Goal: Information Seeking & Learning: Compare options

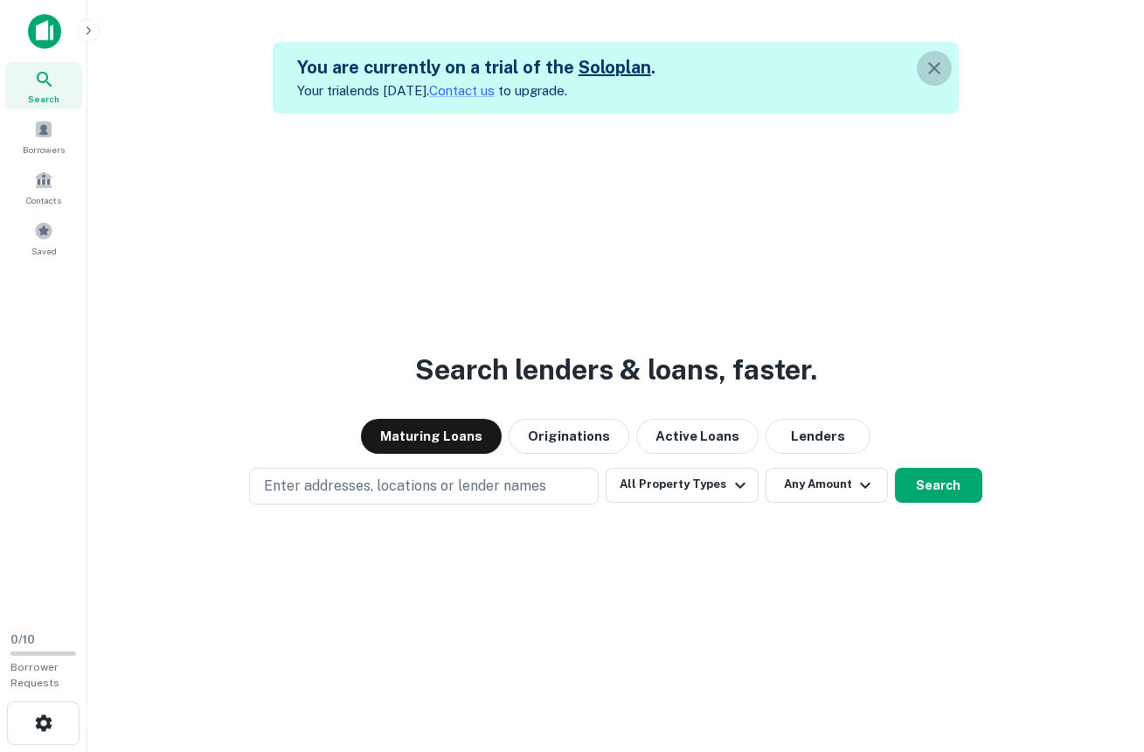
click at [942, 68] on icon "button" at bounding box center [934, 68] width 21 height 21
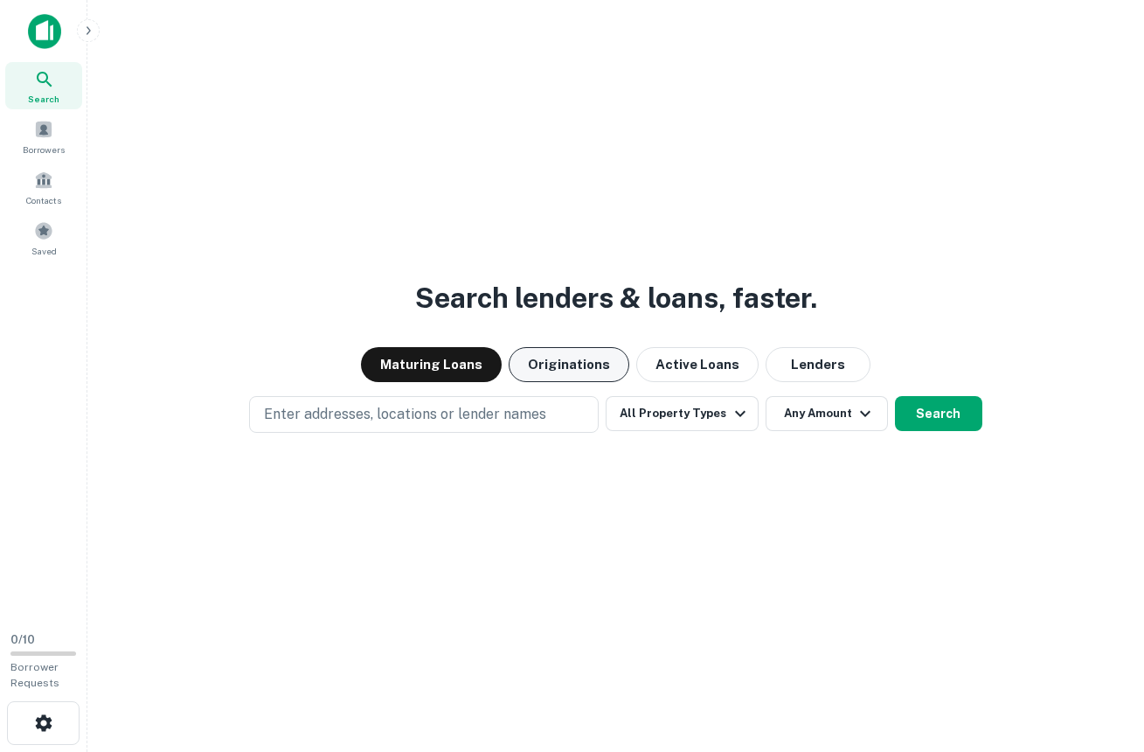
click at [573, 364] on button "Originations" at bounding box center [569, 364] width 121 height 35
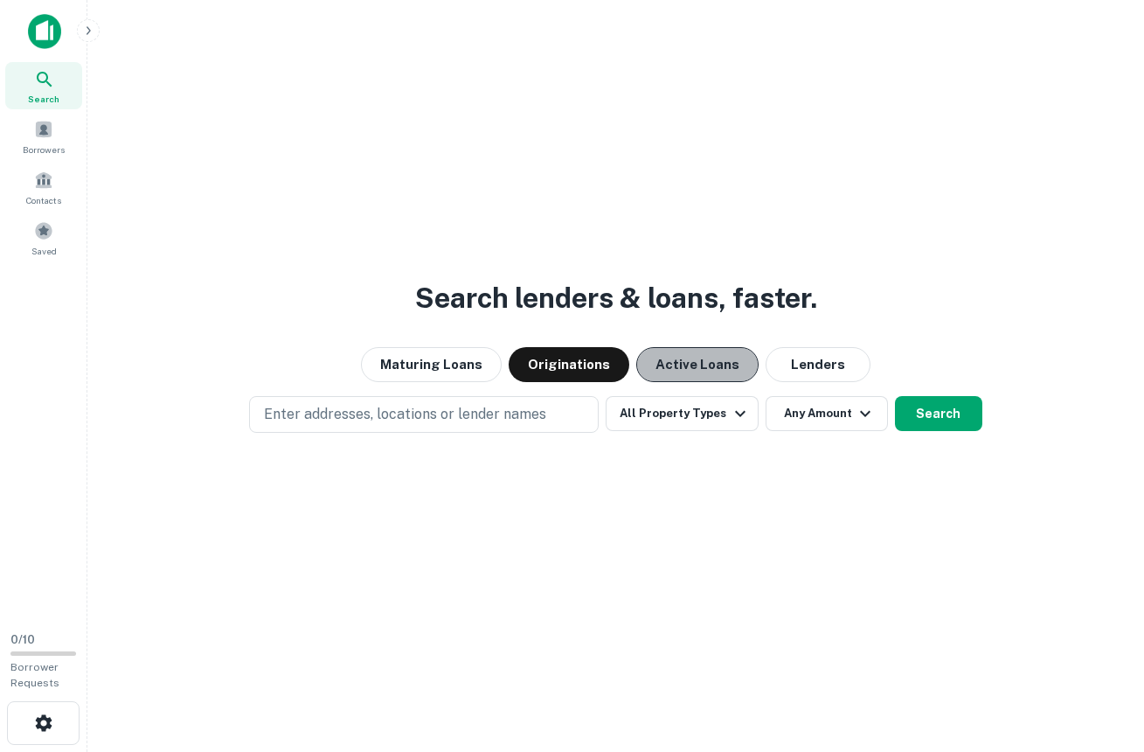
click at [677, 360] on button "Active Loans" at bounding box center [697, 364] width 122 height 35
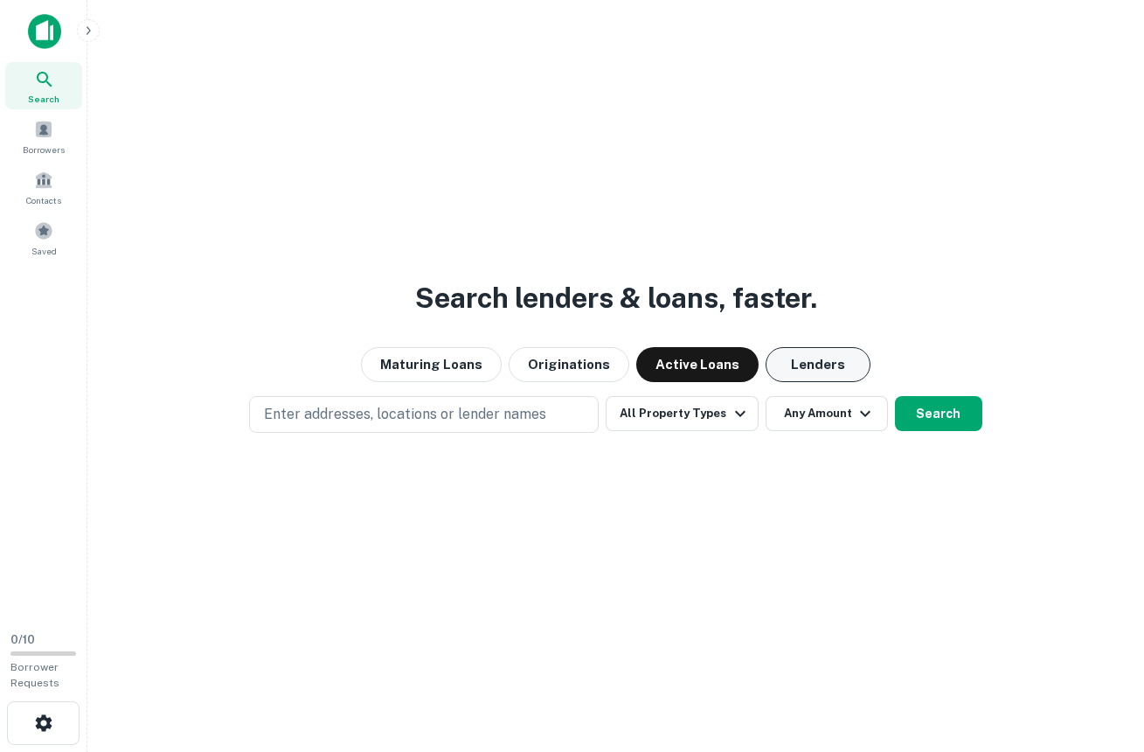
click at [818, 364] on button "Lenders" at bounding box center [818, 364] width 105 height 35
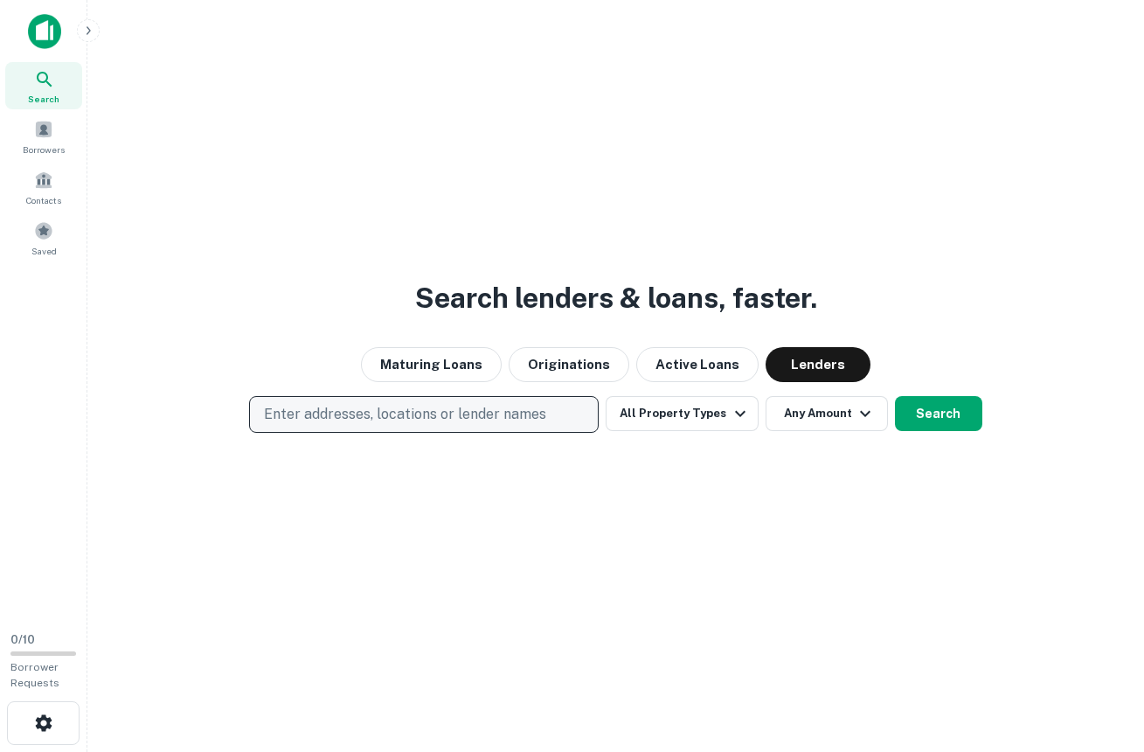
click at [448, 406] on p "Enter addresses, locations or lender names" at bounding box center [405, 414] width 282 height 21
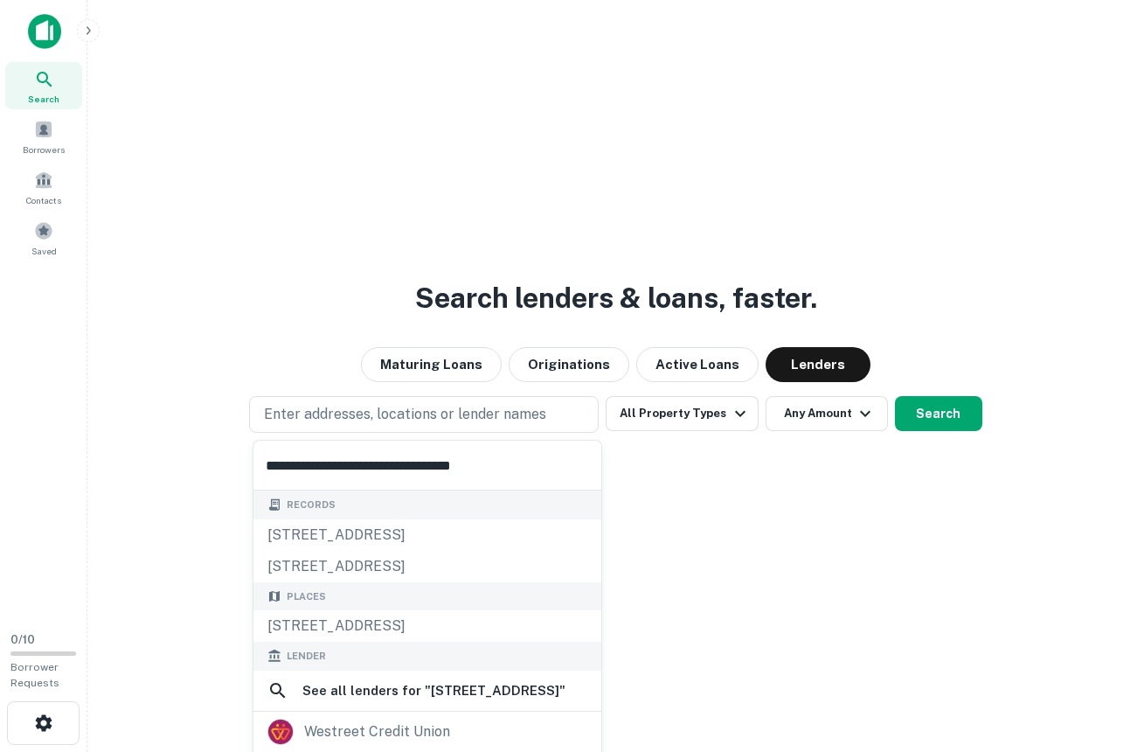
type input "**********"
click at [953, 414] on button "Search" at bounding box center [938, 413] width 87 height 35
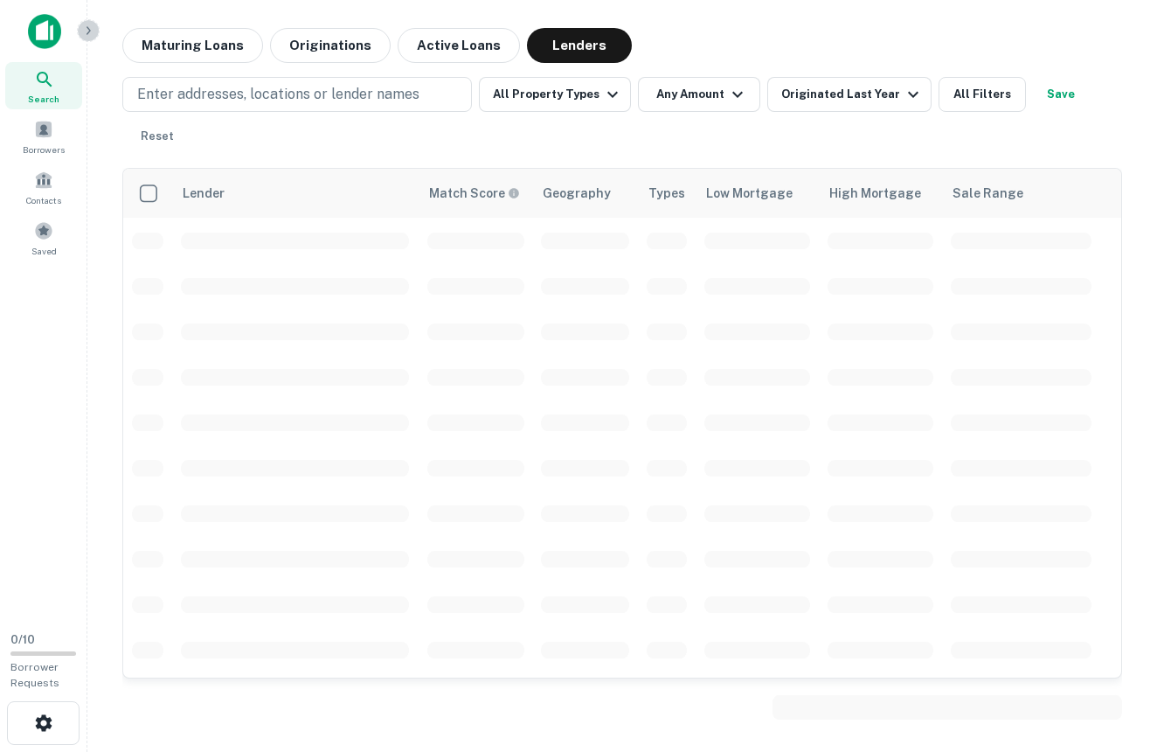
click at [86, 30] on icon "button" at bounding box center [88, 31] width 14 height 14
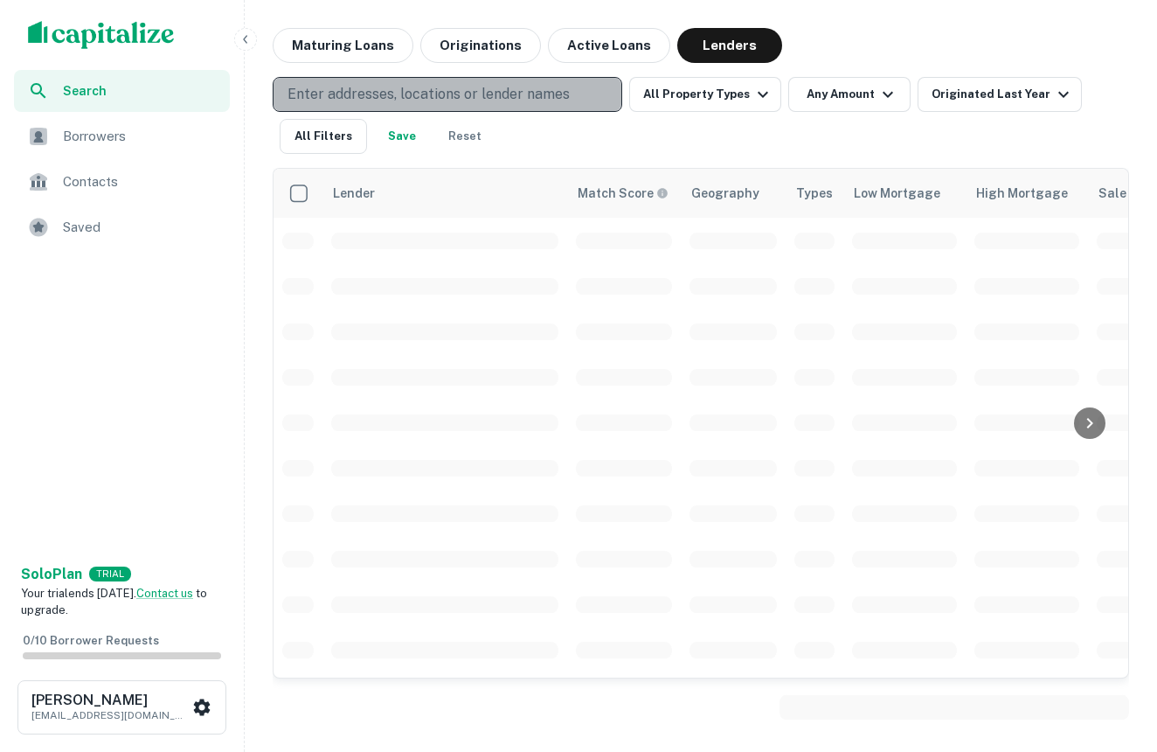
click at [454, 82] on button "Enter addresses, locations or lender names" at bounding box center [448, 94] width 350 height 35
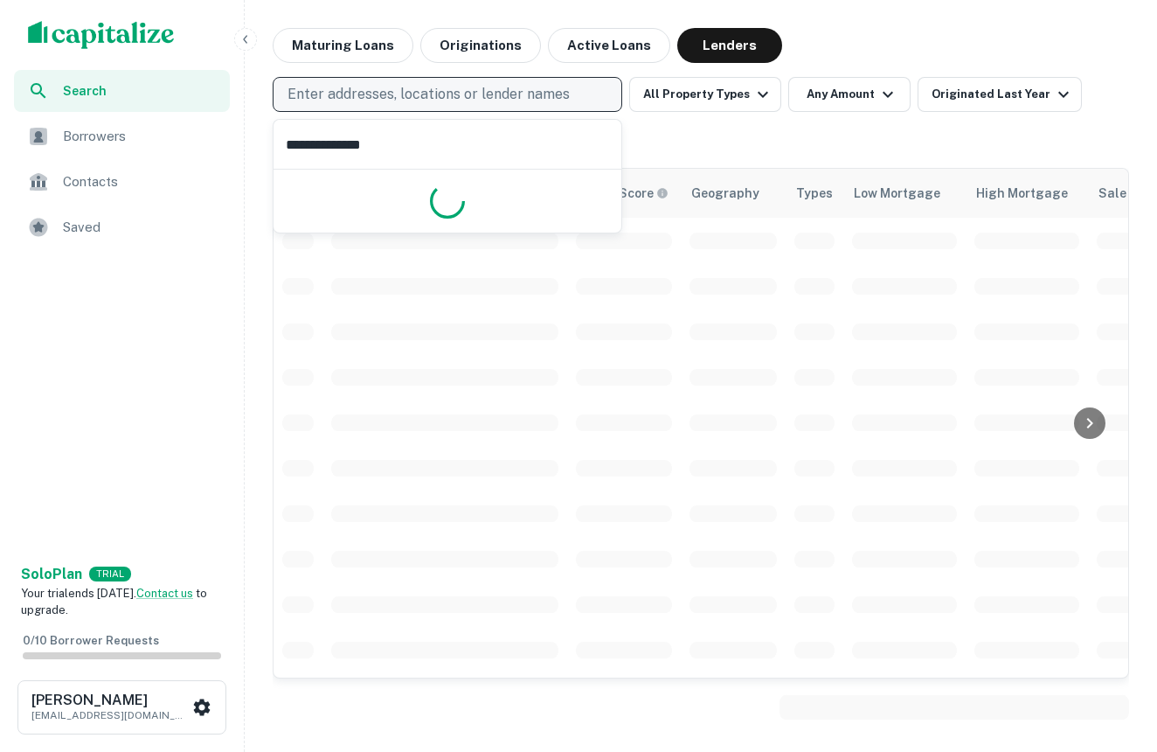
type input "**********"
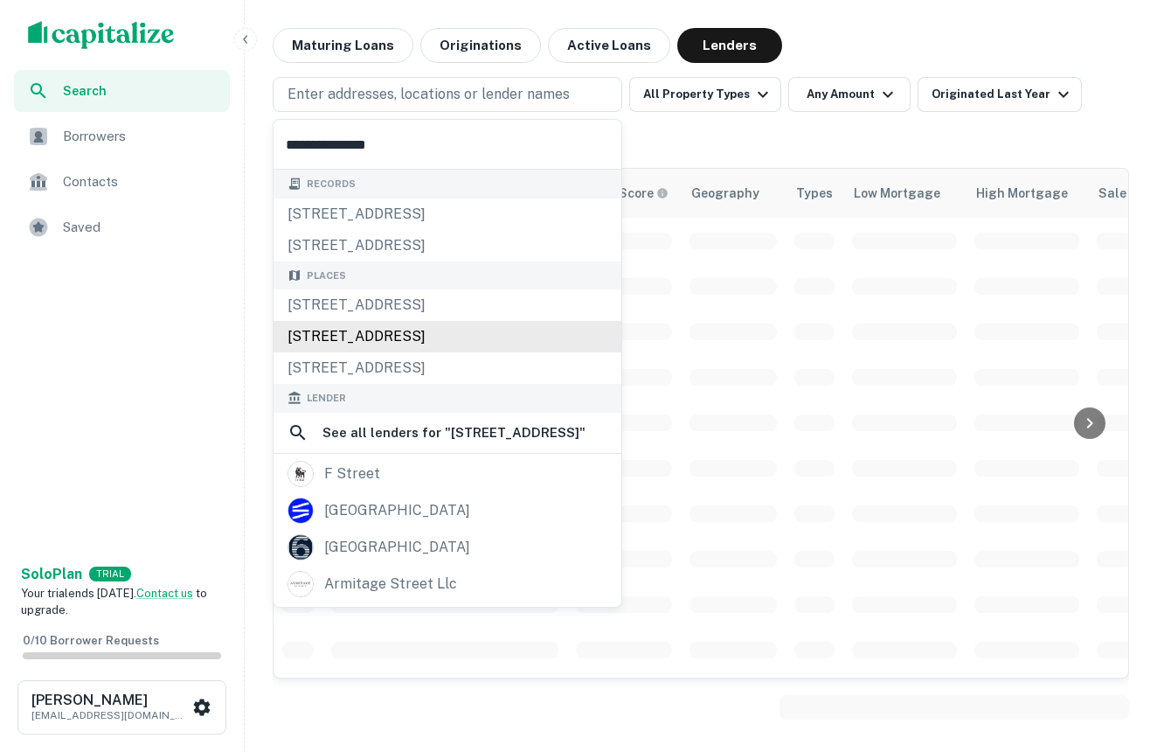
click at [418, 340] on div "116 West Lime Avenue, Monrovia, CA, USA" at bounding box center [448, 336] width 348 height 31
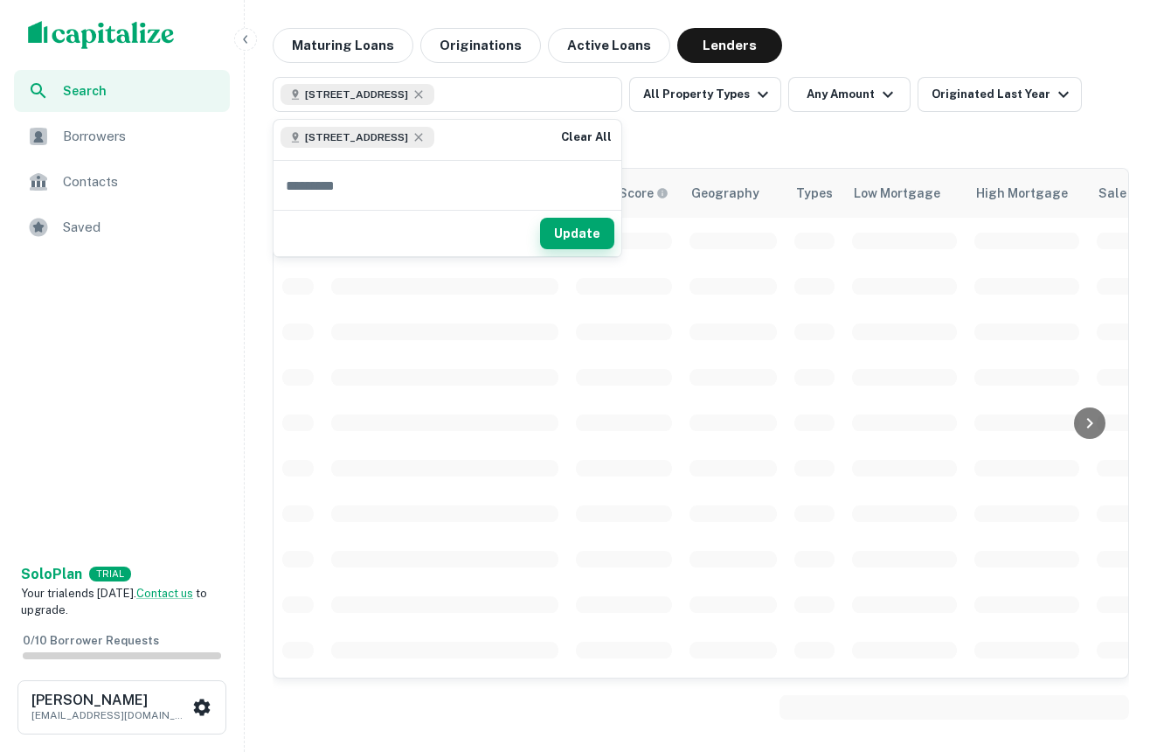
click at [579, 238] on button "Update" at bounding box center [577, 233] width 74 height 31
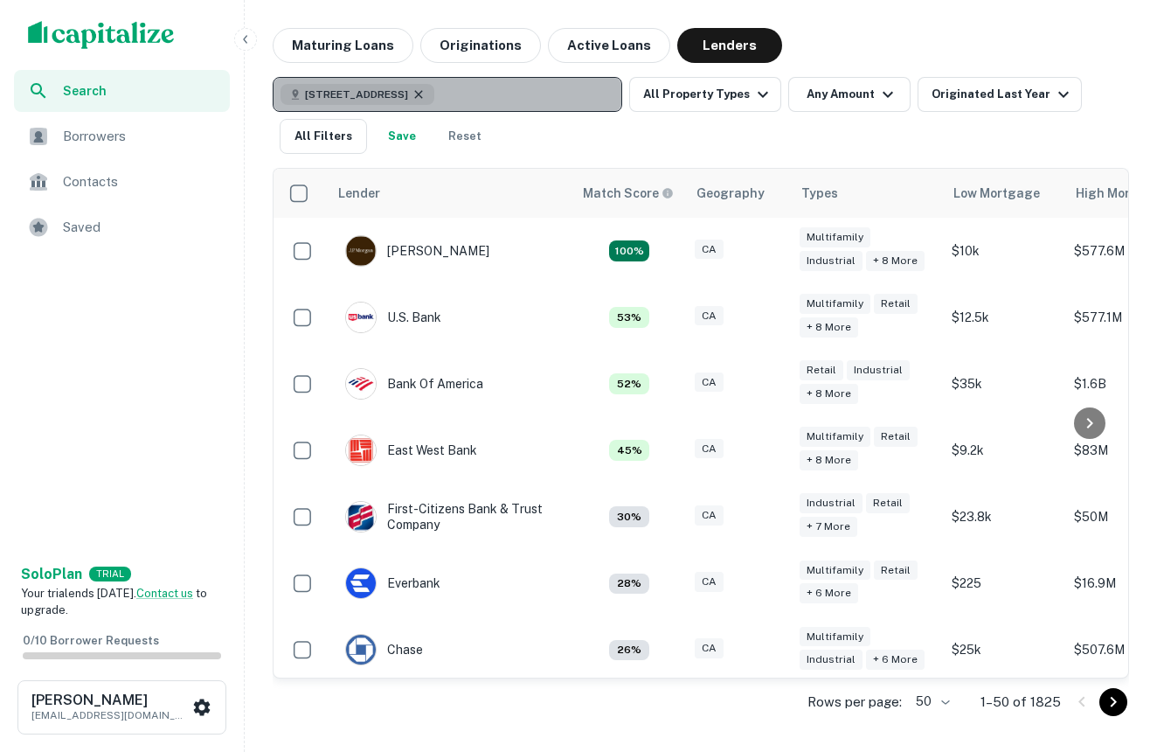
click at [422, 94] on icon "button" at bounding box center [418, 94] width 8 height 8
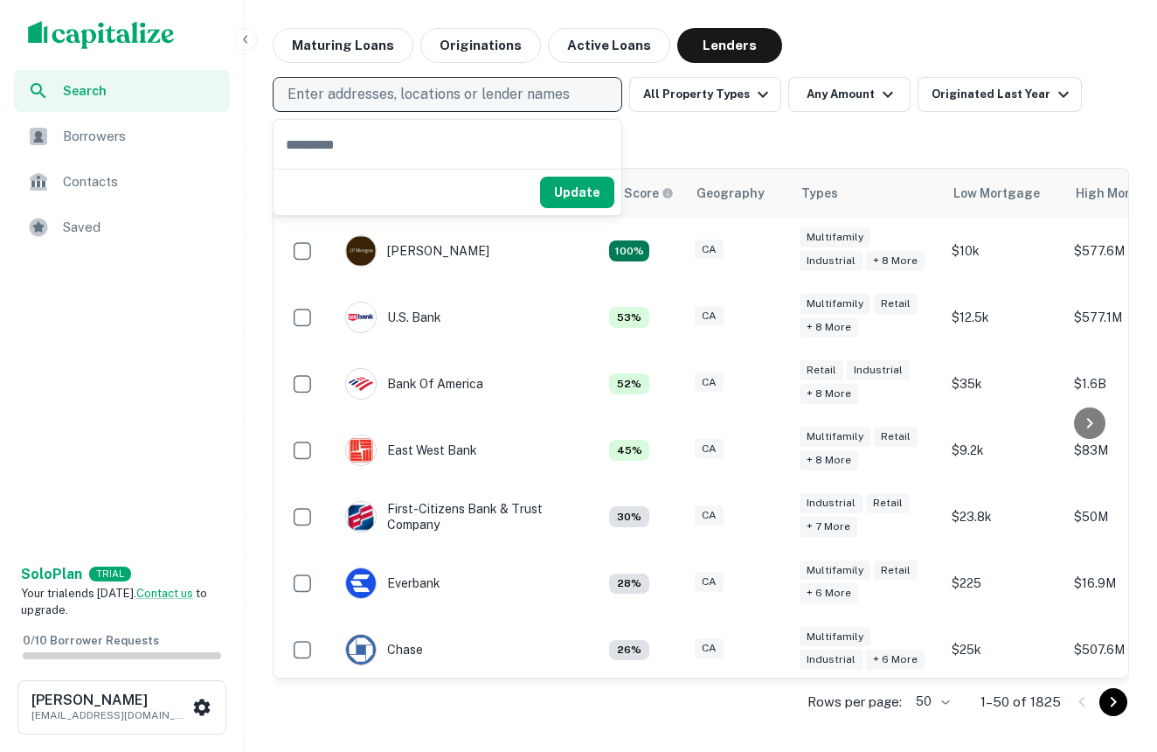
click at [460, 76] on div "Enter addresses, locations or lender names All Property Types Any Amount Origin…" at bounding box center [701, 108] width 856 height 91
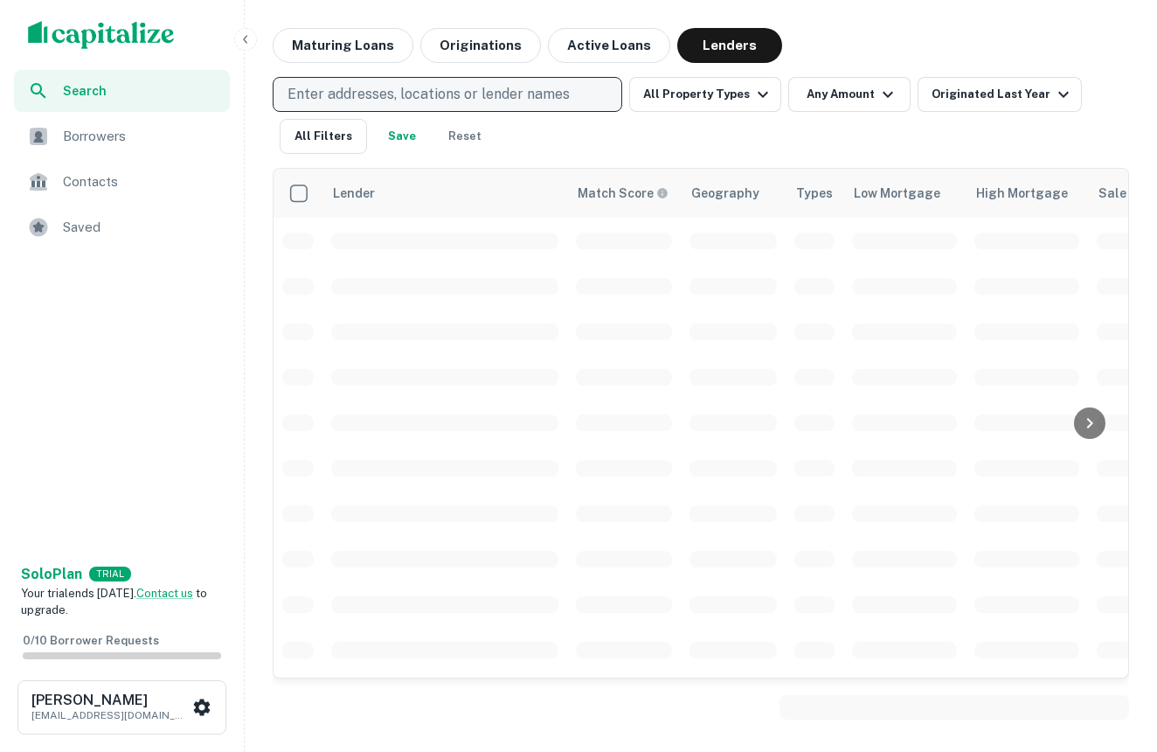
click at [460, 89] on p "Enter addresses, locations or lender names" at bounding box center [429, 94] width 282 height 21
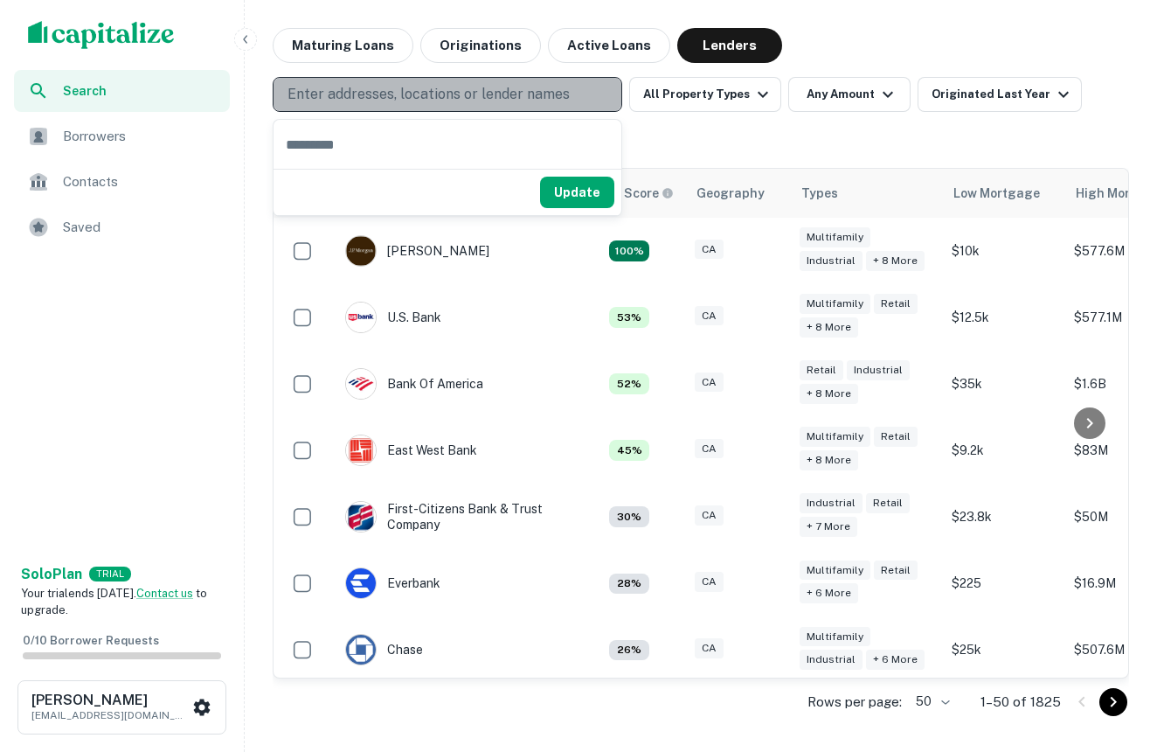
click at [461, 82] on button "Enter addresses, locations or lender names" at bounding box center [448, 94] width 350 height 35
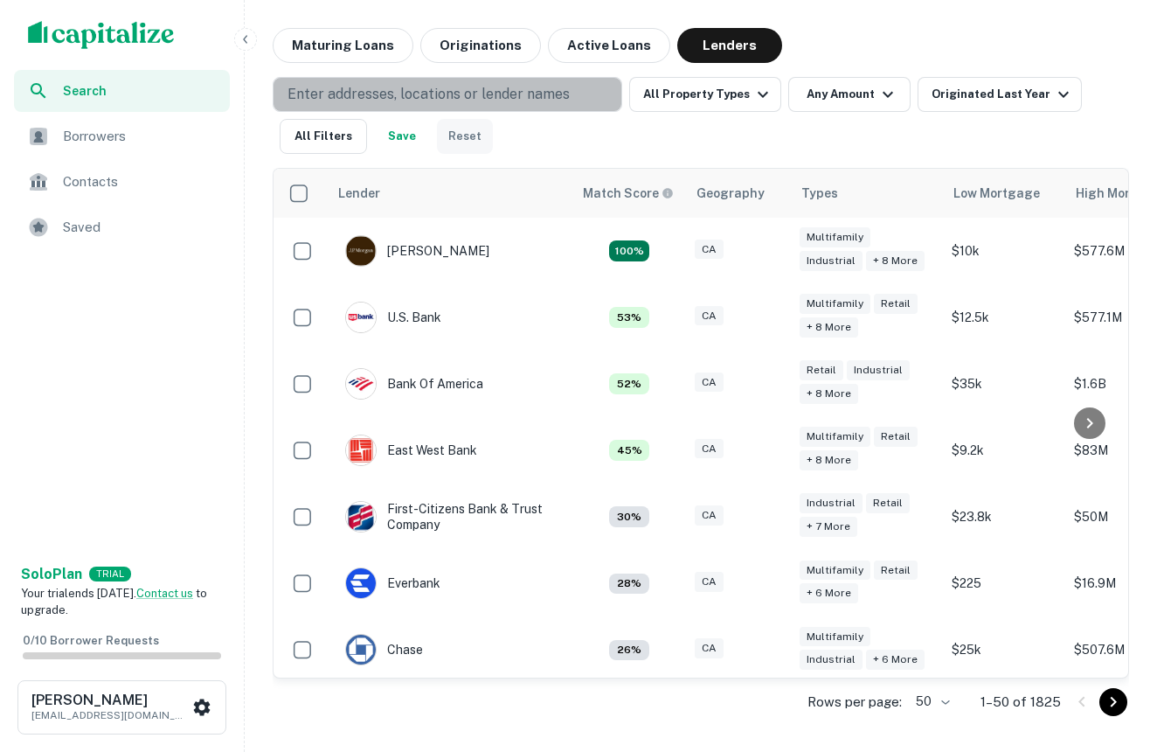
drag, startPoint x: 461, startPoint y: 82, endPoint x: 452, endPoint y: 128, distance: 46.5
click at [453, 127] on div "Enter addresses, locations or lender names All Property Types Any Amount Origin…" at bounding box center [701, 115] width 856 height 77
click at [341, 90] on p "Enter addresses, locations or lender names" at bounding box center [429, 94] width 282 height 21
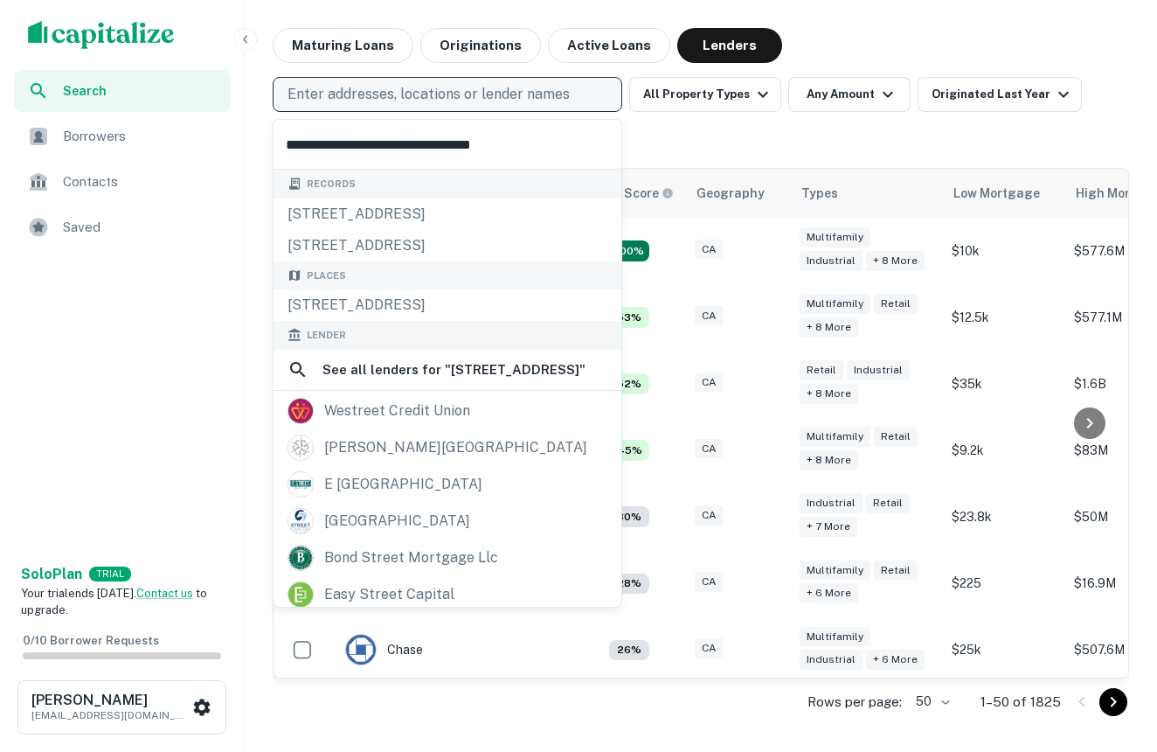
type input "**********"
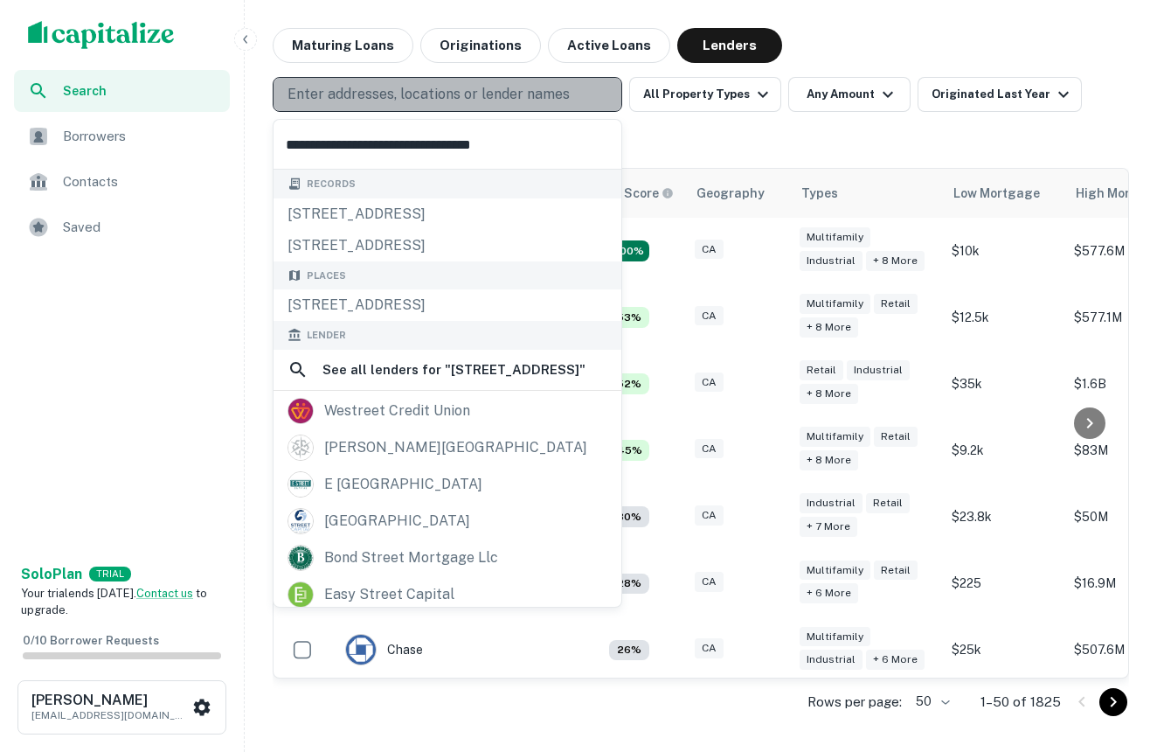
click at [549, 85] on p "Enter addresses, locations or lender names" at bounding box center [429, 94] width 282 height 21
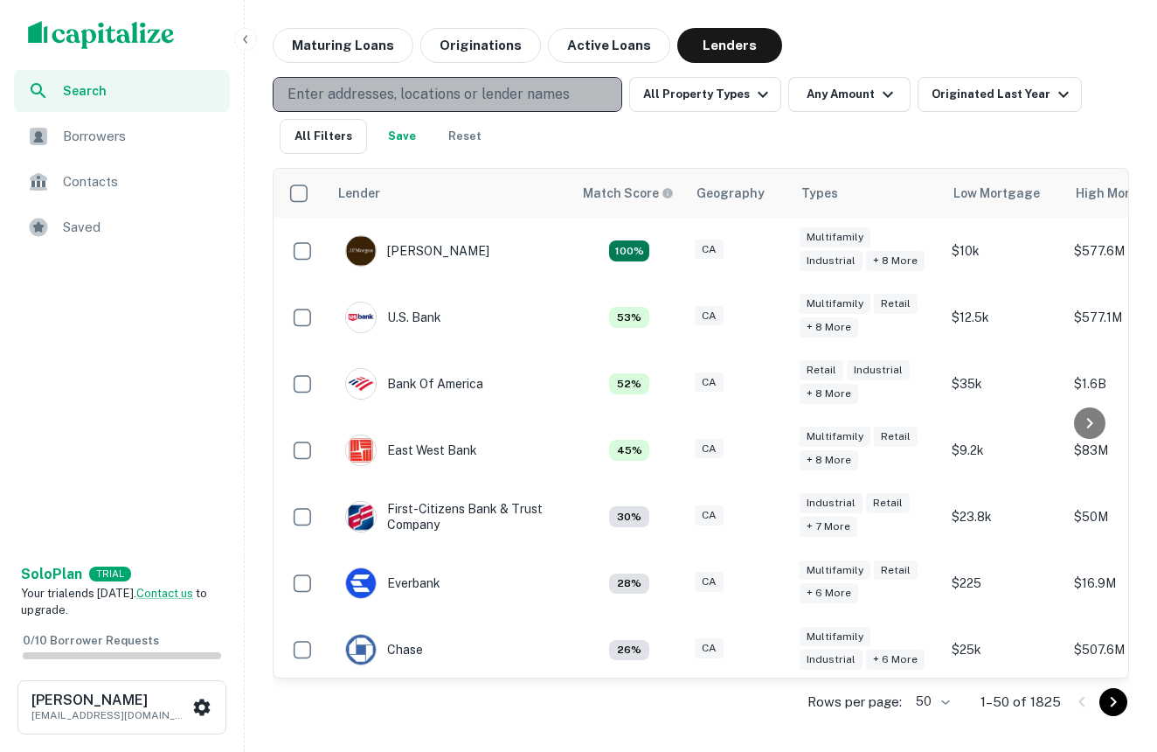
click at [549, 85] on p "Enter addresses, locations or lender names" at bounding box center [429, 94] width 282 height 21
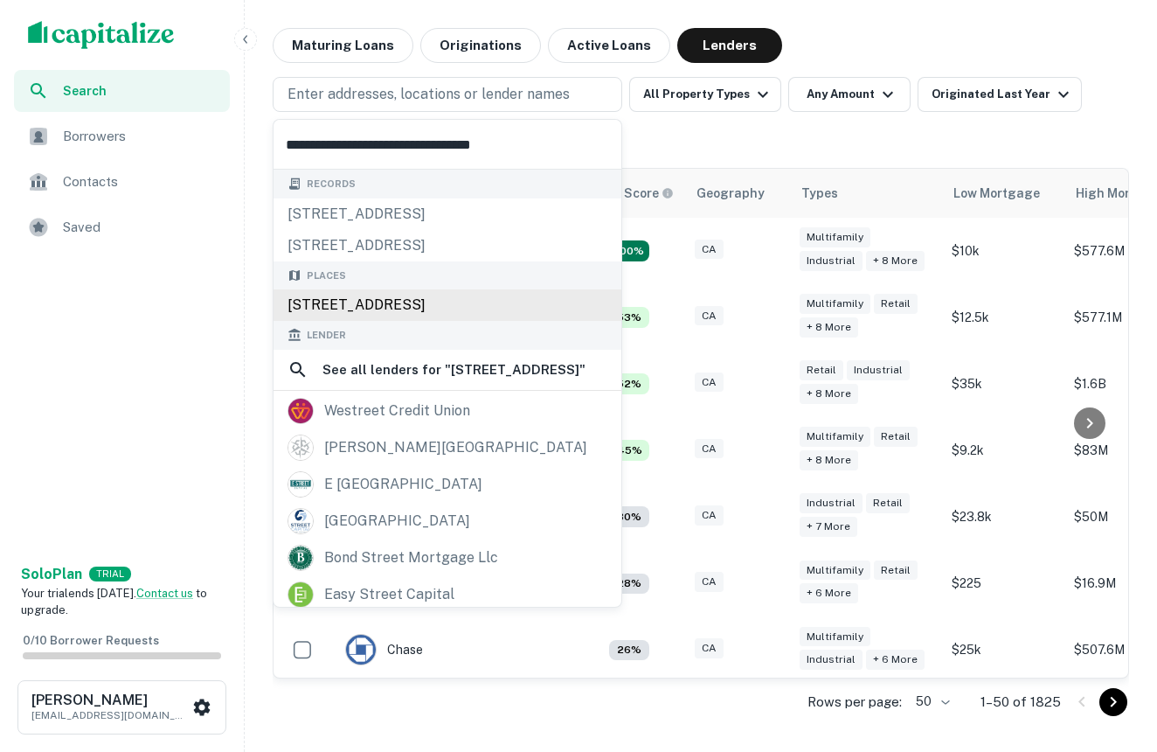
click at [390, 299] on div "116 West Lime Avenue, Monrovia, CA, USA" at bounding box center [448, 304] width 348 height 31
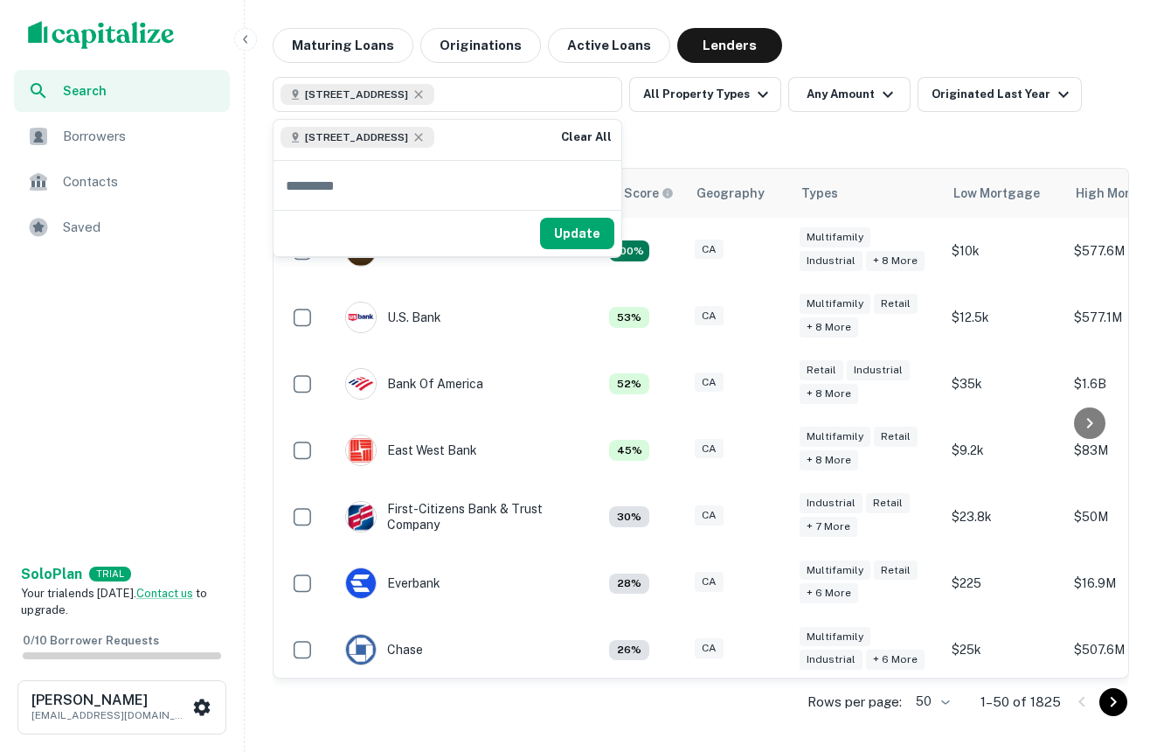
click at [580, 213] on div "Update" at bounding box center [448, 233] width 348 height 46
click at [579, 225] on button "Update" at bounding box center [577, 233] width 74 height 31
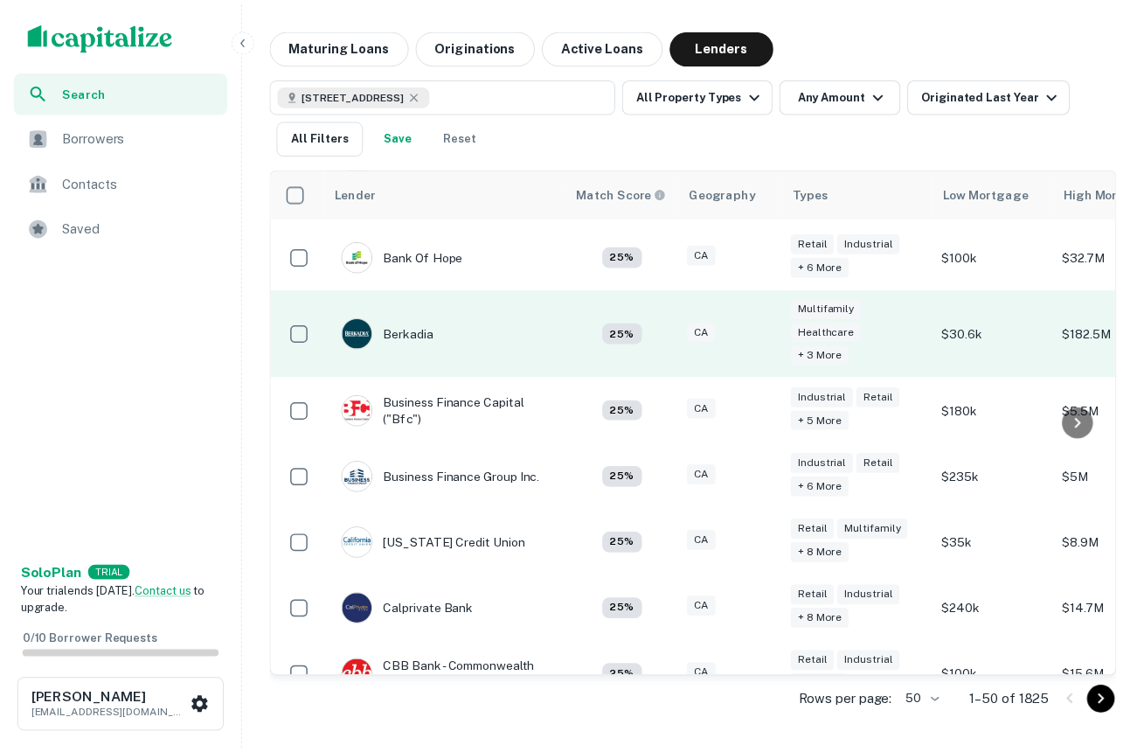
scroll to position [842, 0]
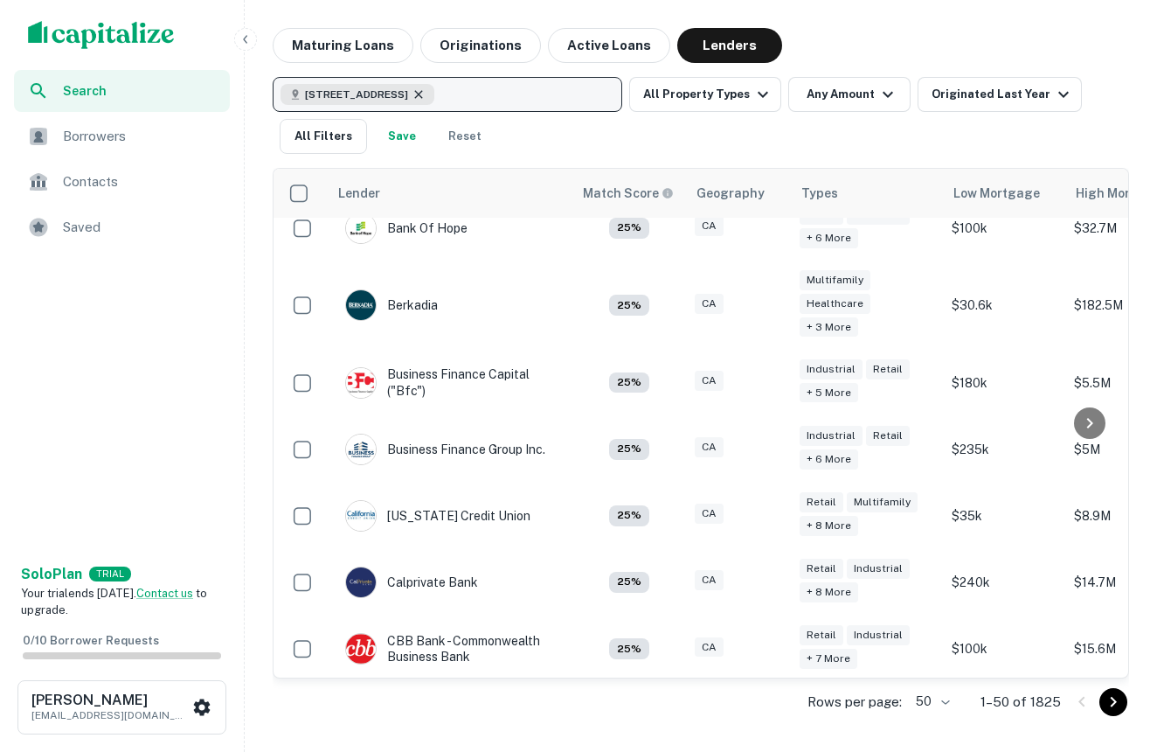
click at [426, 94] on icon "button" at bounding box center [419, 94] width 14 height 14
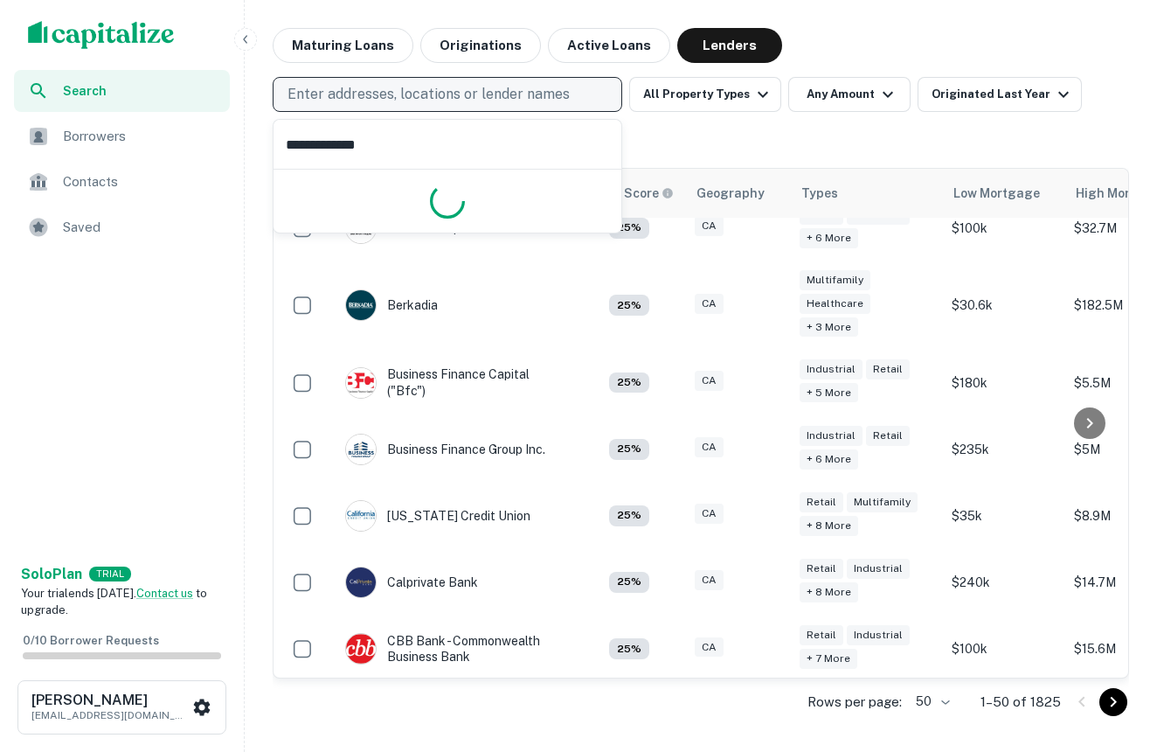
type input "**********"
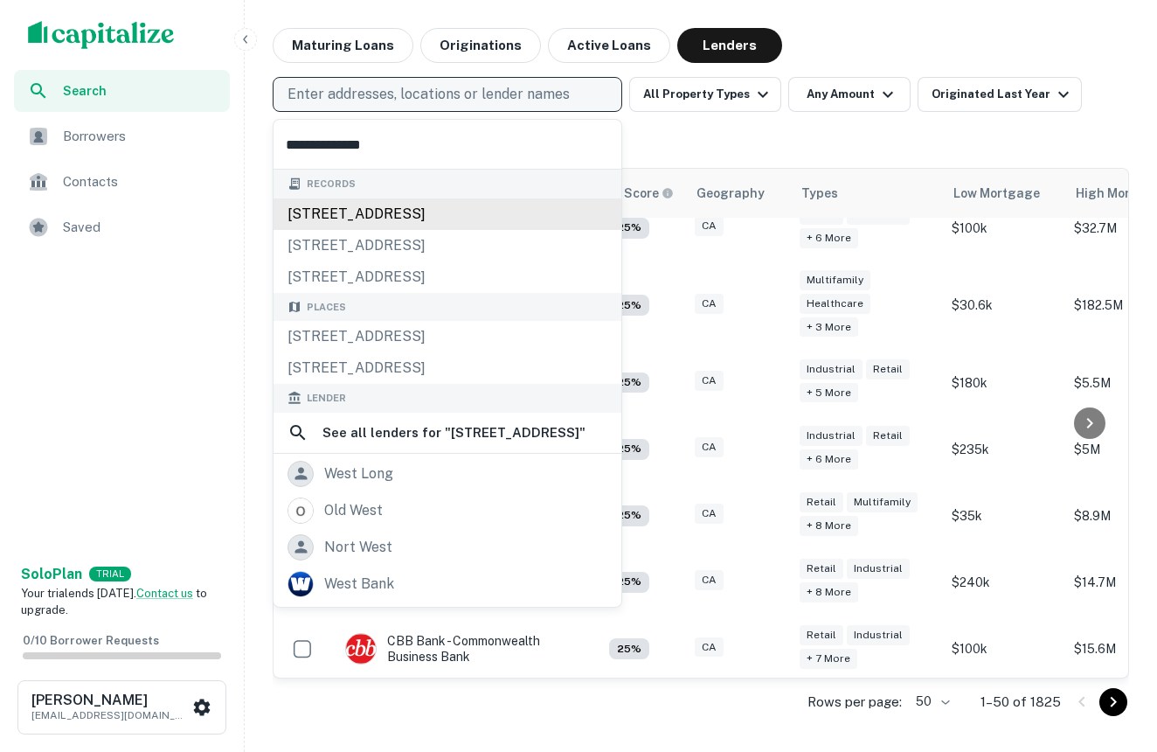
click at [481, 211] on div "114 w lime ave, monrovia, ca, 91016" at bounding box center [448, 213] width 348 height 31
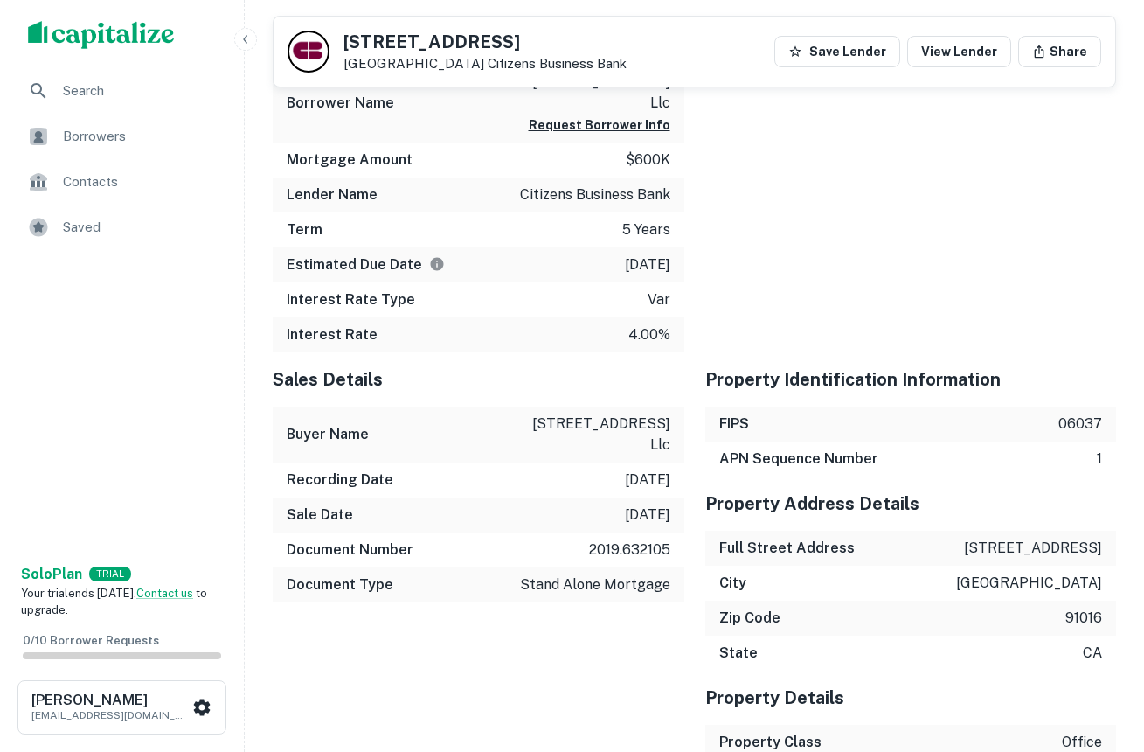
scroll to position [114, 0]
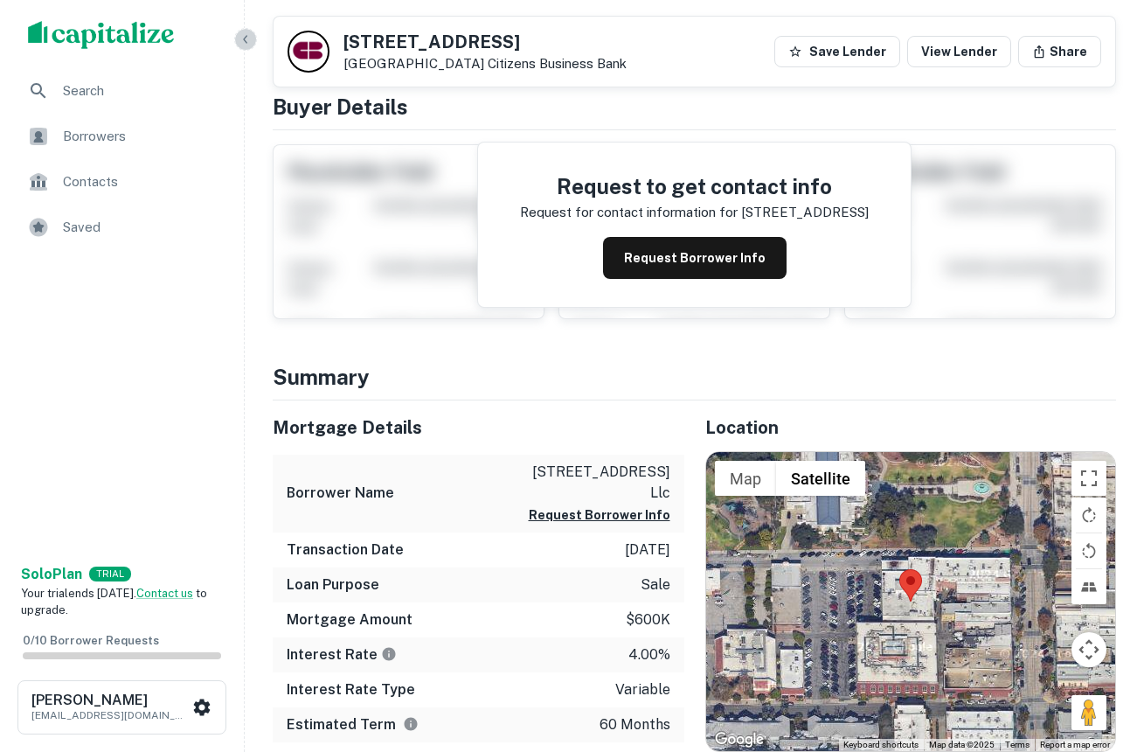
click at [246, 35] on icon "button" at bounding box center [246, 39] width 14 height 14
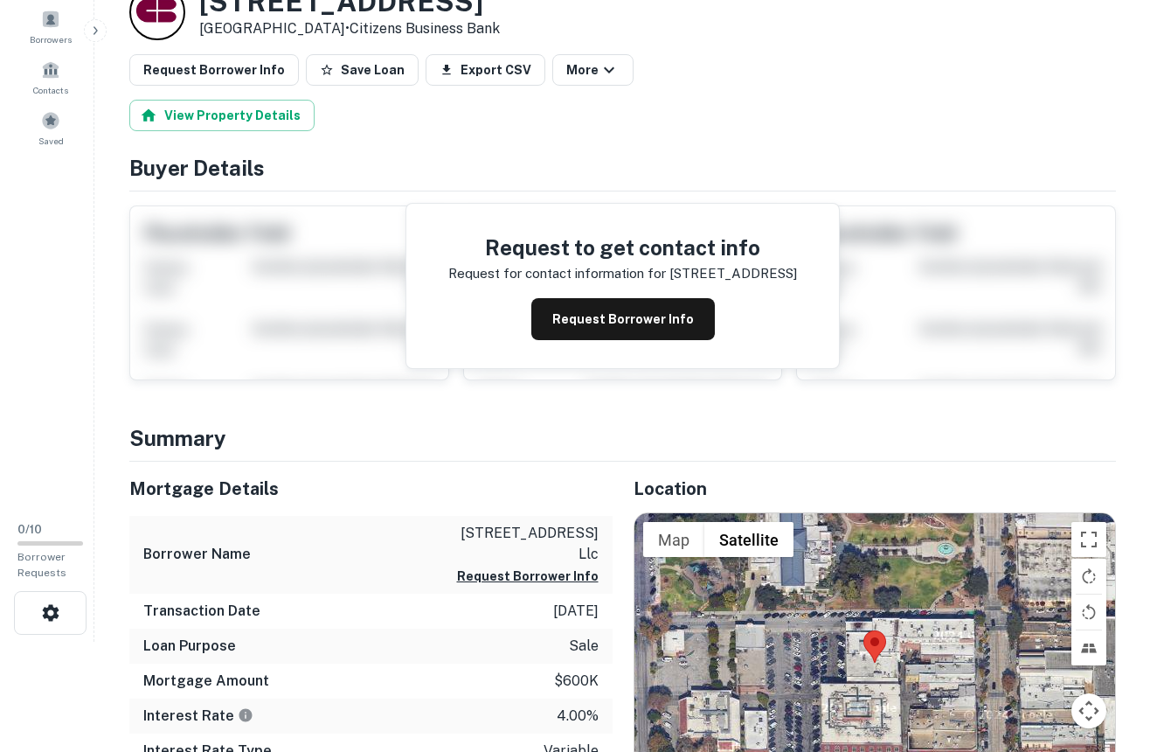
scroll to position [0, 0]
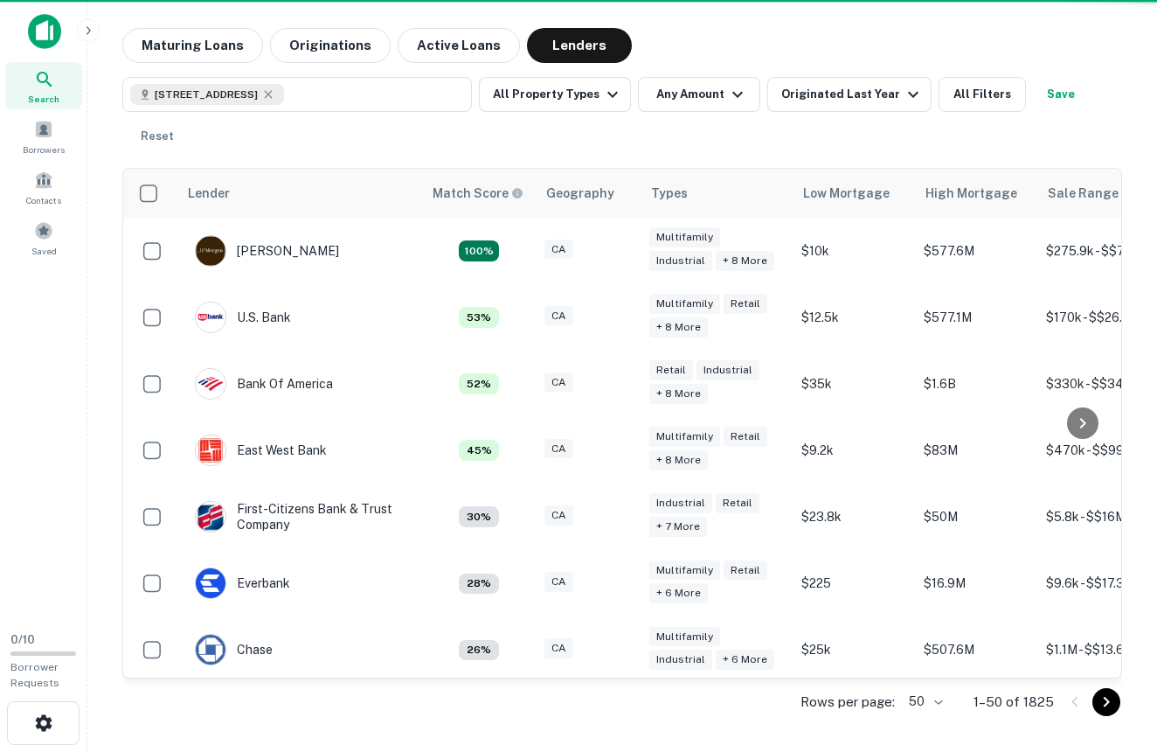
scroll to position [842, 0]
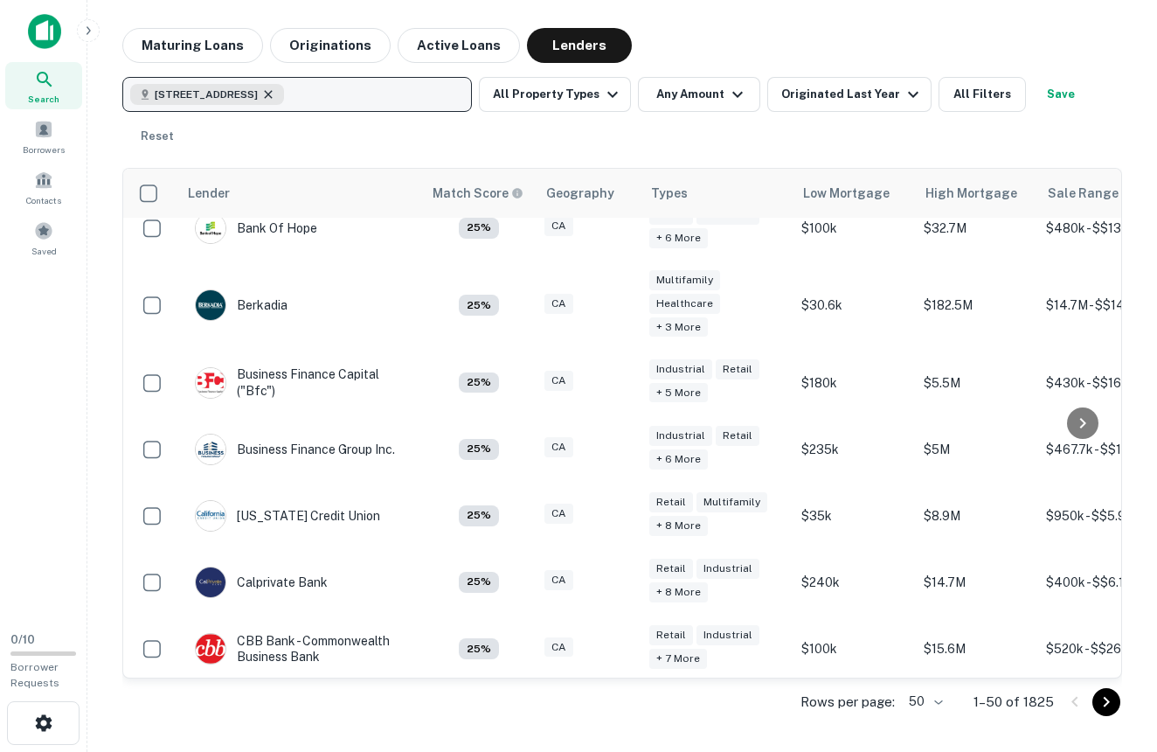
click at [275, 91] on icon "button" at bounding box center [268, 94] width 14 height 14
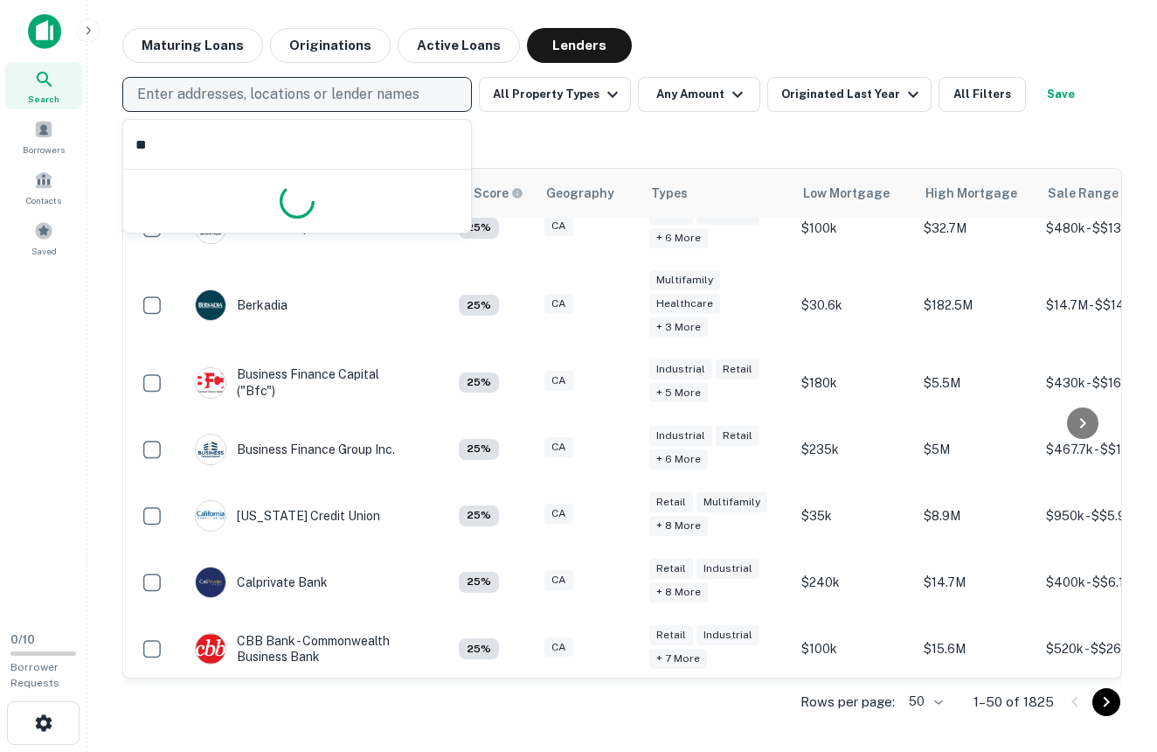
type input "*"
click at [343, 96] on p "Enter addresses, locations or lender names" at bounding box center [278, 94] width 282 height 21
click at [343, 87] on p "Enter addresses, locations or lender names" at bounding box center [278, 94] width 282 height 21
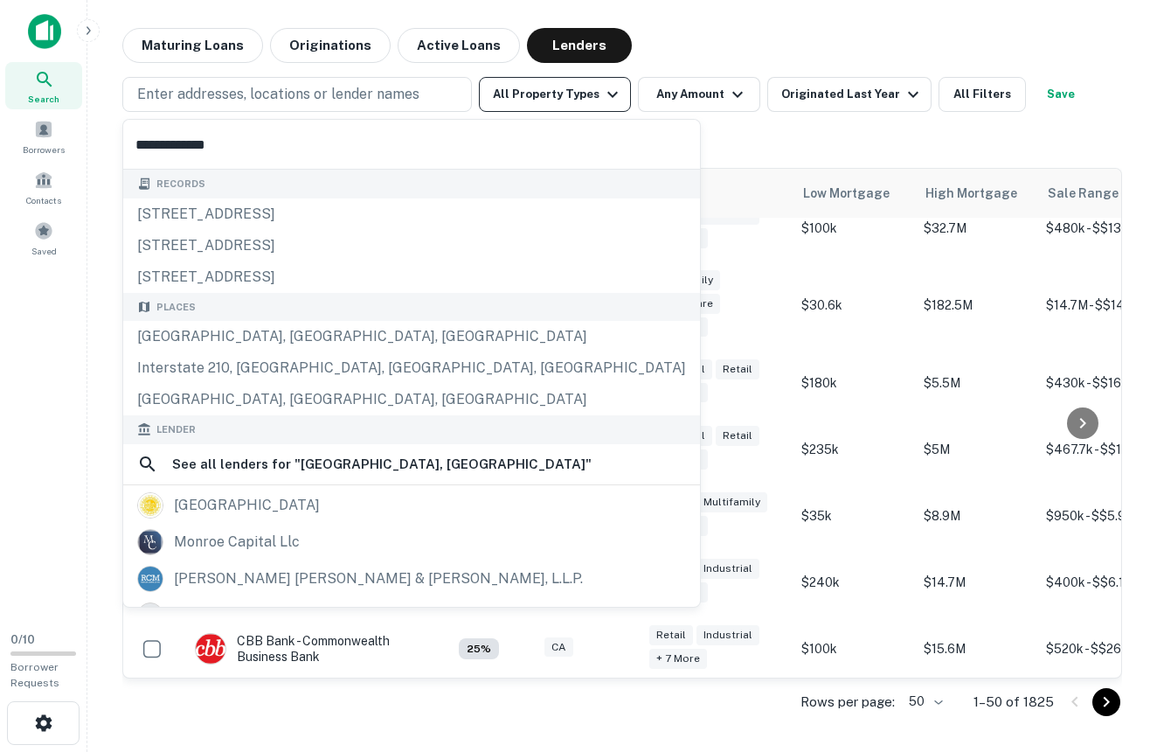
type input "**********"
click at [542, 96] on button "All Property Types" at bounding box center [555, 94] width 152 height 35
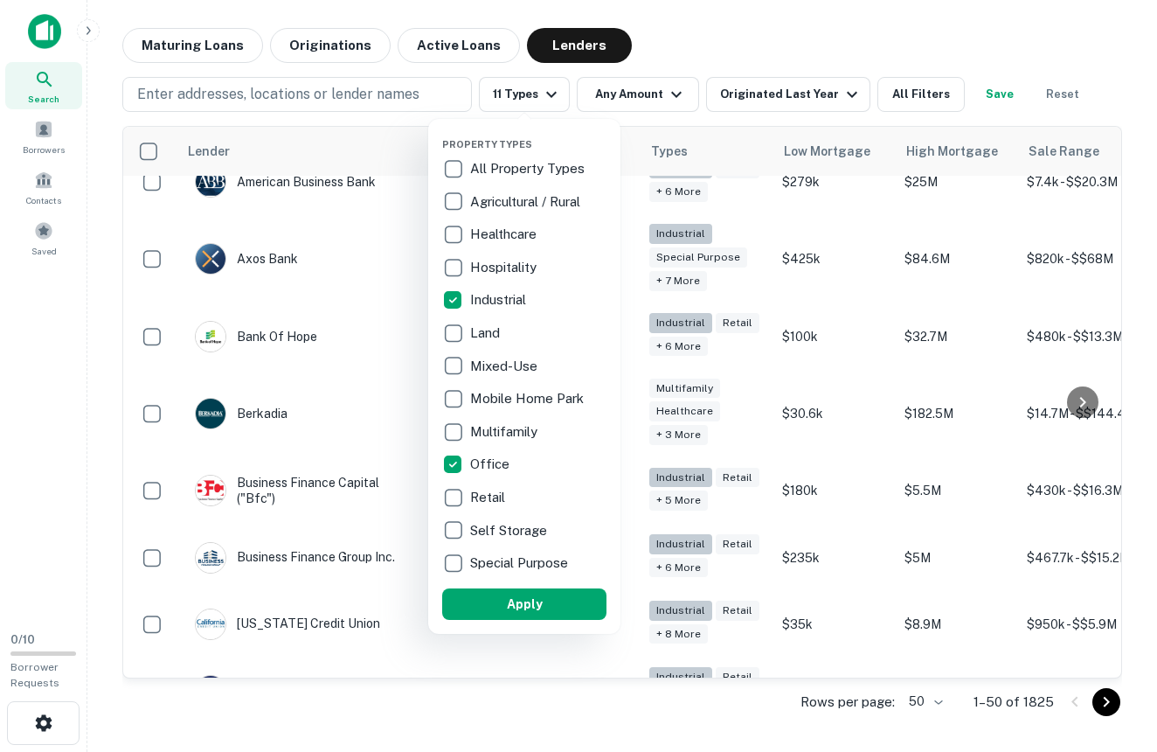
drag, startPoint x: 1113, startPoint y: 277, endPoint x: 1123, endPoint y: 205, distance: 73.3
click at [1123, 205] on div at bounding box center [578, 376] width 1157 height 752
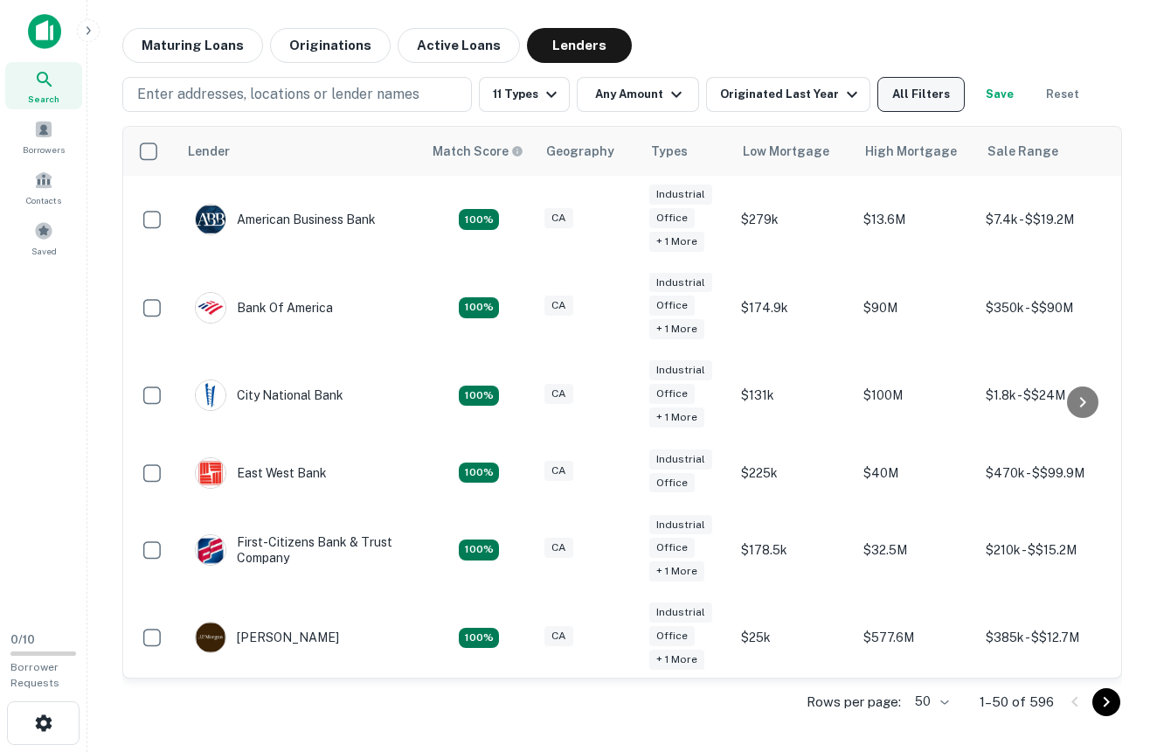
click at [907, 87] on button "All Filters" at bounding box center [920, 94] width 87 height 35
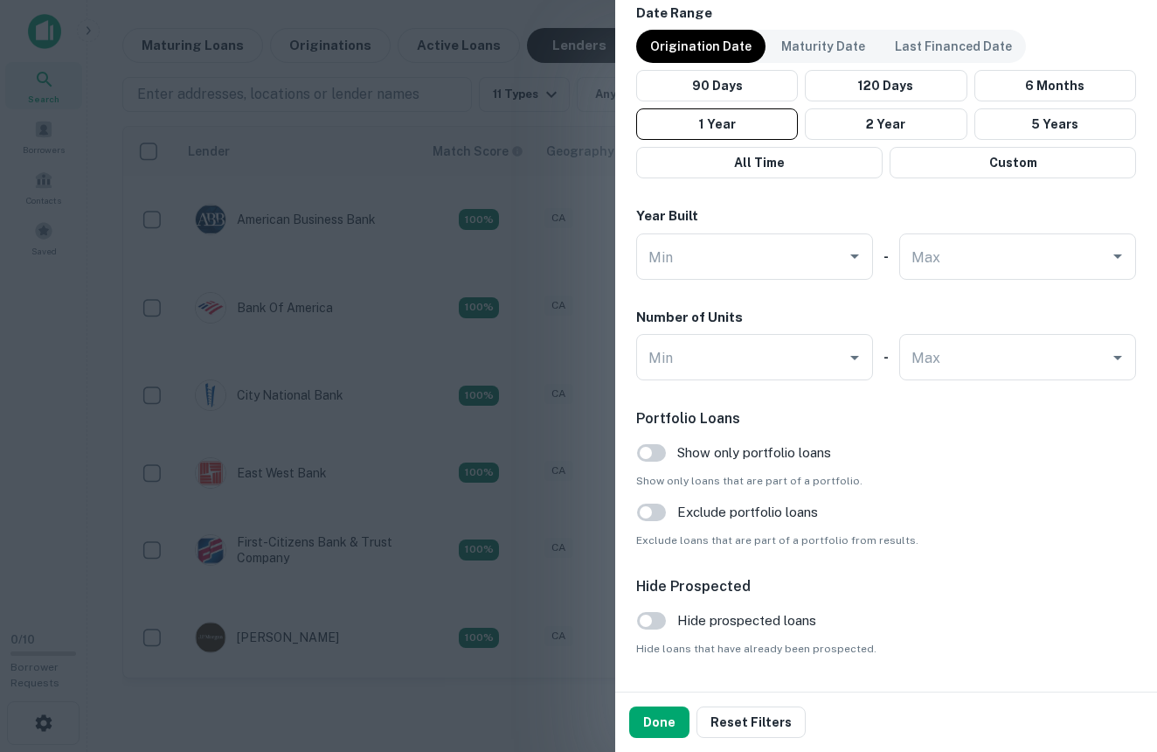
scroll to position [1327, 0]
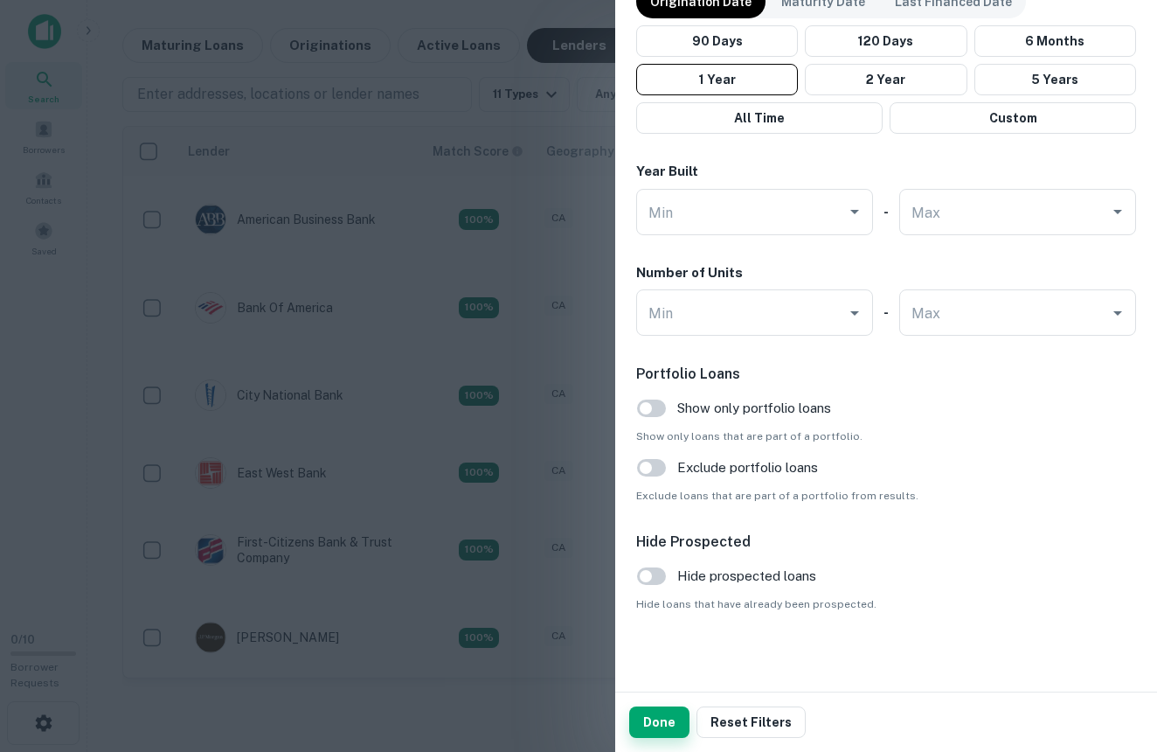
click at [666, 725] on button "Done" at bounding box center [659, 721] width 60 height 31
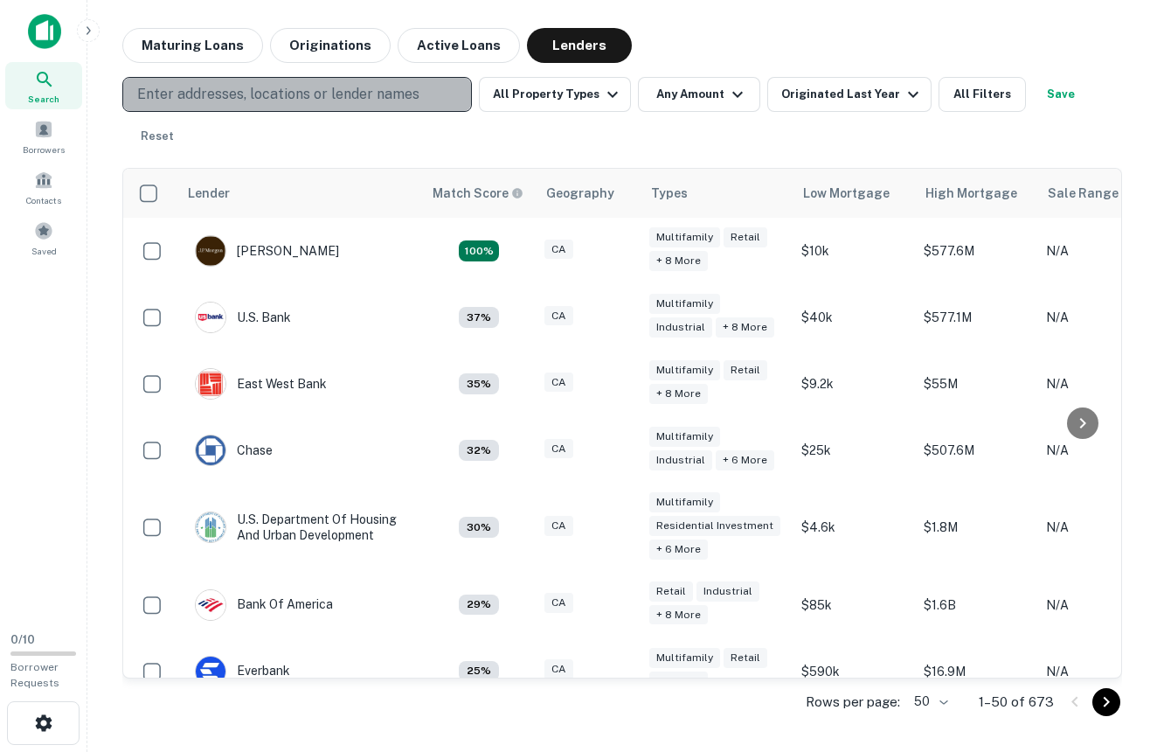
click at [358, 85] on p "Enter addresses, locations or lender names" at bounding box center [278, 94] width 282 height 21
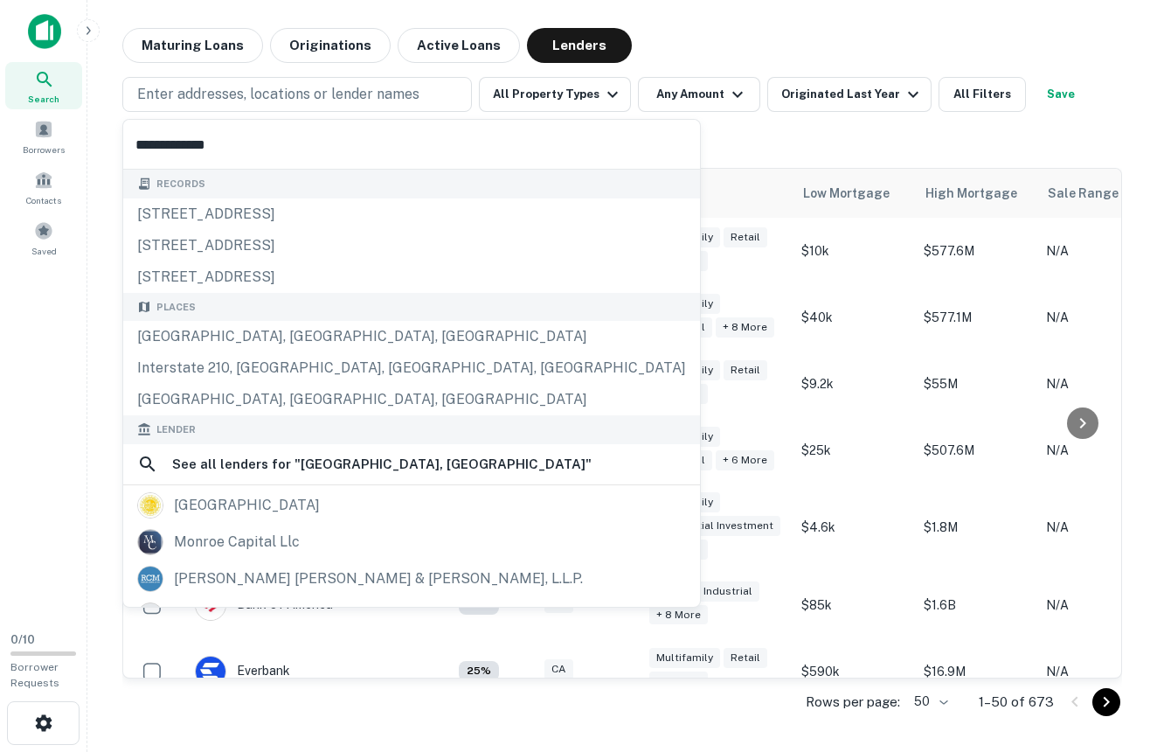
click at [550, 137] on div "Enter addresses, locations or lender names All Property Types Any Amount Origin…" at bounding box center [622, 115] width 1000 height 77
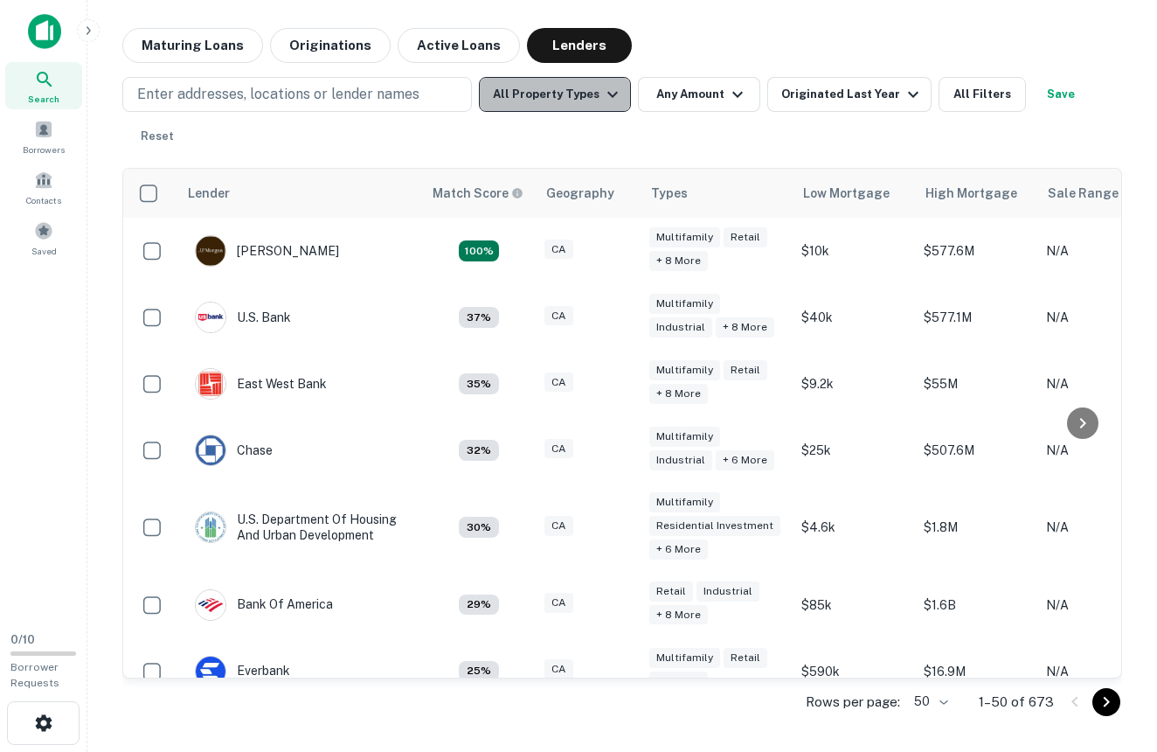
click at [593, 92] on button "All Property Types" at bounding box center [555, 94] width 152 height 35
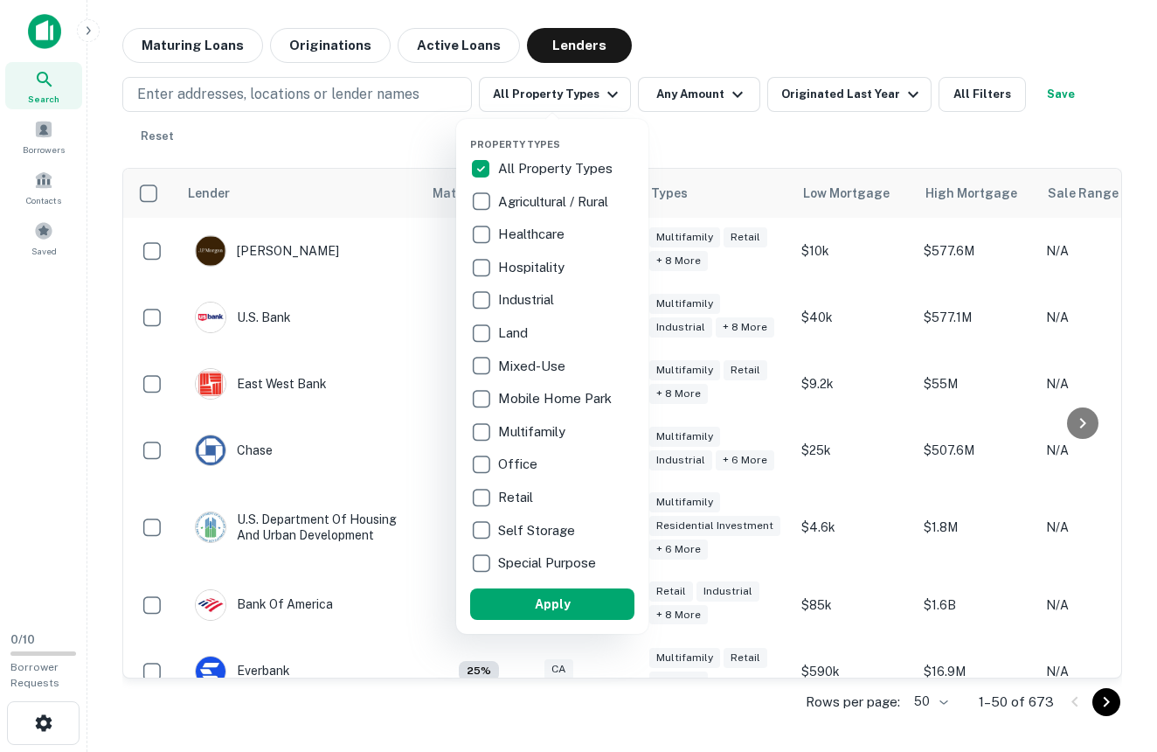
click at [1045, 87] on div at bounding box center [578, 376] width 1157 height 752
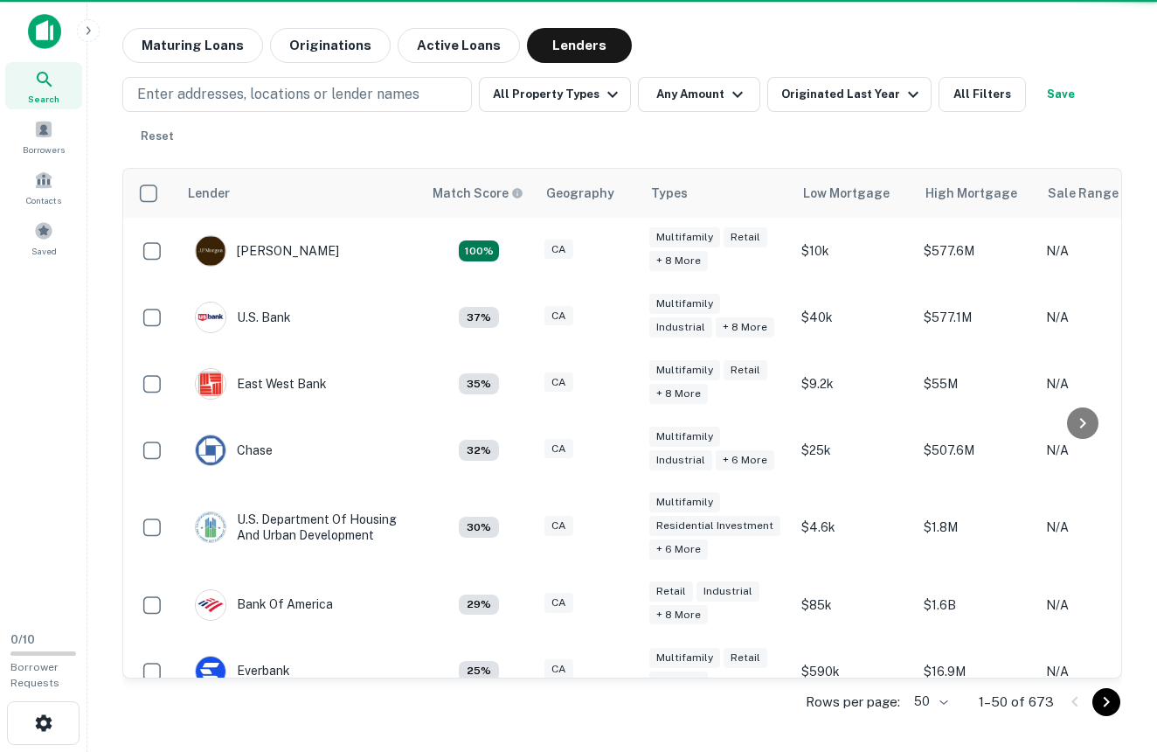
click at [1045, 87] on div "Property Types All Property Types Agricultural / Rural Healthcare Hospitality I…" at bounding box center [578, 376] width 1157 height 752
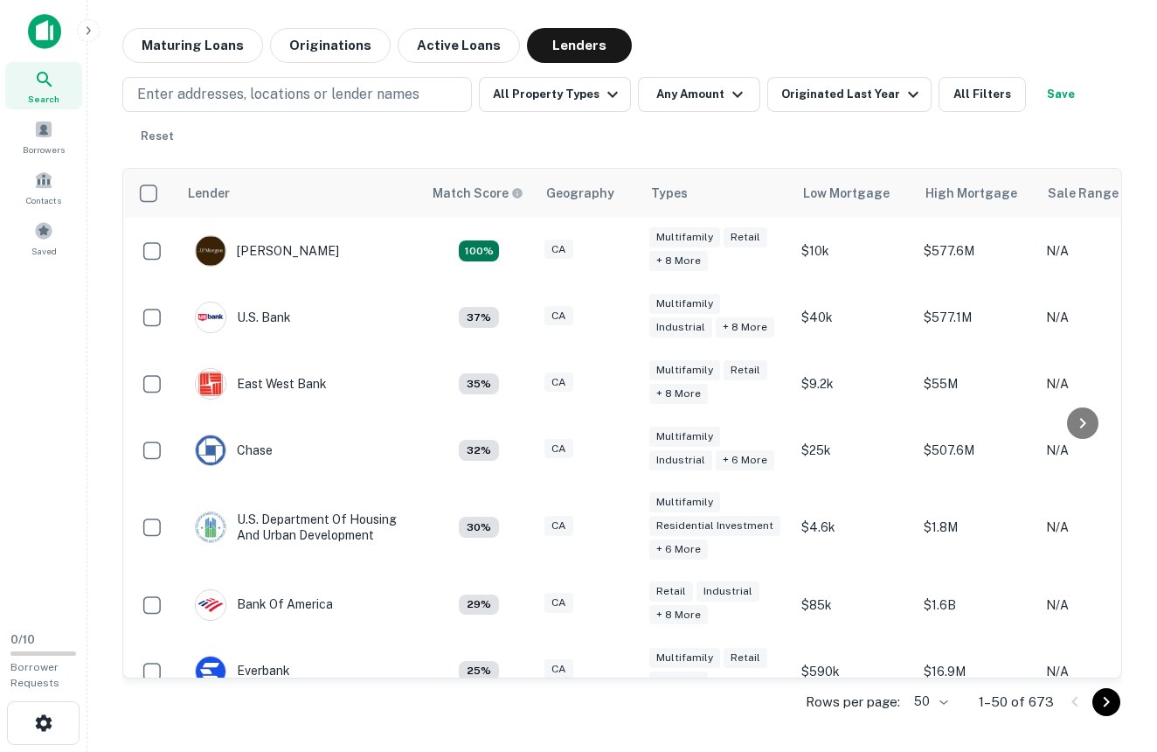
click at [1046, 92] on button "Save" at bounding box center [1061, 94] width 56 height 35
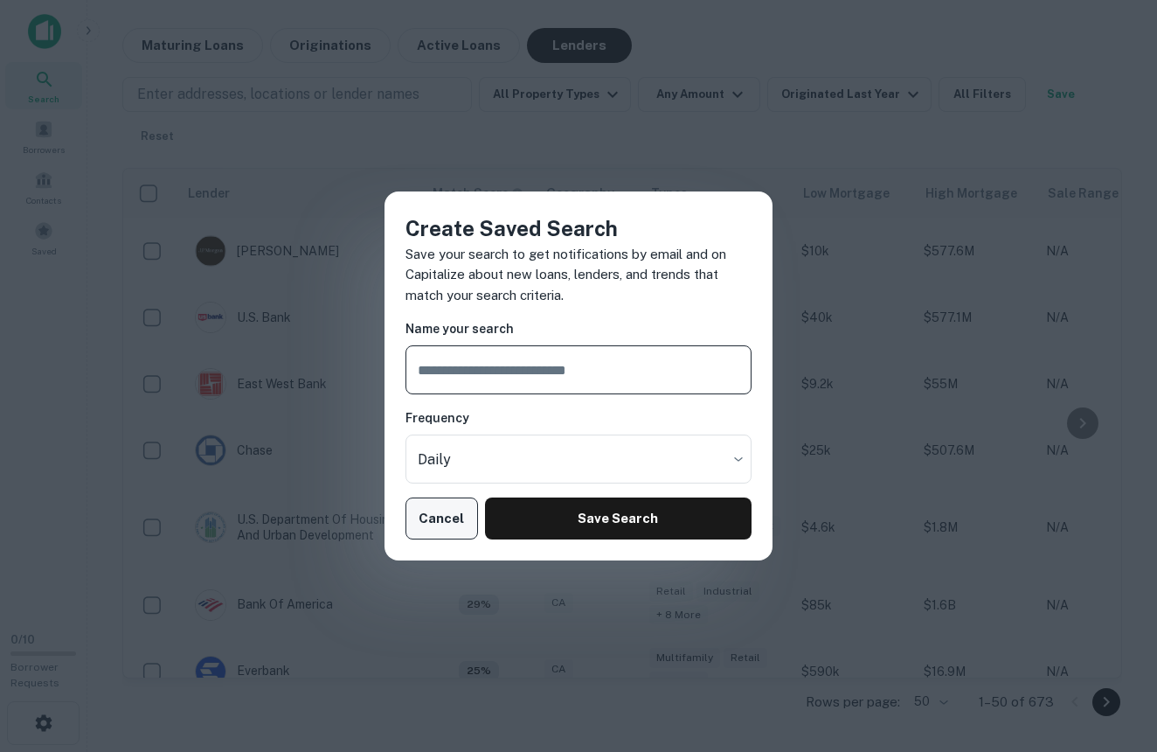
click at [432, 517] on button "Cancel" at bounding box center [442, 518] width 73 height 42
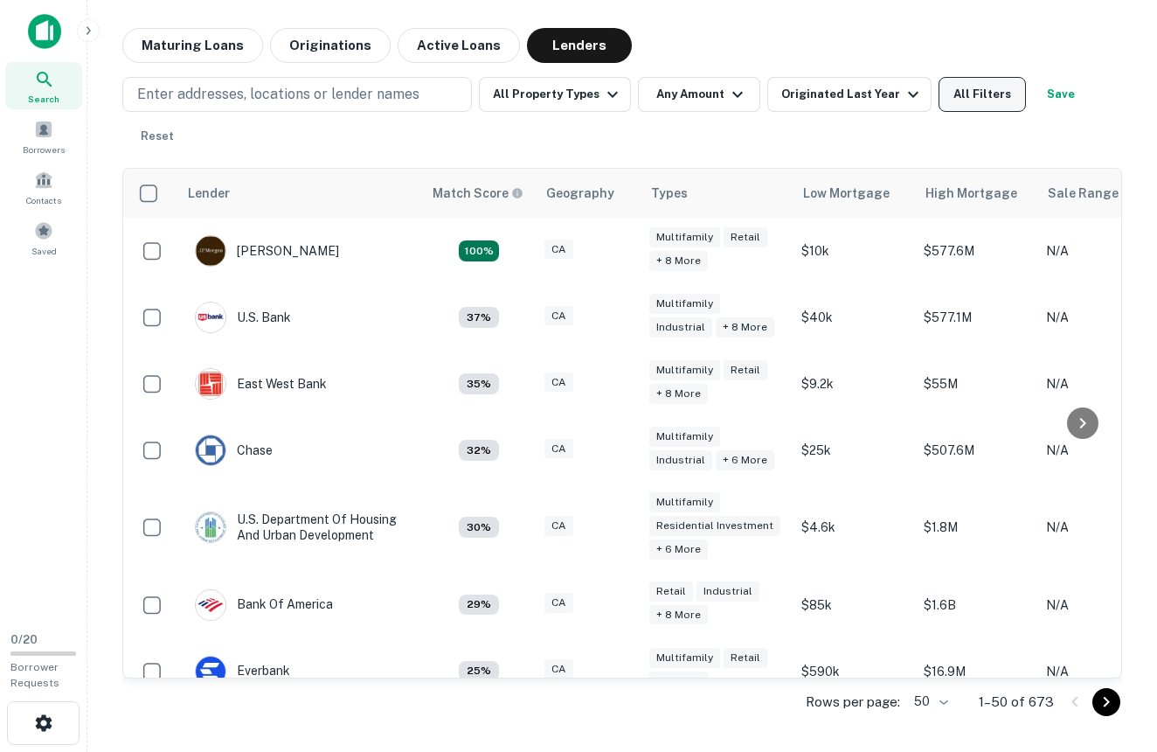
click at [954, 88] on button "All Filters" at bounding box center [982, 94] width 87 height 35
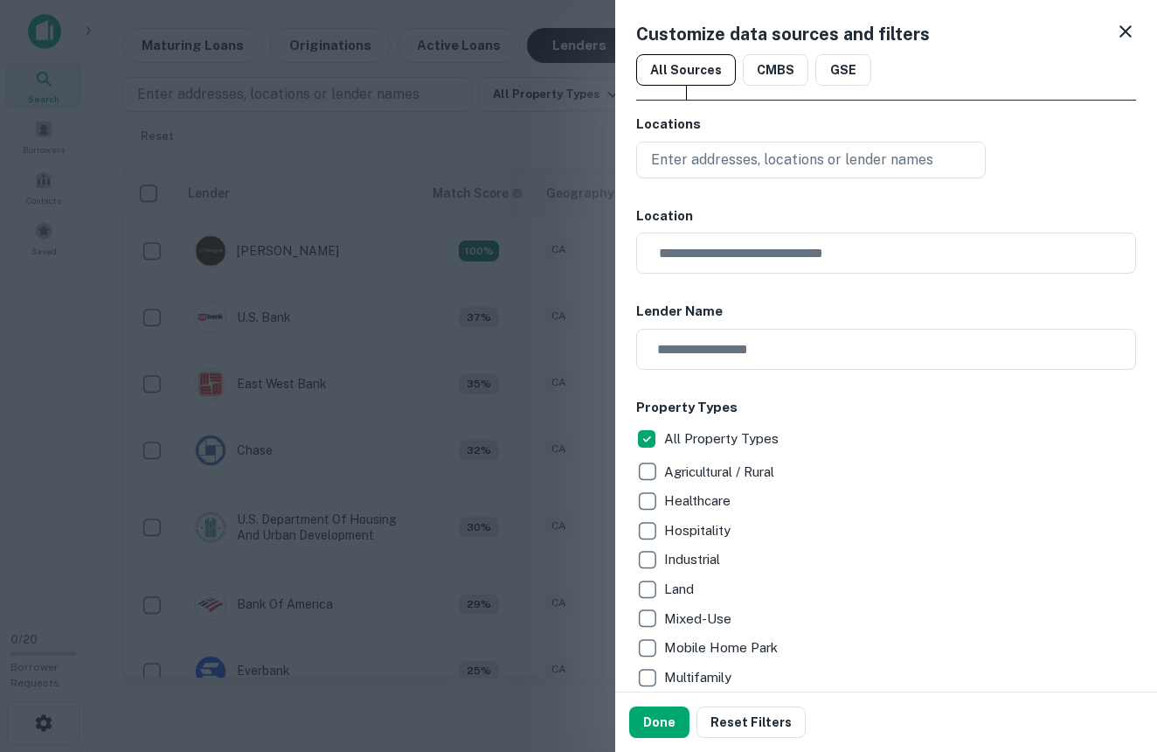
click at [1120, 27] on icon at bounding box center [1126, 31] width 12 height 12
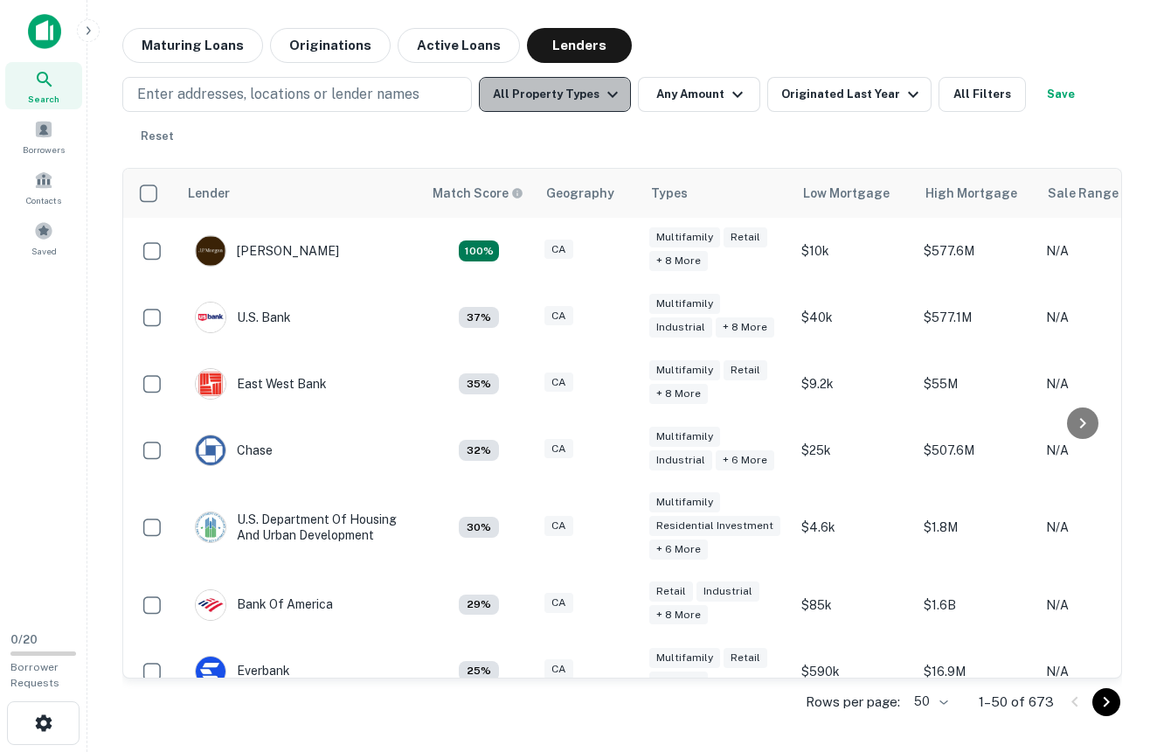
click at [607, 97] on icon "button" at bounding box center [612, 95] width 10 height 6
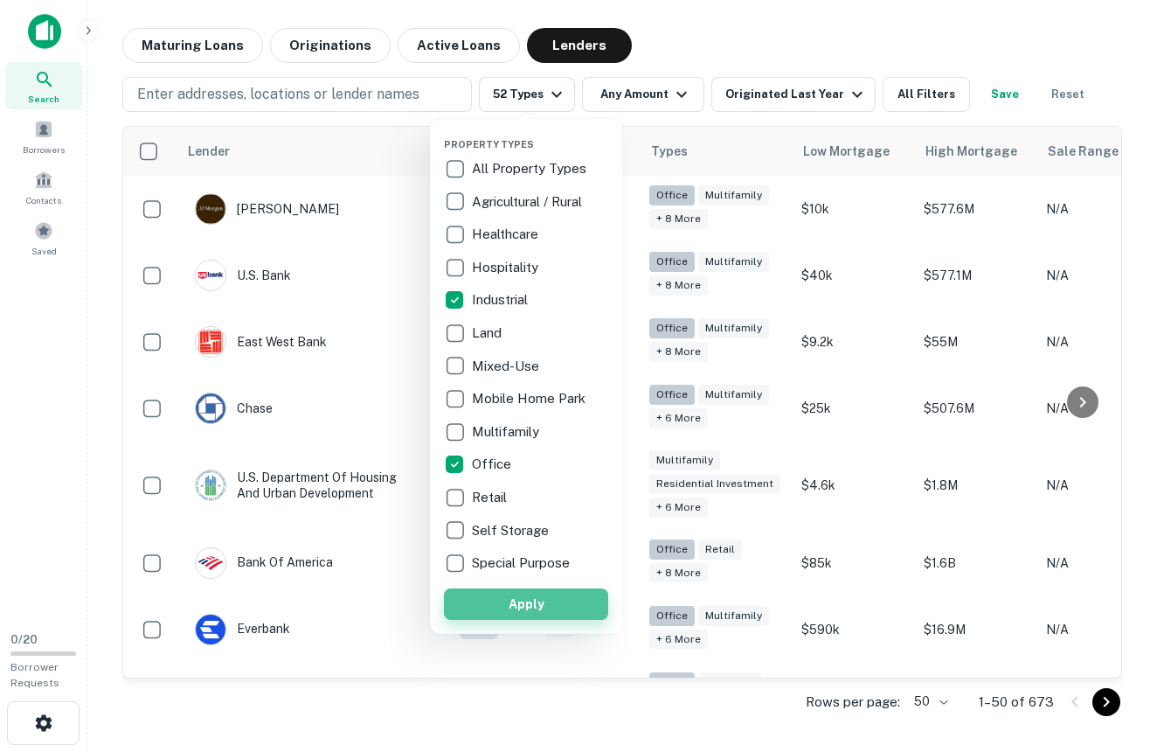
click at [503, 595] on button "Apply" at bounding box center [526, 603] width 164 height 31
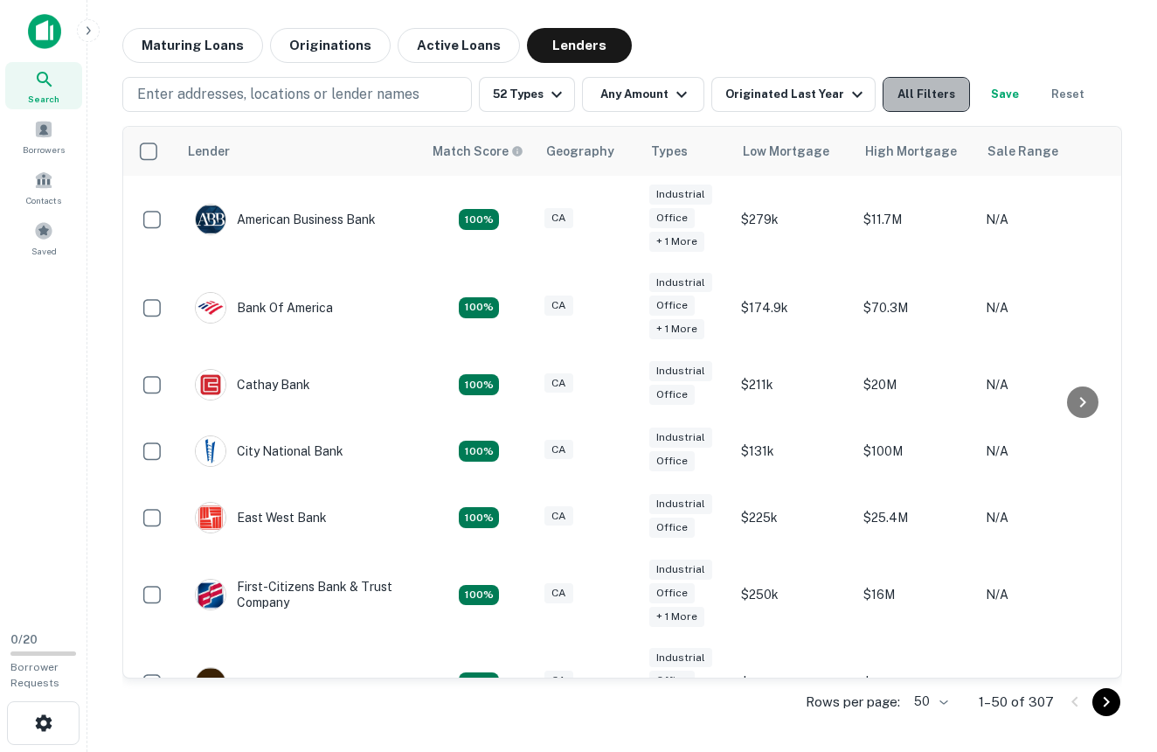
click at [926, 87] on button "All Filters" at bounding box center [926, 94] width 87 height 35
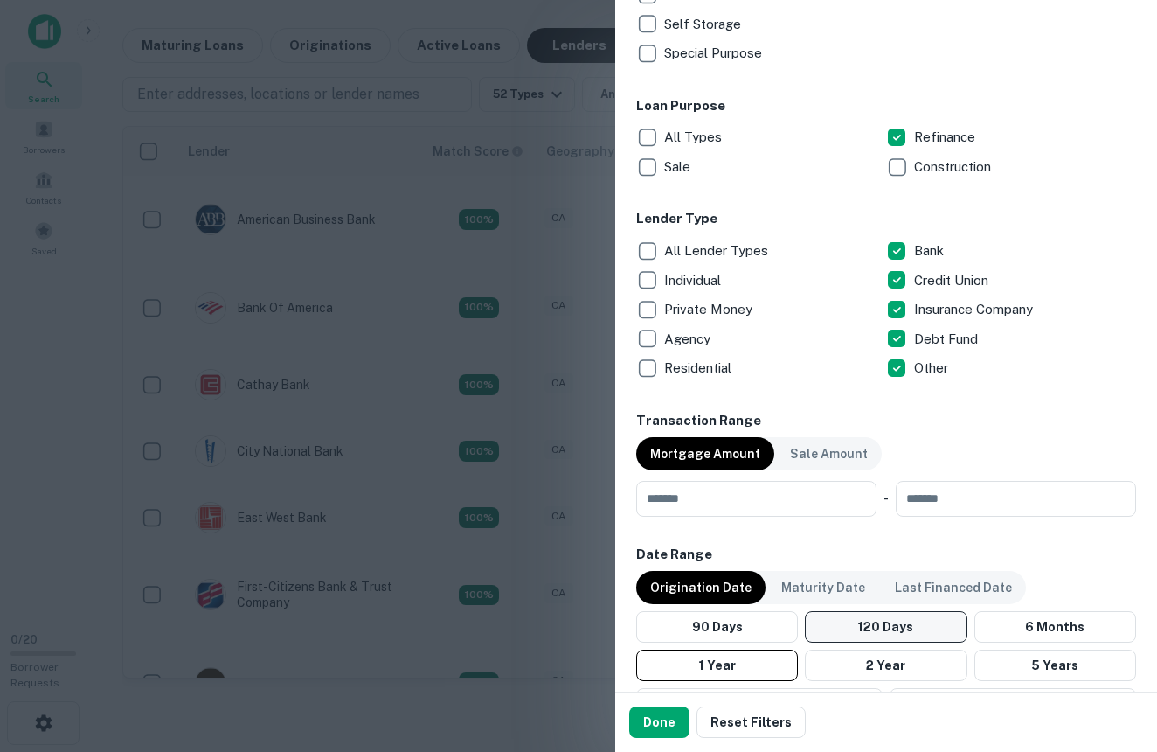
scroll to position [618, 0]
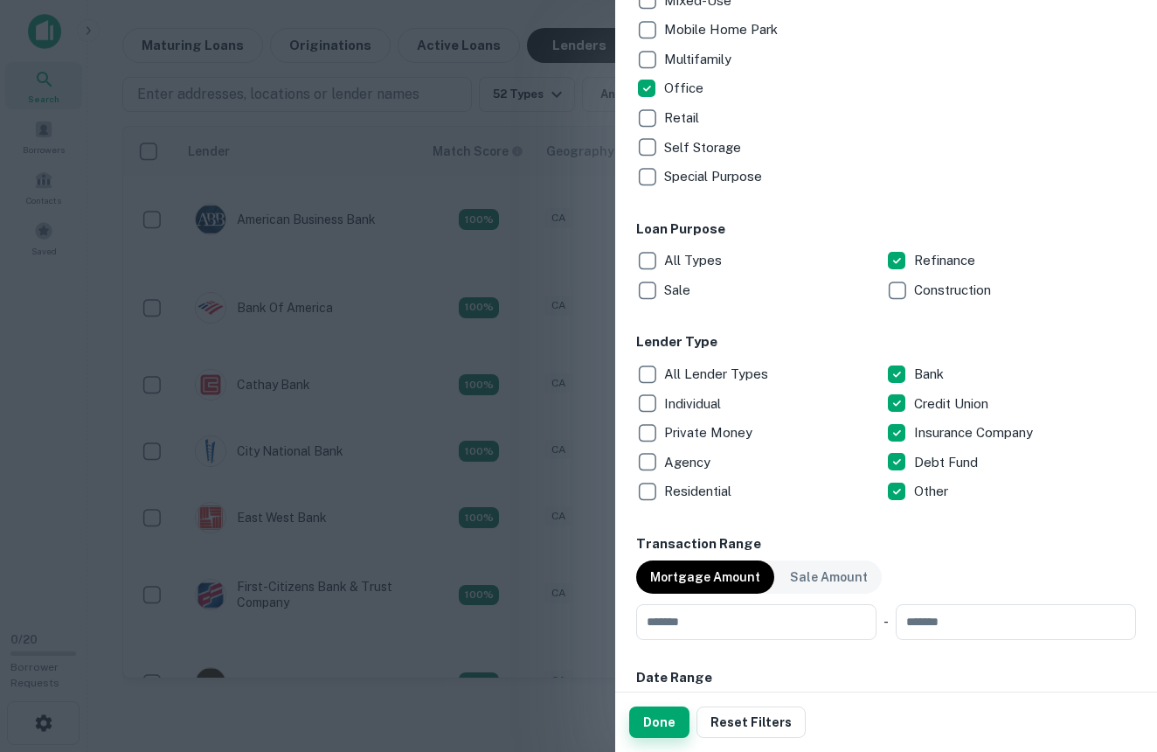
click at [646, 721] on button "Done" at bounding box center [659, 721] width 60 height 31
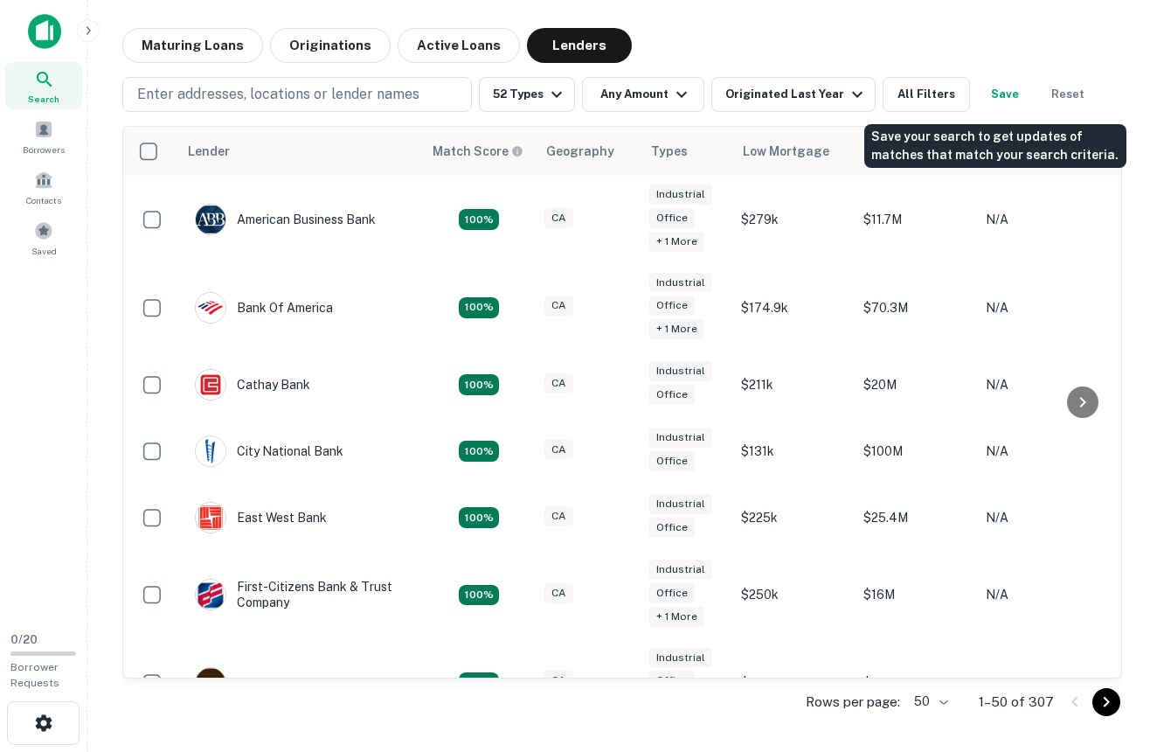
click at [998, 86] on button "Save" at bounding box center [1005, 94] width 56 height 35
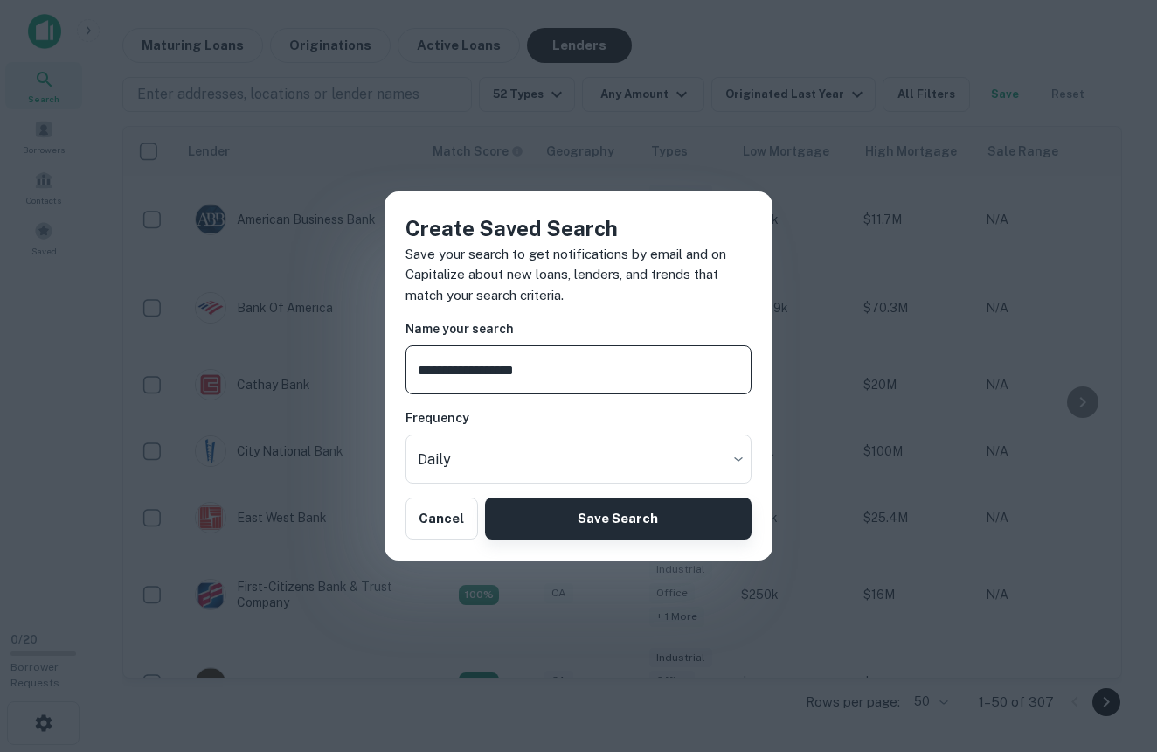
type input "**********"
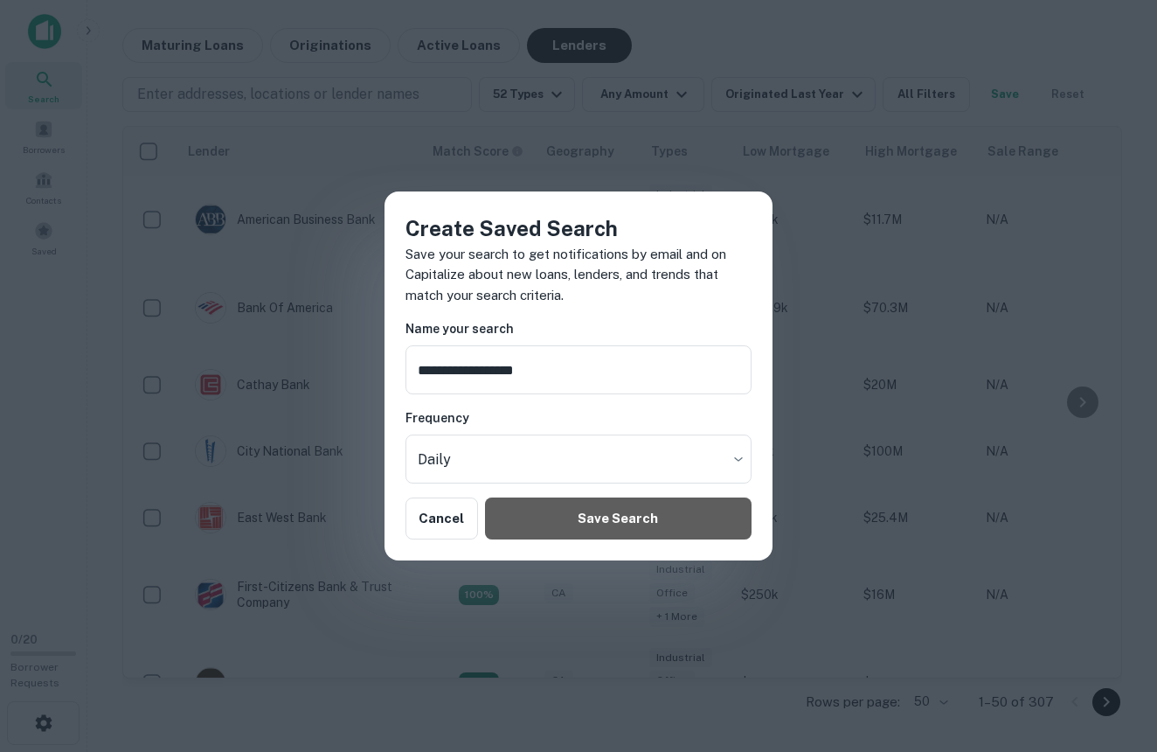
click at [655, 517] on button "Save Search" at bounding box center [618, 518] width 267 height 42
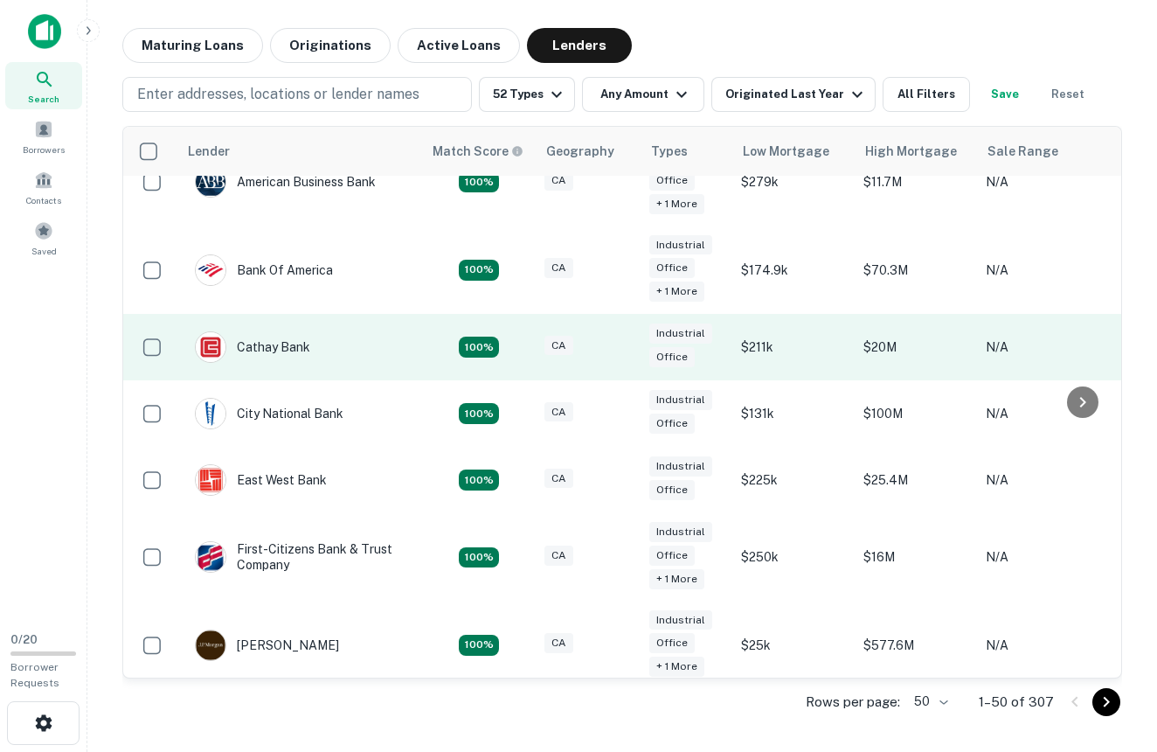
scroll to position [0, 0]
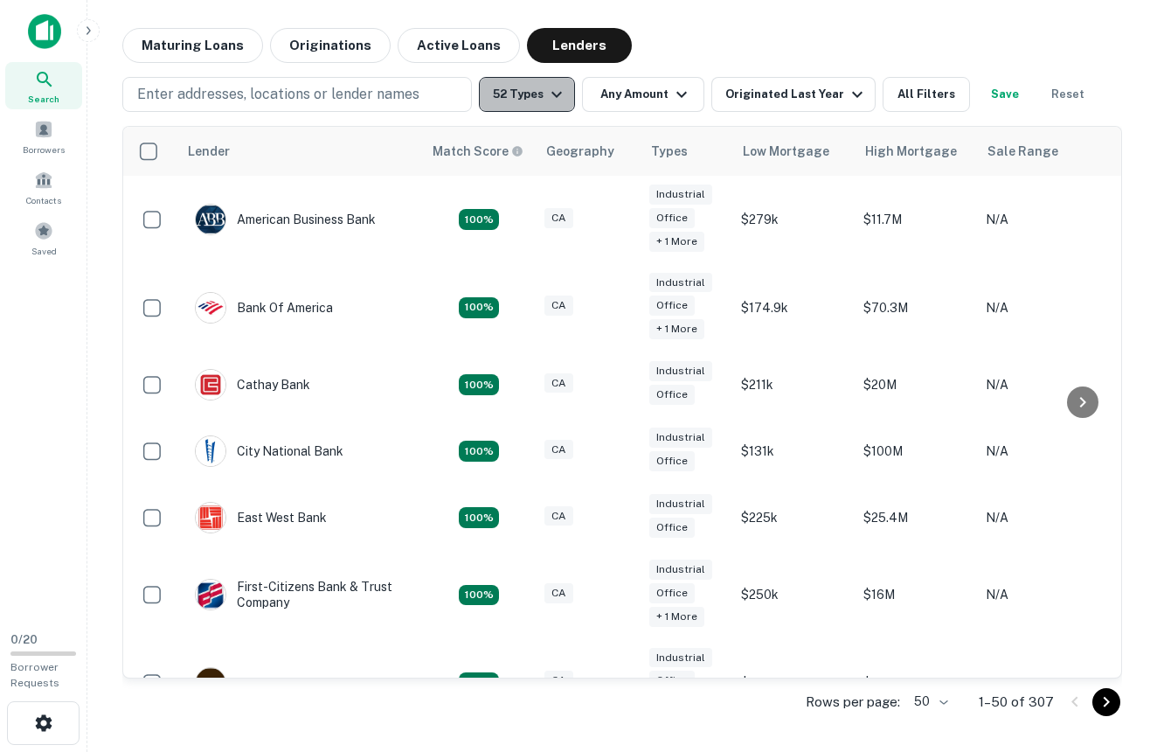
click at [546, 90] on icon "button" at bounding box center [556, 94] width 21 height 21
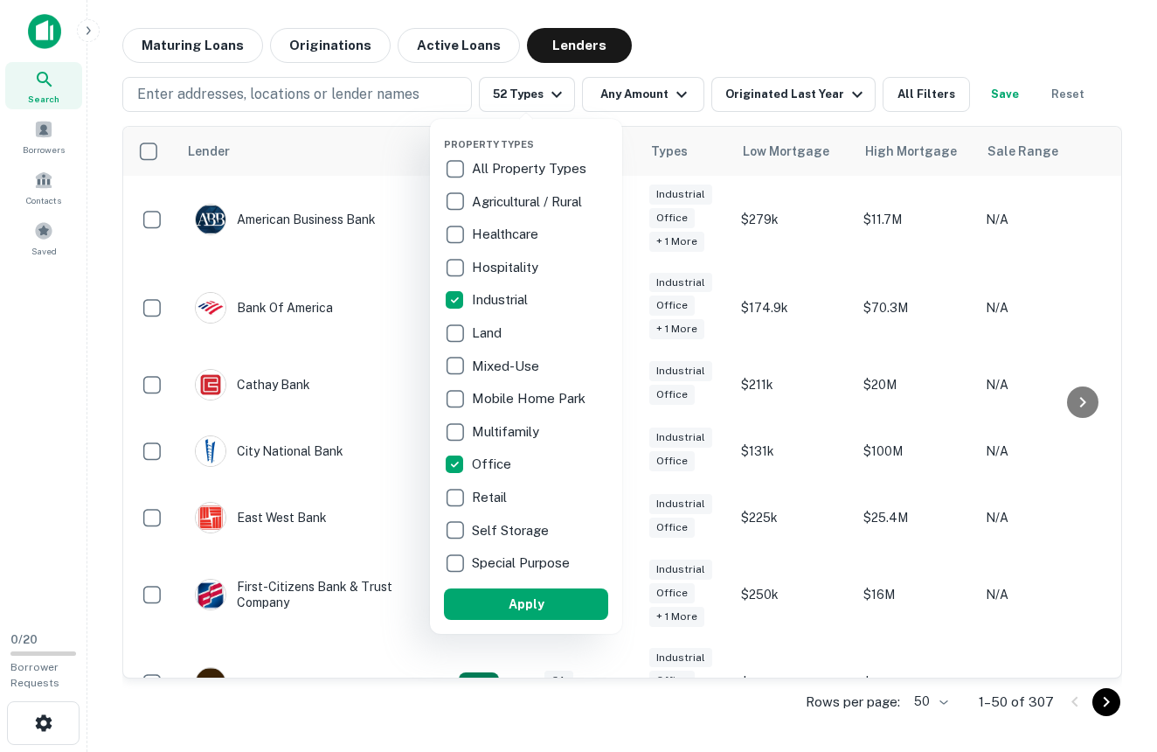
click at [719, 33] on div at bounding box center [578, 376] width 1157 height 752
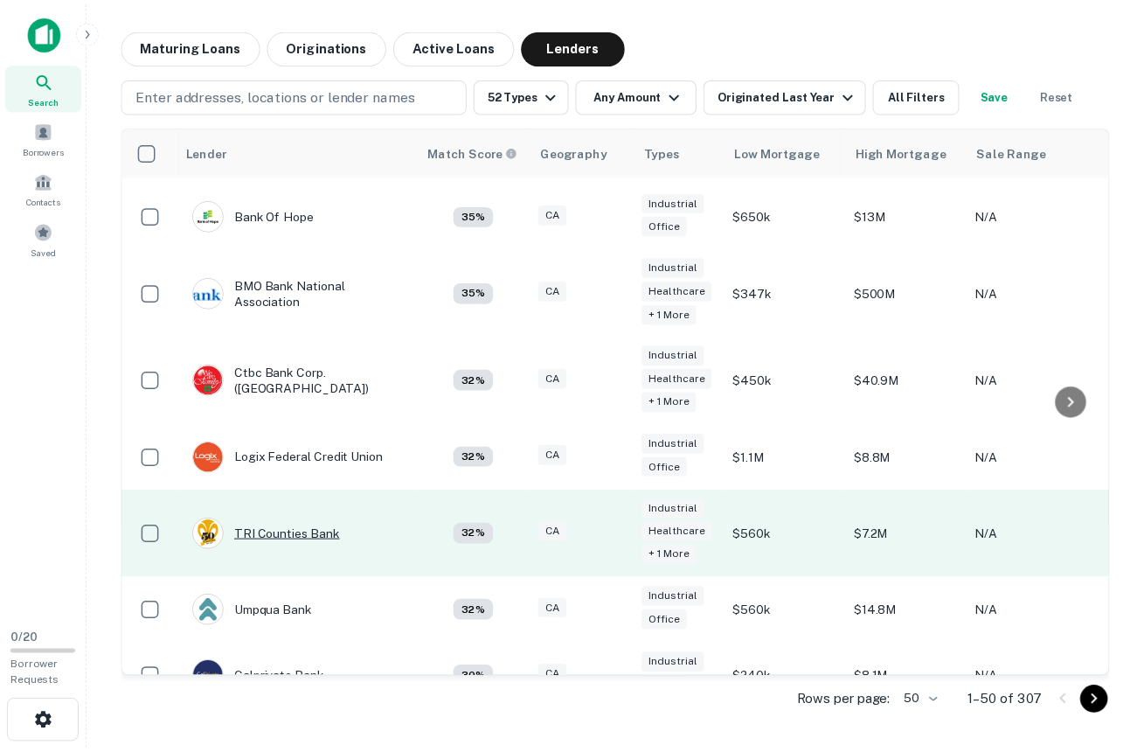
scroll to position [1678, 0]
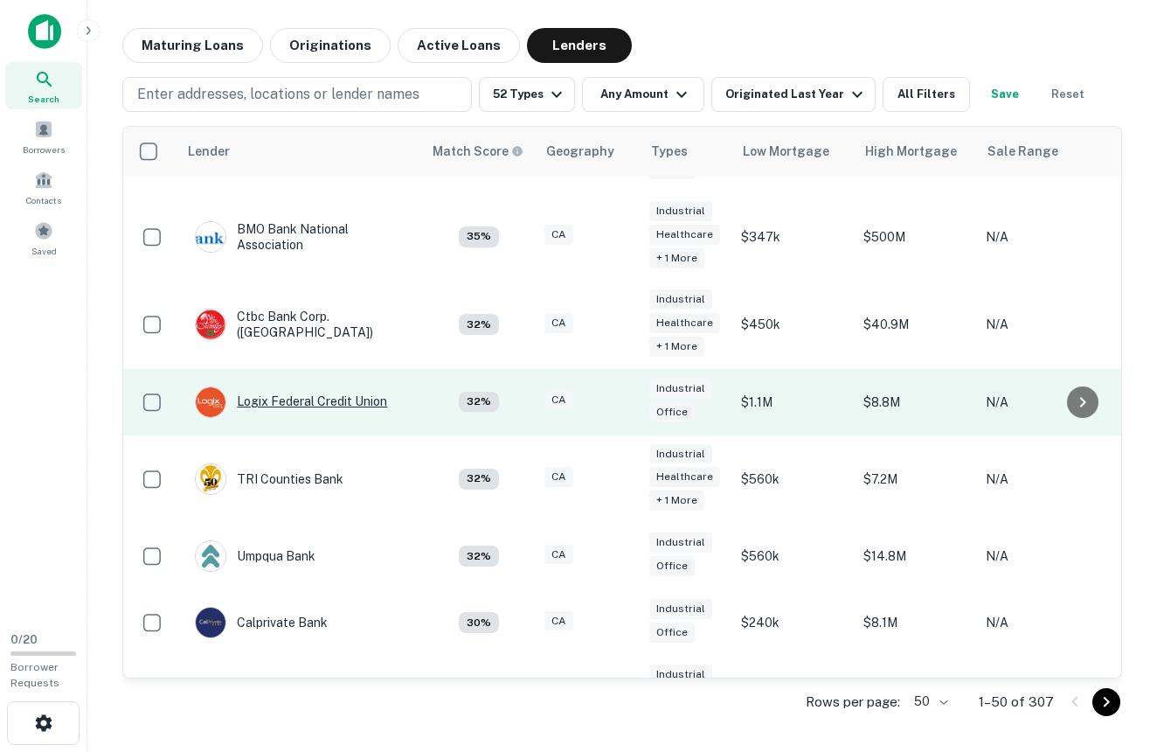
click at [315, 386] on div "Logix Federal Credit Union" at bounding box center [291, 401] width 192 height 31
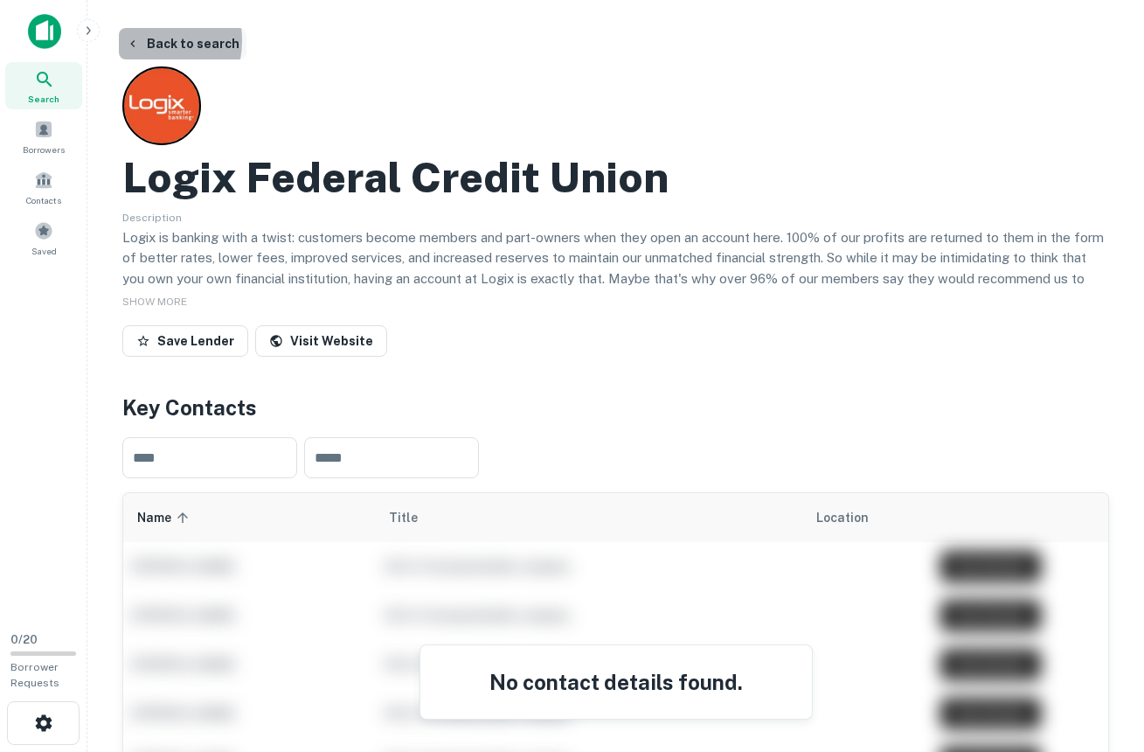
click at [135, 40] on icon "button" at bounding box center [133, 44] width 14 height 14
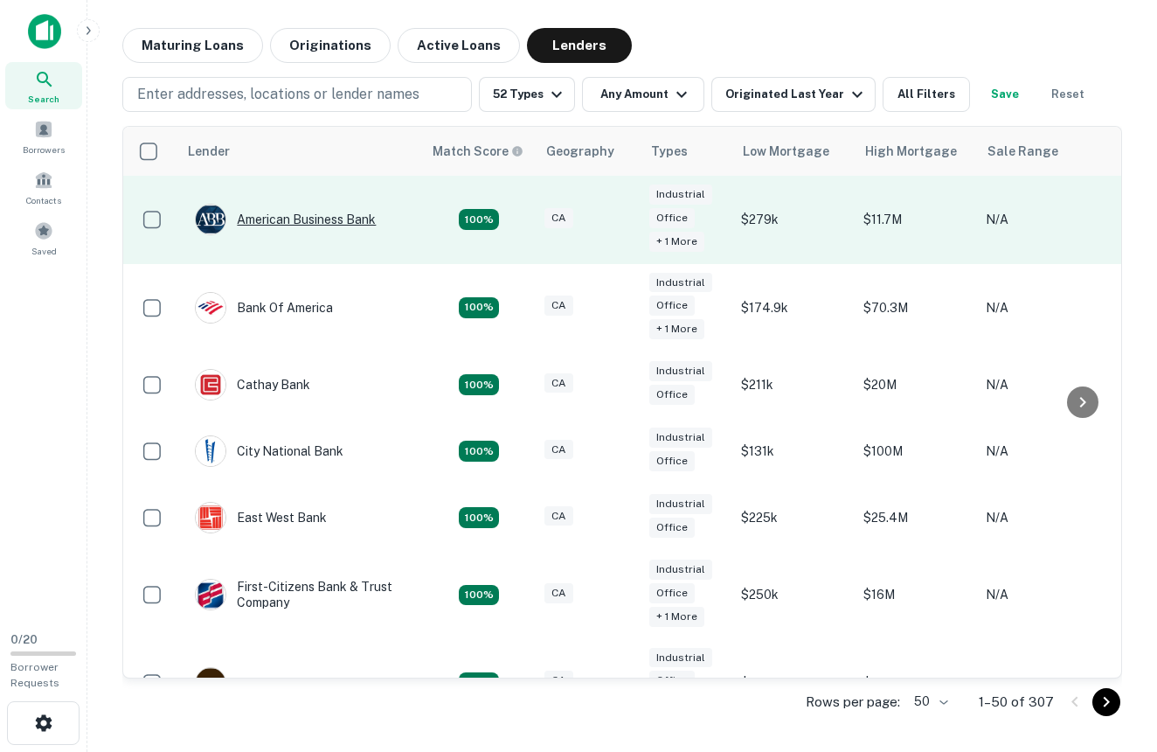
click at [315, 211] on div "American Business Bank" at bounding box center [285, 219] width 181 height 31
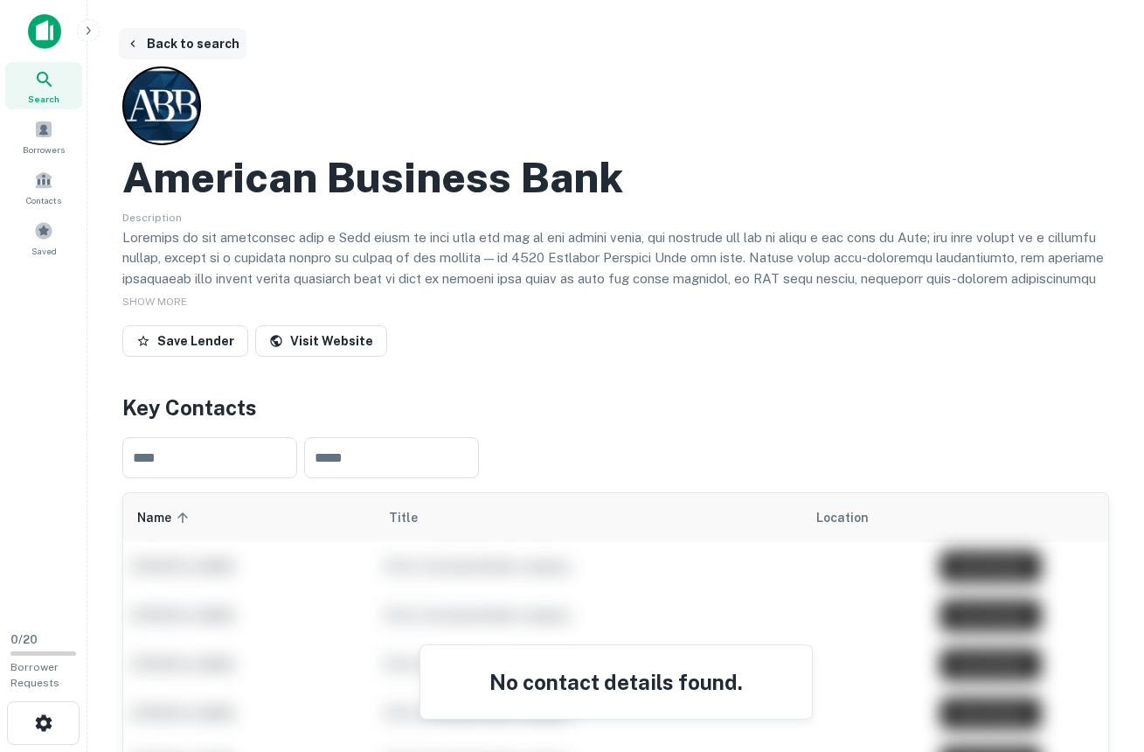
click at [137, 39] on icon "button" at bounding box center [133, 44] width 14 height 14
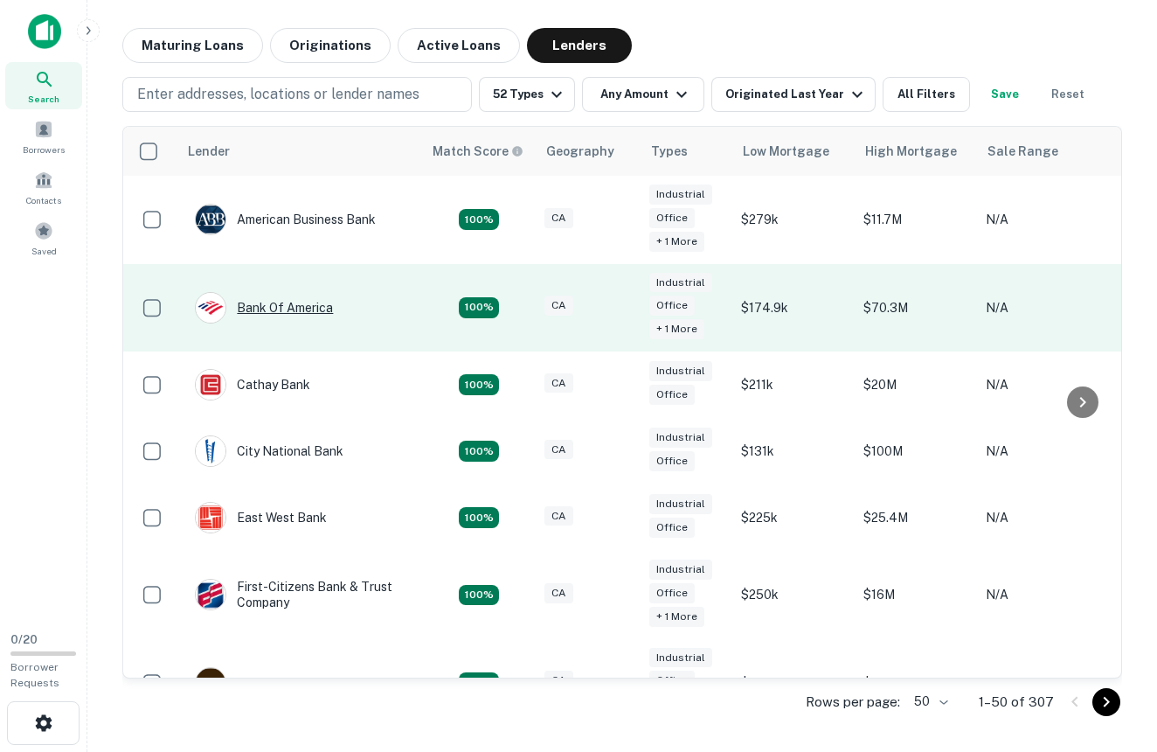
click at [293, 302] on div "Bank Of America" at bounding box center [264, 307] width 138 height 31
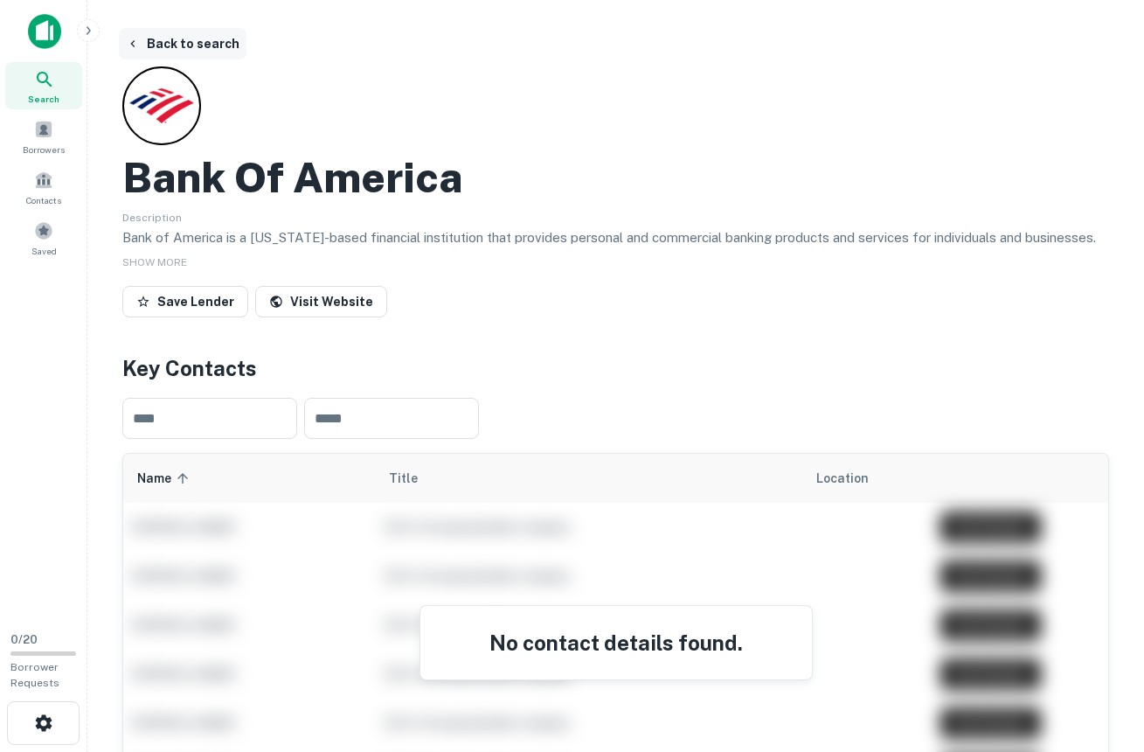
click at [137, 42] on icon "button" at bounding box center [133, 44] width 14 height 14
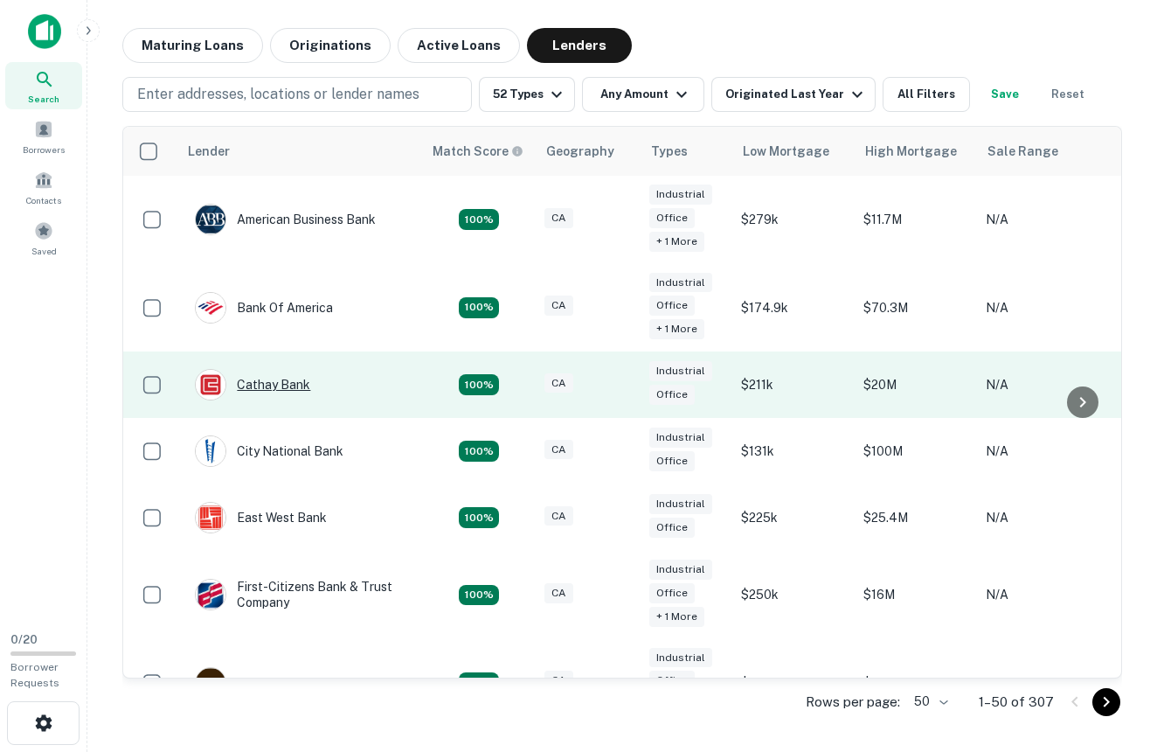
click at [272, 374] on div "Cathay Bank" at bounding box center [252, 384] width 115 height 31
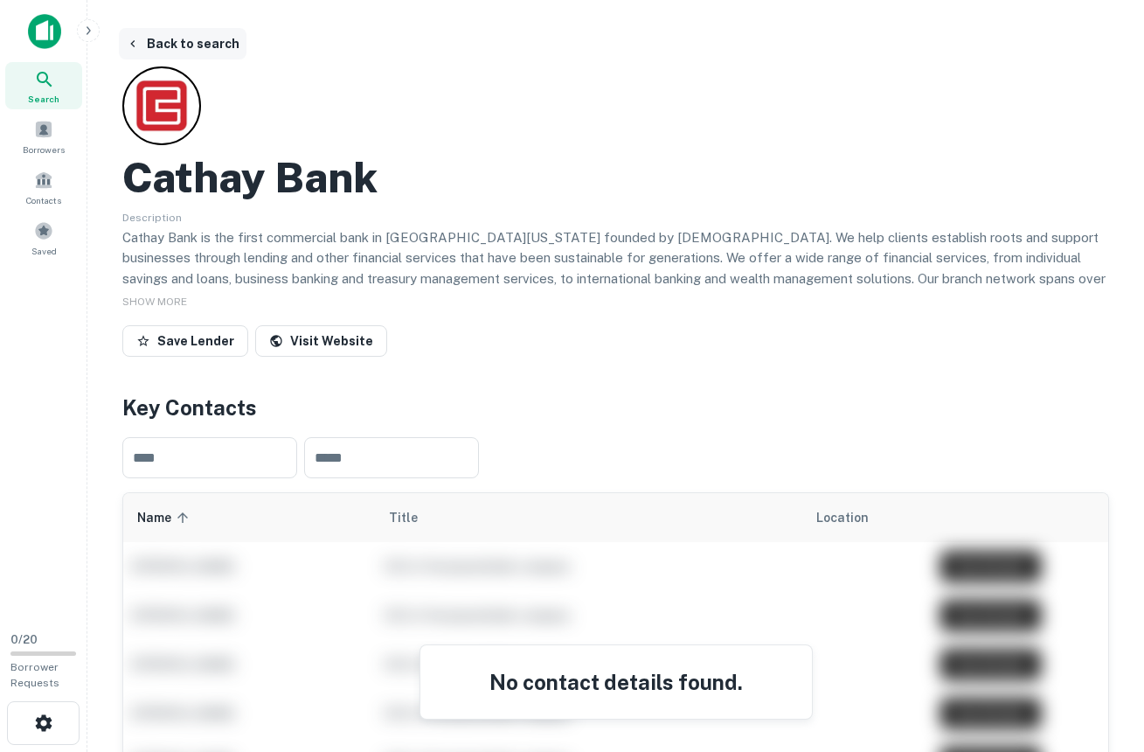
click at [139, 41] on icon "button" at bounding box center [133, 44] width 14 height 14
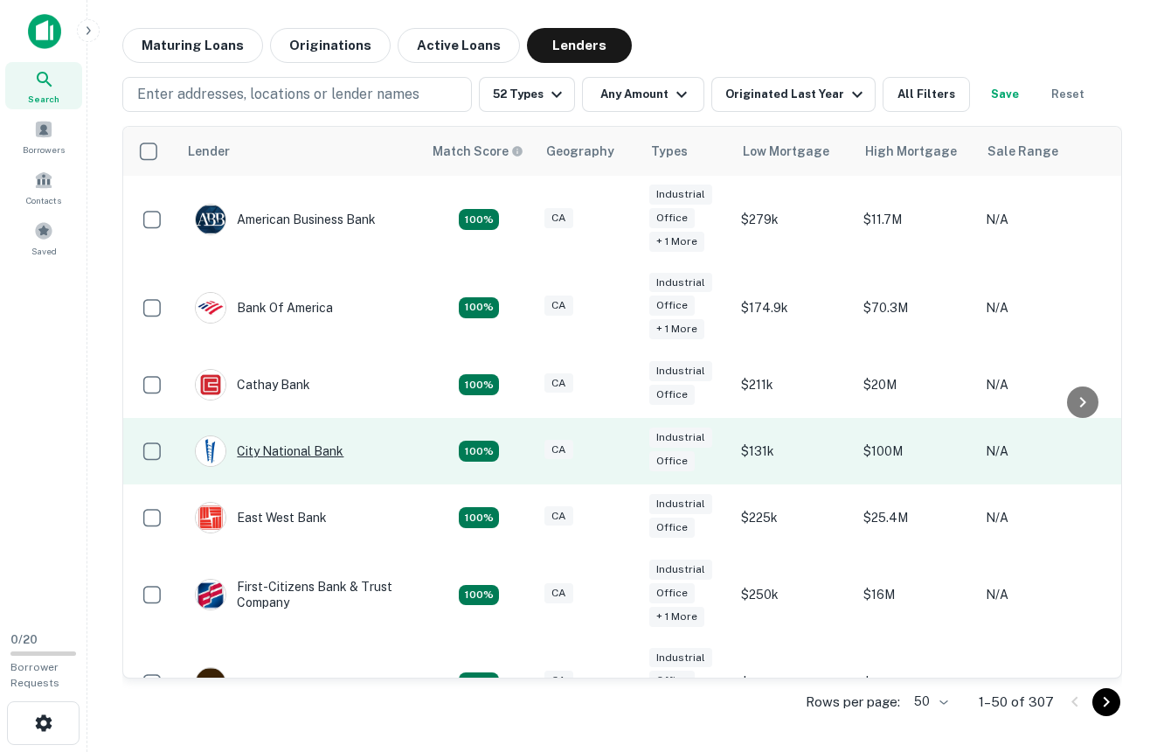
click at [288, 447] on div "City National Bank" at bounding box center [269, 450] width 149 height 31
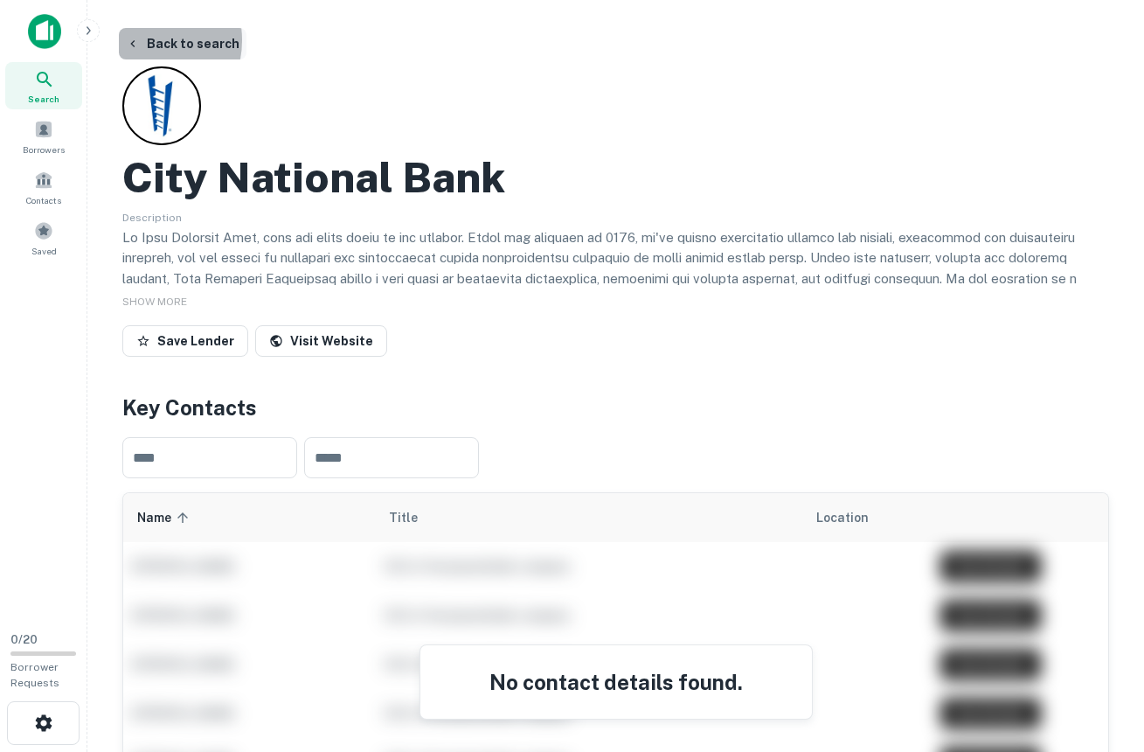
click at [136, 40] on icon "button" at bounding box center [133, 44] width 14 height 14
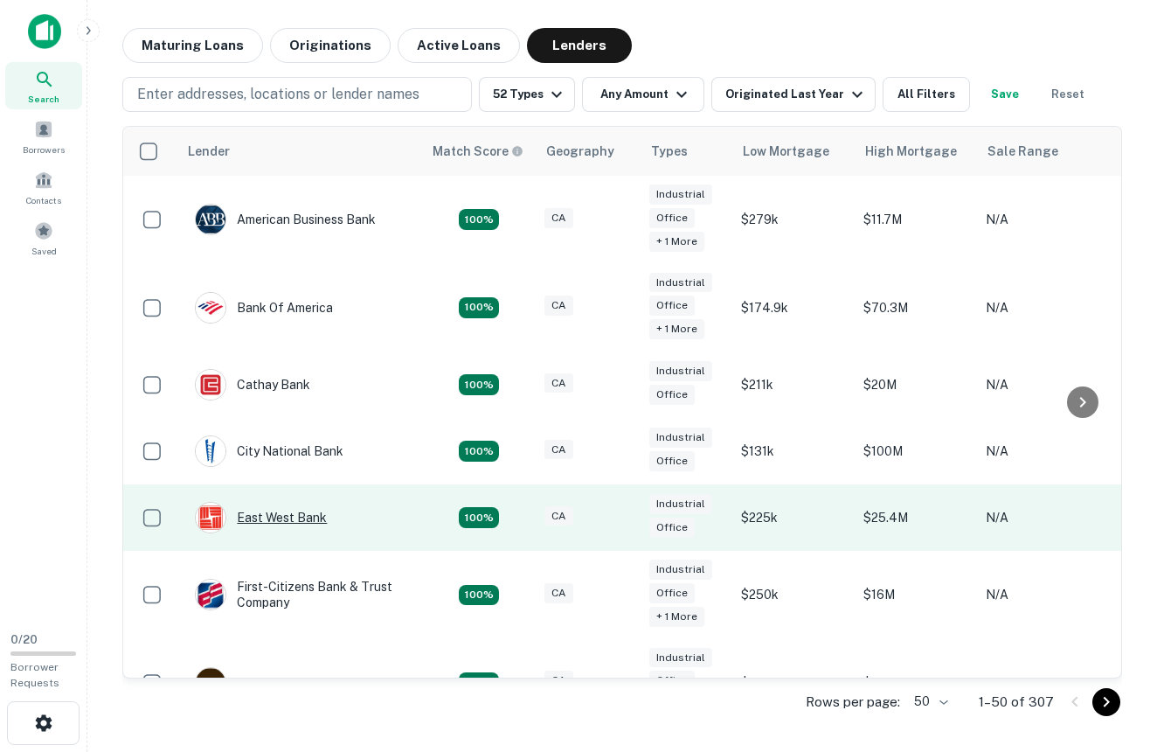
click at [297, 506] on div "East West Bank" at bounding box center [261, 517] width 132 height 31
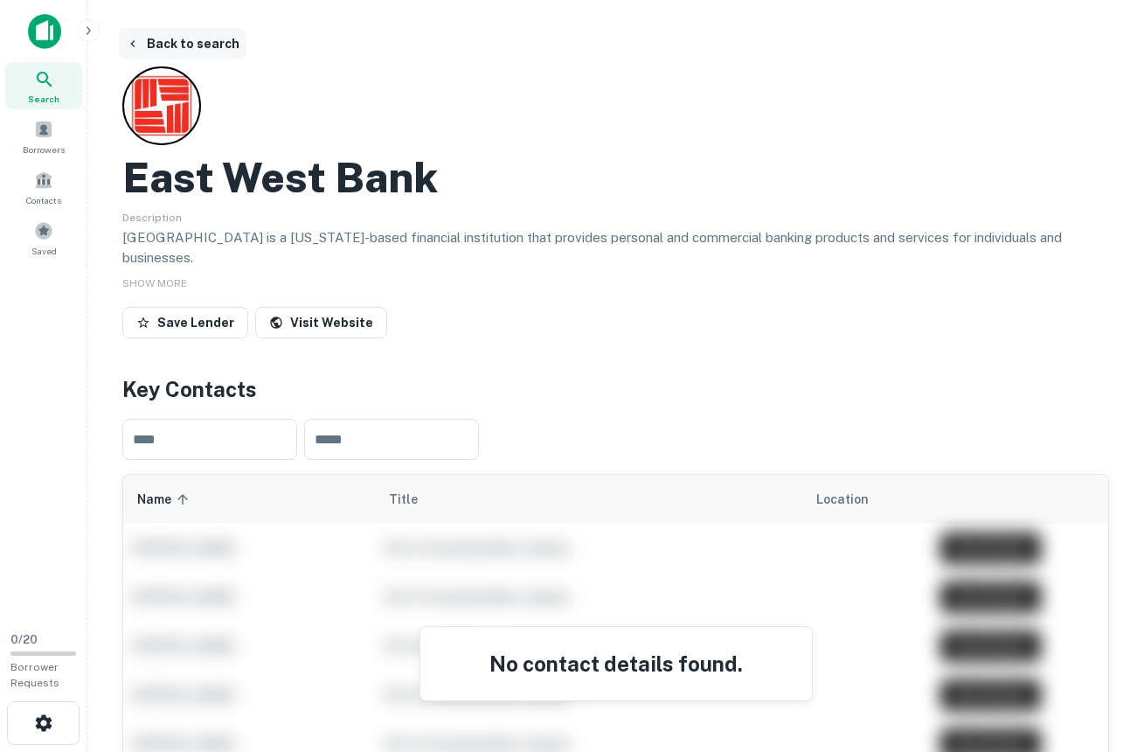
click at [134, 39] on icon "button" at bounding box center [133, 44] width 14 height 14
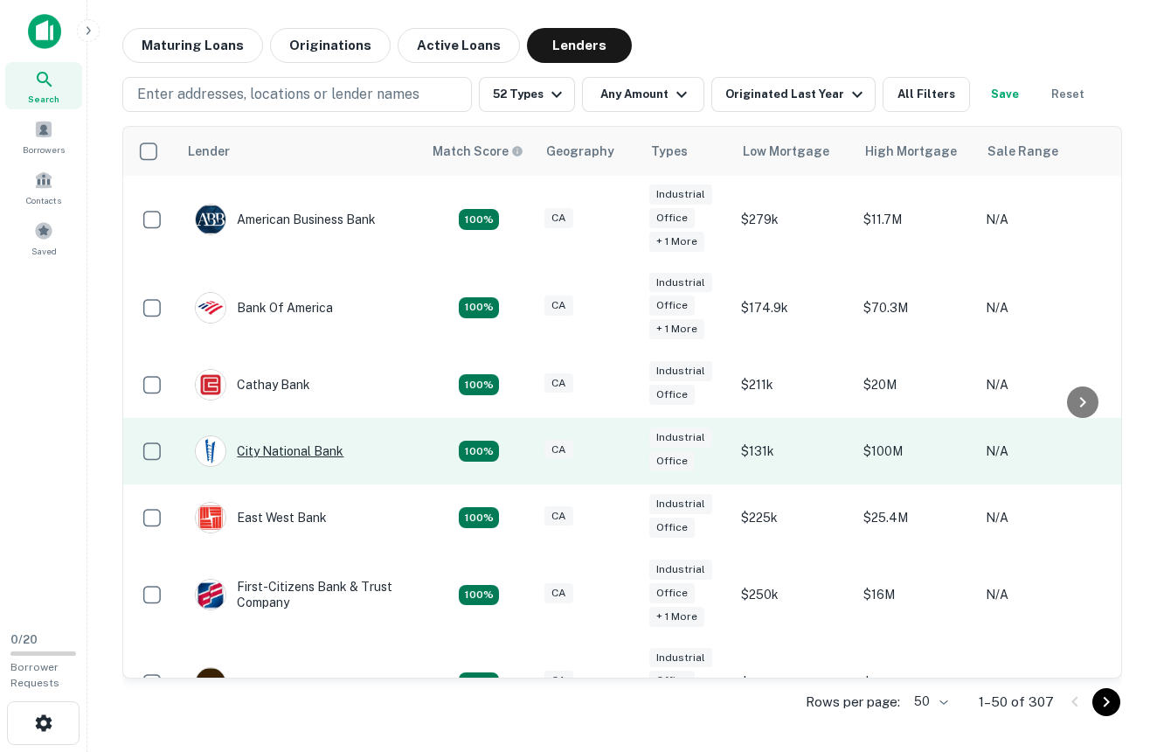
click at [265, 444] on div "City National Bank" at bounding box center [269, 450] width 149 height 31
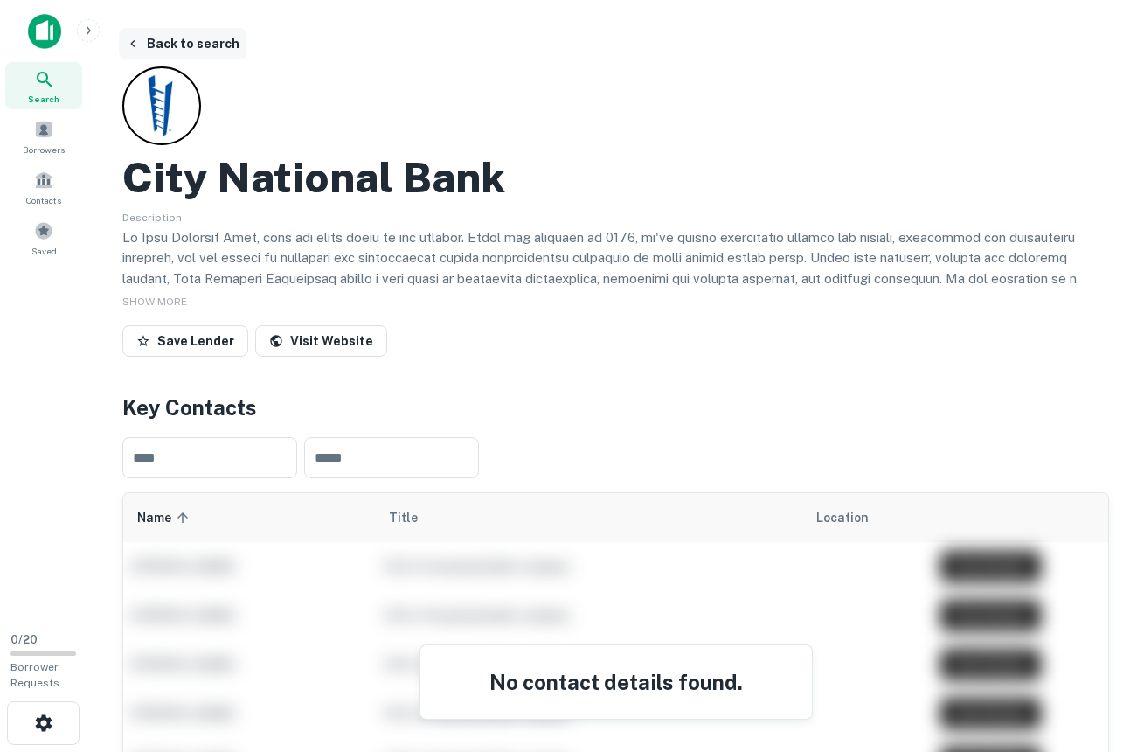
click at [150, 42] on button "Back to search" at bounding box center [183, 43] width 128 height 31
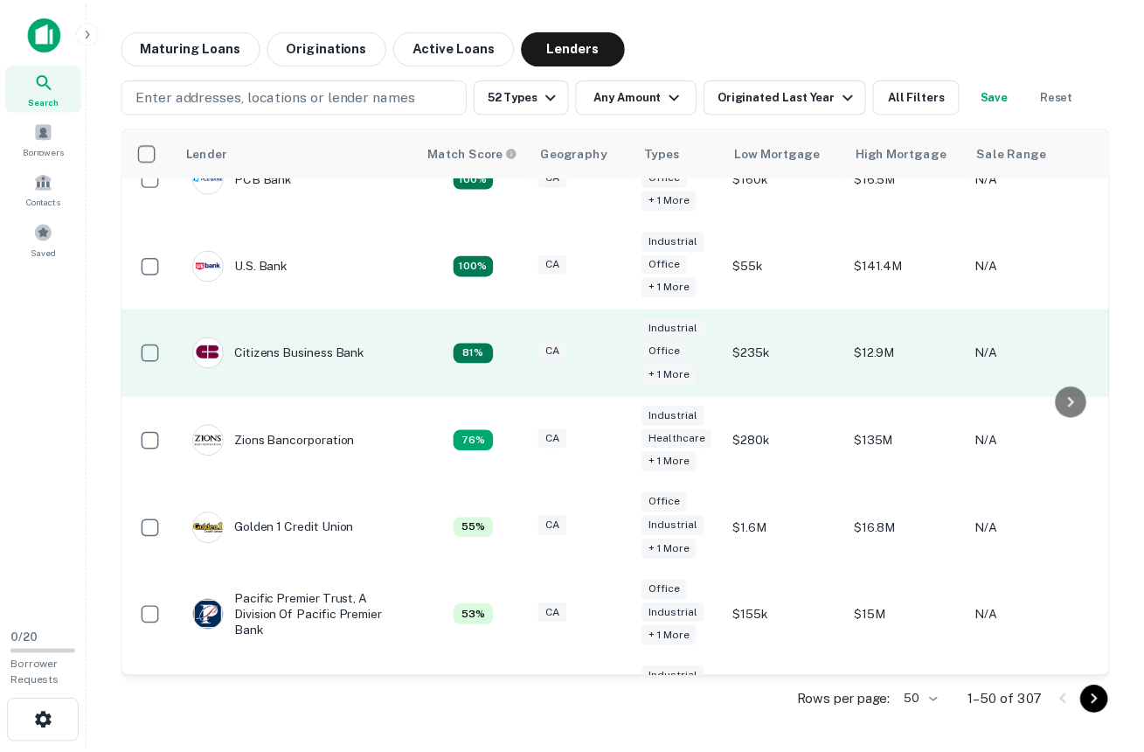
scroll to position [597, 0]
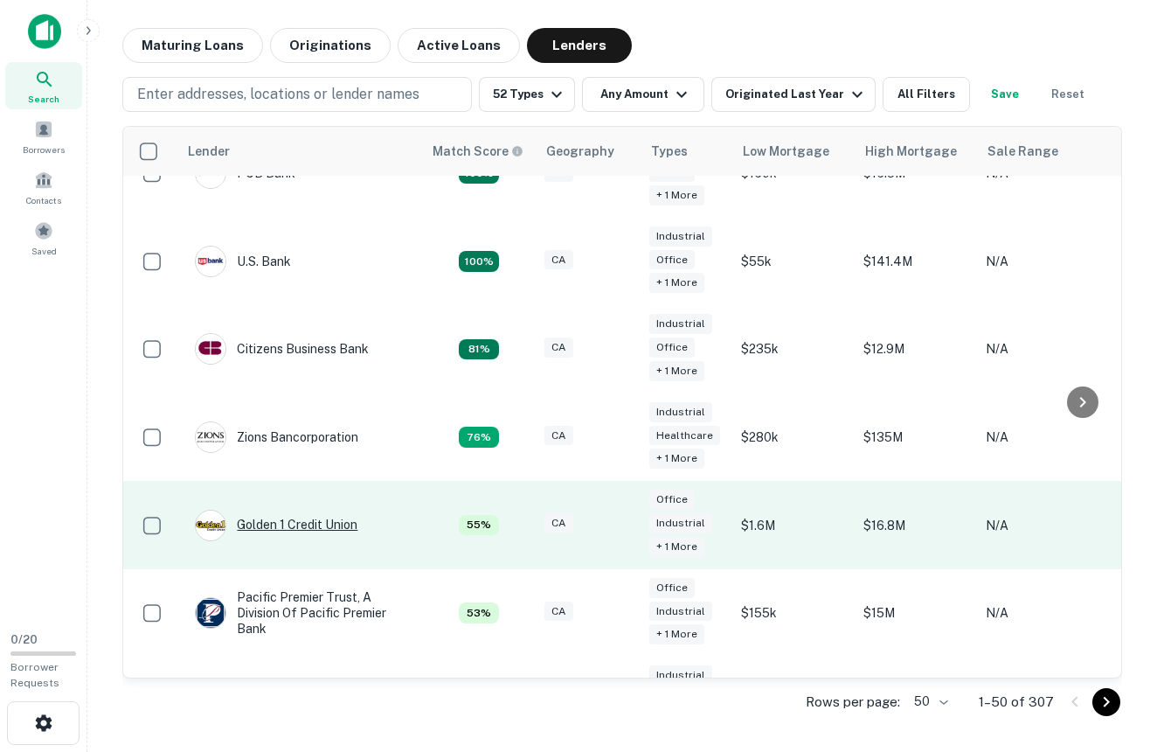
click at [333, 510] on div "Golden 1 Credit Union" at bounding box center [276, 525] width 163 height 31
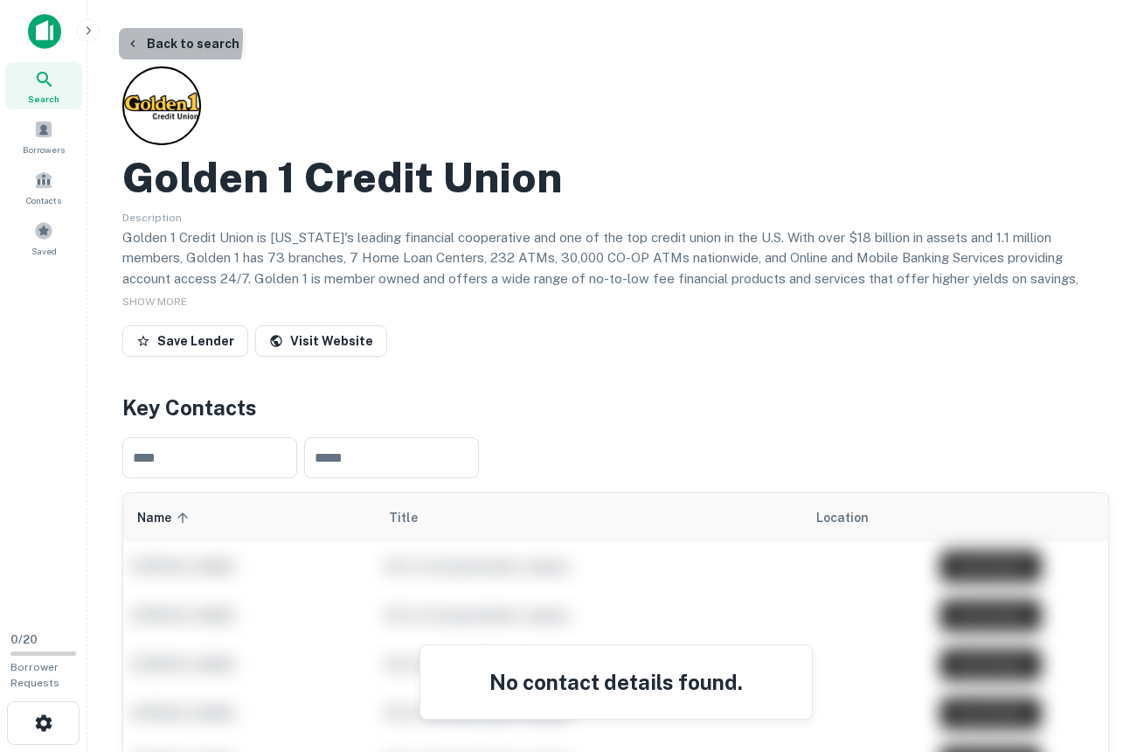
click at [132, 38] on icon "button" at bounding box center [133, 44] width 14 height 14
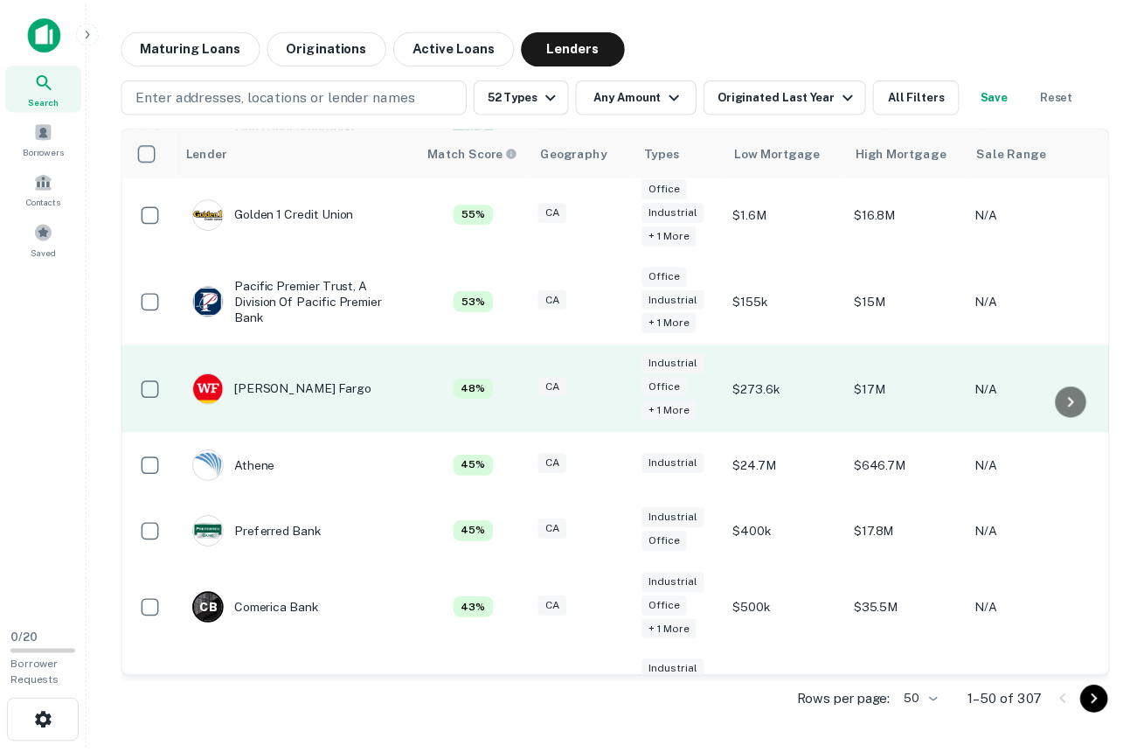
scroll to position [1054, 0]
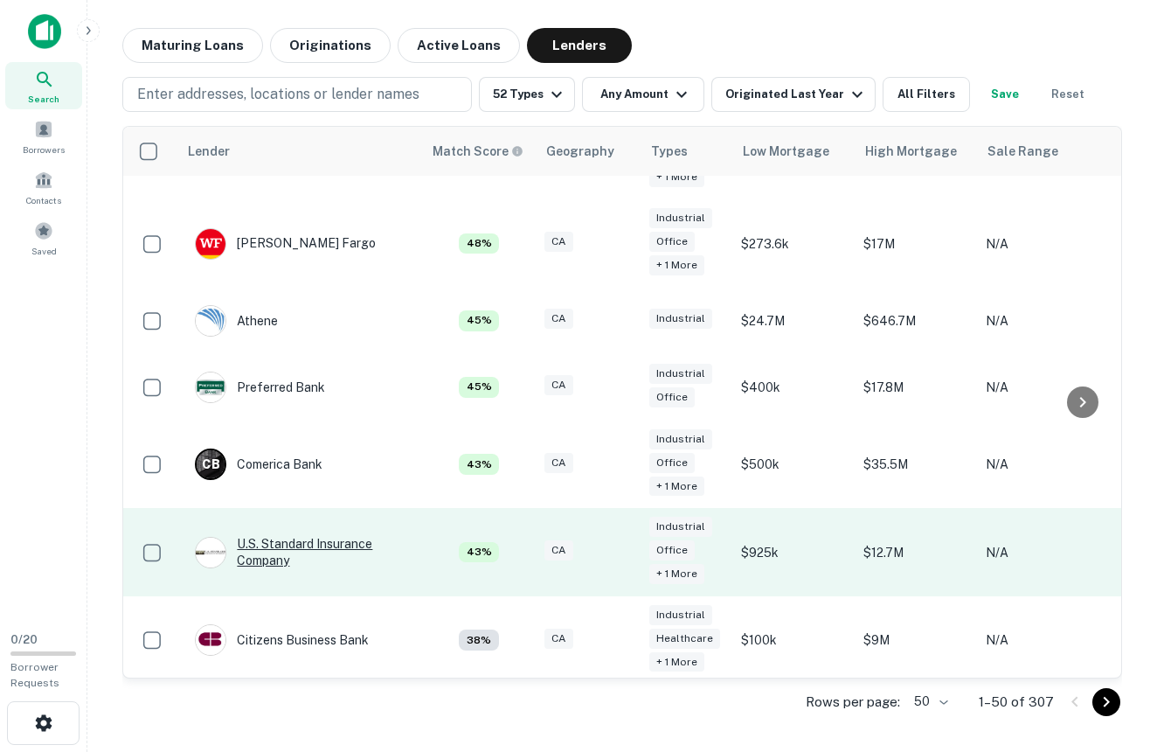
click at [294, 536] on div "U.s. Standard Insurance Company" at bounding box center [300, 551] width 210 height 31
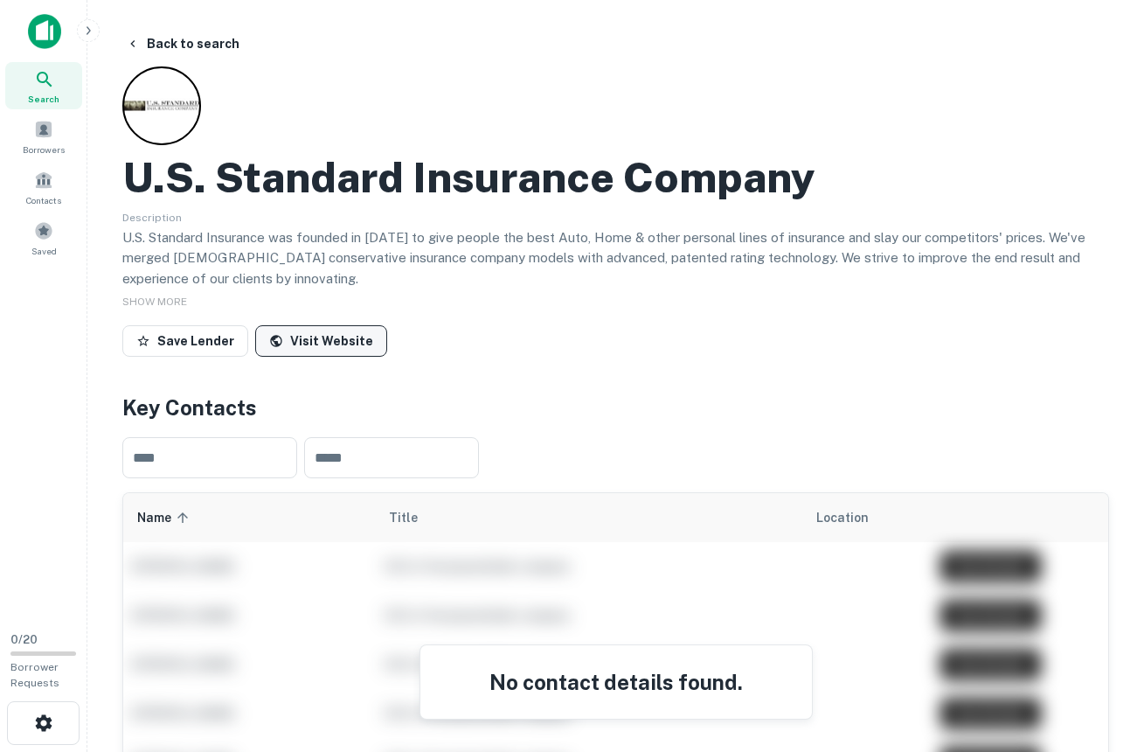
click at [309, 343] on link "Visit Website" at bounding box center [321, 340] width 132 height 31
click at [136, 39] on icon "button" at bounding box center [133, 44] width 14 height 14
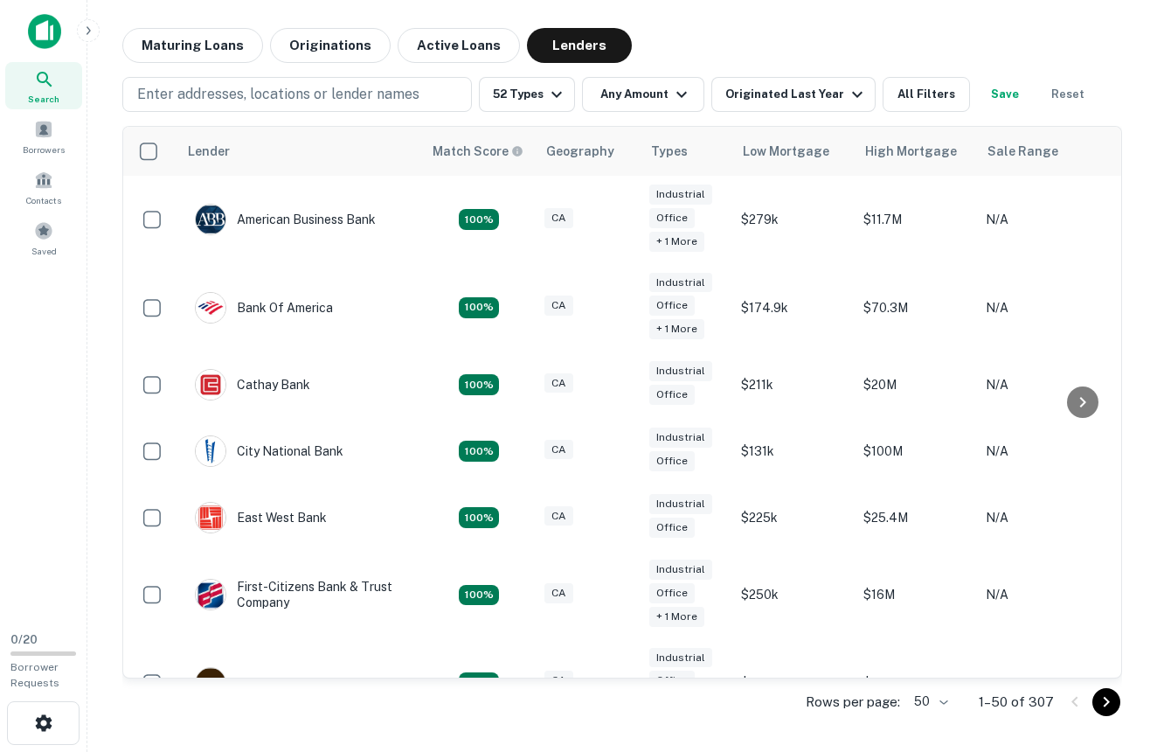
click at [87, 27] on icon "button" at bounding box center [88, 31] width 14 height 14
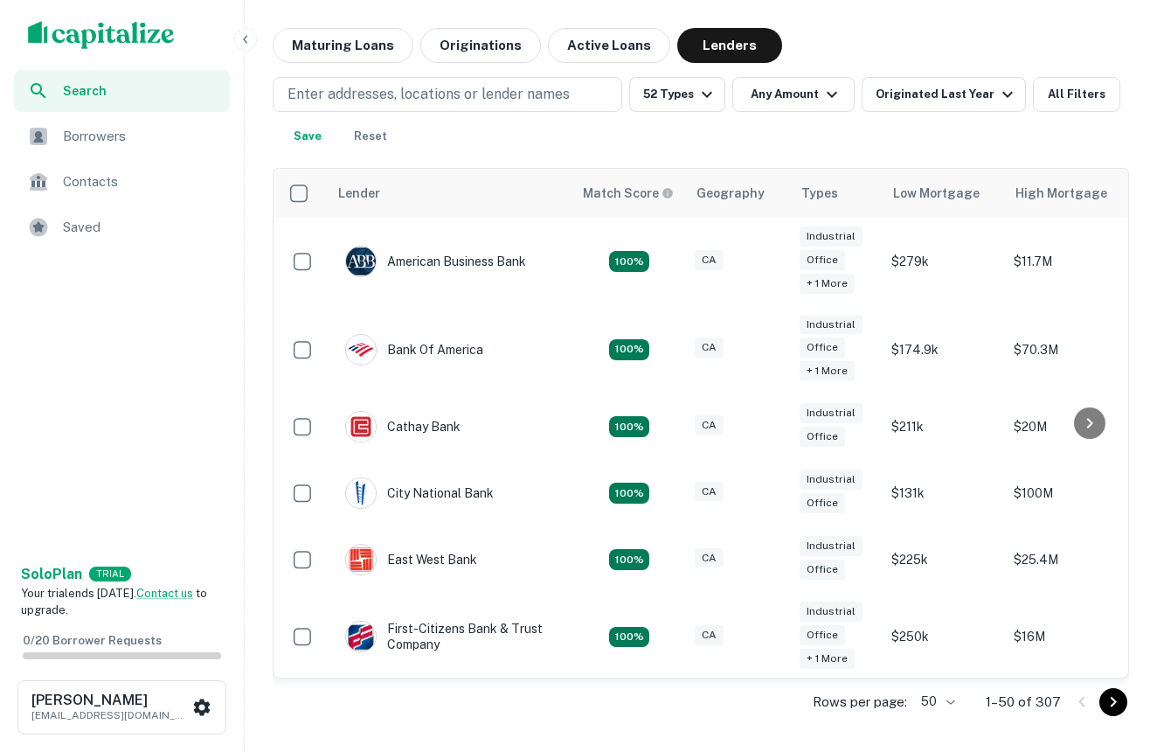
click at [110, 35] on img "scrollable content" at bounding box center [101, 35] width 147 height 28
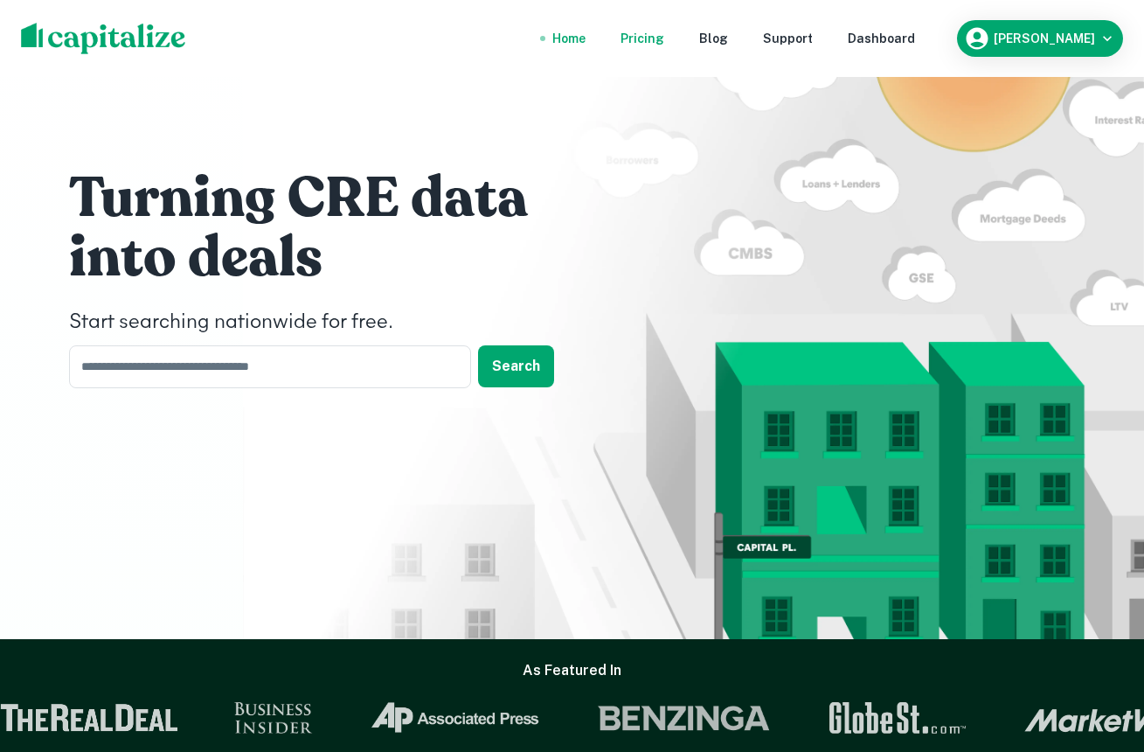
click at [655, 29] on div "Pricing" at bounding box center [643, 38] width 44 height 19
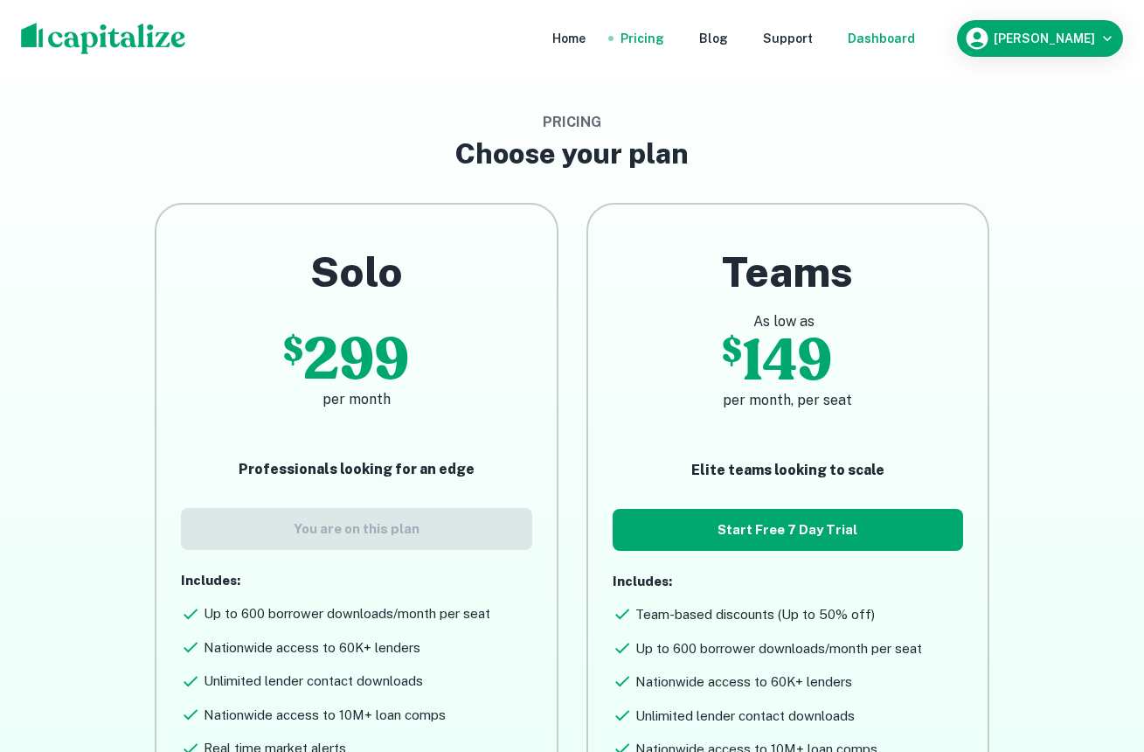
click at [900, 38] on div "Dashboard" at bounding box center [881, 38] width 67 height 19
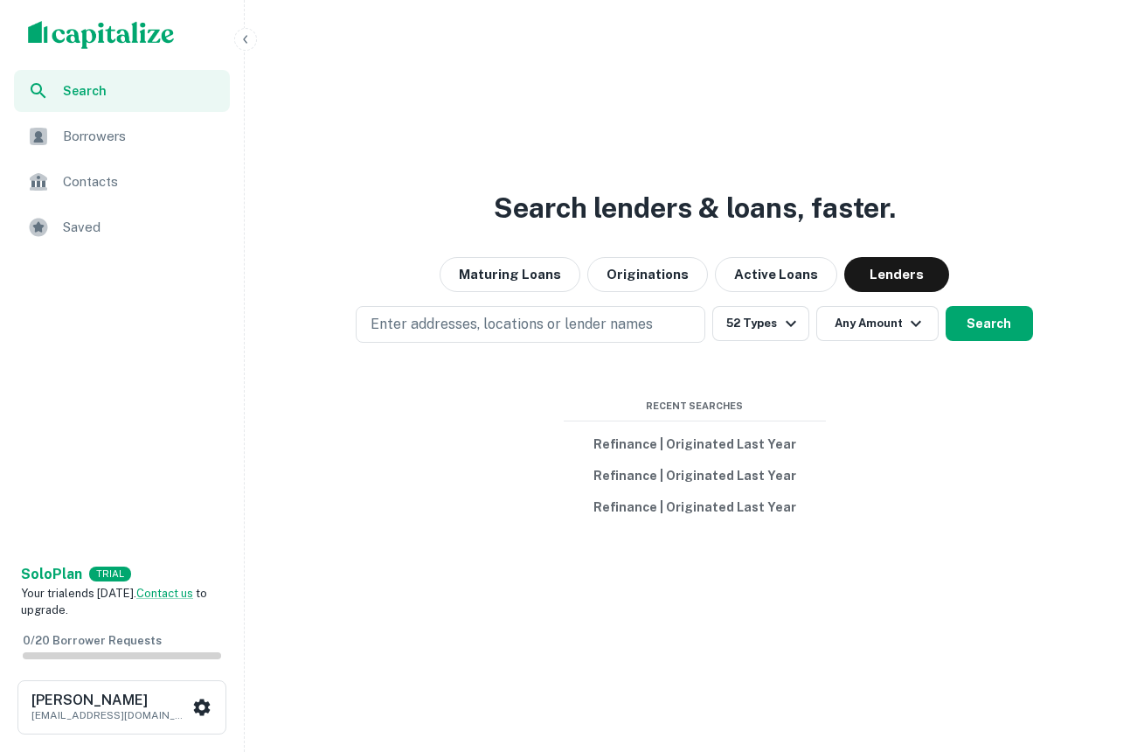
click at [94, 136] on span "Borrowers" at bounding box center [141, 136] width 156 height 21
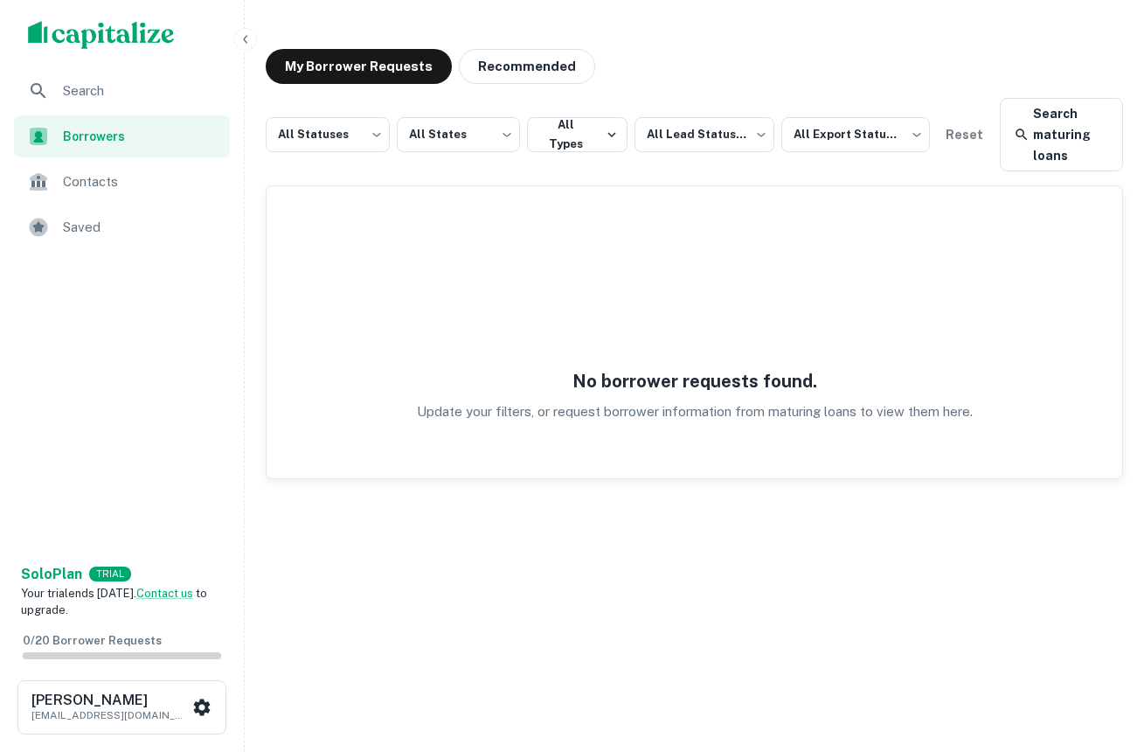
click at [108, 177] on span "Contacts" at bounding box center [141, 181] width 156 height 21
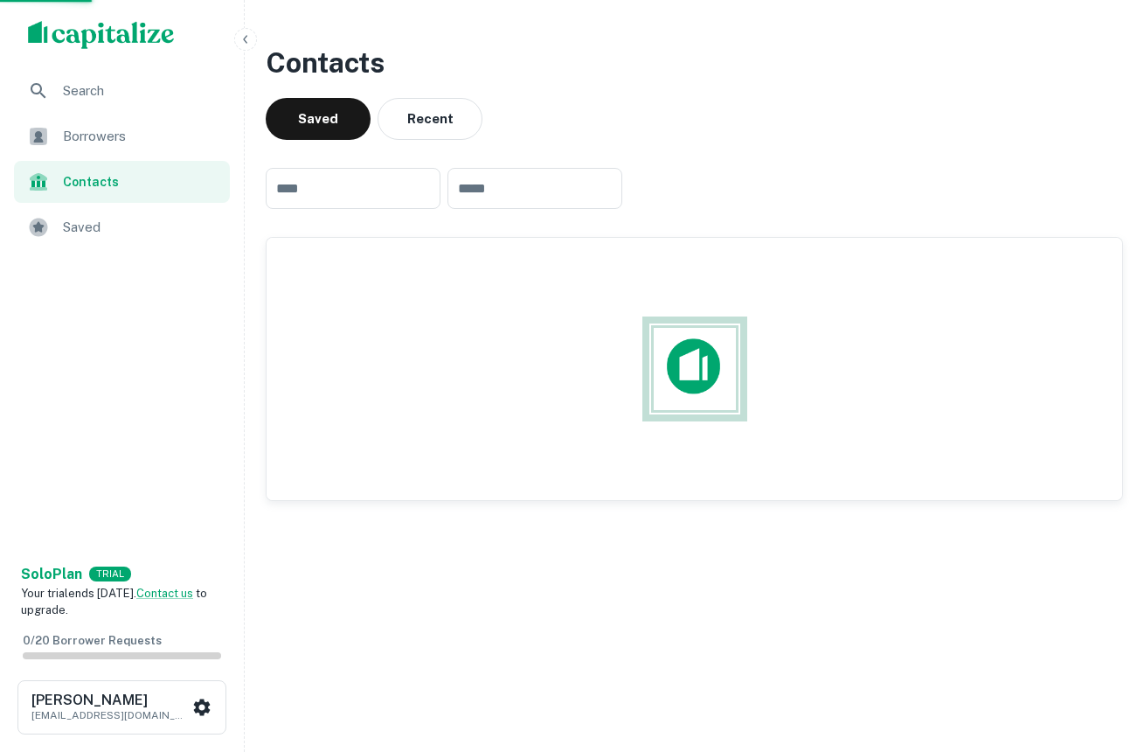
click at [92, 221] on span "Saved" at bounding box center [141, 227] width 156 height 21
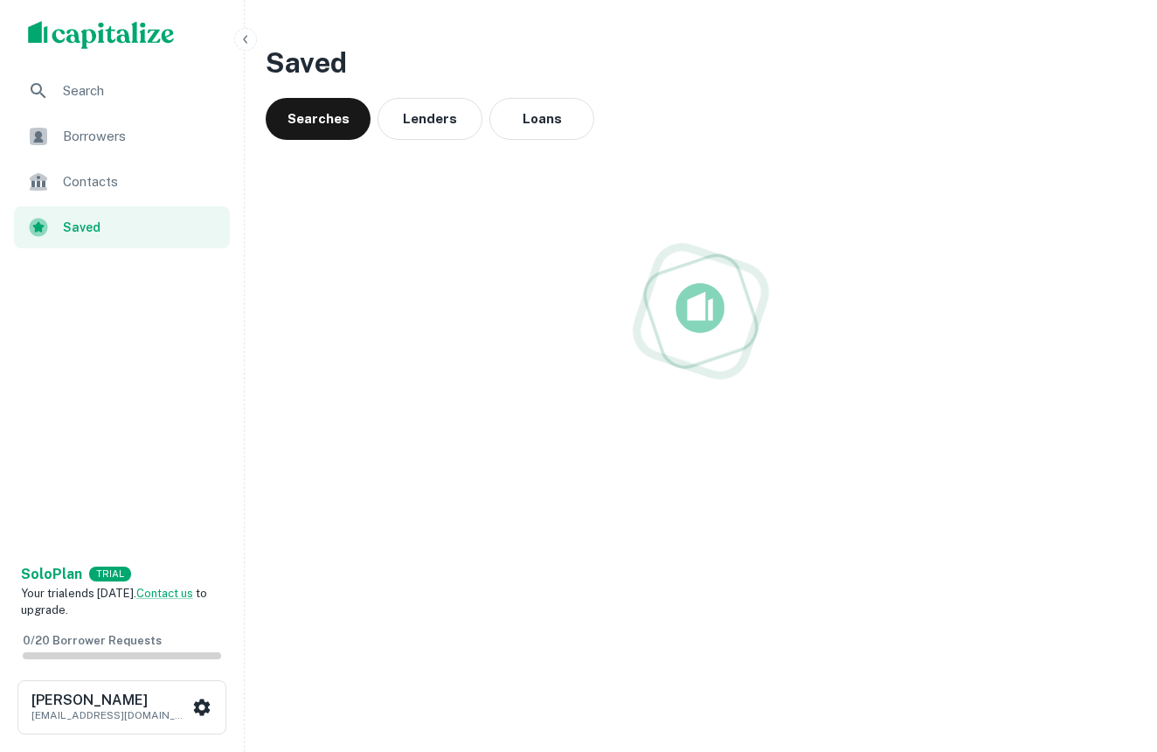
click at [94, 31] on img "scrollable content" at bounding box center [101, 35] width 147 height 28
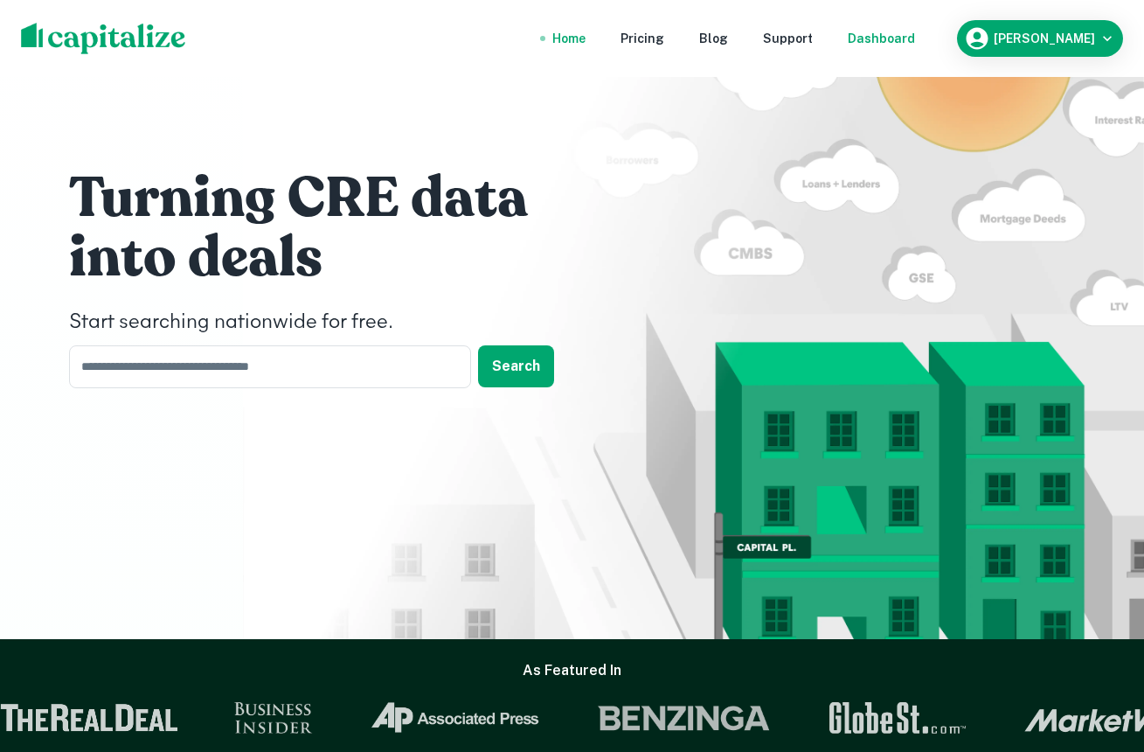
click at [886, 35] on div "Dashboard" at bounding box center [881, 38] width 67 height 19
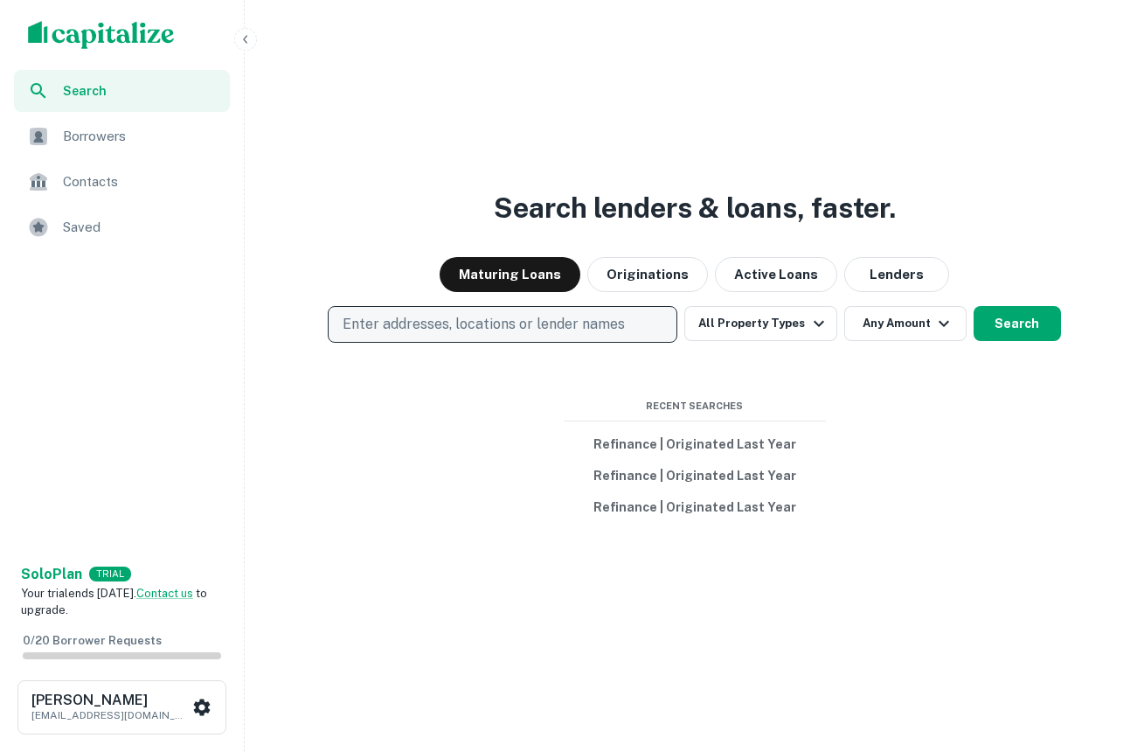
click at [585, 317] on p "Enter addresses, locations or lender names" at bounding box center [484, 324] width 282 height 21
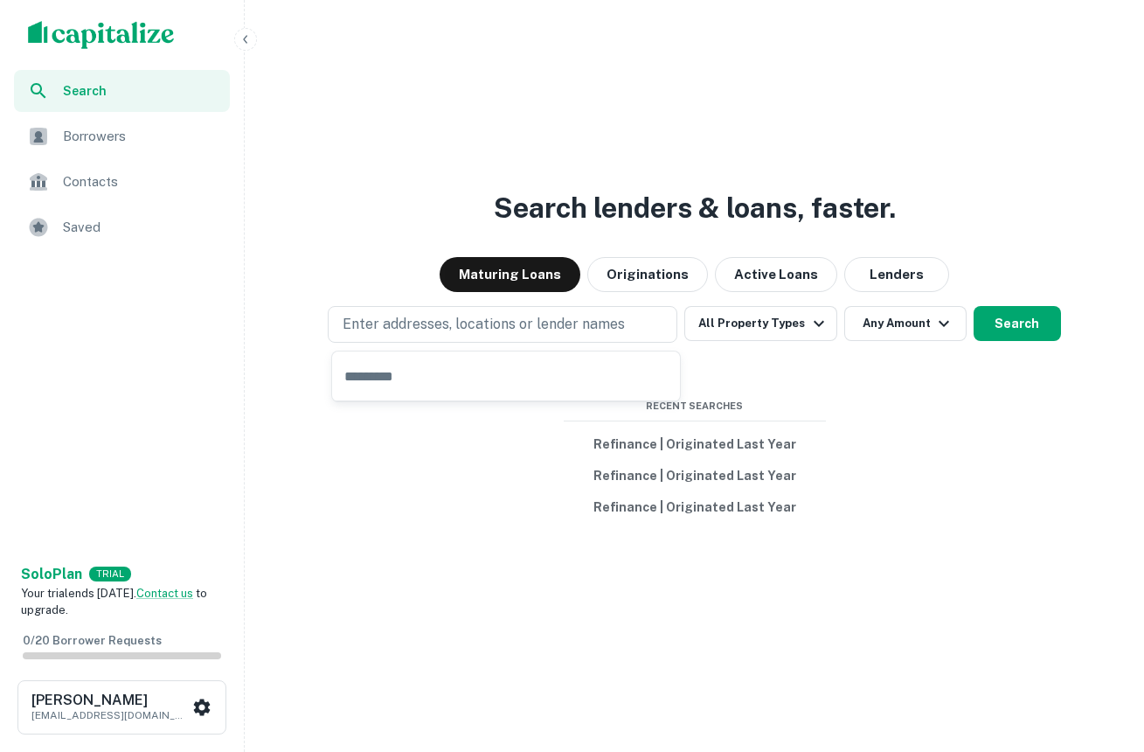
click at [114, 29] on img "scrollable content" at bounding box center [101, 35] width 147 height 28
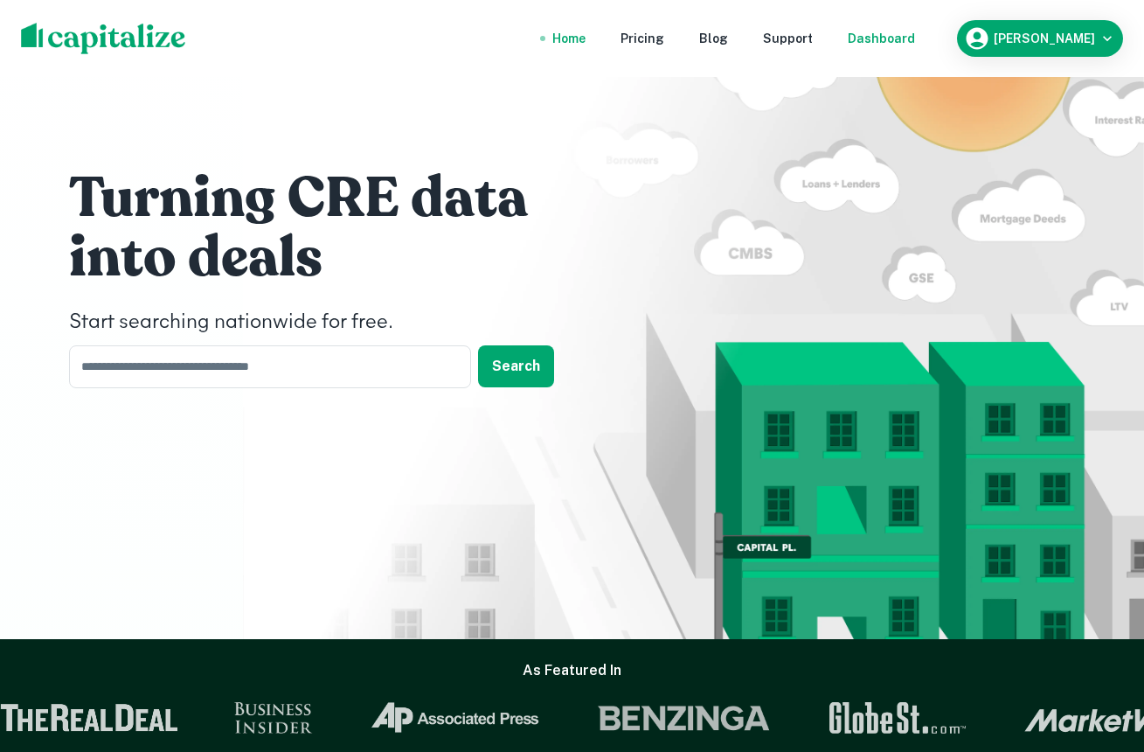
click at [904, 35] on div "Dashboard" at bounding box center [881, 38] width 67 height 19
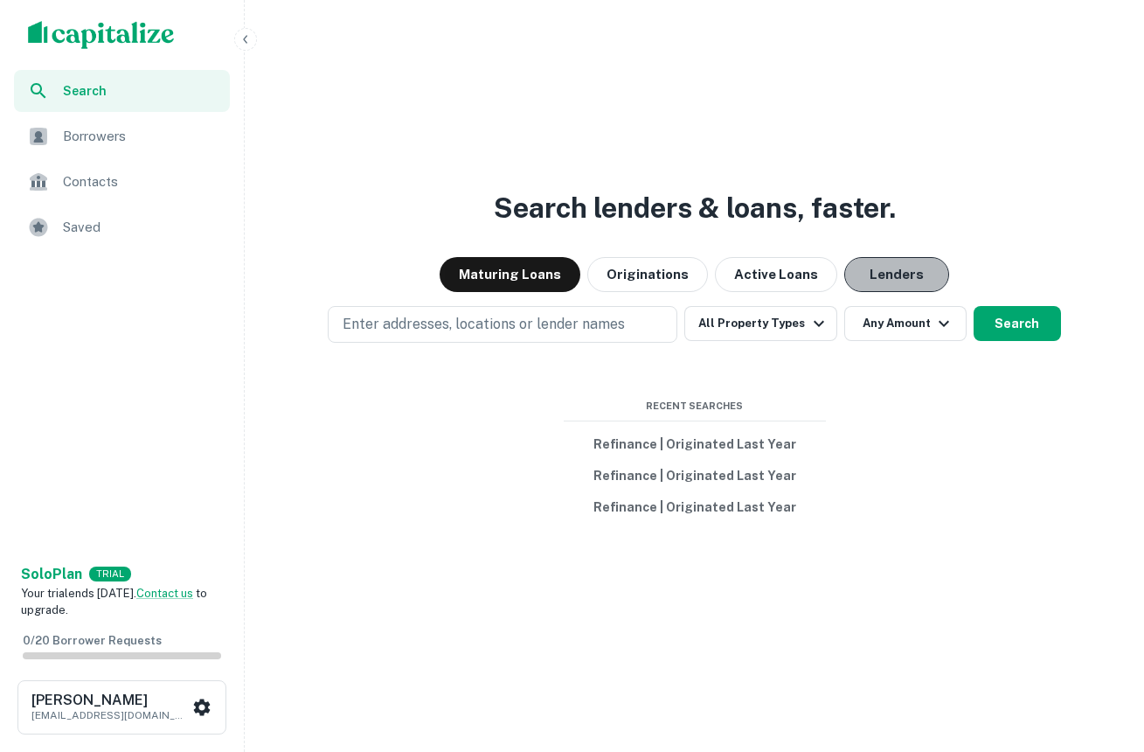
click at [900, 268] on button "Lenders" at bounding box center [896, 274] width 105 height 35
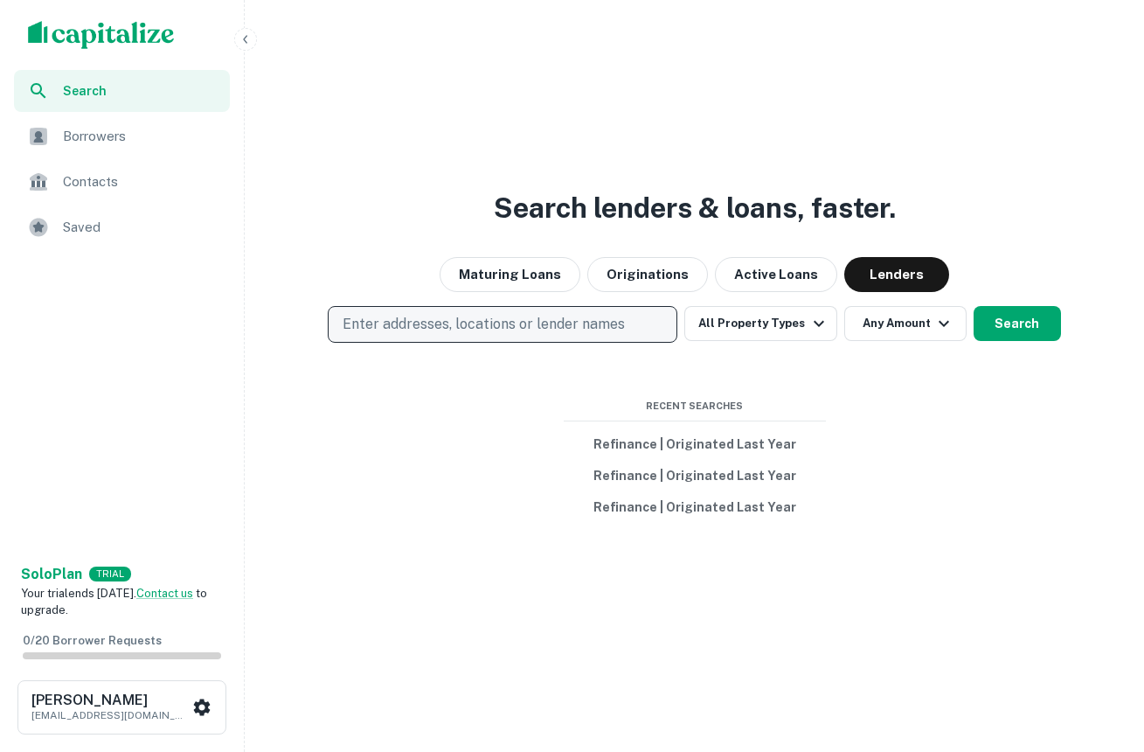
click at [581, 318] on p "Enter addresses, locations or lender names" at bounding box center [484, 324] width 282 height 21
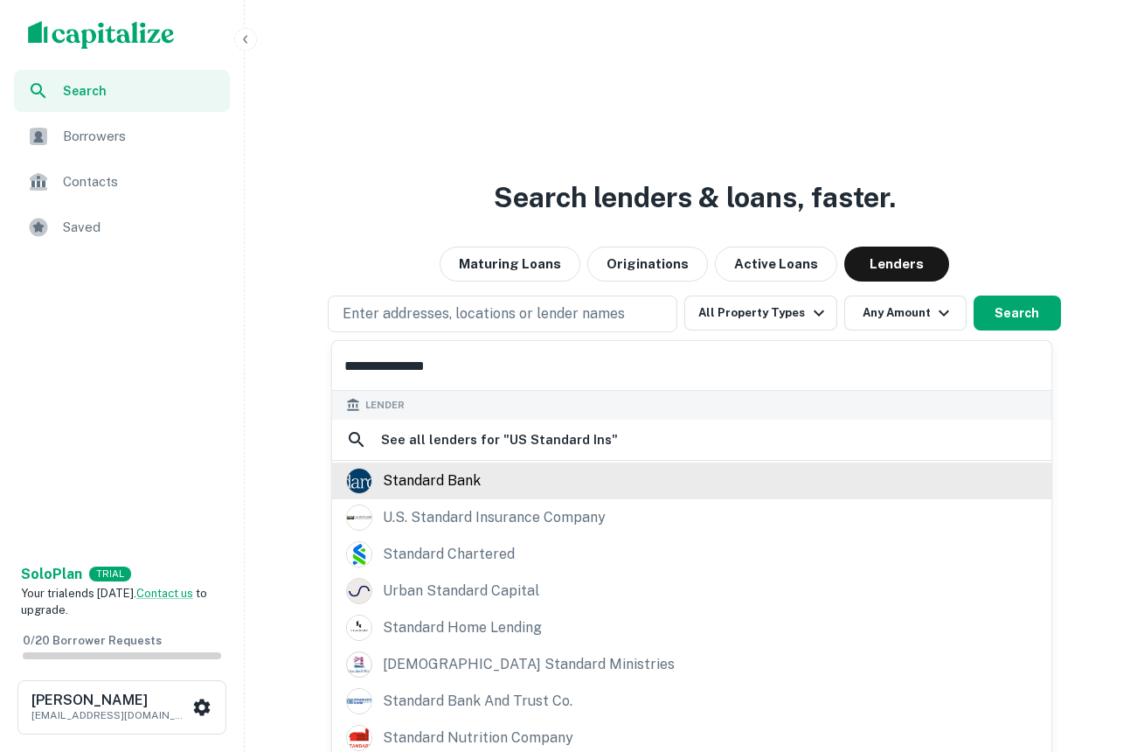
scroll to position [198, 0]
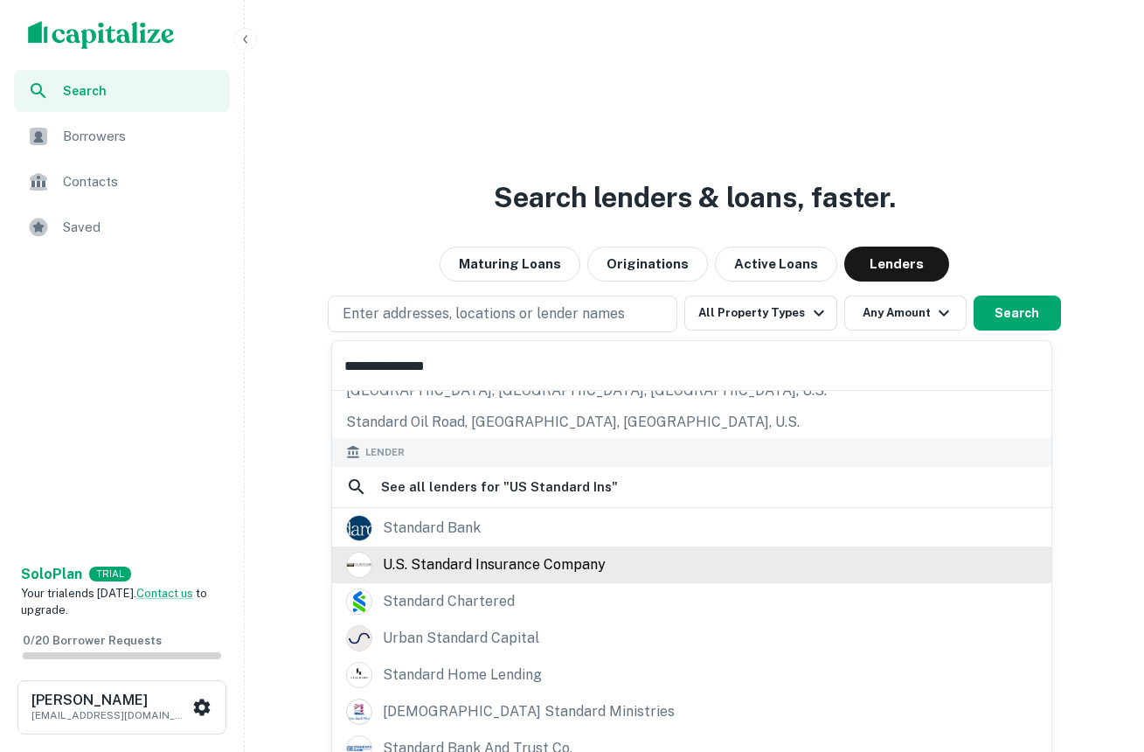
type input "**********"
click at [514, 558] on div "u.s. standard insurance company" at bounding box center [494, 564] width 223 height 26
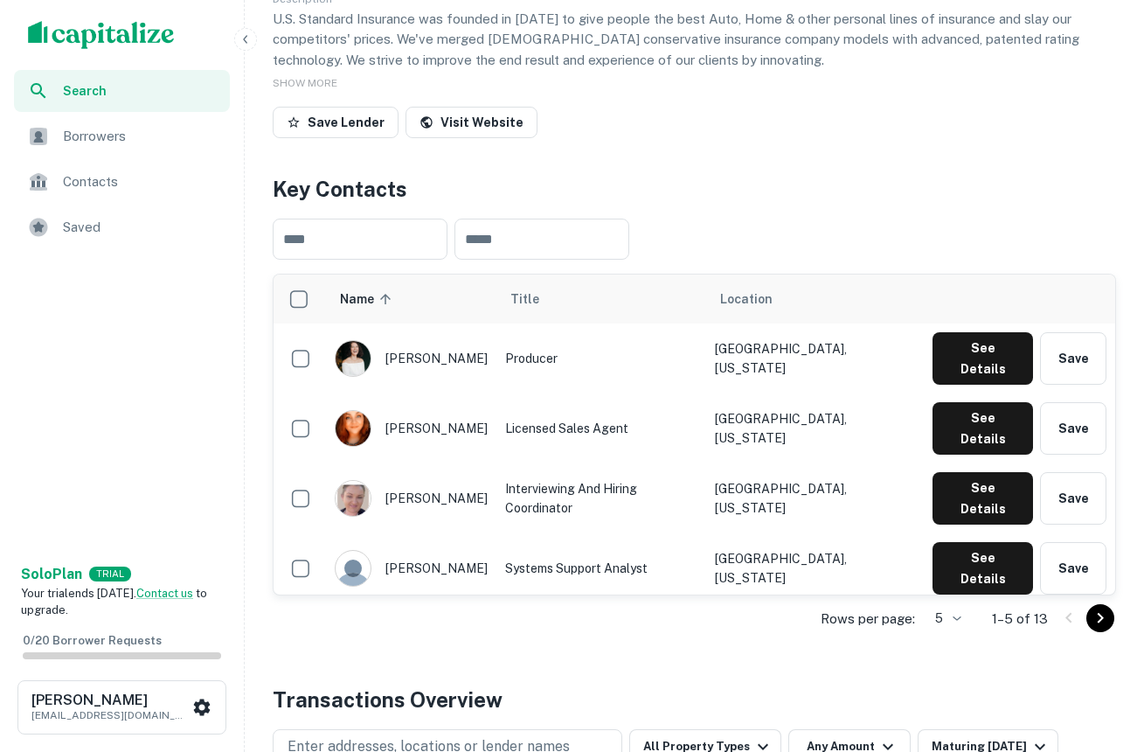
scroll to position [232, 0]
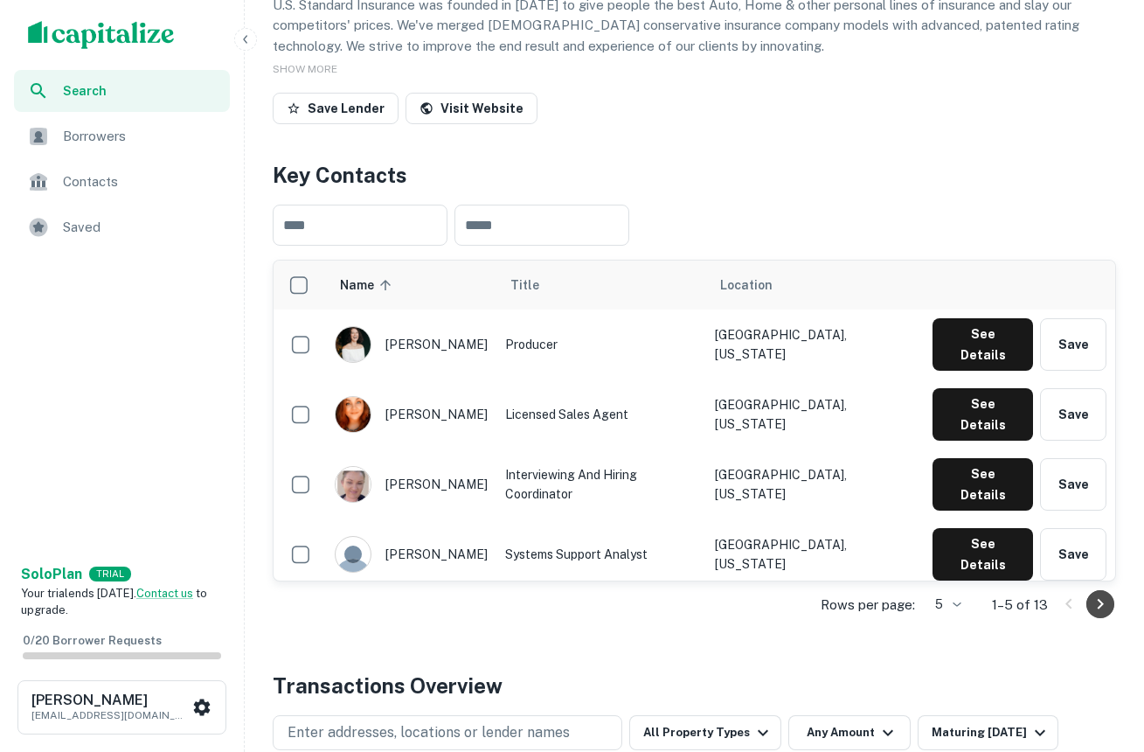
click at [1106, 597] on icon "Go to next page" at bounding box center [1100, 603] width 21 height 21
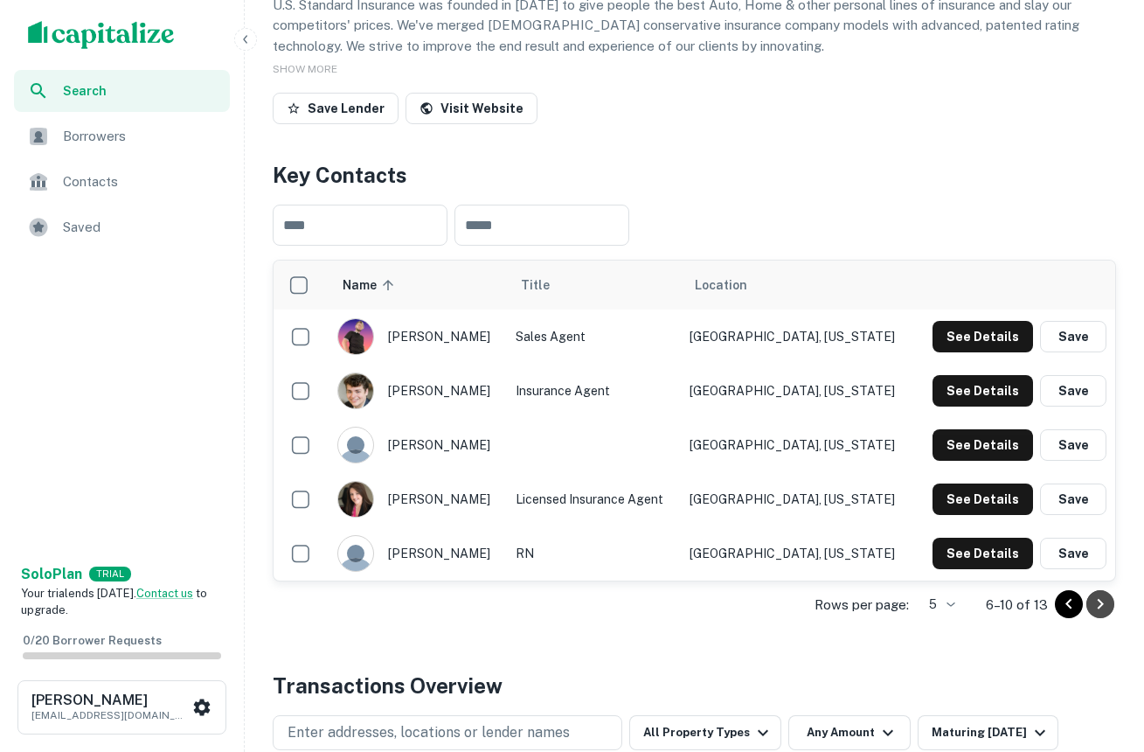
click at [1106, 604] on icon "Go to next page" at bounding box center [1100, 603] width 21 height 21
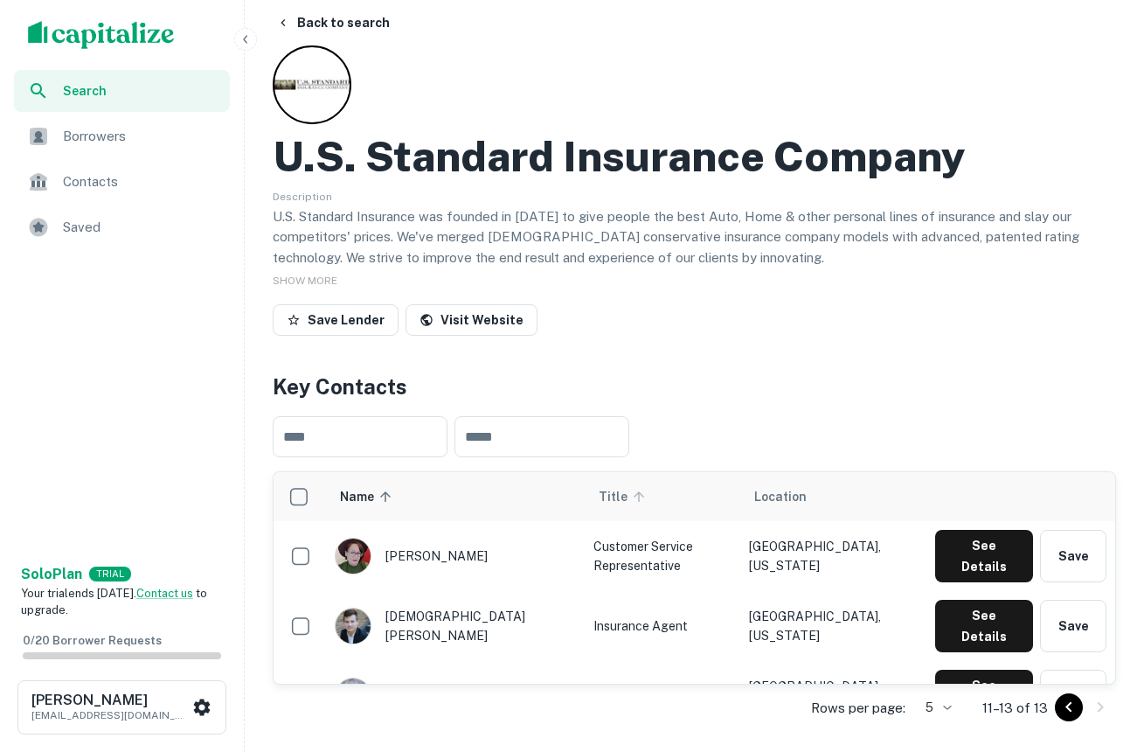
scroll to position [0, 0]
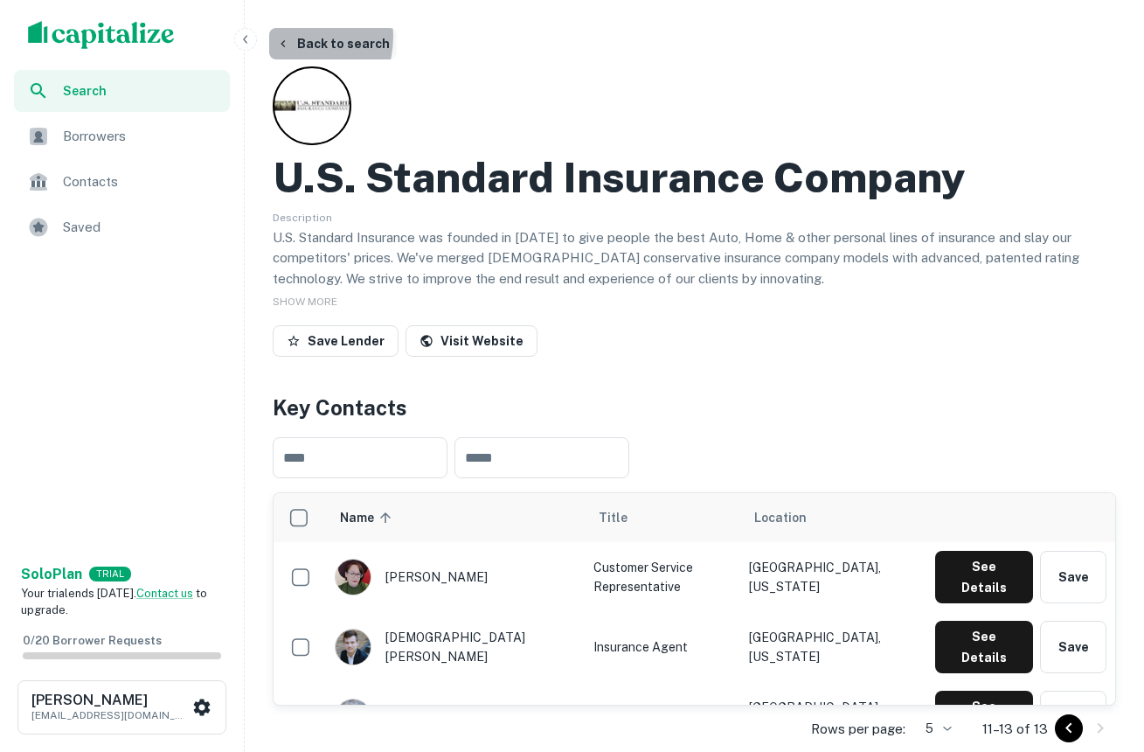
click at [288, 37] on icon "button" at bounding box center [283, 44] width 14 height 14
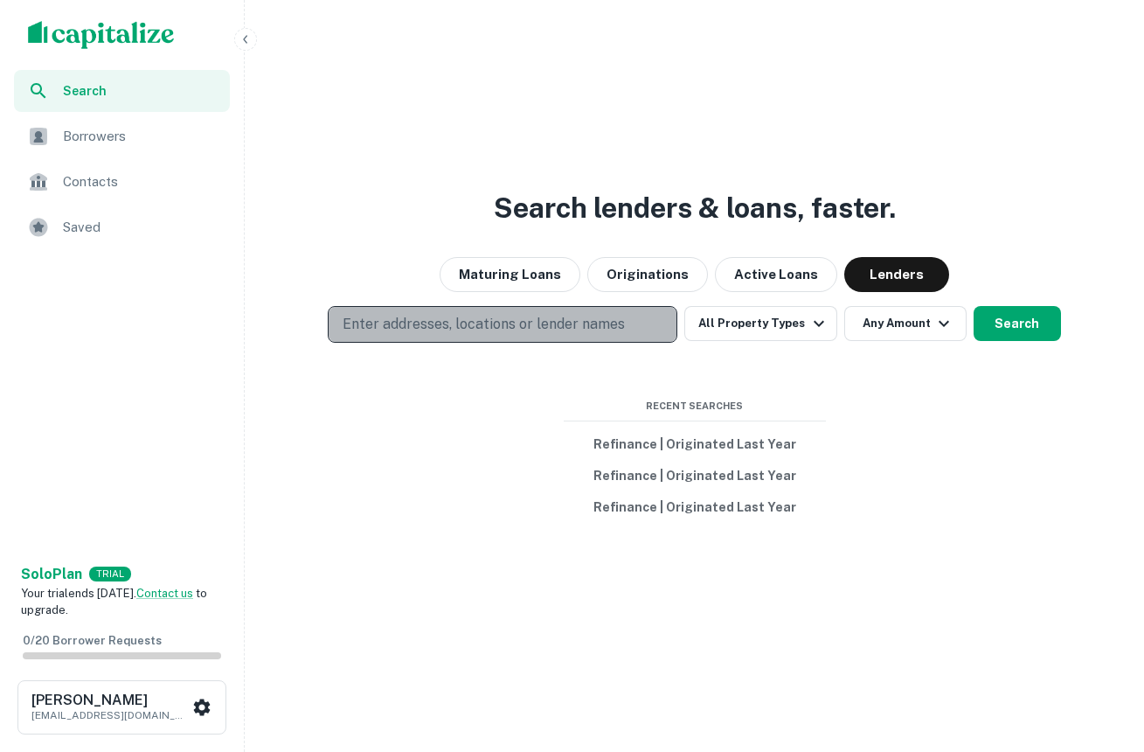
click at [576, 325] on p "Enter addresses, locations or lender names" at bounding box center [484, 324] width 282 height 21
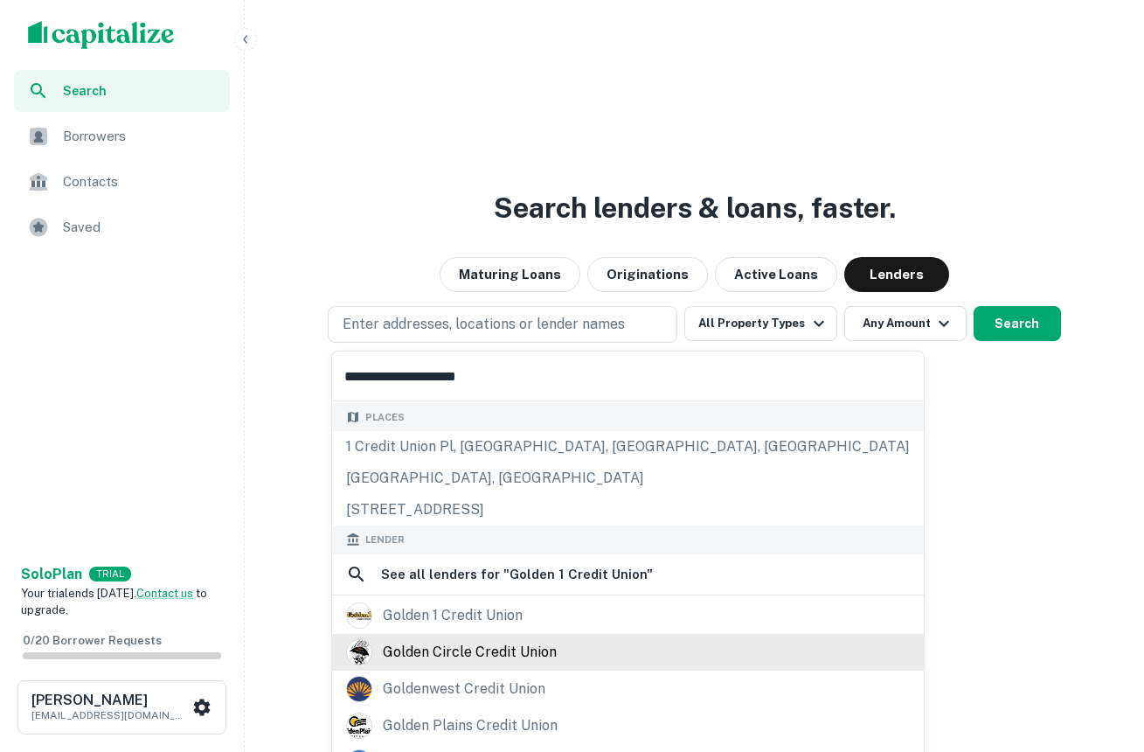
scroll to position [191, 0]
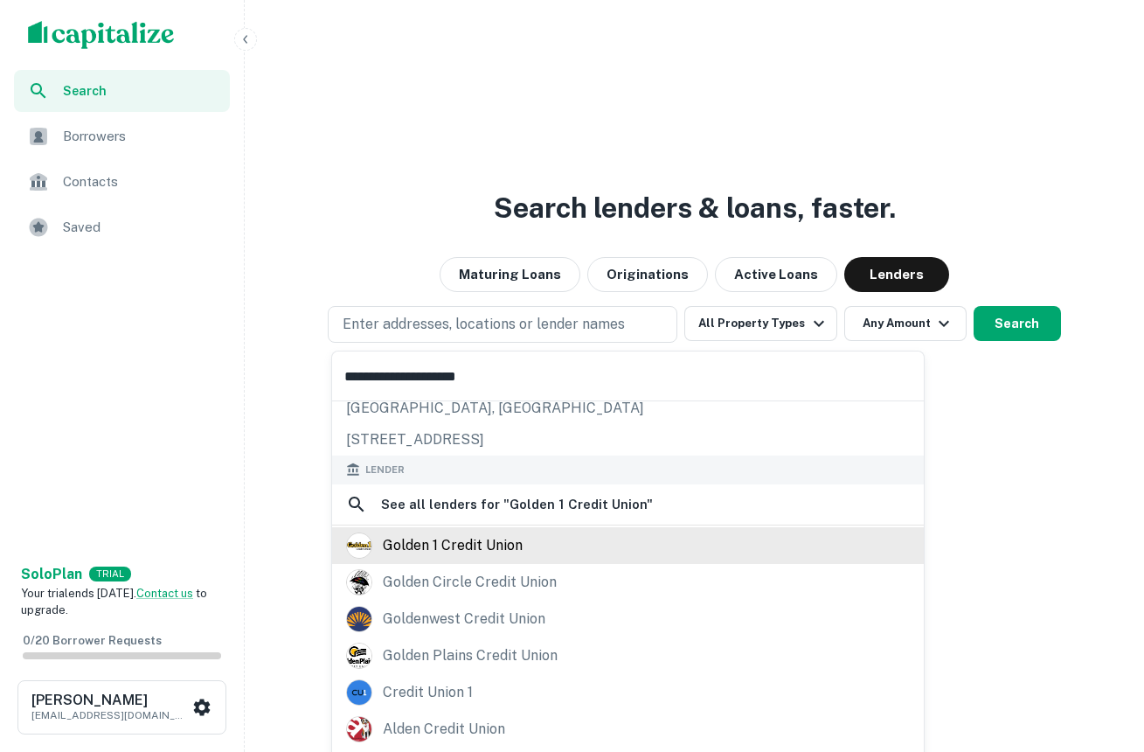
type input "**********"
click at [468, 535] on div "golden 1 credit union" at bounding box center [453, 545] width 140 height 26
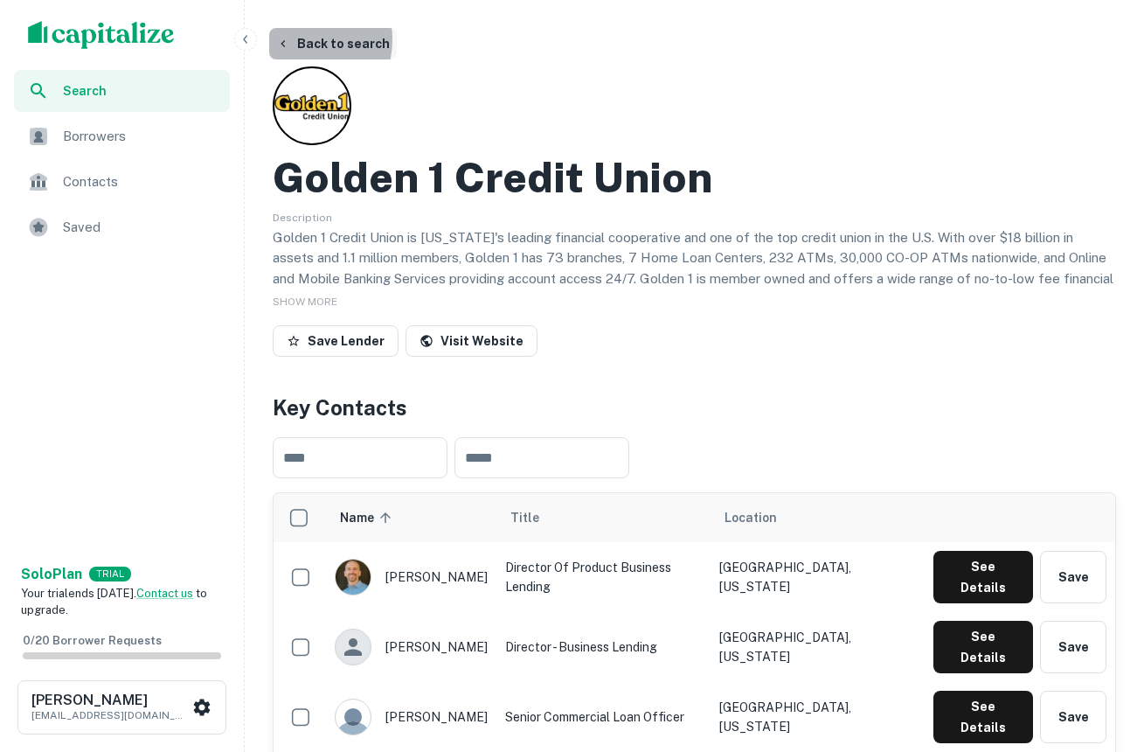
click at [289, 39] on icon "button" at bounding box center [283, 44] width 14 height 14
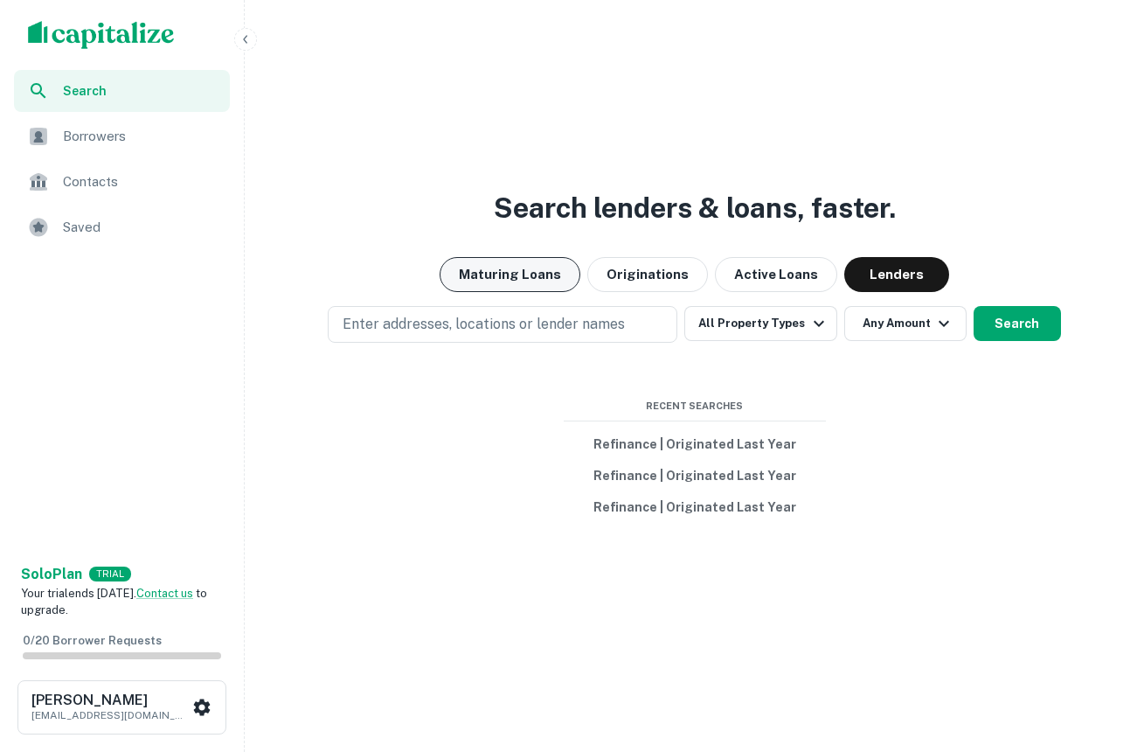
click at [552, 269] on button "Maturing Loans" at bounding box center [510, 274] width 141 height 35
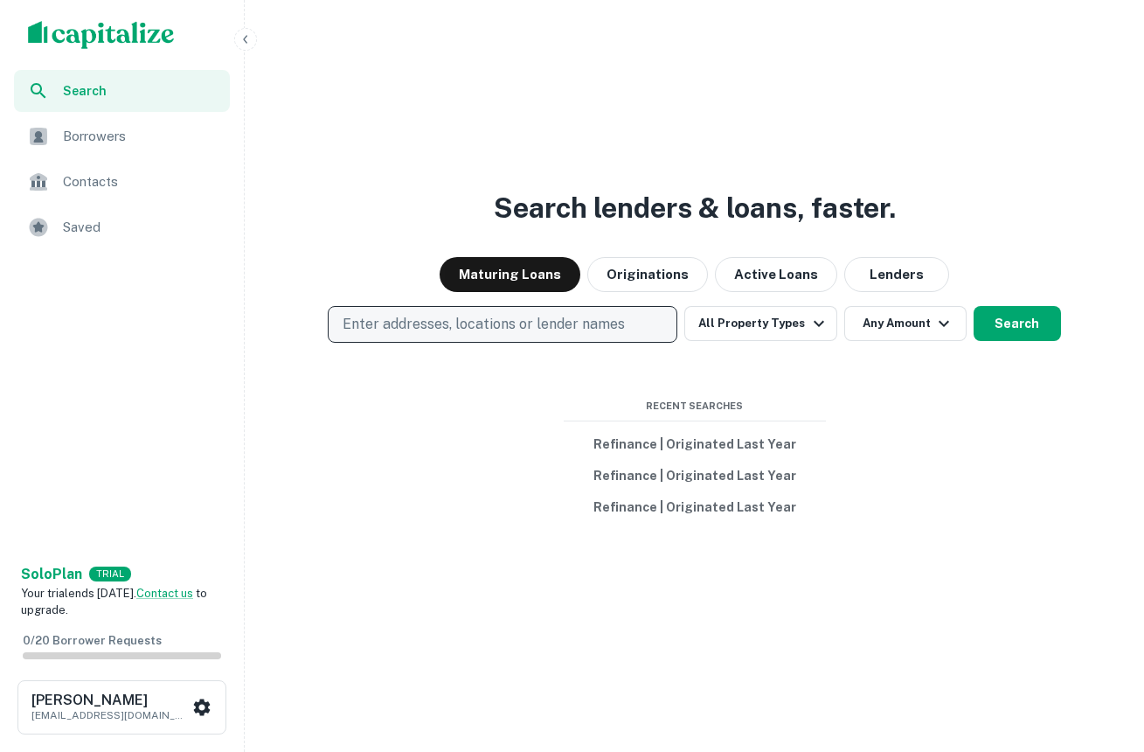
click at [599, 320] on p "Enter addresses, locations or lender names" at bounding box center [484, 324] width 282 height 21
type input "**********"
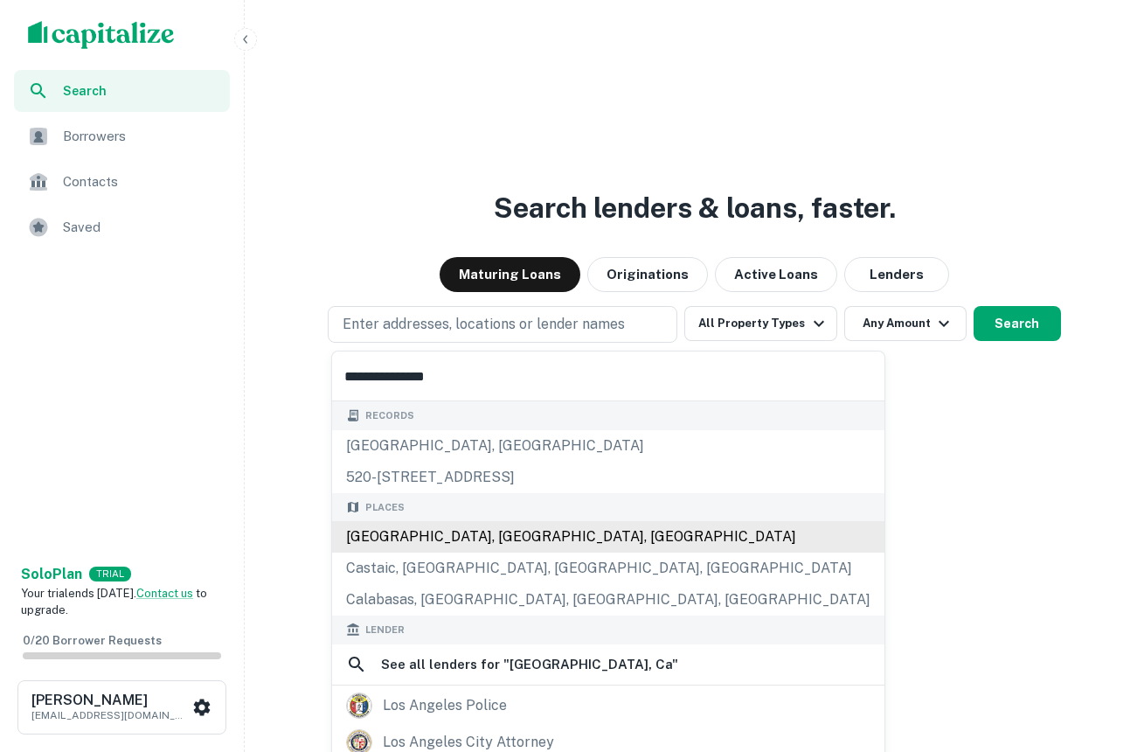
click at [471, 538] on div "Los Angeles, CA, USA" at bounding box center [608, 536] width 552 height 31
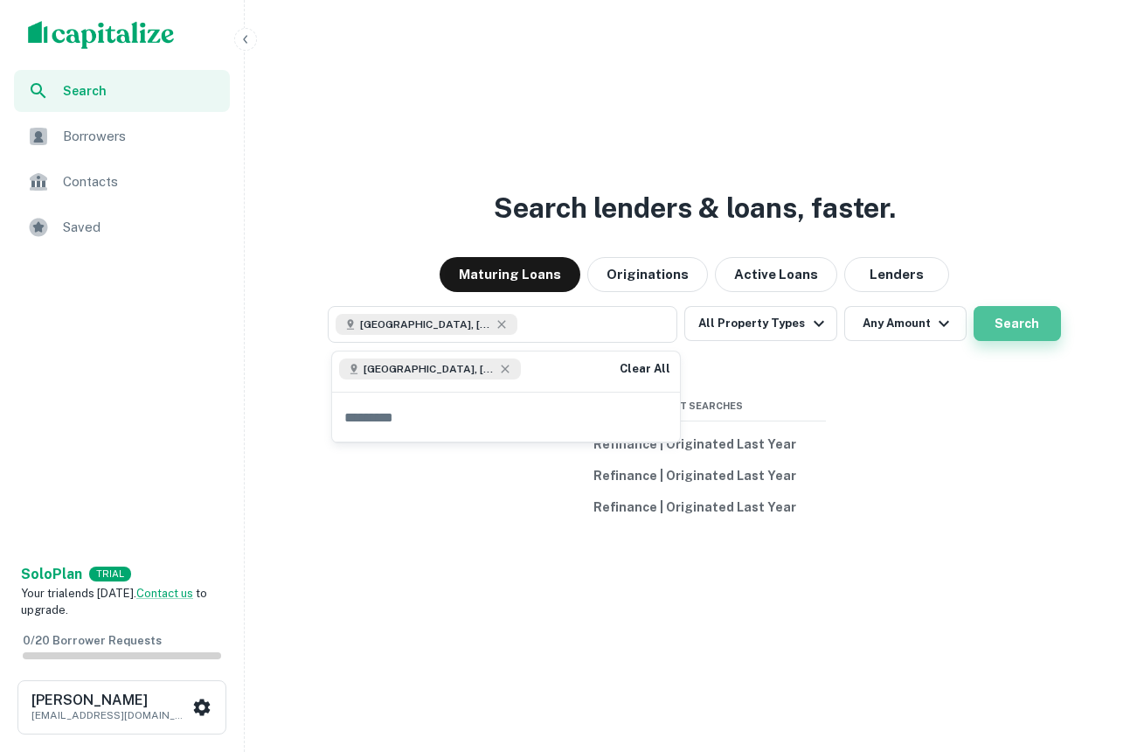
click at [1001, 320] on button "Search" at bounding box center [1017, 323] width 87 height 35
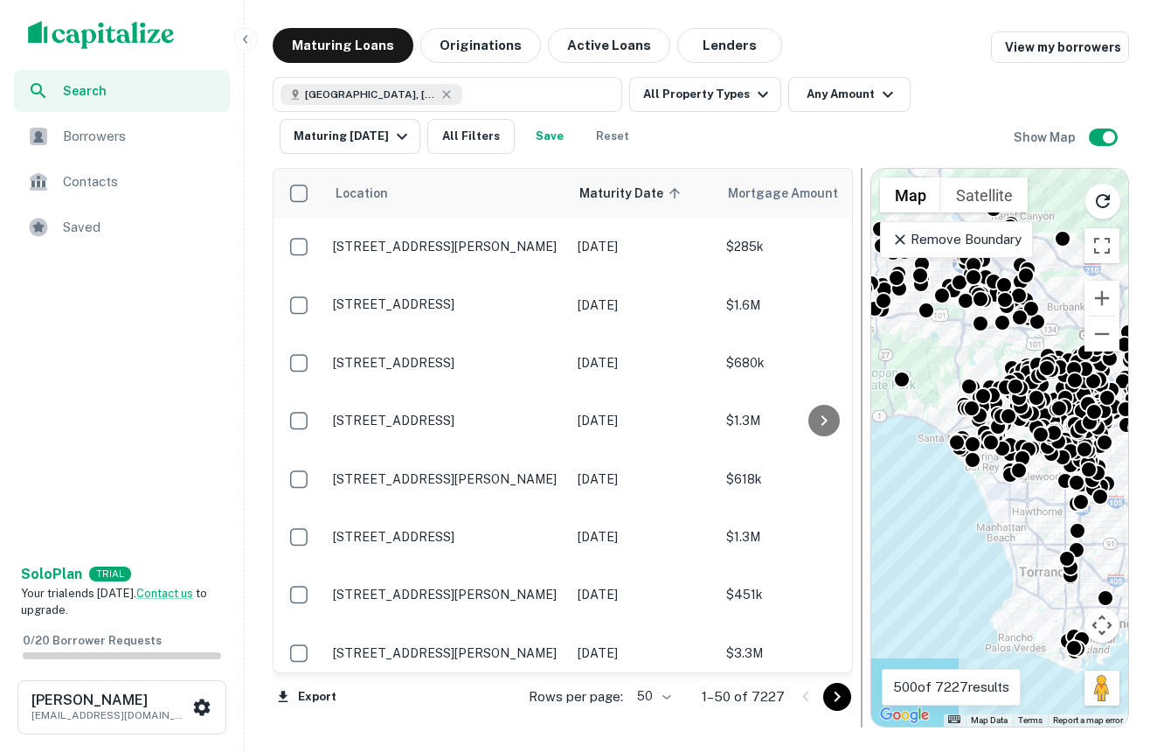
drag, startPoint x: 794, startPoint y: 579, endPoint x: 867, endPoint y: 570, distance: 73.1
click at [867, 570] on div at bounding box center [861, 447] width 17 height 559
click at [402, 134] on icon "button" at bounding box center [402, 136] width 21 height 21
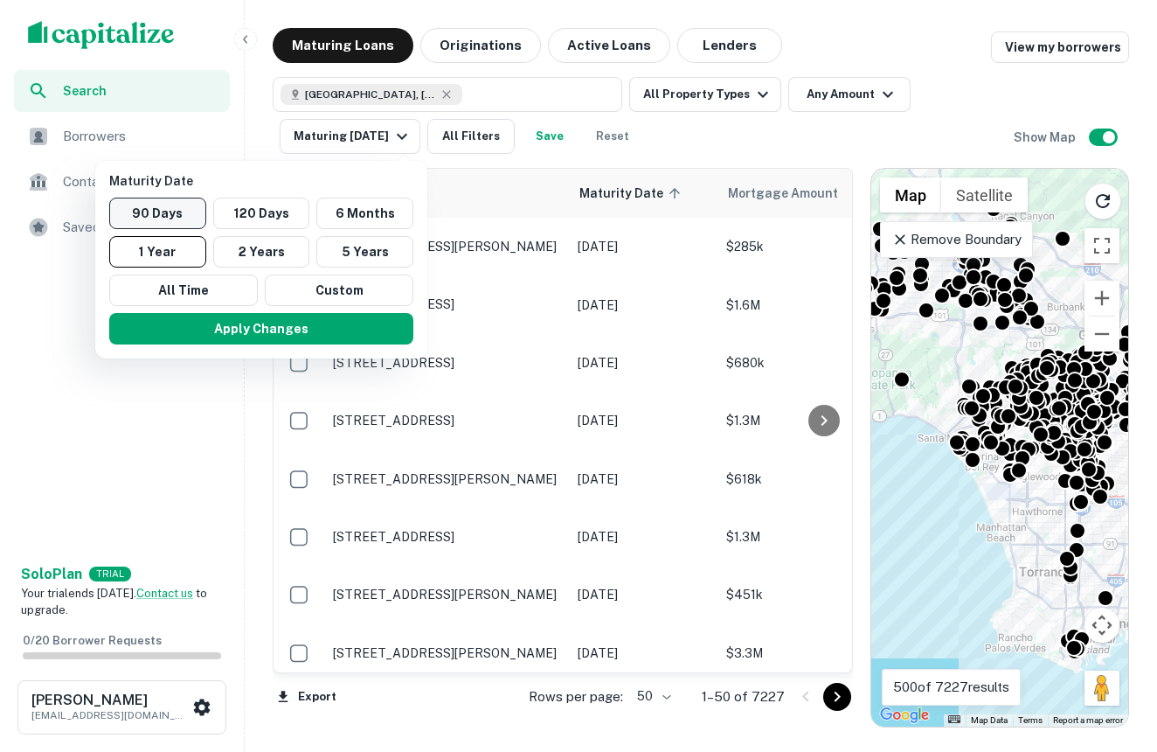
click at [156, 206] on button "90 Days" at bounding box center [157, 213] width 97 height 31
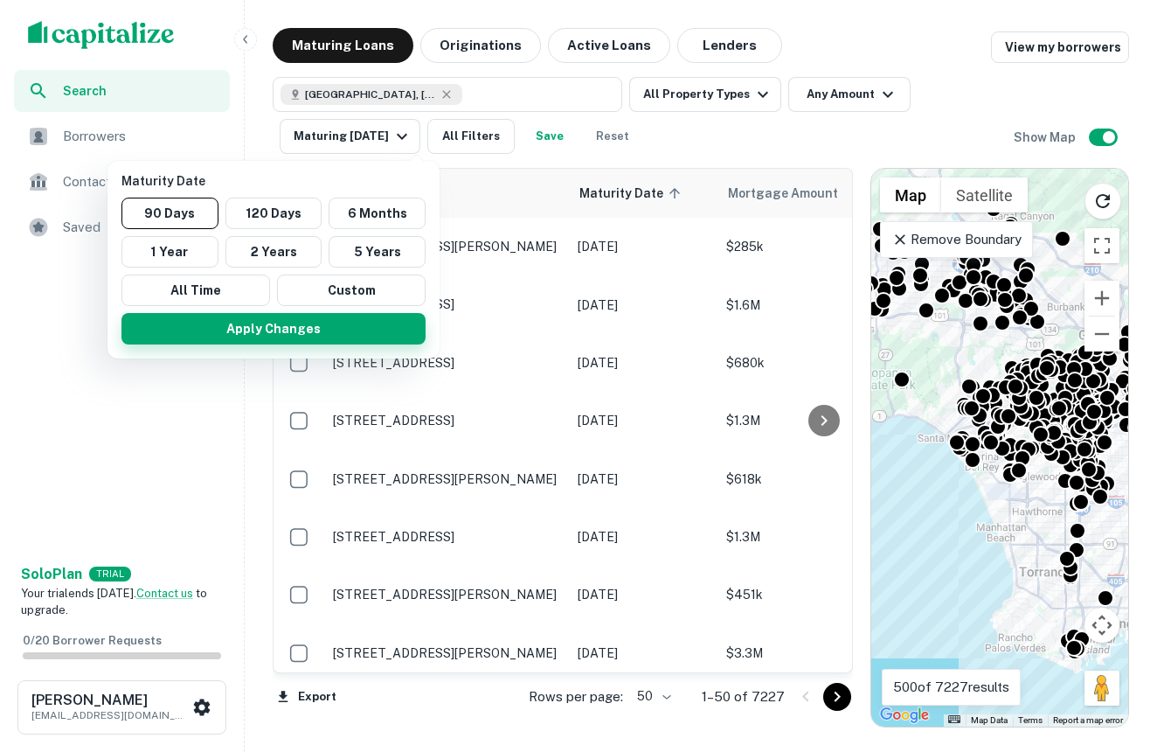
click at [302, 323] on button "Apply Changes" at bounding box center [273, 328] width 304 height 31
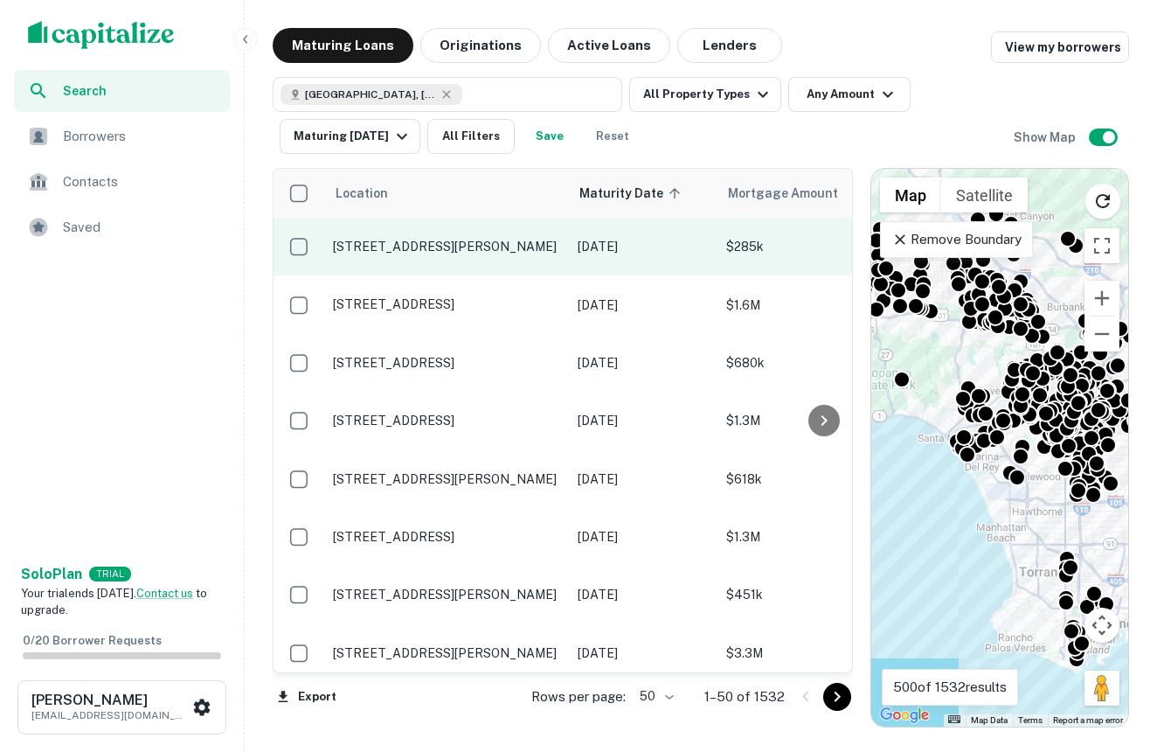
click at [444, 246] on p "937 N Benton Way Los Angeles, CA 90026" at bounding box center [446, 247] width 227 height 16
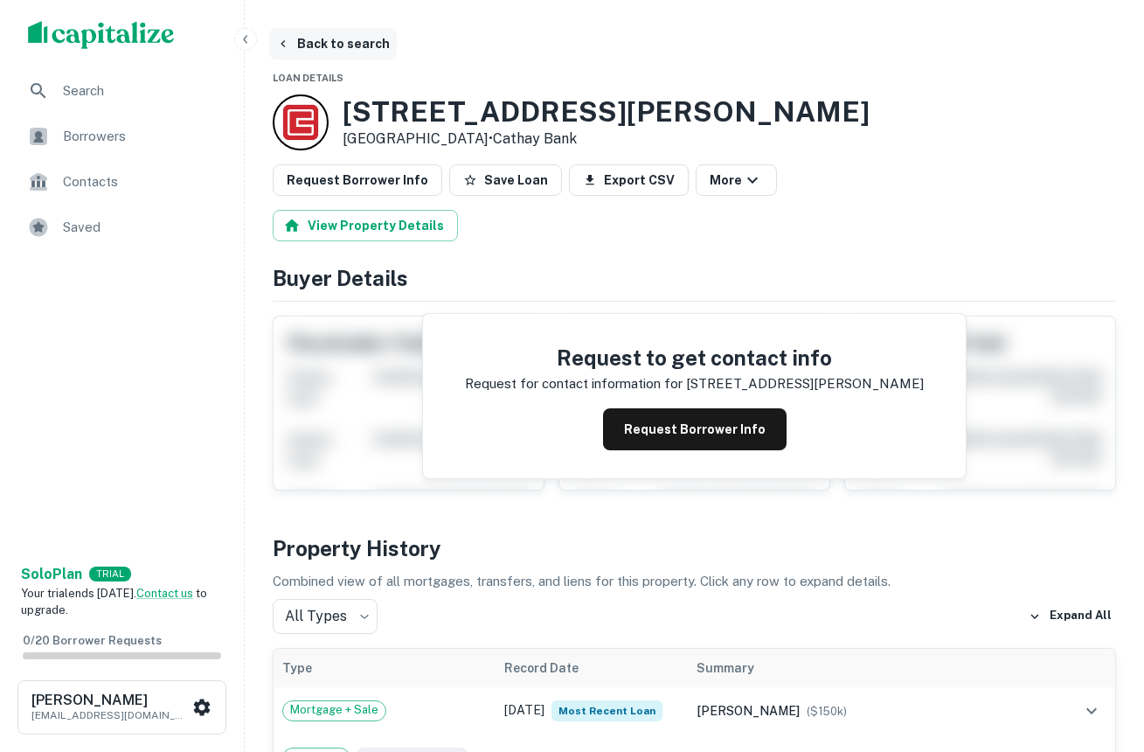
click at [286, 38] on icon "button" at bounding box center [283, 44] width 14 height 14
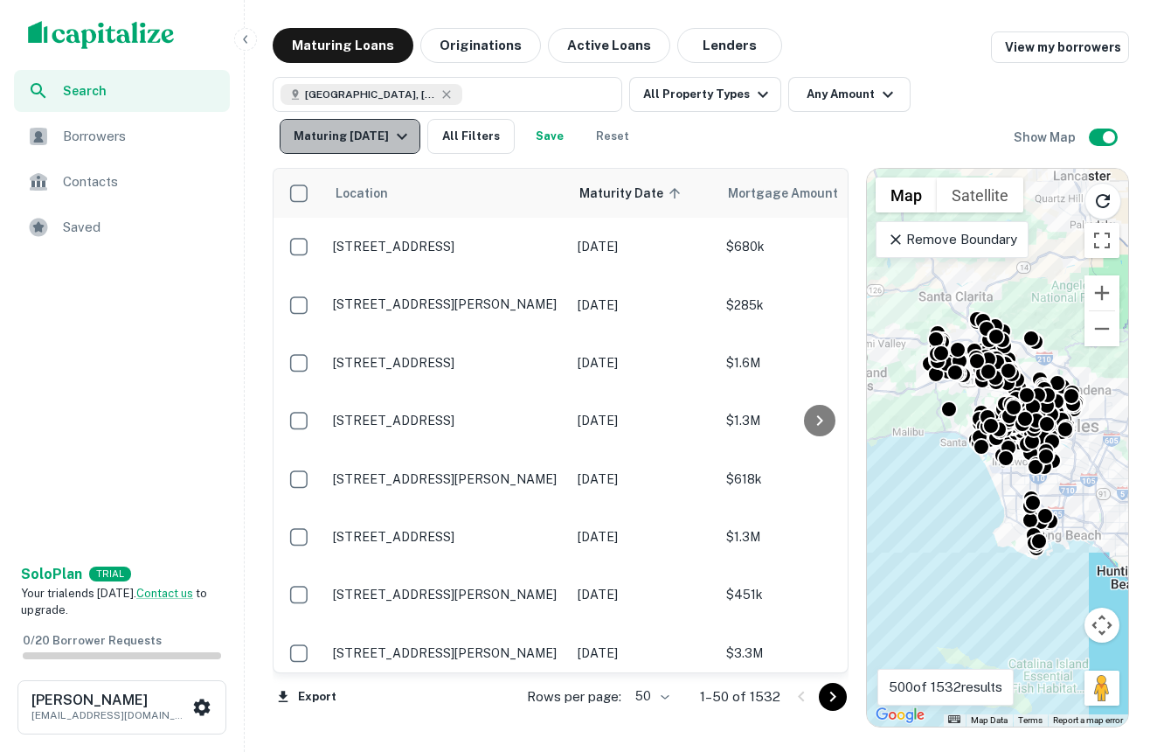
click at [406, 127] on icon "button" at bounding box center [402, 136] width 21 height 21
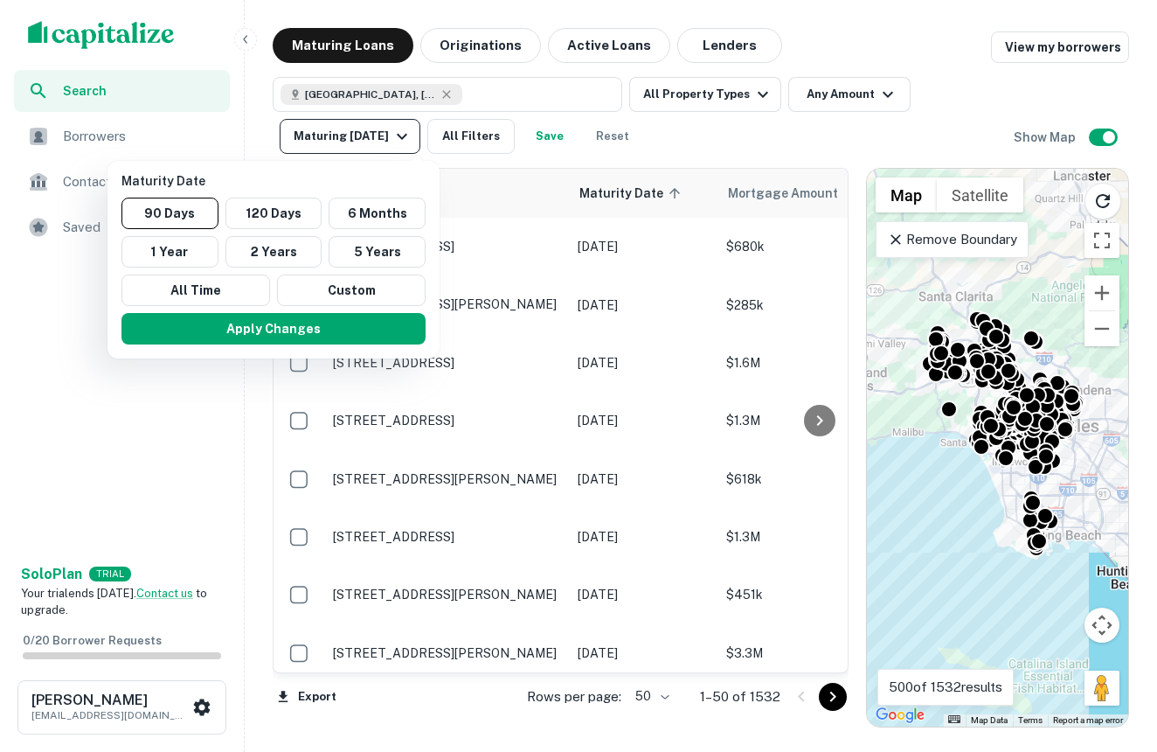
click at [406, 127] on div at bounding box center [578, 376] width 1157 height 752
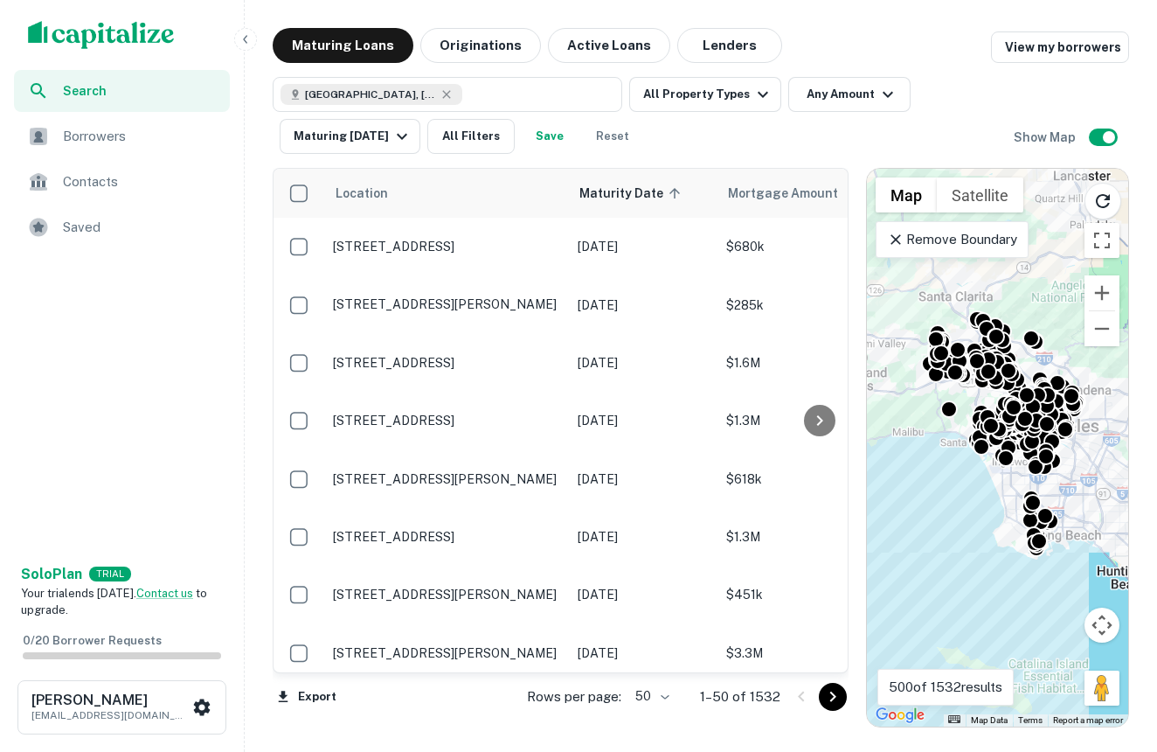
click at [246, 33] on icon "button" at bounding box center [246, 39] width 14 height 14
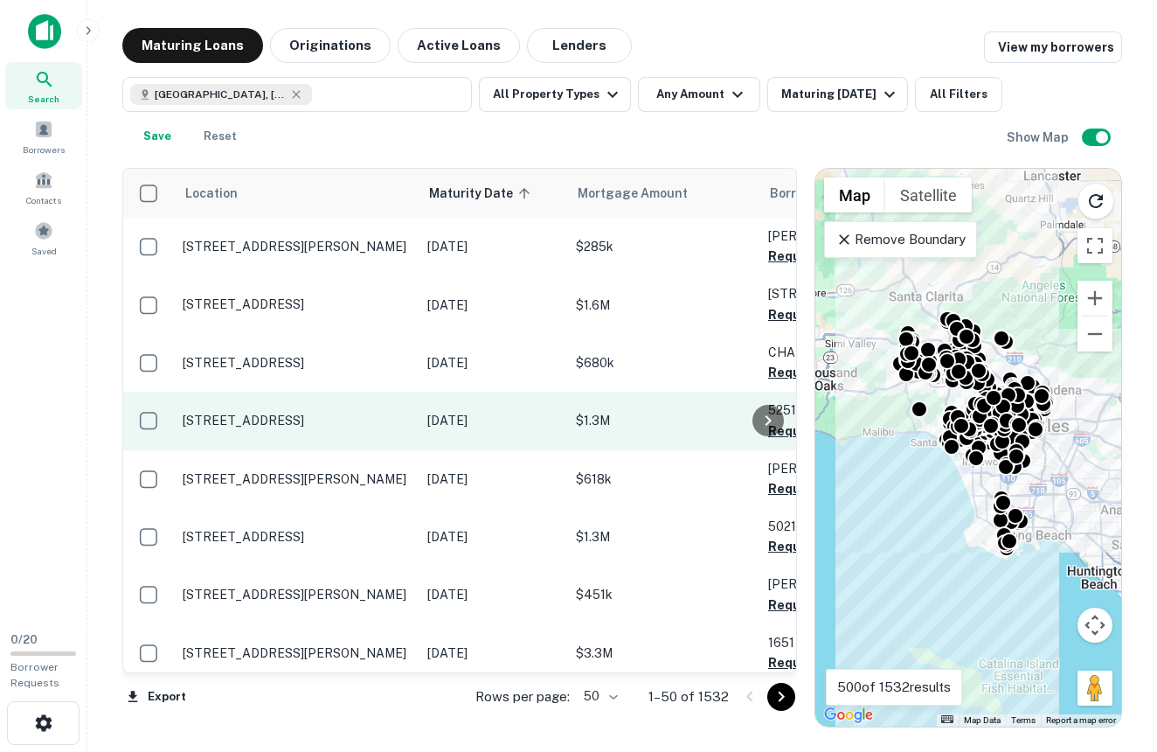
click at [339, 449] on td "5251 S Main St Los Angeles, CA 90037" at bounding box center [296, 421] width 245 height 58
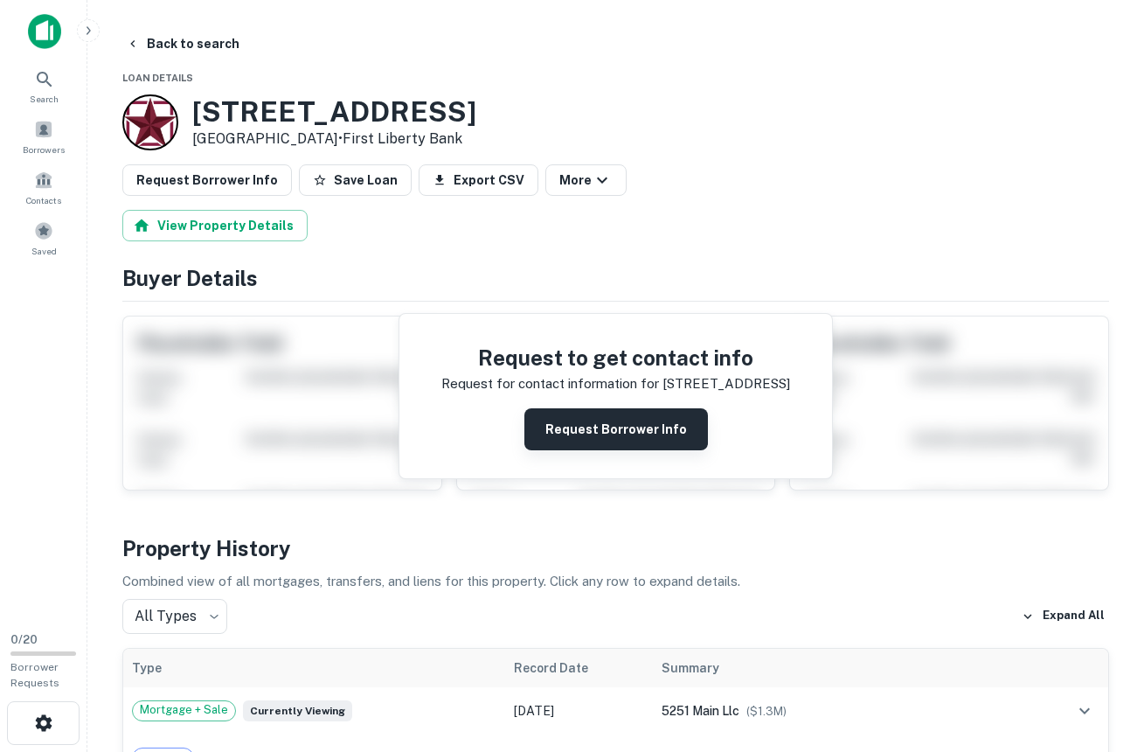
click at [614, 418] on button "Request Borrower Info" at bounding box center [616, 429] width 184 height 42
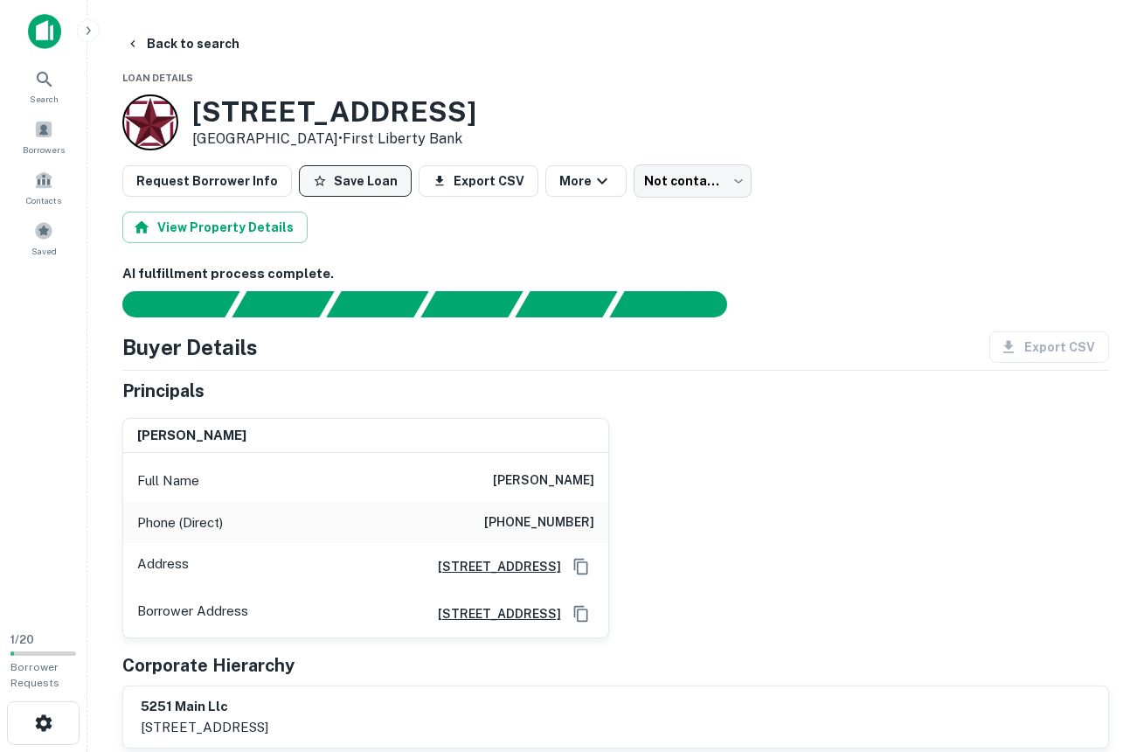
click at [342, 181] on button "Save Loan" at bounding box center [355, 180] width 113 height 31
click at [256, 227] on button "View Property Details" at bounding box center [214, 226] width 185 height 31
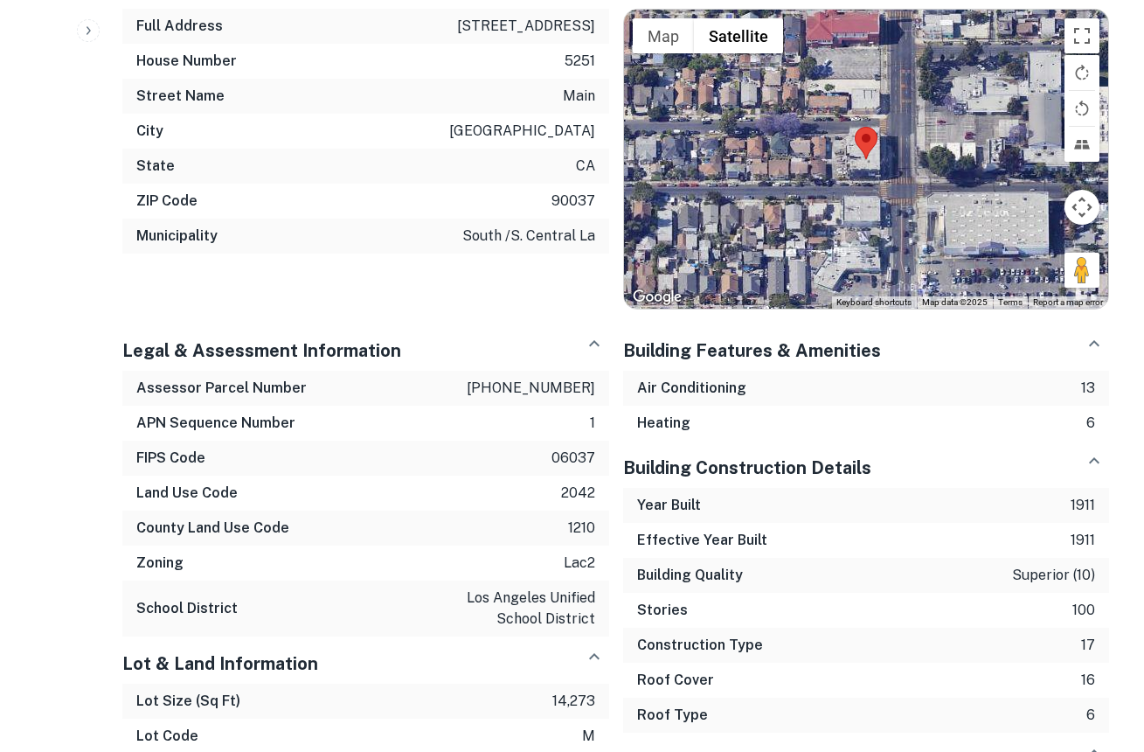
scroll to position [651, 0]
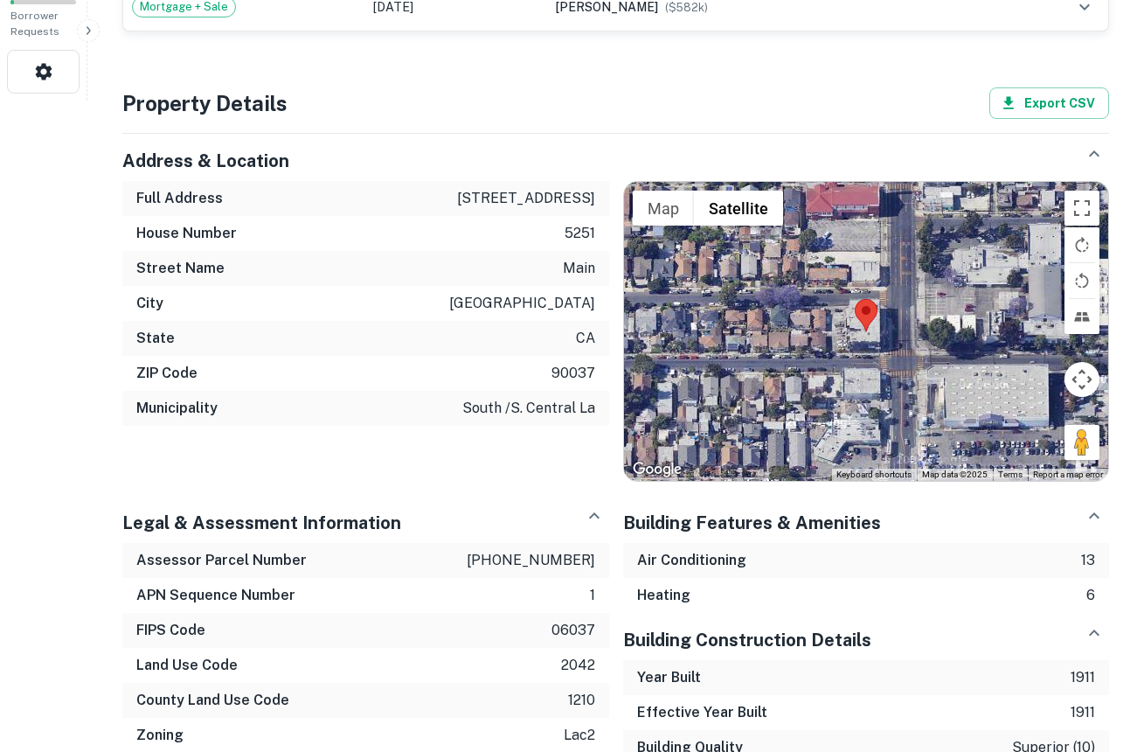
click at [855, 299] on area at bounding box center [855, 299] width 0 height 0
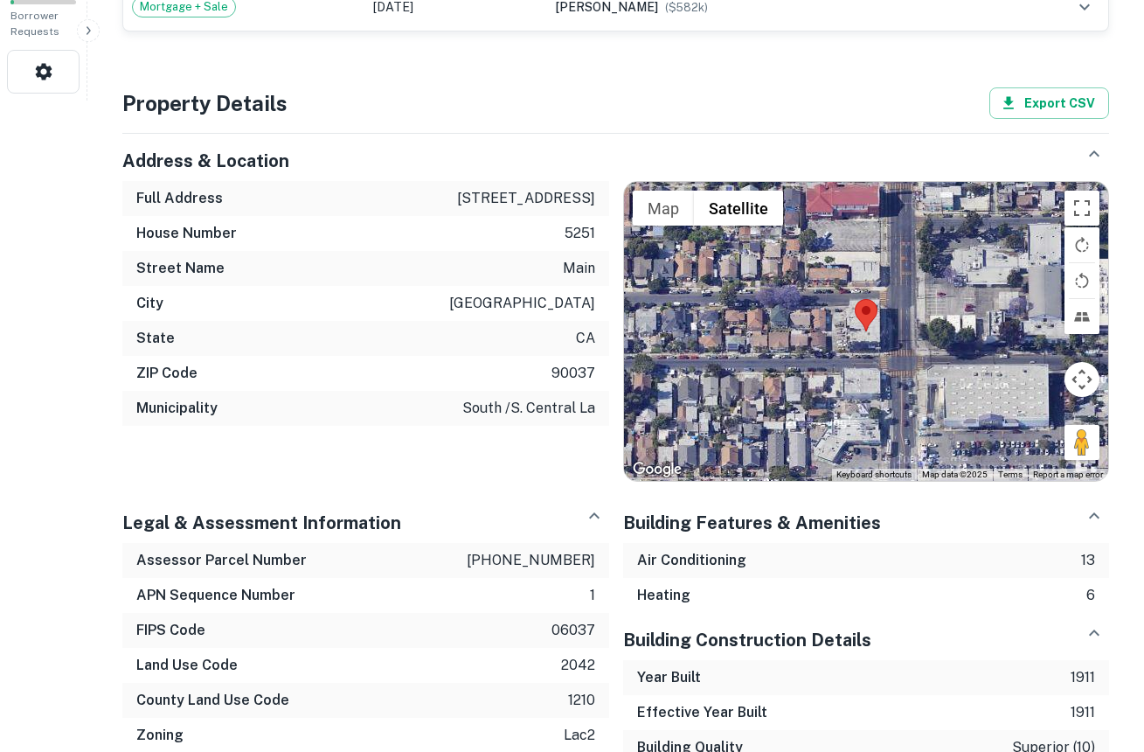
click at [855, 299] on area at bounding box center [855, 299] width 0 height 0
click at [732, 200] on button "Satellite" at bounding box center [738, 208] width 89 height 35
click at [661, 203] on button "Map" at bounding box center [663, 208] width 61 height 35
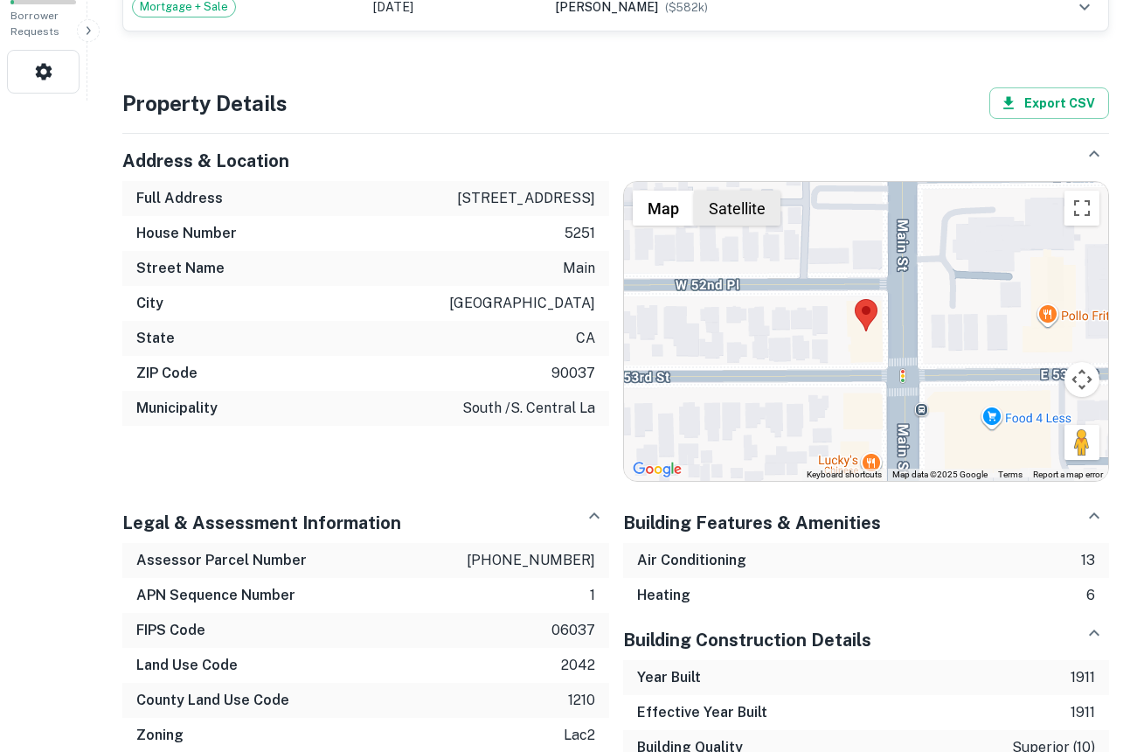
click at [718, 202] on button "Satellite" at bounding box center [737, 208] width 87 height 35
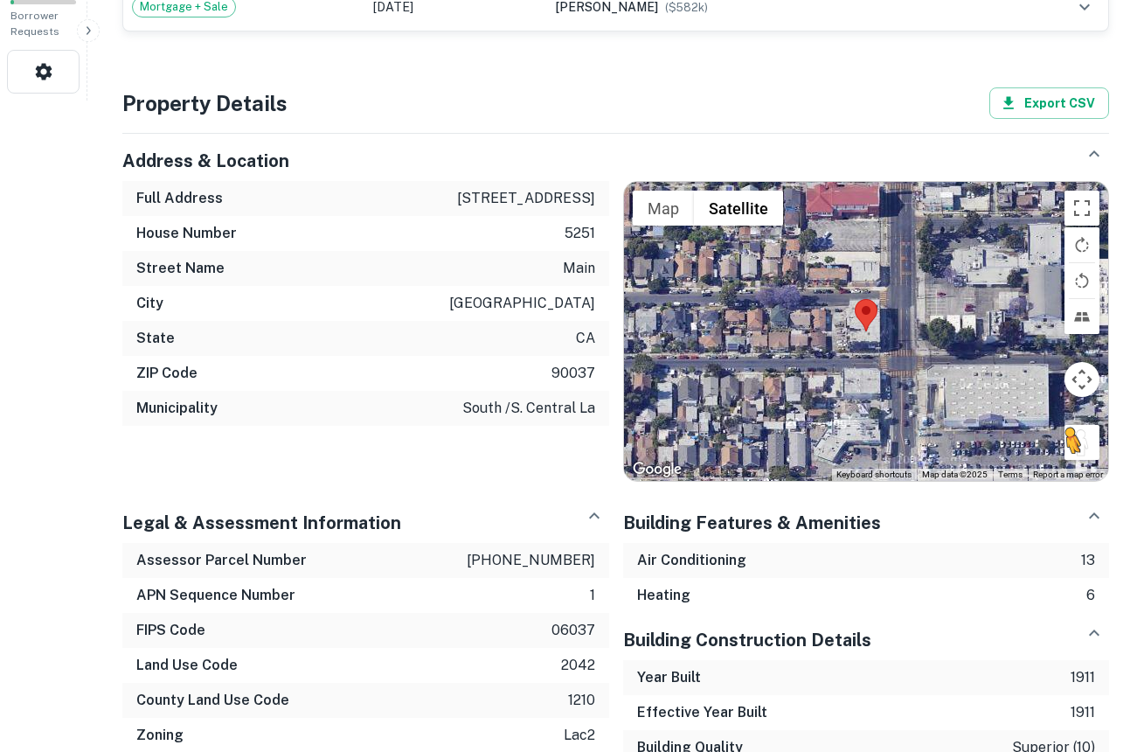
click at [1080, 433] on button "Drag Pegman onto the map to open Street View" at bounding box center [1081, 442] width 35 height 35
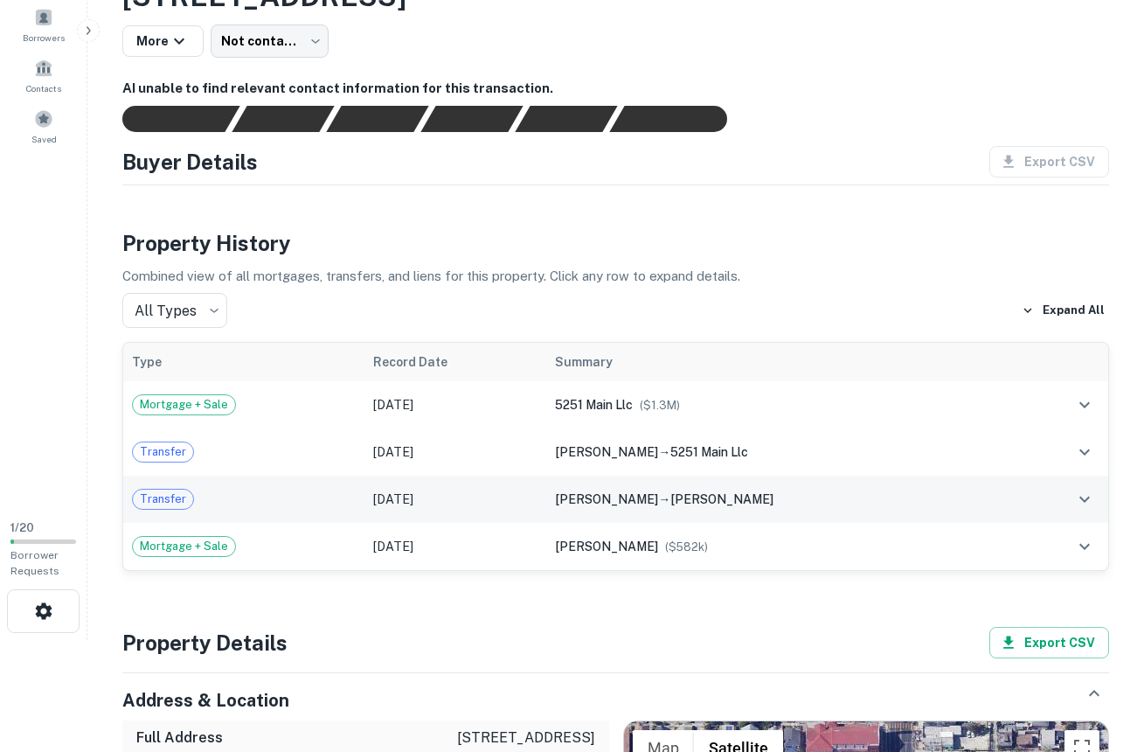
scroll to position [0, 0]
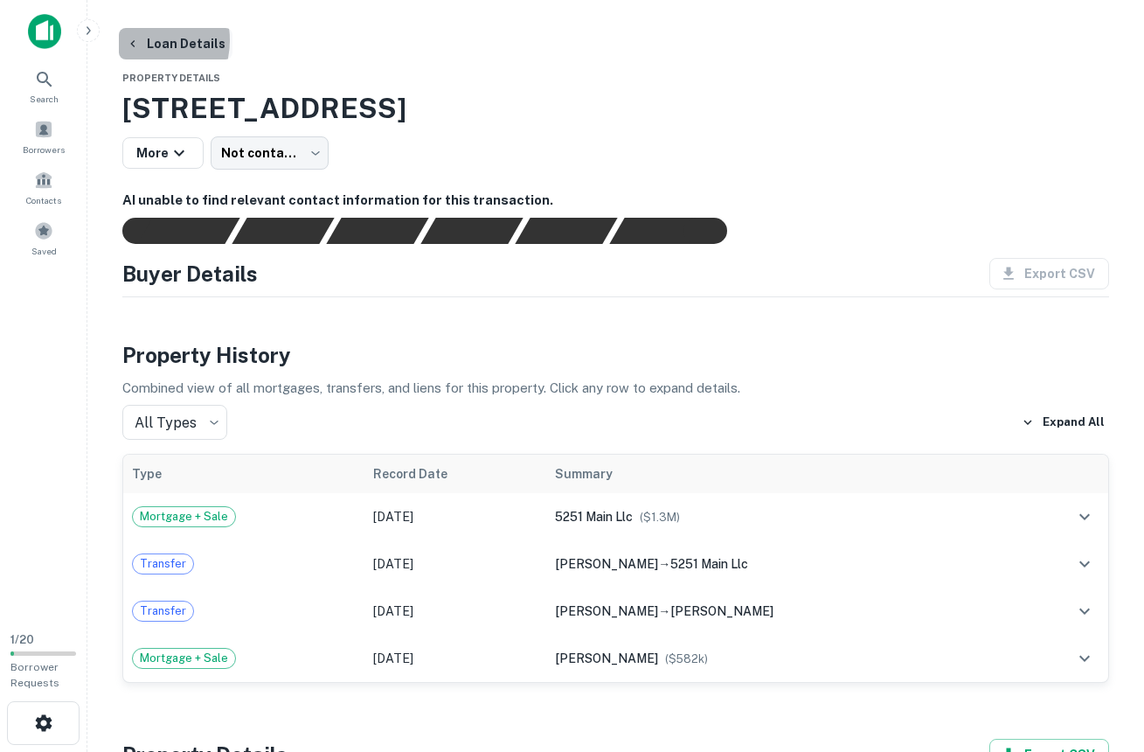
click at [142, 40] on button "Loan Details" at bounding box center [176, 43] width 114 height 31
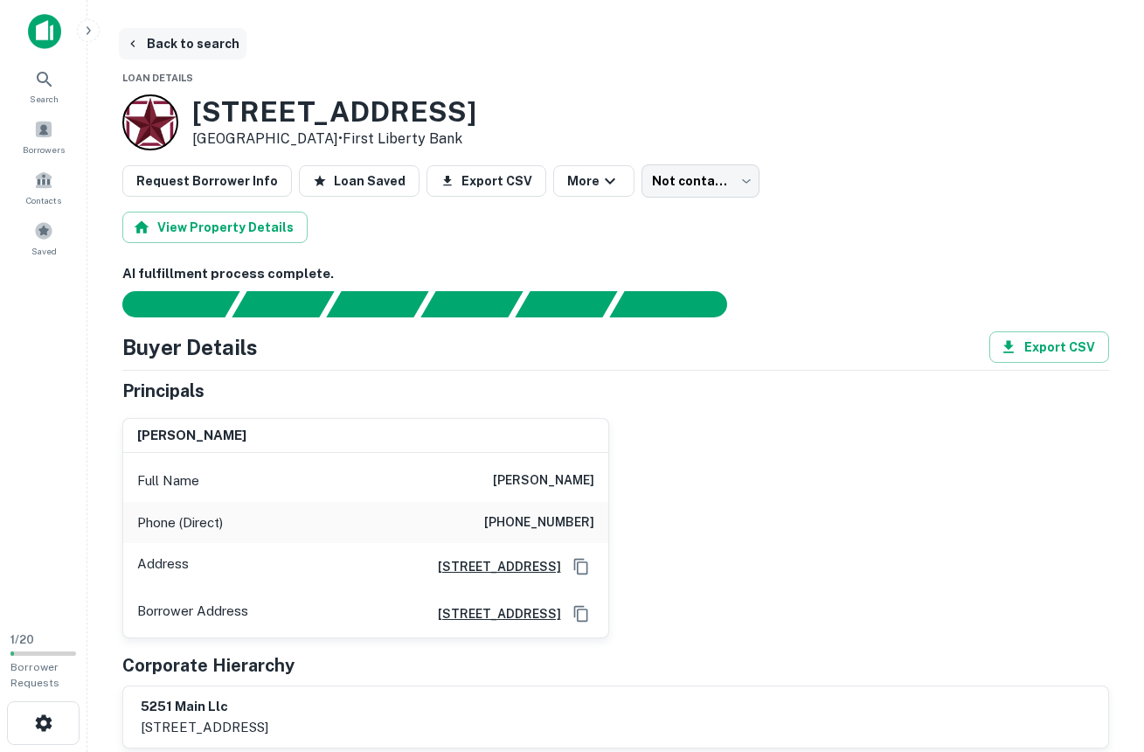
click at [138, 37] on icon "button" at bounding box center [133, 44] width 14 height 14
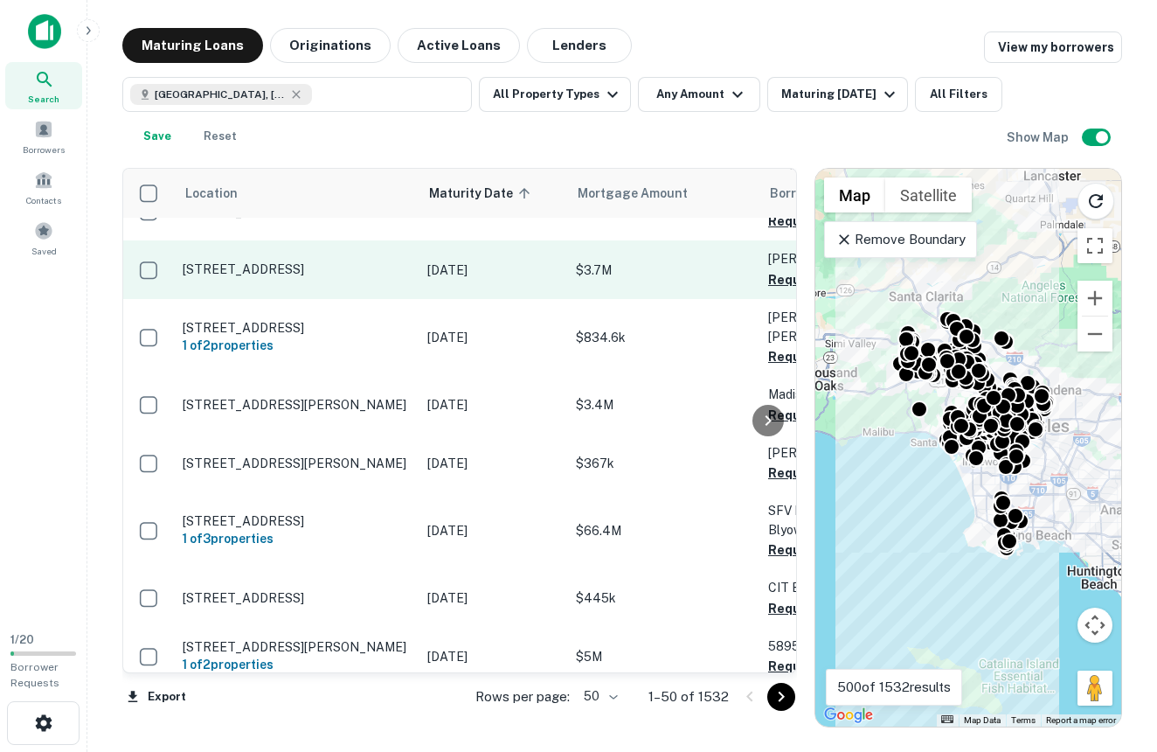
scroll to position [2788, 0]
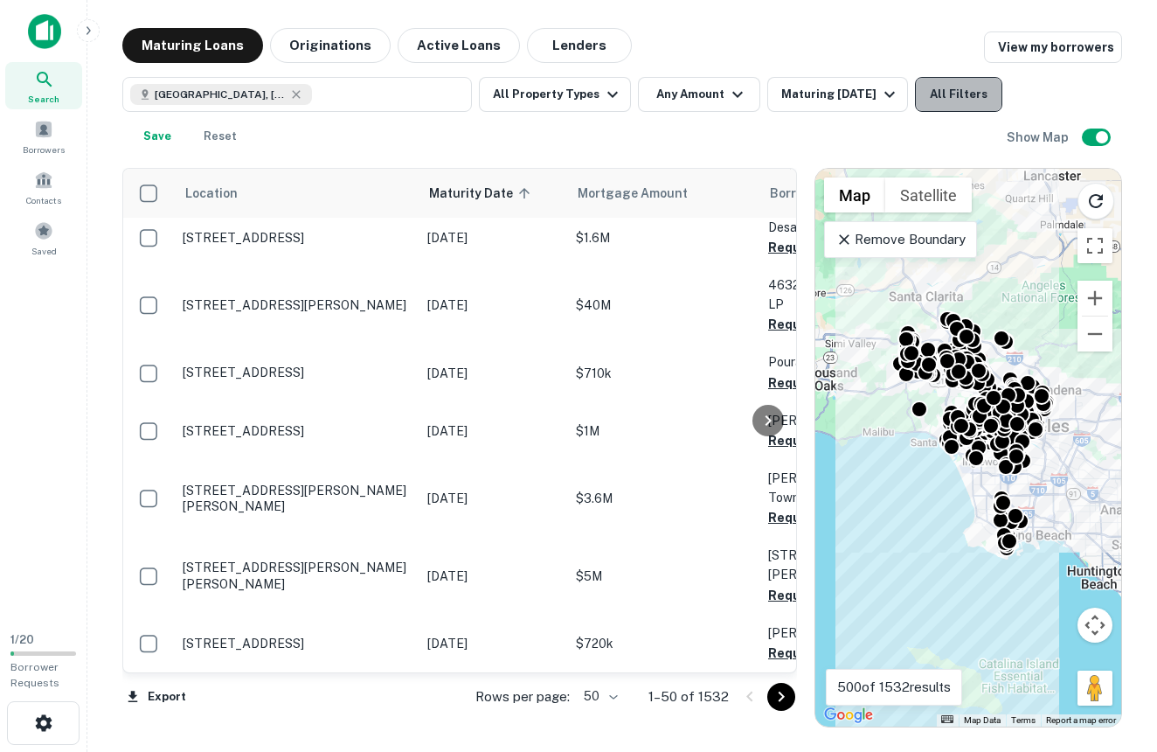
click at [915, 112] on button "All Filters" at bounding box center [958, 94] width 87 height 35
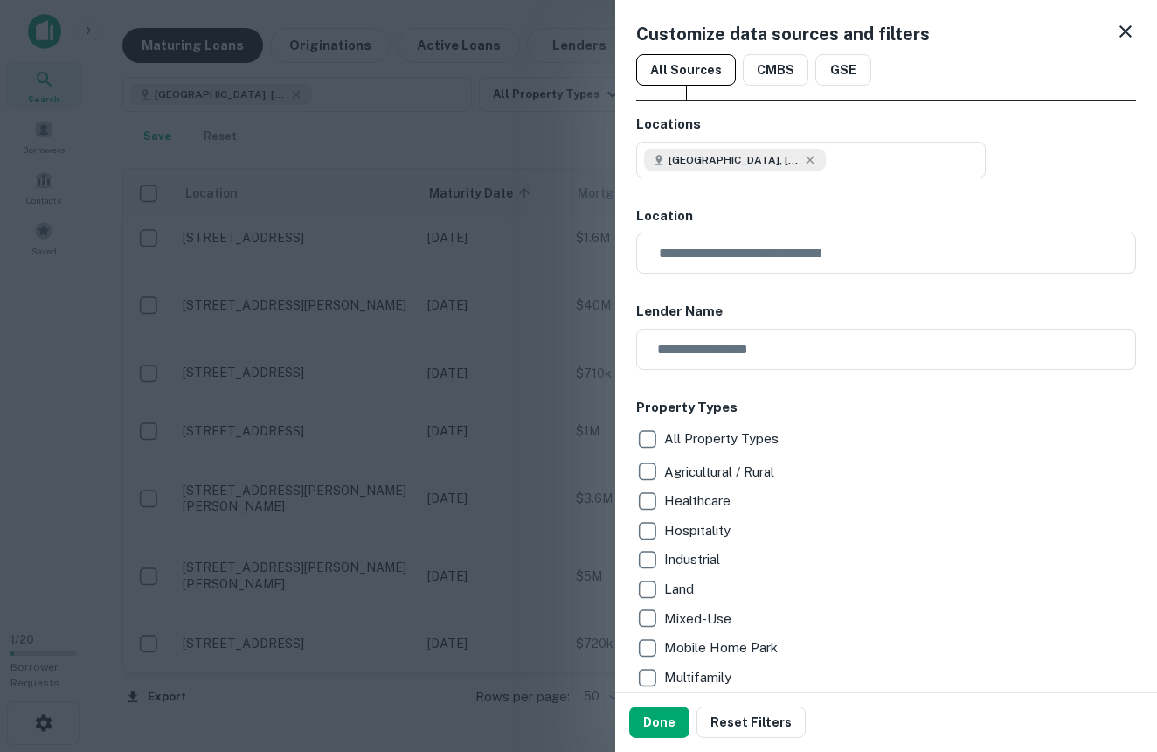
click at [1110, 16] on div "Customize data sources and filters All Sources CMBS GSE Locations Los Angeles, …" at bounding box center [886, 345] width 542 height 691
click at [1120, 27] on icon at bounding box center [1126, 31] width 12 height 12
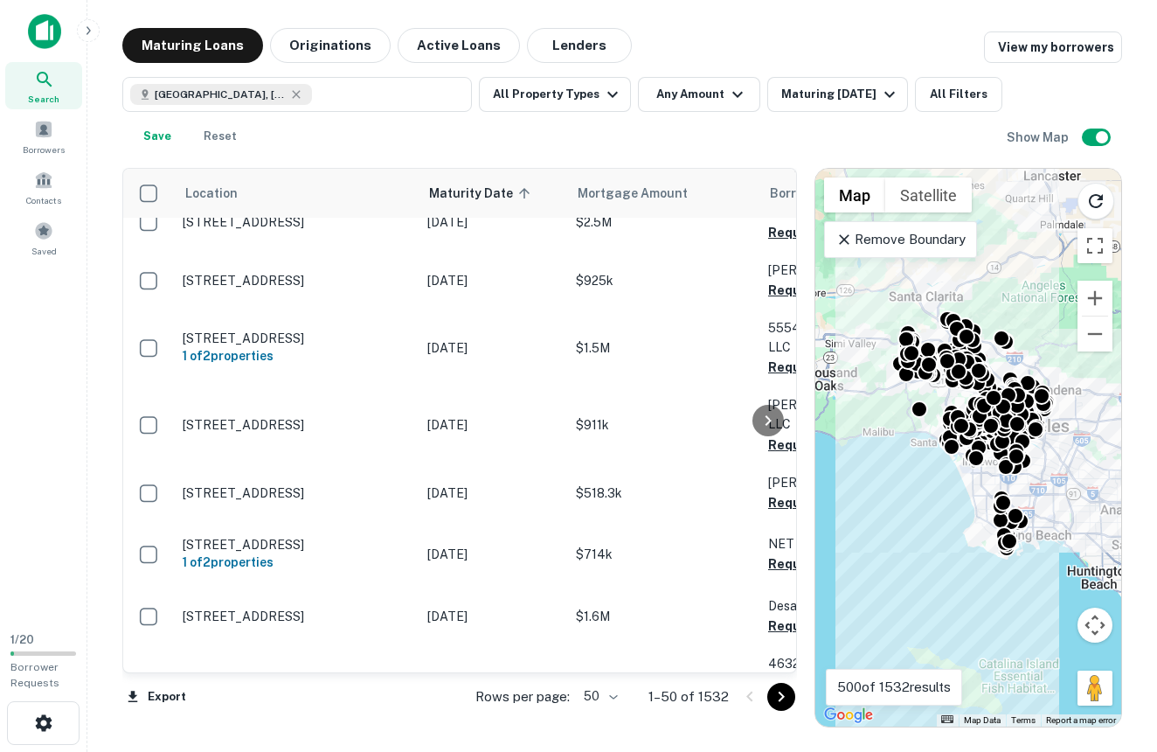
scroll to position [1820, 0]
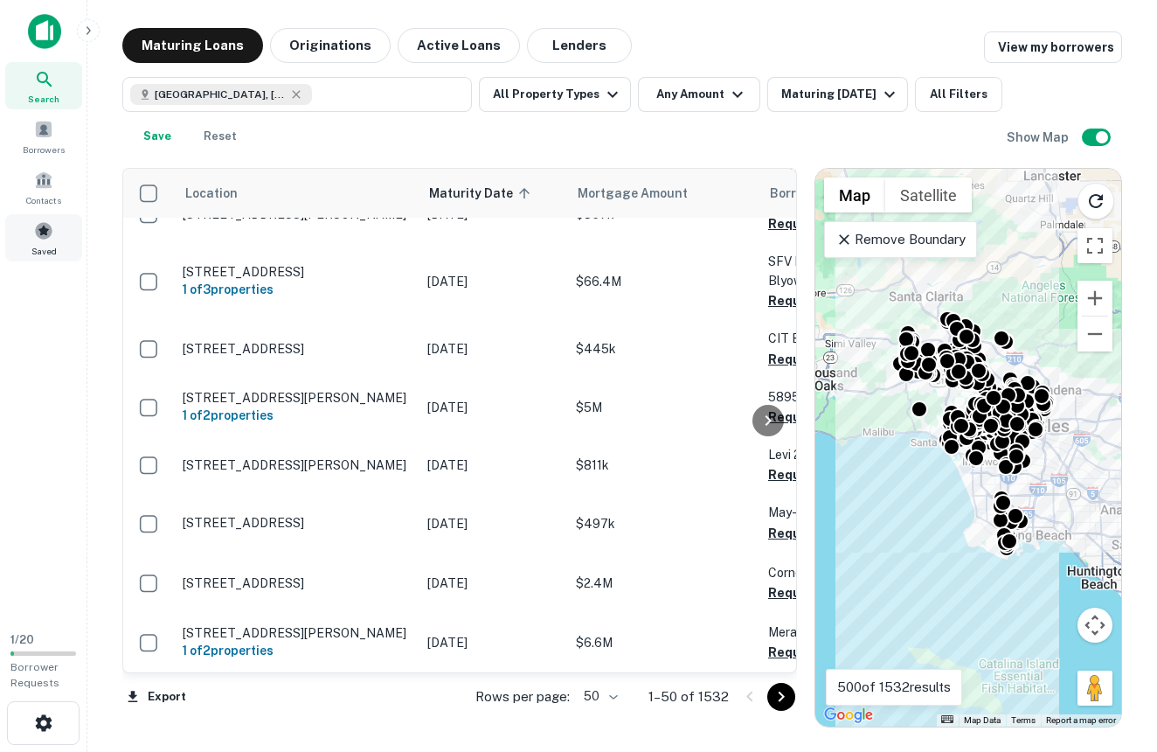
click at [41, 229] on span at bounding box center [43, 230] width 19 height 19
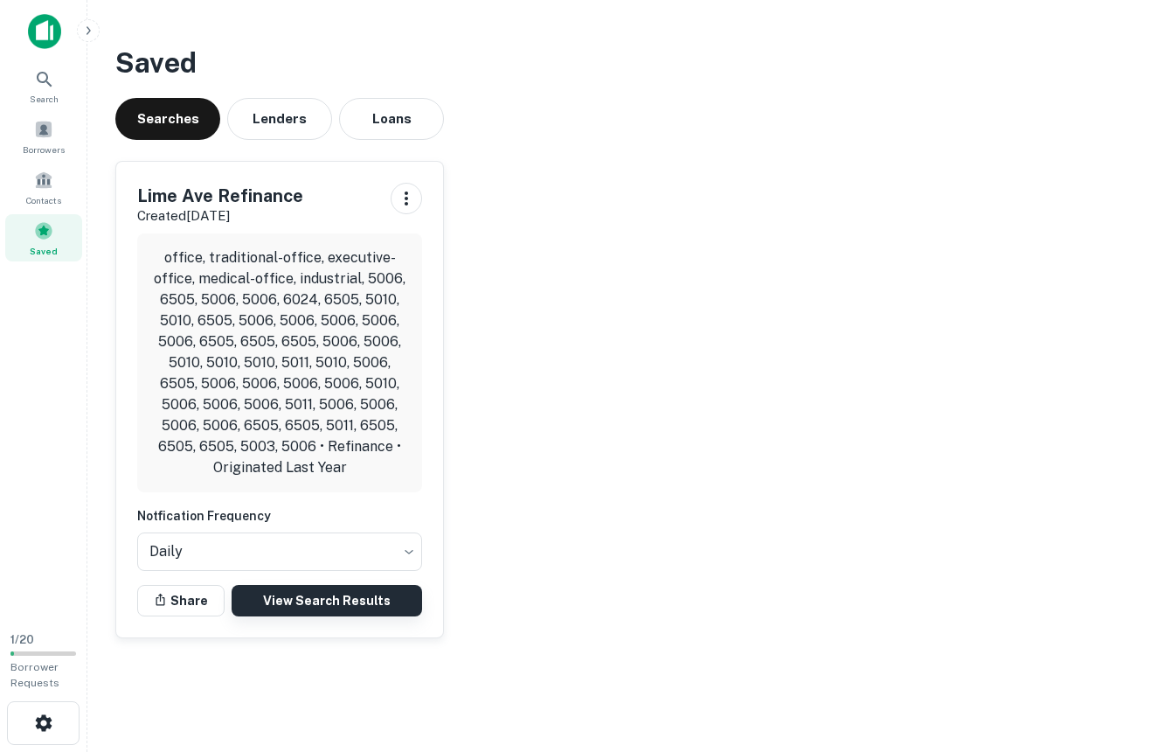
click at [326, 601] on link "View Search Results" at bounding box center [327, 600] width 191 height 31
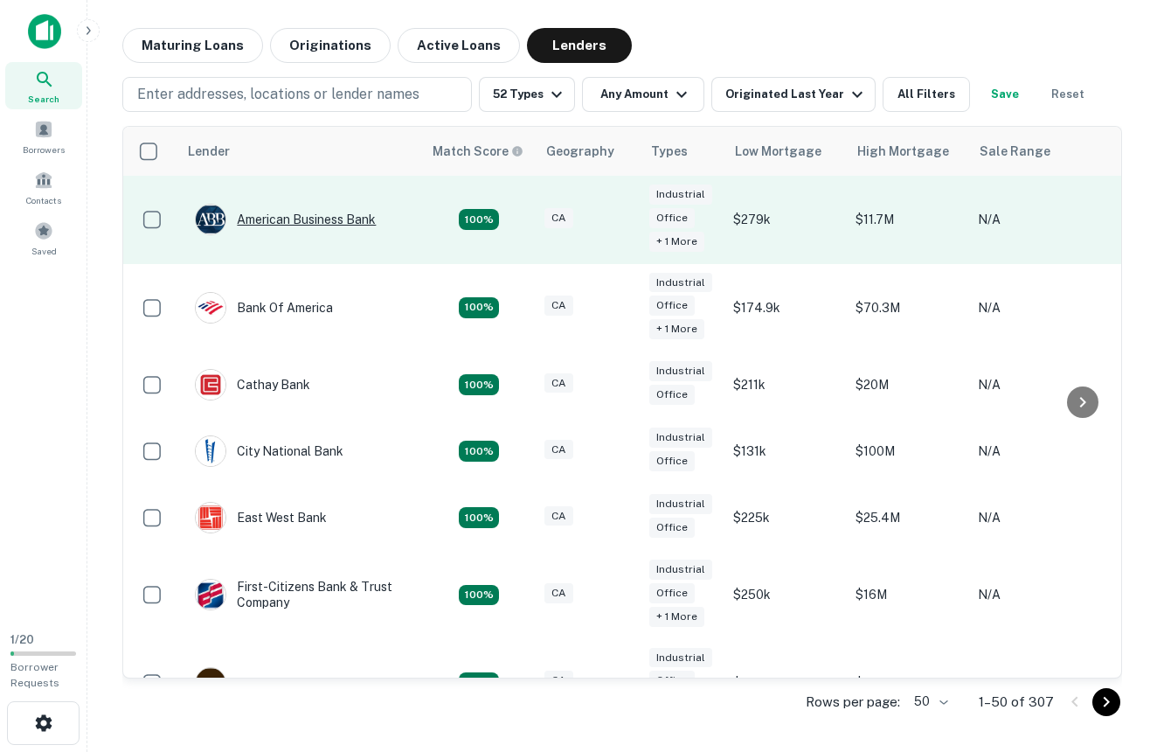
click at [337, 214] on div "American Business Bank" at bounding box center [285, 219] width 181 height 31
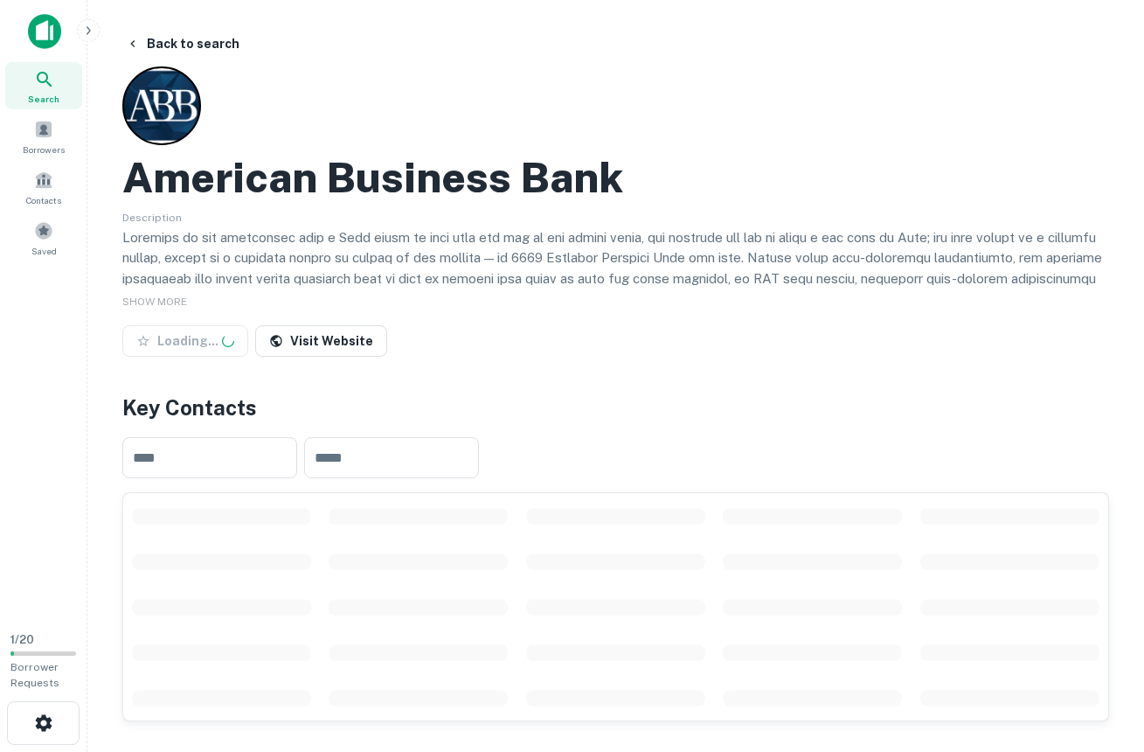
click at [46, 28] on img at bounding box center [44, 31] width 33 height 35
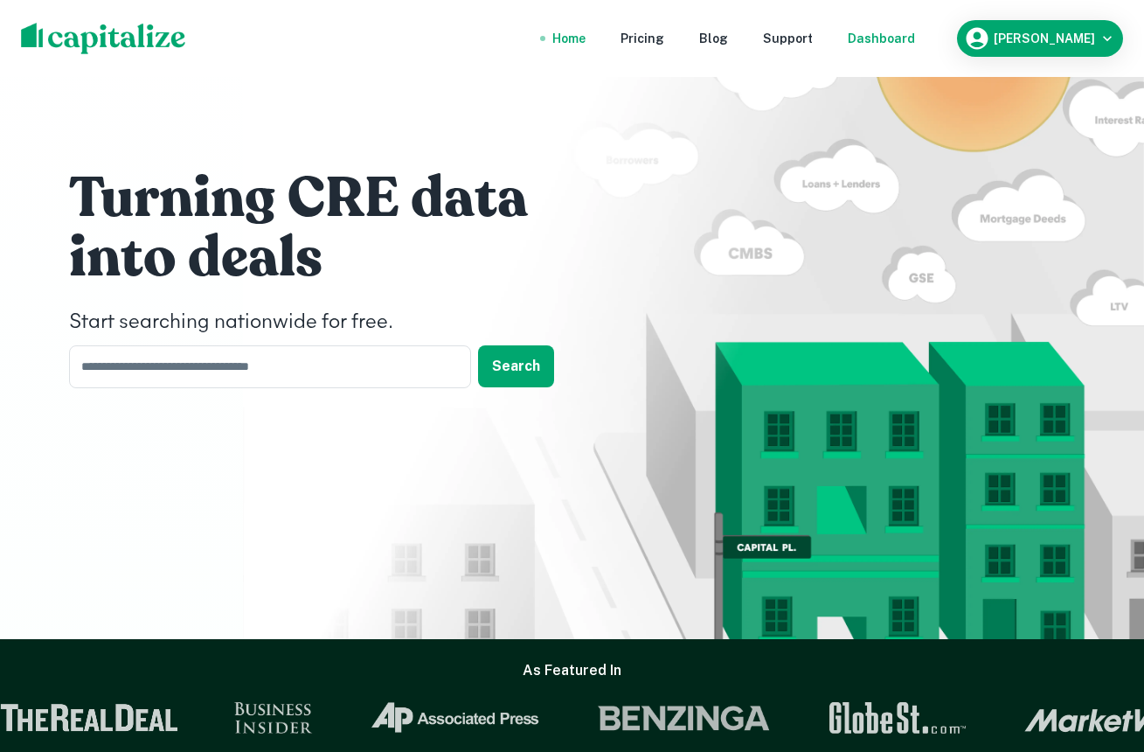
click at [874, 42] on div "Dashboard" at bounding box center [881, 38] width 67 height 19
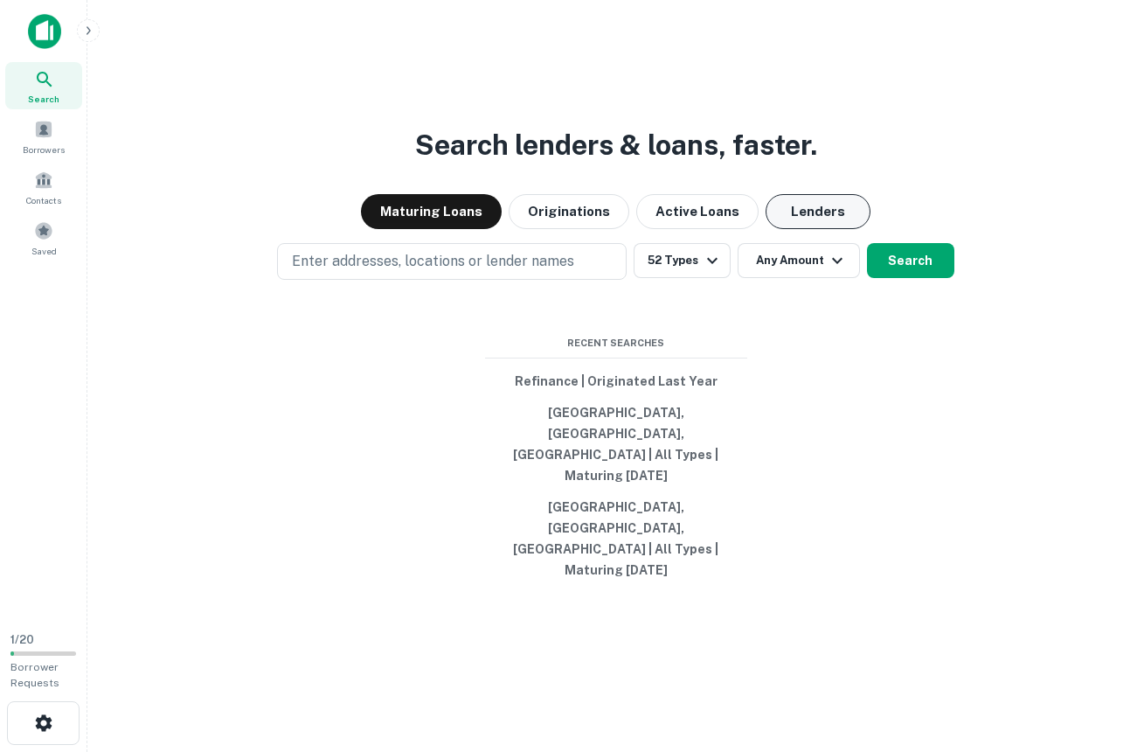
click at [797, 229] on button "Lenders" at bounding box center [818, 211] width 105 height 35
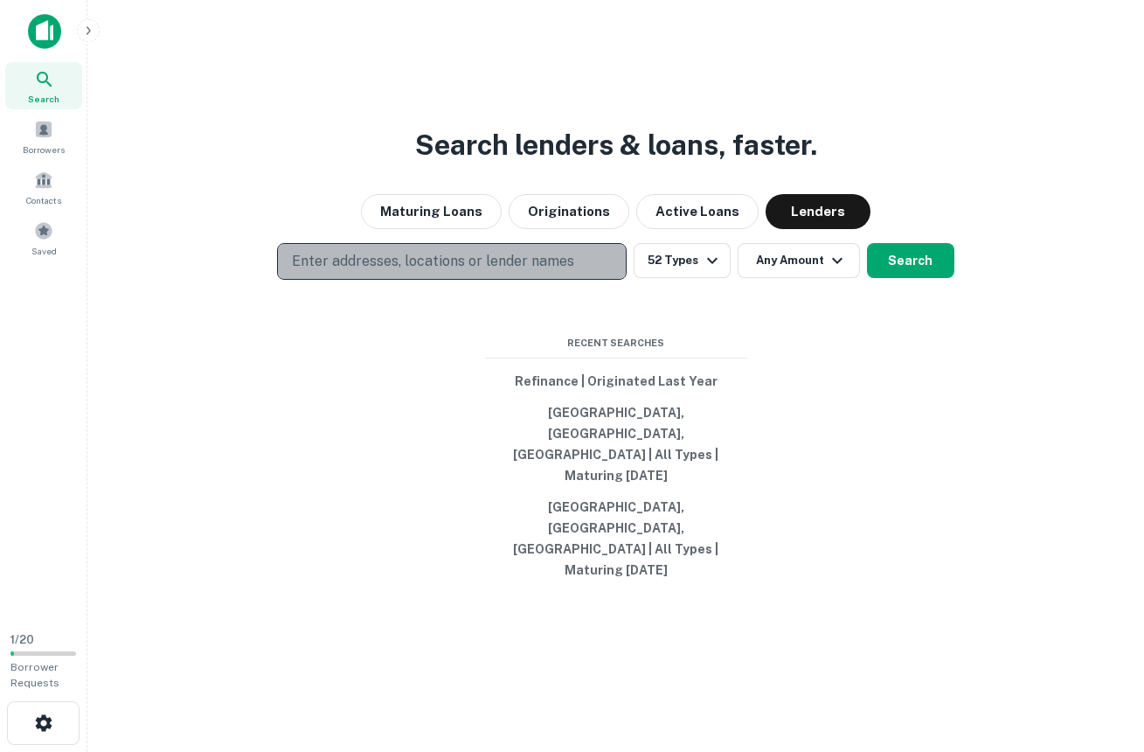
click at [507, 272] on p "Enter addresses, locations or lender names" at bounding box center [433, 261] width 282 height 21
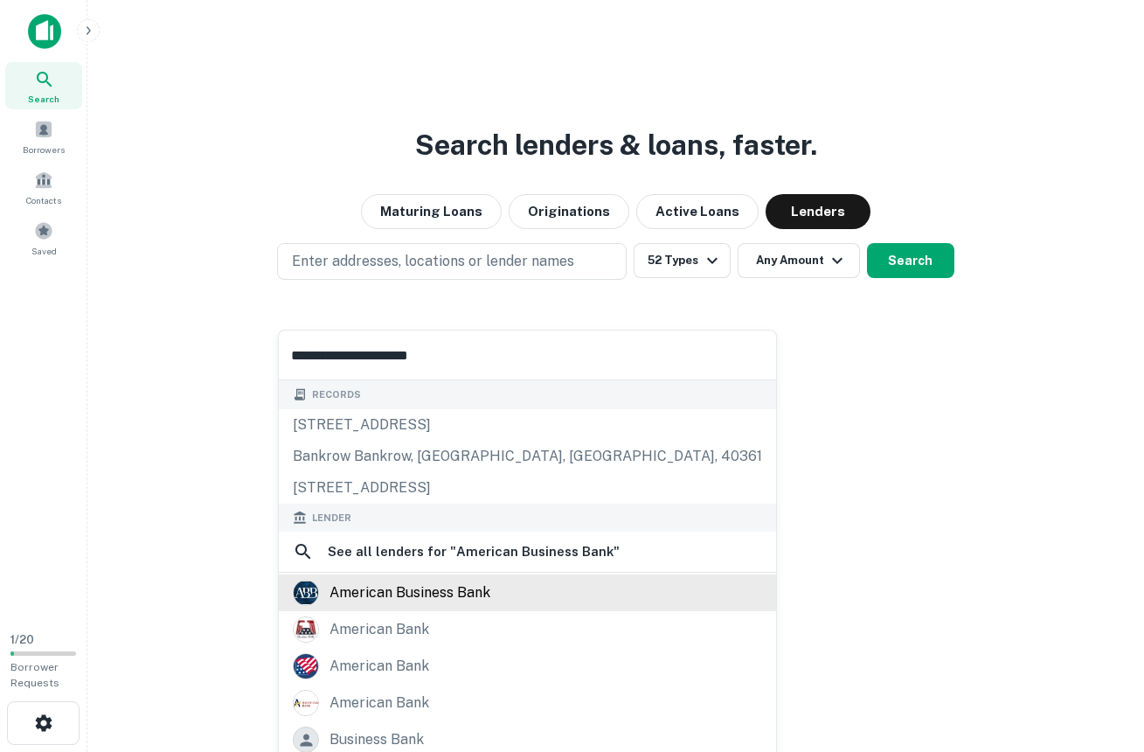
type input "**********"
click at [418, 598] on div "american business bank" at bounding box center [409, 592] width 161 height 26
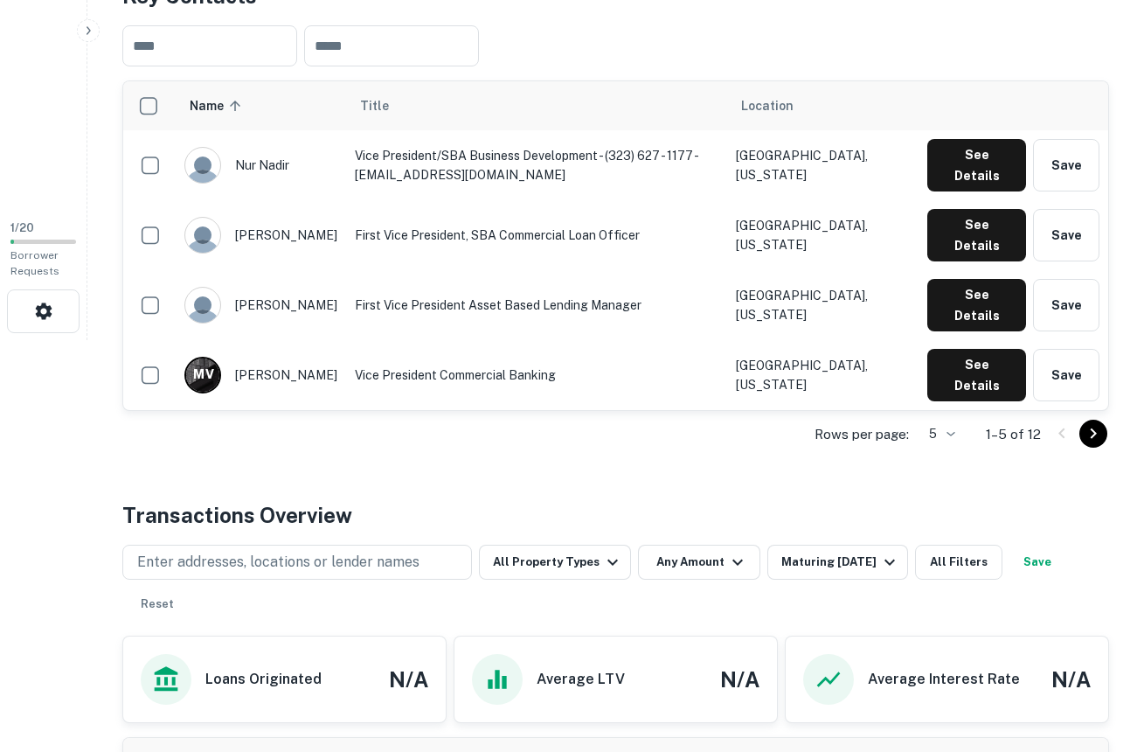
scroll to position [390, 0]
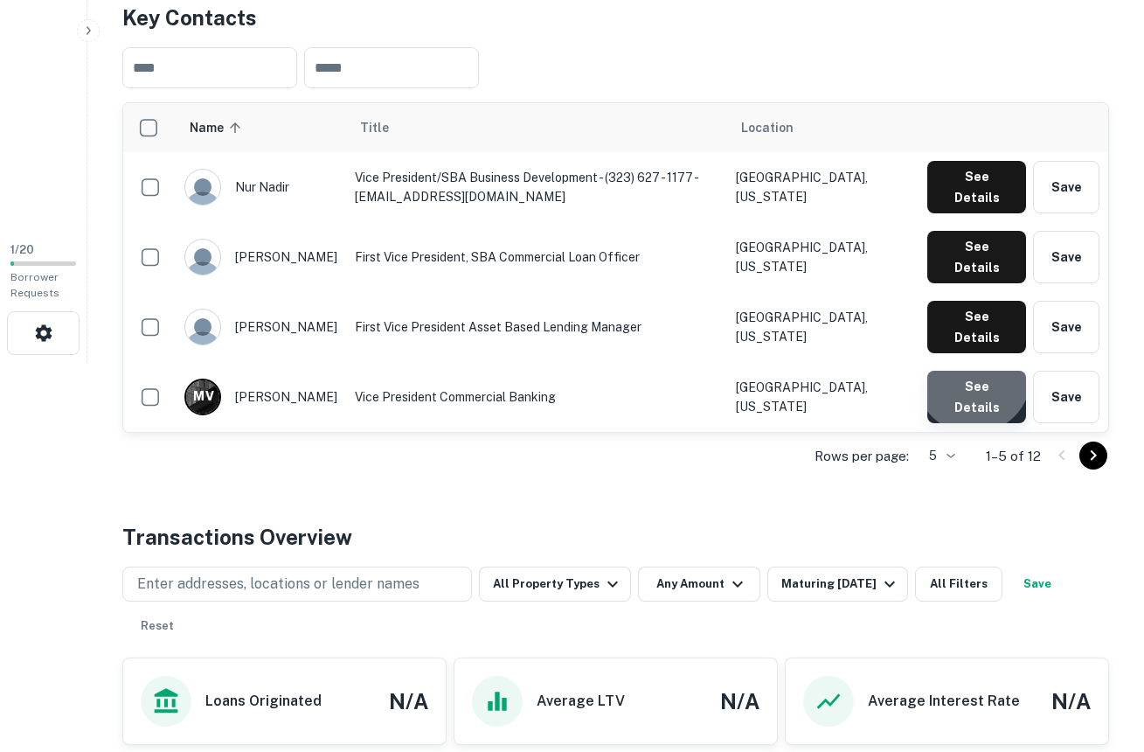
click at [975, 371] on button "See Details" at bounding box center [976, 397] width 99 height 52
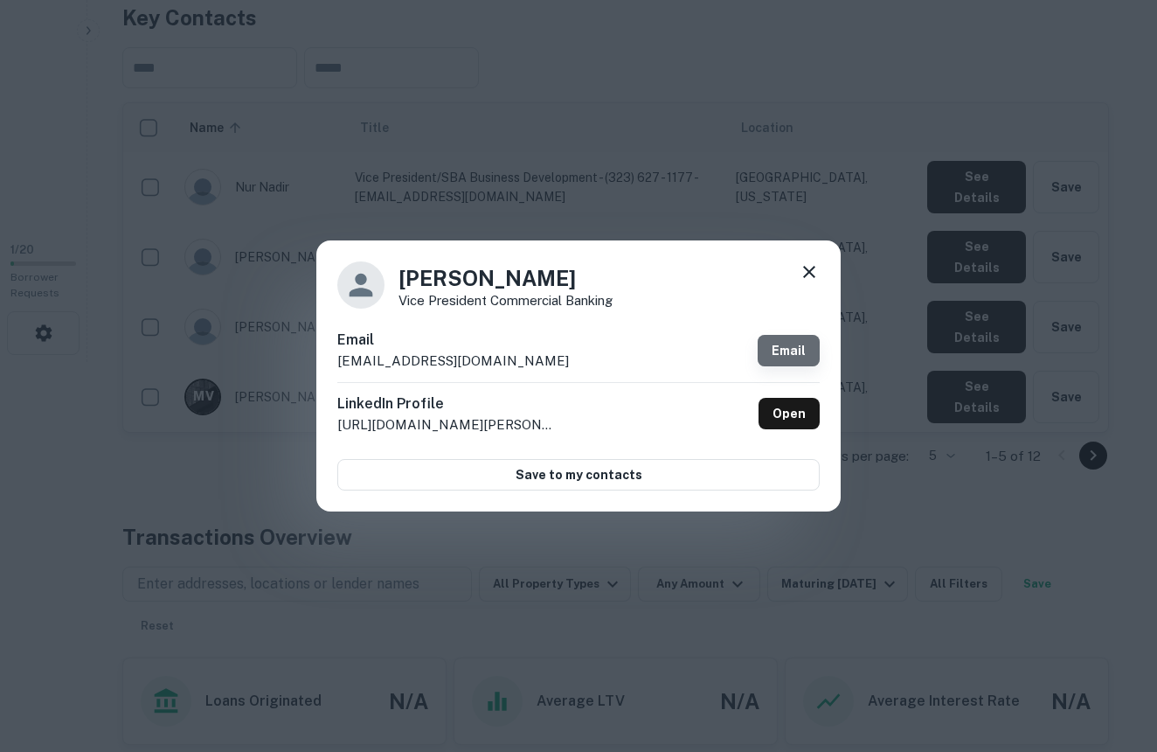
click at [780, 345] on link "Email" at bounding box center [789, 350] width 62 height 31
click at [787, 350] on link "Email" at bounding box center [789, 350] width 62 height 31
click at [810, 269] on icon at bounding box center [809, 271] width 21 height 21
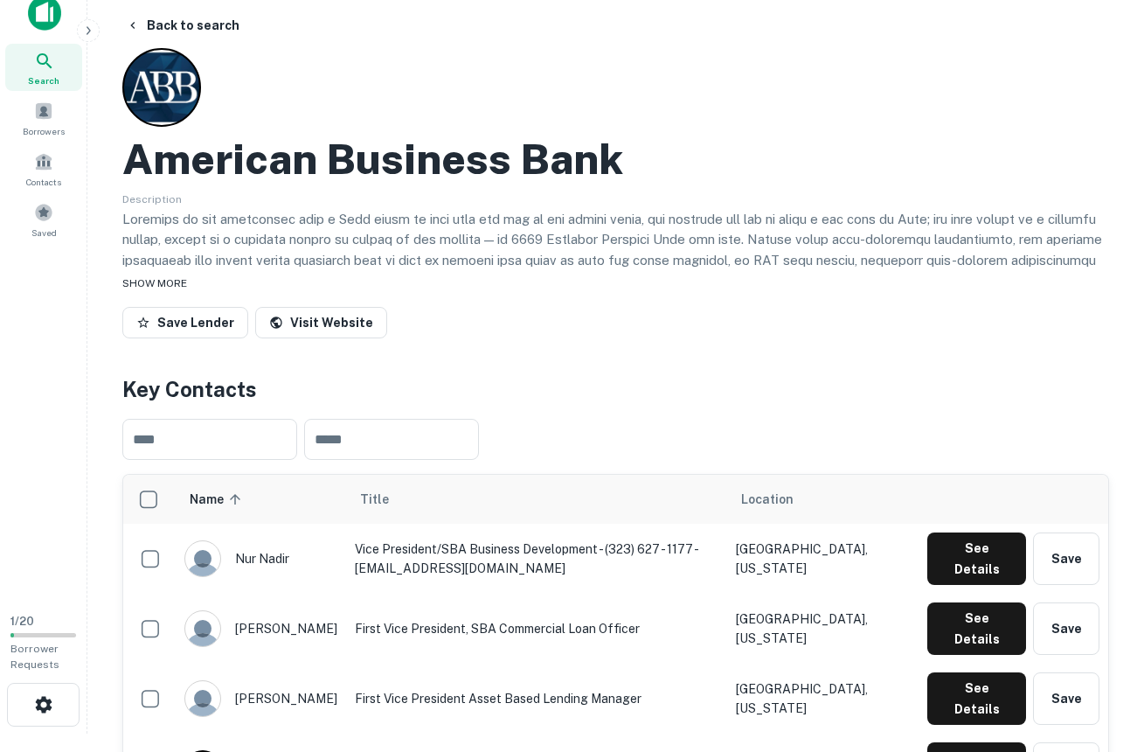
scroll to position [0, 0]
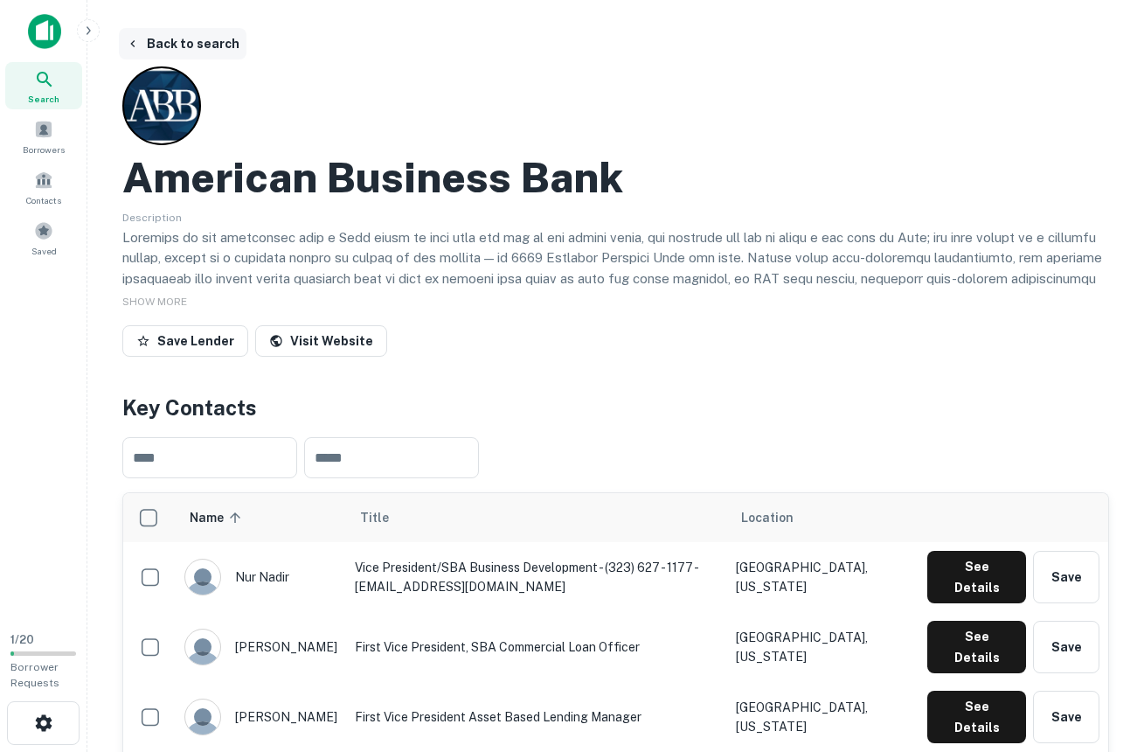
click at [139, 37] on icon "button" at bounding box center [133, 44] width 14 height 14
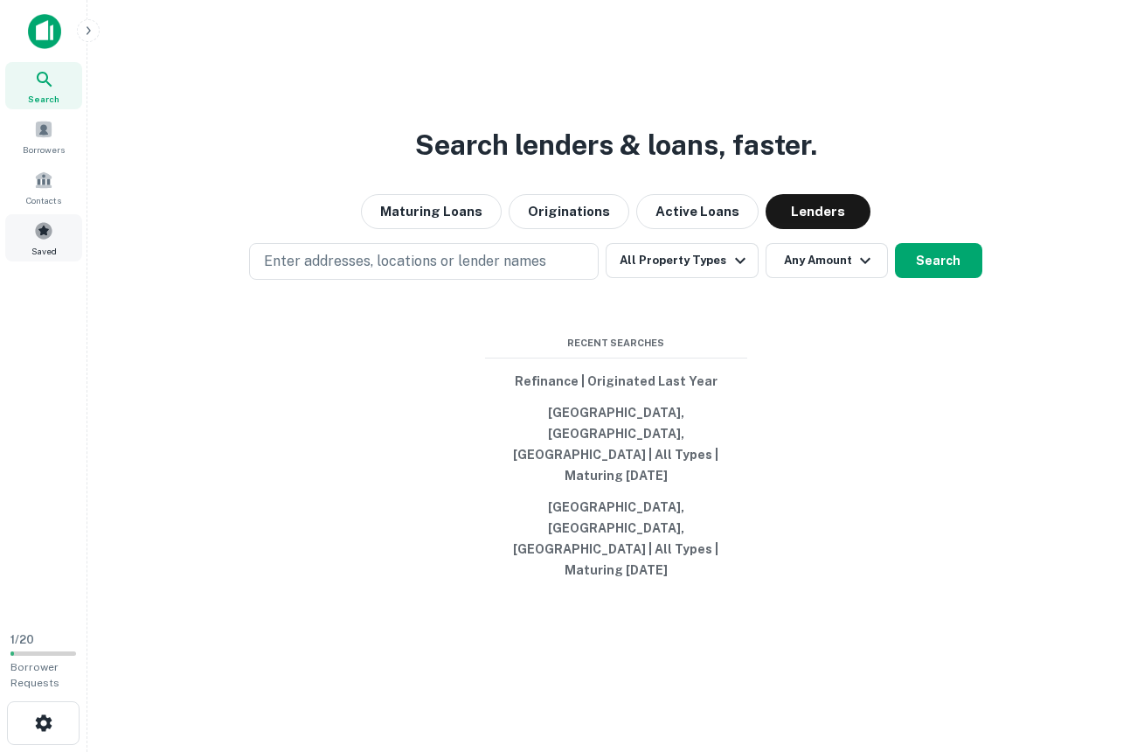
click at [47, 239] on span at bounding box center [43, 230] width 19 height 19
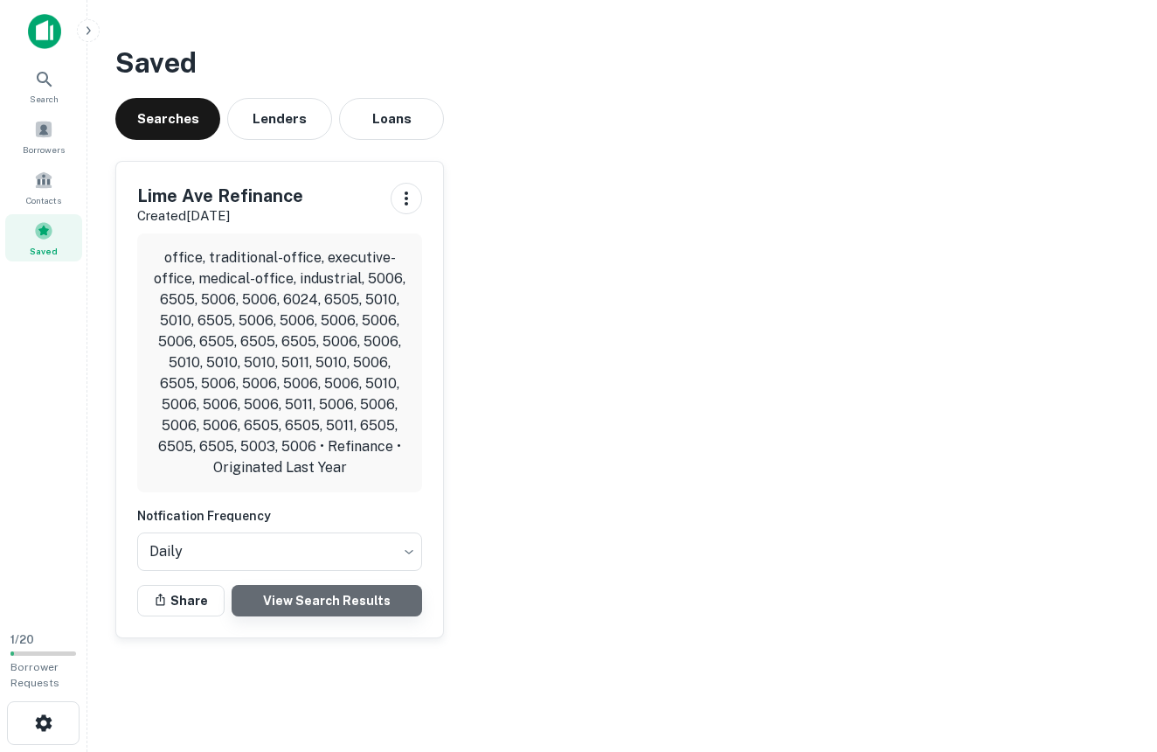
click at [347, 593] on link "View Search Results" at bounding box center [327, 600] width 191 height 31
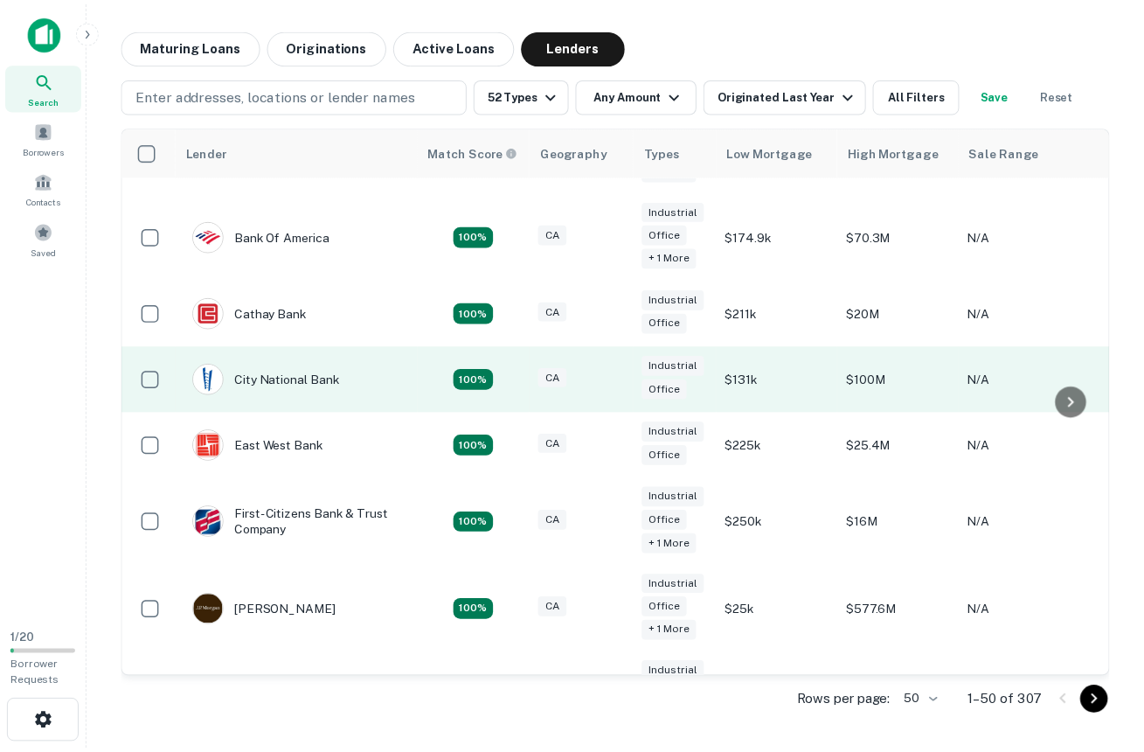
scroll to position [72, 0]
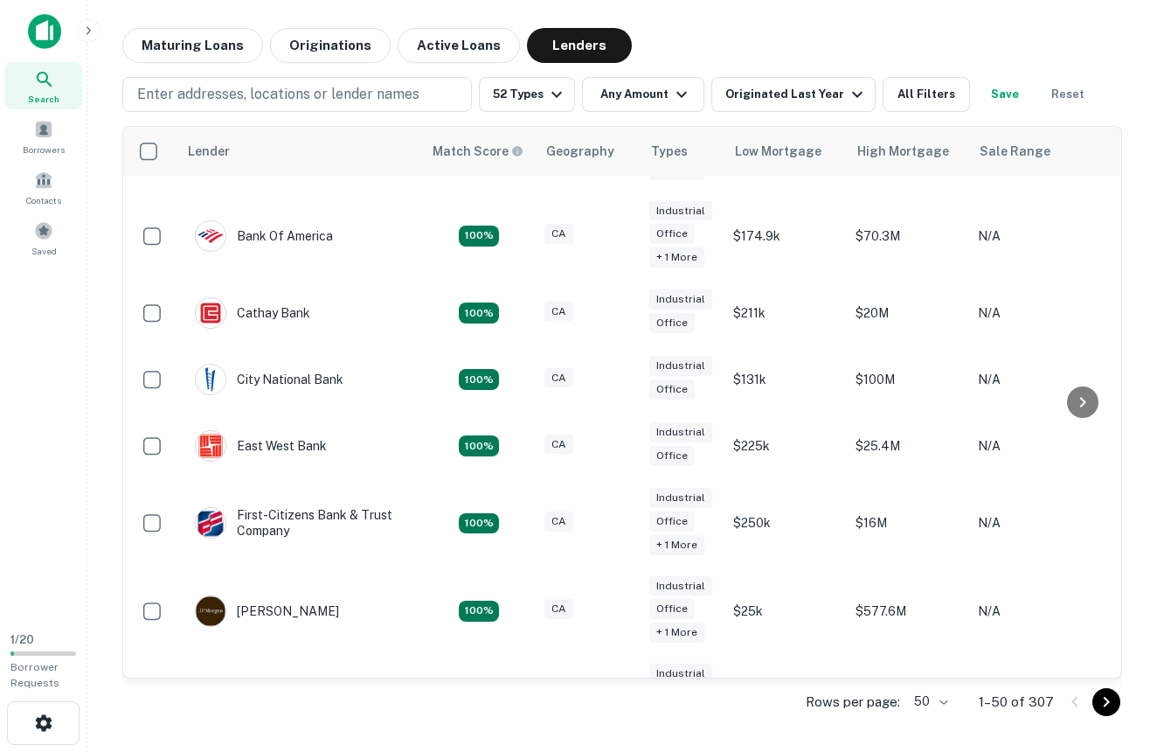
click at [44, 35] on img at bounding box center [44, 31] width 33 height 35
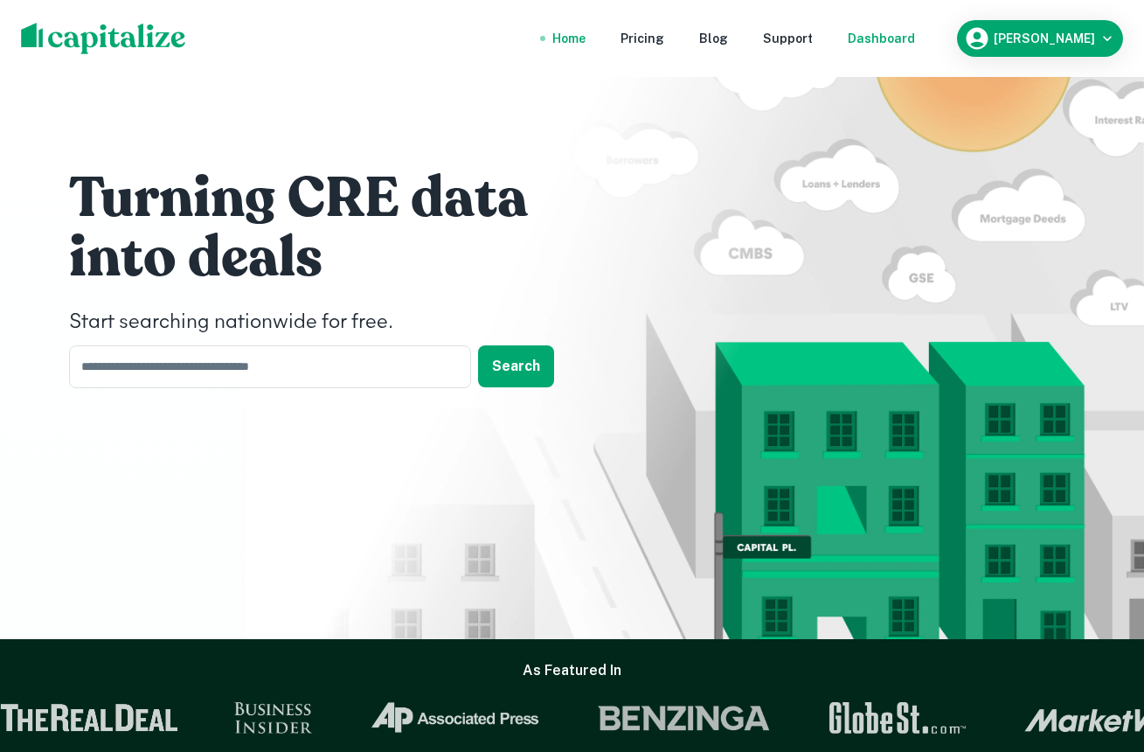
click at [910, 38] on div "Dashboard" at bounding box center [881, 38] width 67 height 19
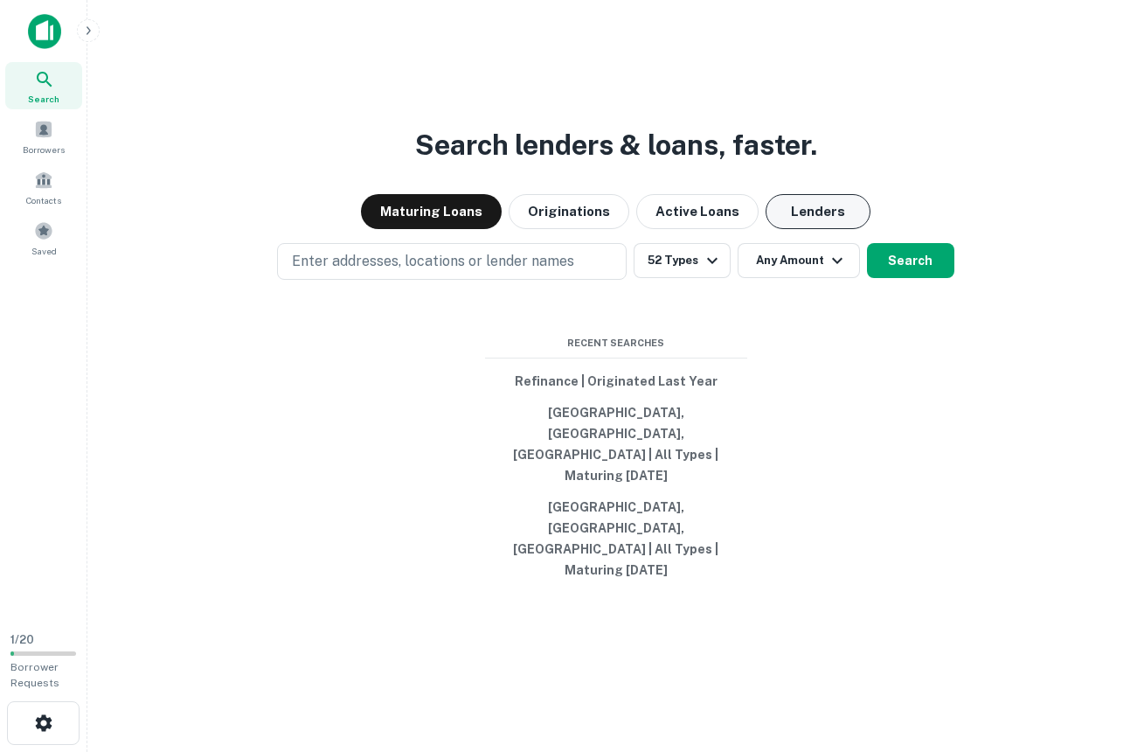
click at [818, 229] on button "Lenders" at bounding box center [818, 211] width 105 height 35
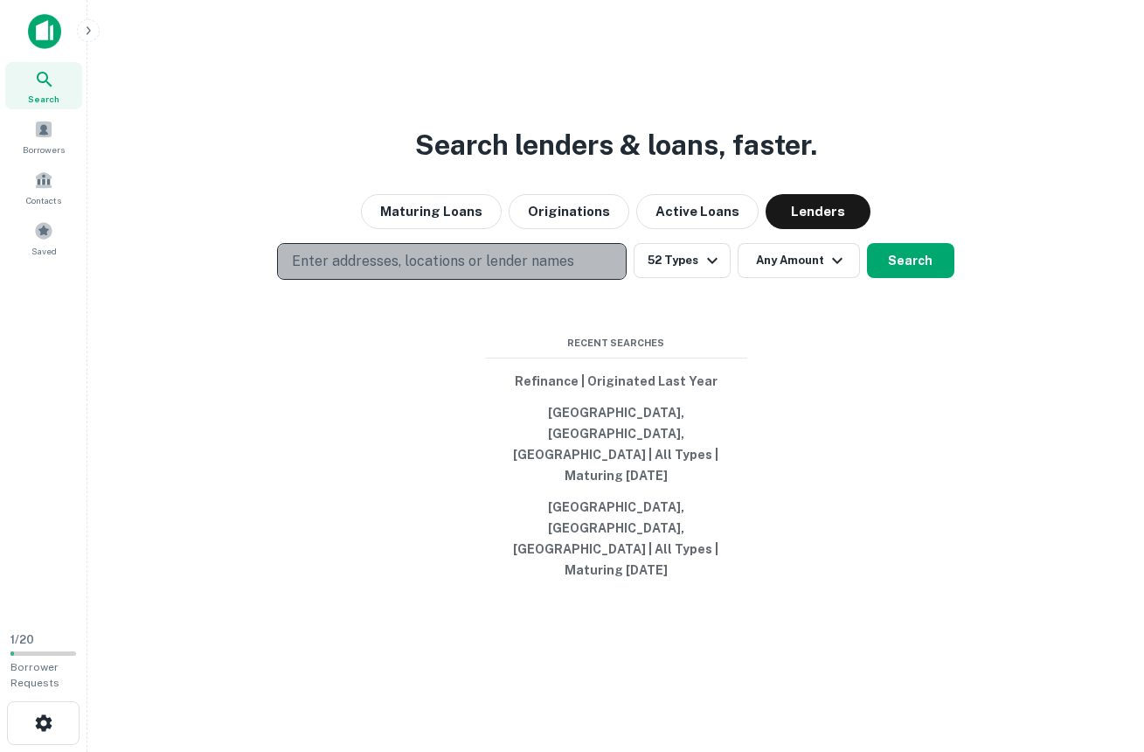
click at [511, 272] on p "Enter addresses, locations or lender names" at bounding box center [433, 261] width 282 height 21
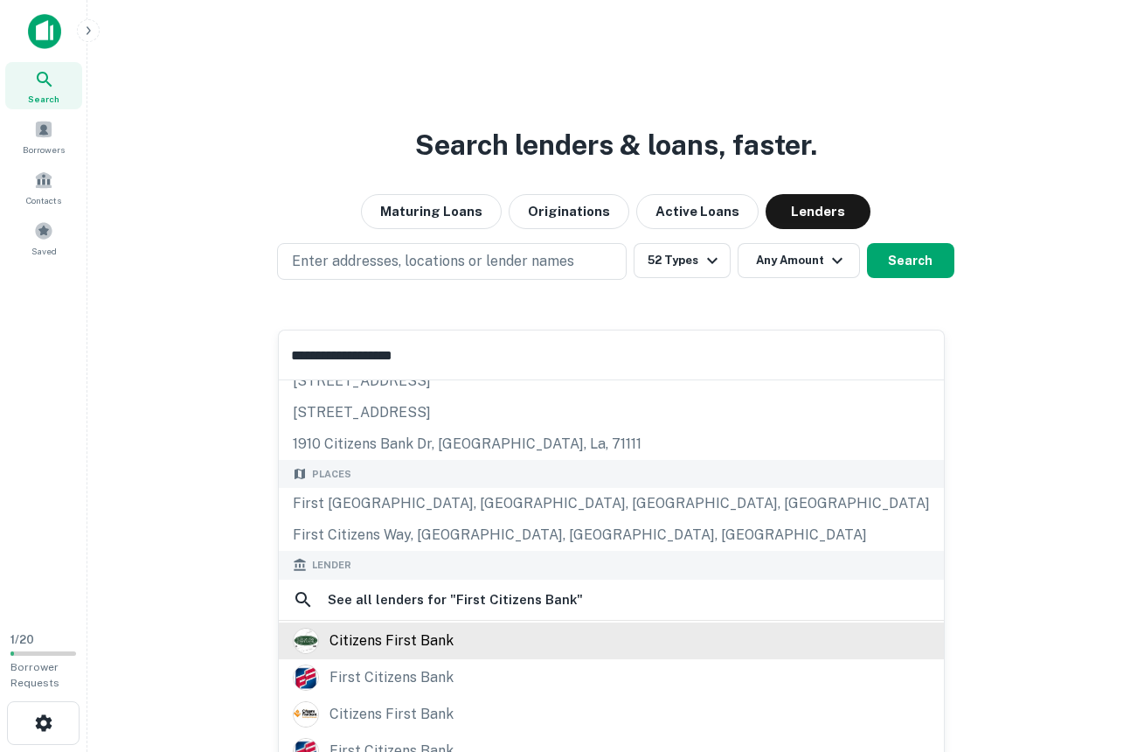
scroll to position [158, 0]
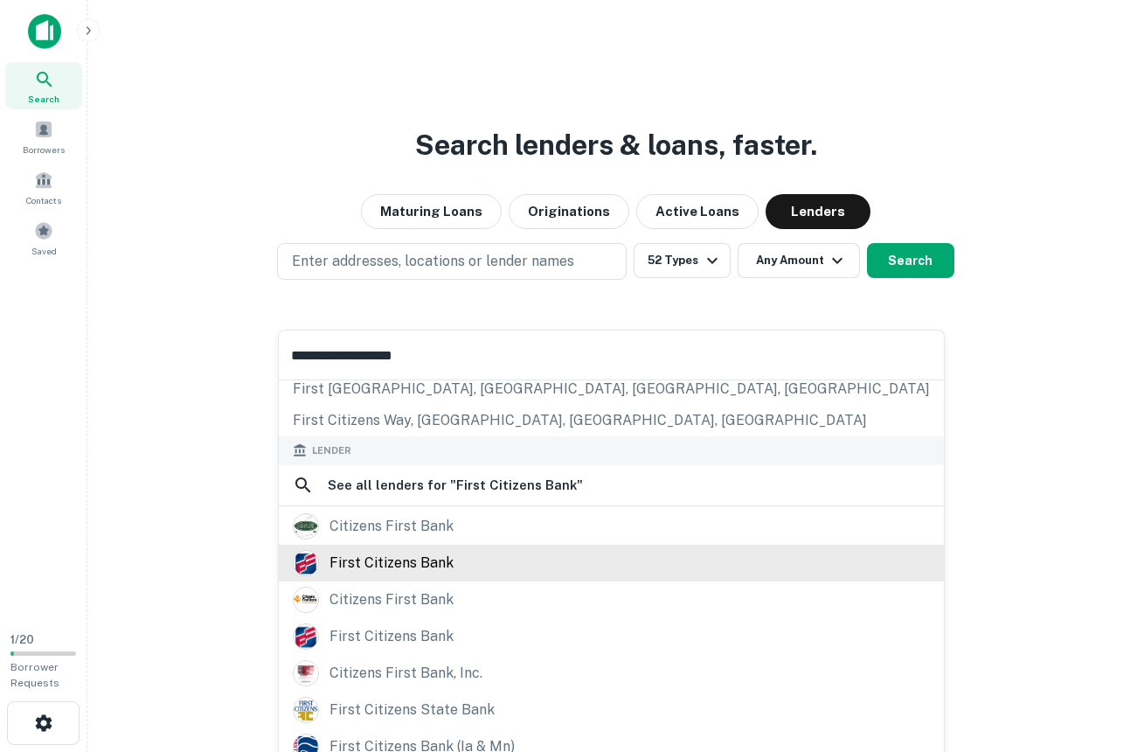
type input "**********"
click at [434, 555] on div "first citizens bank" at bounding box center [391, 563] width 124 height 26
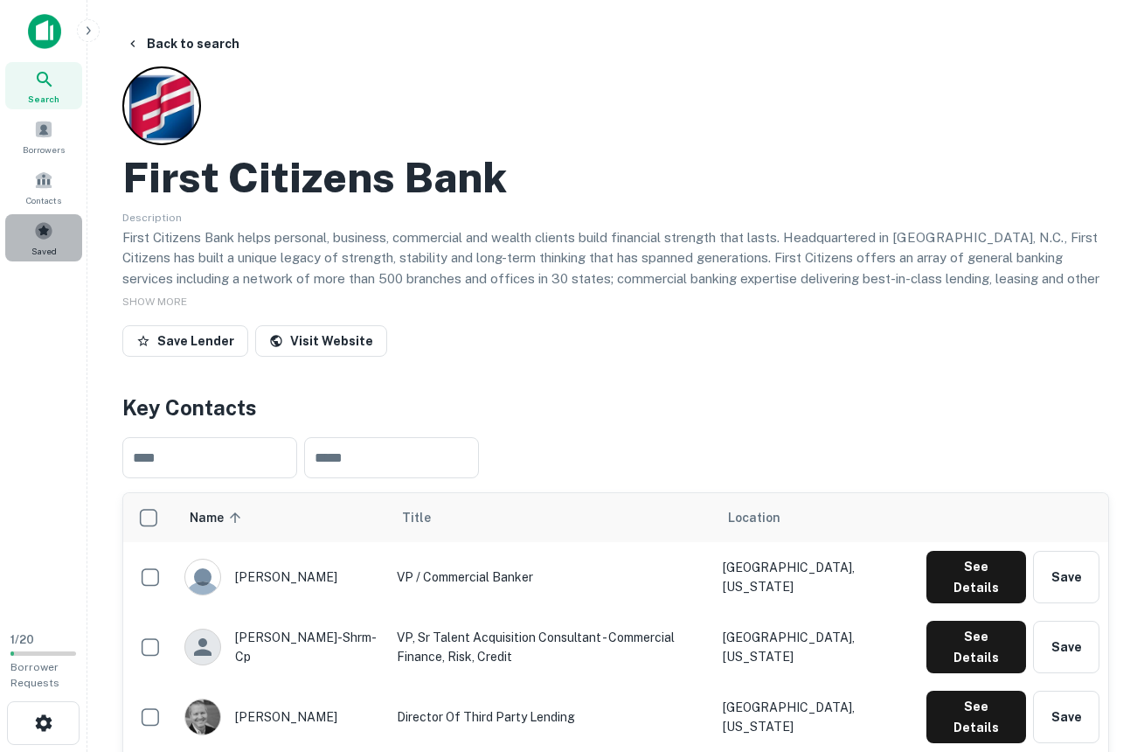
click at [45, 236] on span at bounding box center [43, 230] width 19 height 19
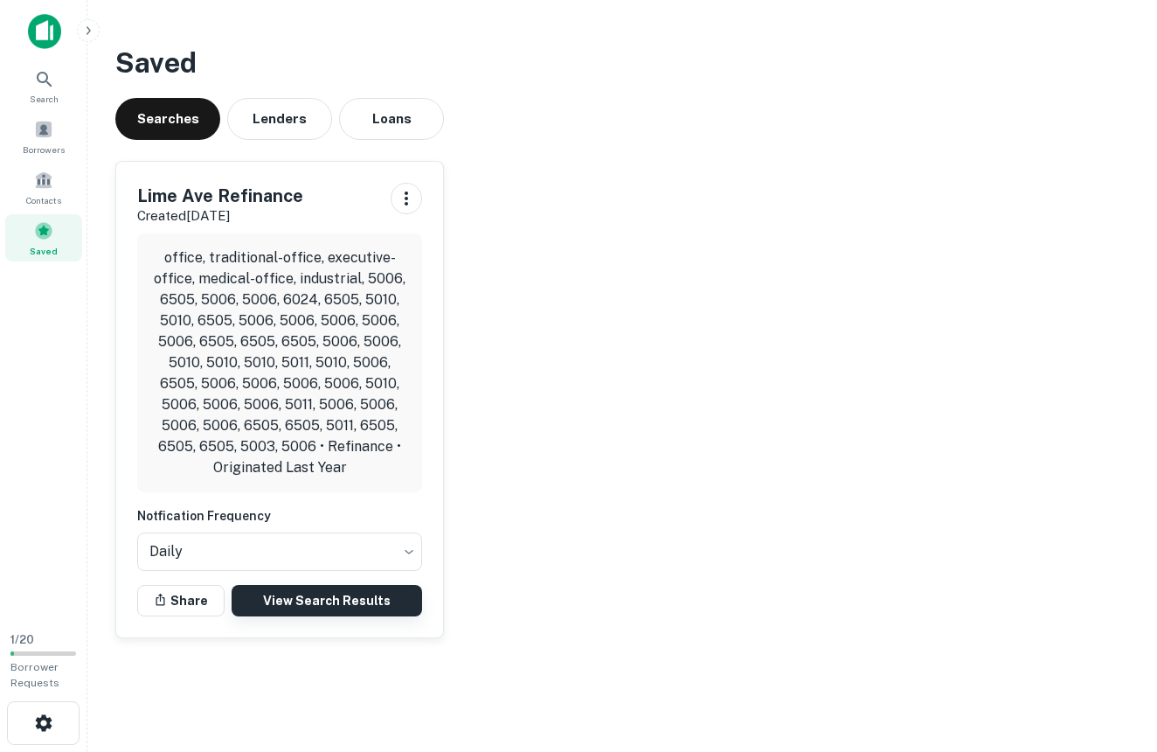
click at [340, 597] on link "View Search Results" at bounding box center [327, 600] width 191 height 31
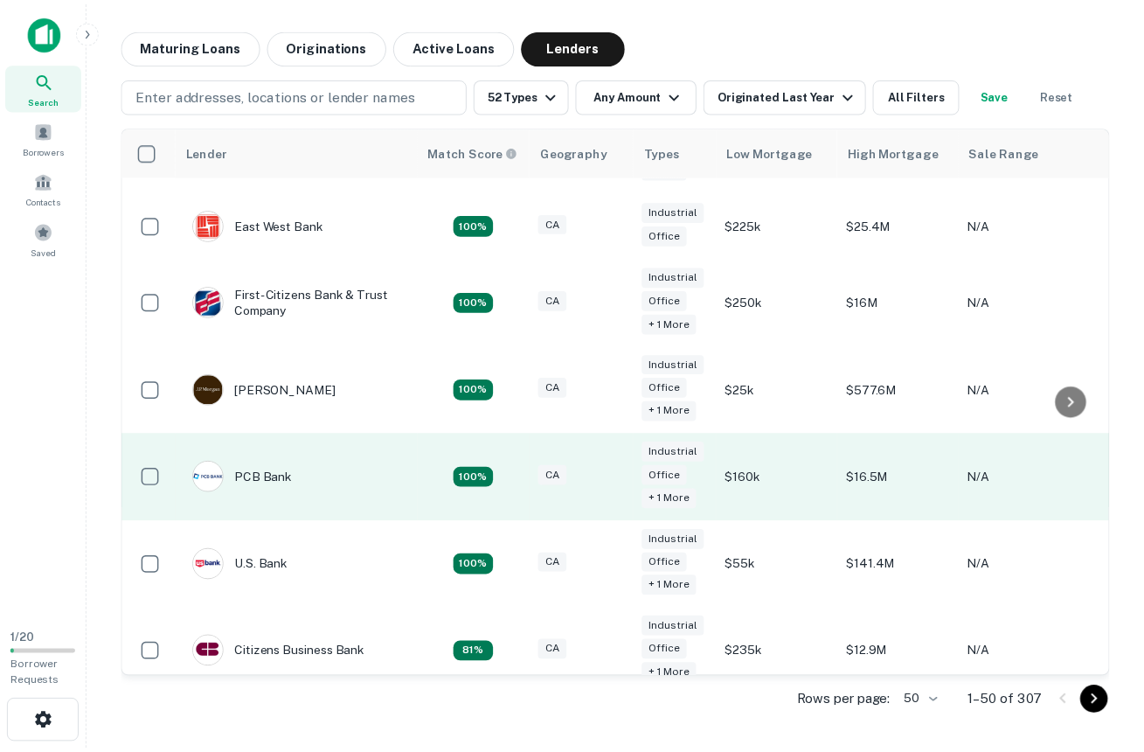
scroll to position [296, 0]
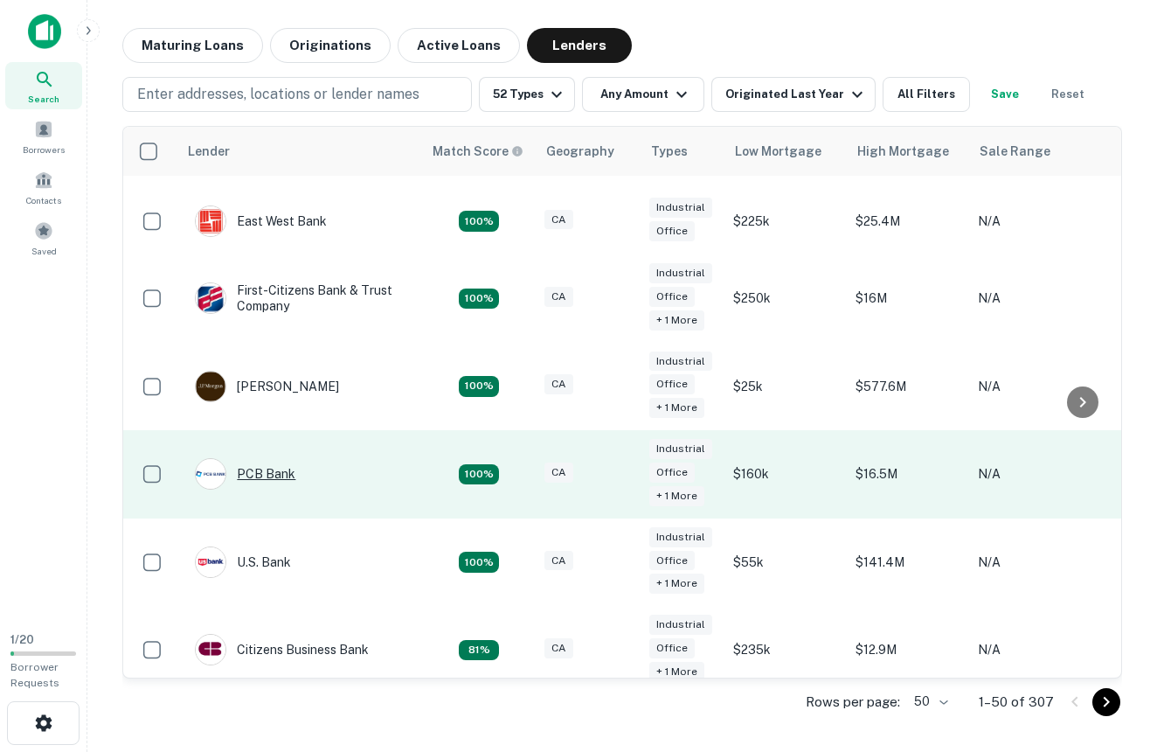
click at [272, 461] on div "PCB Bank" at bounding box center [245, 473] width 101 height 31
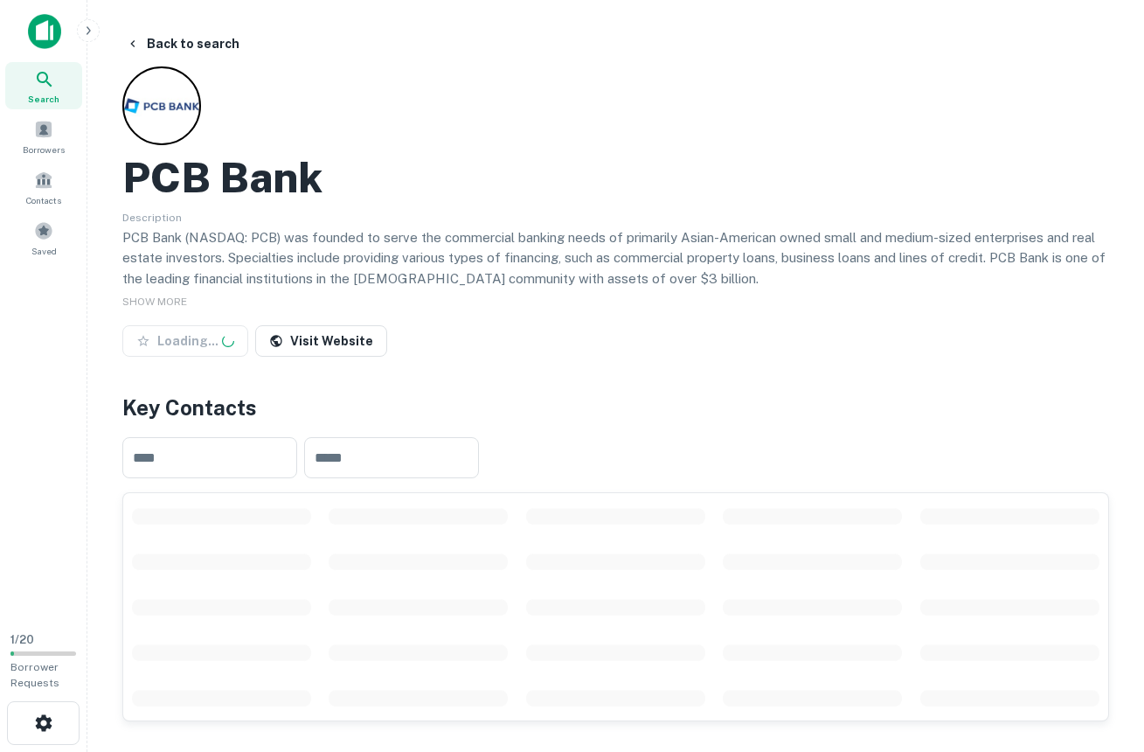
click at [52, 26] on img at bounding box center [44, 31] width 33 height 35
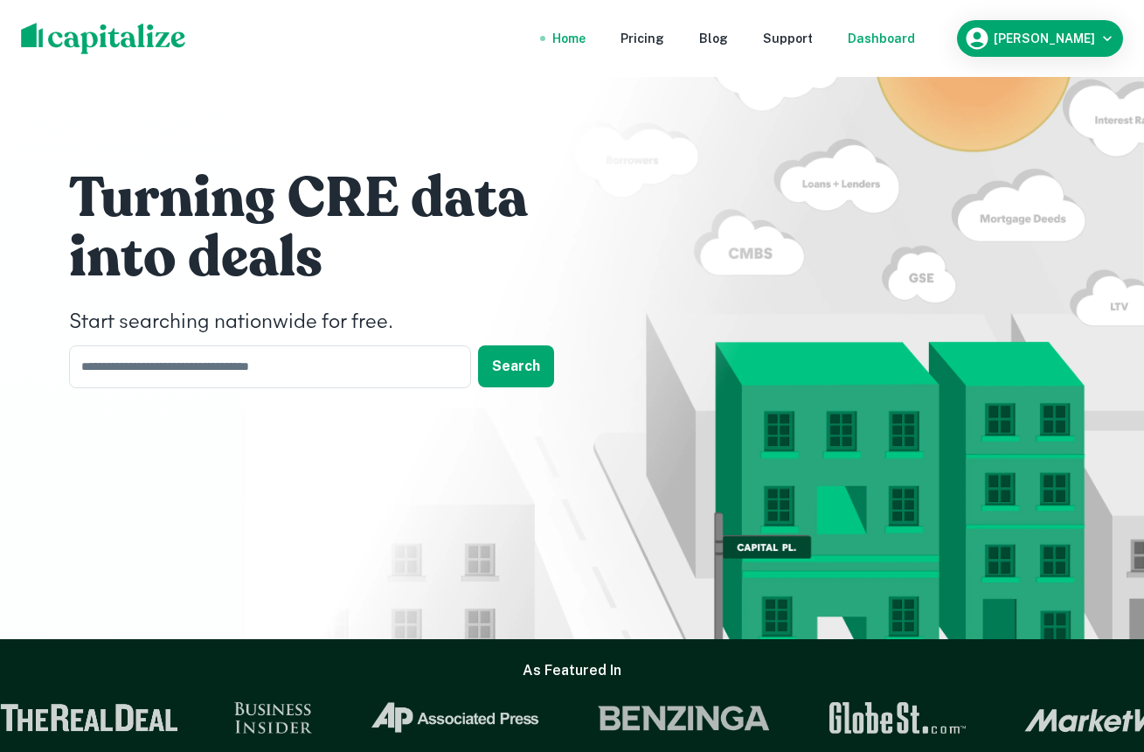
click at [887, 31] on div "Dashboard" at bounding box center [881, 38] width 67 height 19
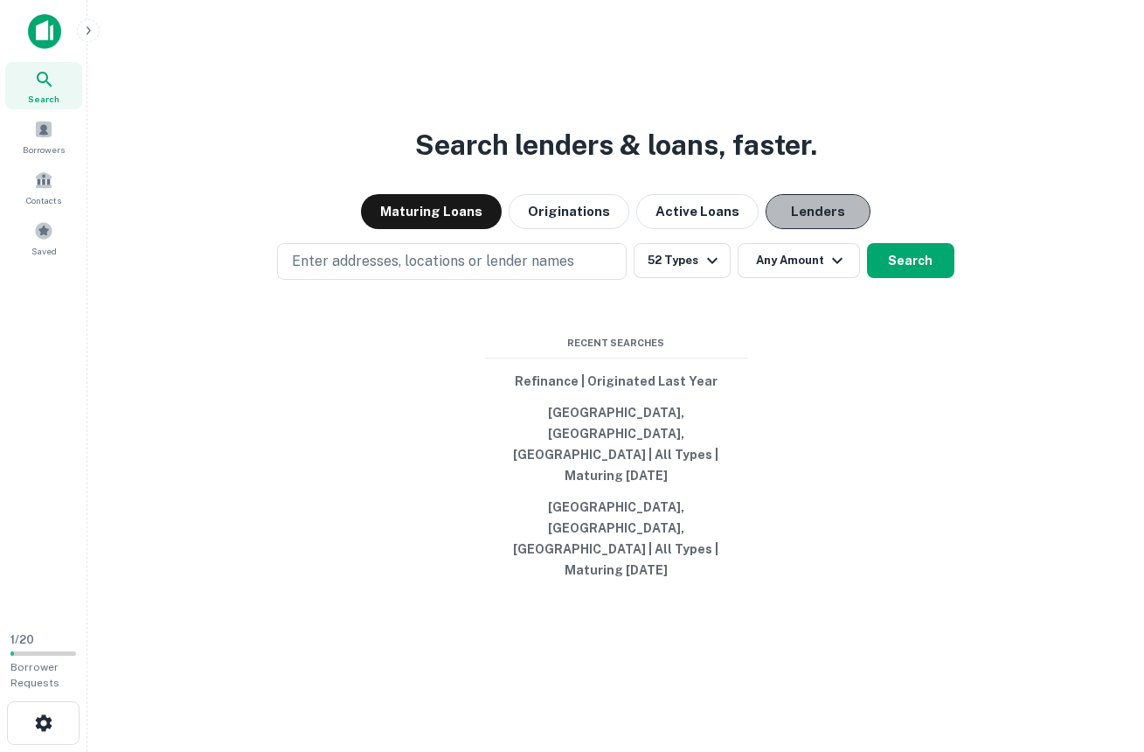
click at [824, 229] on button "Lenders" at bounding box center [818, 211] width 105 height 35
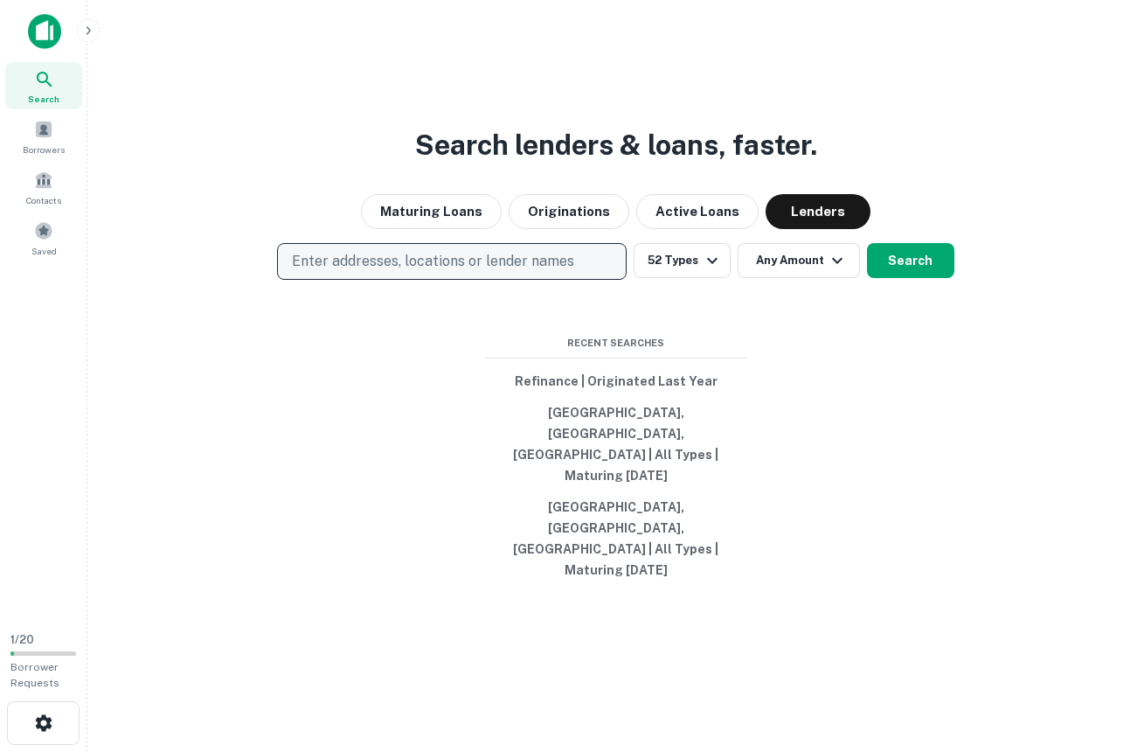
click at [518, 272] on p "Enter addresses, locations or lender names" at bounding box center [433, 261] width 282 height 21
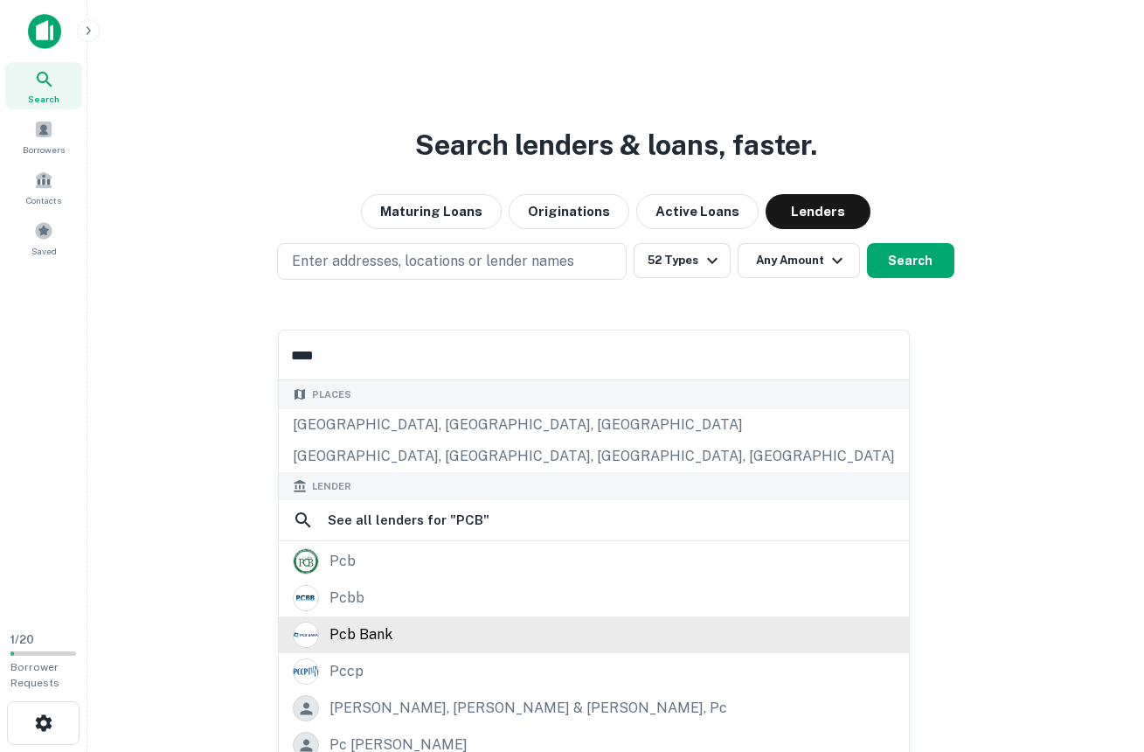
type input "***"
click at [359, 639] on div "pcb bank" at bounding box center [360, 634] width 63 height 26
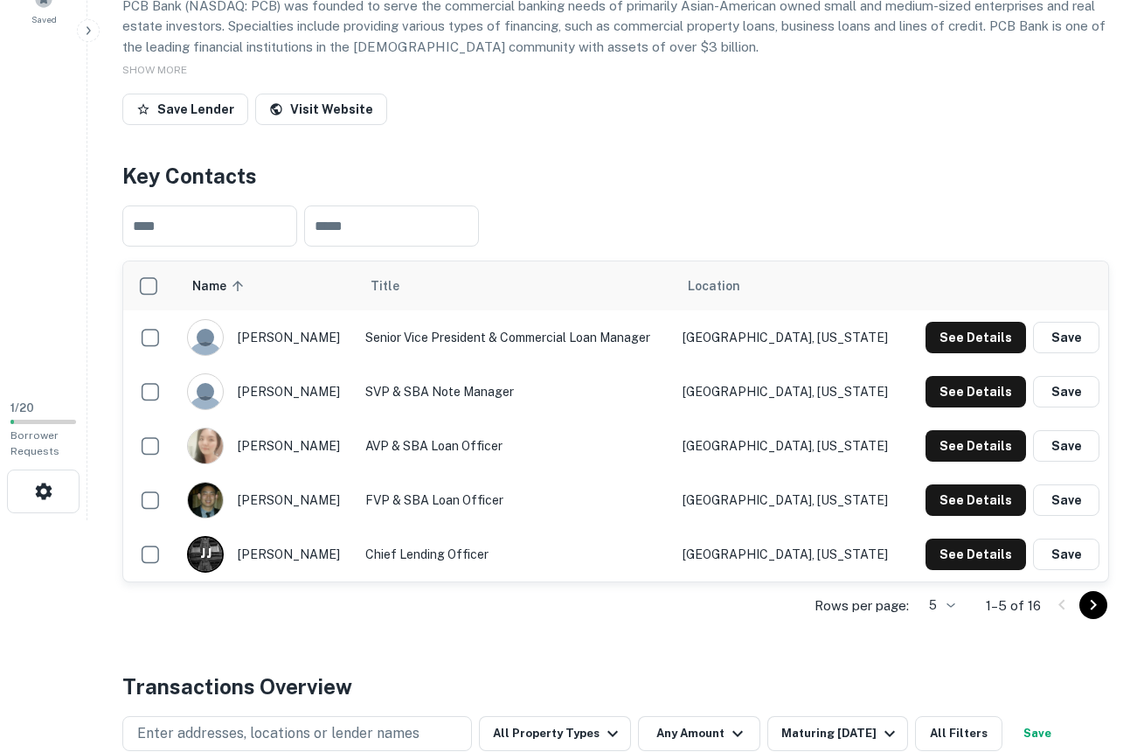
scroll to position [235, 0]
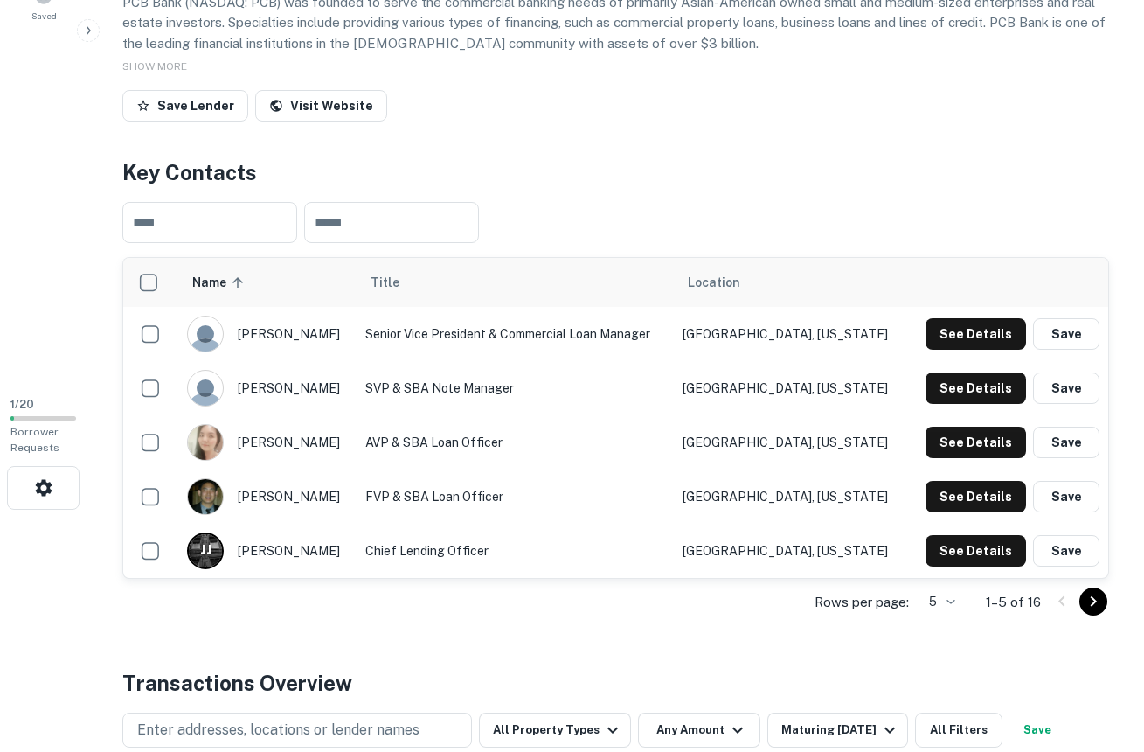
click at [1087, 596] on icon "Go to next page" at bounding box center [1093, 601] width 21 height 21
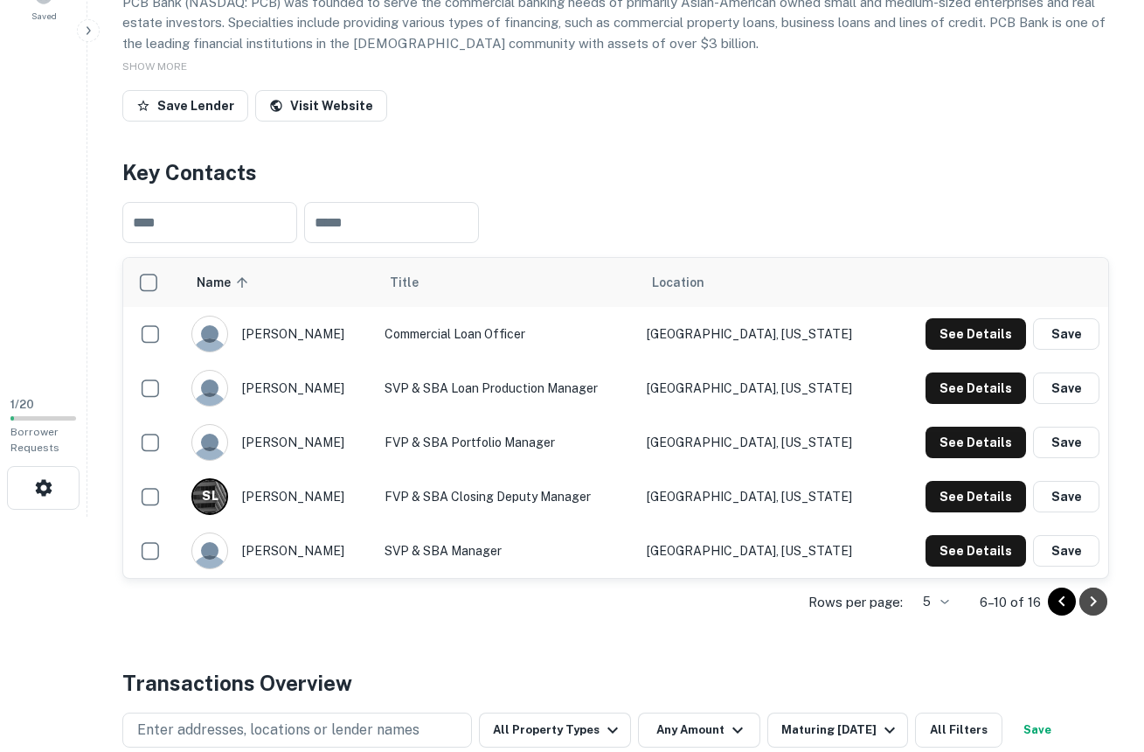
click at [1097, 602] on icon "Go to next page" at bounding box center [1093, 601] width 21 height 21
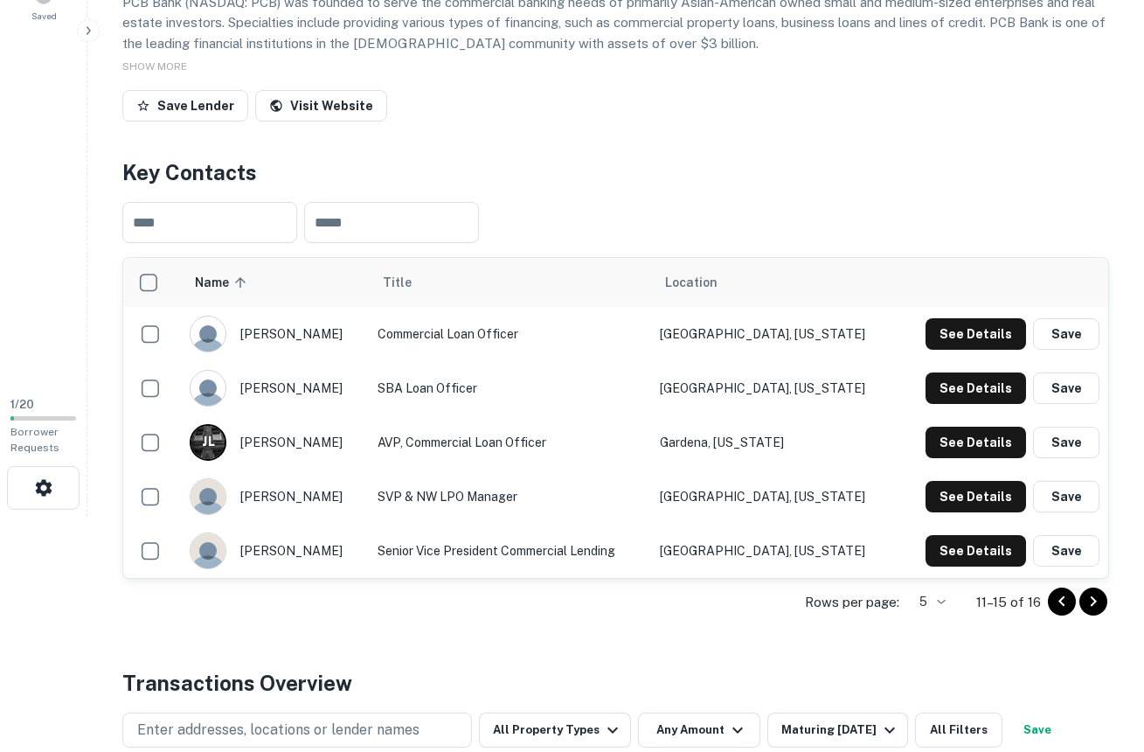
click at [1092, 593] on icon "Go to next page" at bounding box center [1093, 601] width 21 height 21
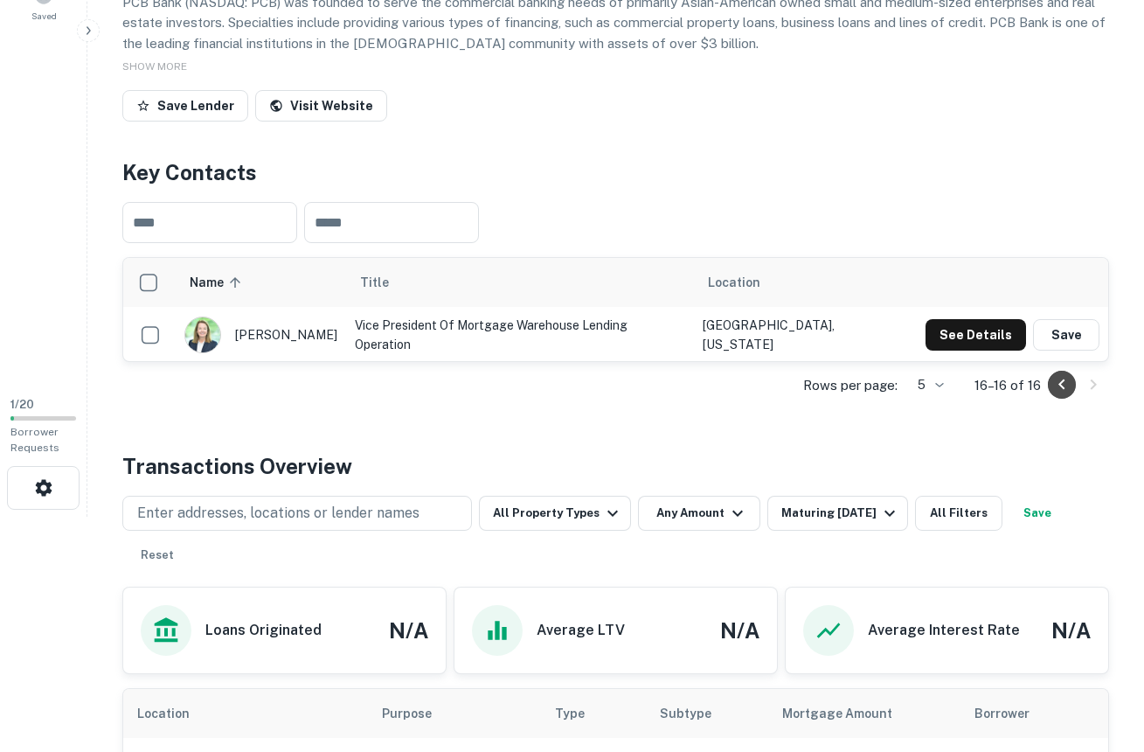
click at [1058, 386] on icon "Go to previous page" at bounding box center [1061, 384] width 21 height 21
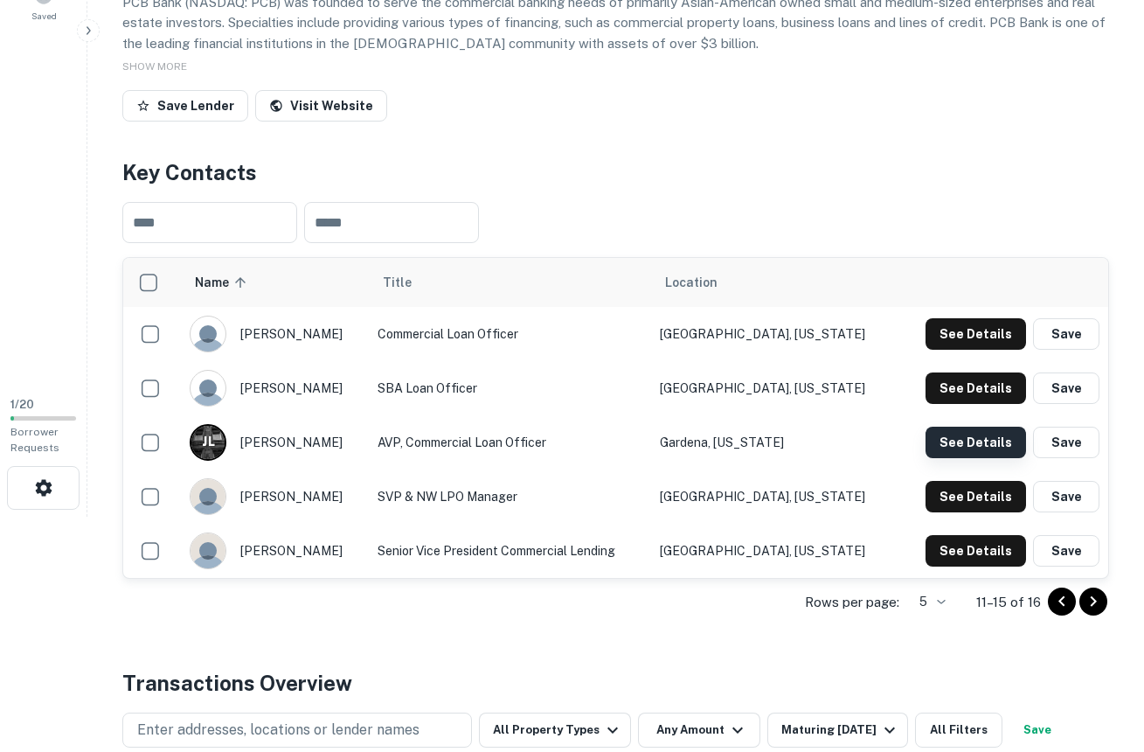
click at [960, 439] on button "See Details" at bounding box center [976, 441] width 101 height 31
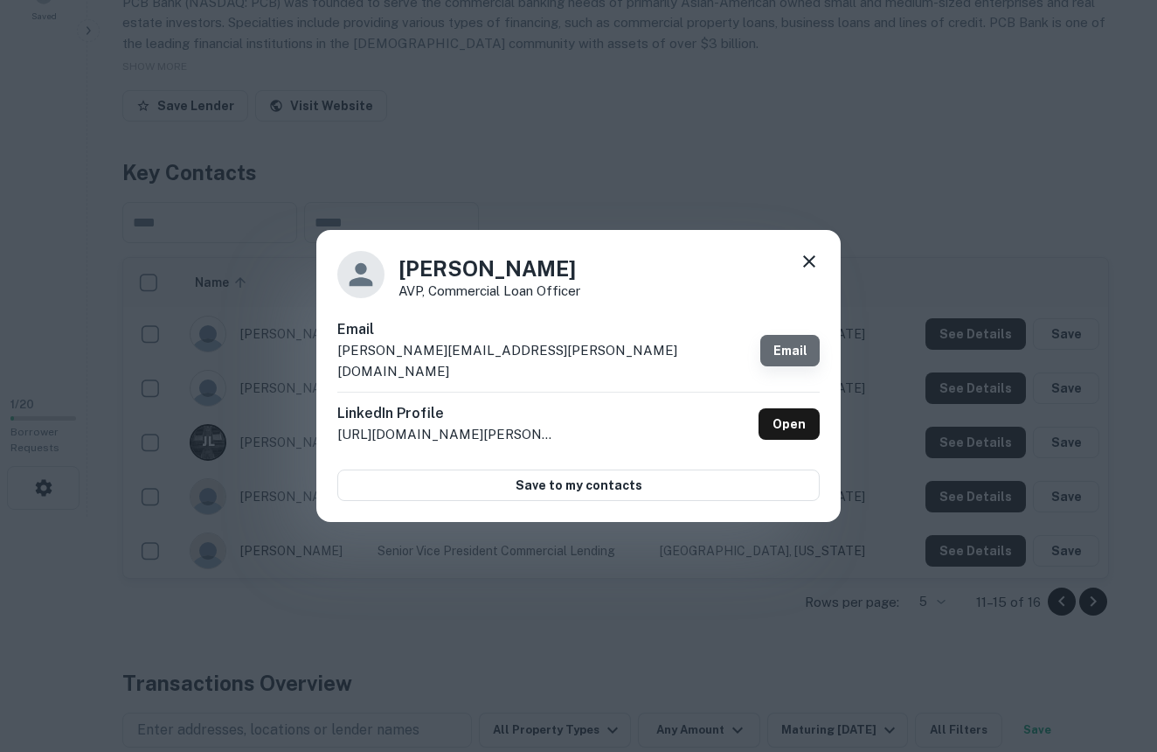
click at [789, 350] on link "Email" at bounding box center [789, 350] width 59 height 31
click at [810, 267] on icon at bounding box center [809, 261] width 12 height 12
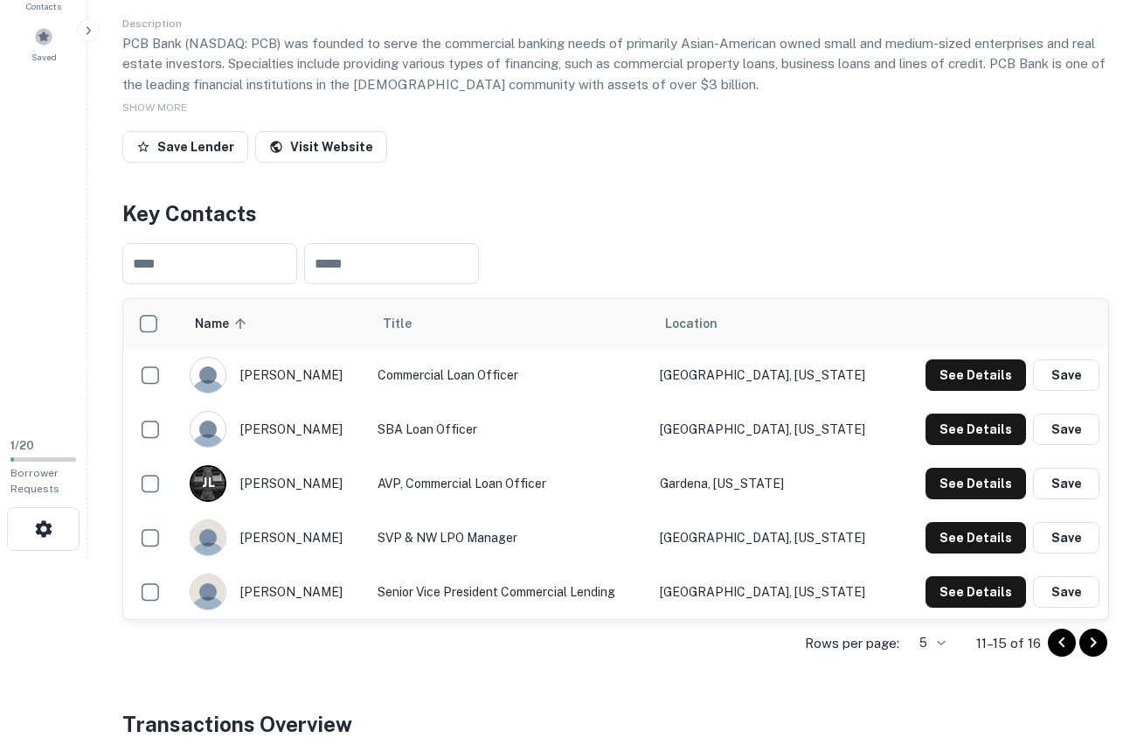
scroll to position [0, 0]
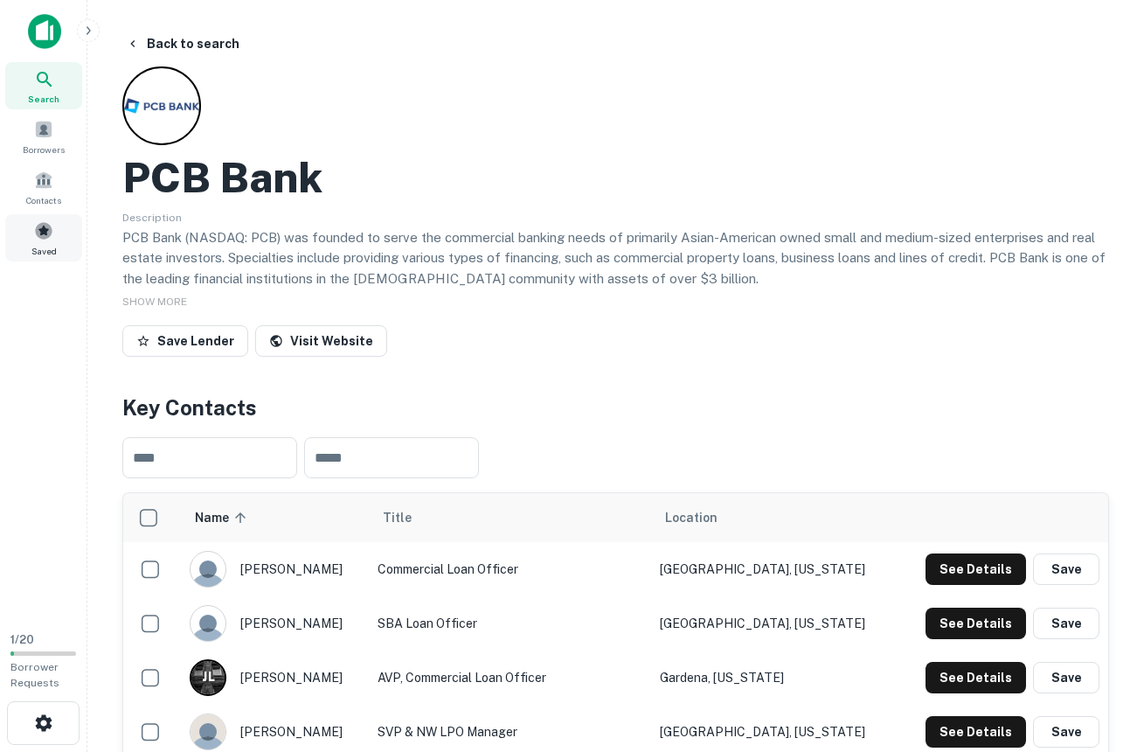
click at [30, 242] on div "Saved" at bounding box center [43, 237] width 77 height 47
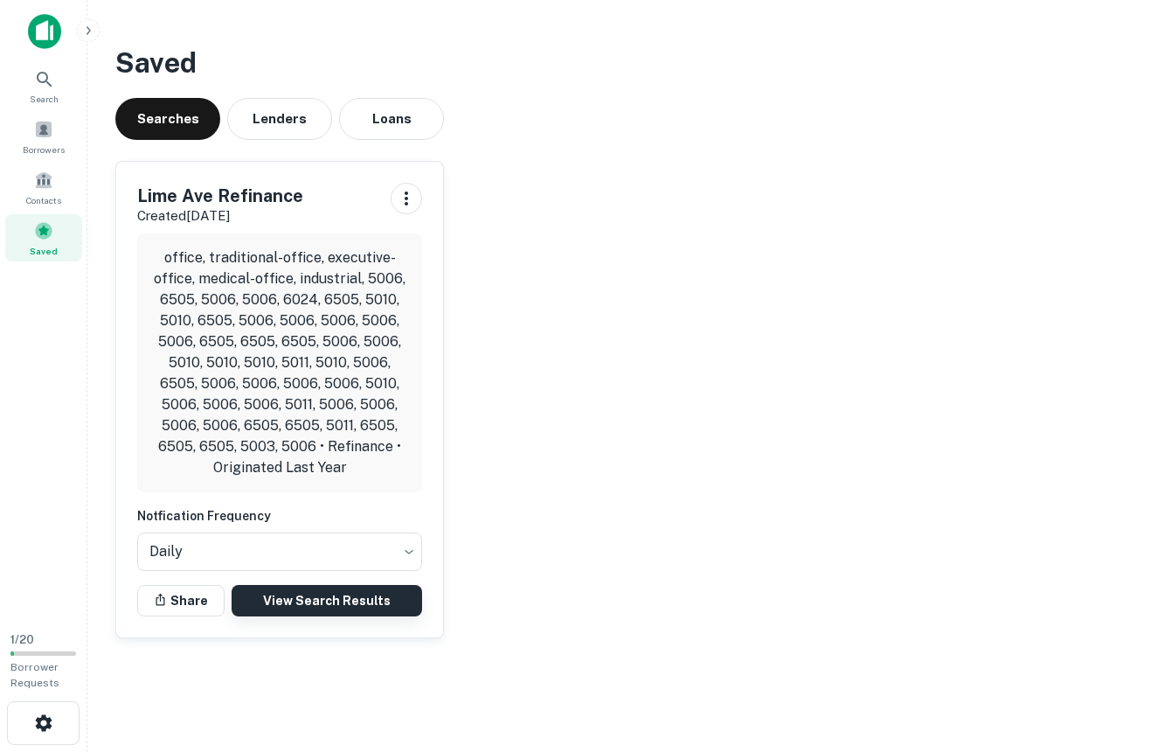
click at [342, 599] on link "View Search Results" at bounding box center [327, 600] width 191 height 31
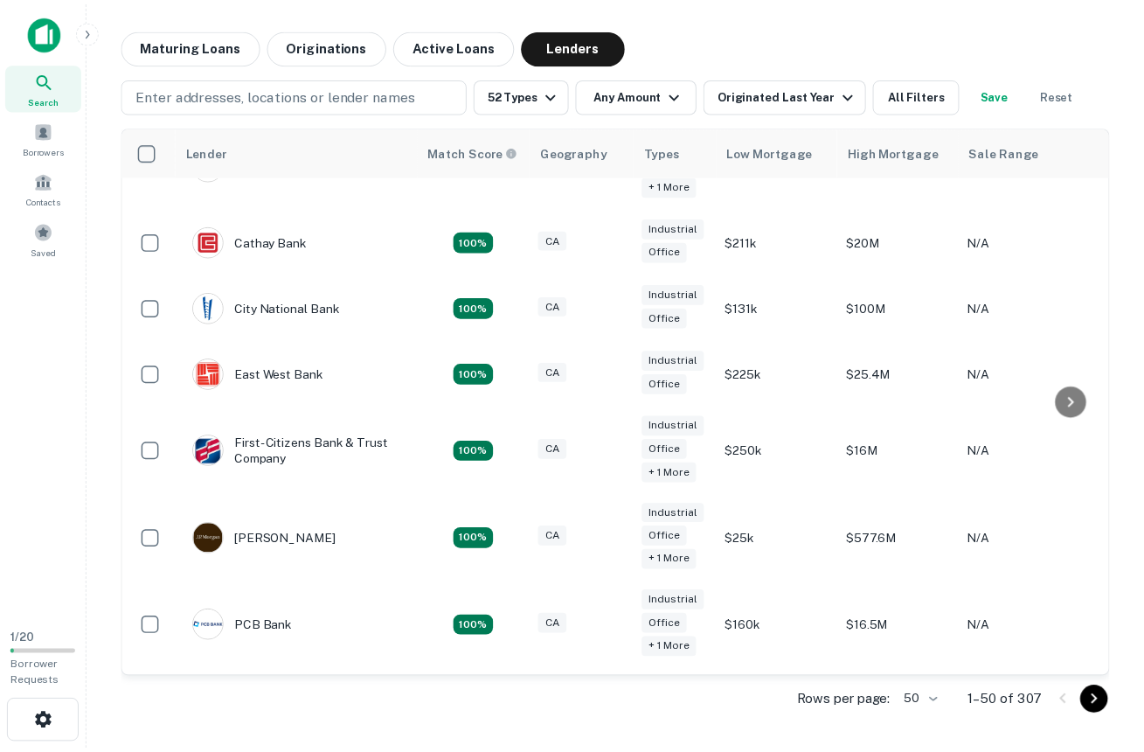
scroll to position [134, 0]
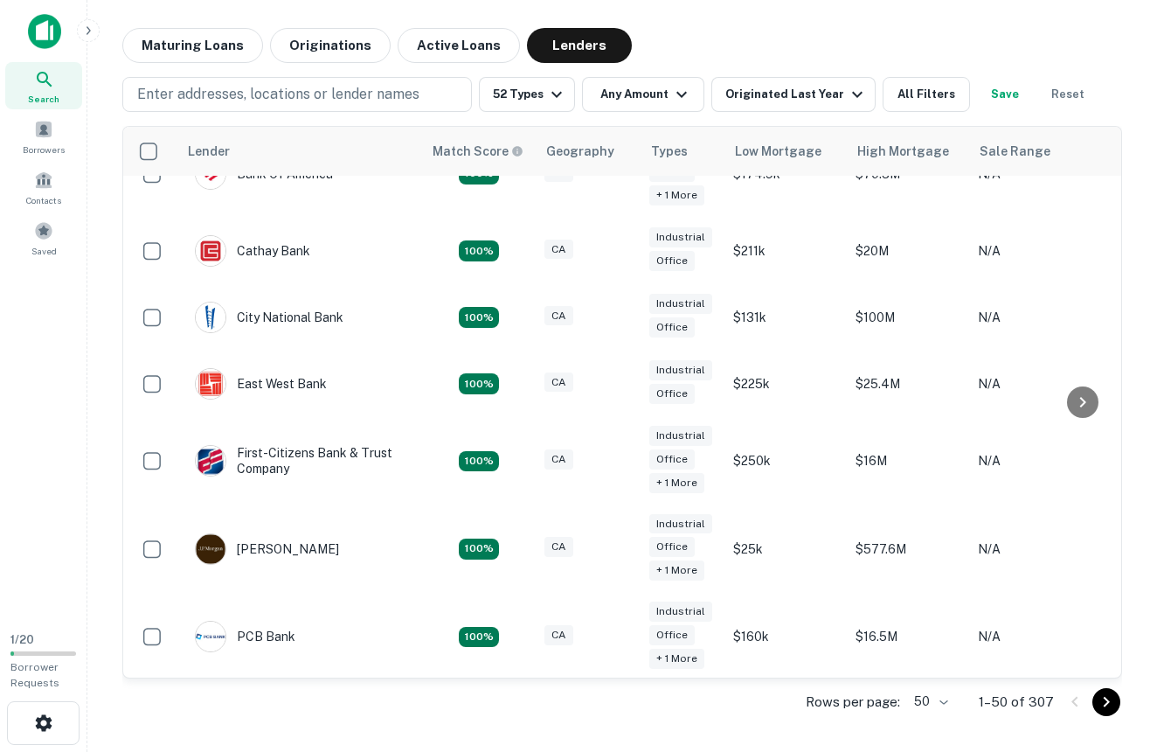
click at [50, 24] on img at bounding box center [44, 31] width 33 height 35
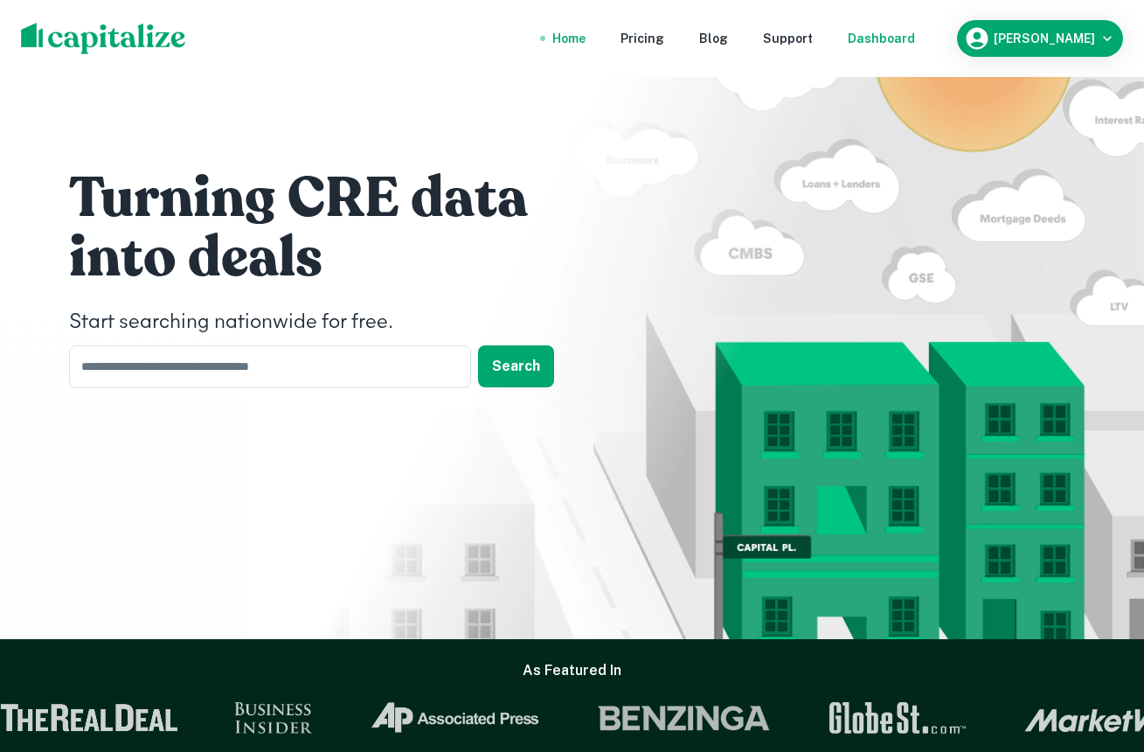
click at [888, 40] on div "Dashboard" at bounding box center [881, 38] width 67 height 19
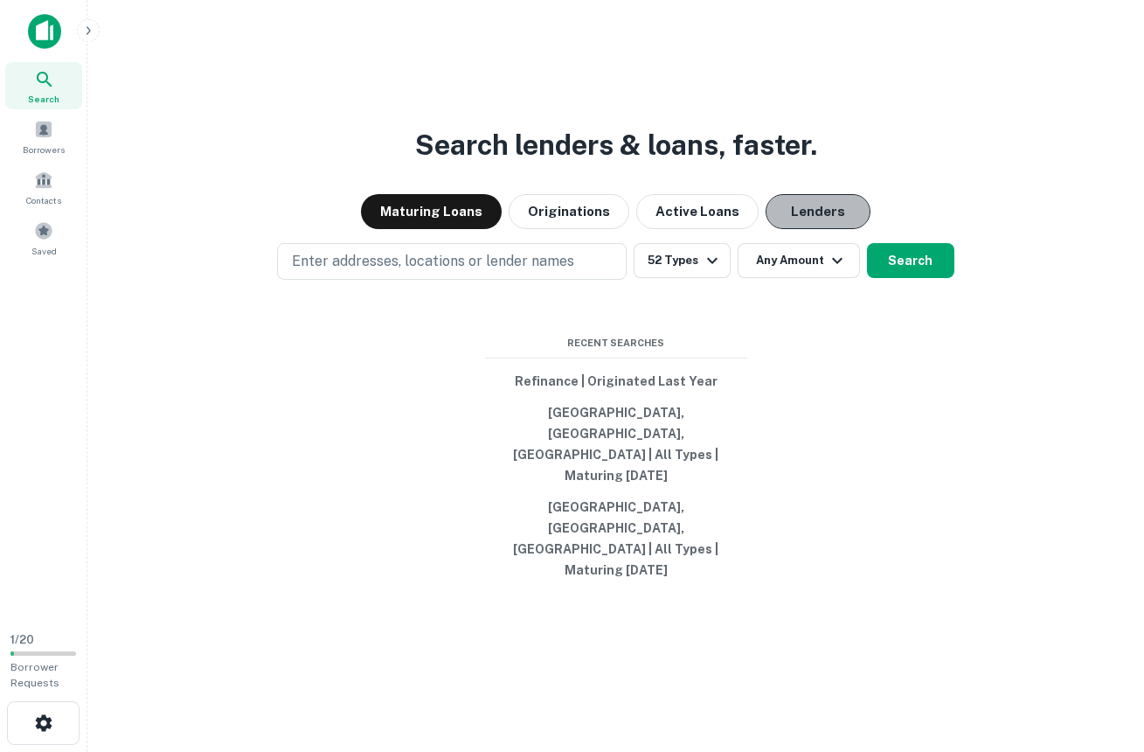
click at [795, 229] on button "Lenders" at bounding box center [818, 211] width 105 height 35
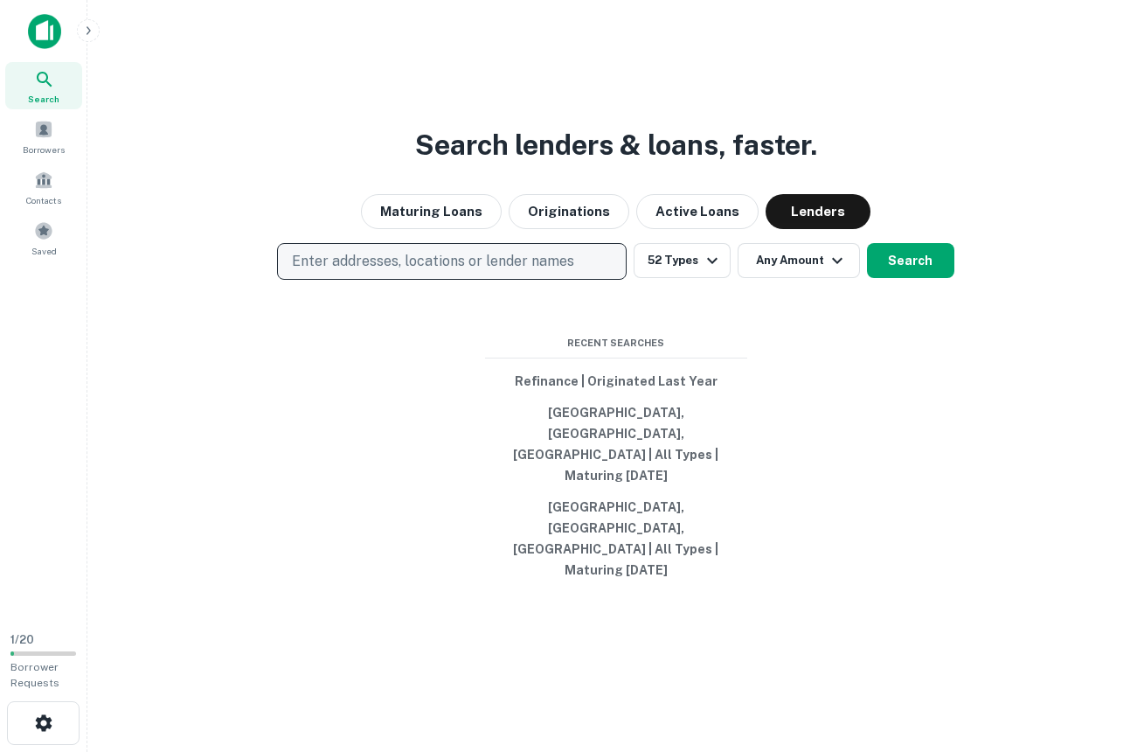
click at [502, 272] on p "Enter addresses, locations or lender names" at bounding box center [433, 261] width 282 height 21
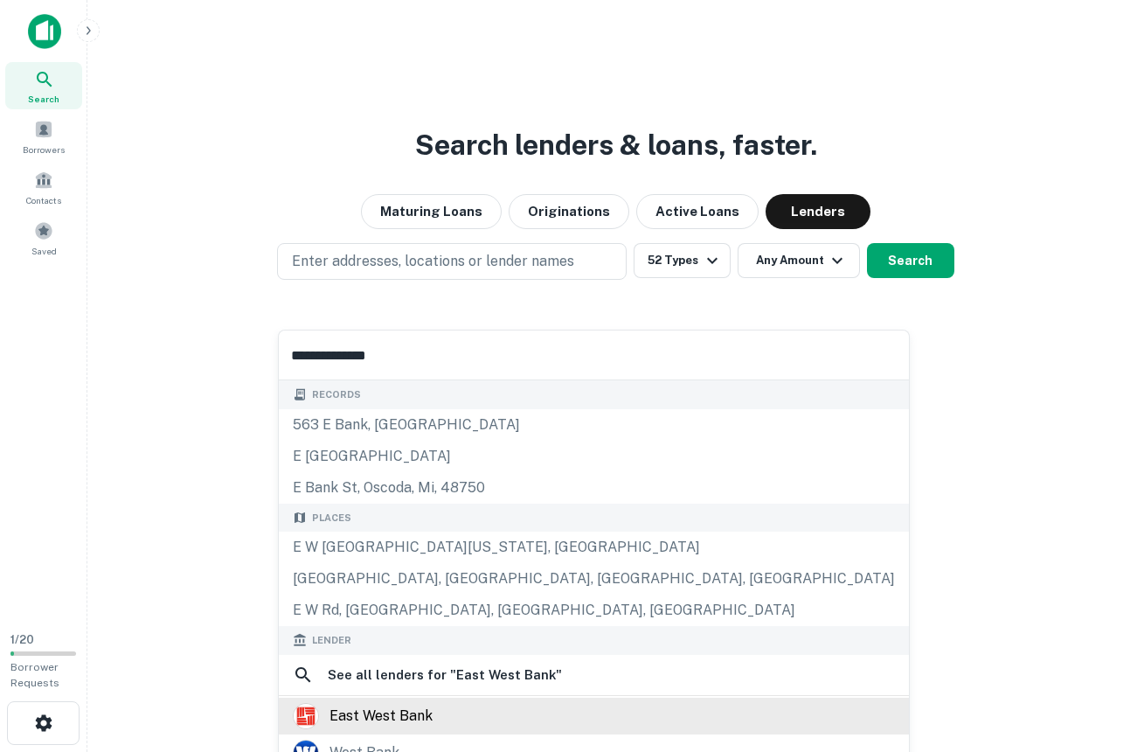
type input "**********"
click at [374, 709] on div "east west bank" at bounding box center [380, 716] width 103 height 26
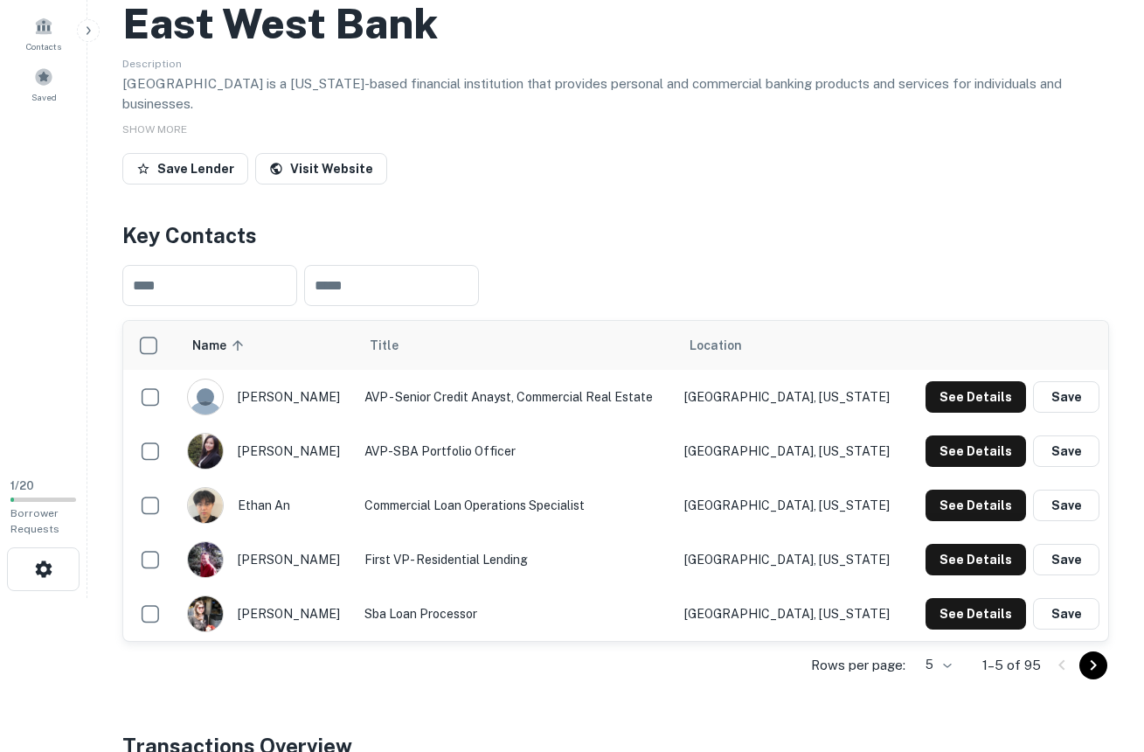
scroll to position [191, 0]
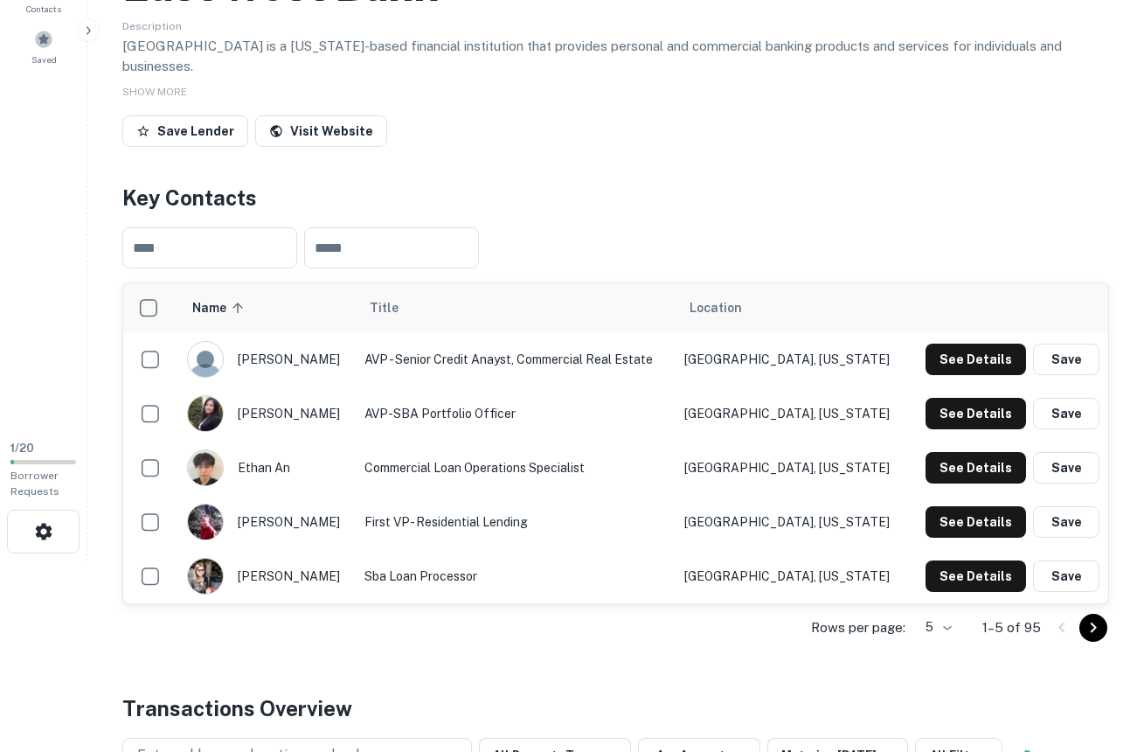
click at [1093, 621] on icon "Go to next page" at bounding box center [1094, 626] width 6 height 10
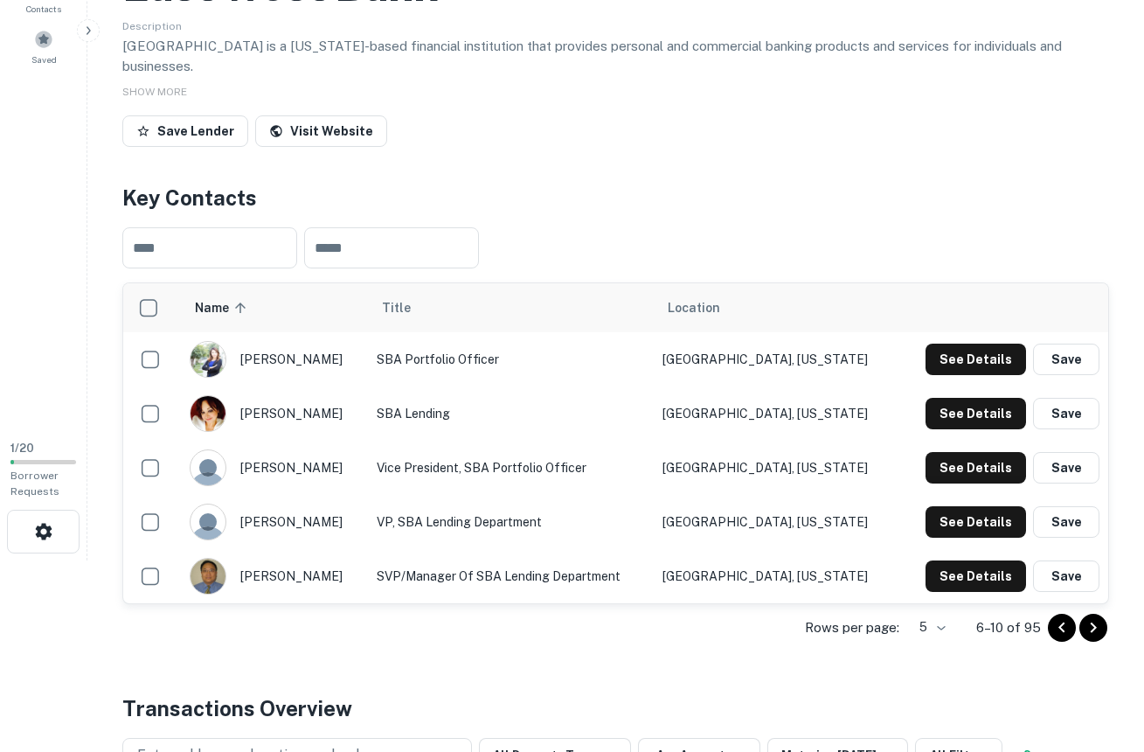
click at [1093, 621] on icon "Go to next page" at bounding box center [1094, 626] width 6 height 10
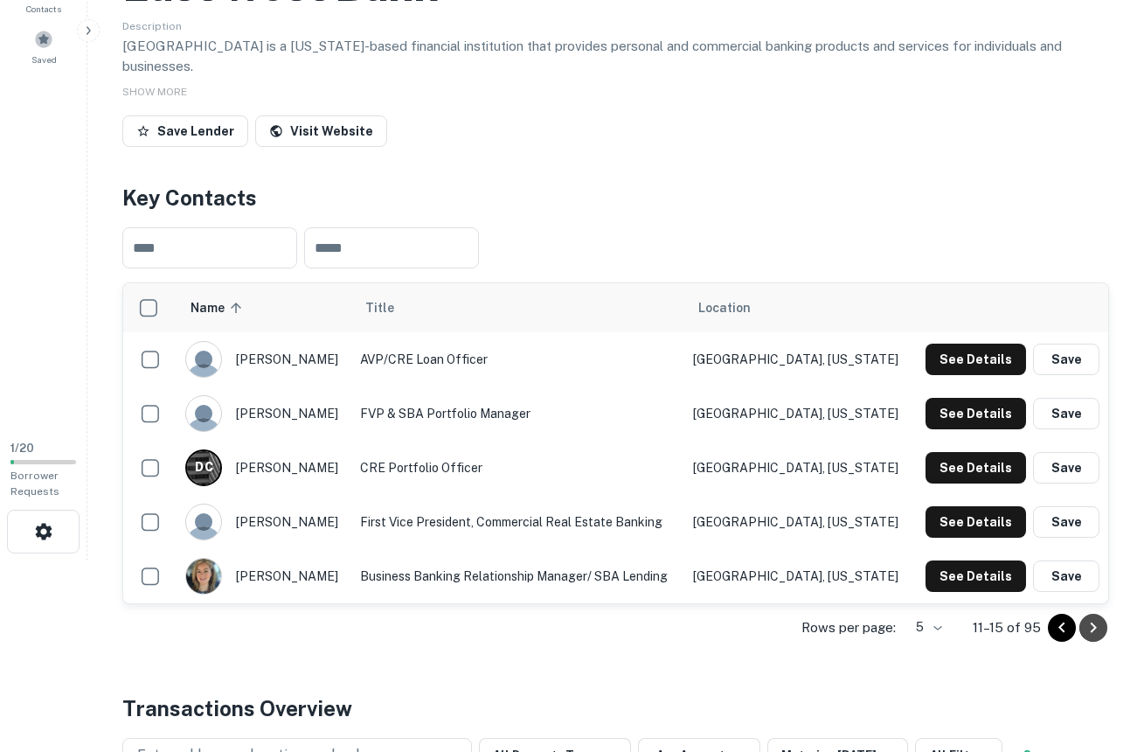
click at [1093, 621] on icon "Go to next page" at bounding box center [1094, 626] width 6 height 10
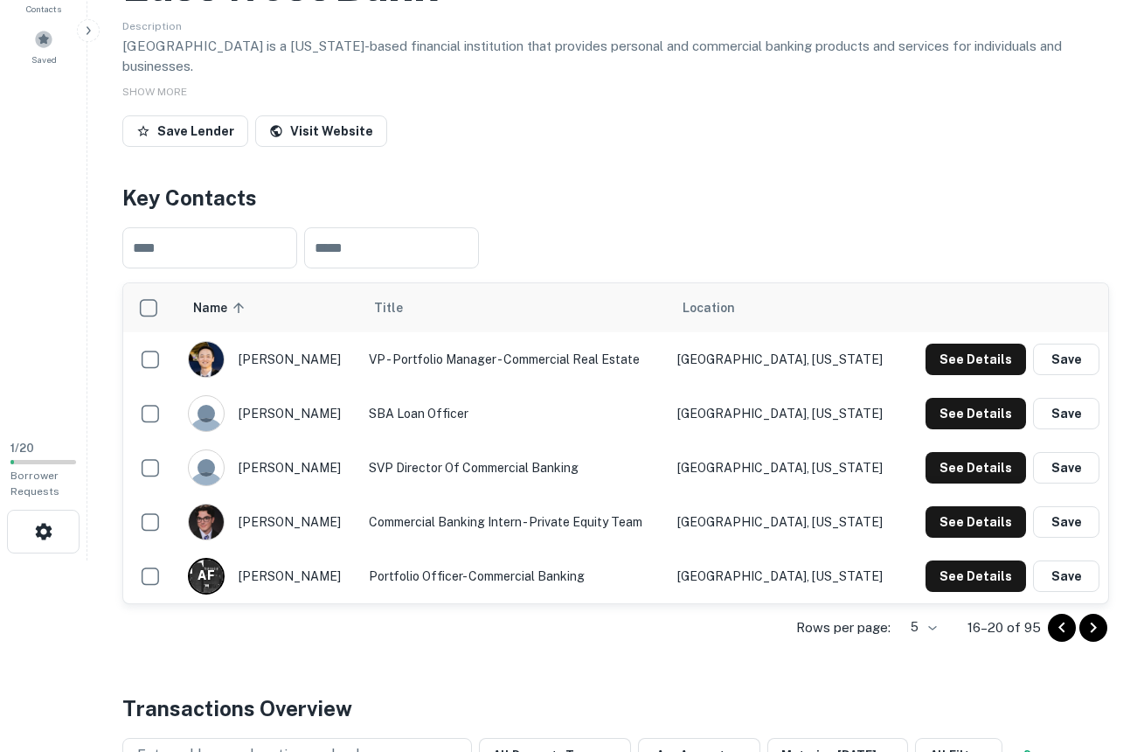
click at [1093, 621] on icon "Go to next page" at bounding box center [1094, 626] width 6 height 10
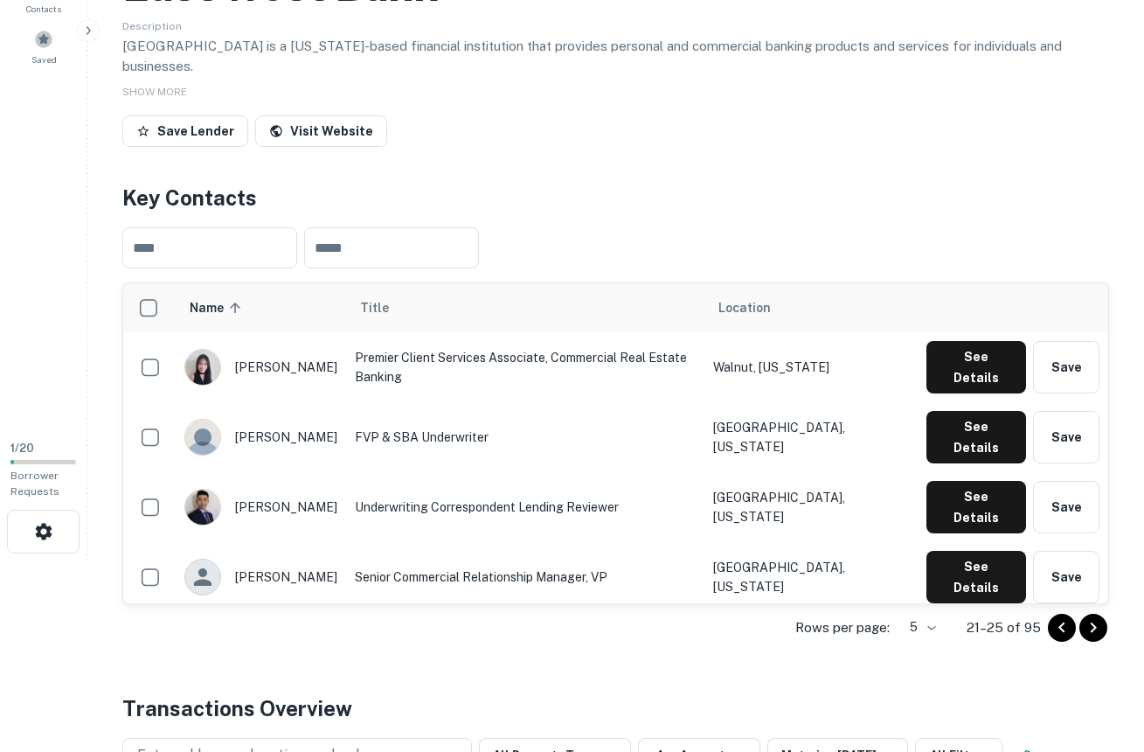
click at [1093, 621] on icon "Go to next page" at bounding box center [1094, 626] width 6 height 10
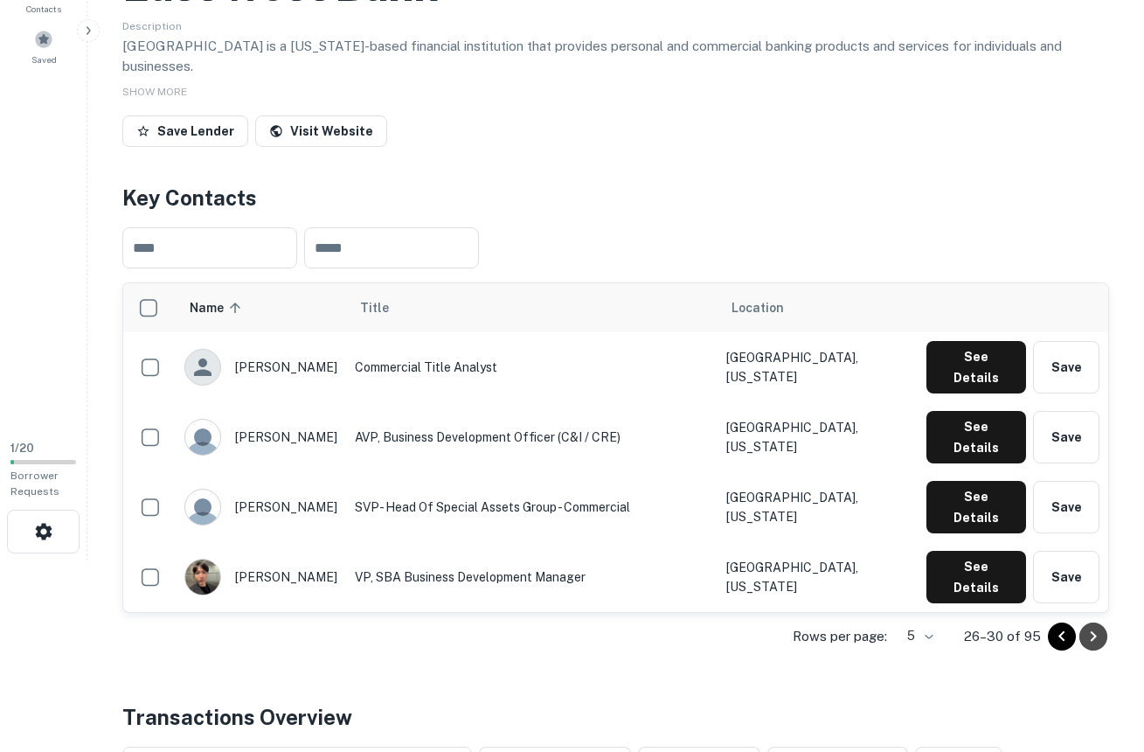
click at [1093, 626] on icon "Go to next page" at bounding box center [1093, 636] width 21 height 21
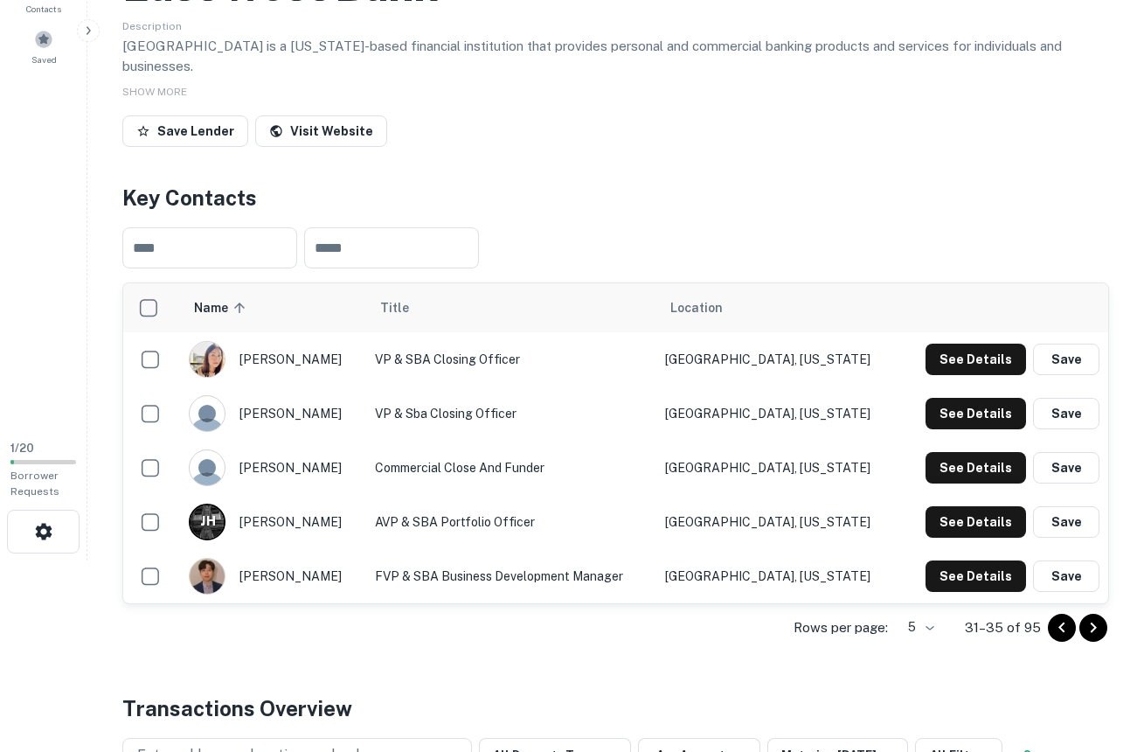
click at [1093, 621] on icon "Go to next page" at bounding box center [1094, 626] width 6 height 10
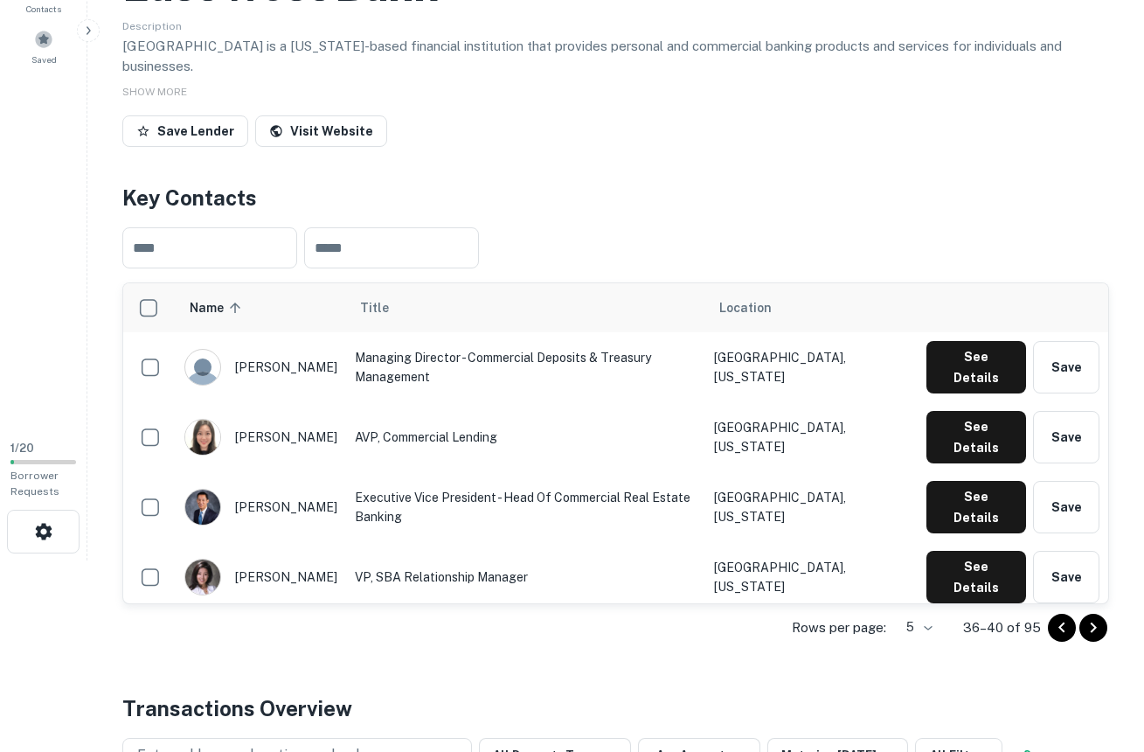
click at [1093, 621] on icon "Go to next page" at bounding box center [1094, 626] width 6 height 10
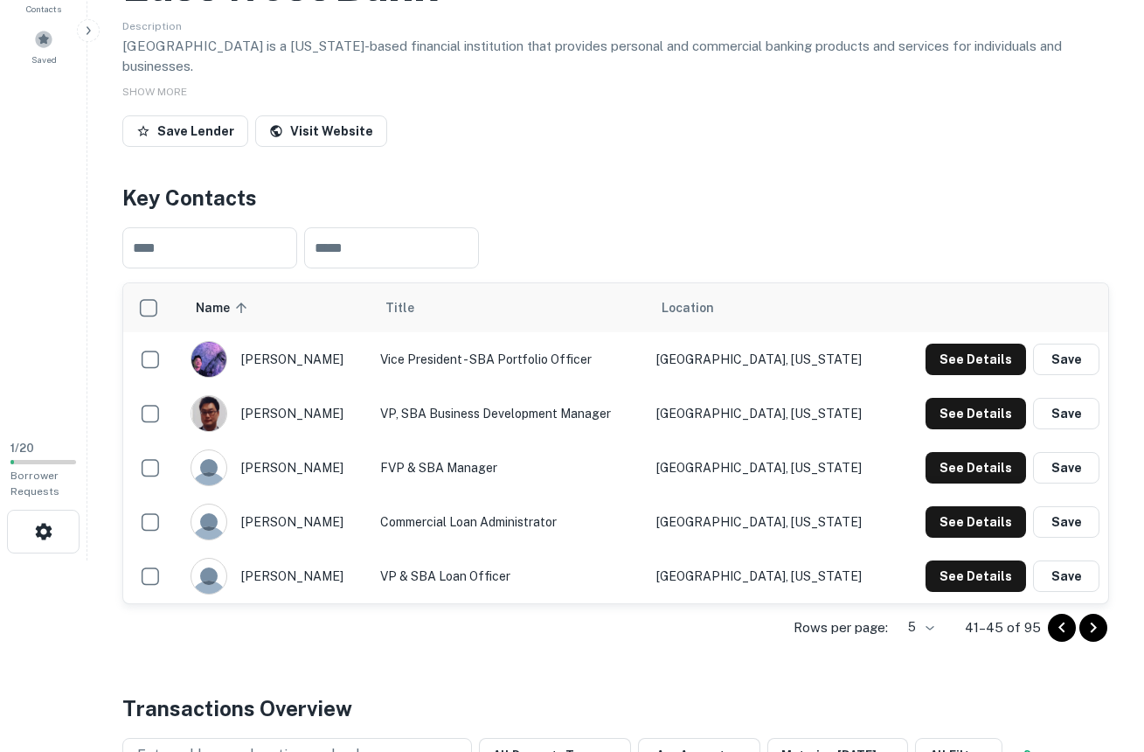
click at [1093, 621] on icon "Go to next page" at bounding box center [1094, 626] width 6 height 10
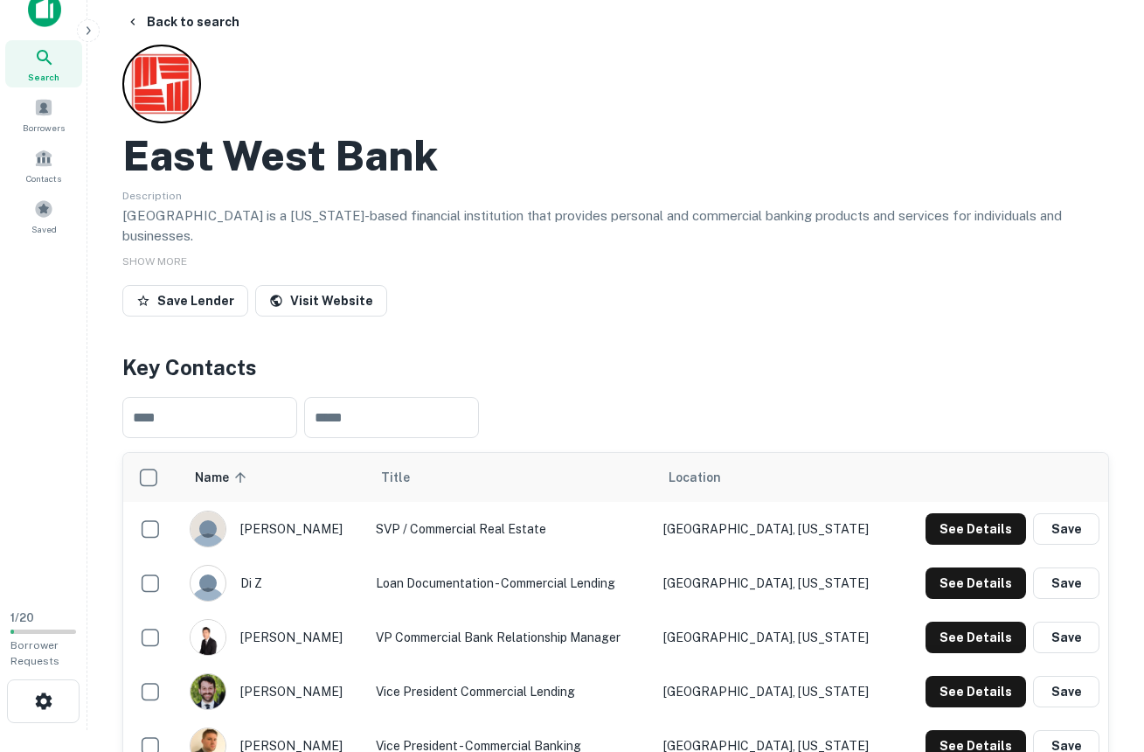
scroll to position [0, 0]
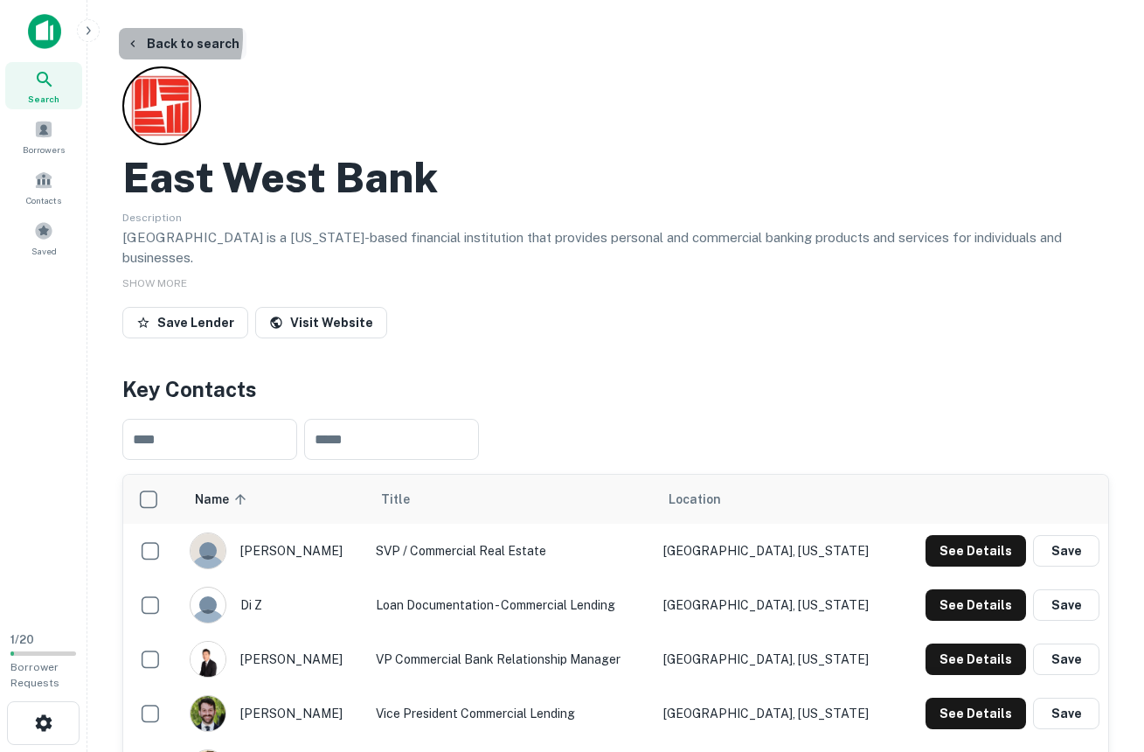
click at [136, 38] on icon "button" at bounding box center [133, 44] width 14 height 14
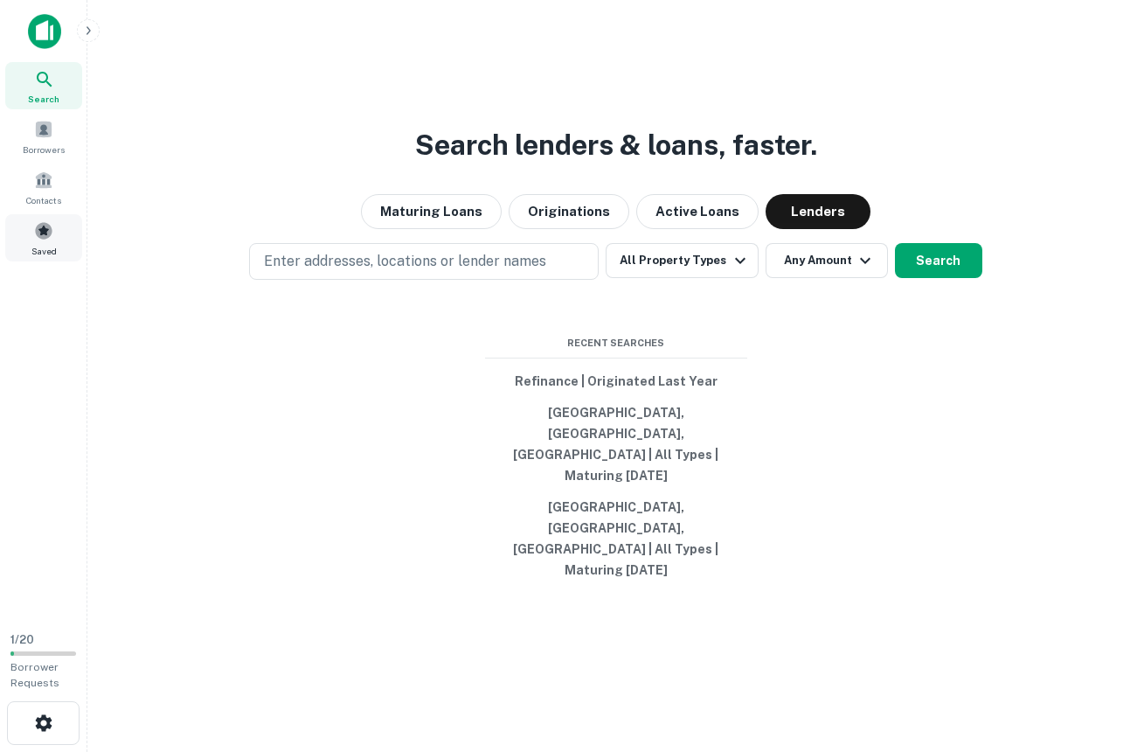
click at [45, 231] on span at bounding box center [43, 230] width 19 height 19
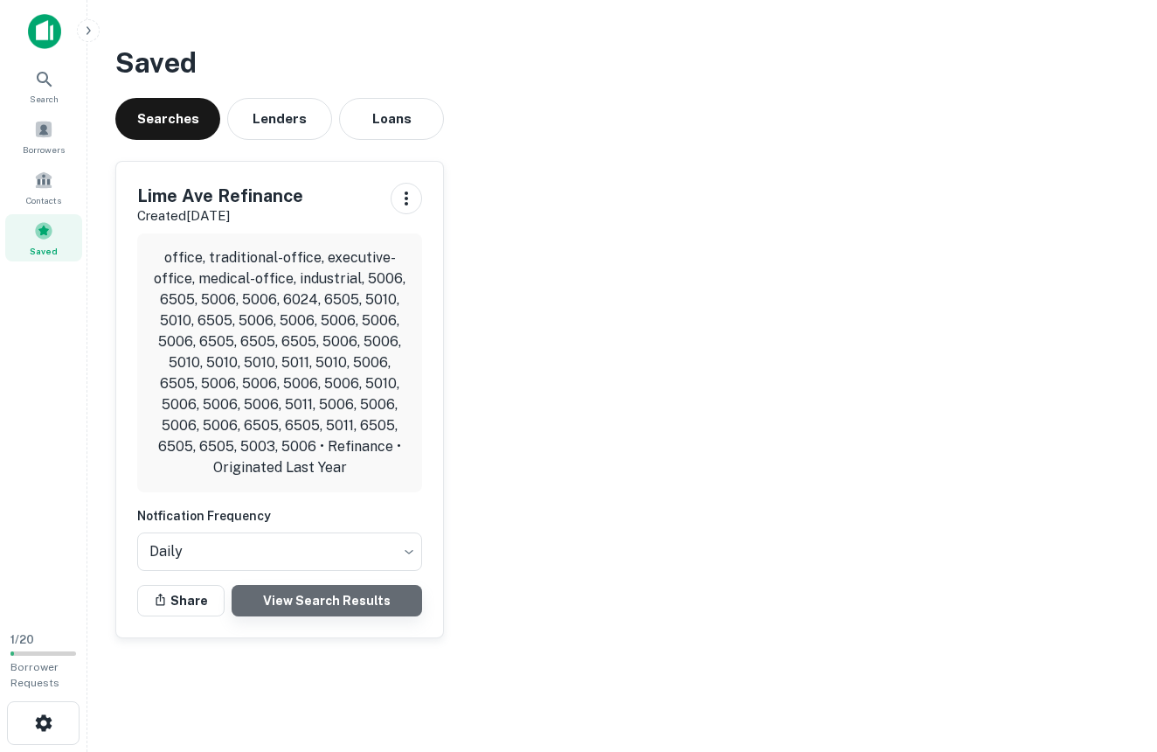
click at [343, 598] on link "View Search Results" at bounding box center [327, 600] width 191 height 31
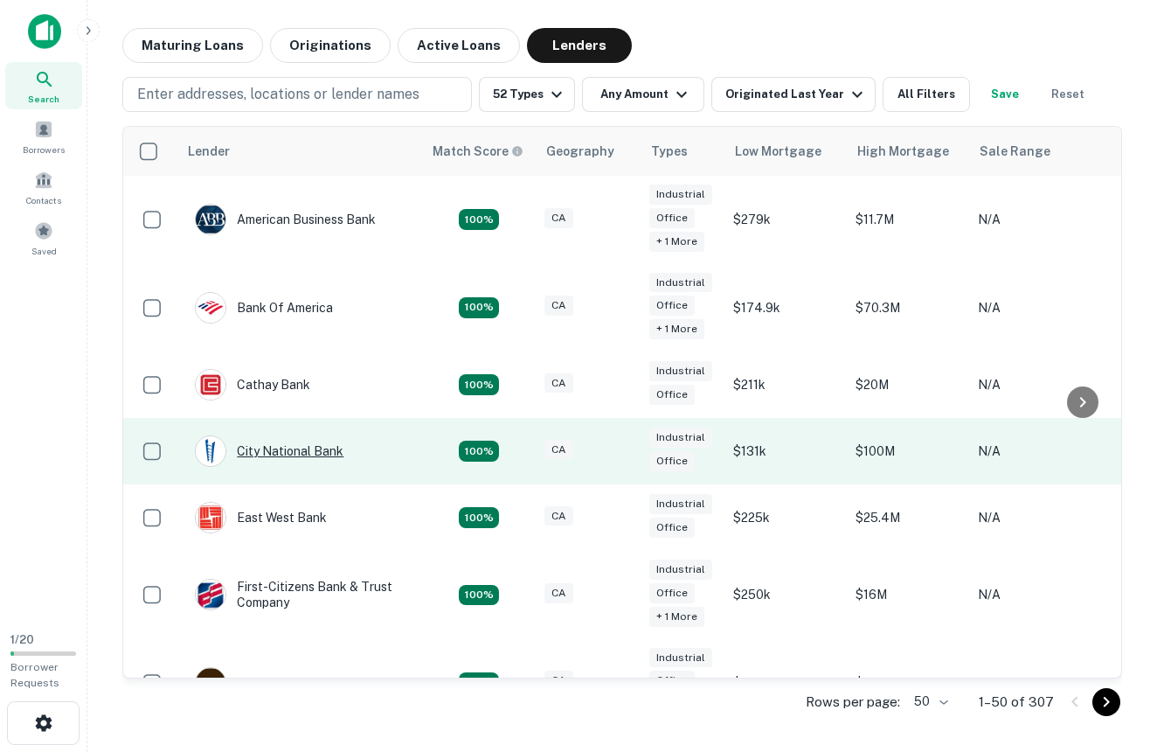
click at [320, 438] on div "City National Bank" at bounding box center [269, 450] width 149 height 31
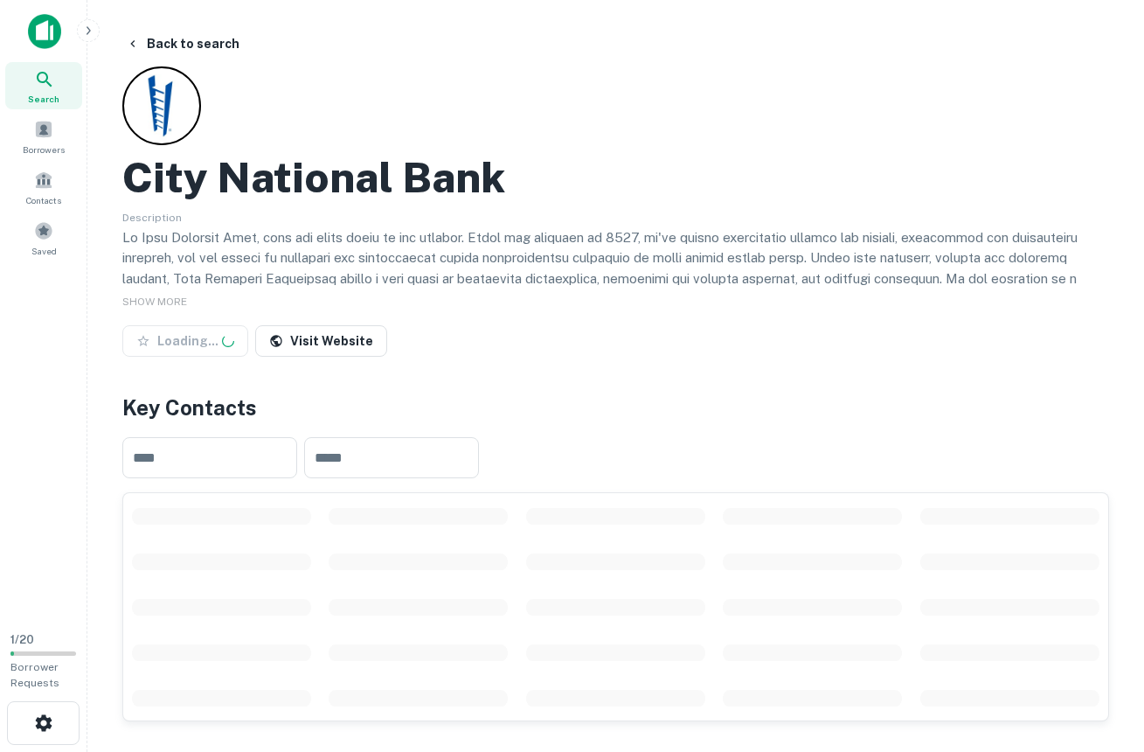
click at [56, 29] on img at bounding box center [44, 31] width 33 height 35
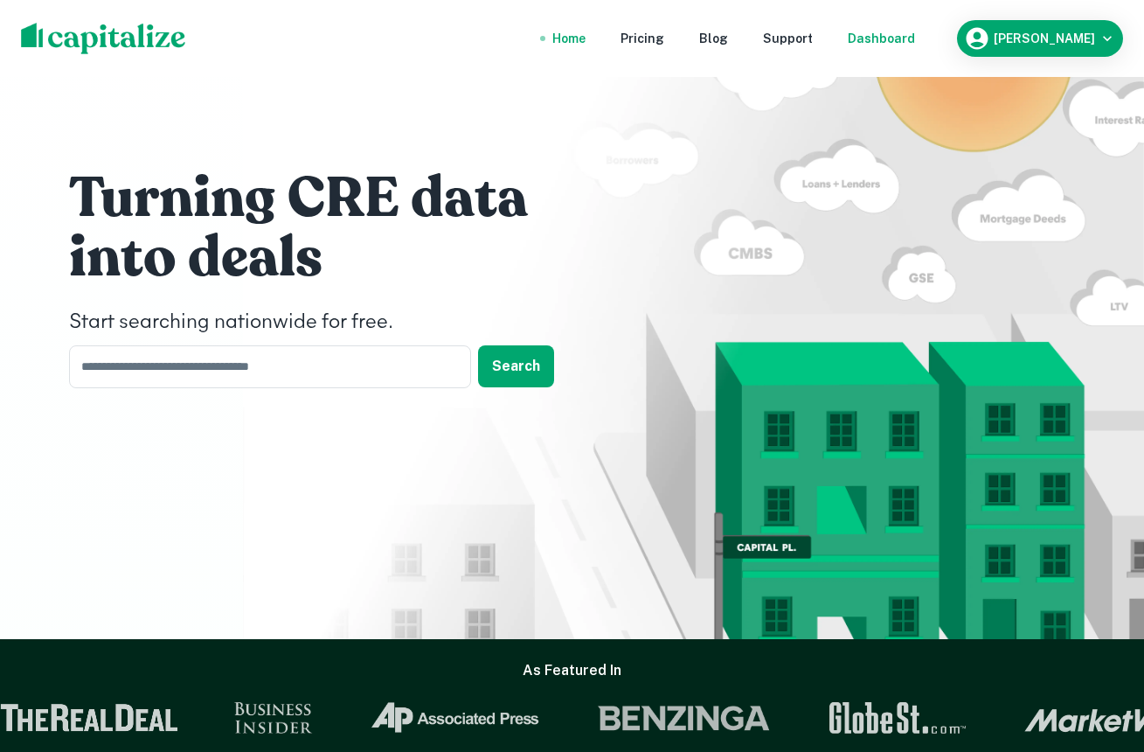
click at [904, 39] on div "Dashboard" at bounding box center [881, 38] width 67 height 19
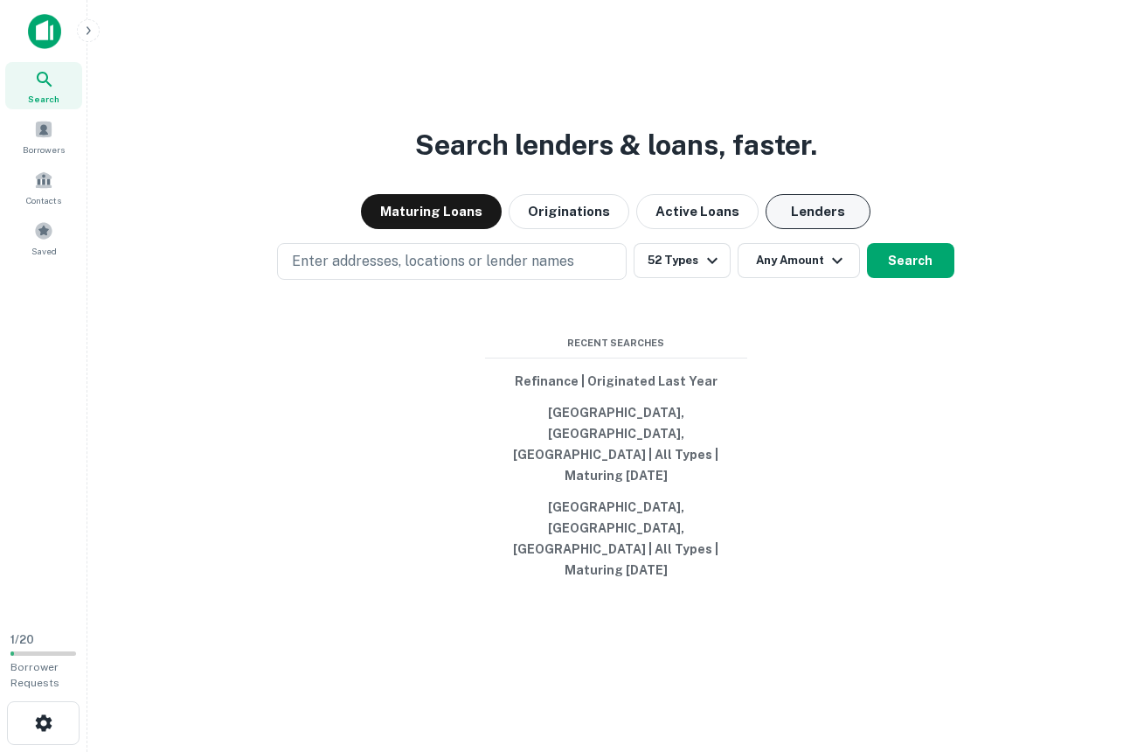
click at [855, 229] on button "Lenders" at bounding box center [818, 211] width 105 height 35
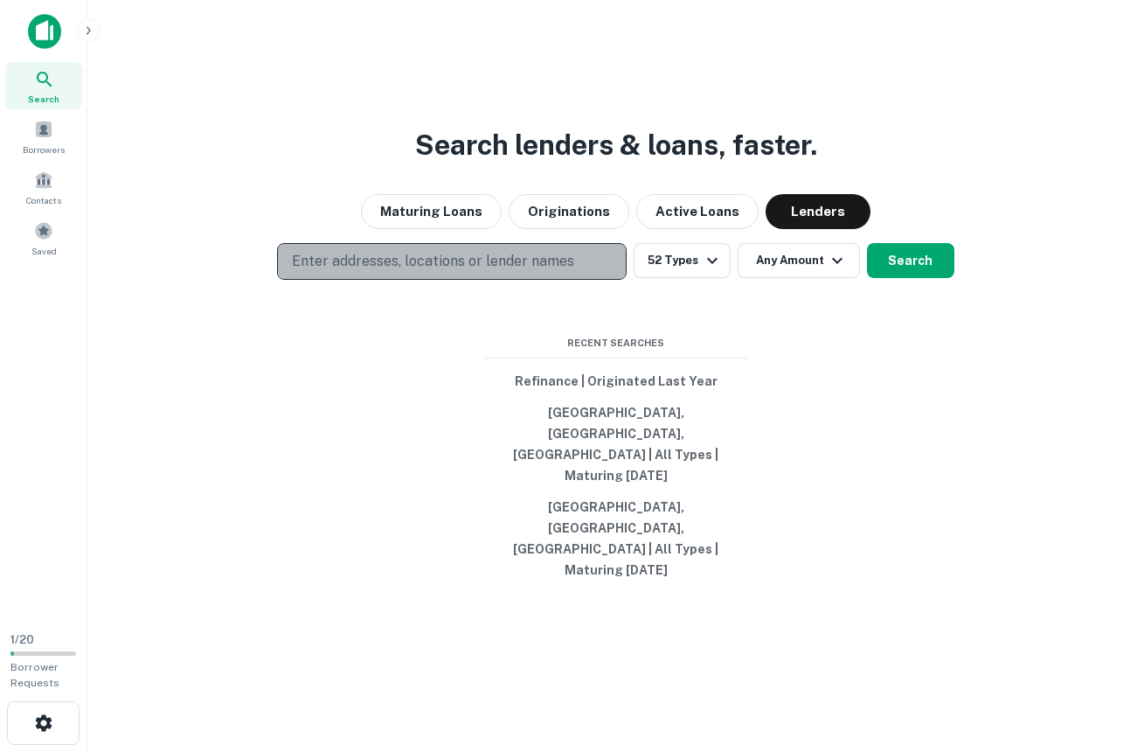
click at [521, 280] on button "Enter addresses, locations or lender names" at bounding box center [452, 261] width 350 height 37
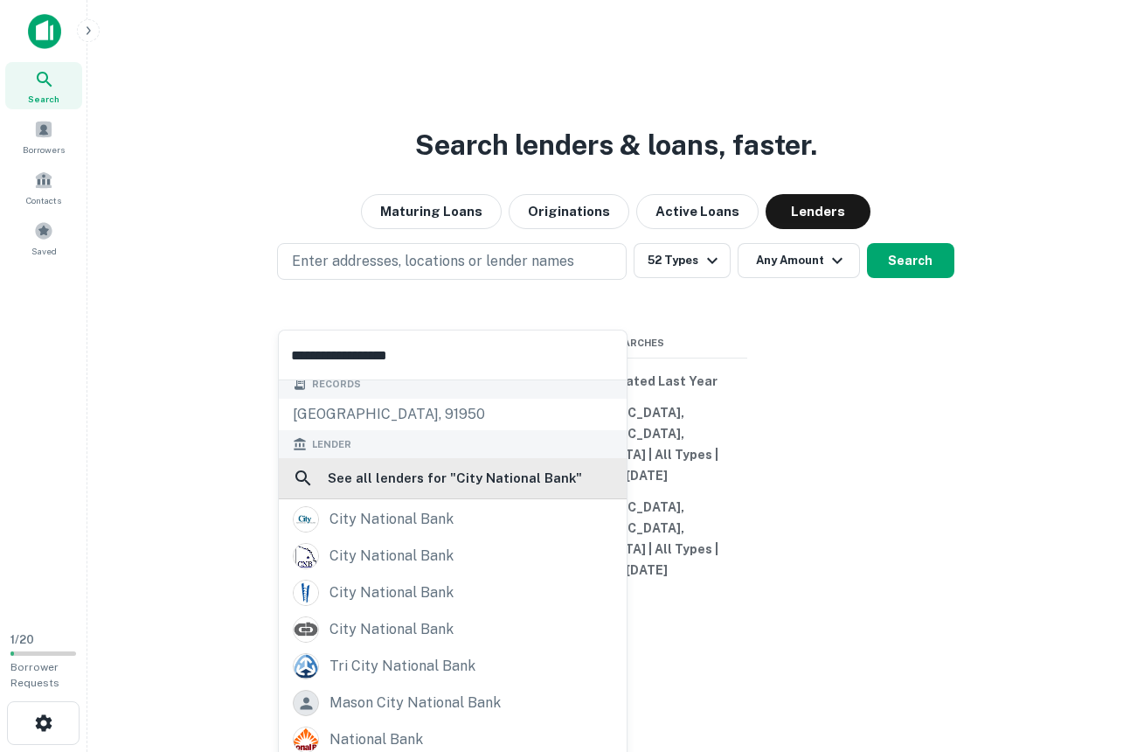
scroll to position [14, 0]
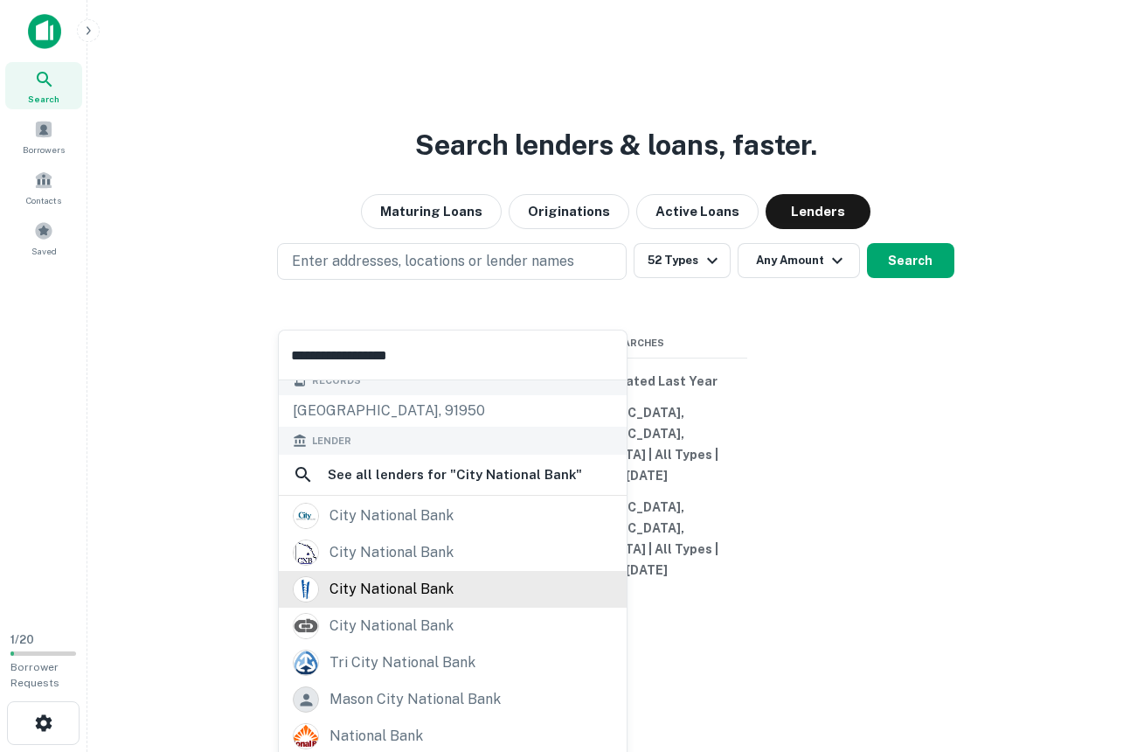
type input "**********"
click at [396, 582] on div "city national bank" at bounding box center [391, 589] width 124 height 26
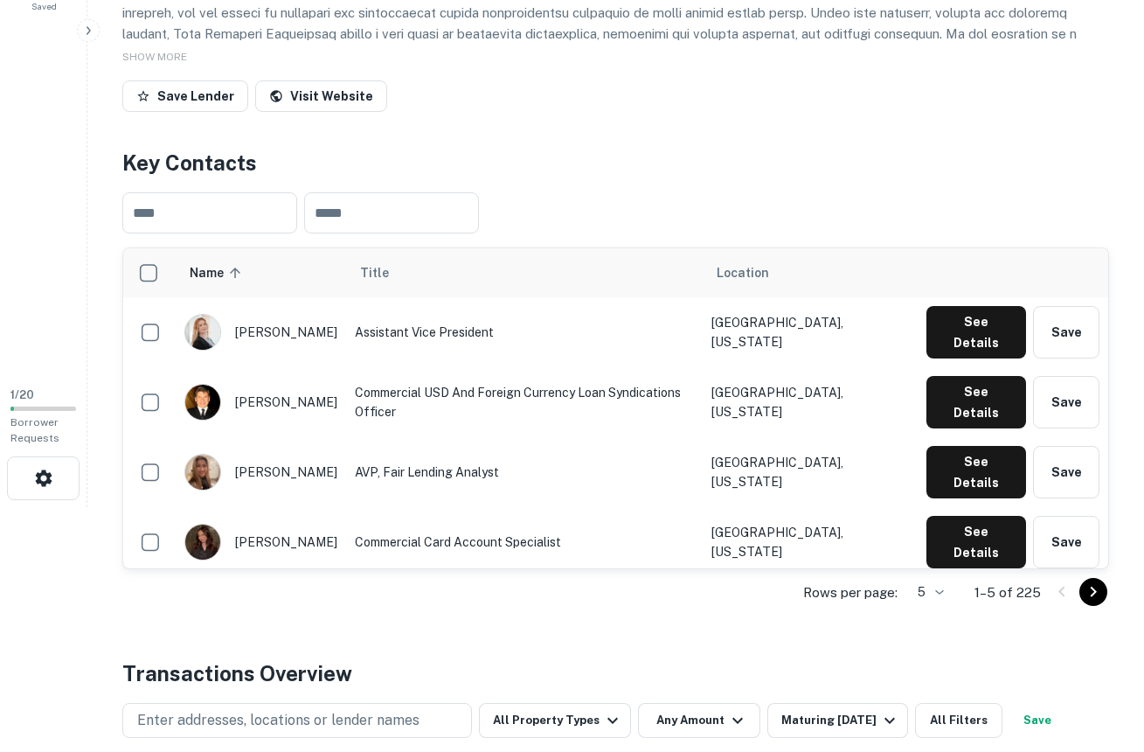
scroll to position [248, 0]
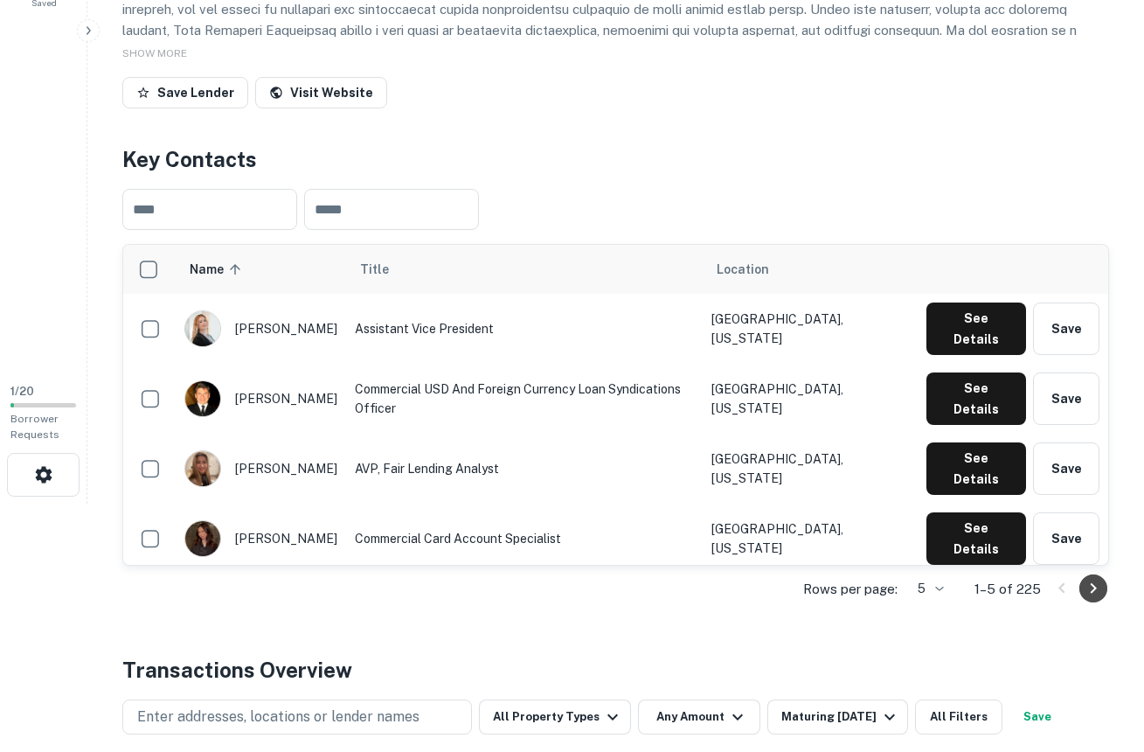
click at [1091, 579] on icon "Go to next page" at bounding box center [1093, 588] width 21 height 21
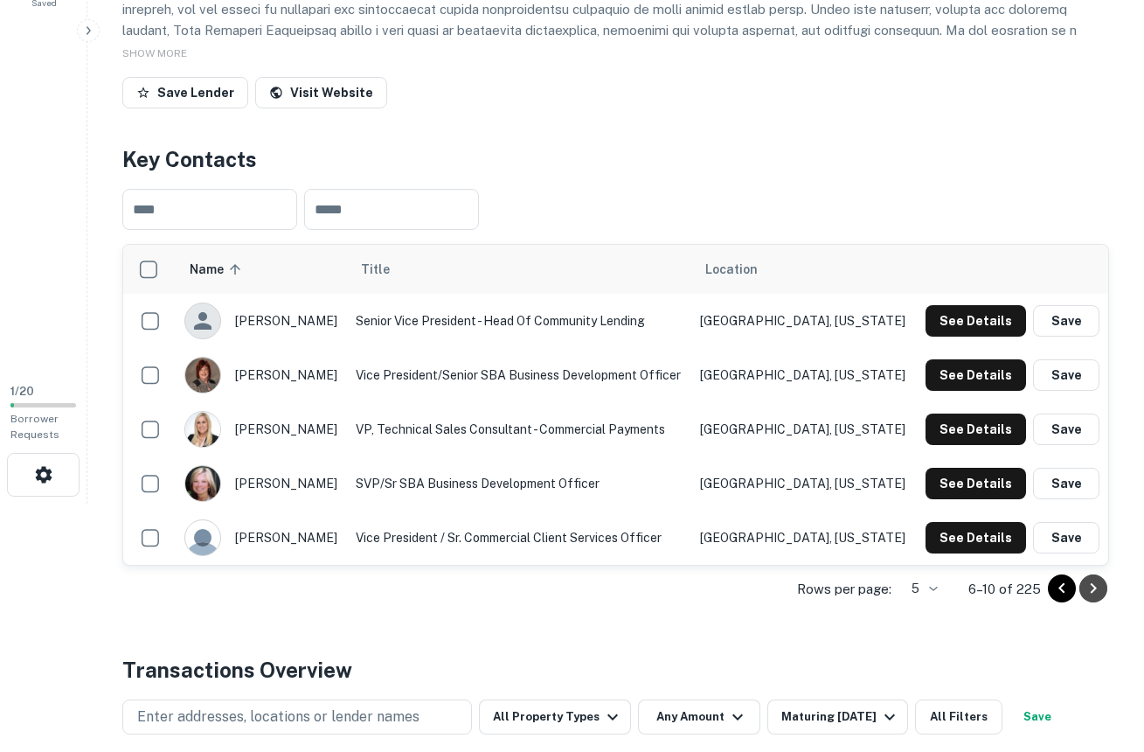
click at [1093, 585] on icon "Go to next page" at bounding box center [1094, 588] width 6 height 10
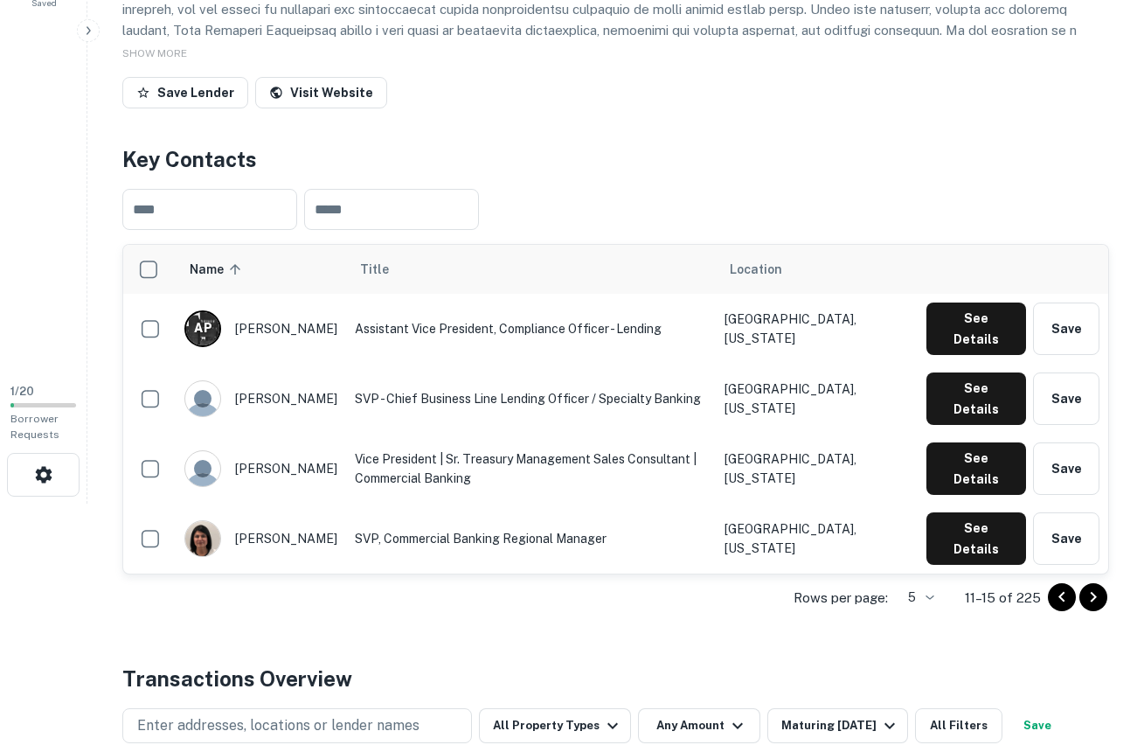
click at [1094, 587] on icon "Go to next page" at bounding box center [1093, 596] width 21 height 21
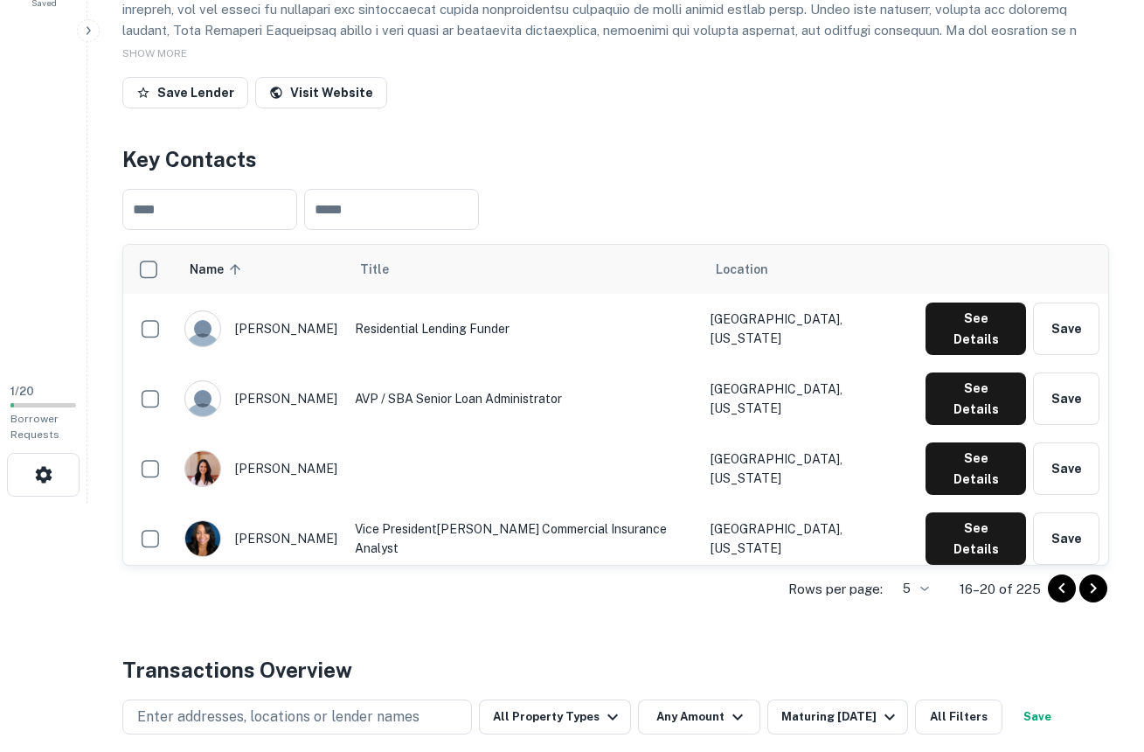
click at [1094, 587] on icon "Go to next page" at bounding box center [1094, 588] width 6 height 10
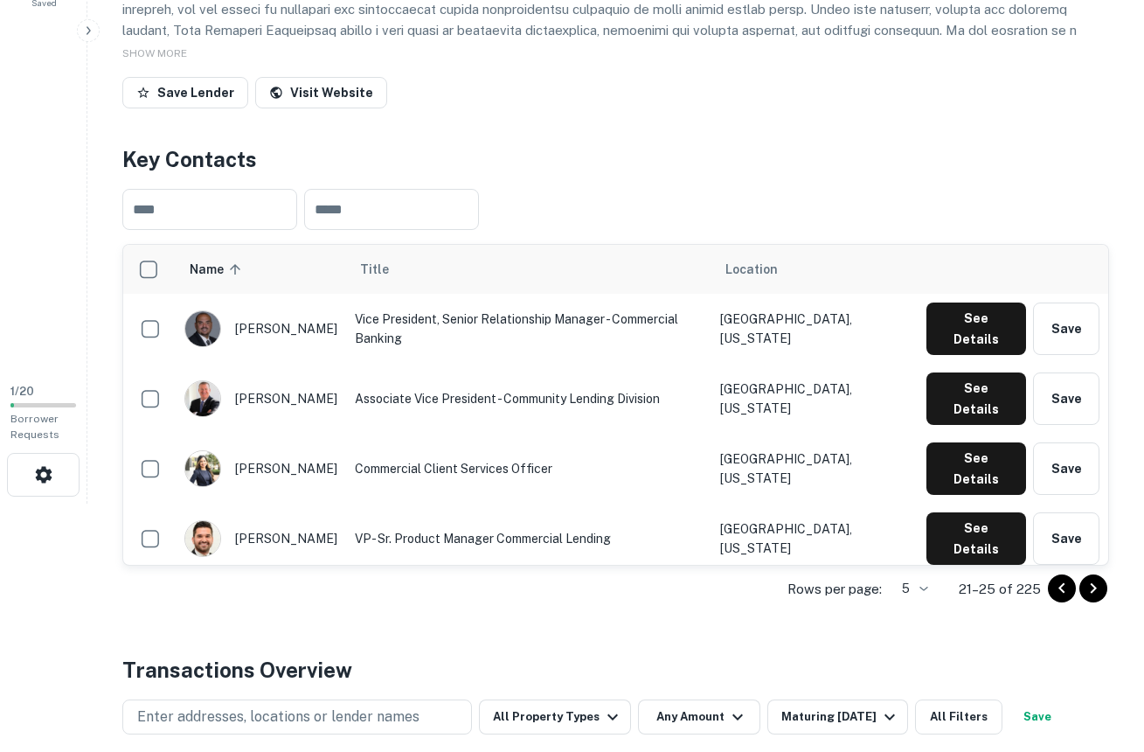
click at [1094, 587] on icon "Go to next page" at bounding box center [1094, 588] width 6 height 10
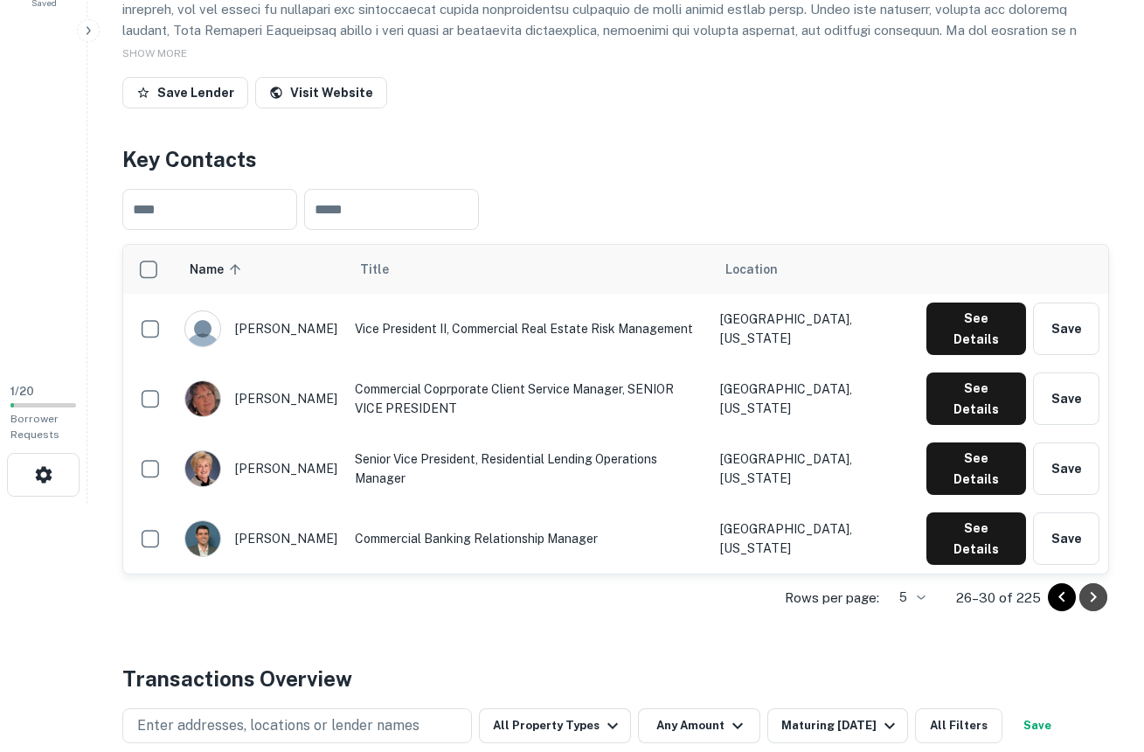
click at [1094, 587] on icon "Go to next page" at bounding box center [1093, 596] width 21 height 21
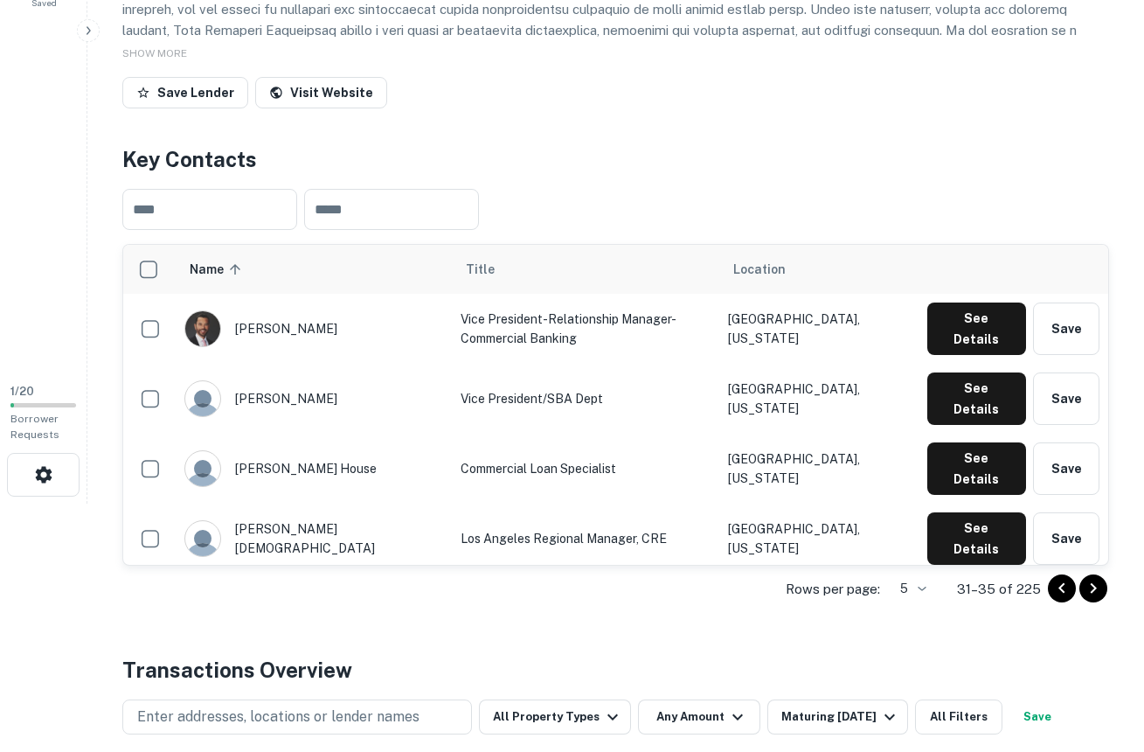
click at [1094, 587] on icon "Go to next page" at bounding box center [1094, 588] width 6 height 10
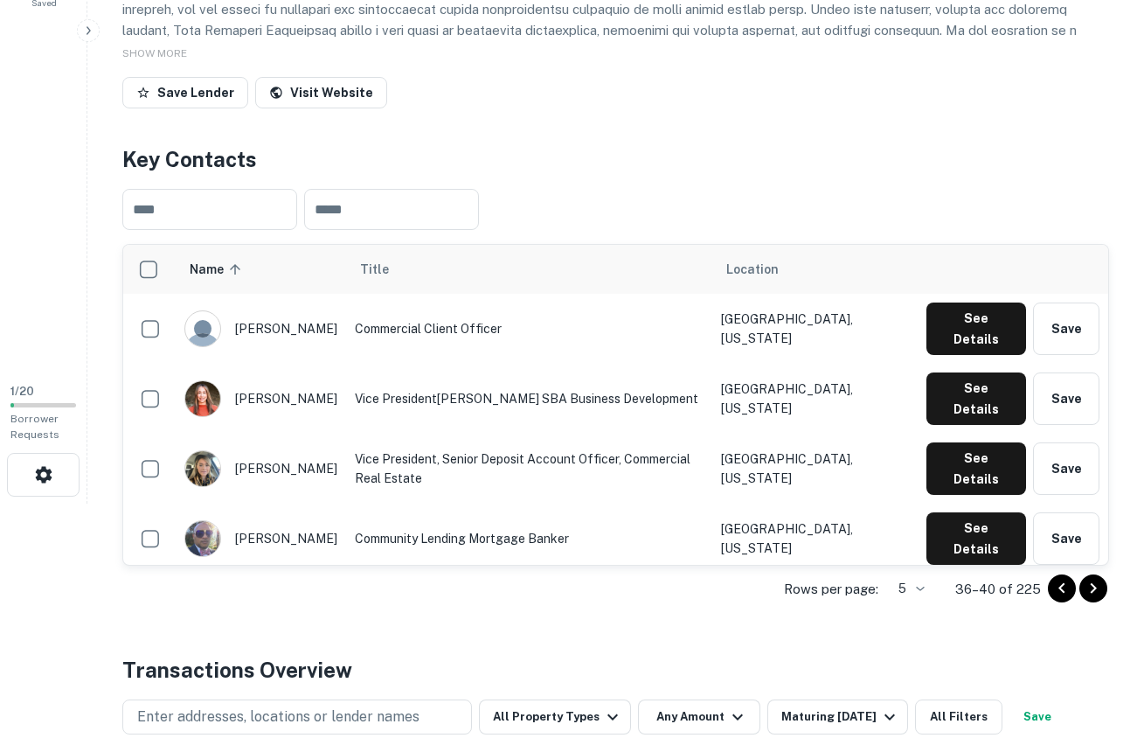
click at [1094, 587] on icon "Go to next page" at bounding box center [1094, 588] width 6 height 10
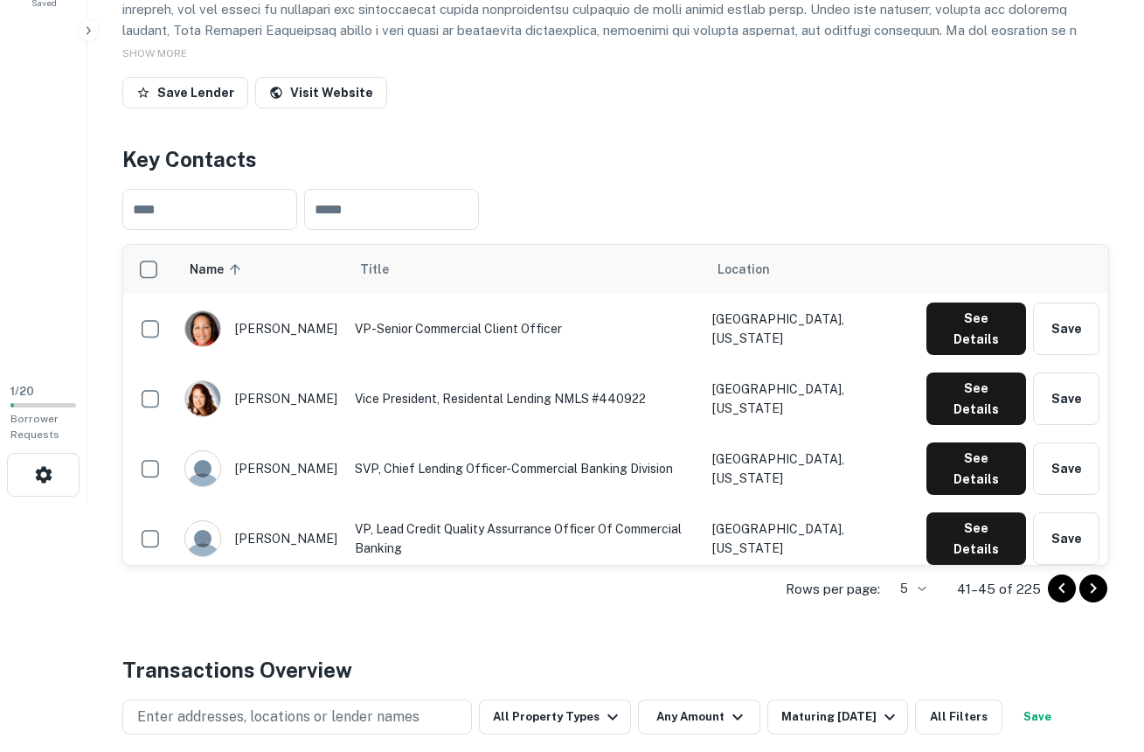
click at [1094, 587] on icon "Go to next page" at bounding box center [1094, 588] width 6 height 10
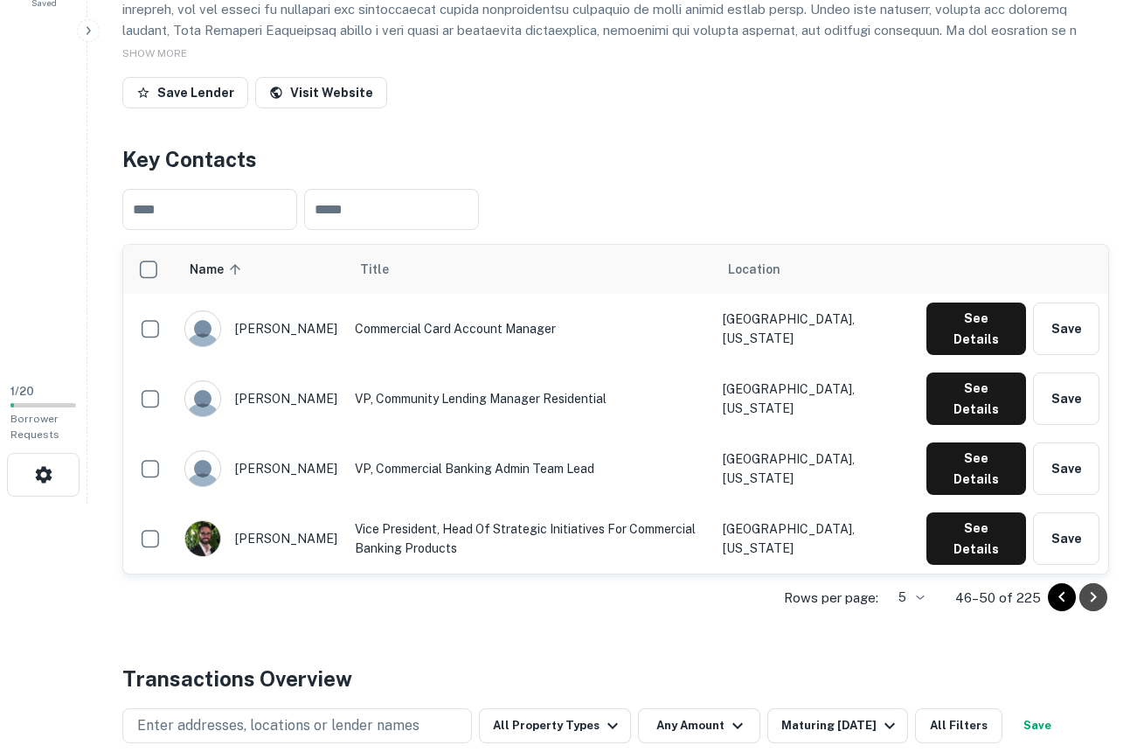
click at [1094, 587] on icon "Go to next page" at bounding box center [1093, 596] width 21 height 21
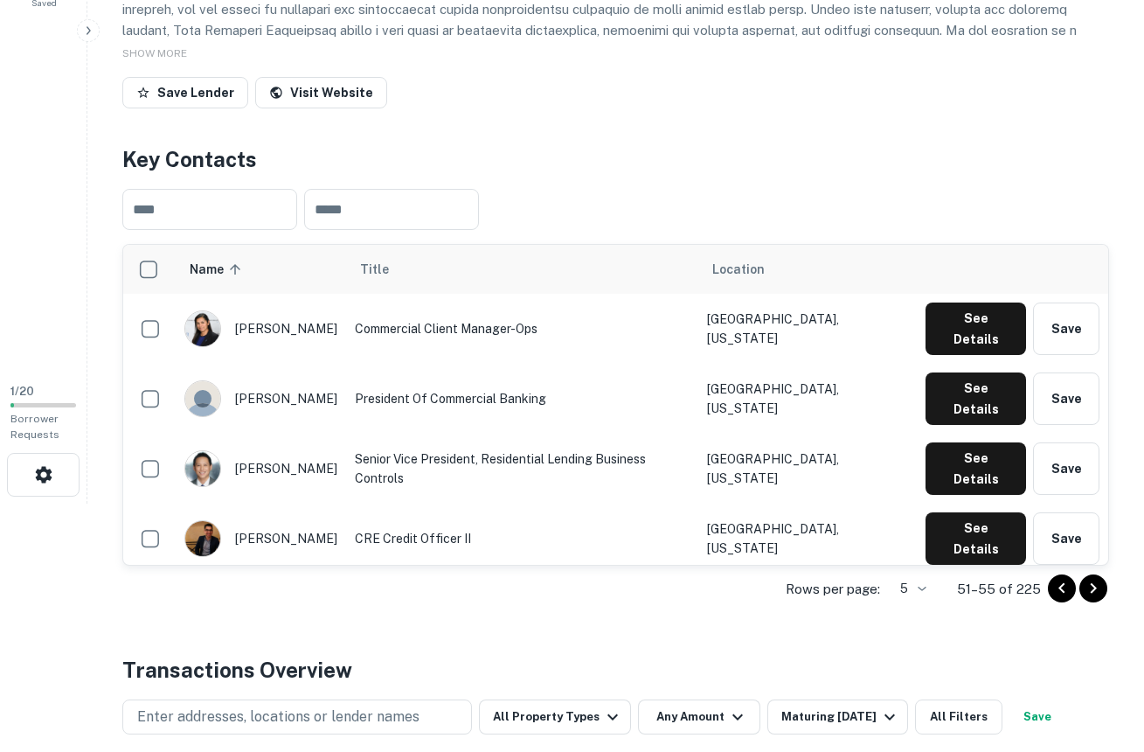
click at [1094, 587] on icon "Go to next page" at bounding box center [1094, 588] width 6 height 10
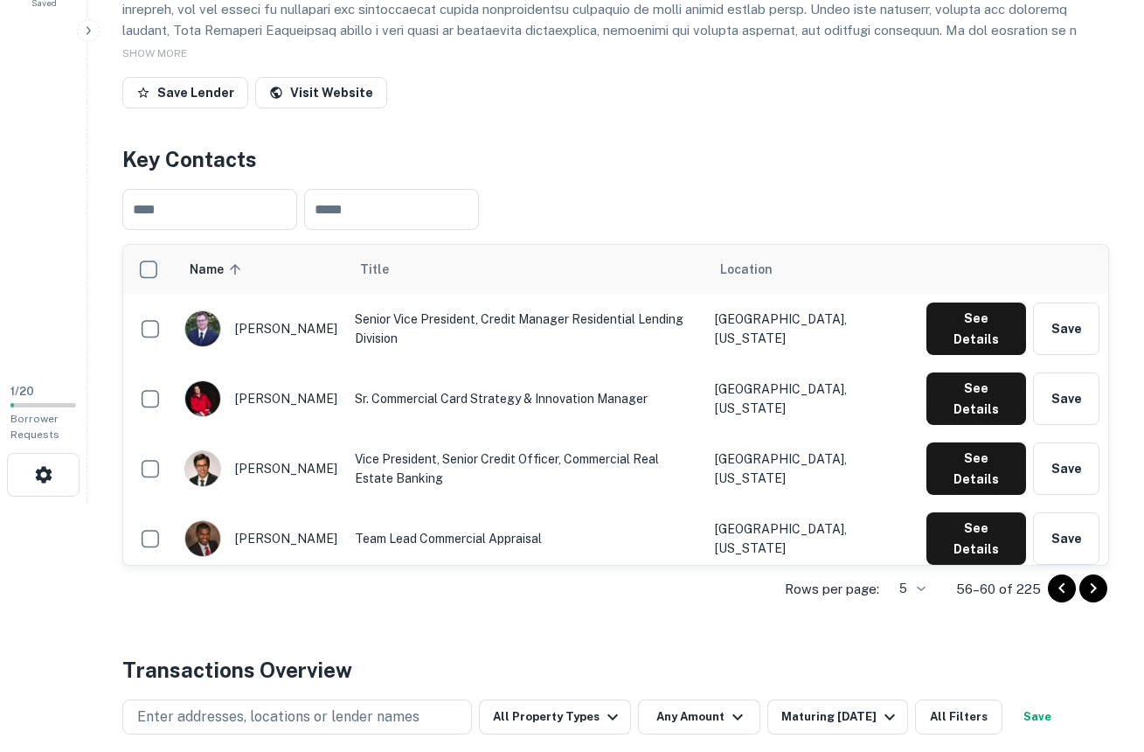
click at [1094, 587] on icon "Go to next page" at bounding box center [1094, 588] width 6 height 10
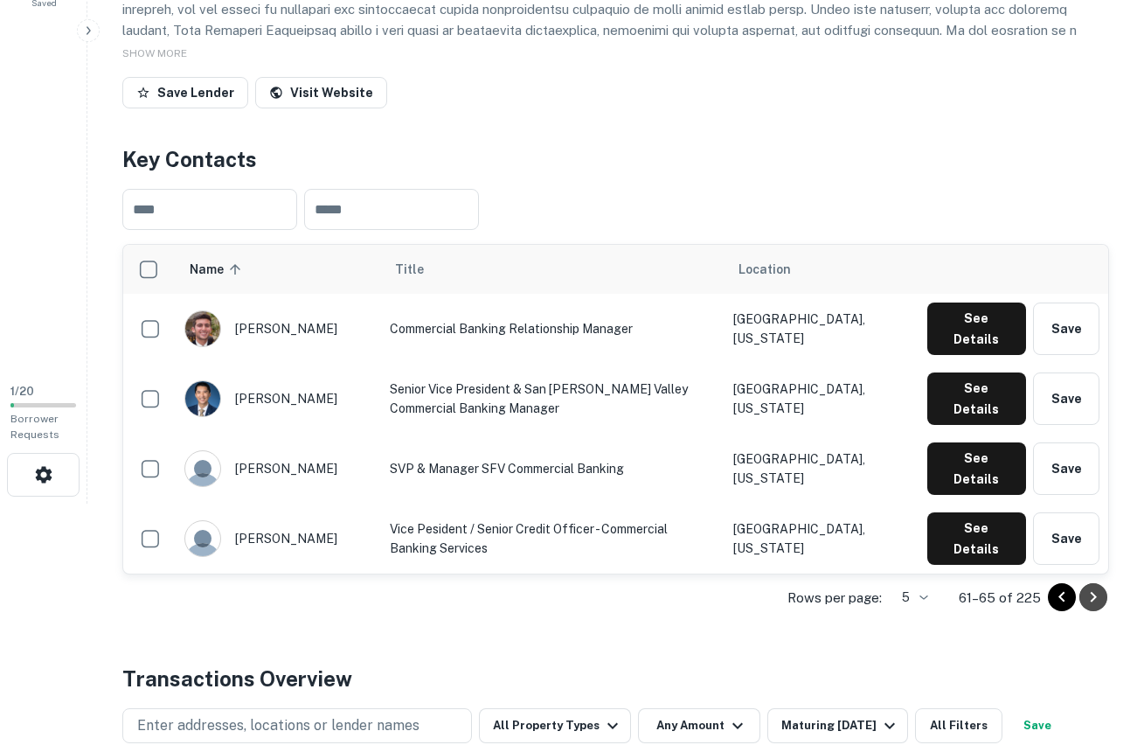
click at [1094, 587] on icon "Go to next page" at bounding box center [1093, 596] width 21 height 21
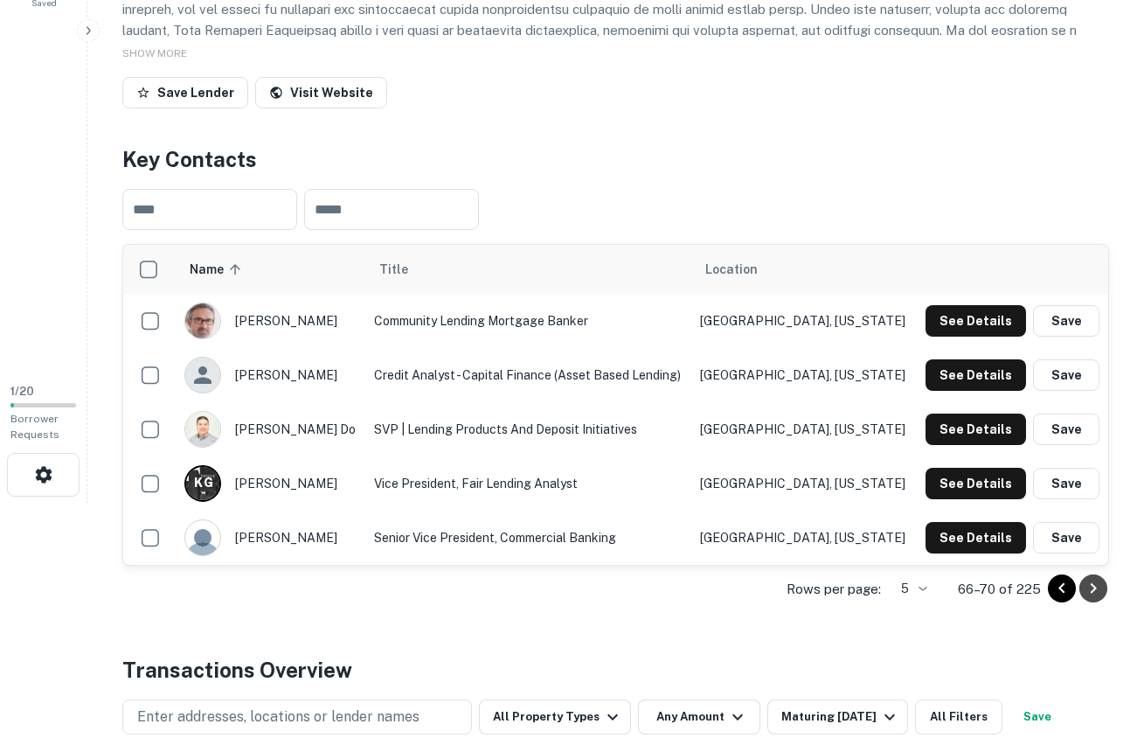
click at [1094, 587] on icon "Go to next page" at bounding box center [1094, 588] width 6 height 10
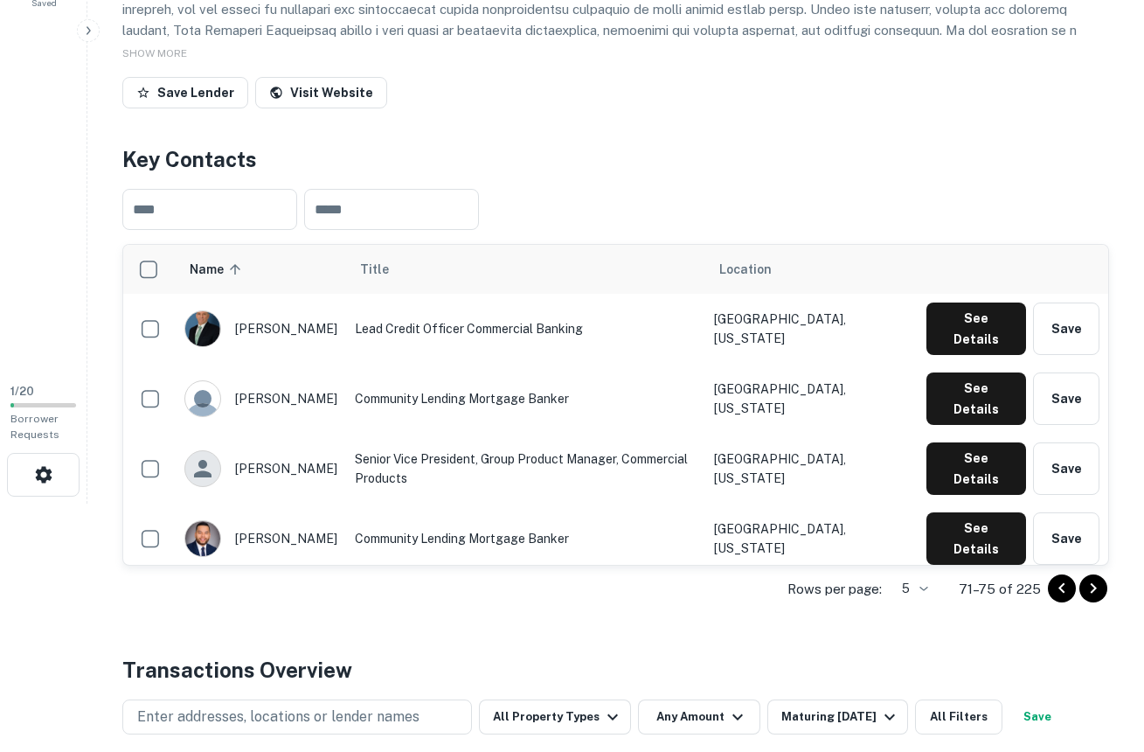
click at [1094, 587] on icon "Go to next page" at bounding box center [1094, 588] width 6 height 10
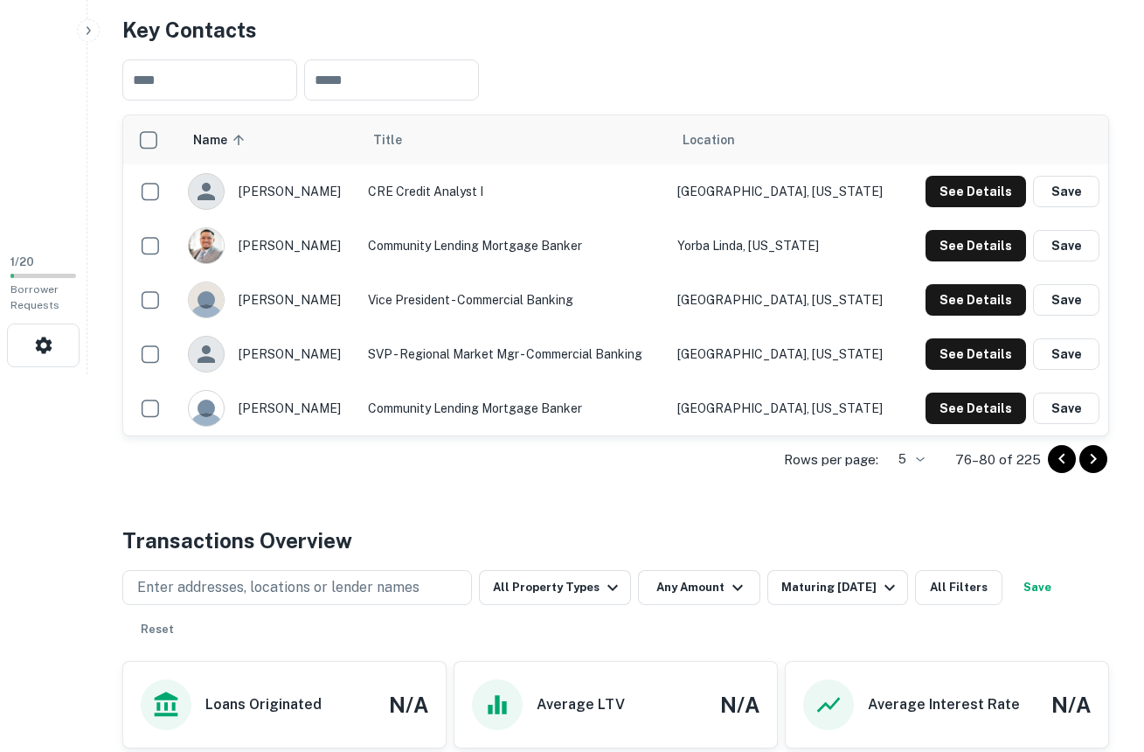
scroll to position [374, 0]
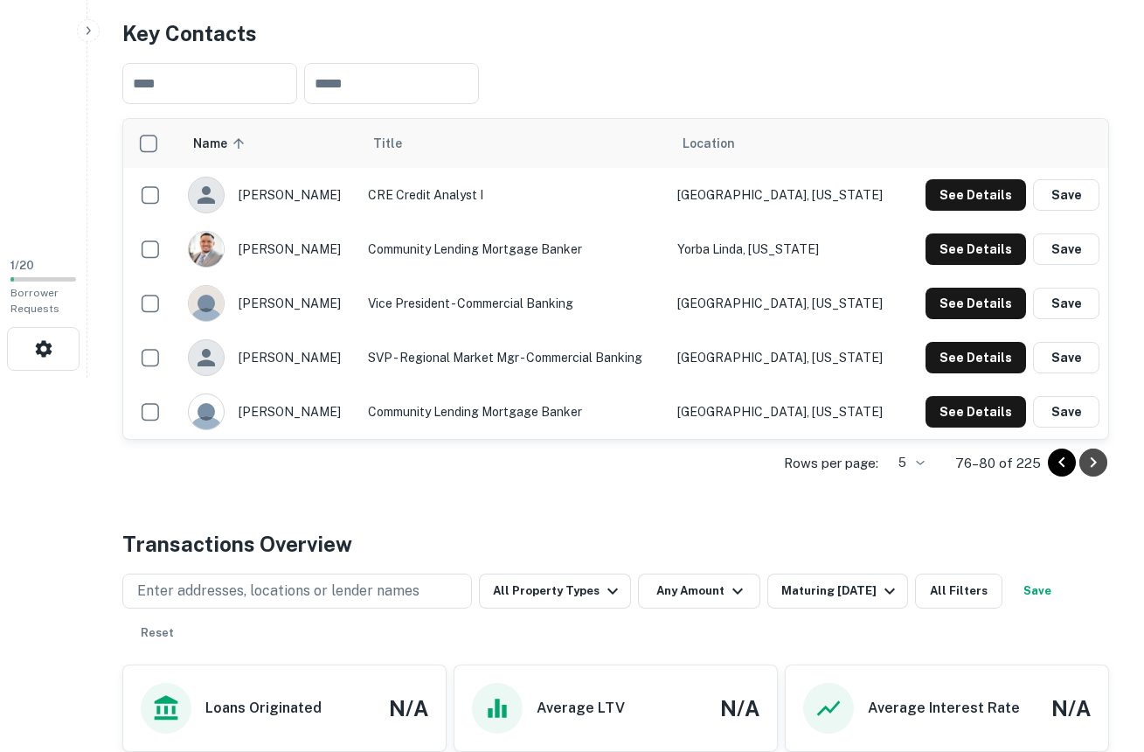
click at [1097, 462] on icon "Go to next page" at bounding box center [1093, 462] width 21 height 21
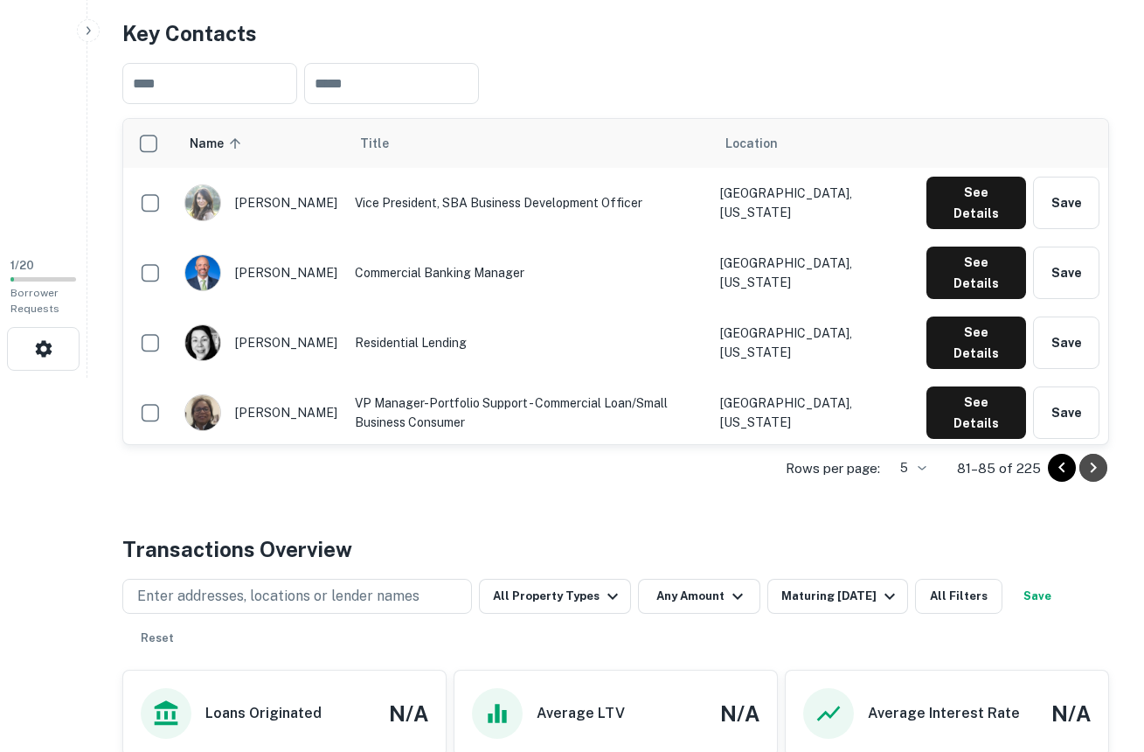
click at [1097, 462] on icon "Go to next page" at bounding box center [1093, 467] width 21 height 21
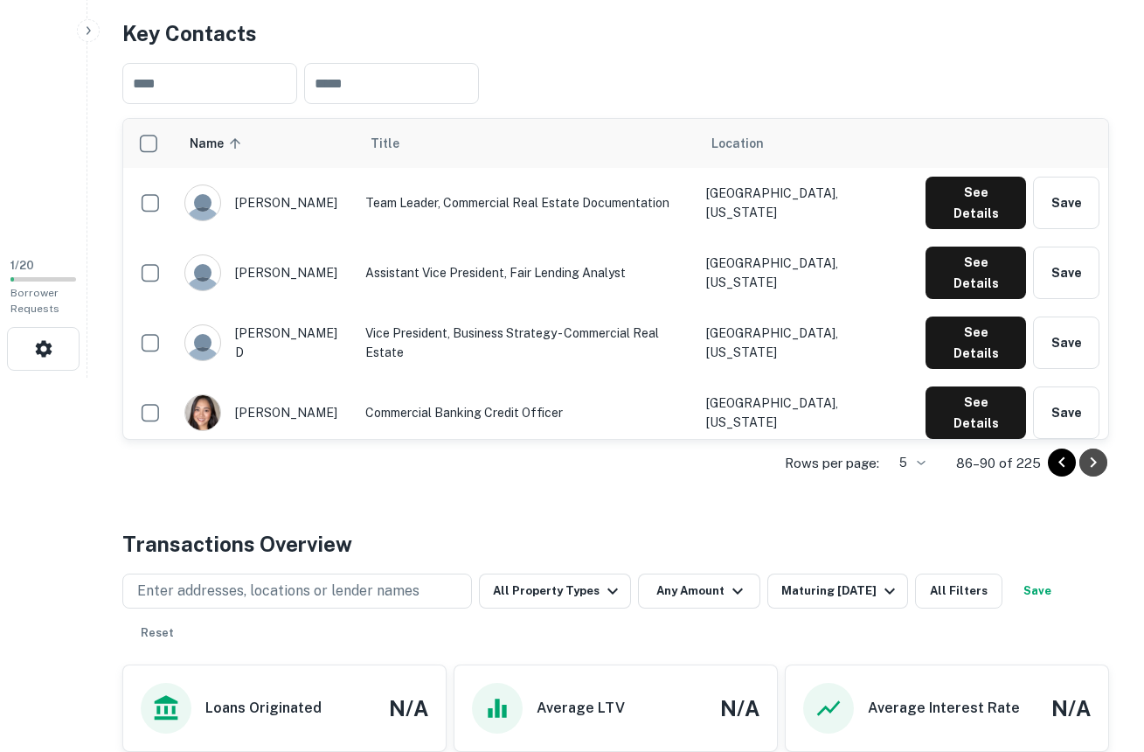
click at [1097, 462] on icon "Go to next page" at bounding box center [1093, 462] width 21 height 21
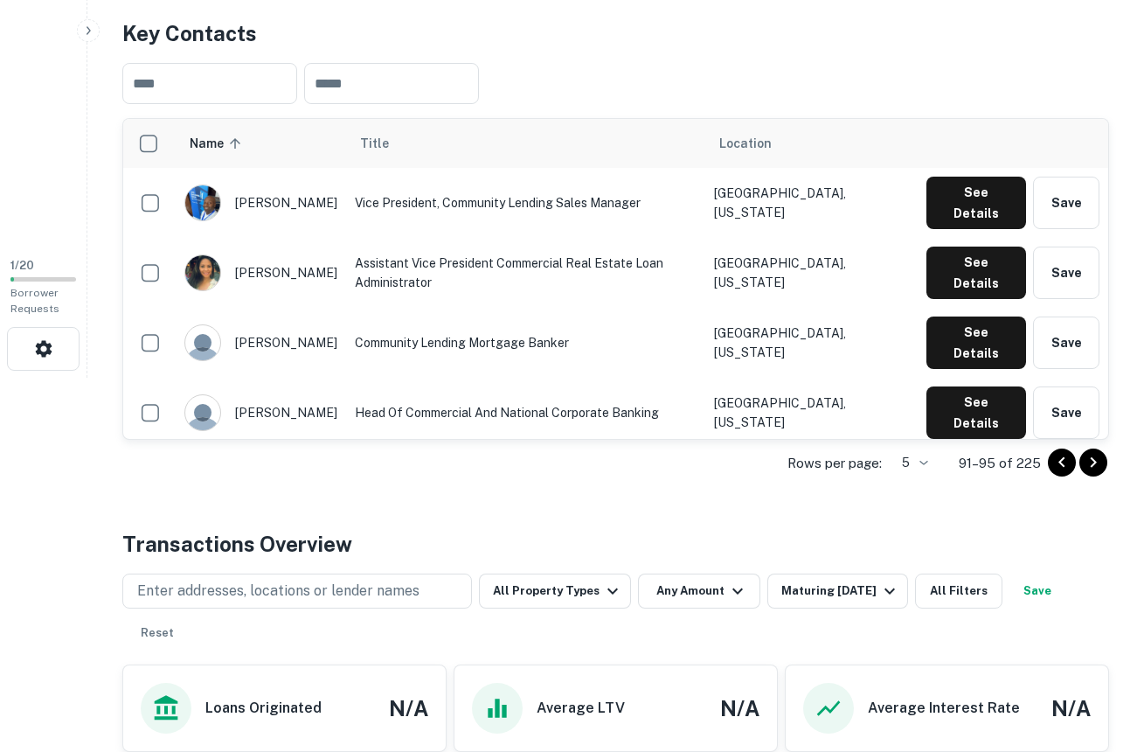
click at [1097, 462] on icon "Go to next page" at bounding box center [1093, 462] width 21 height 21
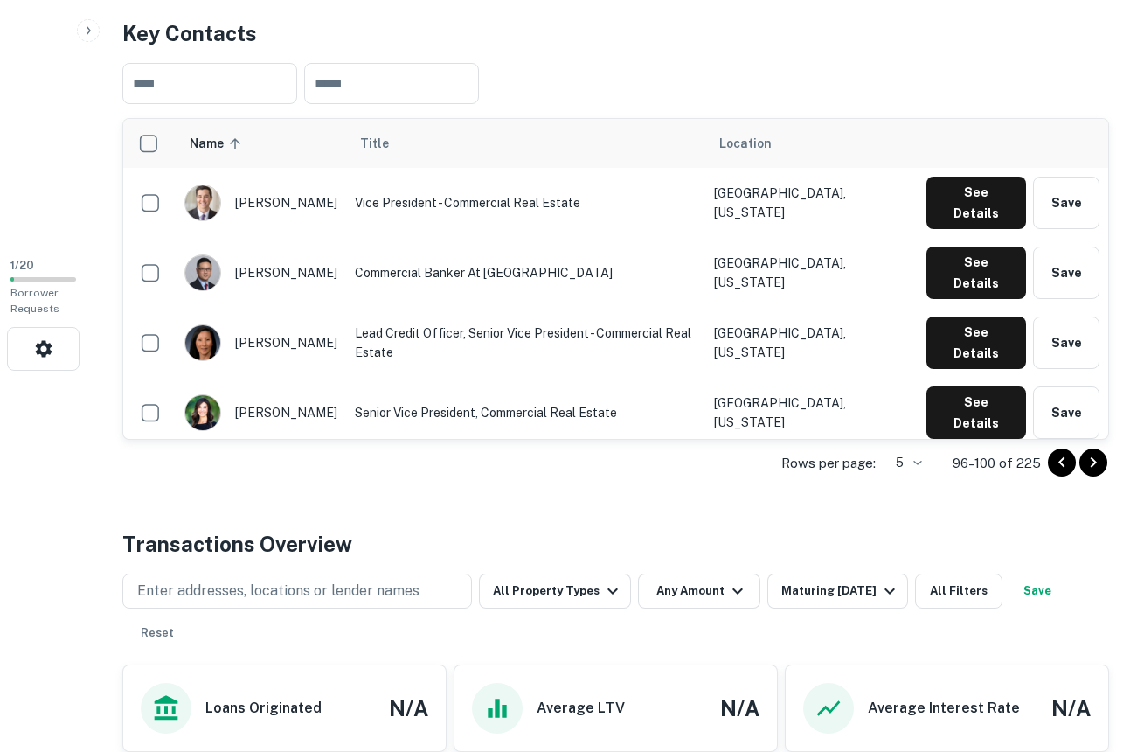
click at [1097, 462] on icon "Go to next page" at bounding box center [1093, 462] width 21 height 21
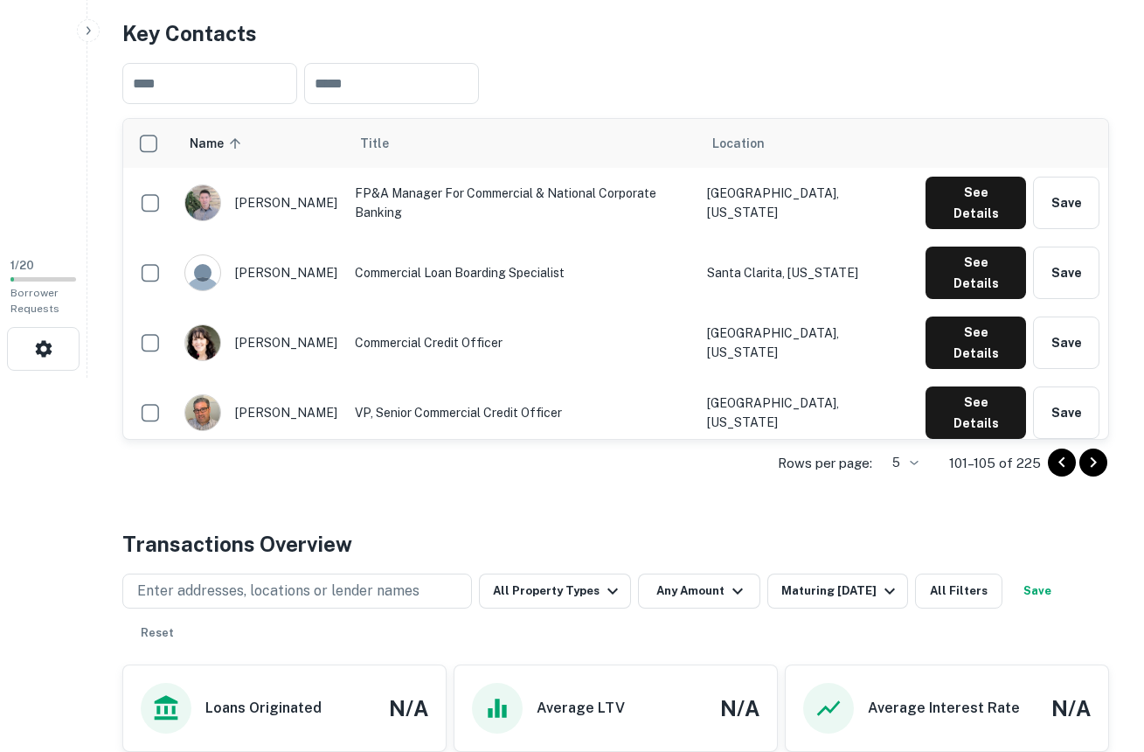
click at [1097, 462] on icon "Go to next page" at bounding box center [1093, 462] width 21 height 21
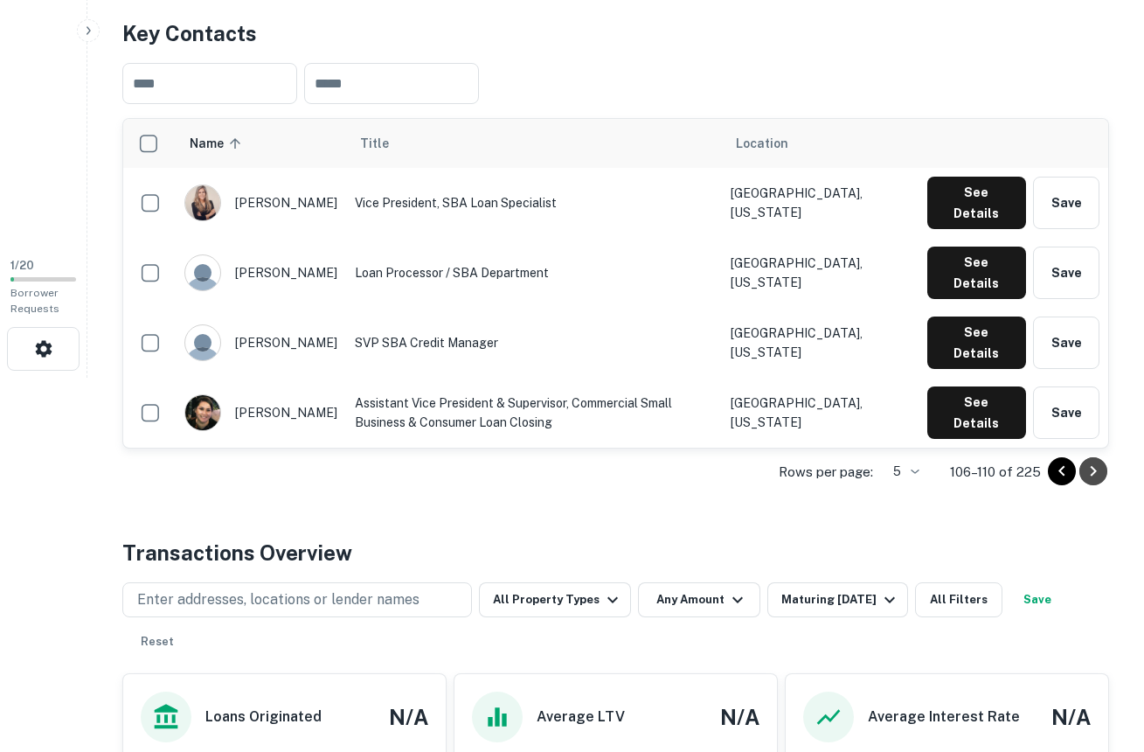
click at [1097, 462] on icon "Go to next page" at bounding box center [1093, 471] width 21 height 21
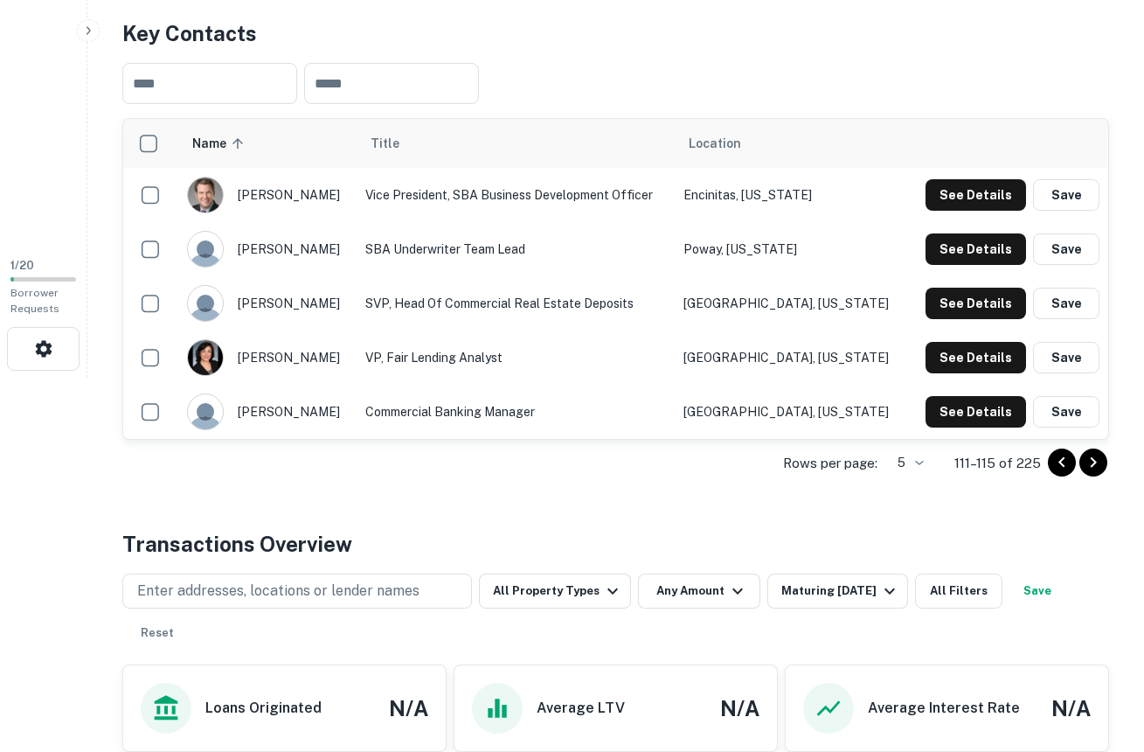
click at [1097, 462] on icon "Go to next page" at bounding box center [1093, 462] width 21 height 21
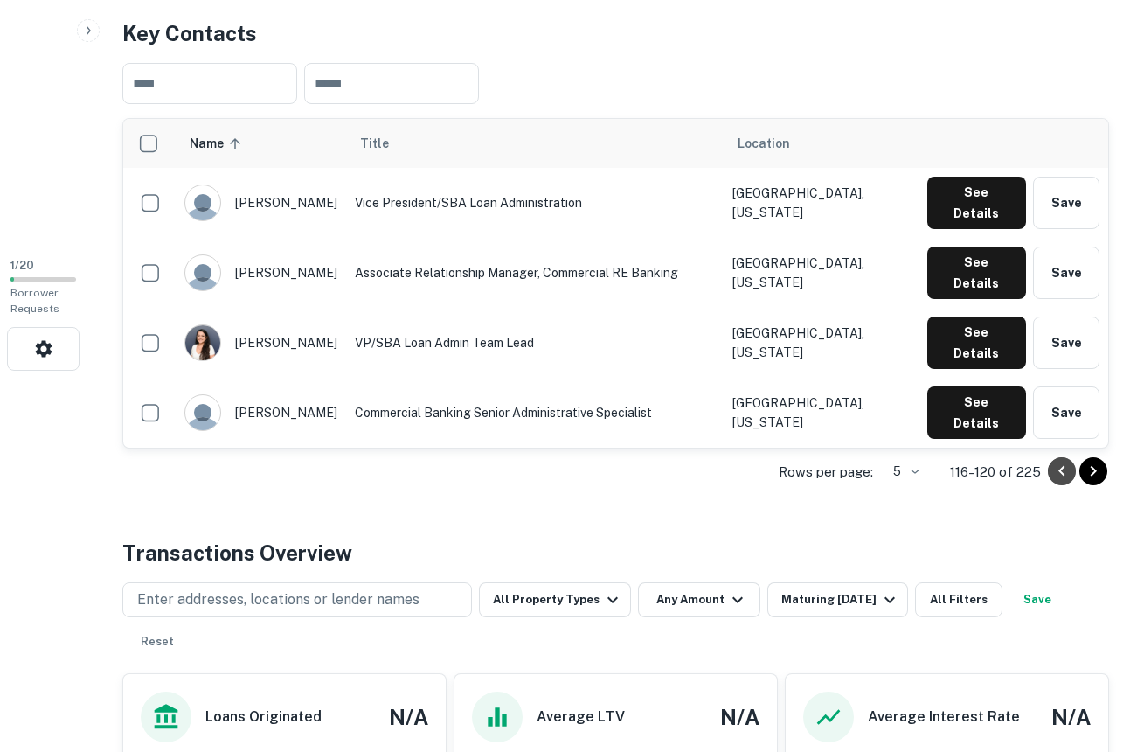
click at [1052, 472] on icon "Go to previous page" at bounding box center [1061, 471] width 21 height 21
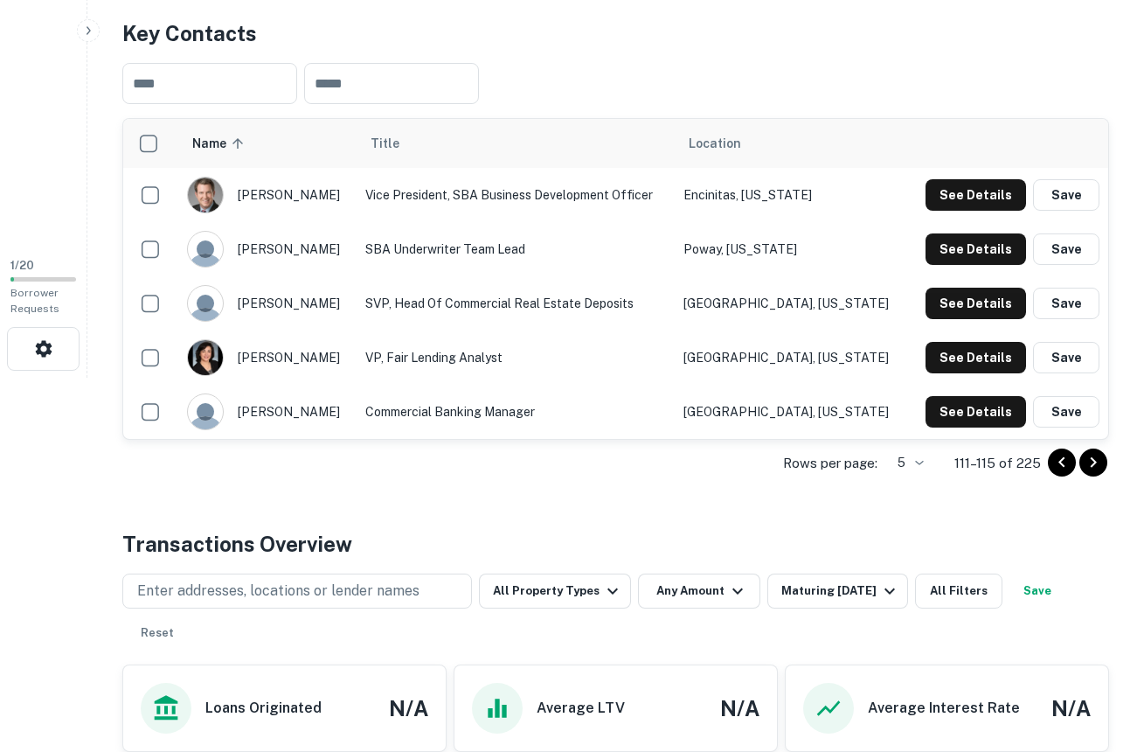
click at [1097, 464] on icon "Go to next page" at bounding box center [1093, 462] width 21 height 21
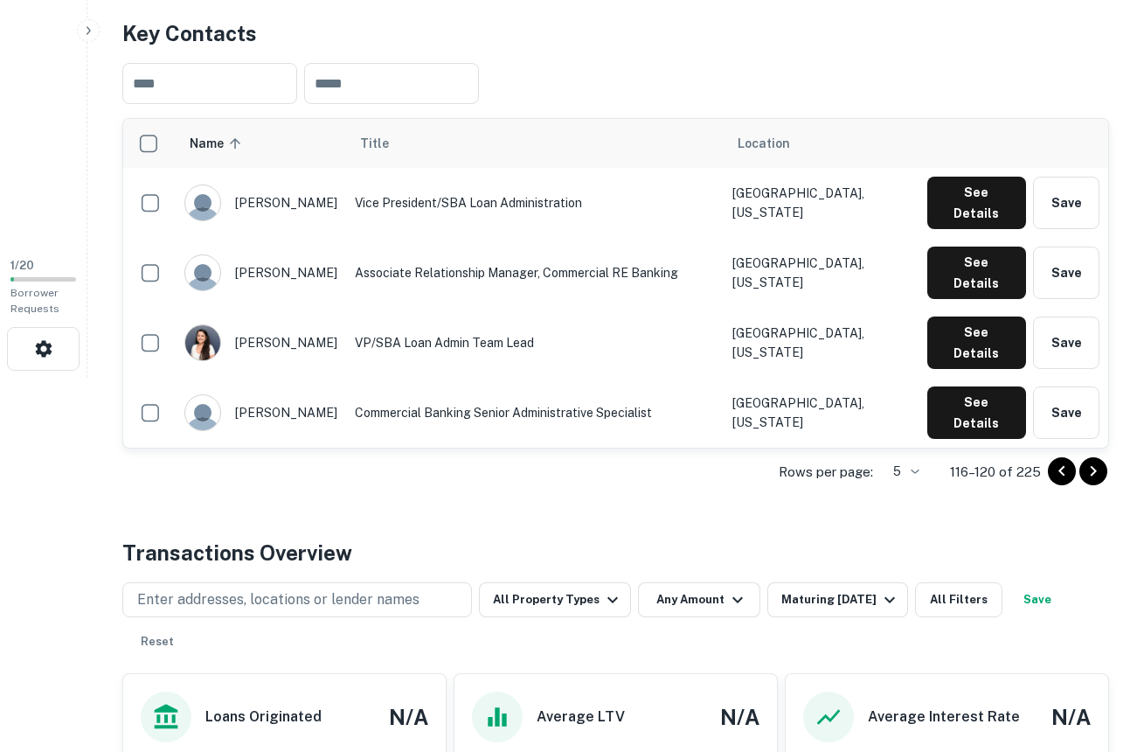
click at [1097, 464] on icon "Go to next page" at bounding box center [1093, 471] width 21 height 21
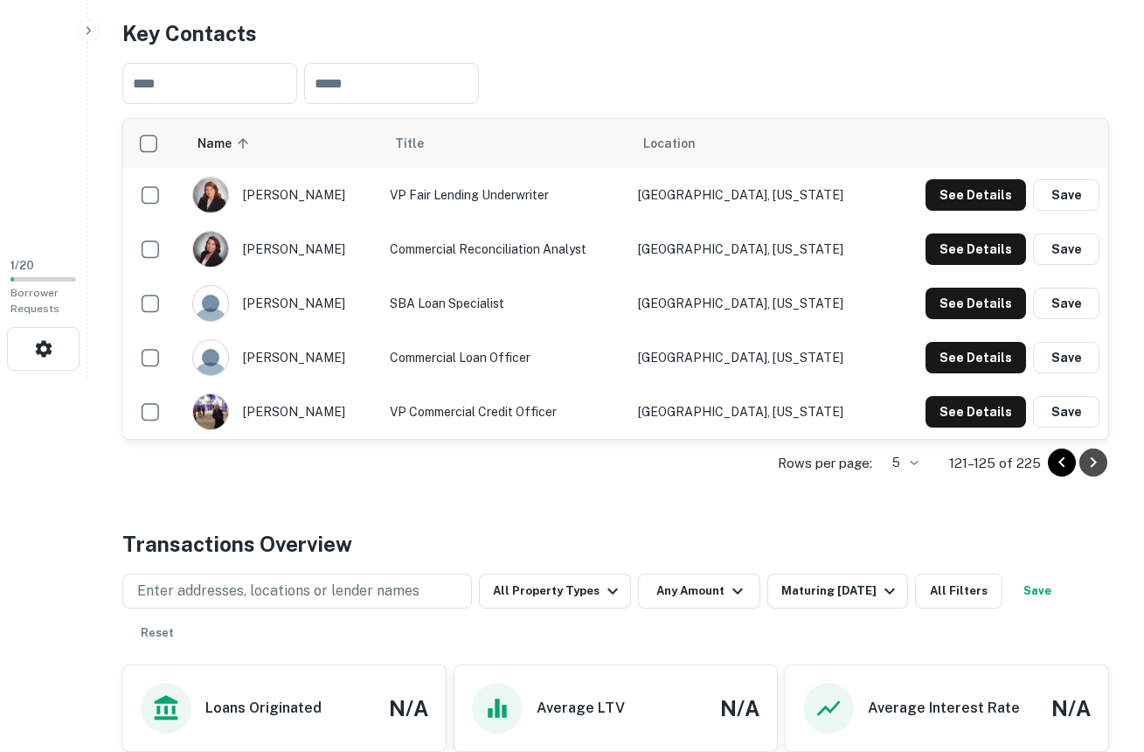
click at [1097, 464] on icon "Go to next page" at bounding box center [1093, 462] width 21 height 21
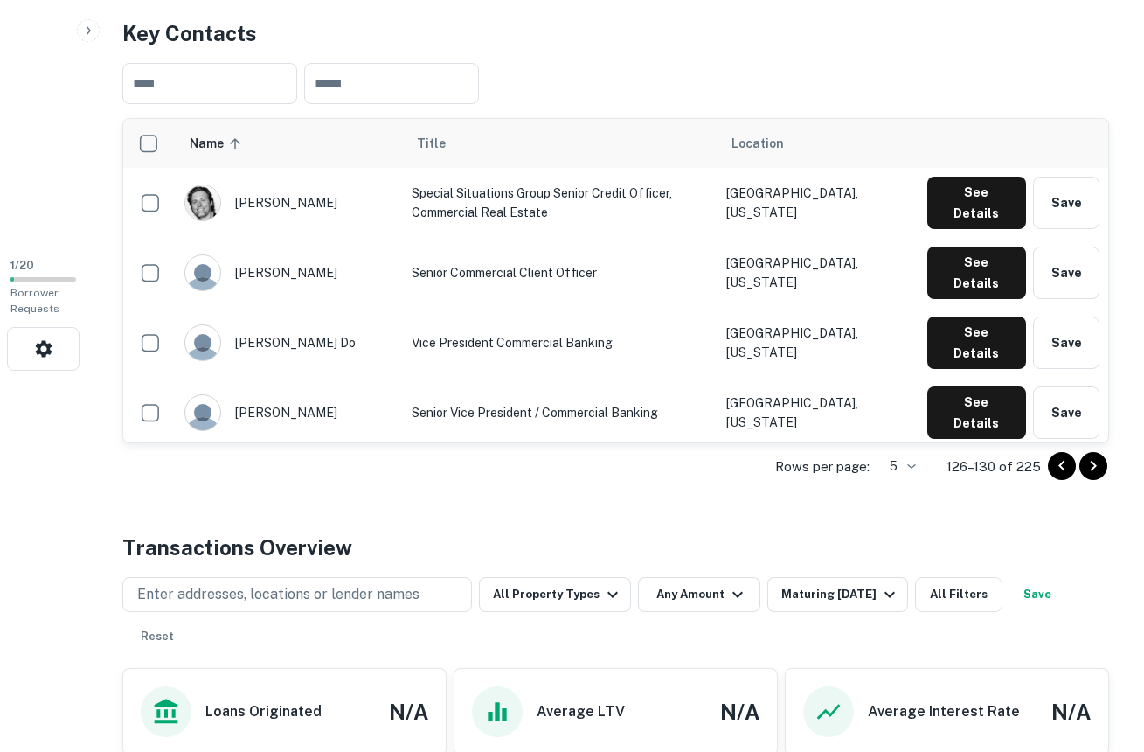
click at [1097, 464] on icon "Go to next page" at bounding box center [1093, 465] width 21 height 21
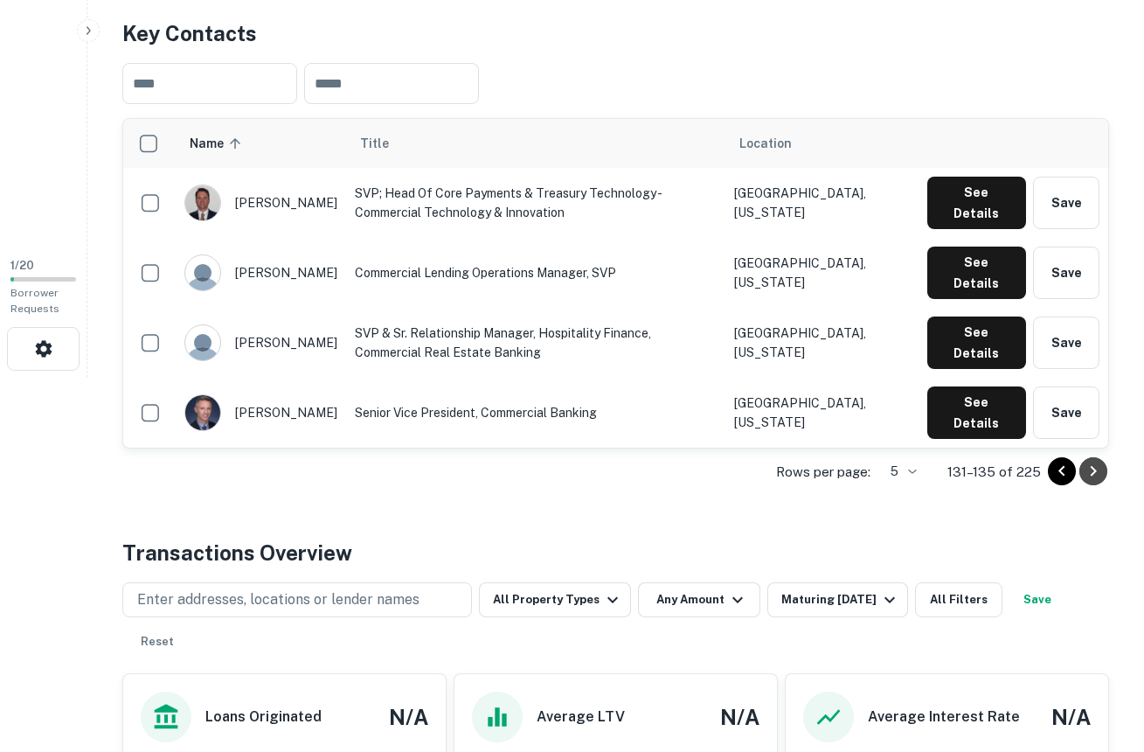
click at [1097, 464] on icon "Go to next page" at bounding box center [1093, 471] width 21 height 21
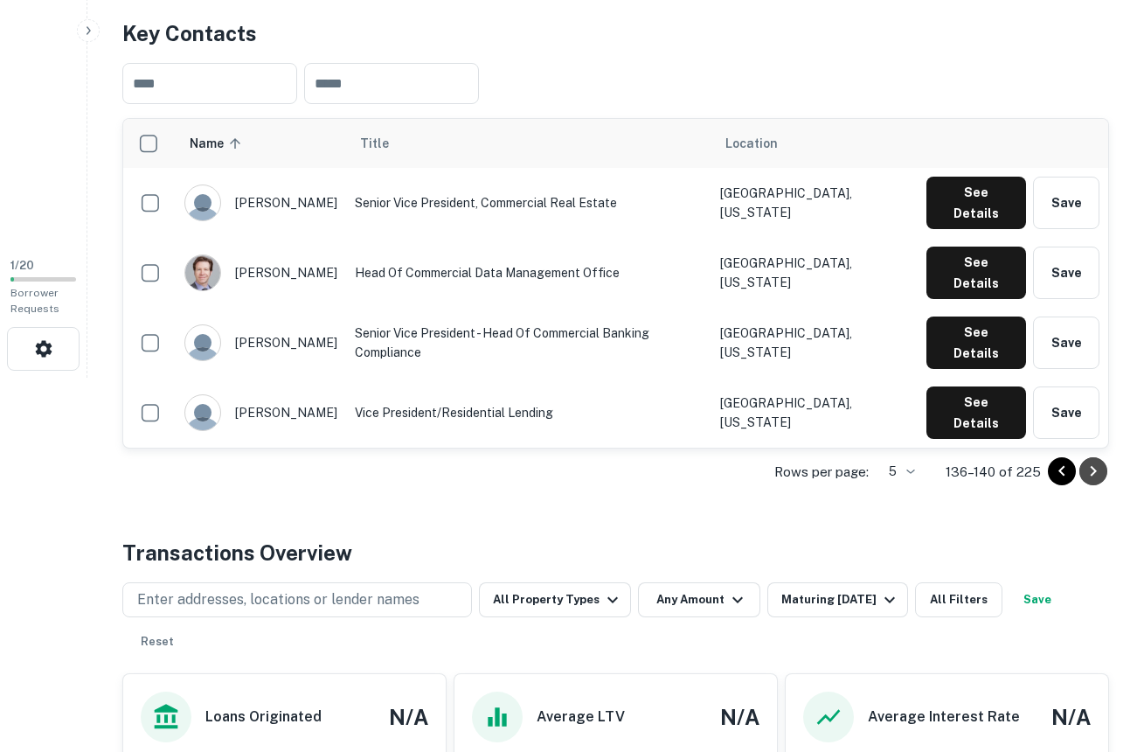
click at [1097, 464] on icon "Go to next page" at bounding box center [1093, 471] width 21 height 21
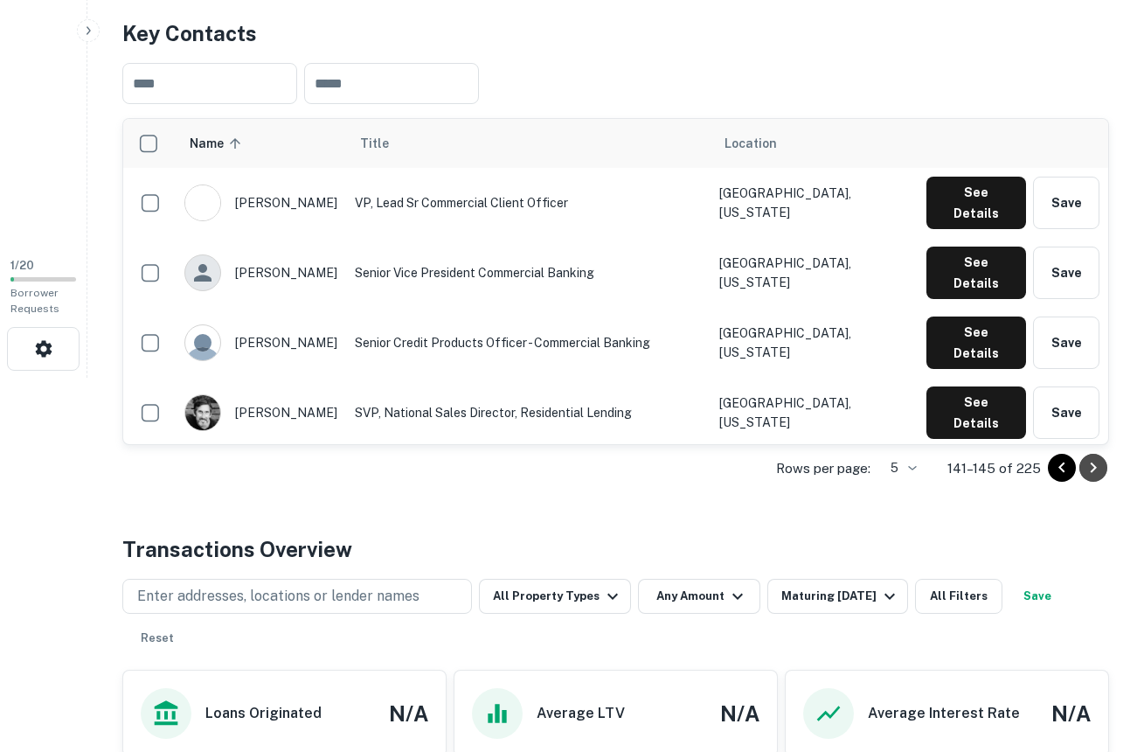
click at [1097, 464] on icon "Go to next page" at bounding box center [1093, 467] width 21 height 21
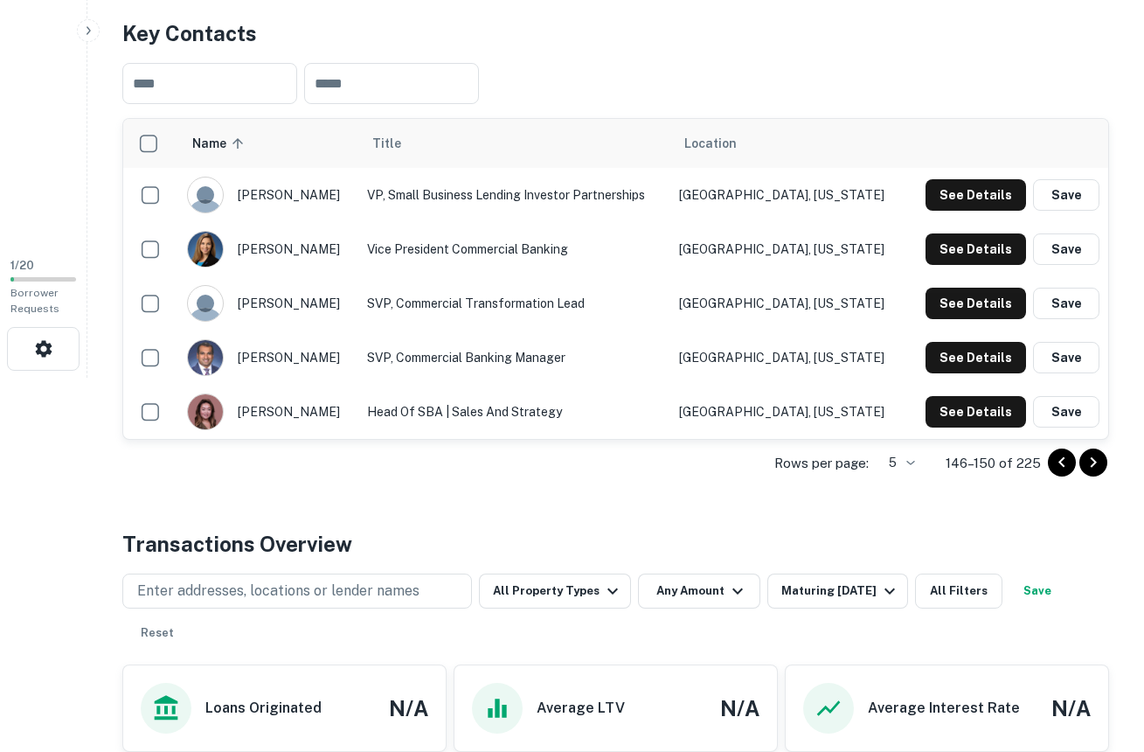
click at [1097, 464] on icon "Go to next page" at bounding box center [1093, 462] width 21 height 21
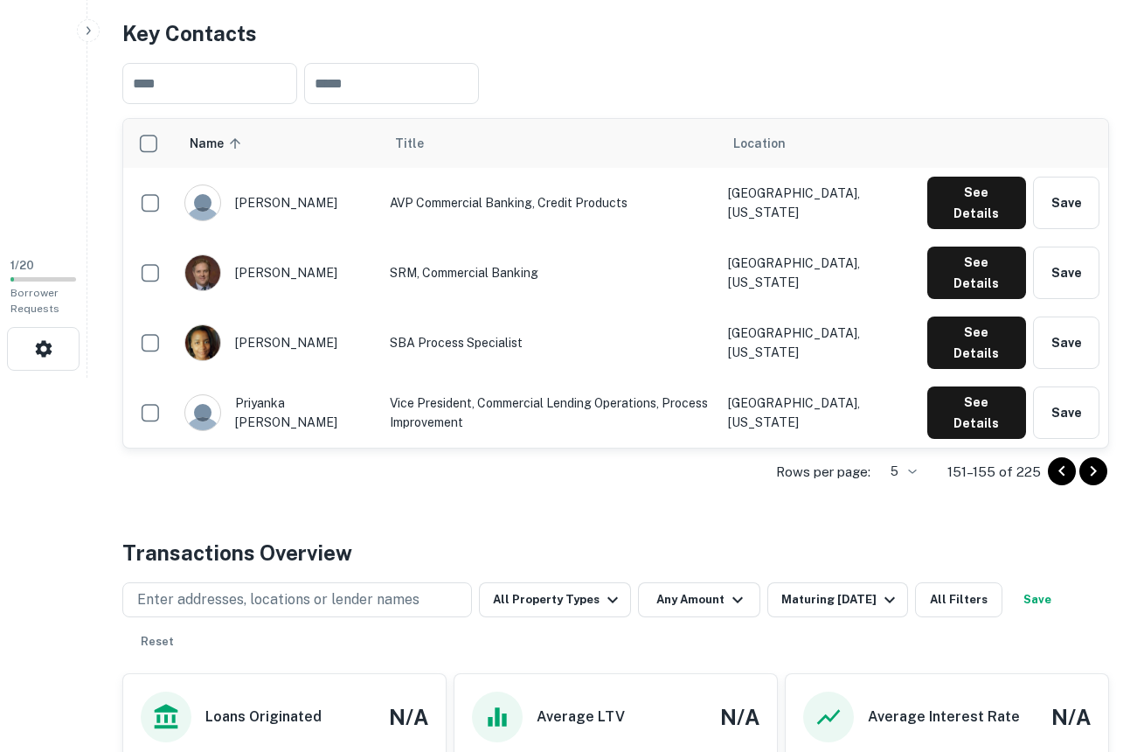
click at [1097, 464] on icon "Go to next page" at bounding box center [1093, 471] width 21 height 21
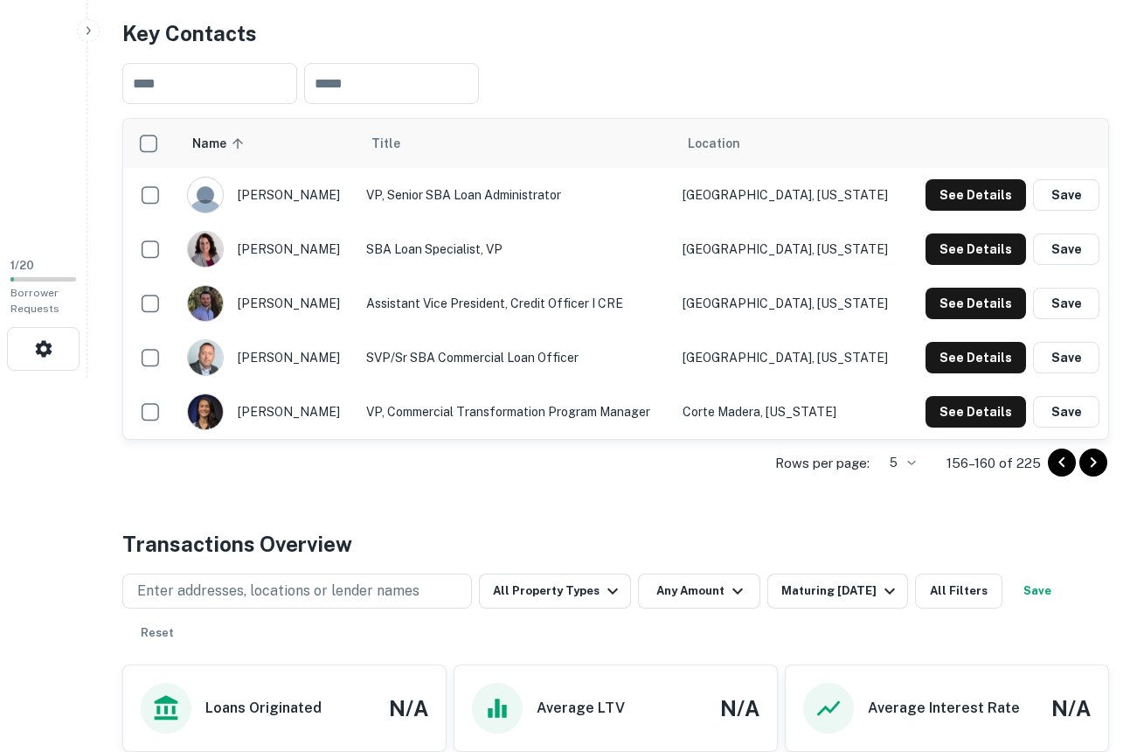
click at [1097, 464] on icon "Go to next page" at bounding box center [1093, 462] width 21 height 21
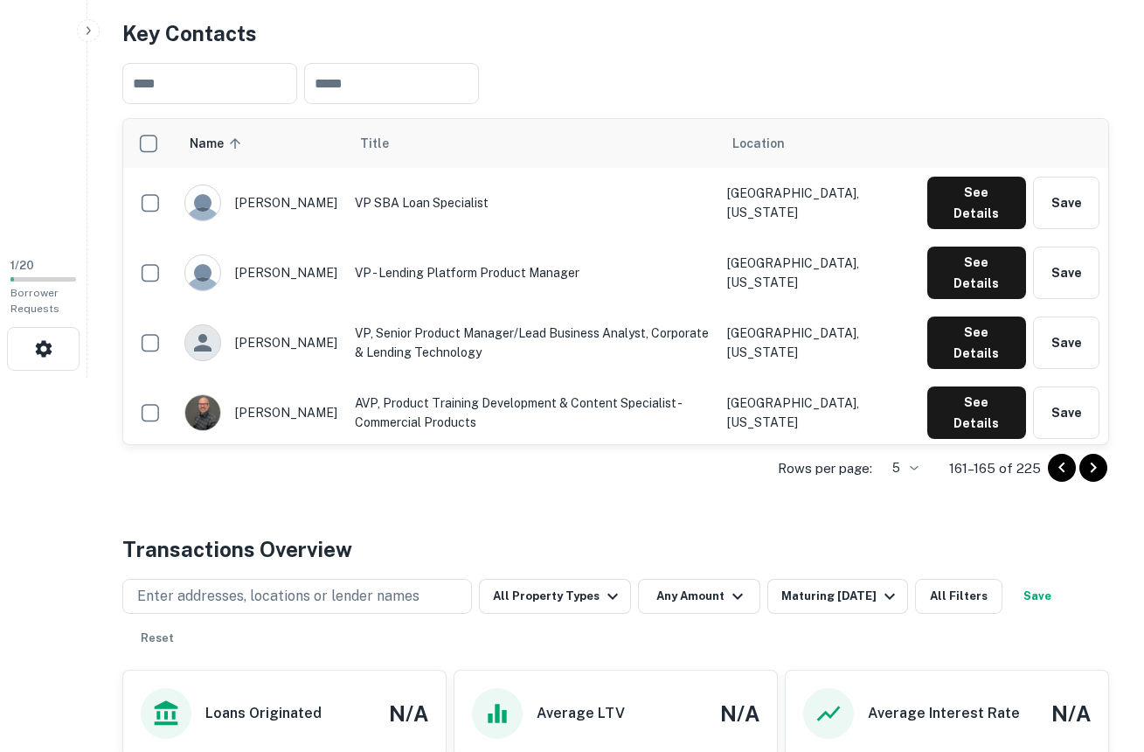
click at [1097, 464] on icon "Go to next page" at bounding box center [1093, 467] width 21 height 21
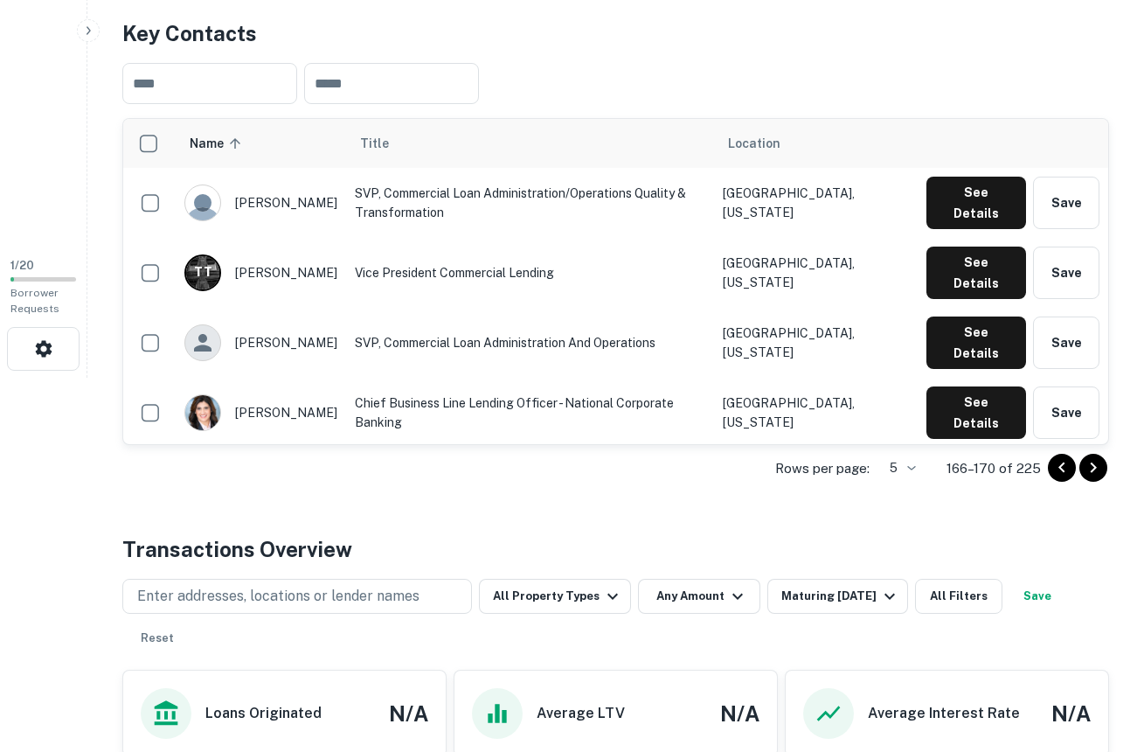
click at [1097, 464] on icon "Go to next page" at bounding box center [1093, 467] width 21 height 21
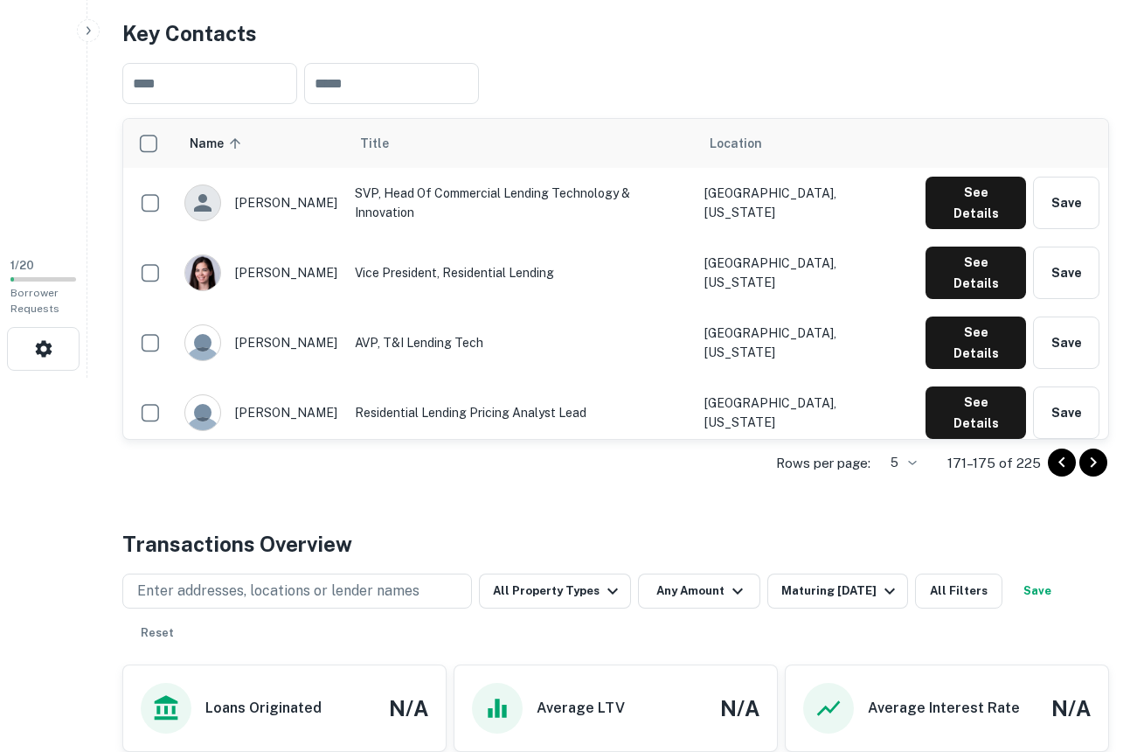
click at [1097, 464] on icon "Go to next page" at bounding box center [1093, 462] width 21 height 21
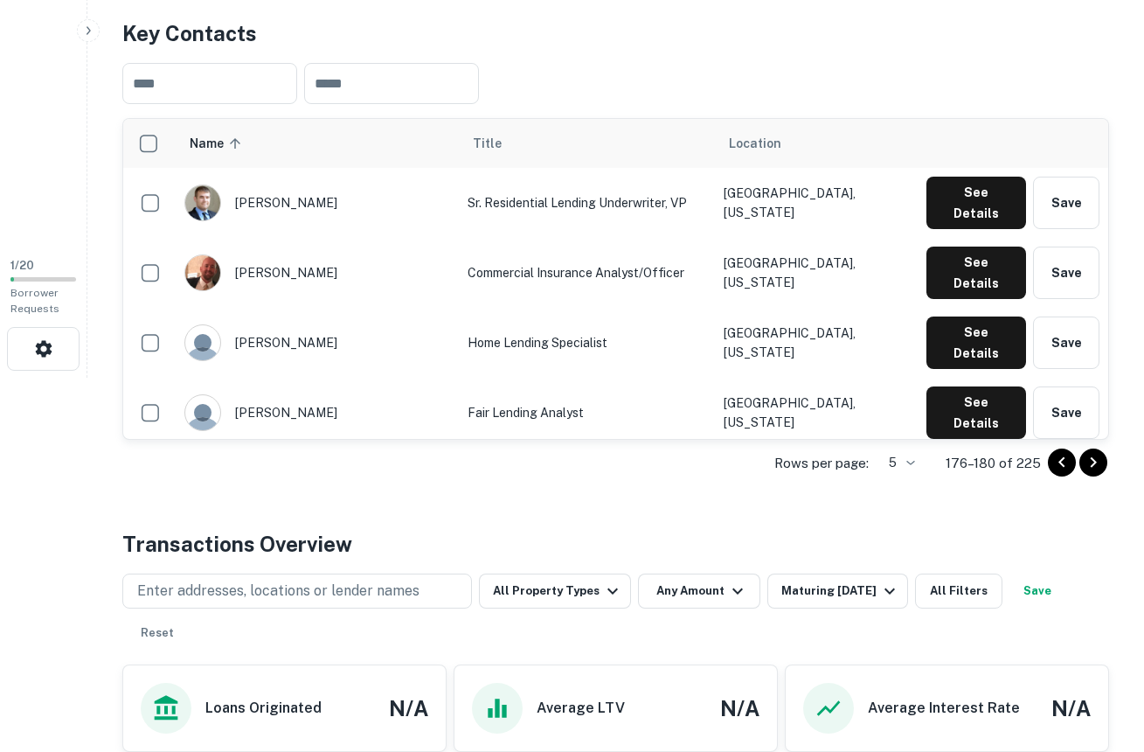
click at [1097, 464] on icon "Go to next page" at bounding box center [1093, 462] width 21 height 21
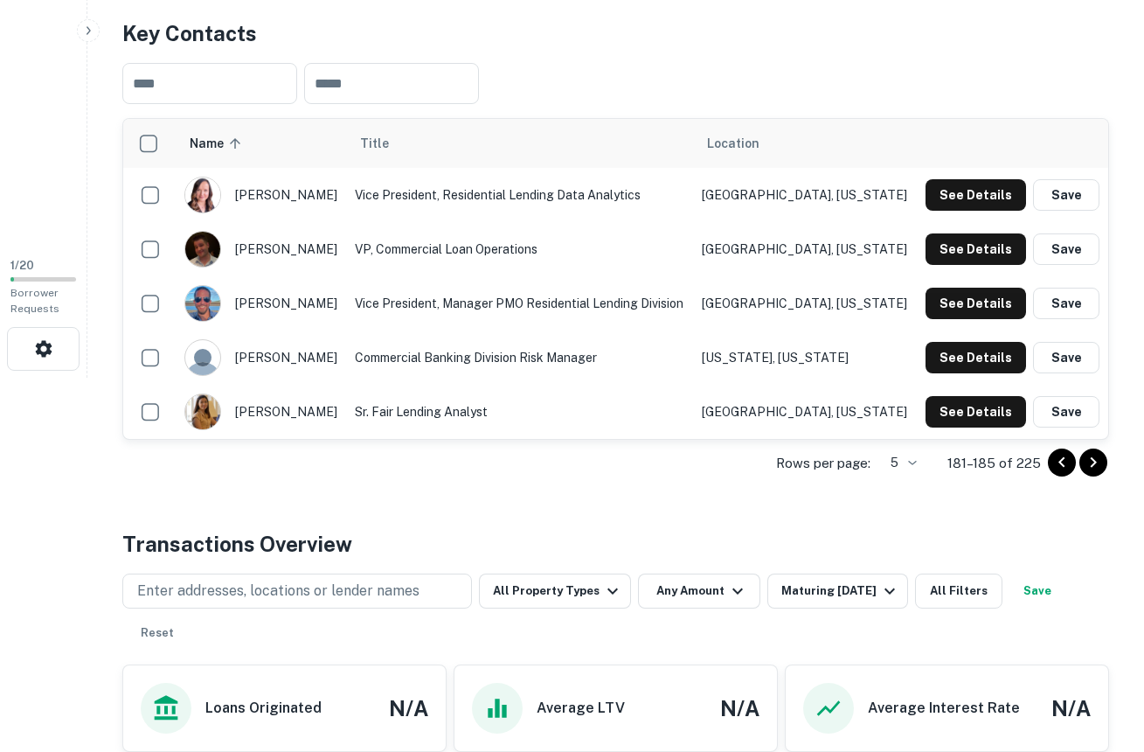
click at [1097, 464] on icon "Go to next page" at bounding box center [1093, 462] width 21 height 21
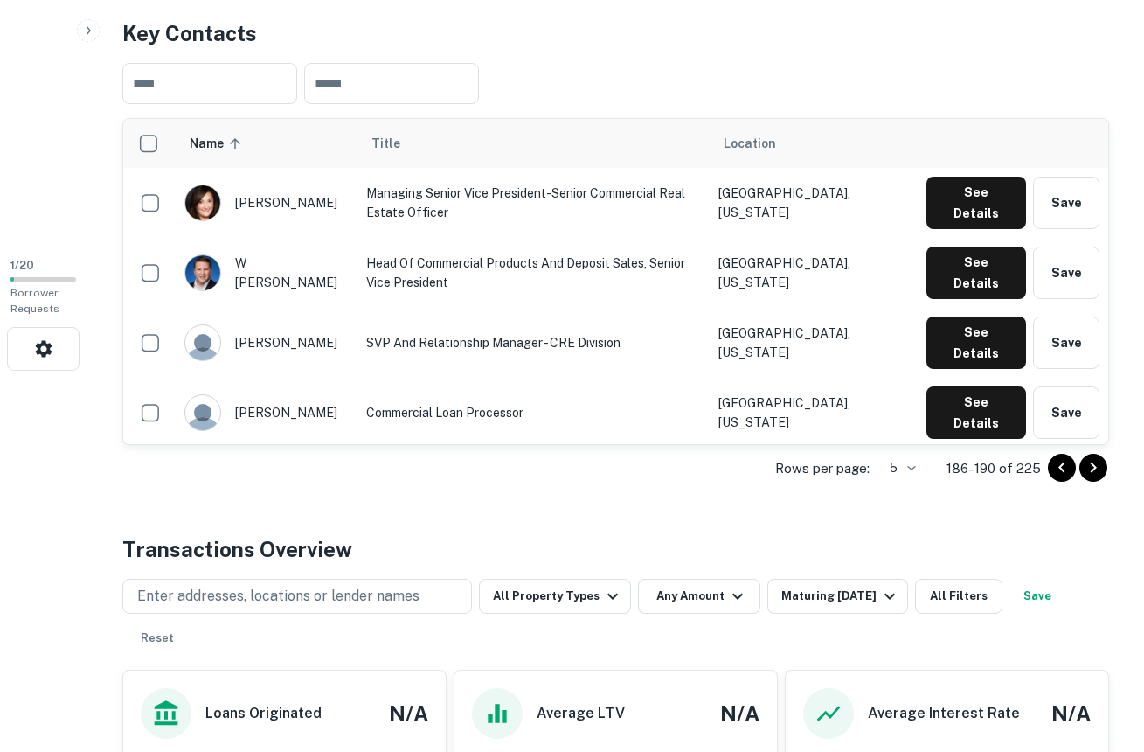
click at [1097, 464] on icon "Go to next page" at bounding box center [1093, 467] width 21 height 21
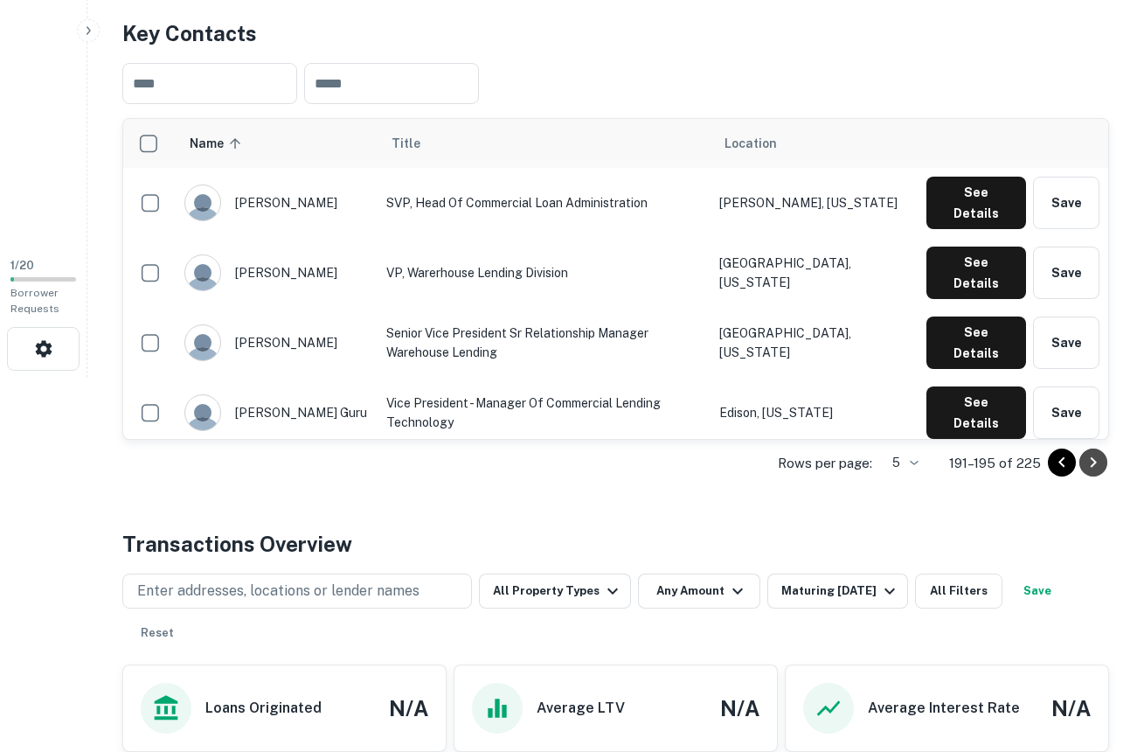
click at [1097, 464] on icon "Go to next page" at bounding box center [1093, 462] width 21 height 21
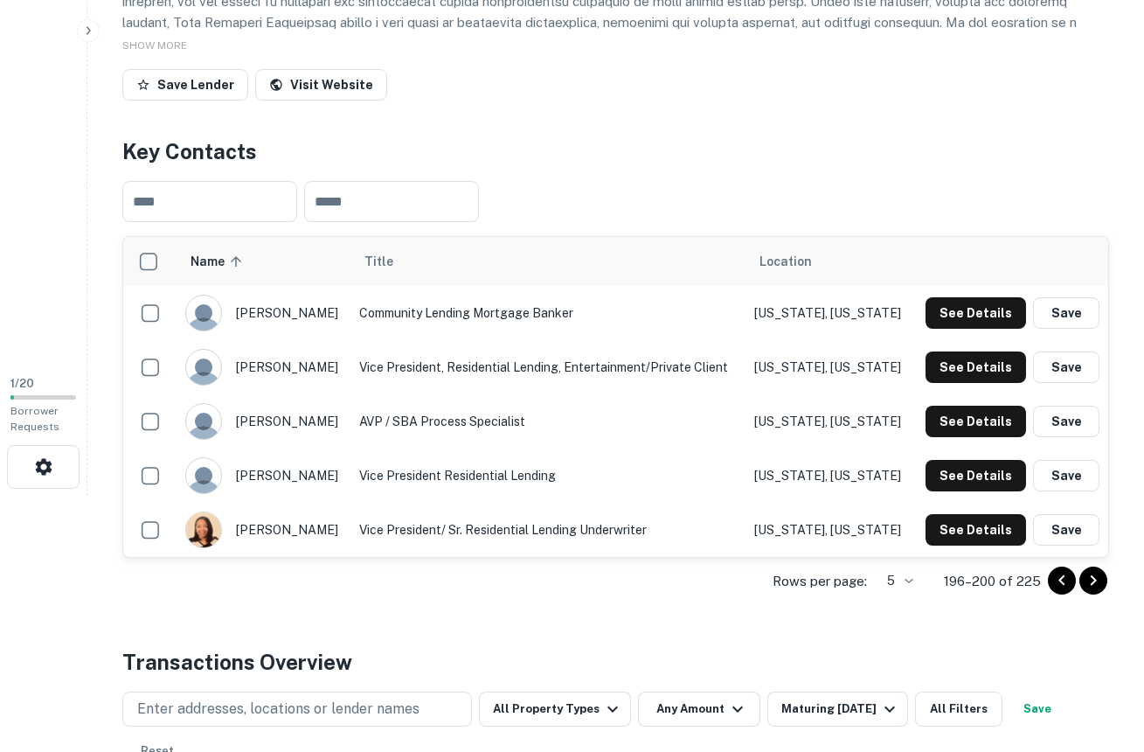
scroll to position [346, 0]
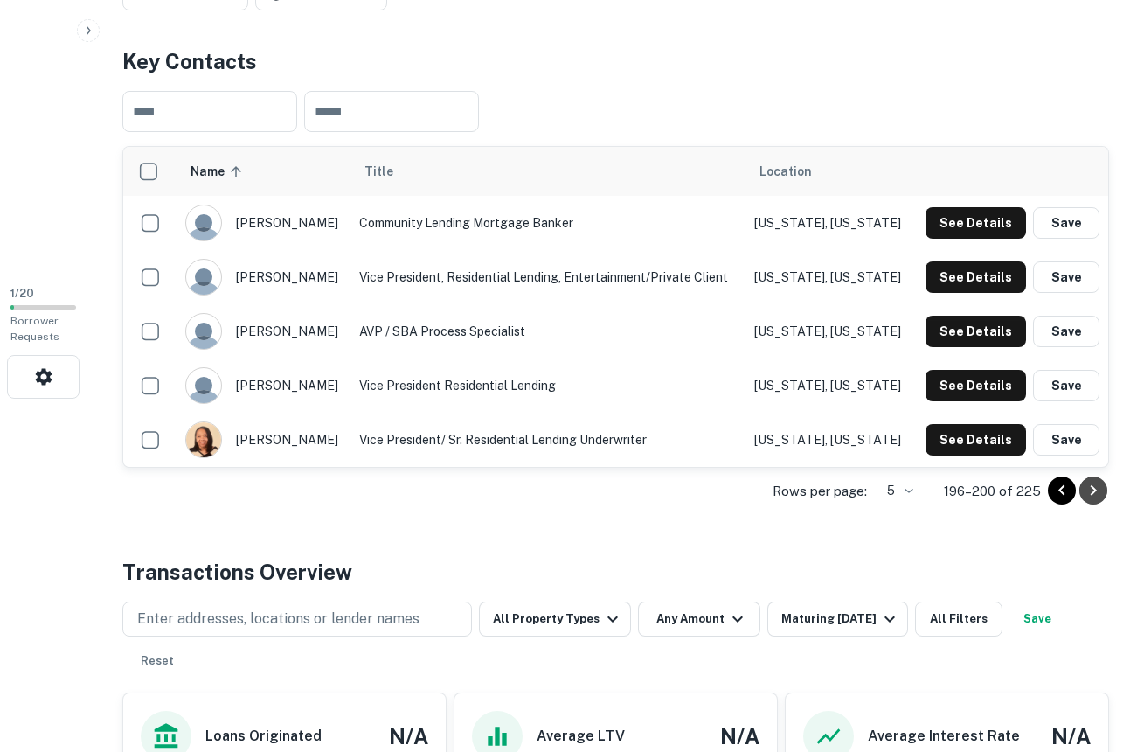
click at [1095, 492] on icon "Go to next page" at bounding box center [1093, 490] width 21 height 21
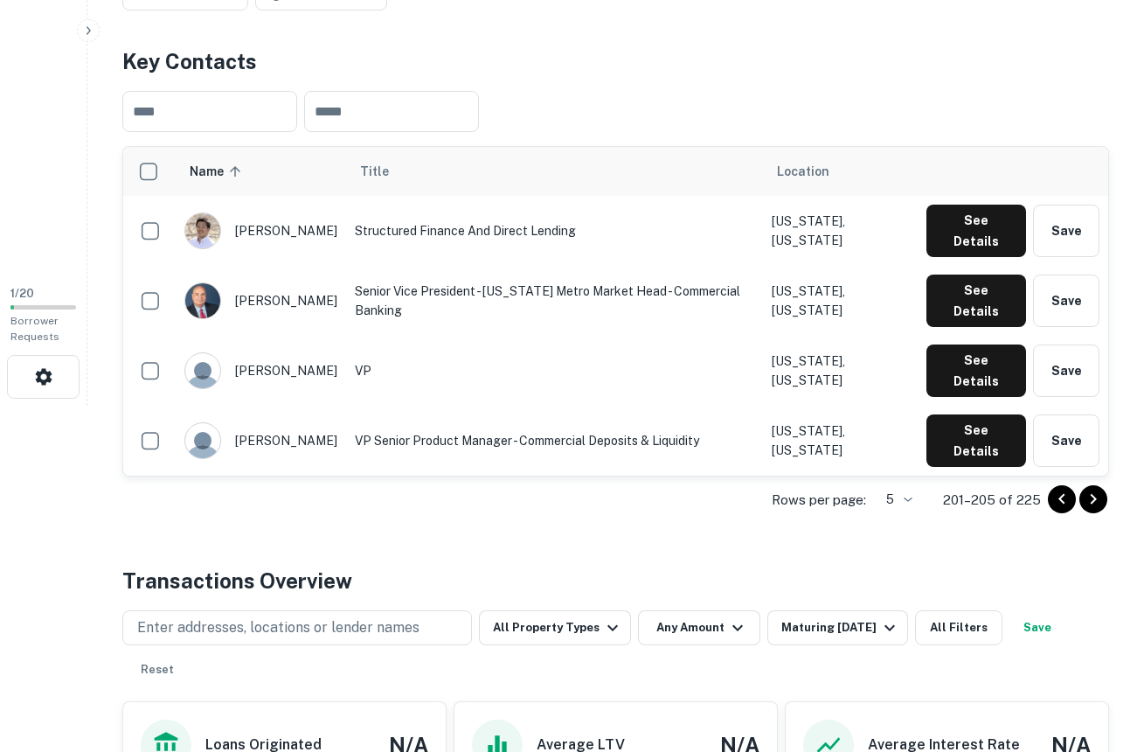
click at [1095, 492] on icon "Go to next page" at bounding box center [1093, 499] width 21 height 21
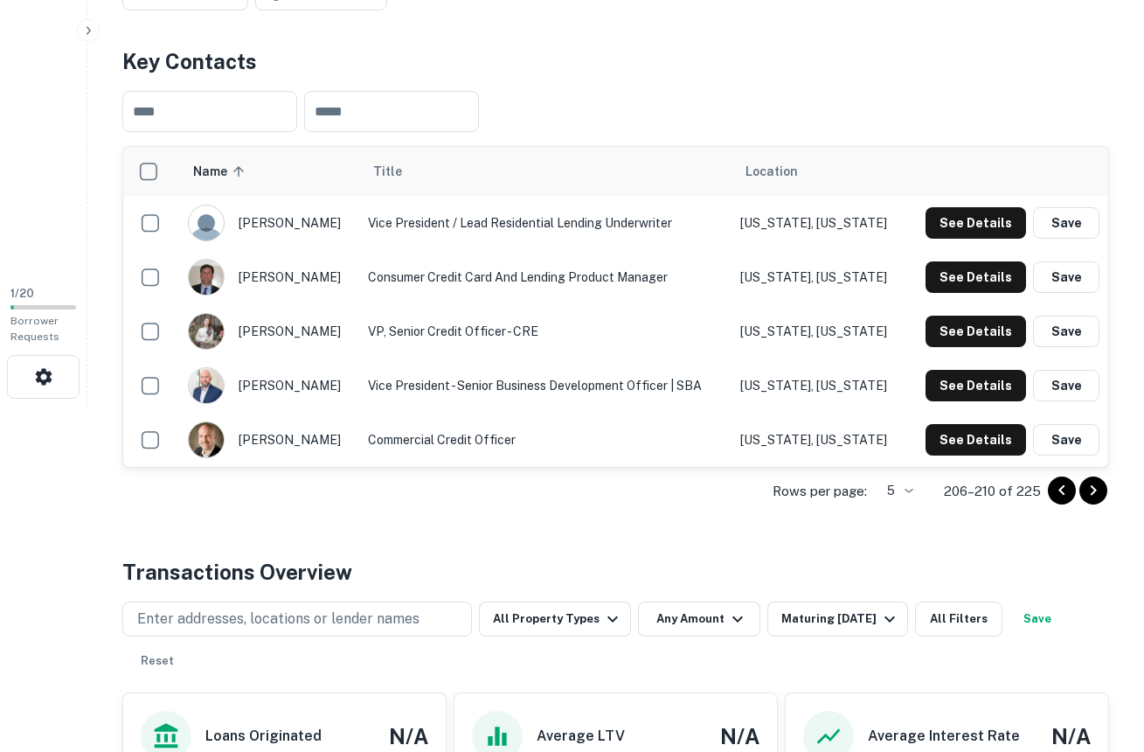
click at [1095, 492] on icon "Go to next page" at bounding box center [1093, 490] width 21 height 21
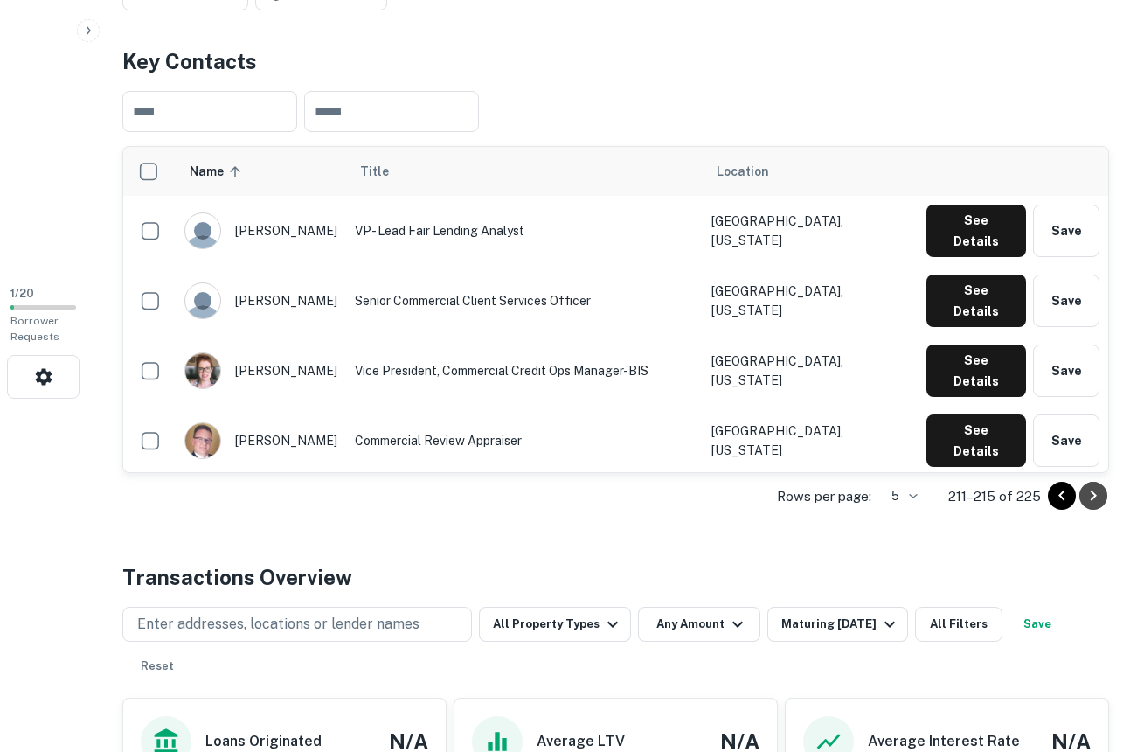
click at [1095, 492] on icon "Go to next page" at bounding box center [1093, 495] width 21 height 21
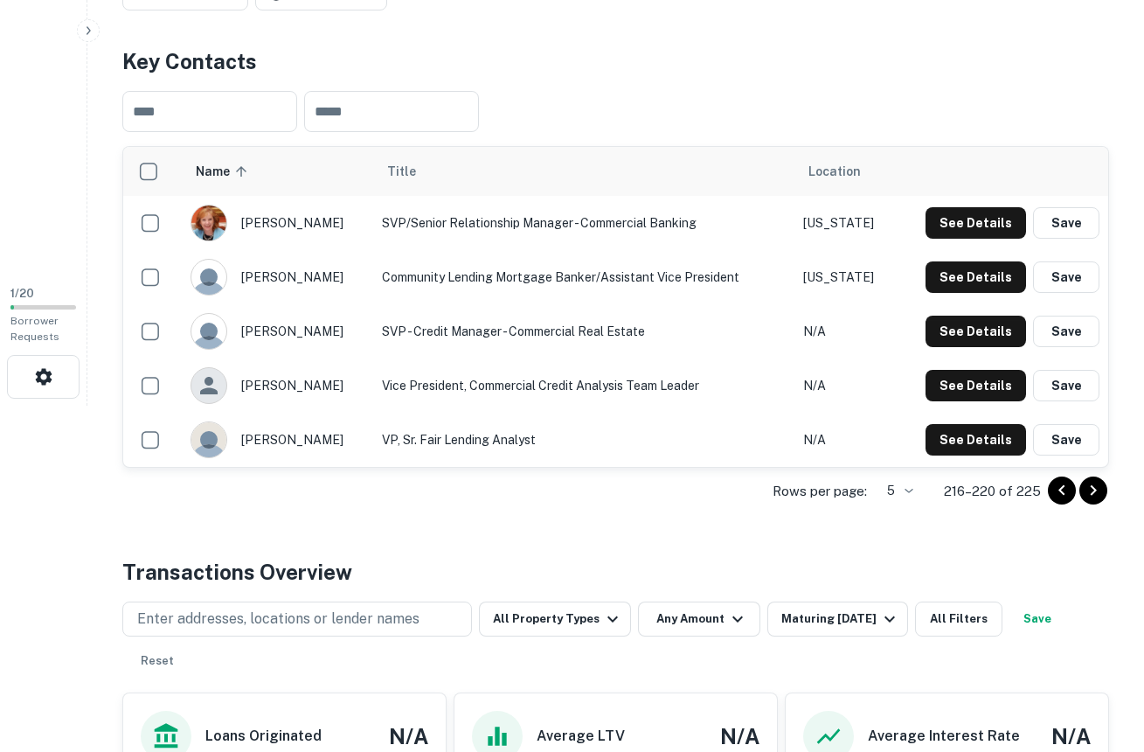
click at [1095, 492] on icon "Go to next page" at bounding box center [1093, 490] width 21 height 21
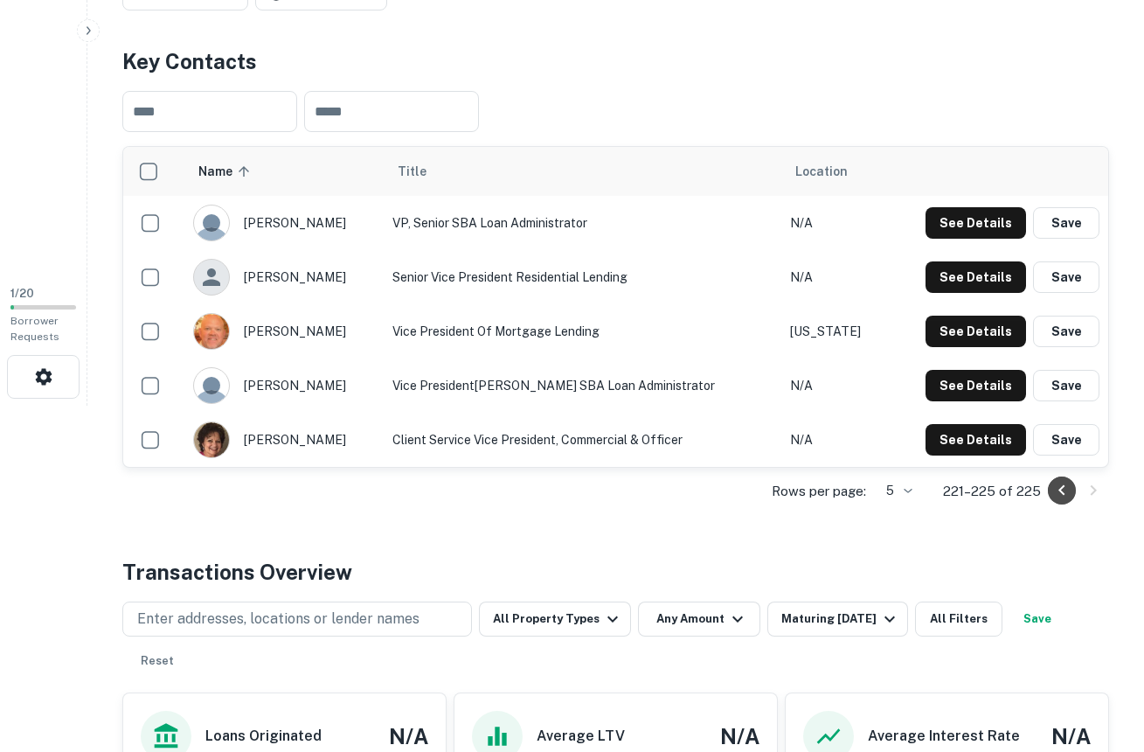
click at [1061, 492] on icon "Go to previous page" at bounding box center [1061, 490] width 6 height 10
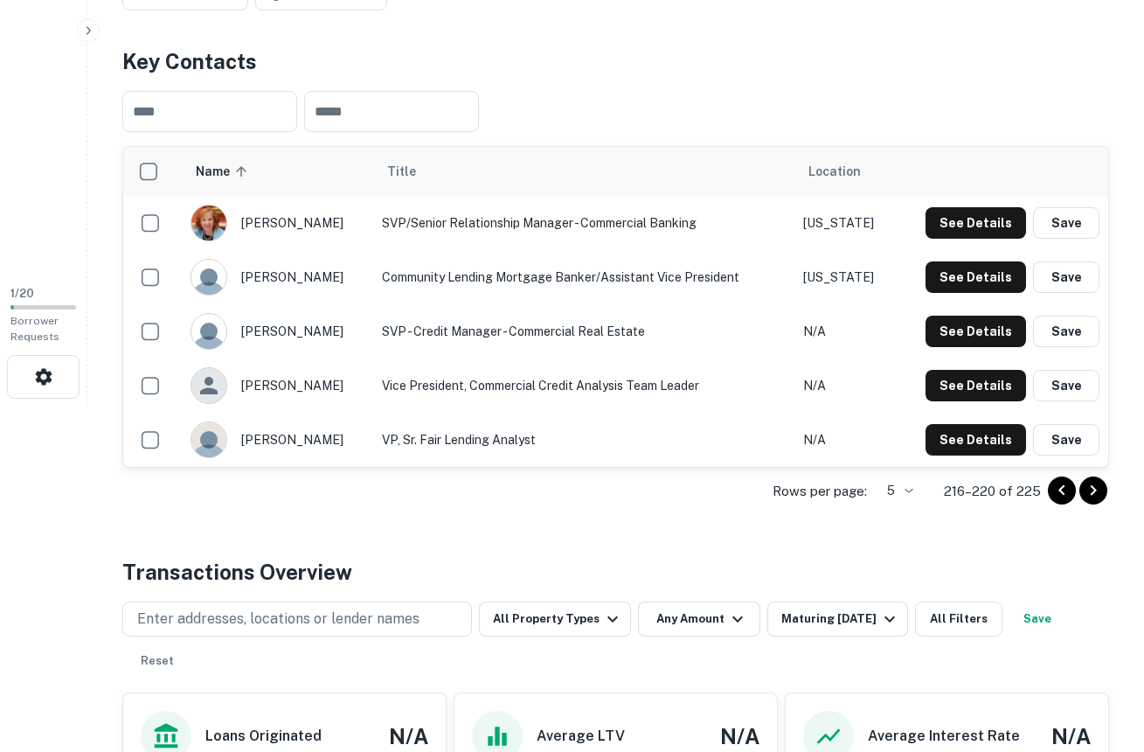
click at [1061, 492] on icon "Go to previous page" at bounding box center [1061, 490] width 6 height 10
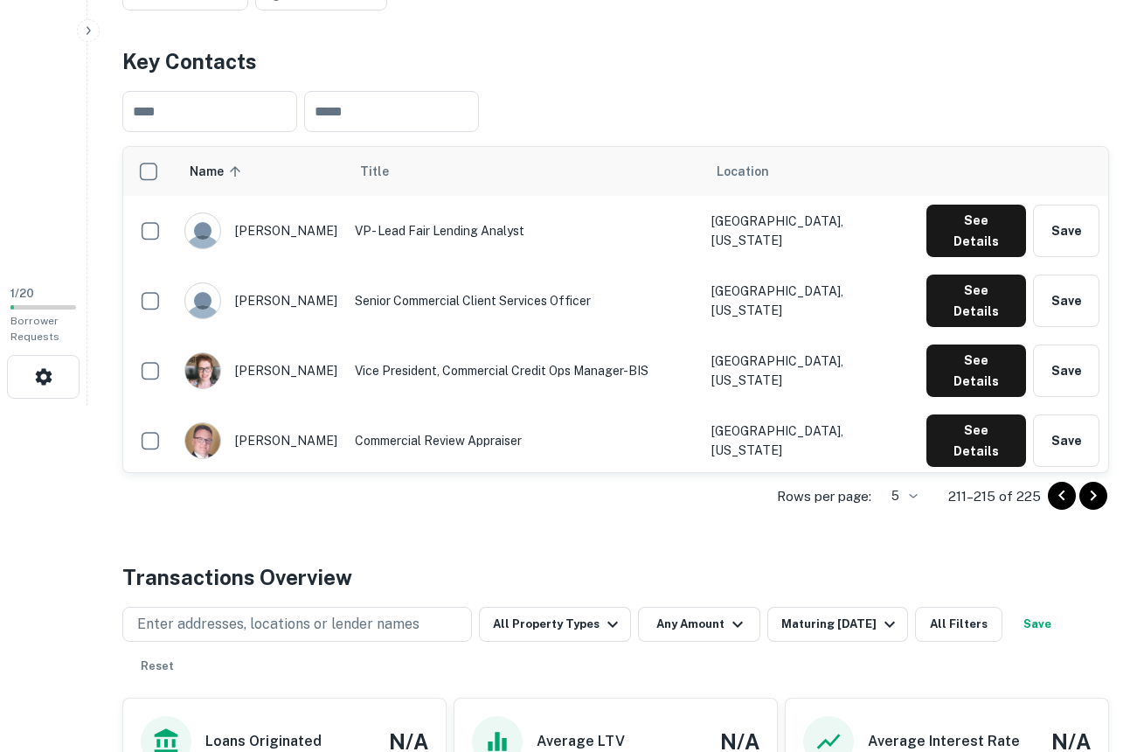
click at [1061, 492] on icon "Go to previous page" at bounding box center [1061, 495] width 6 height 10
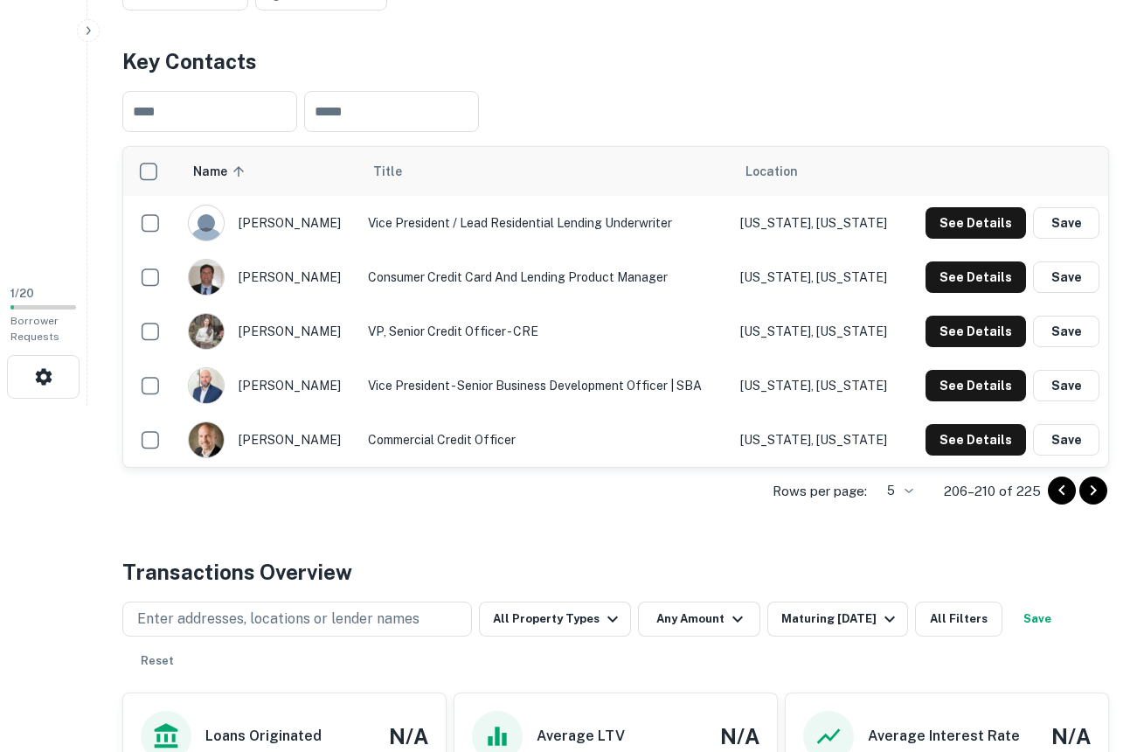
click at [1061, 492] on icon "Go to previous page" at bounding box center [1061, 490] width 6 height 10
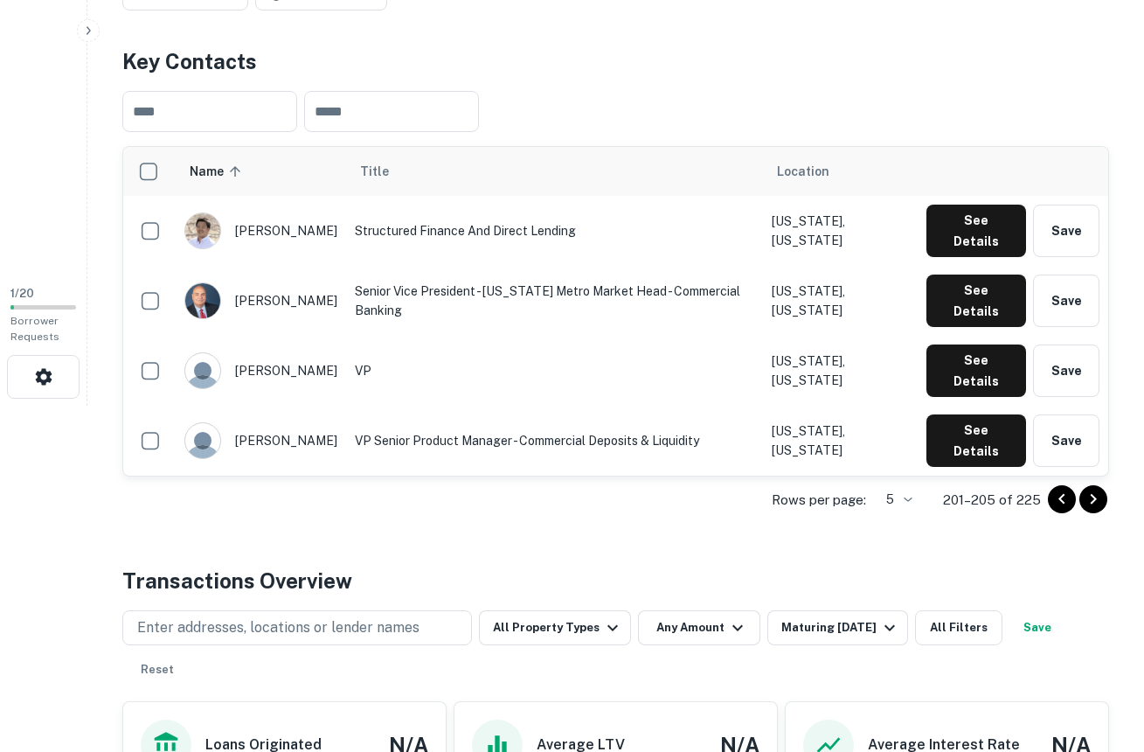
click at [1061, 492] on icon "Go to previous page" at bounding box center [1061, 499] width 21 height 21
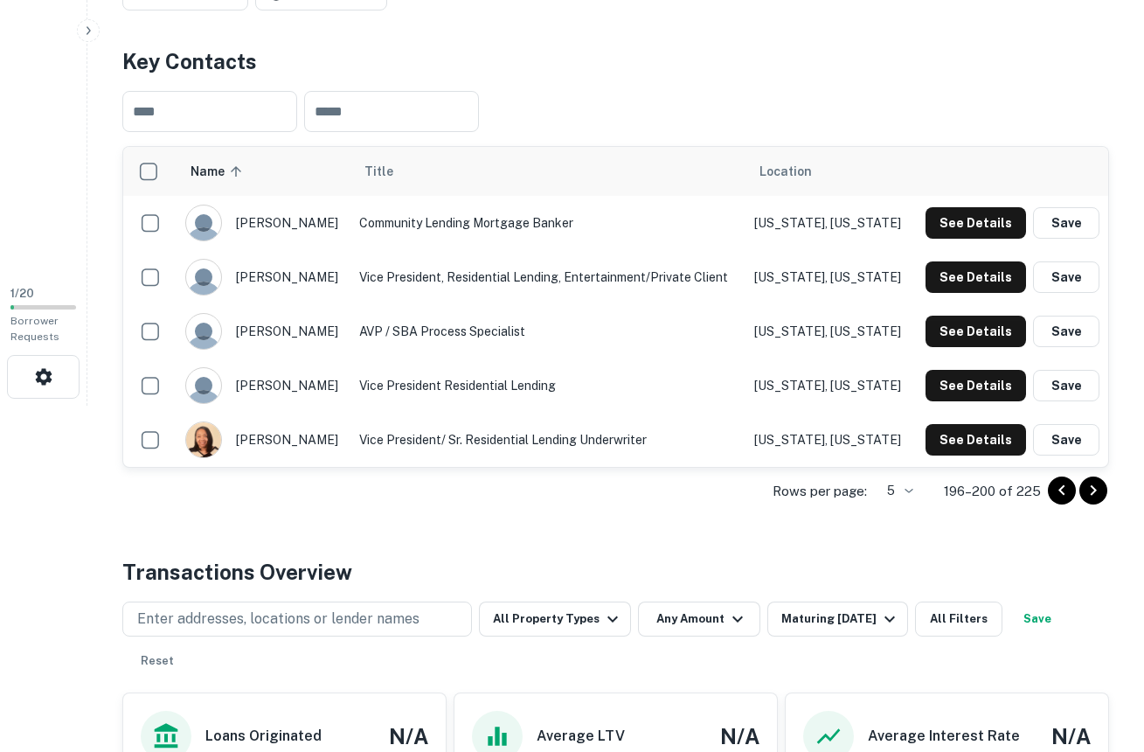
click at [1061, 492] on icon "Go to previous page" at bounding box center [1061, 490] width 6 height 10
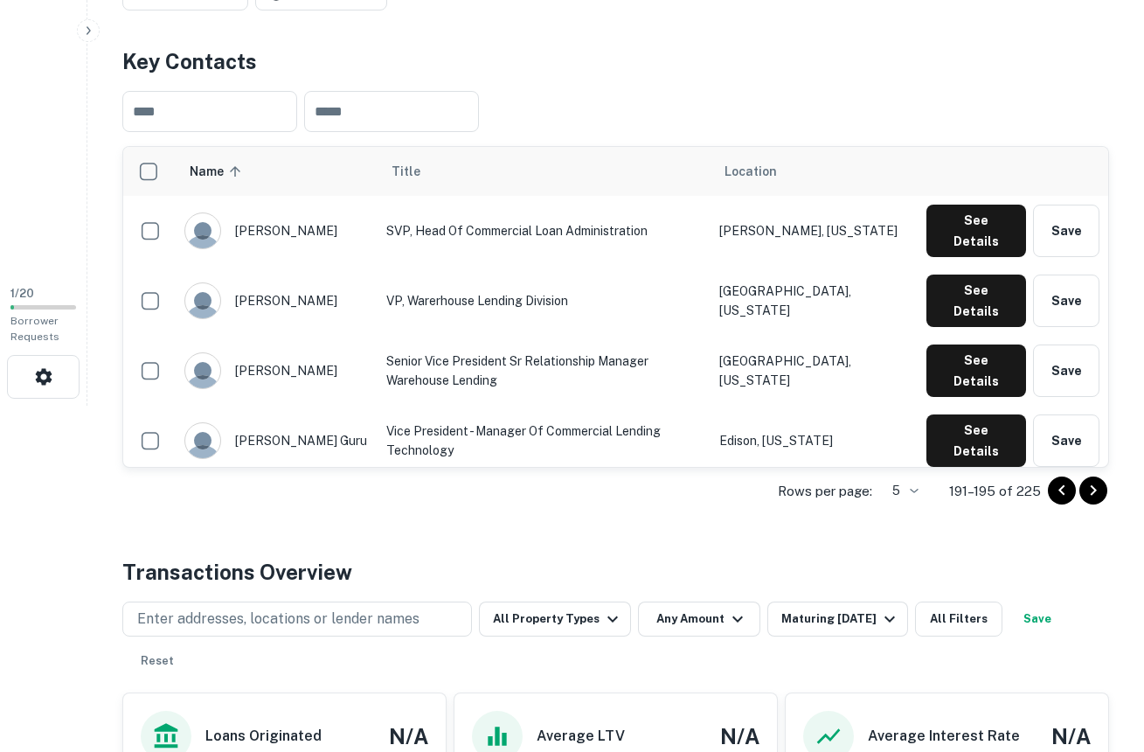
click at [1061, 492] on icon "Go to previous page" at bounding box center [1061, 490] width 6 height 10
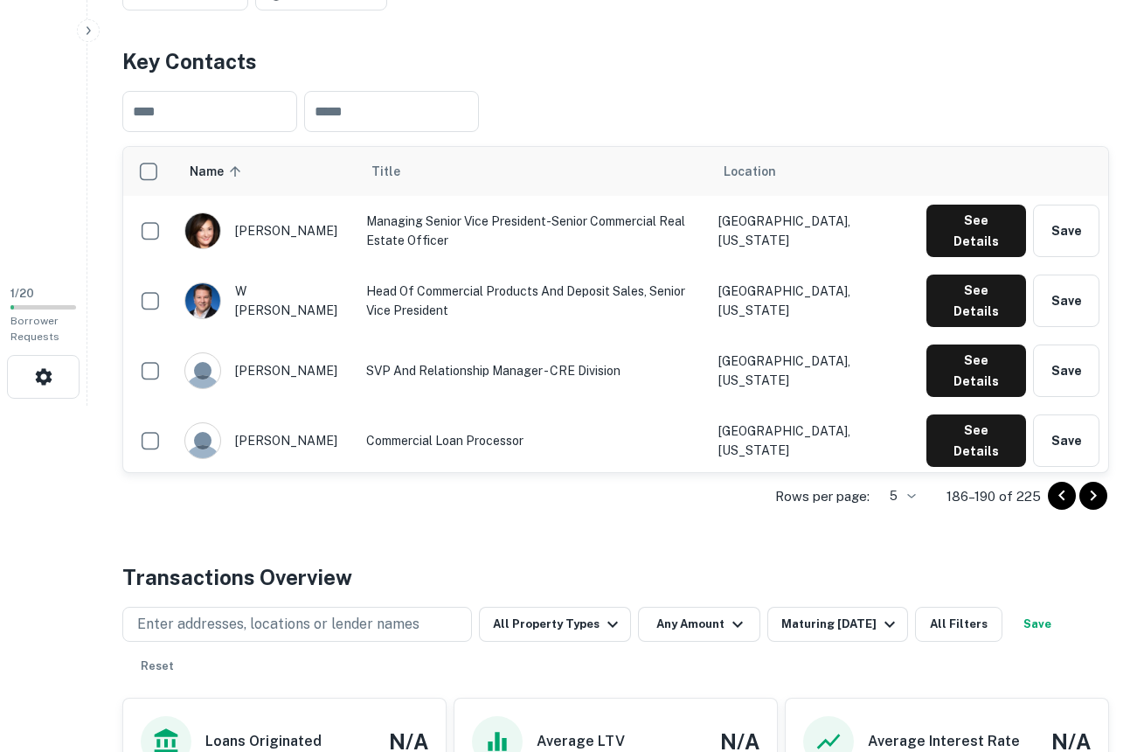
click at [1061, 492] on icon "Go to previous page" at bounding box center [1061, 495] width 6 height 10
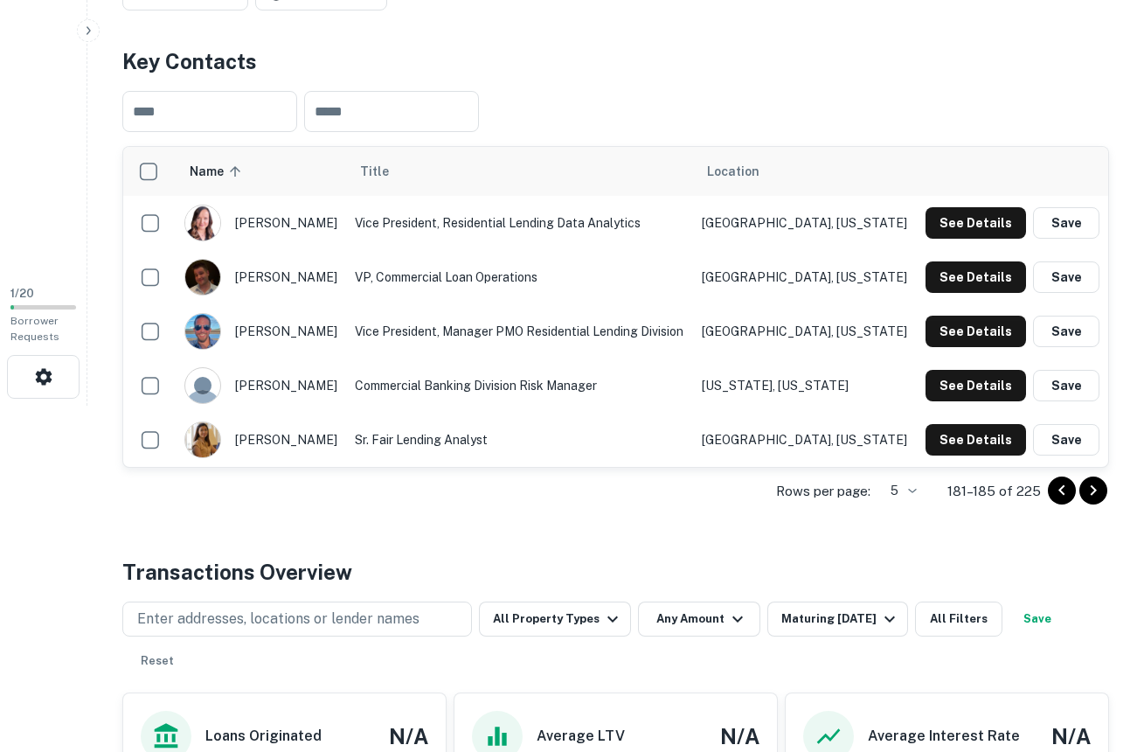
click at [1061, 492] on icon "Go to previous page" at bounding box center [1061, 490] width 6 height 10
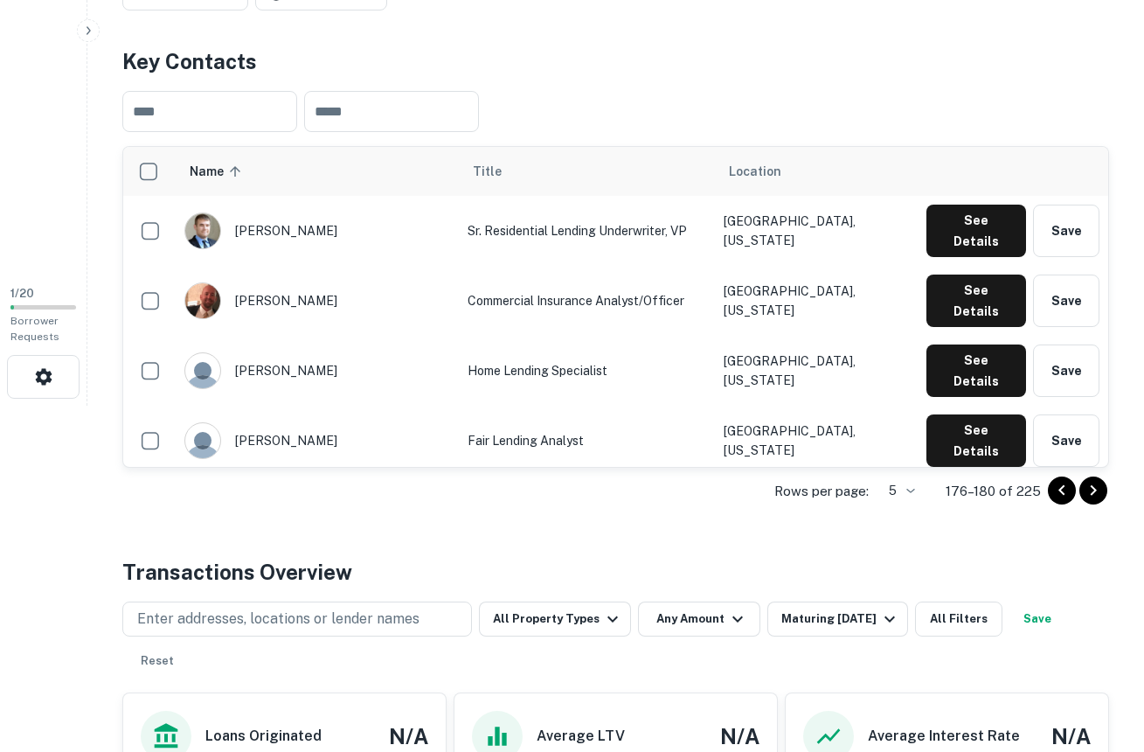
click at [1061, 492] on icon "Go to previous page" at bounding box center [1061, 490] width 6 height 10
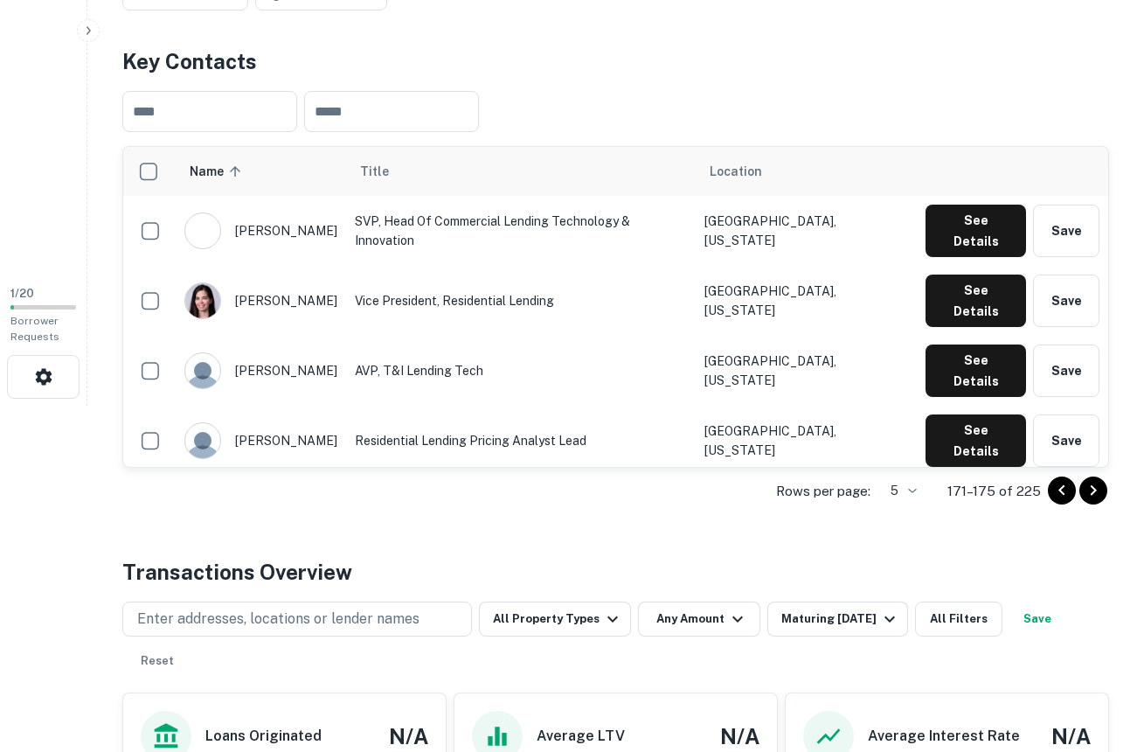
click at [1061, 492] on icon "Go to previous page" at bounding box center [1061, 490] width 6 height 10
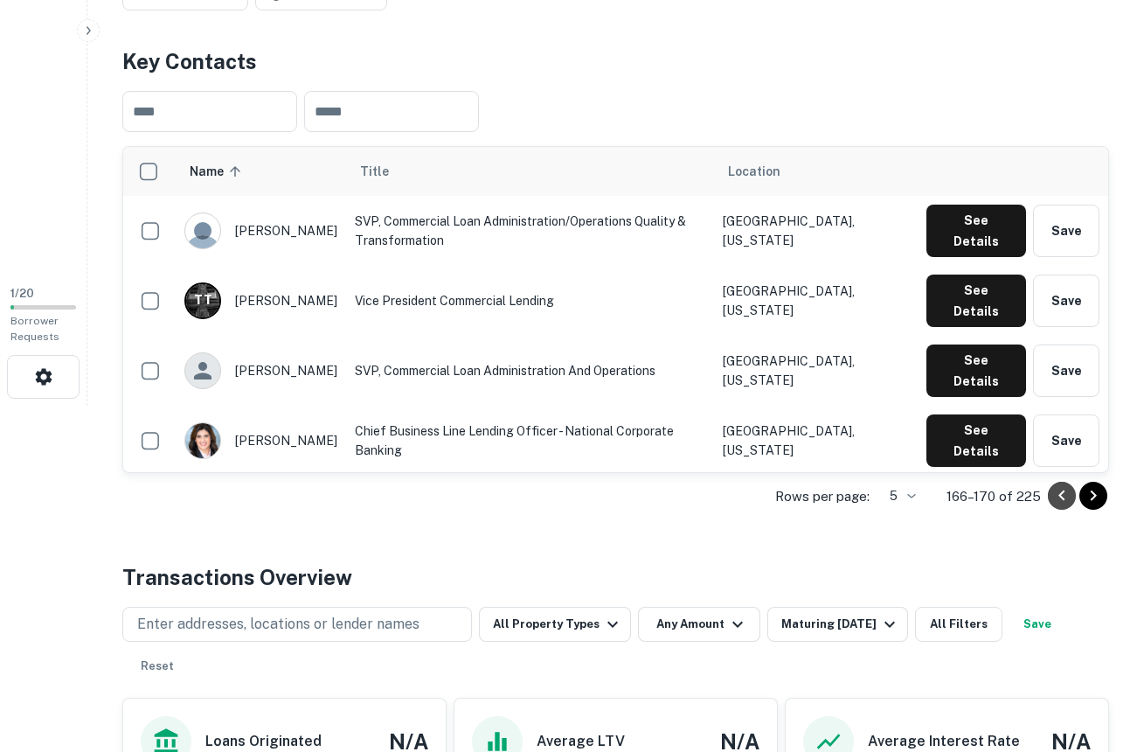
click at [1061, 492] on icon "Go to previous page" at bounding box center [1061, 495] width 6 height 10
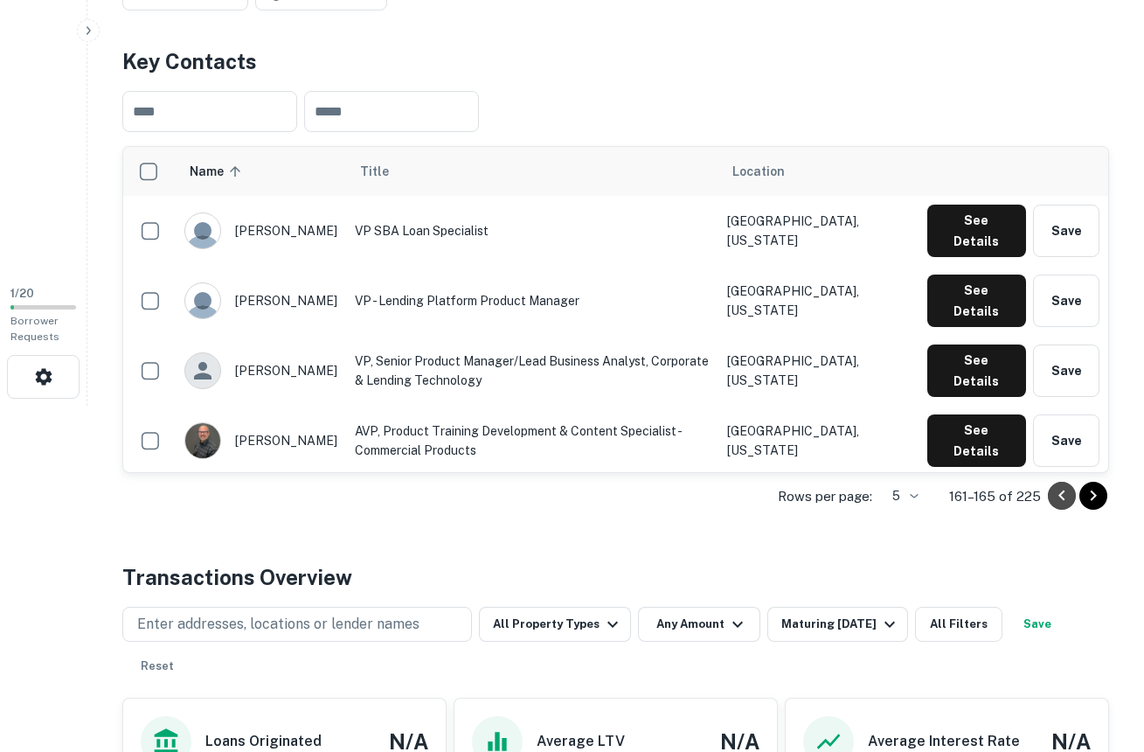
click at [1061, 492] on icon "Go to previous page" at bounding box center [1061, 495] width 6 height 10
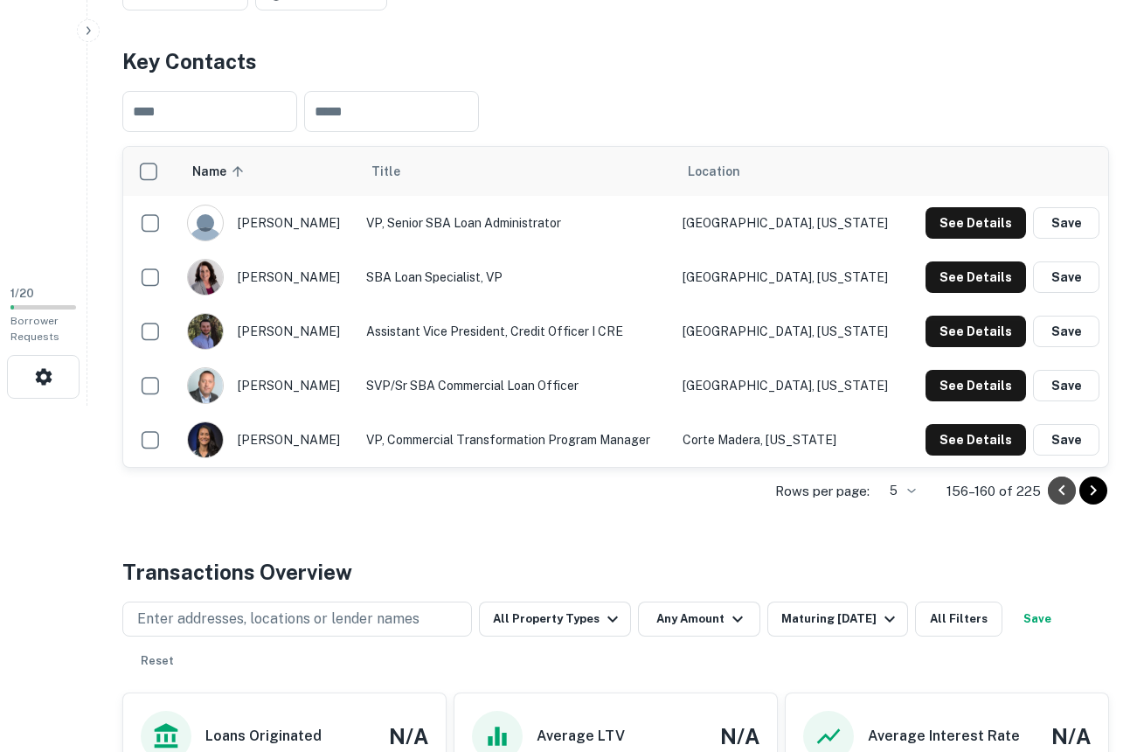
click at [1061, 492] on icon "Go to previous page" at bounding box center [1061, 490] width 6 height 10
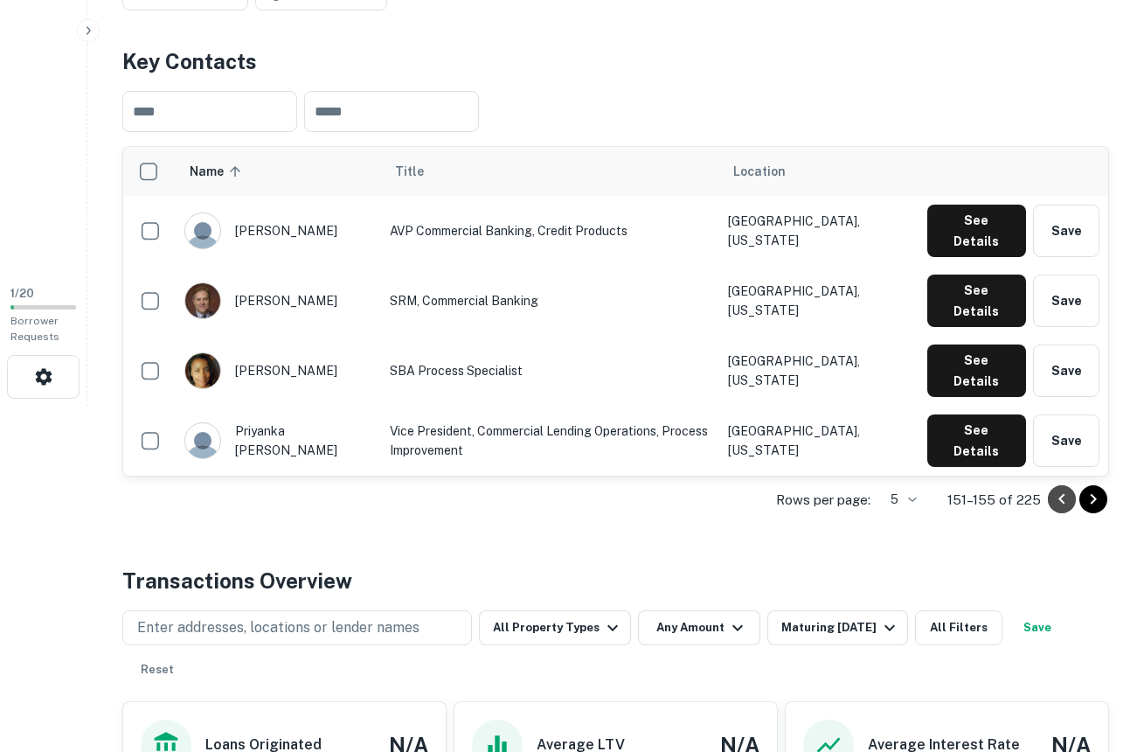
click at [1061, 492] on icon "Go to previous page" at bounding box center [1061, 499] width 21 height 21
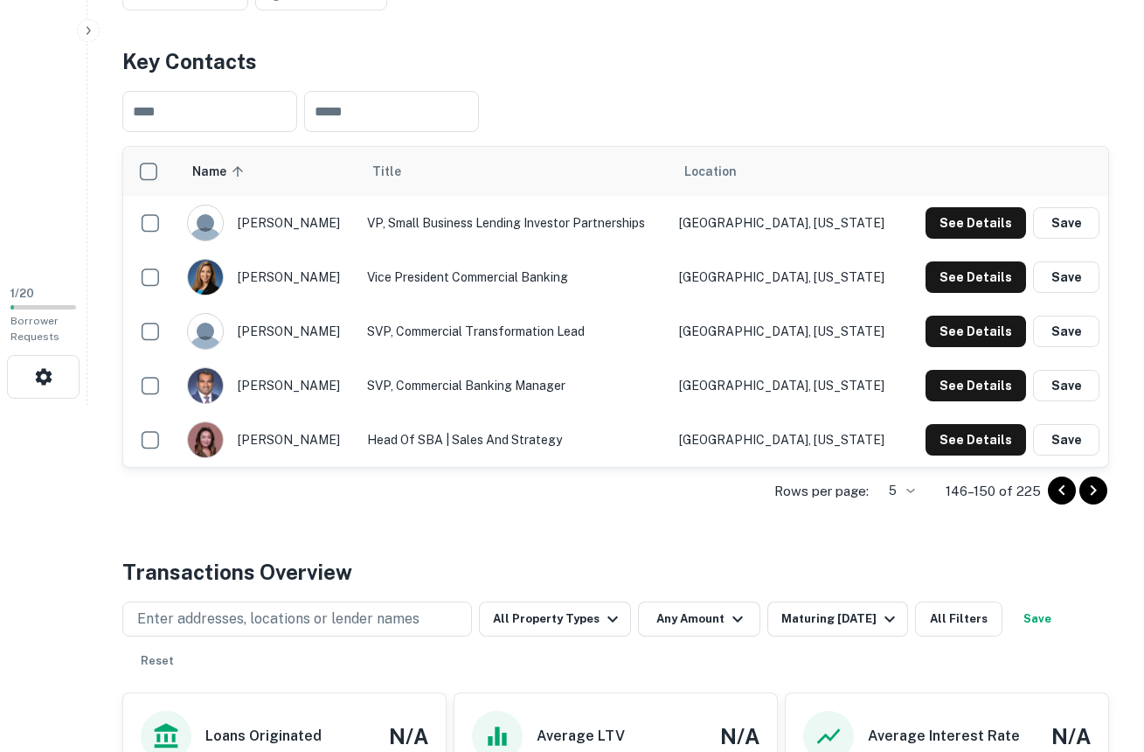
click at [1061, 492] on icon "Go to previous page" at bounding box center [1061, 490] width 6 height 10
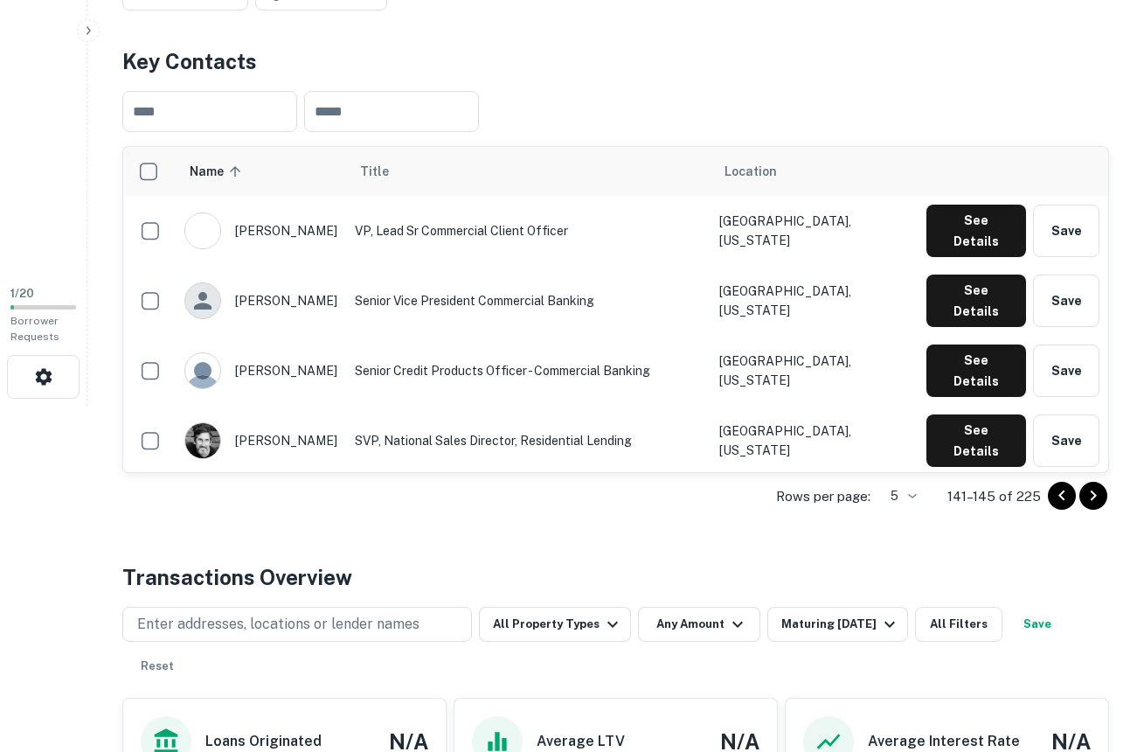
click at [1061, 492] on icon "Go to previous page" at bounding box center [1061, 495] width 6 height 10
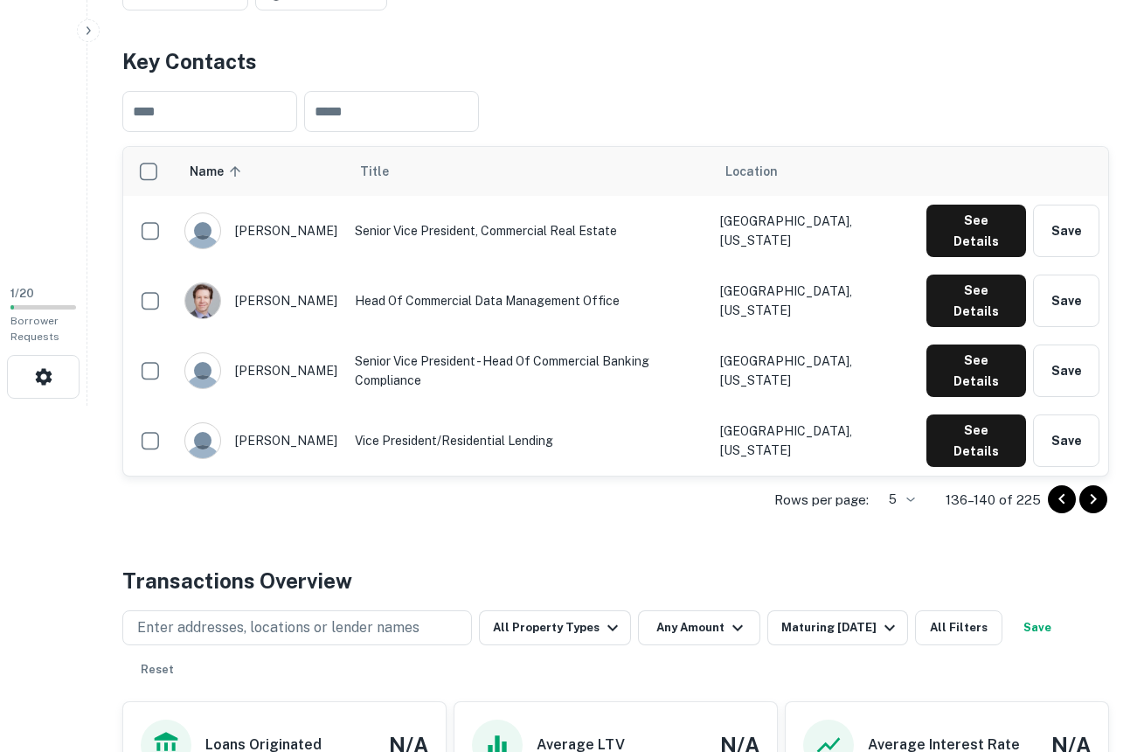
click at [1061, 492] on icon "Go to previous page" at bounding box center [1061, 499] width 21 height 21
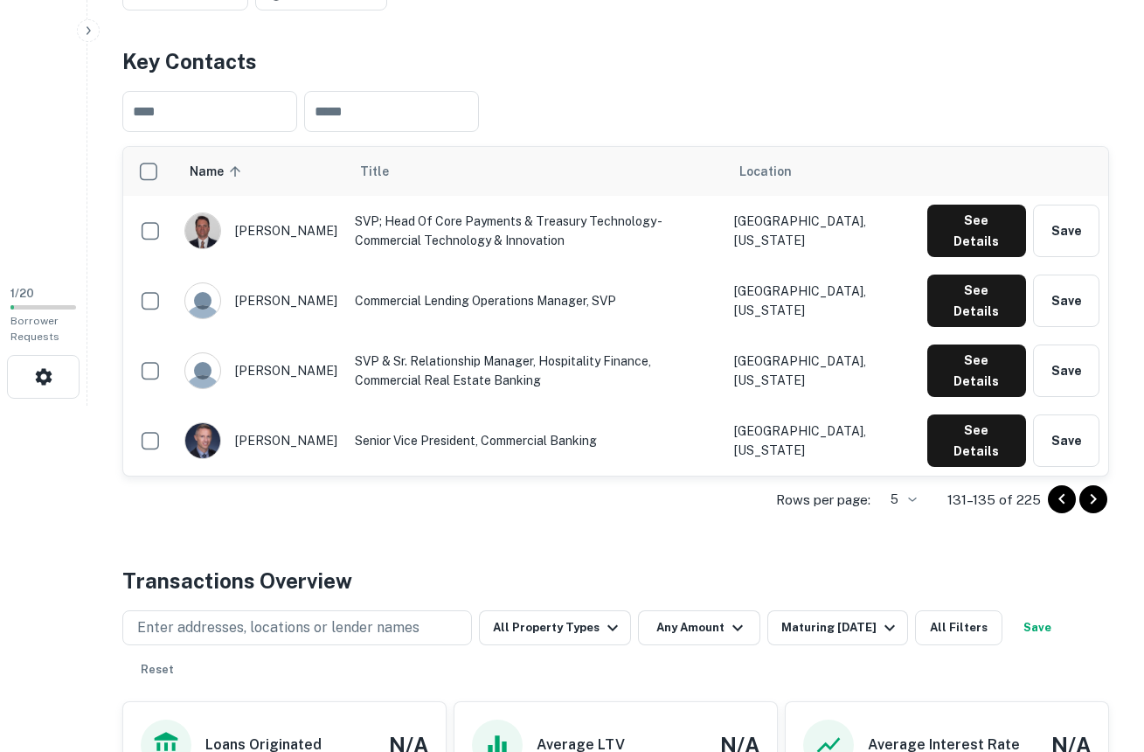
click at [1061, 492] on icon "Go to previous page" at bounding box center [1061, 499] width 21 height 21
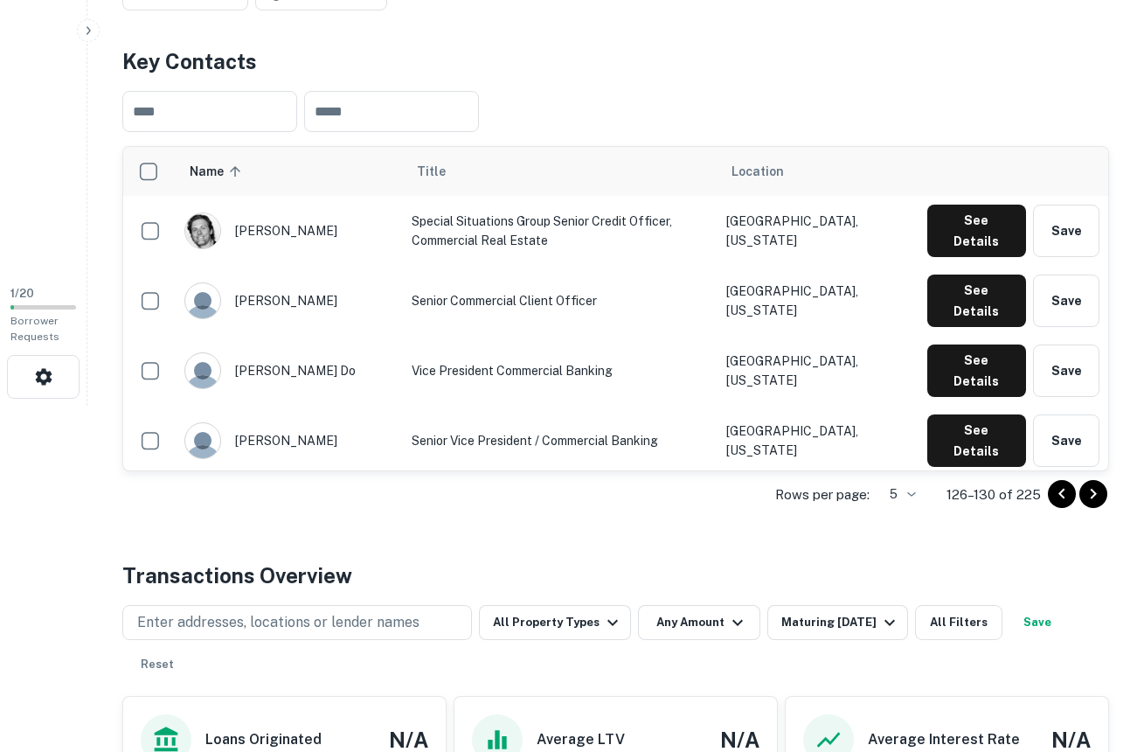
click at [1061, 492] on icon "Go to previous page" at bounding box center [1061, 494] width 6 height 10
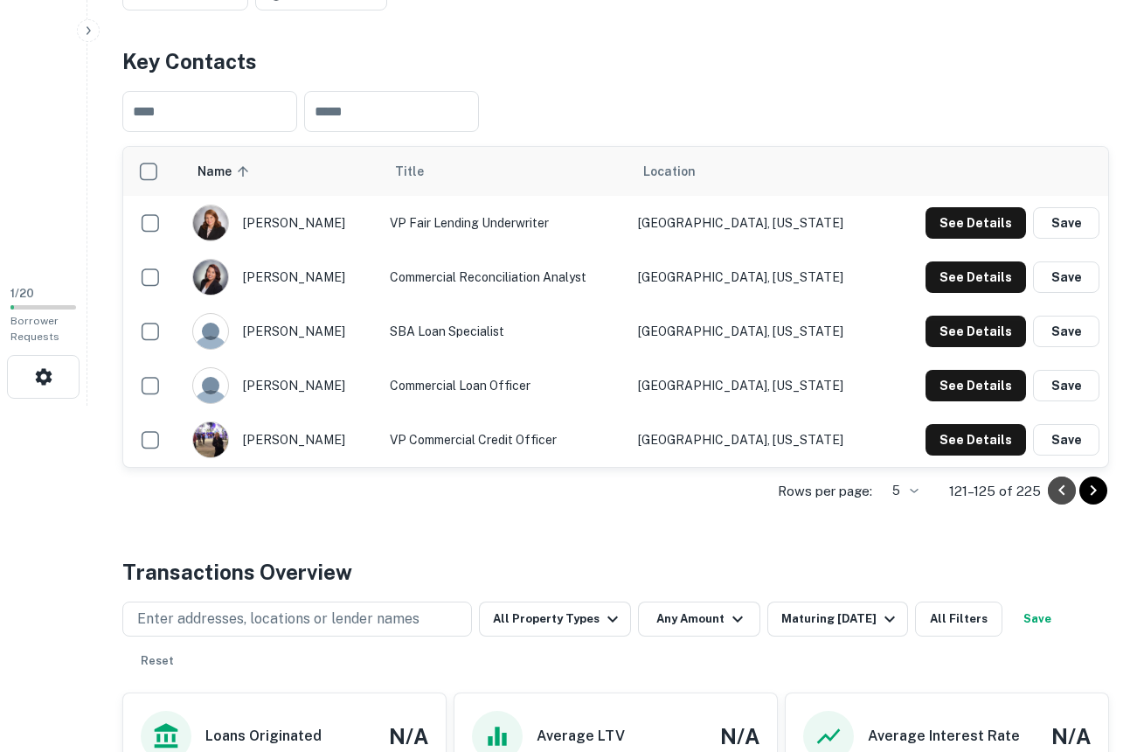
click at [1061, 492] on icon "Go to previous page" at bounding box center [1061, 490] width 6 height 10
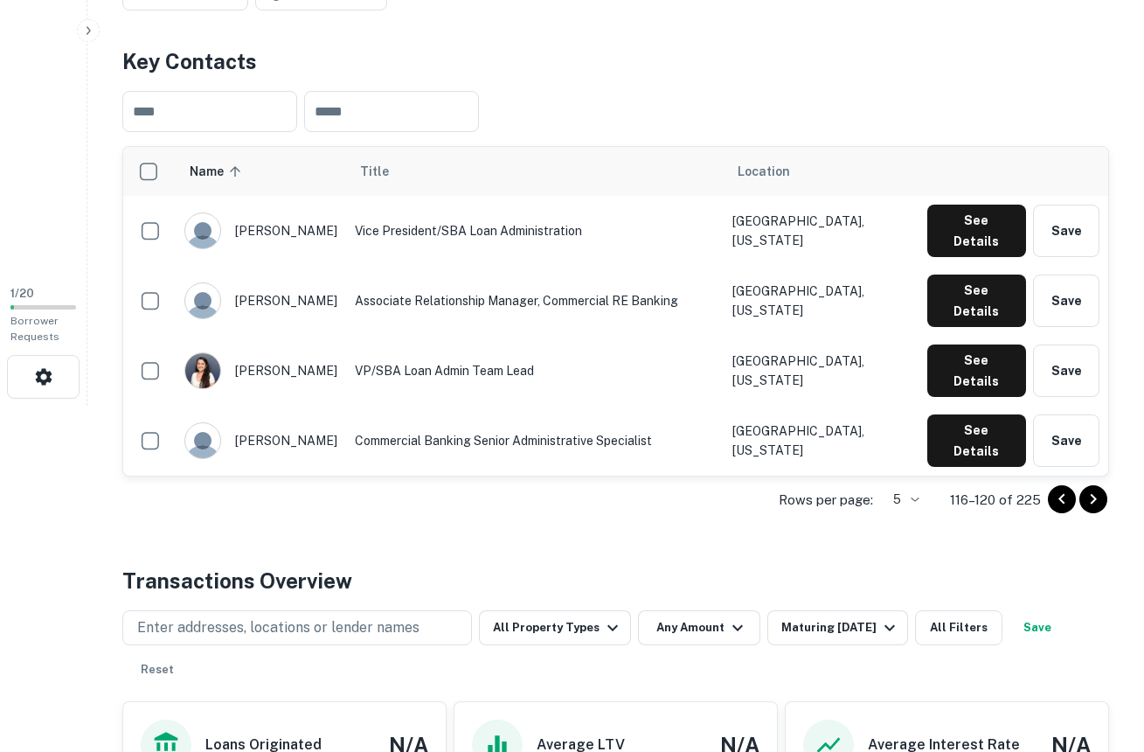
click at [1061, 492] on icon "Go to previous page" at bounding box center [1061, 499] width 21 height 21
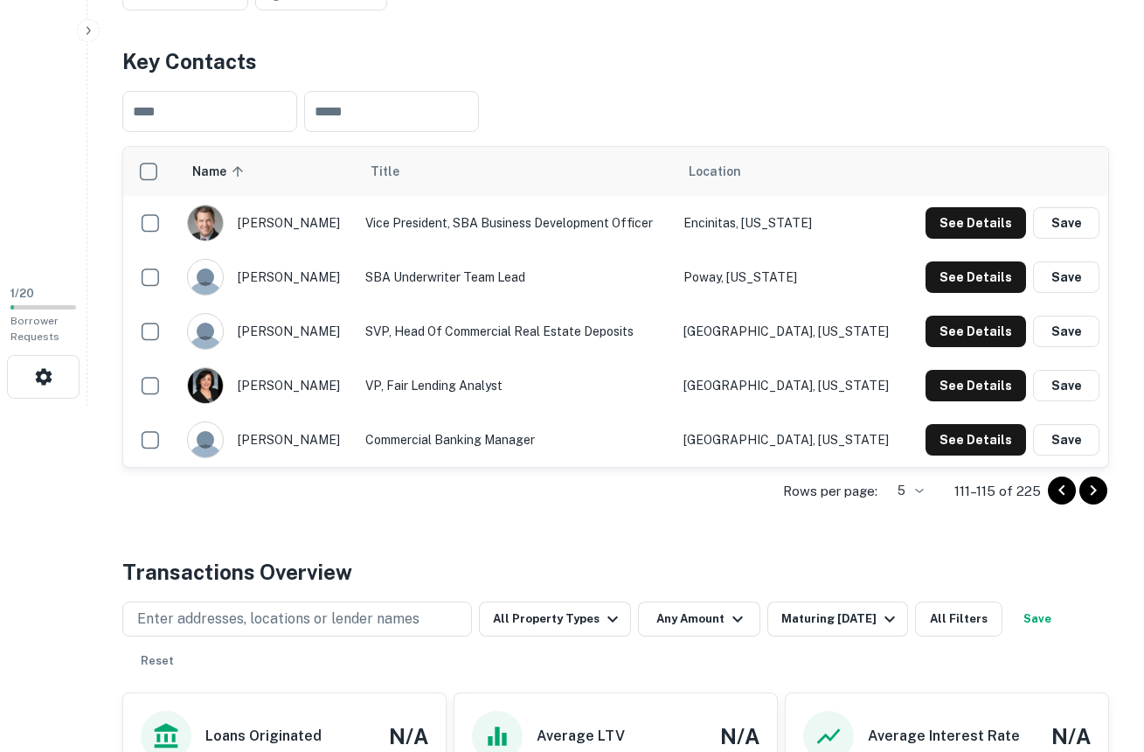
click at [1061, 492] on icon "Go to previous page" at bounding box center [1061, 490] width 6 height 10
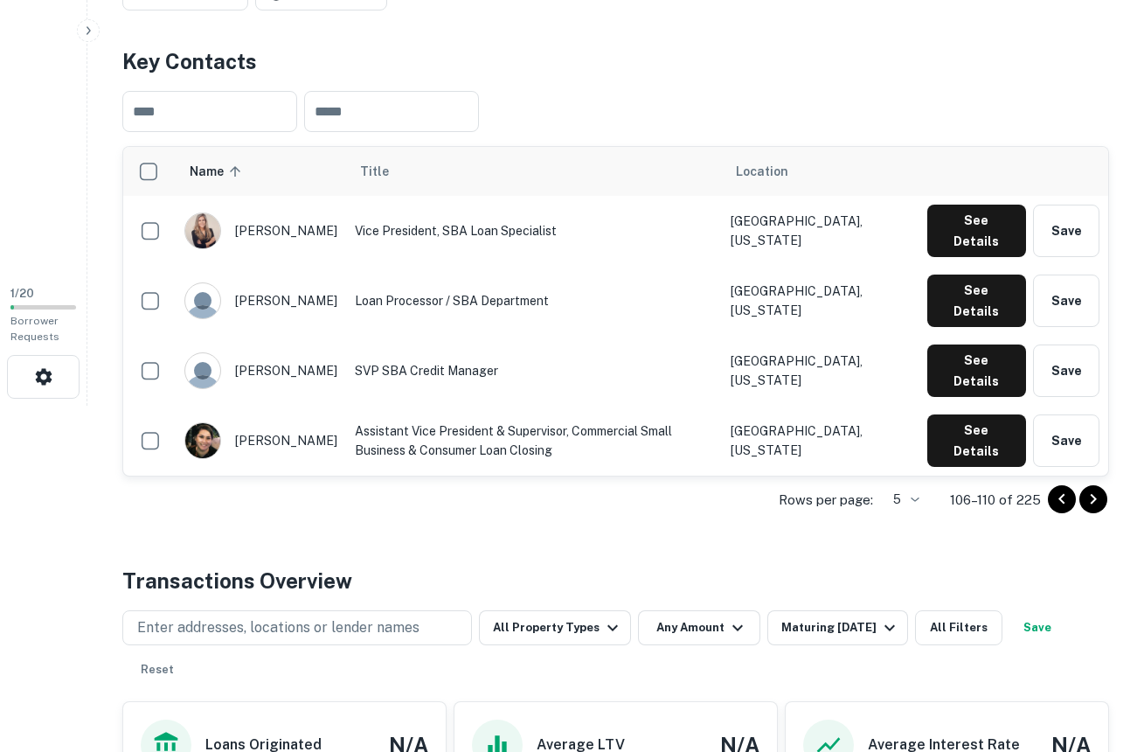
click at [1061, 492] on icon "Go to previous page" at bounding box center [1061, 499] width 21 height 21
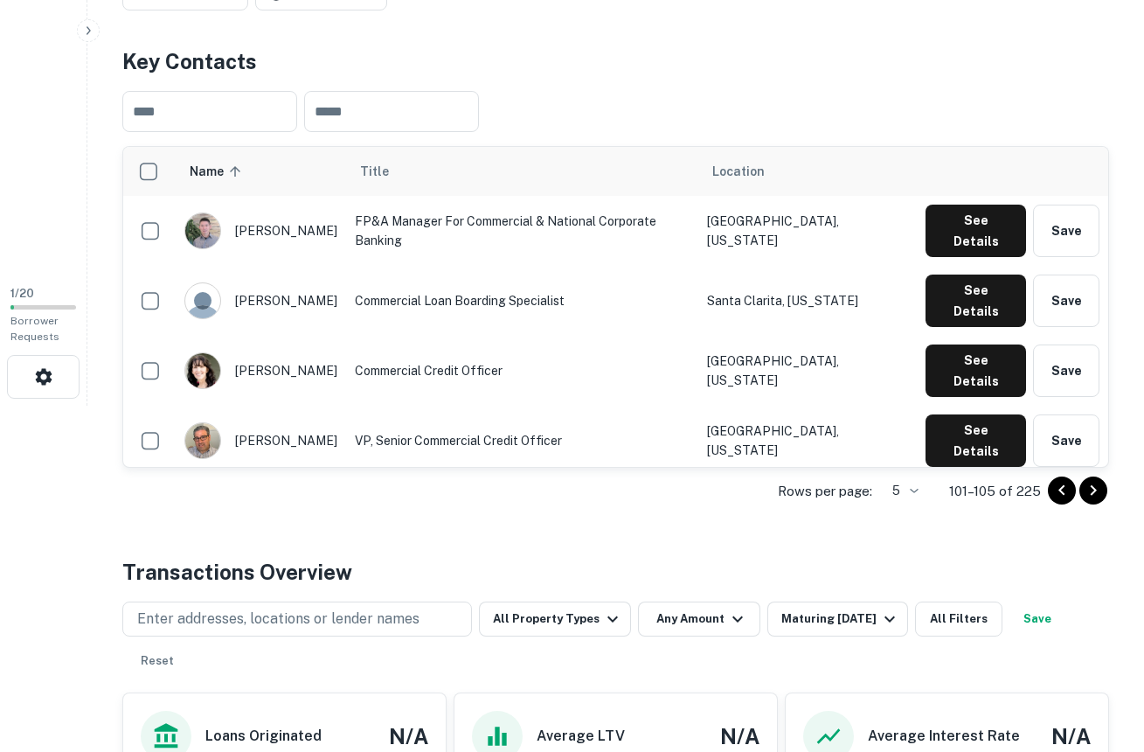
click at [1061, 492] on icon "Go to previous page" at bounding box center [1061, 490] width 6 height 10
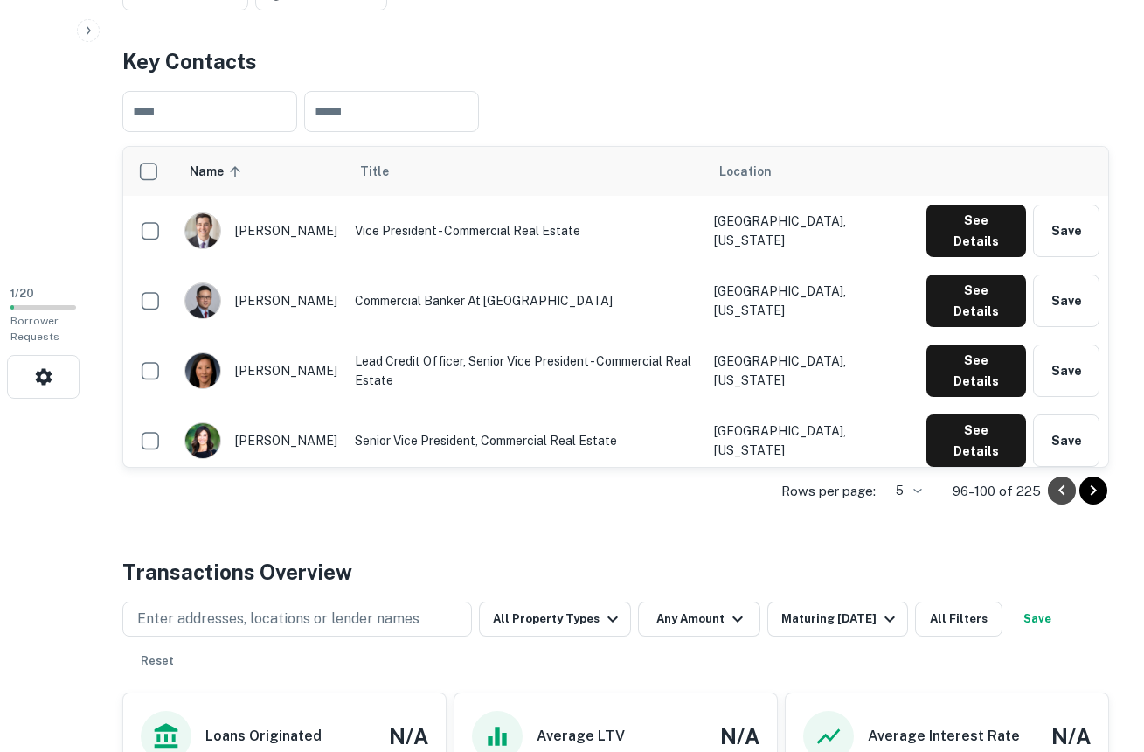
click at [1061, 492] on icon "Go to previous page" at bounding box center [1061, 490] width 6 height 10
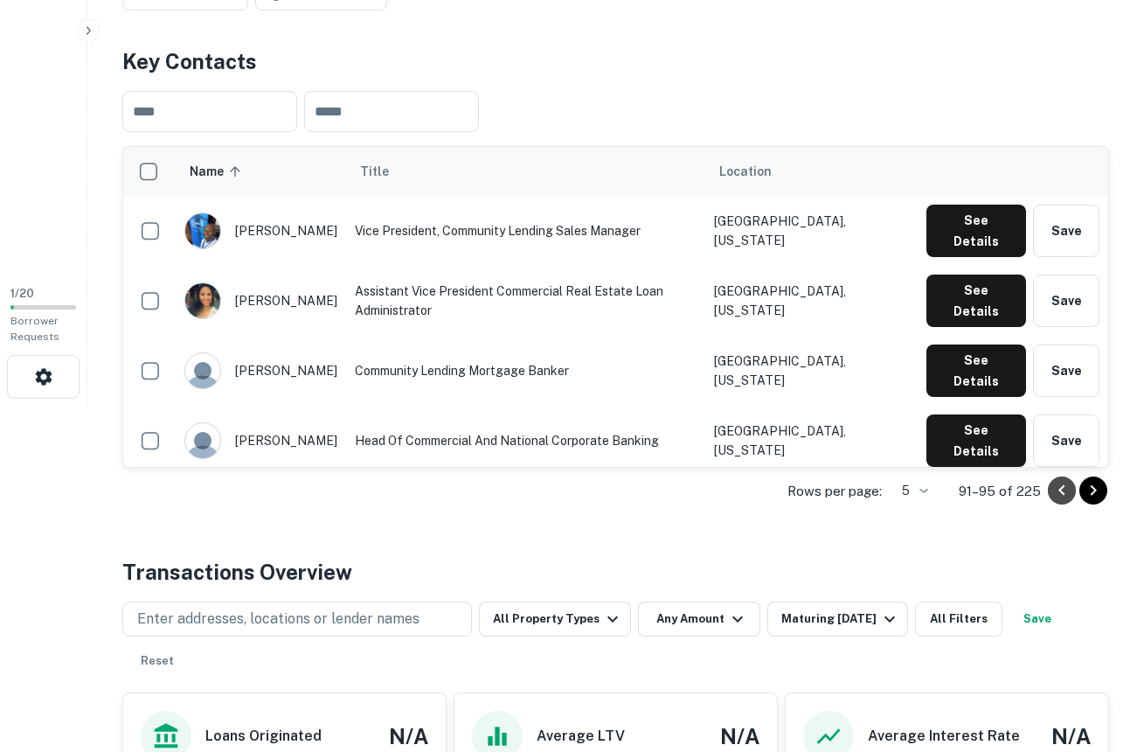
click at [1061, 492] on icon "Go to previous page" at bounding box center [1061, 490] width 6 height 10
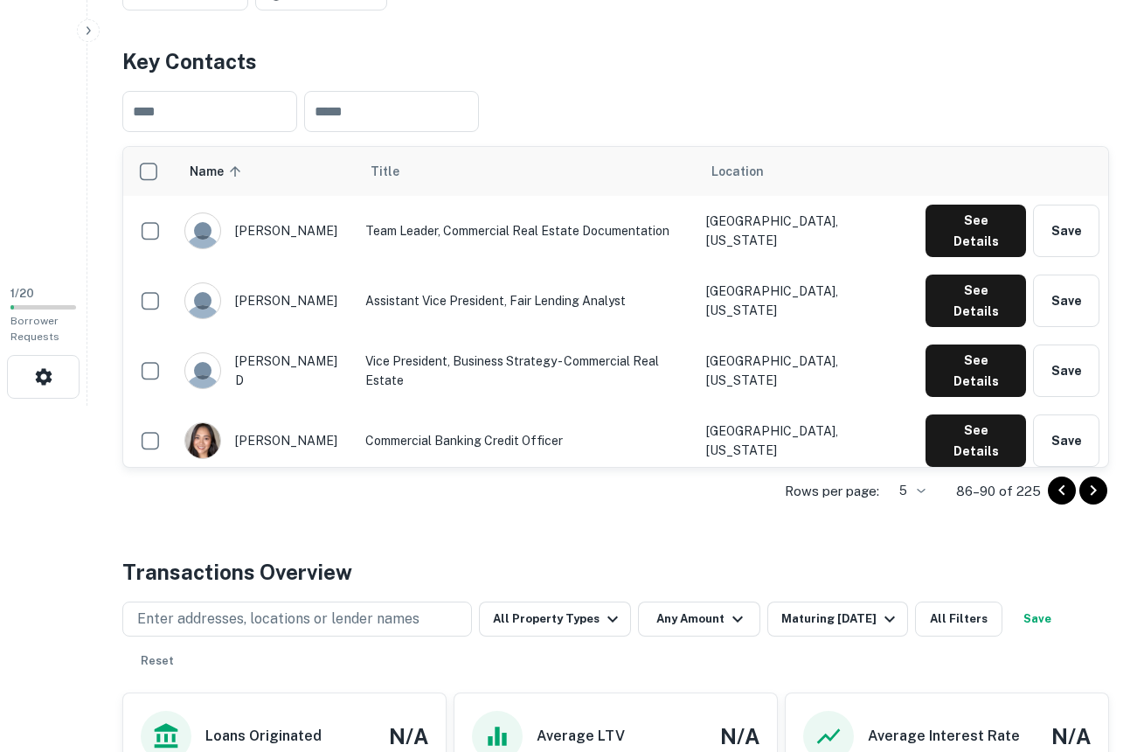
click at [1061, 492] on icon "Go to previous page" at bounding box center [1061, 490] width 6 height 10
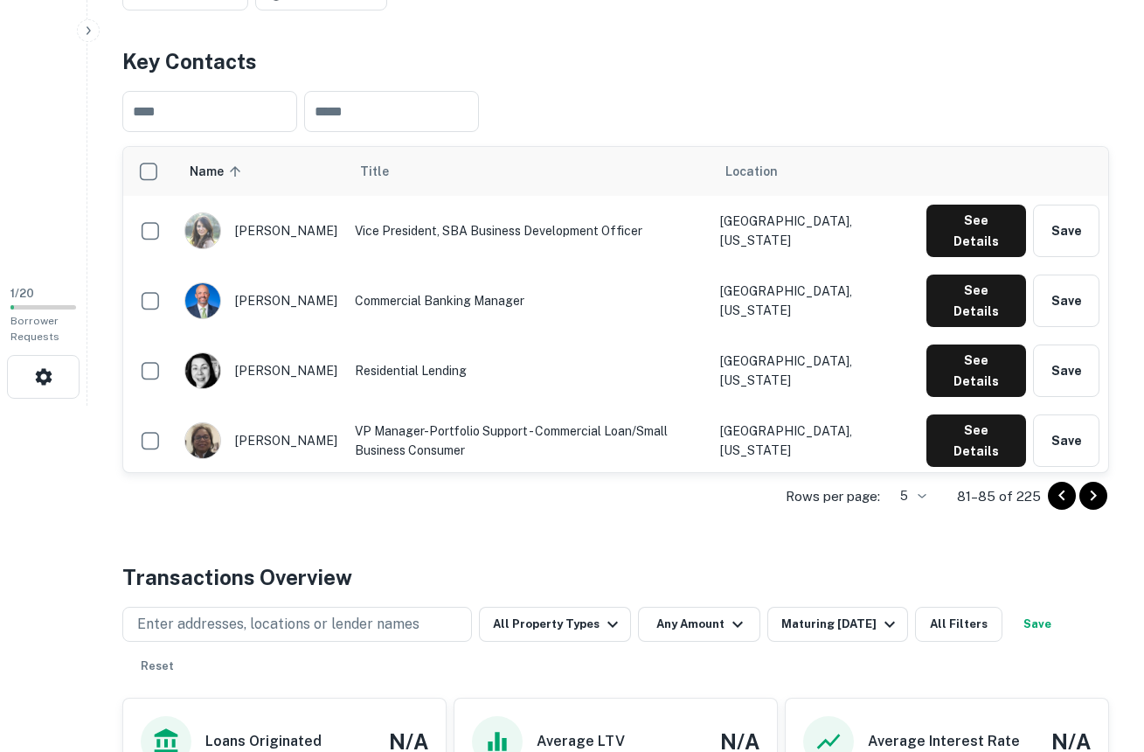
click at [1061, 492] on icon "Go to previous page" at bounding box center [1061, 495] width 6 height 10
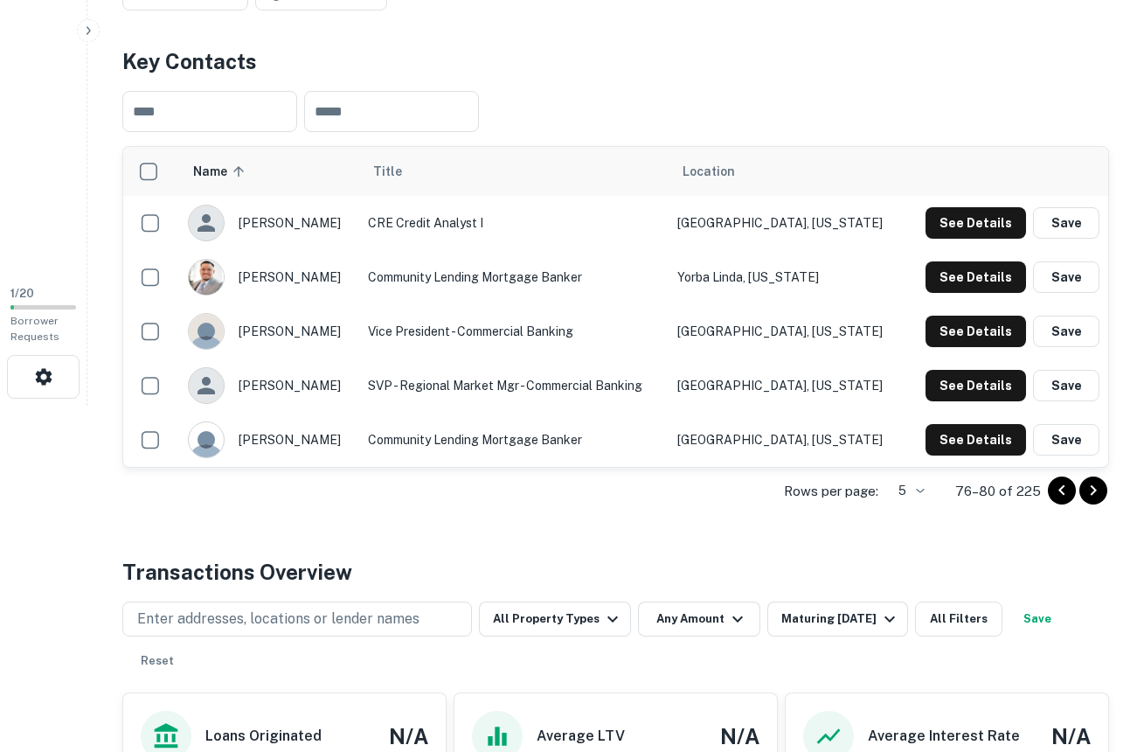
click at [1061, 492] on icon "Go to previous page" at bounding box center [1061, 490] width 6 height 10
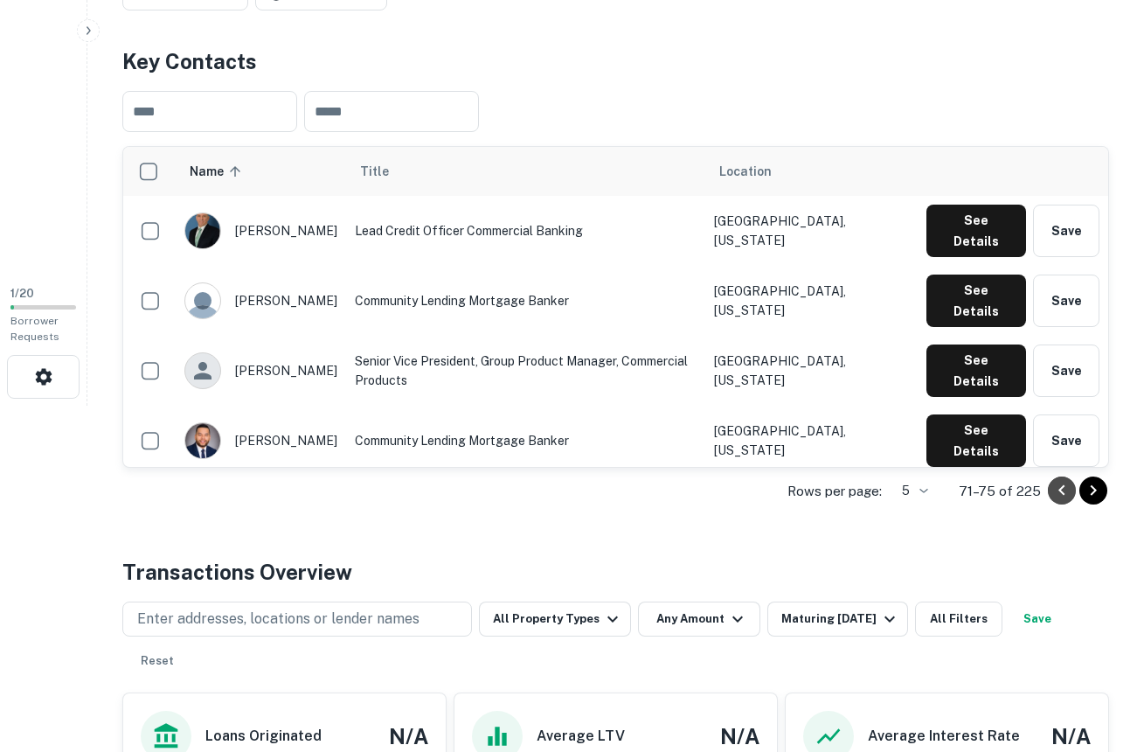
click at [1061, 492] on icon "Go to previous page" at bounding box center [1061, 490] width 6 height 10
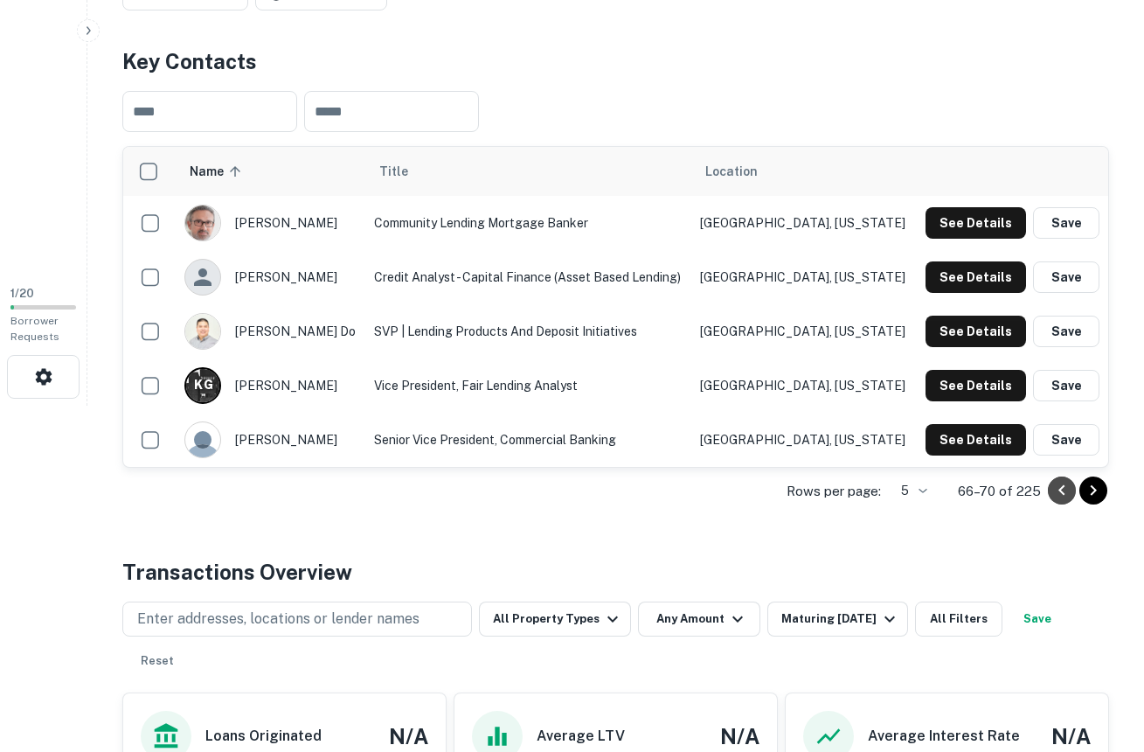
click at [1061, 492] on icon "Go to previous page" at bounding box center [1061, 490] width 6 height 10
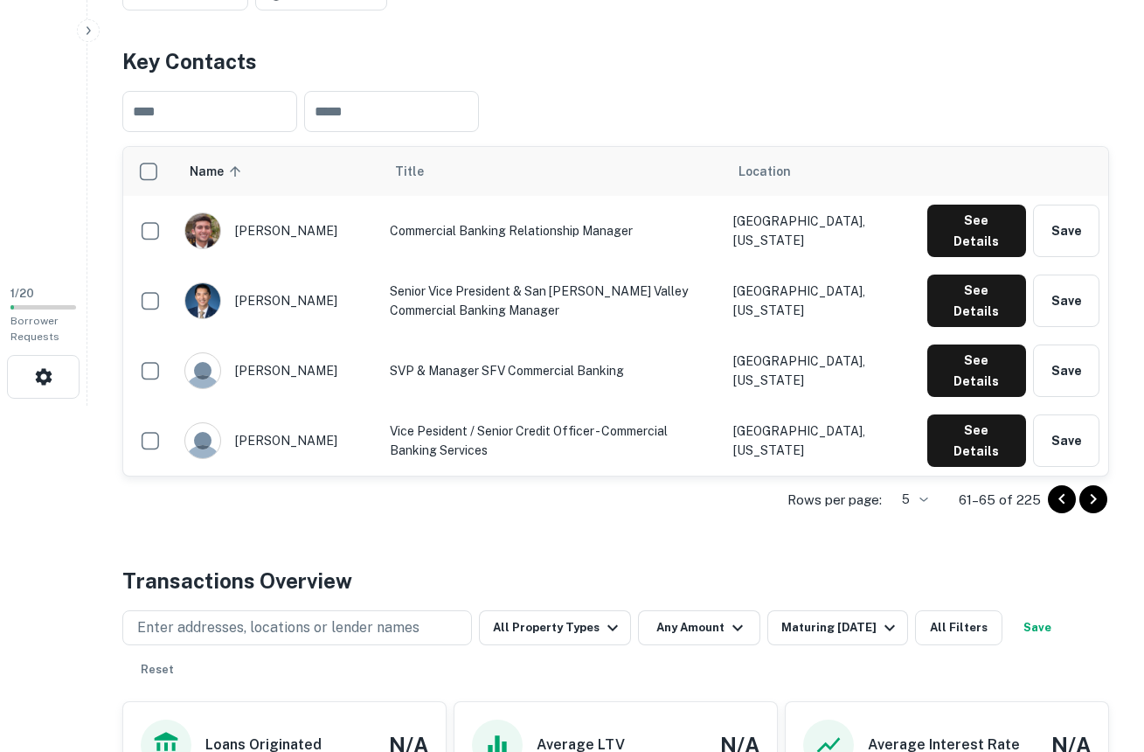
click at [1061, 492] on icon "Go to previous page" at bounding box center [1061, 499] width 21 height 21
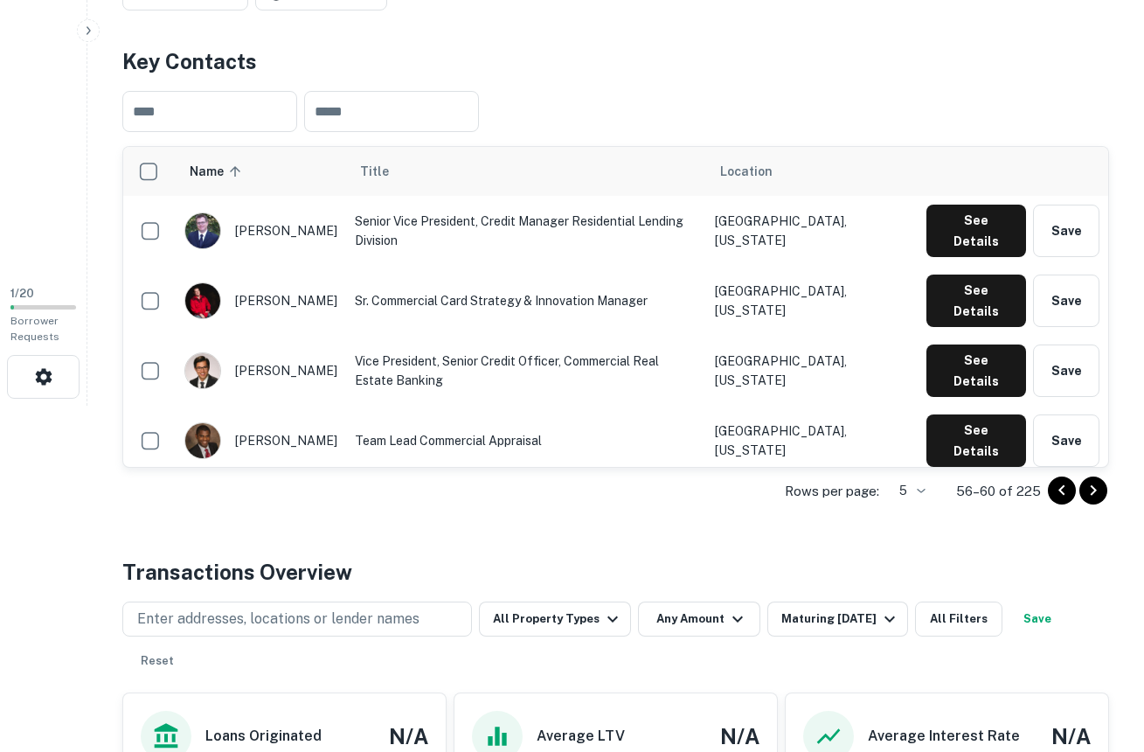
click at [1061, 492] on icon "Go to previous page" at bounding box center [1061, 490] width 6 height 10
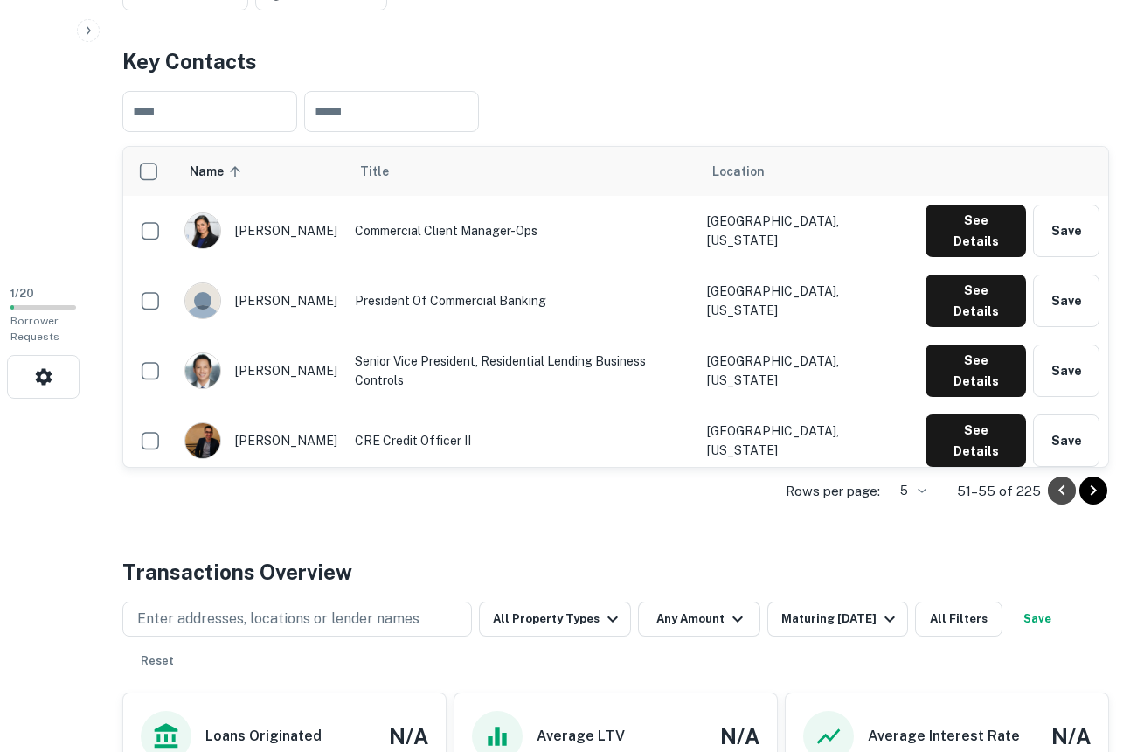
click at [1061, 492] on icon "Go to previous page" at bounding box center [1061, 490] width 6 height 10
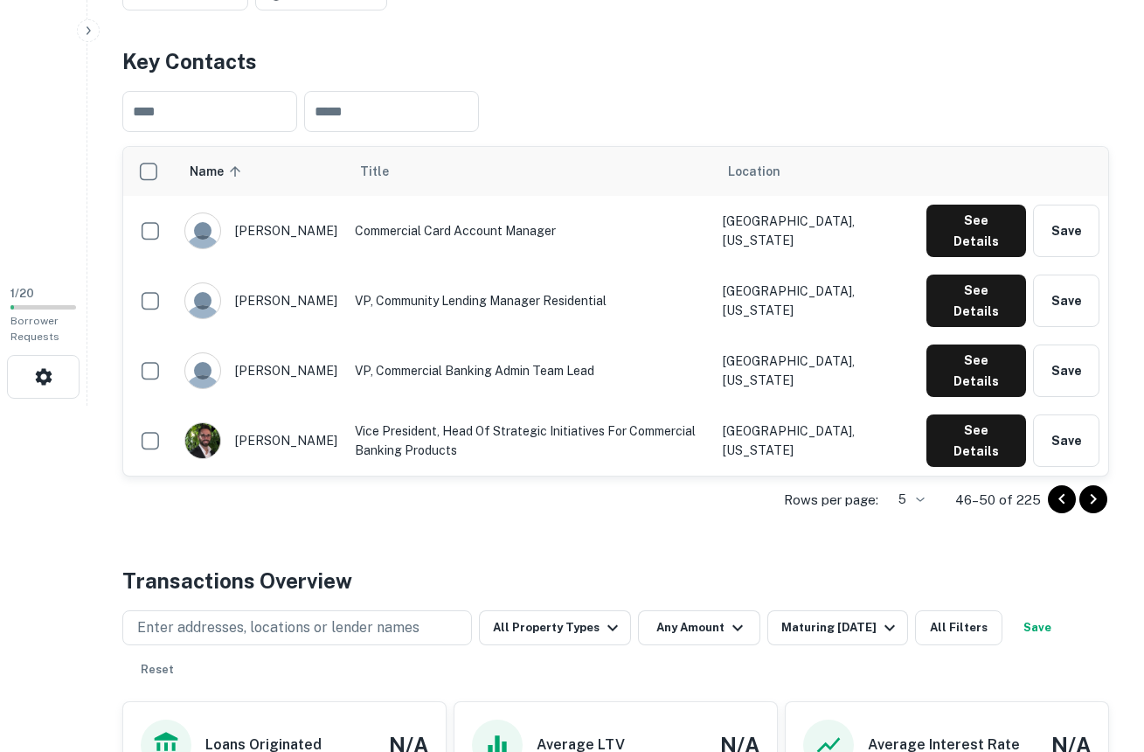
click at [1061, 492] on icon "Go to previous page" at bounding box center [1061, 499] width 21 height 21
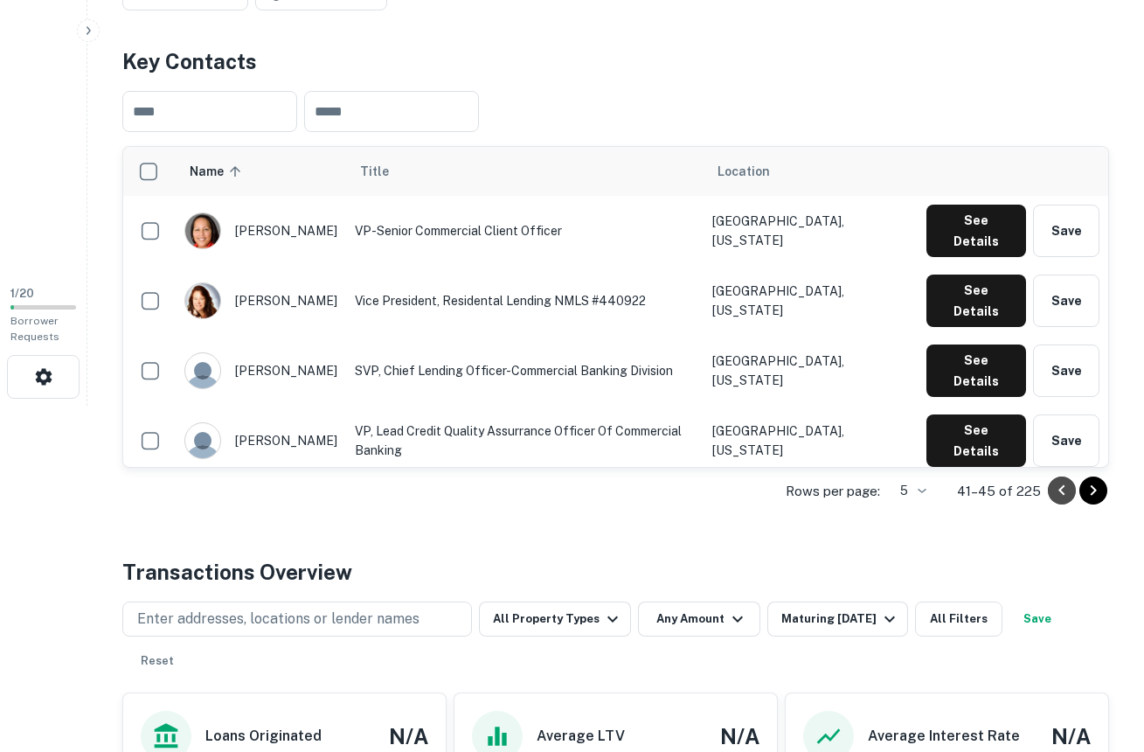
click at [1061, 492] on icon "Go to previous page" at bounding box center [1061, 490] width 6 height 10
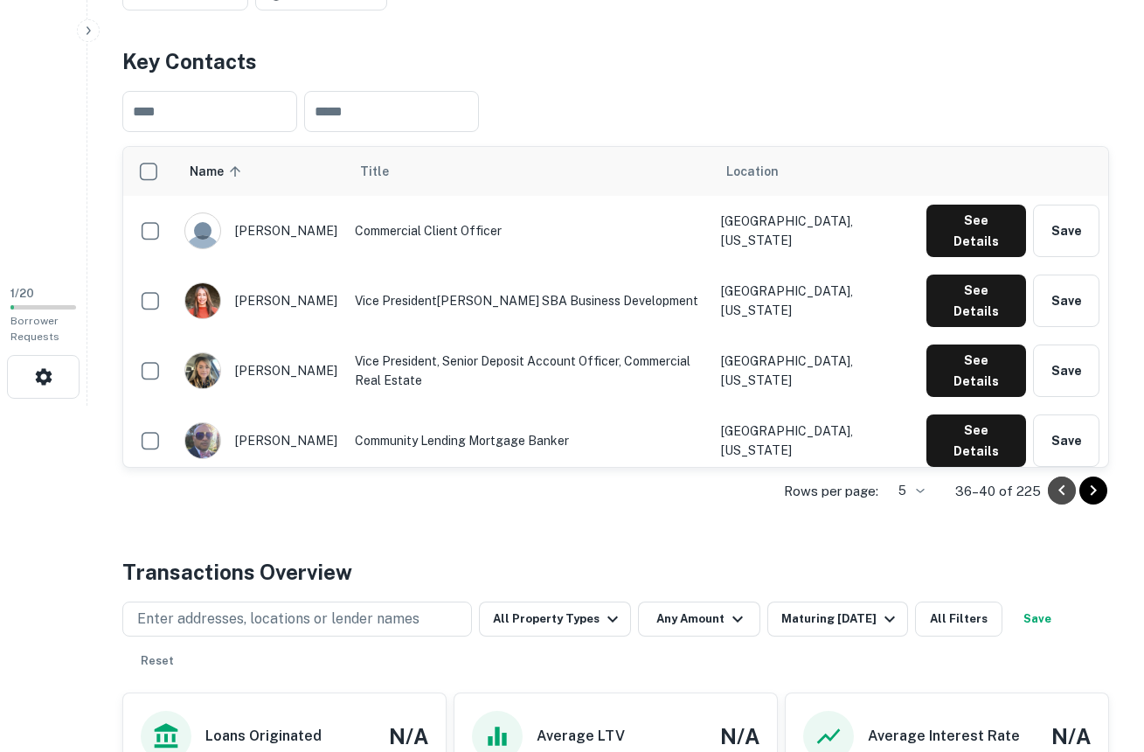
click at [1061, 492] on icon "Go to previous page" at bounding box center [1061, 490] width 6 height 10
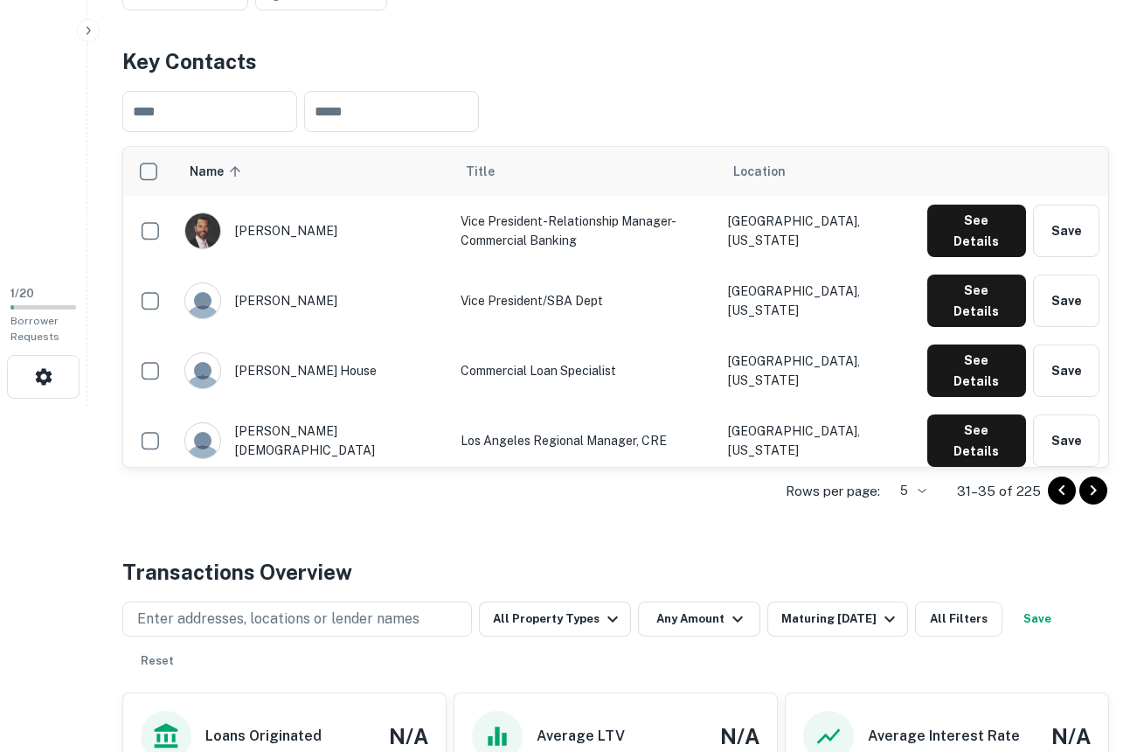
click at [1061, 492] on icon "Go to previous page" at bounding box center [1061, 490] width 6 height 10
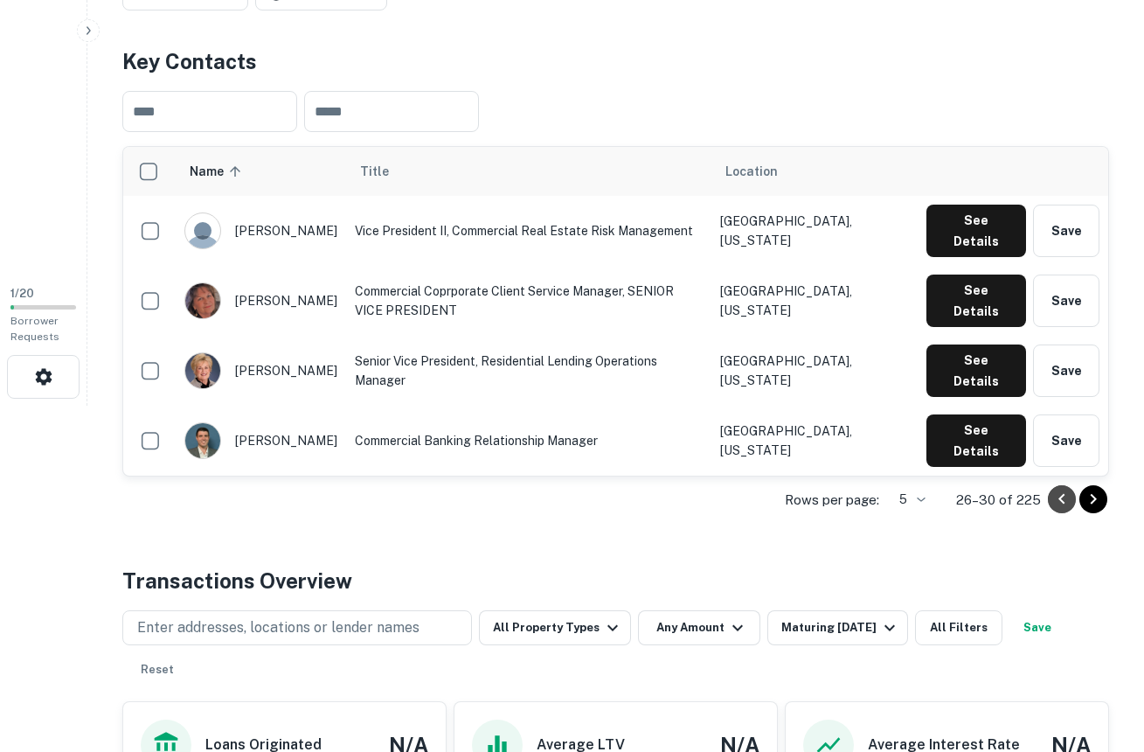
click at [1061, 492] on icon "Go to previous page" at bounding box center [1061, 499] width 21 height 21
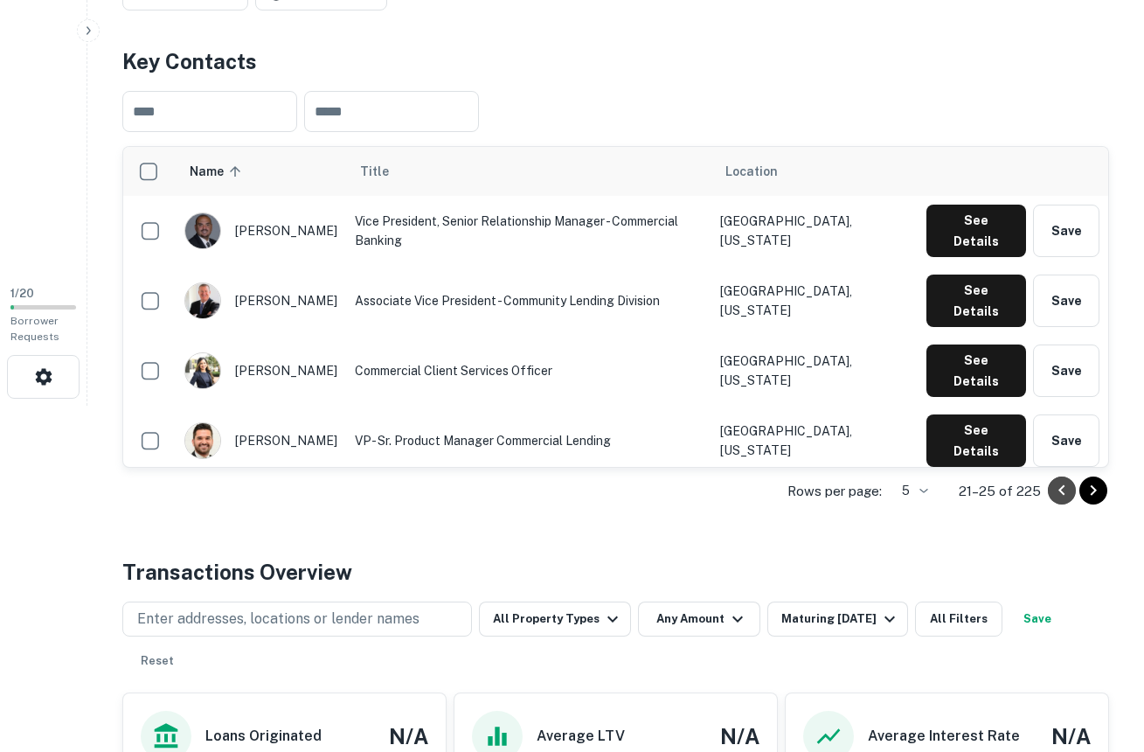
click at [1061, 492] on icon "Go to previous page" at bounding box center [1061, 490] width 6 height 10
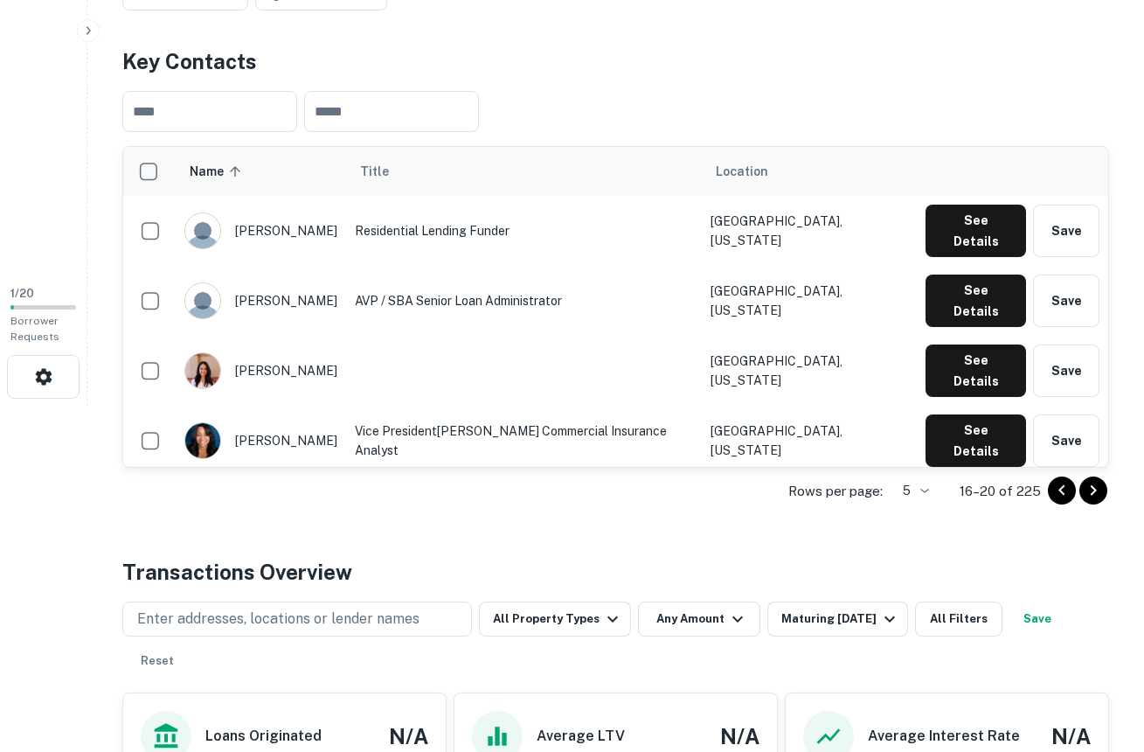
click at [1061, 492] on icon "Go to previous page" at bounding box center [1061, 490] width 6 height 10
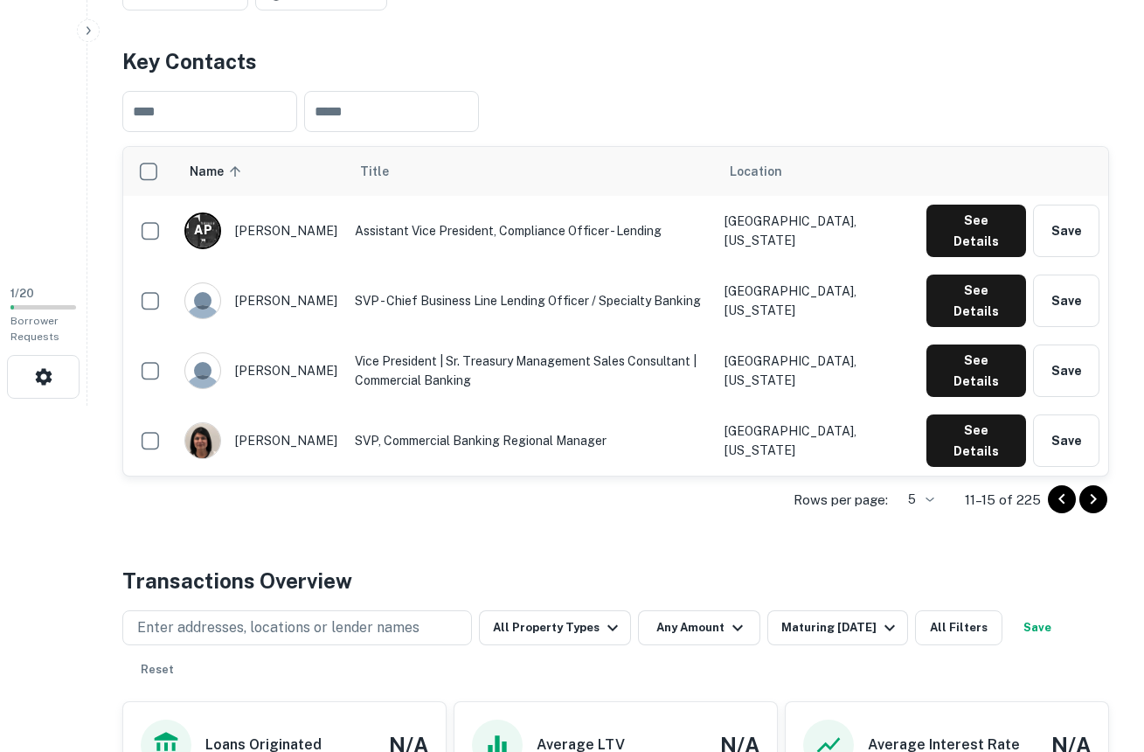
click at [1062, 499] on icon "Go to previous page" at bounding box center [1061, 499] width 21 height 21
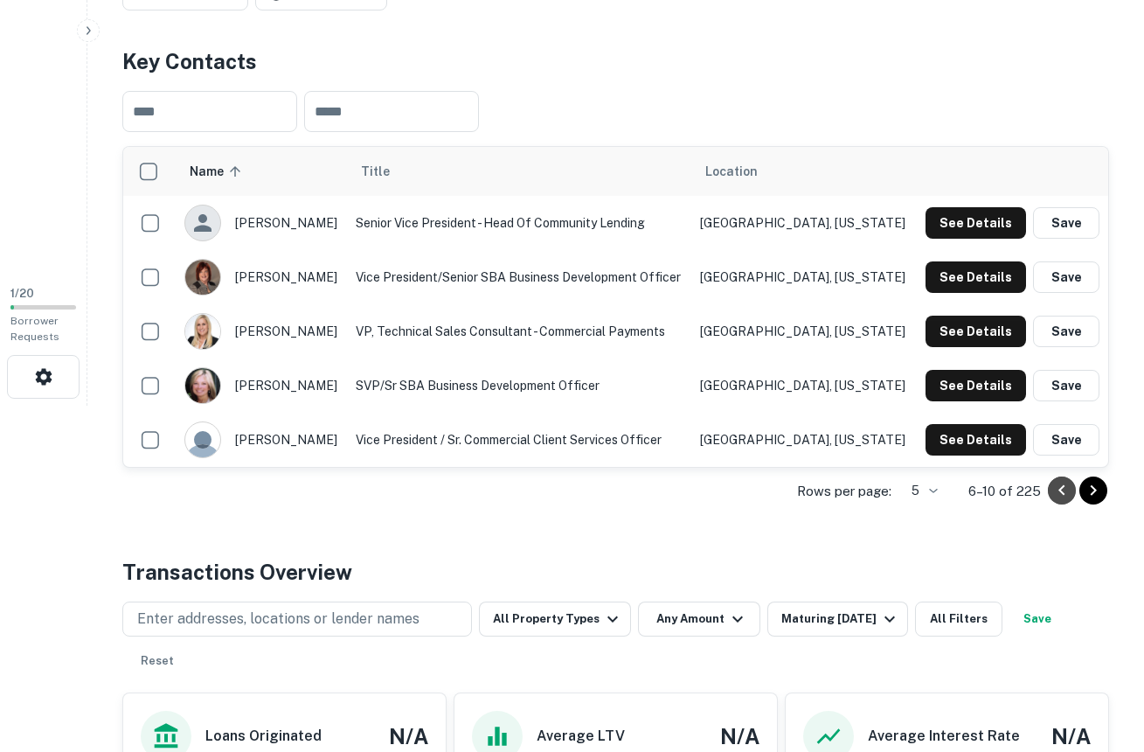
click at [1062, 491] on icon "Go to previous page" at bounding box center [1061, 490] width 6 height 10
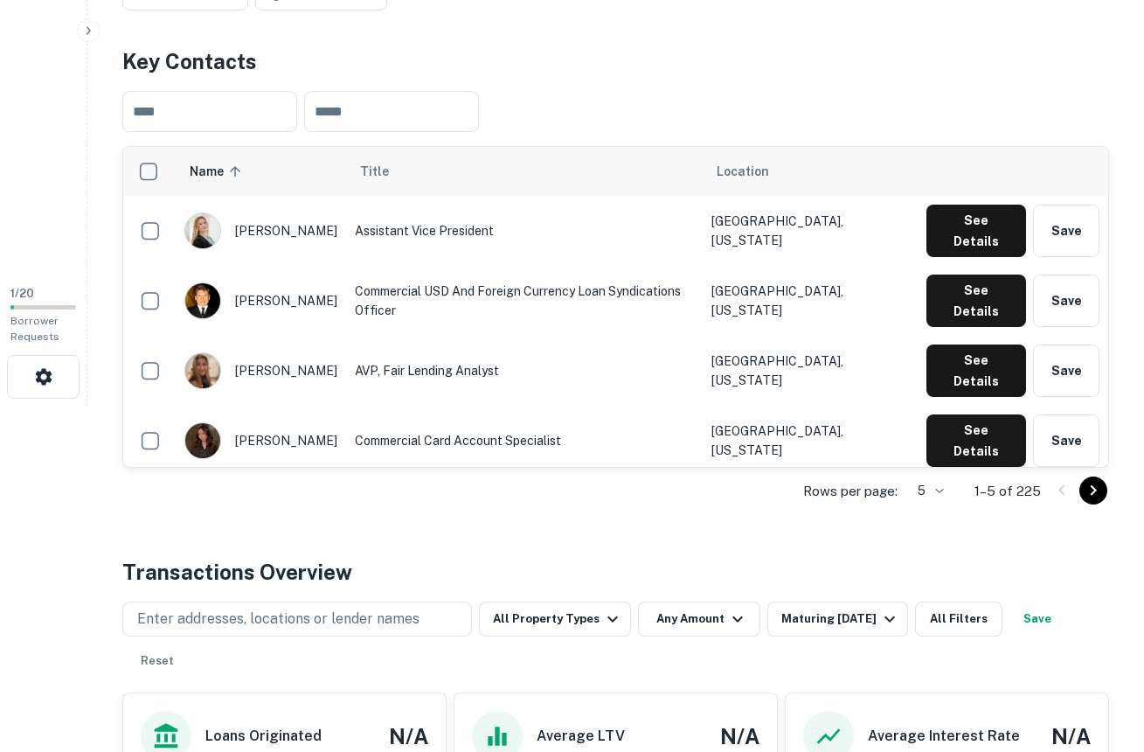
click at [1092, 494] on icon "Go to next page" at bounding box center [1094, 490] width 6 height 10
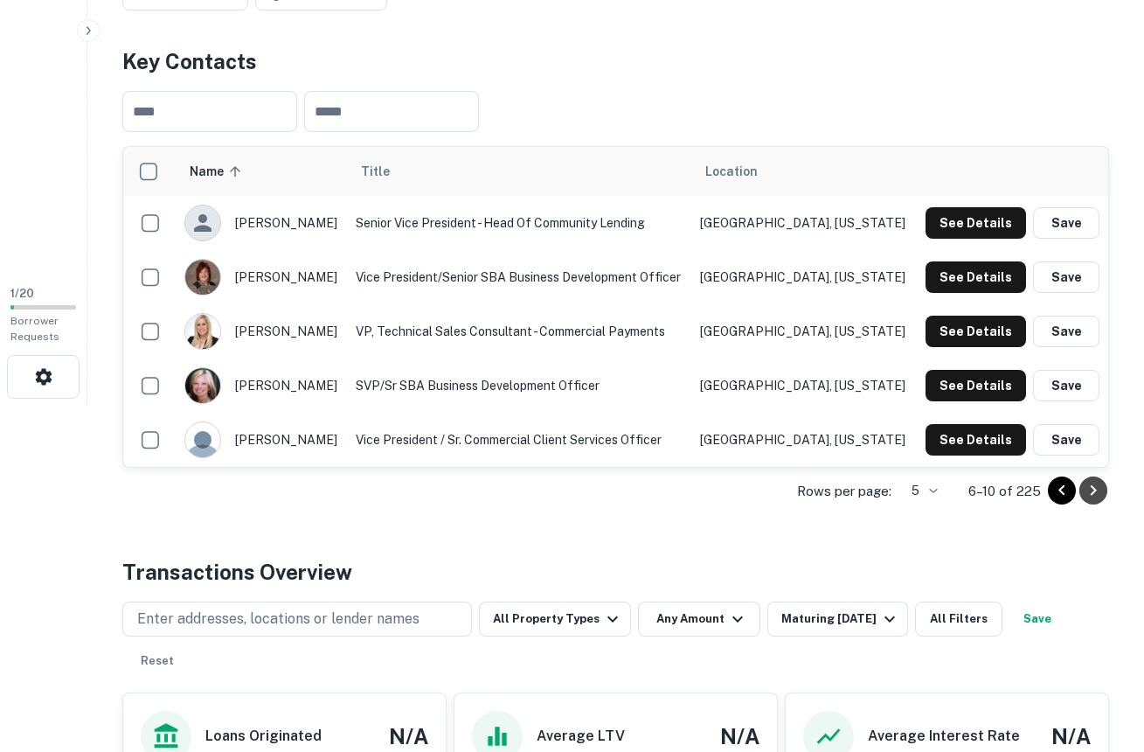
click at [1092, 494] on icon "Go to next page" at bounding box center [1094, 490] width 6 height 10
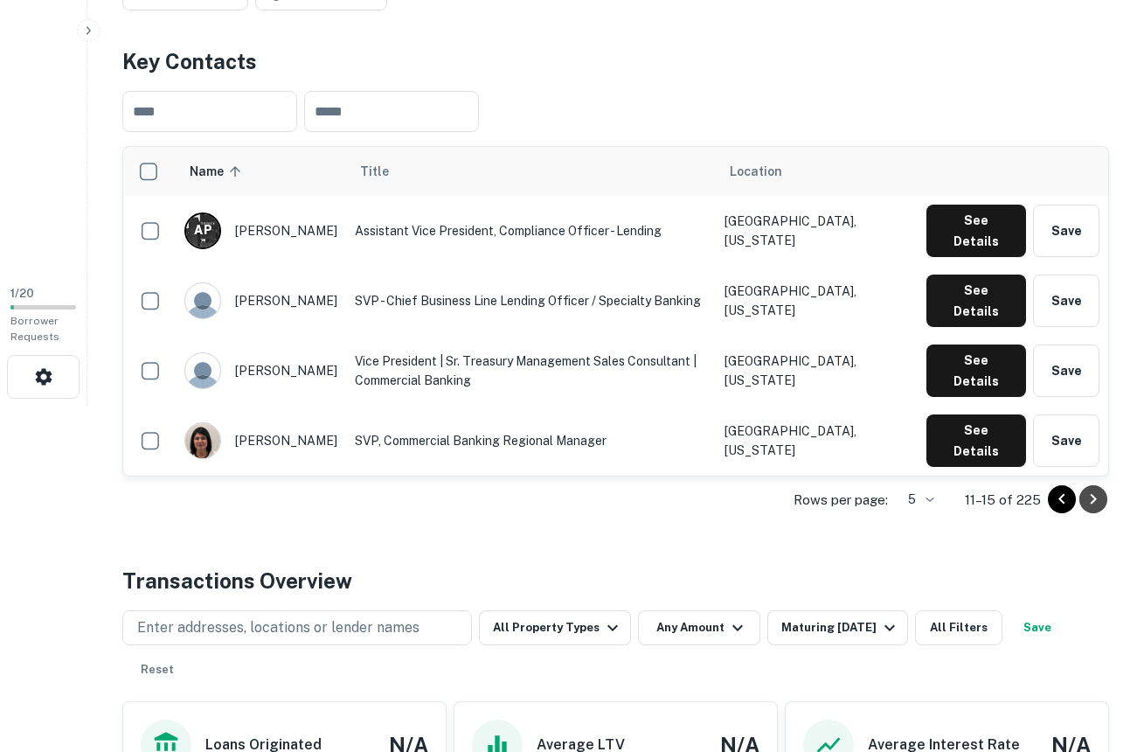
click at [1092, 494] on icon "Go to next page" at bounding box center [1094, 499] width 6 height 10
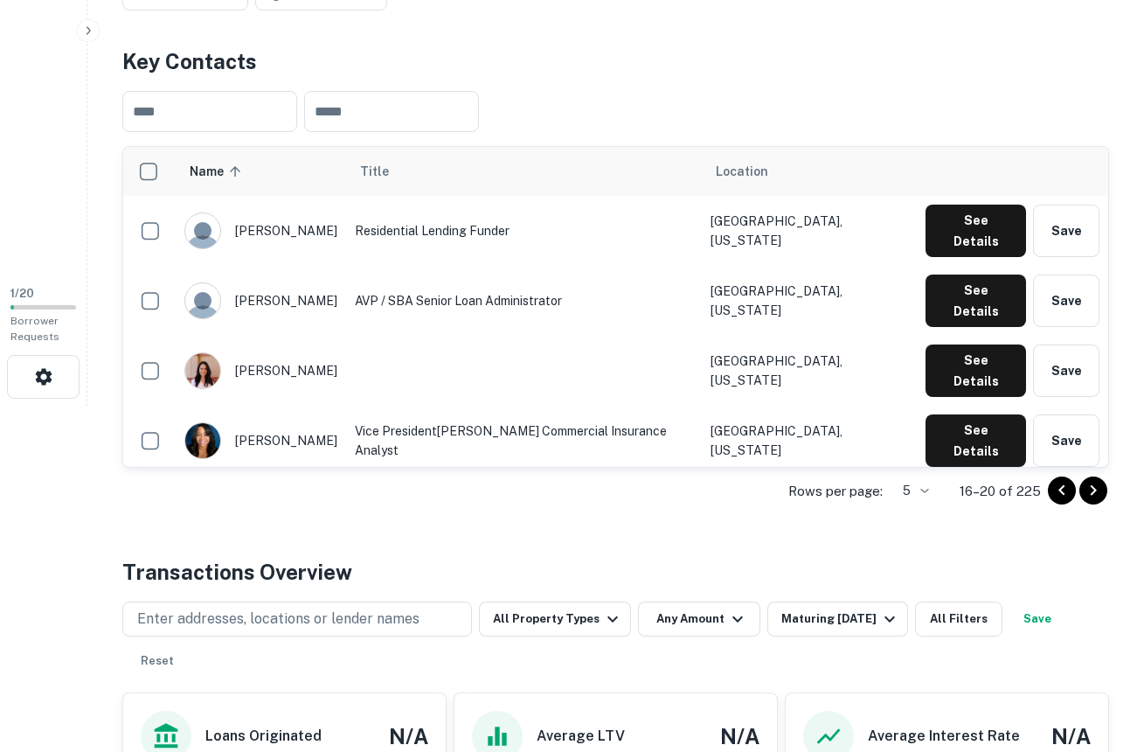
click at [1092, 494] on icon "Go to next page" at bounding box center [1094, 490] width 6 height 10
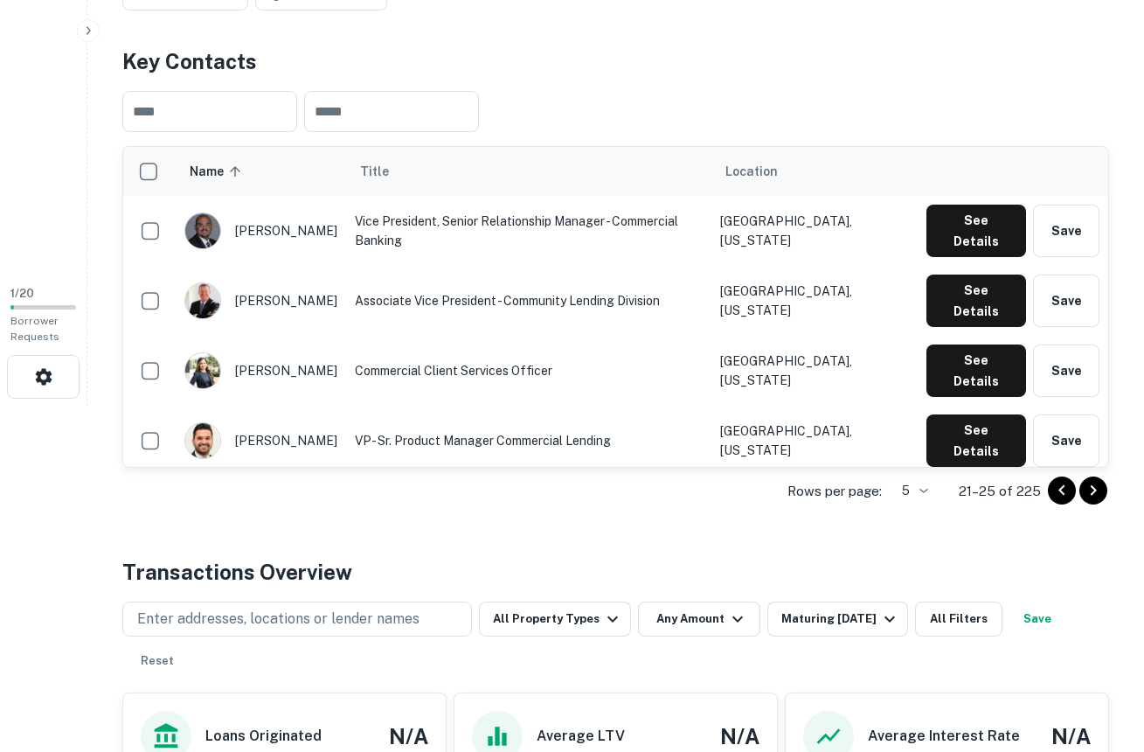
click at [1092, 494] on icon "Go to next page" at bounding box center [1094, 490] width 6 height 10
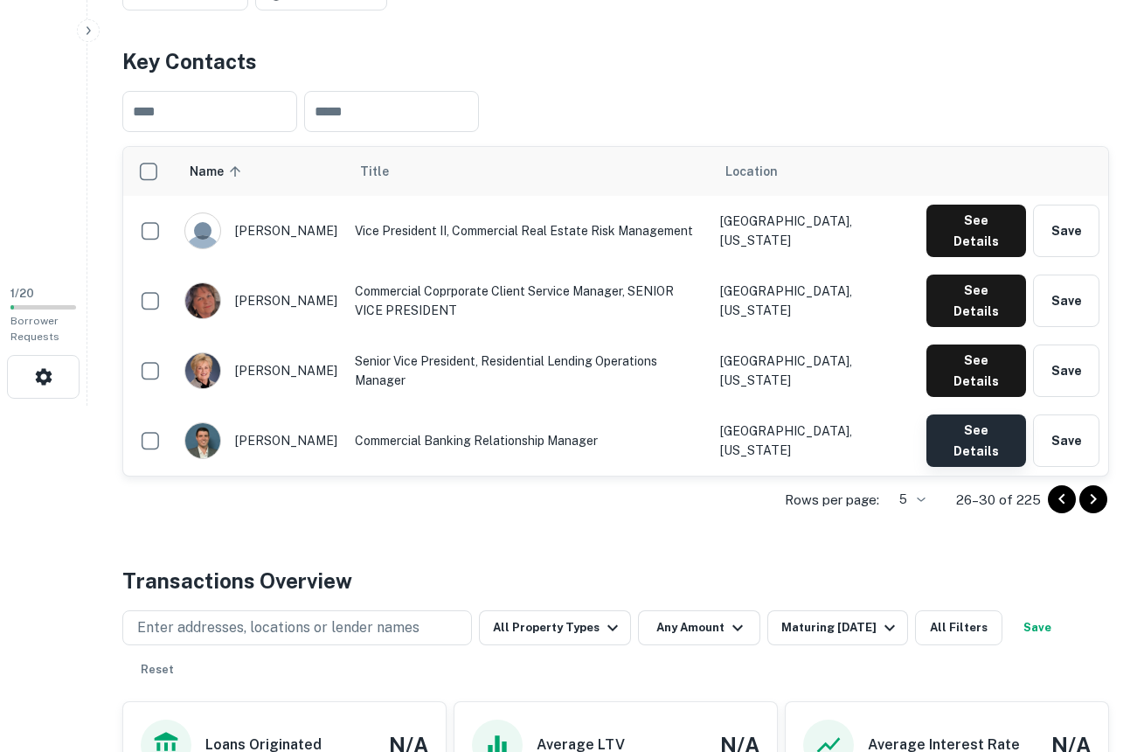
click at [968, 414] on button "See Details" at bounding box center [976, 440] width 100 height 52
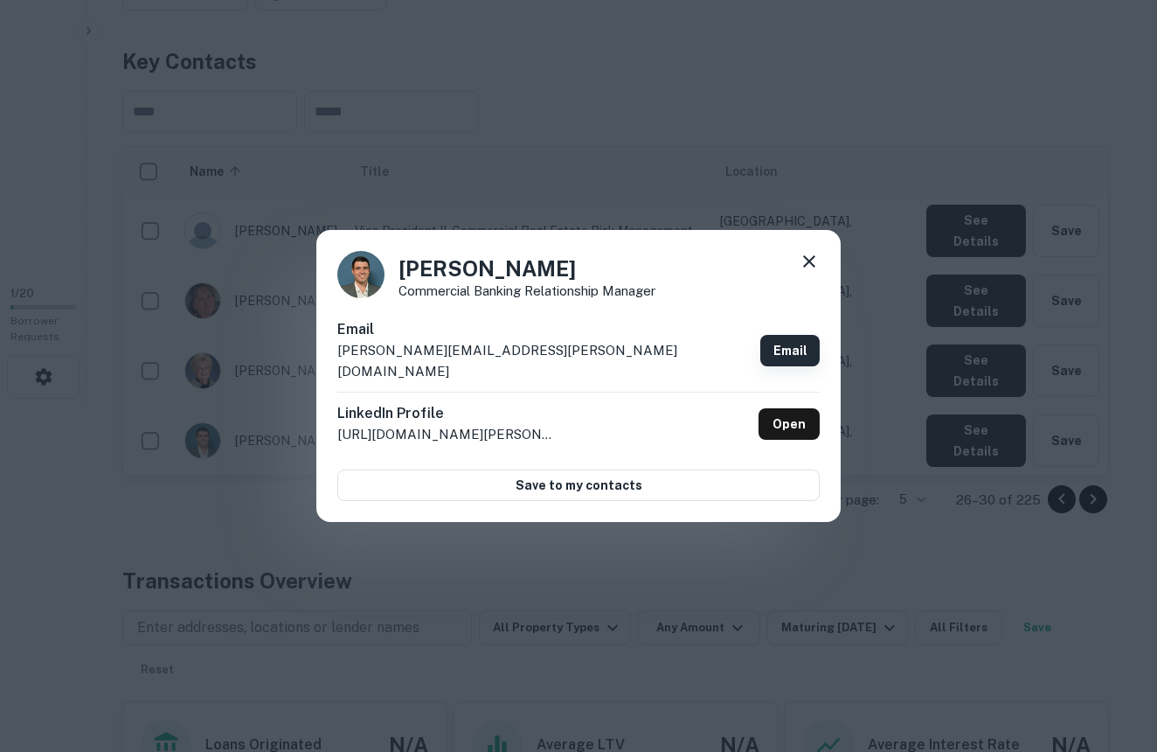
click at [781, 353] on link "Email" at bounding box center [789, 350] width 59 height 31
click at [799, 265] on icon at bounding box center [809, 261] width 21 height 21
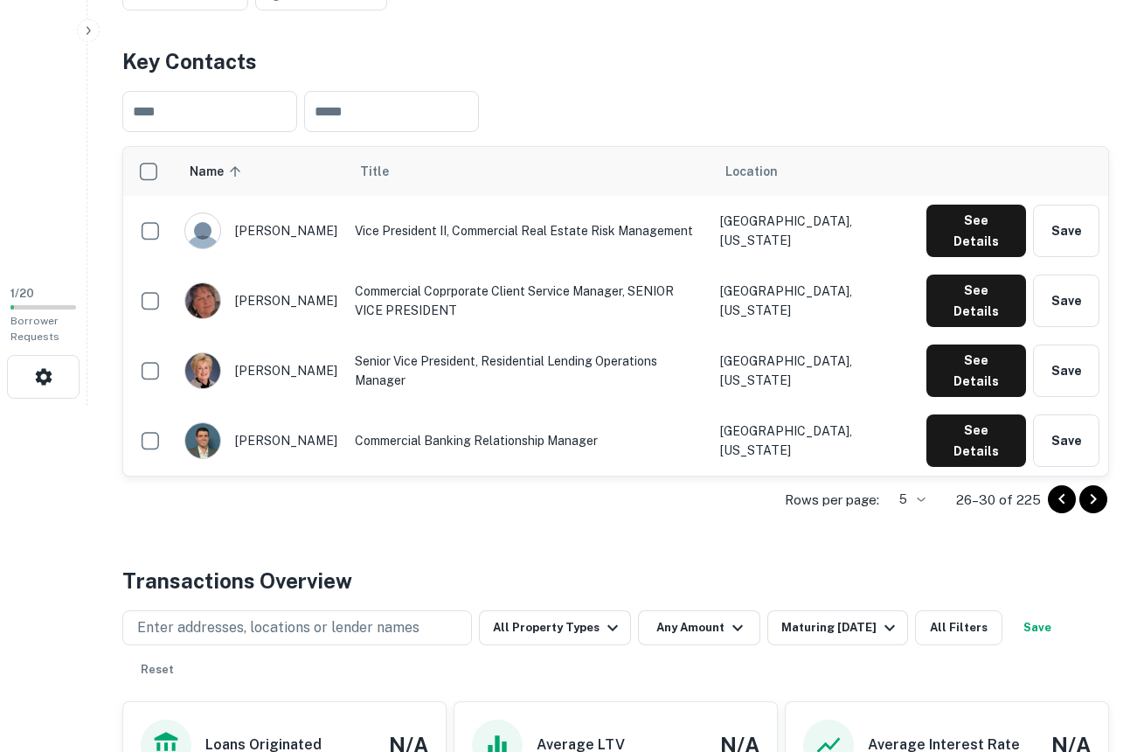
scroll to position [0, 0]
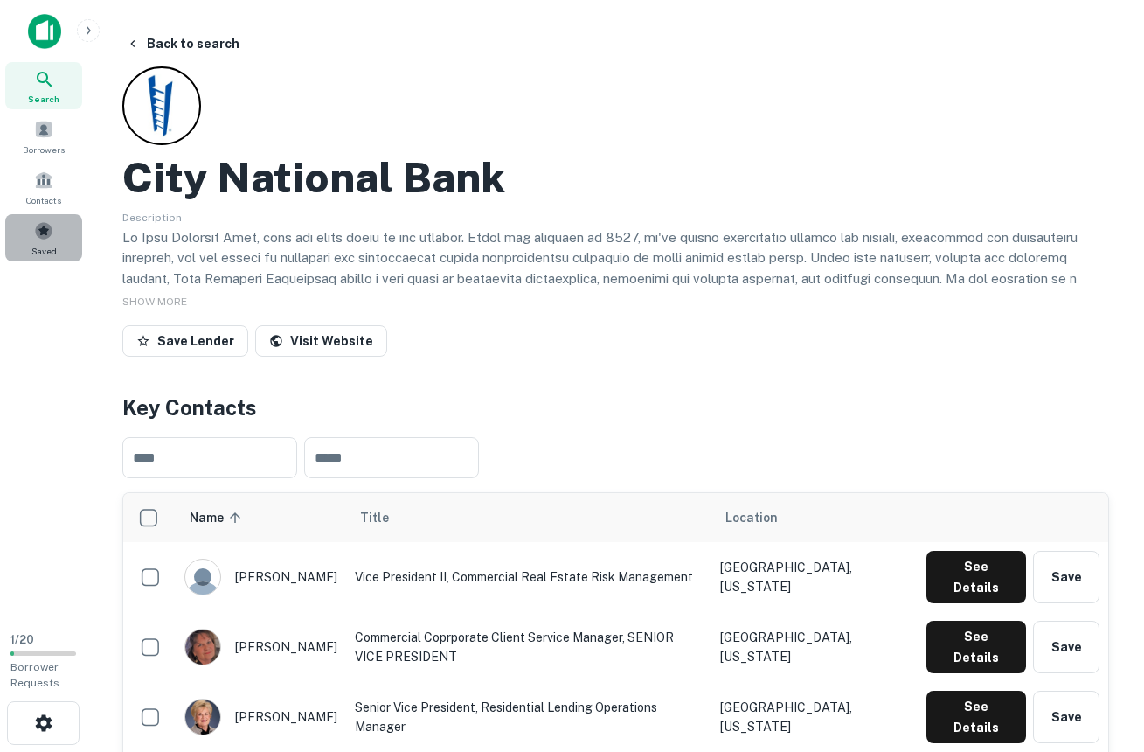
click at [38, 231] on span at bounding box center [43, 230] width 19 height 19
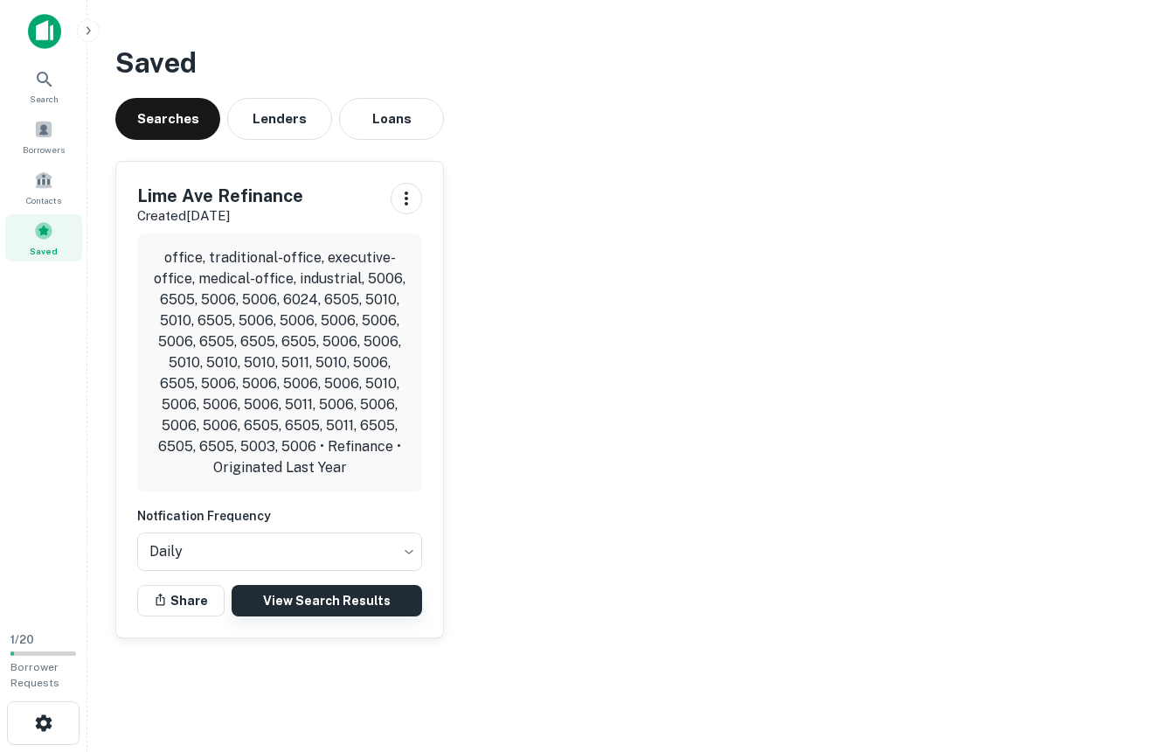
click at [300, 595] on link "View Search Results" at bounding box center [327, 600] width 191 height 31
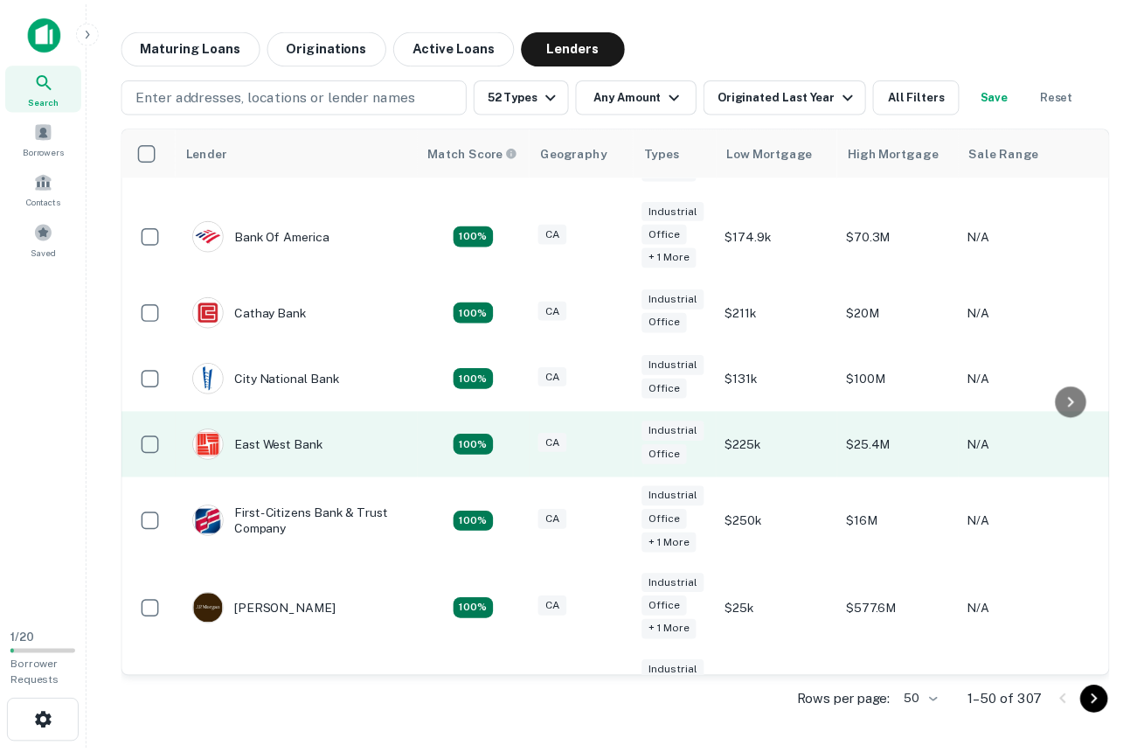
scroll to position [112, 0]
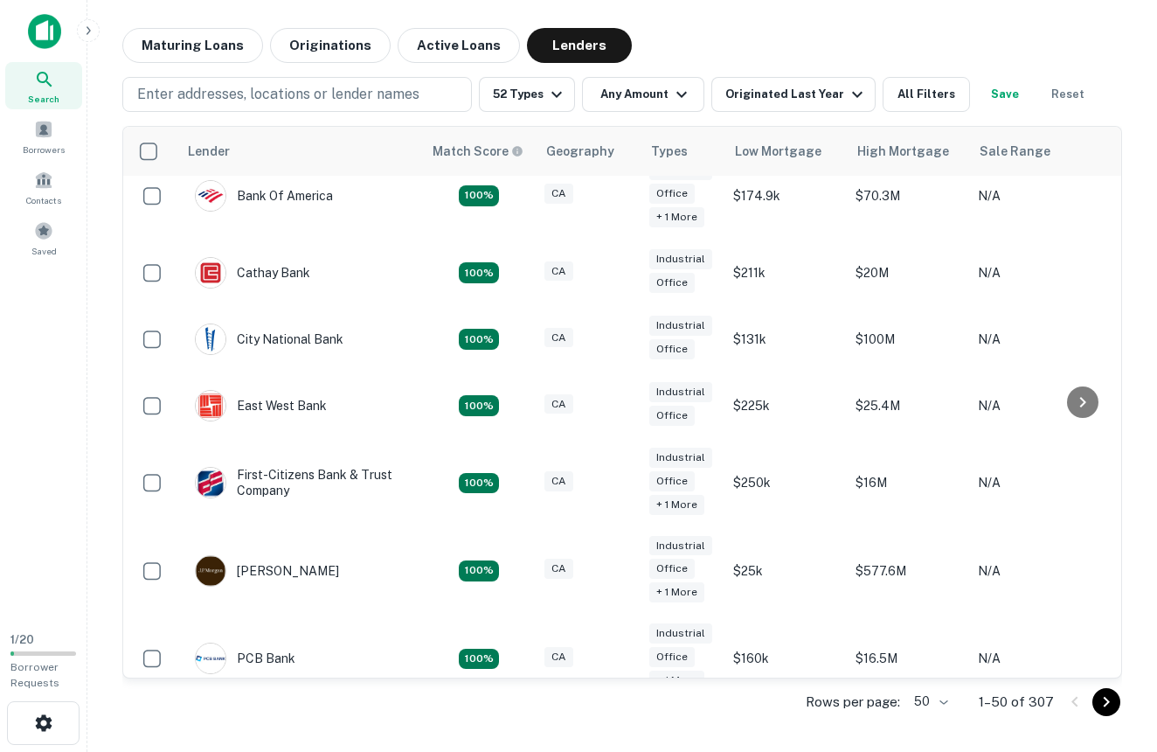
click at [44, 29] on img at bounding box center [44, 31] width 33 height 35
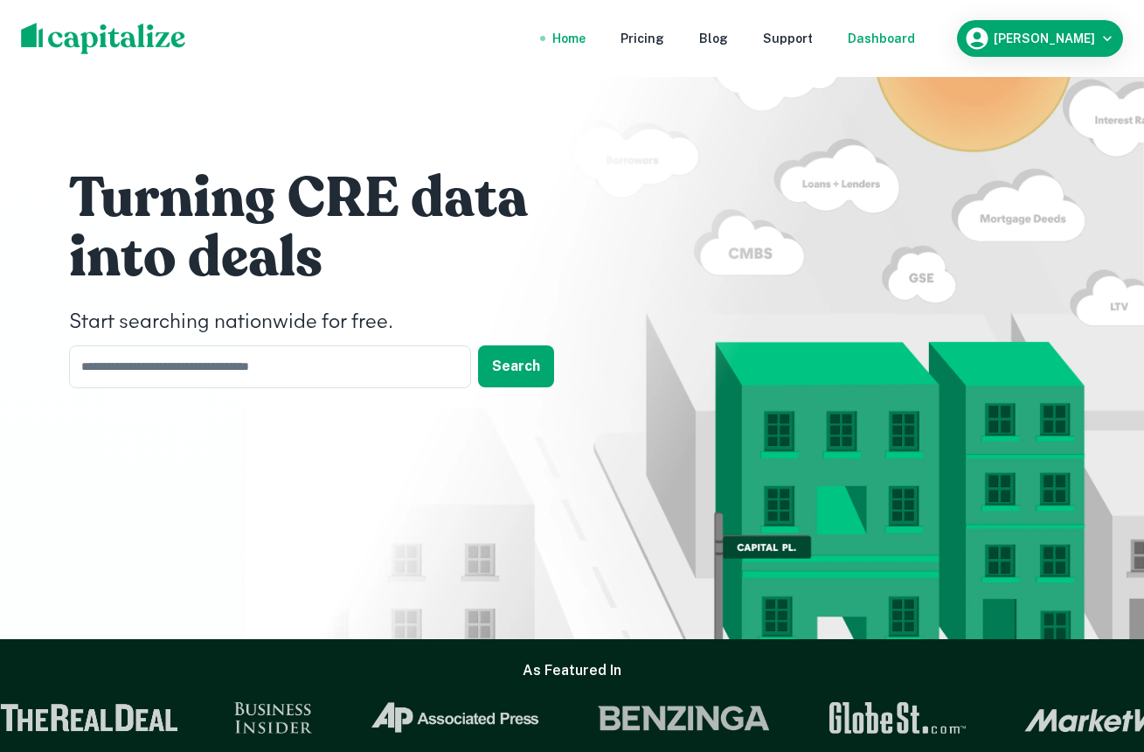
click at [895, 33] on div "Dashboard" at bounding box center [881, 38] width 67 height 19
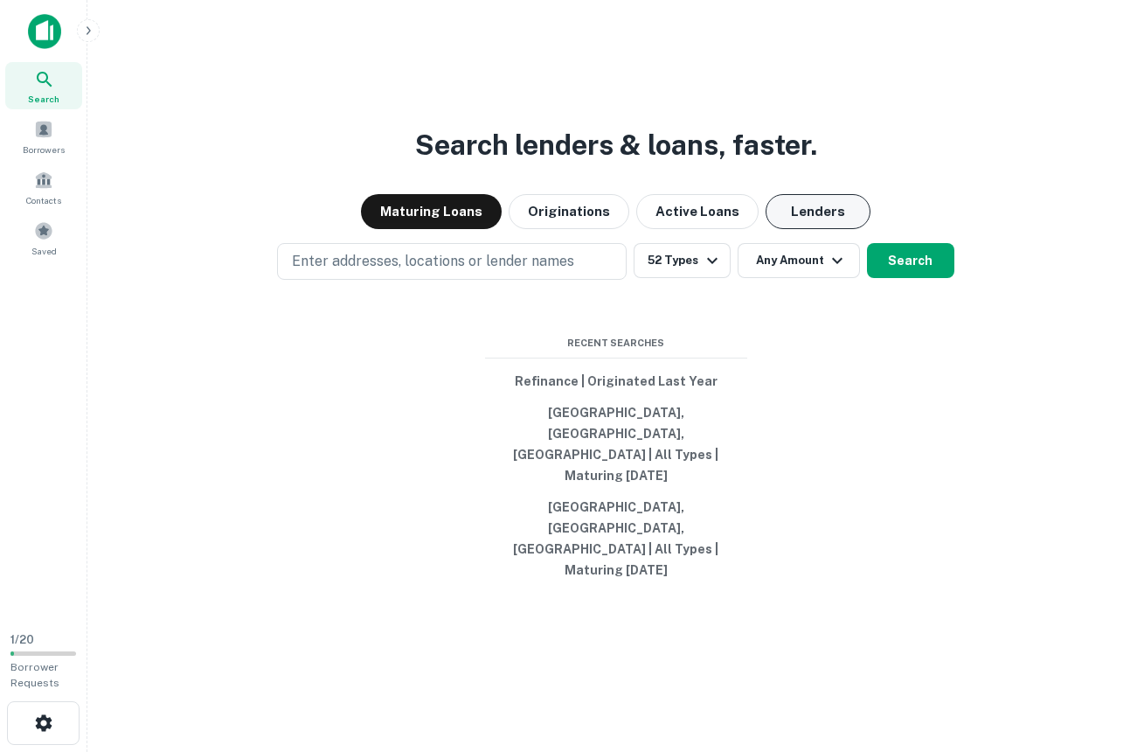
click at [795, 229] on button "Lenders" at bounding box center [818, 211] width 105 height 35
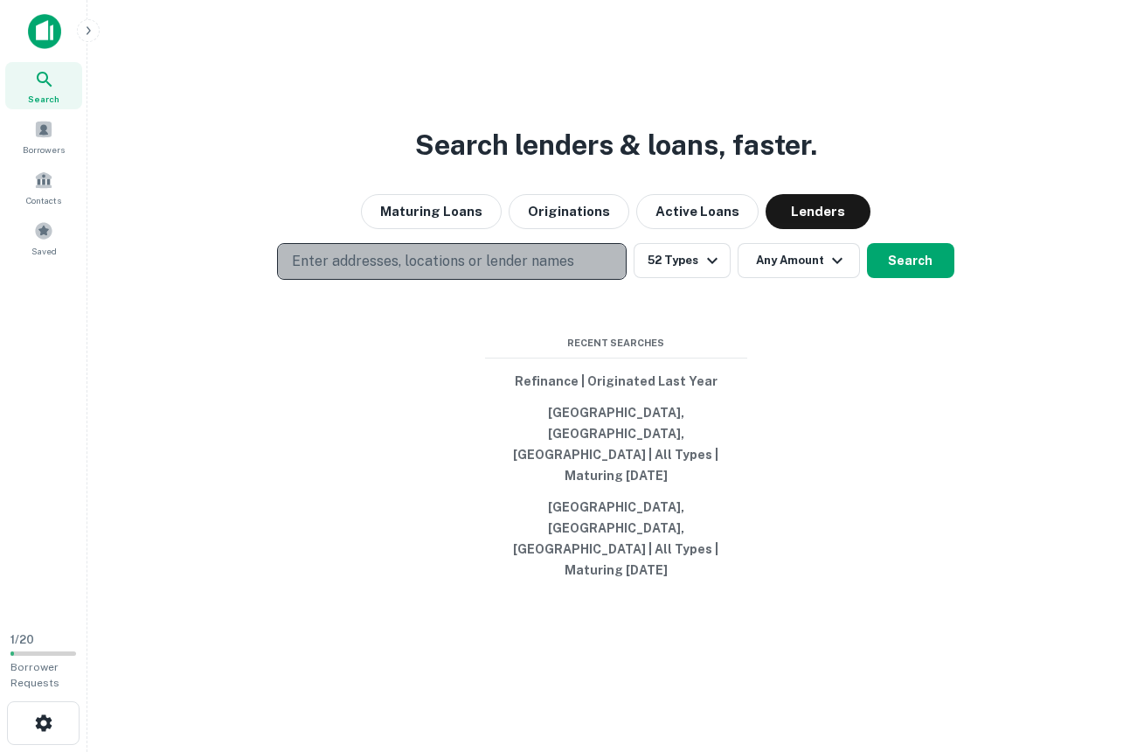
click at [378, 272] on p "Enter addresses, locations or lender names" at bounding box center [433, 261] width 282 height 21
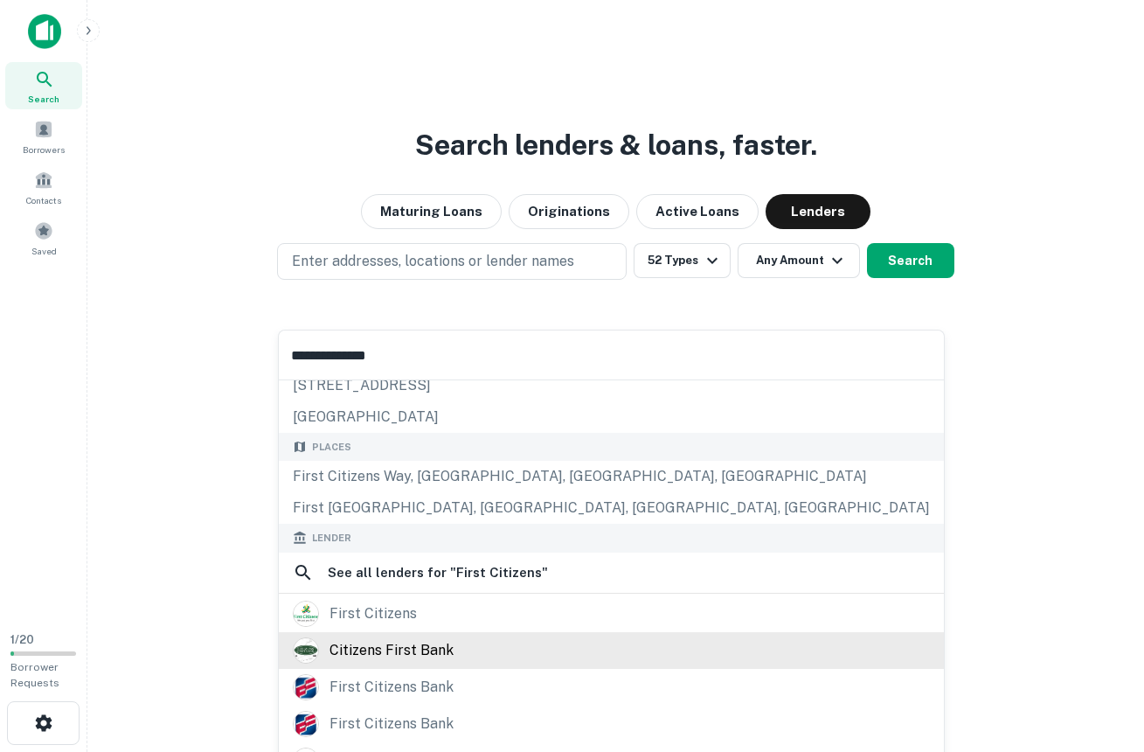
scroll to position [183, 0]
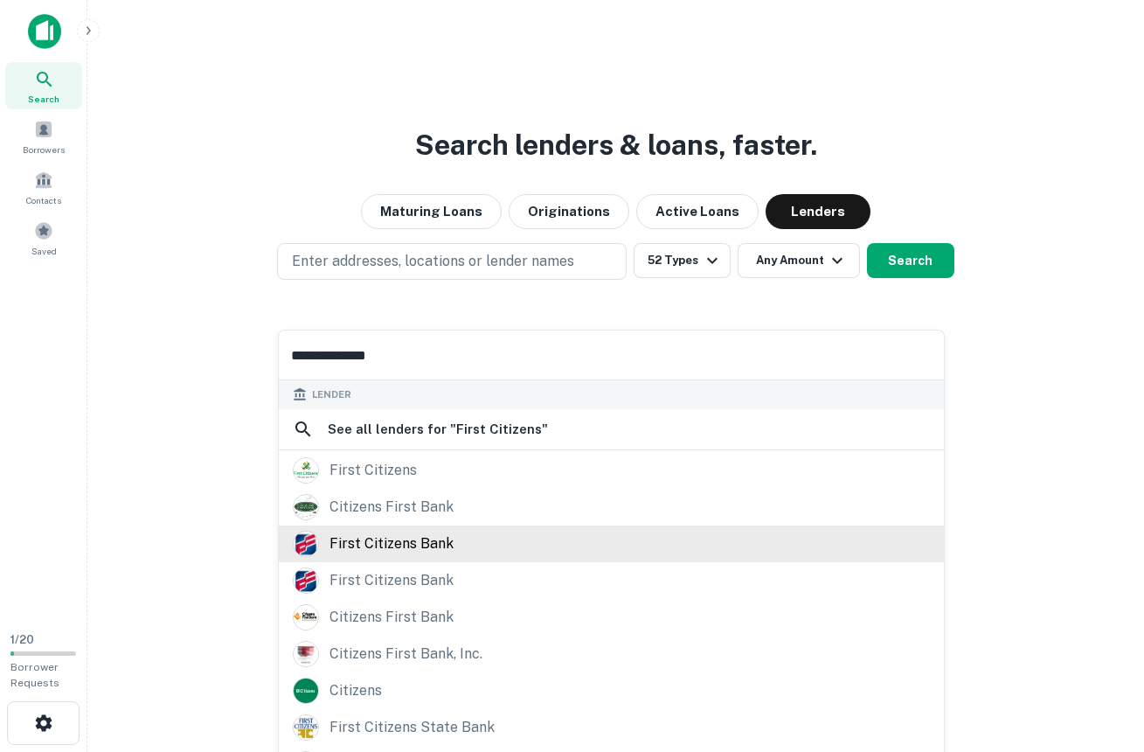
type input "**********"
click at [434, 530] on div "first citizens bank" at bounding box center [391, 543] width 124 height 26
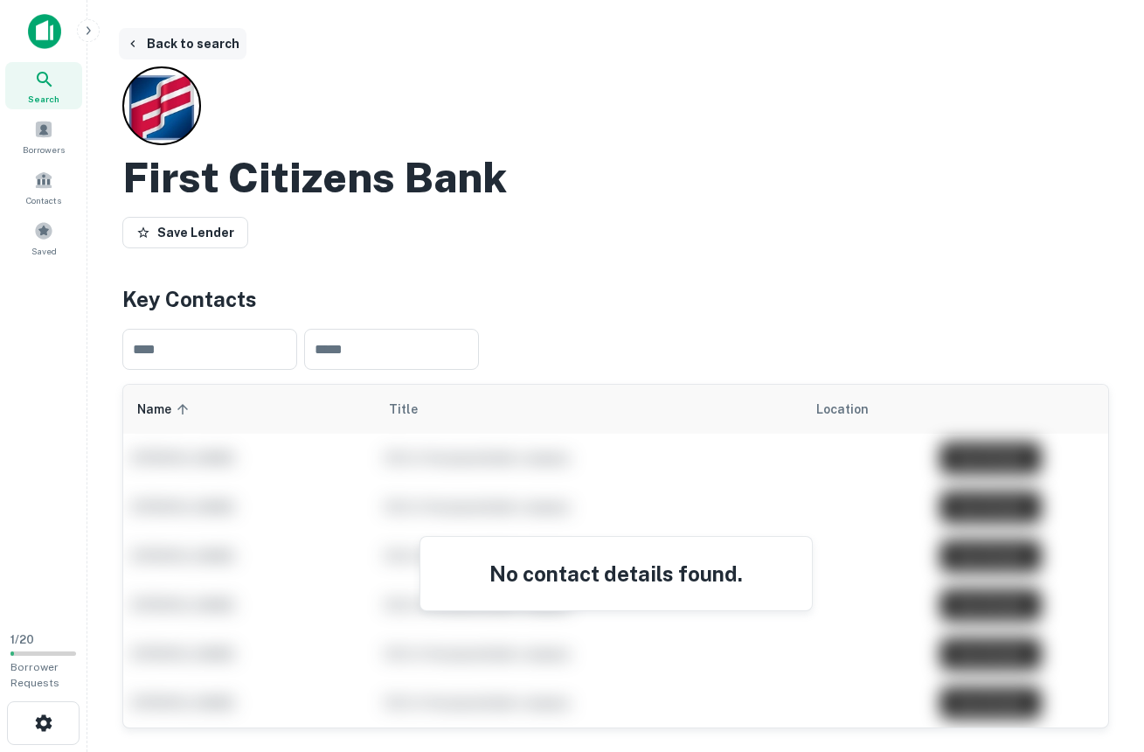
click at [181, 37] on button "Back to search" at bounding box center [183, 43] width 128 height 31
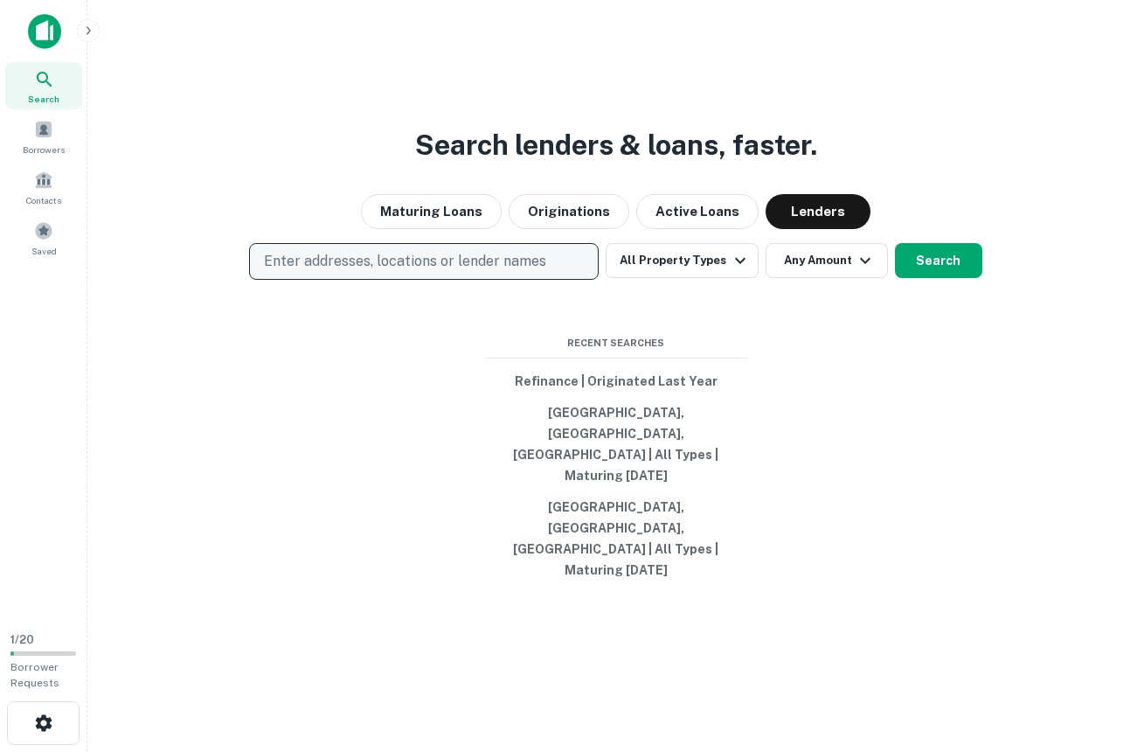
click at [443, 272] on p "Enter addresses, locations or lender names" at bounding box center [405, 261] width 282 height 21
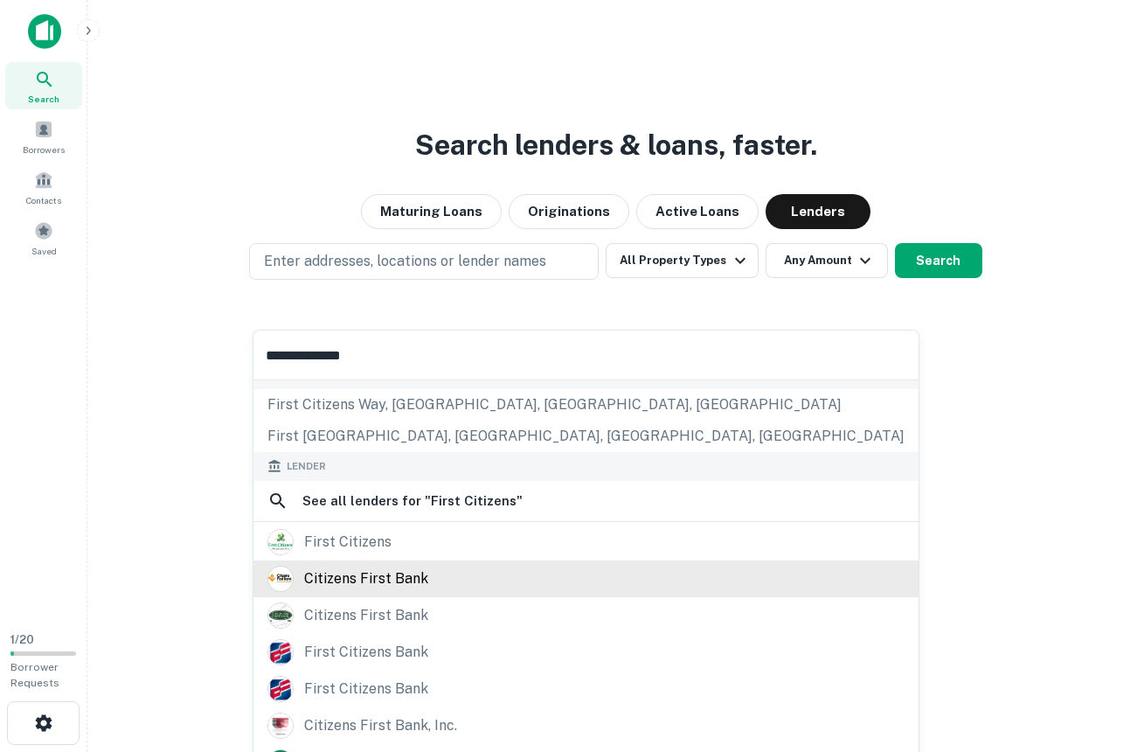
scroll to position [183, 0]
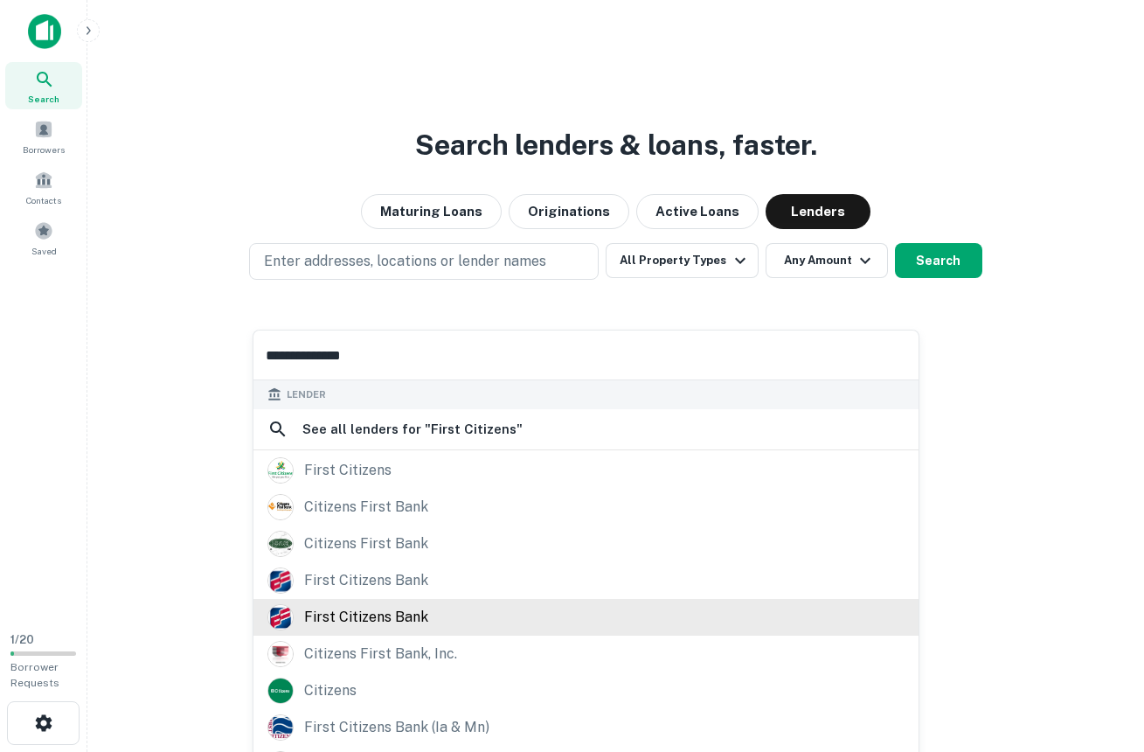
type input "**********"
click at [398, 606] on div "first citizens bank" at bounding box center [366, 617] width 124 height 26
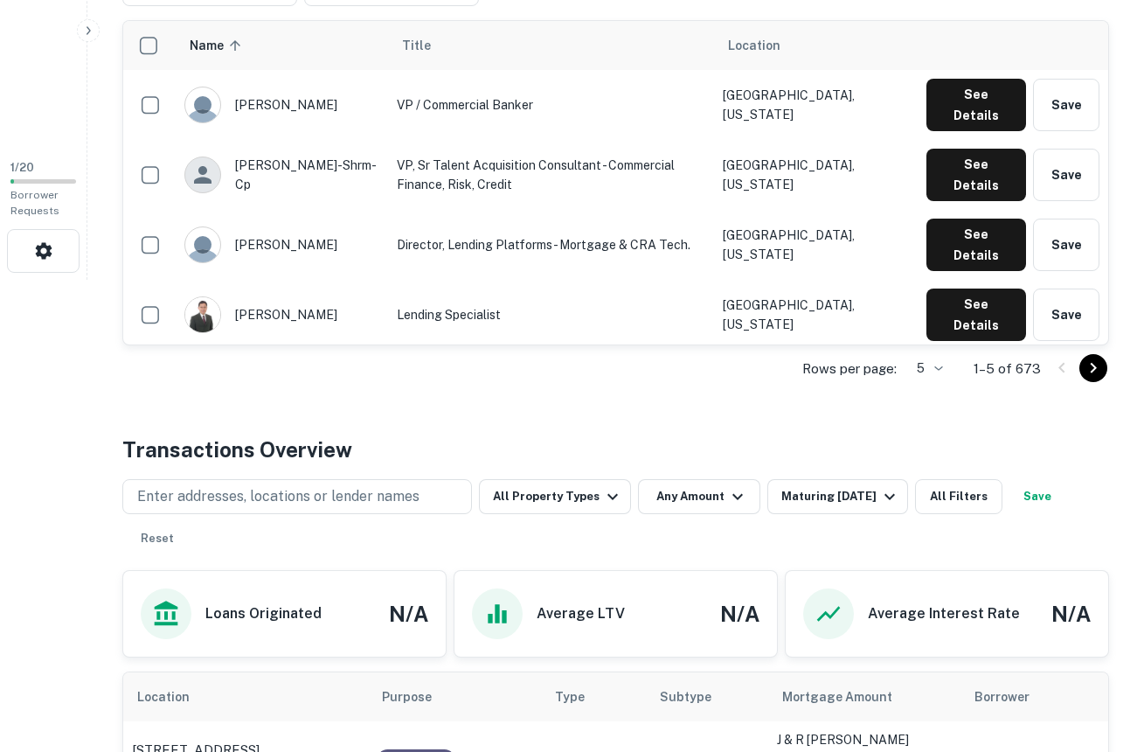
scroll to position [418, 0]
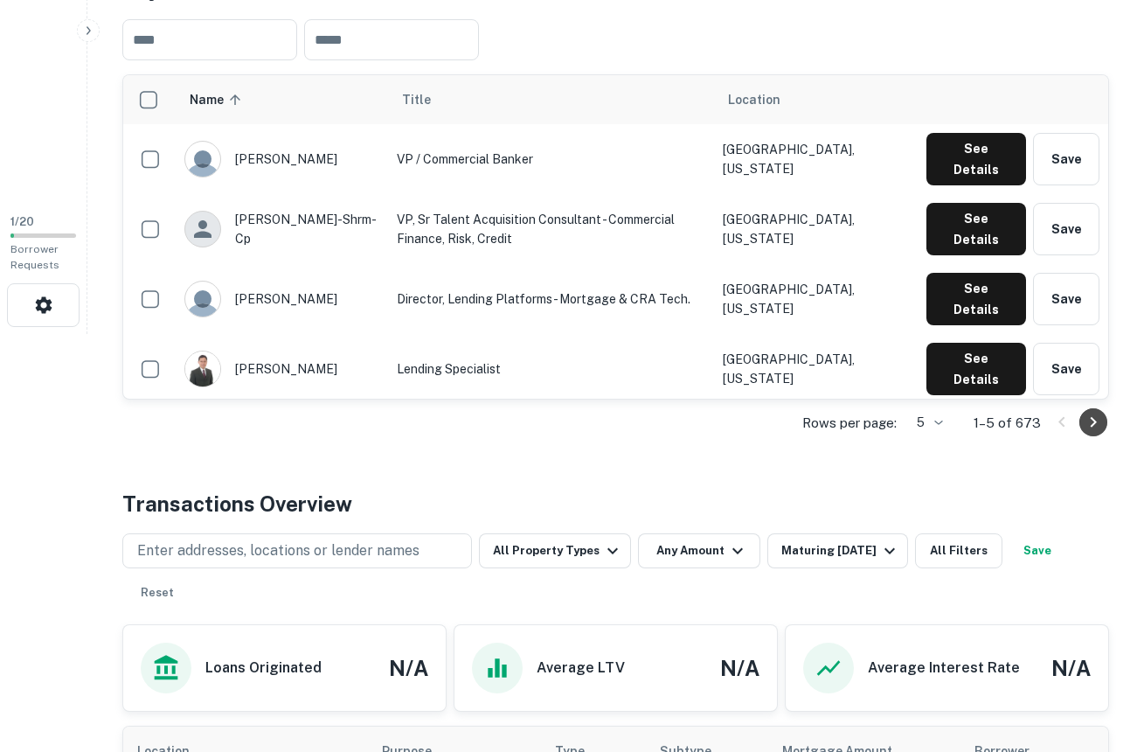
click at [1096, 426] on icon "Go to next page" at bounding box center [1093, 422] width 21 height 21
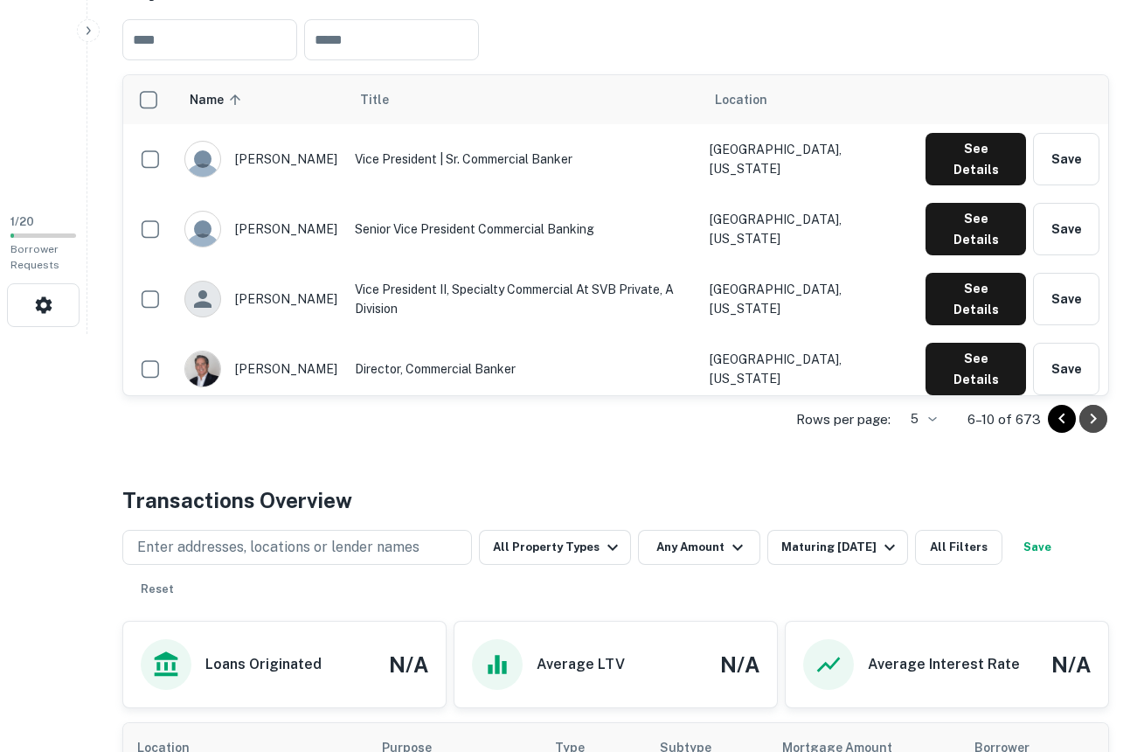
click at [1096, 426] on icon "Go to next page" at bounding box center [1093, 418] width 21 height 21
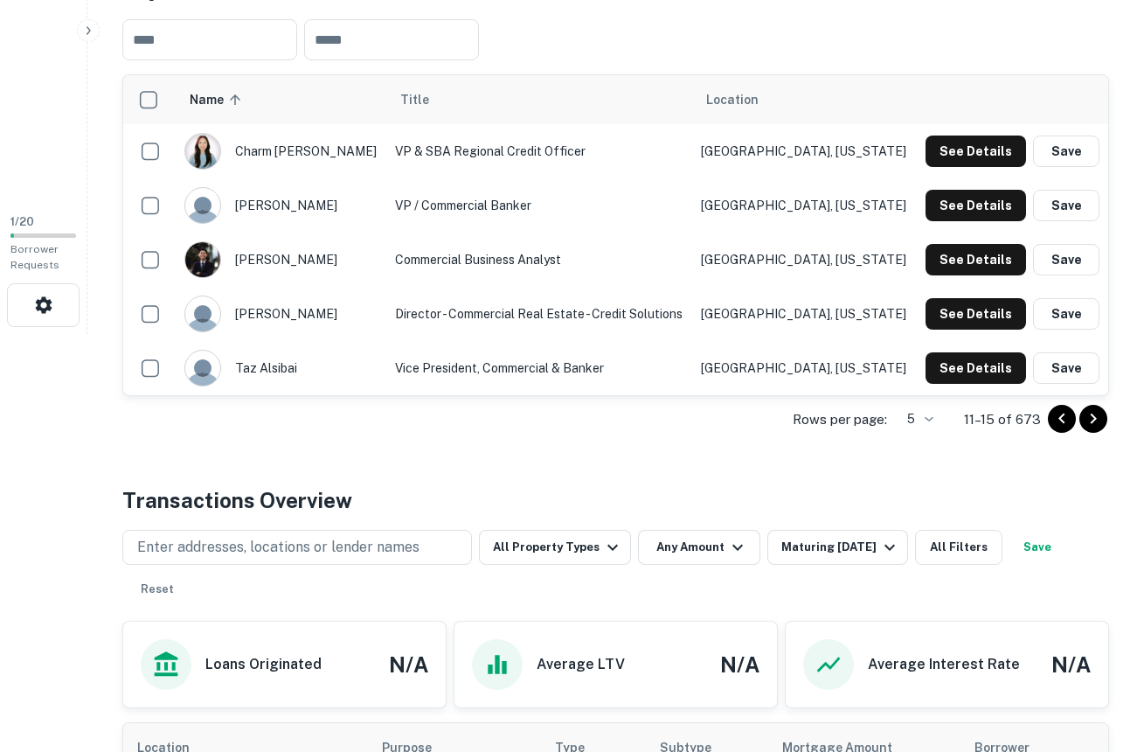
click at [1096, 426] on icon "Go to next page" at bounding box center [1093, 418] width 21 height 21
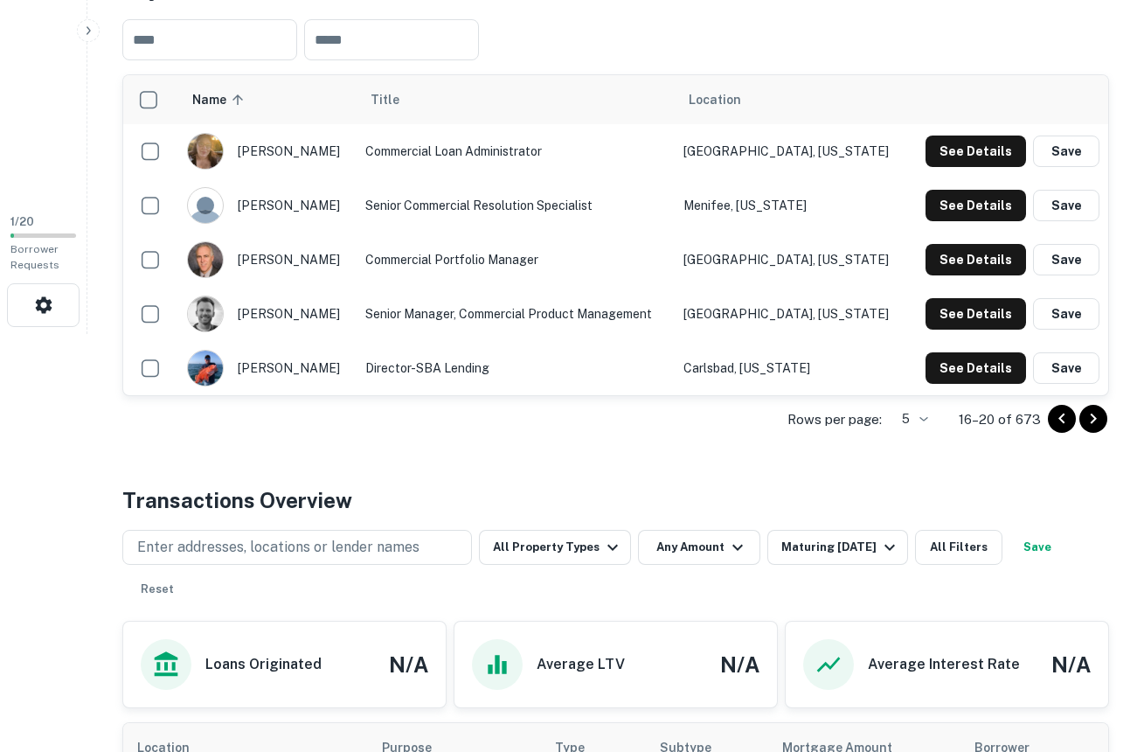
click at [1096, 426] on icon "Go to next page" at bounding box center [1093, 418] width 21 height 21
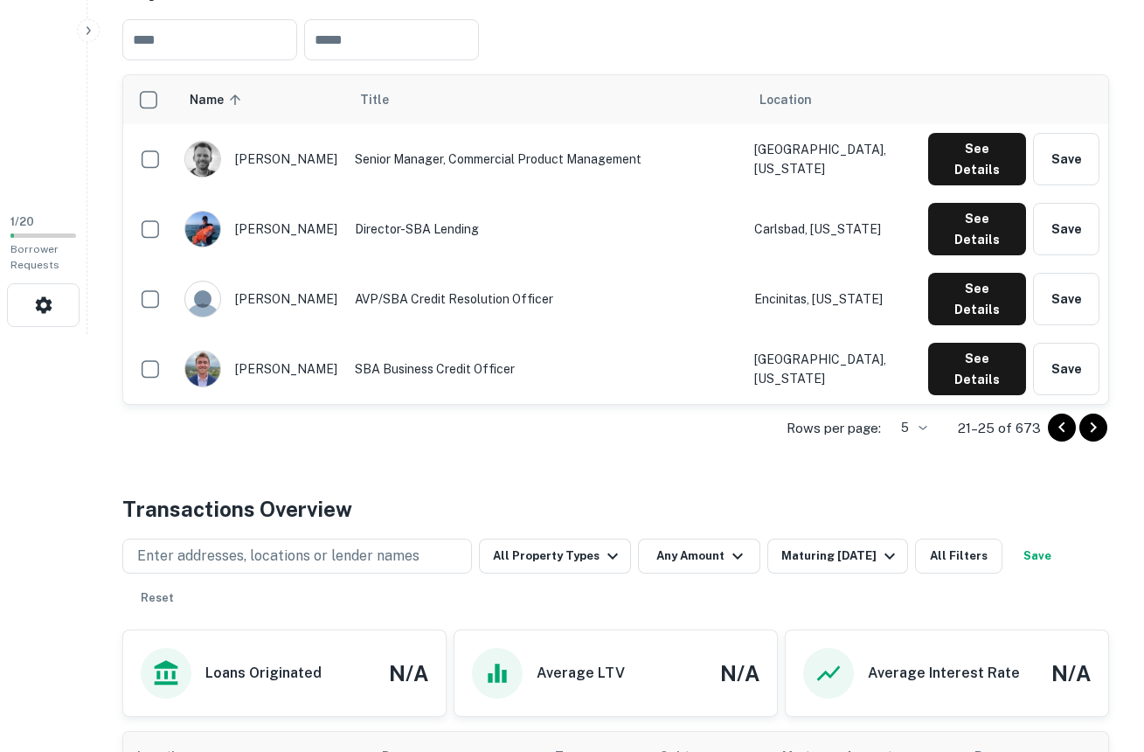
click at [1096, 426] on icon "Go to next page" at bounding box center [1094, 427] width 6 height 10
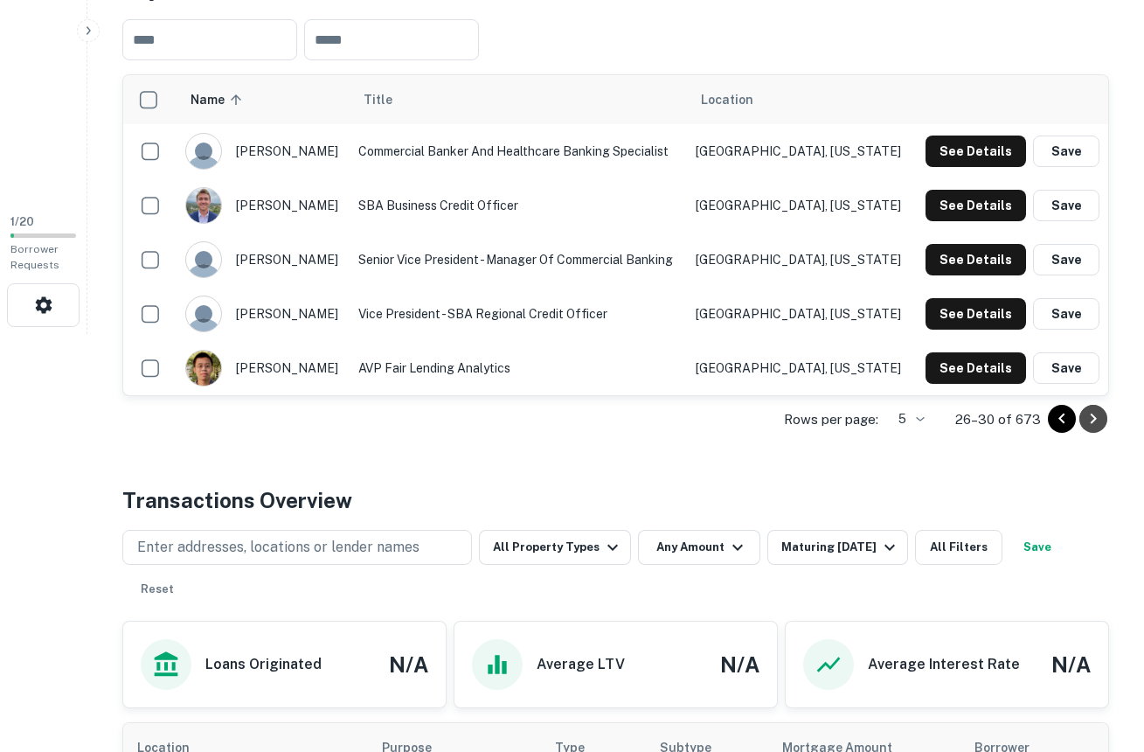
click at [1096, 426] on icon "Go to next page" at bounding box center [1093, 418] width 21 height 21
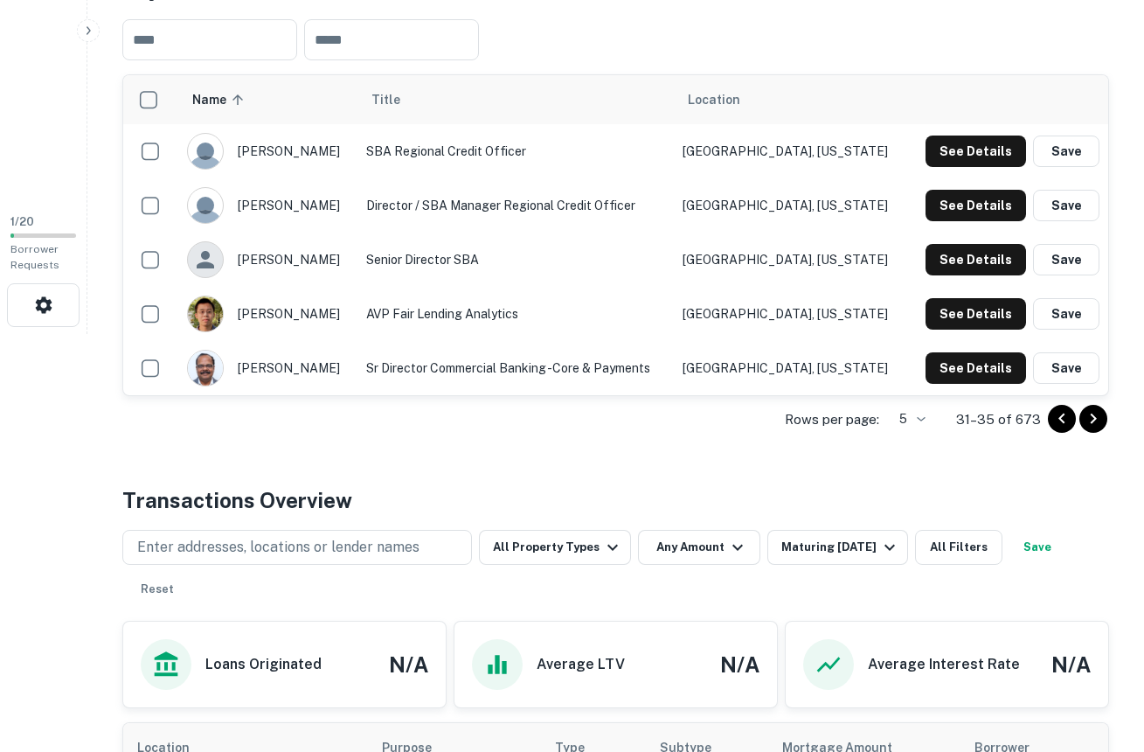
click at [1096, 426] on icon "Go to next page" at bounding box center [1093, 418] width 21 height 21
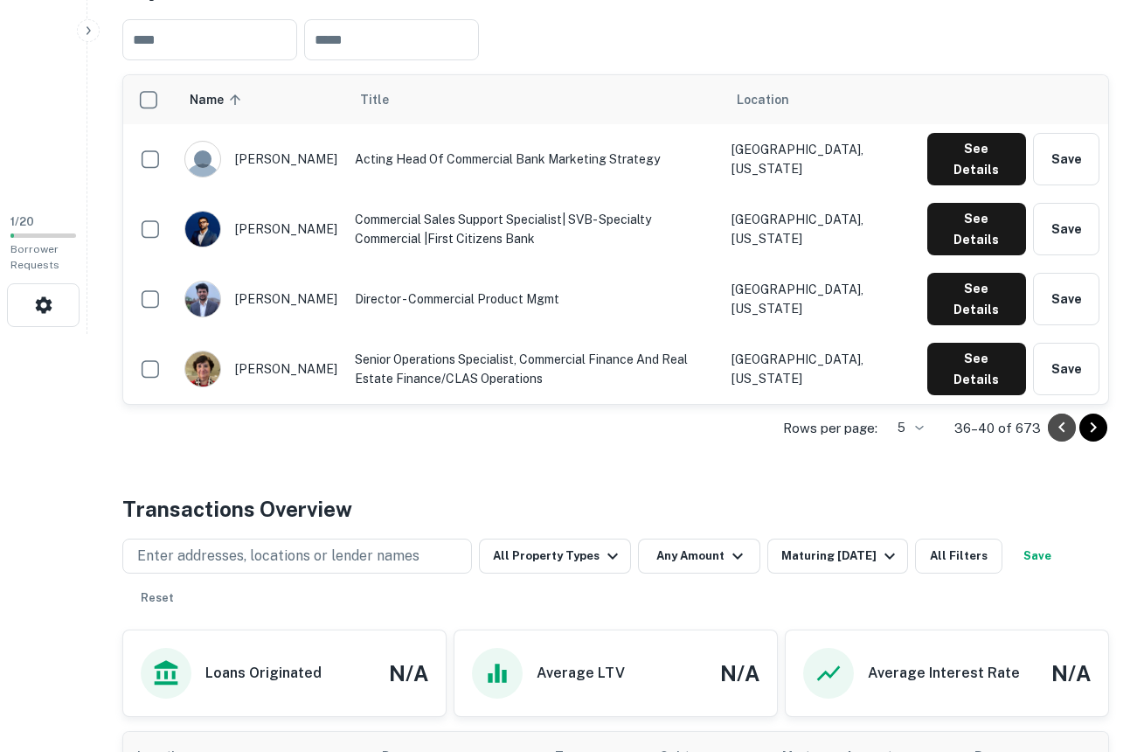
click at [1053, 422] on icon "Go to previous page" at bounding box center [1061, 427] width 21 height 21
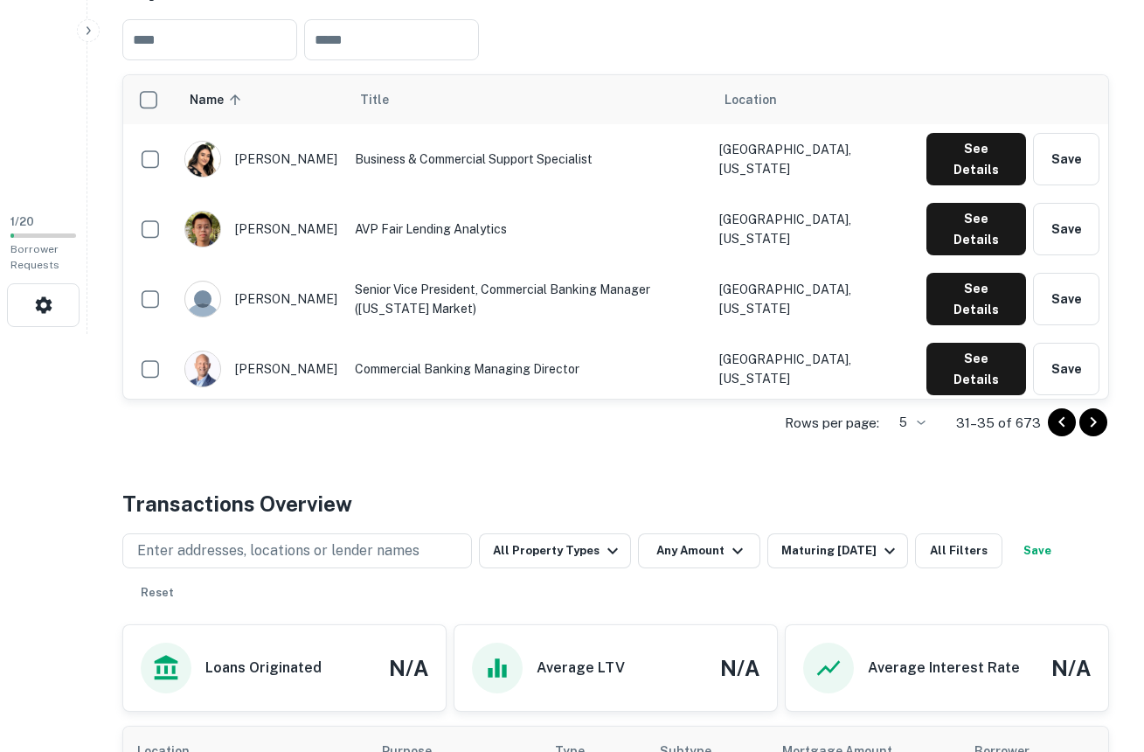
click at [1092, 422] on icon "Go to next page" at bounding box center [1093, 422] width 21 height 21
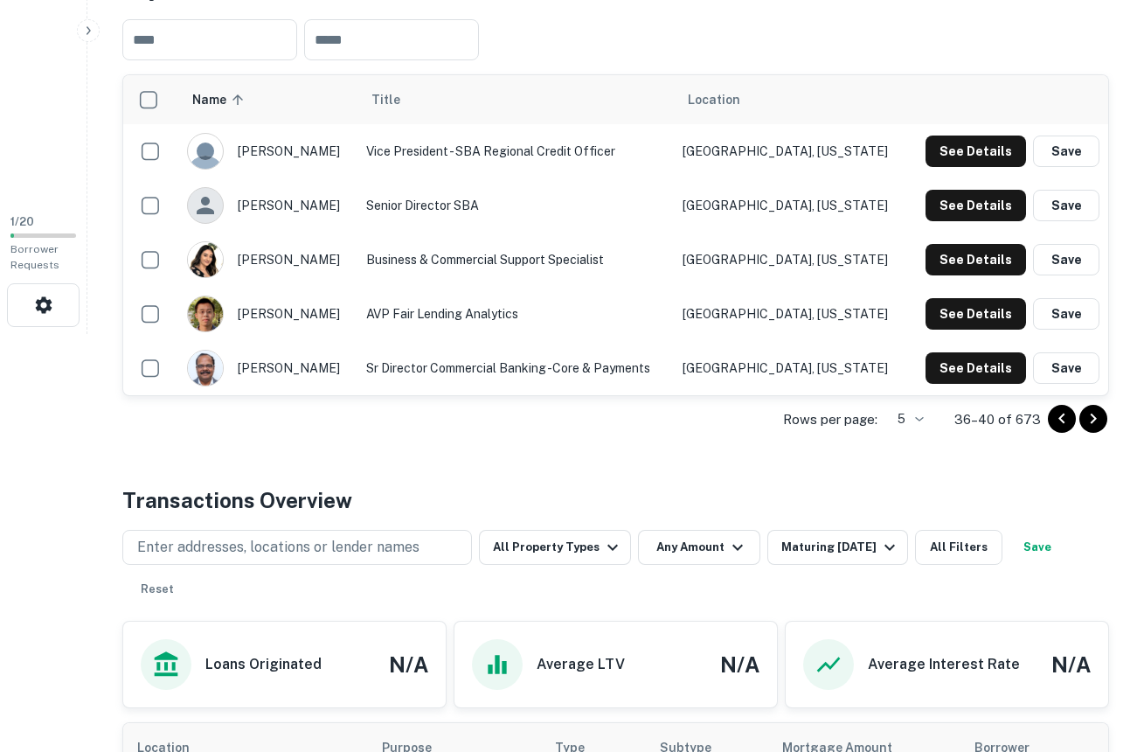
click at [1092, 422] on icon "Go to next page" at bounding box center [1094, 418] width 6 height 10
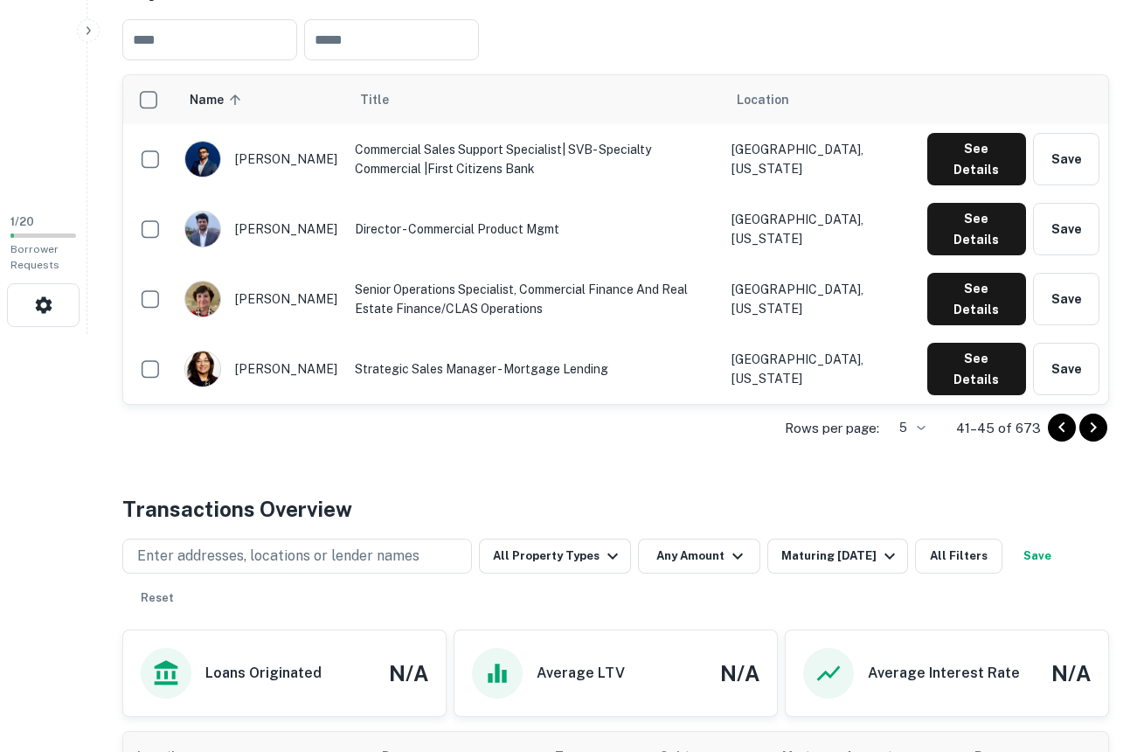
click at [1092, 422] on icon "Go to next page" at bounding box center [1094, 427] width 6 height 10
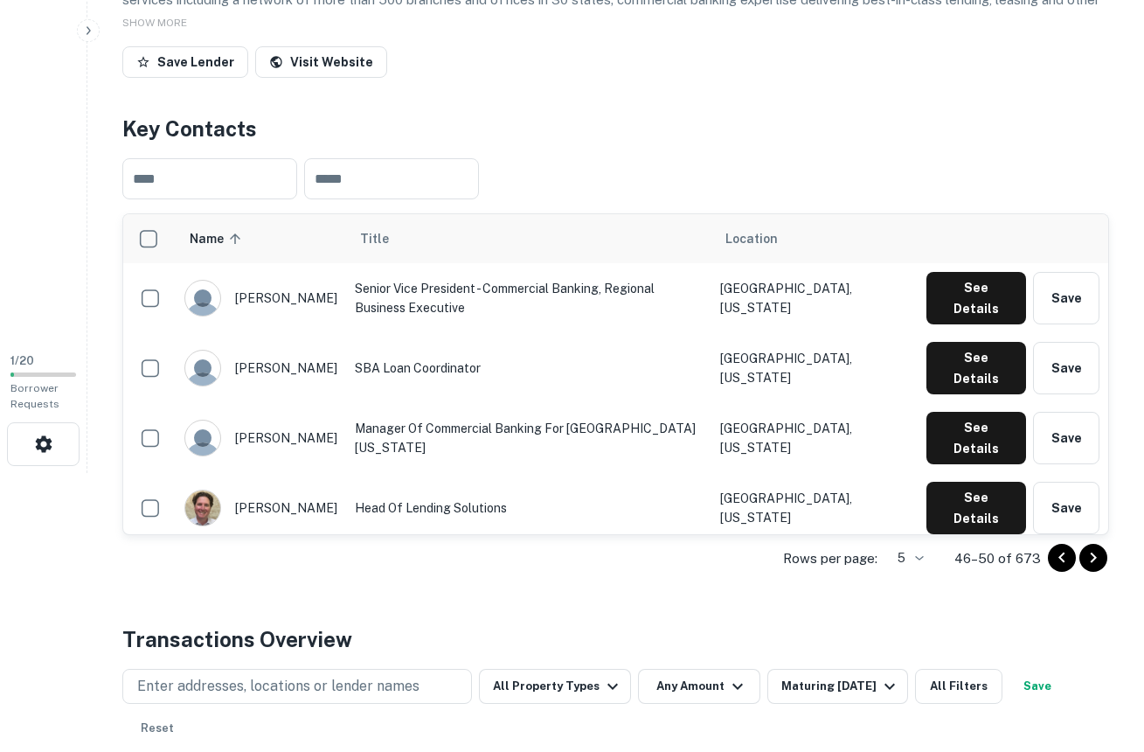
scroll to position [298, 0]
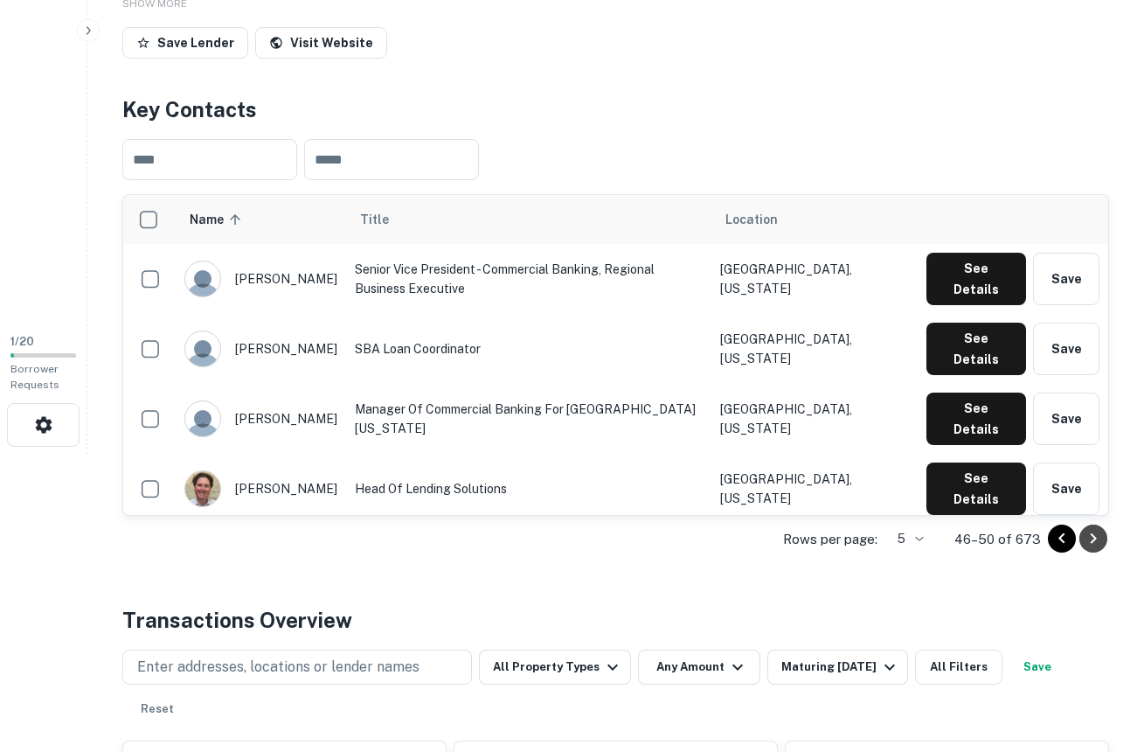
click at [1088, 532] on icon "Go to next page" at bounding box center [1093, 538] width 21 height 21
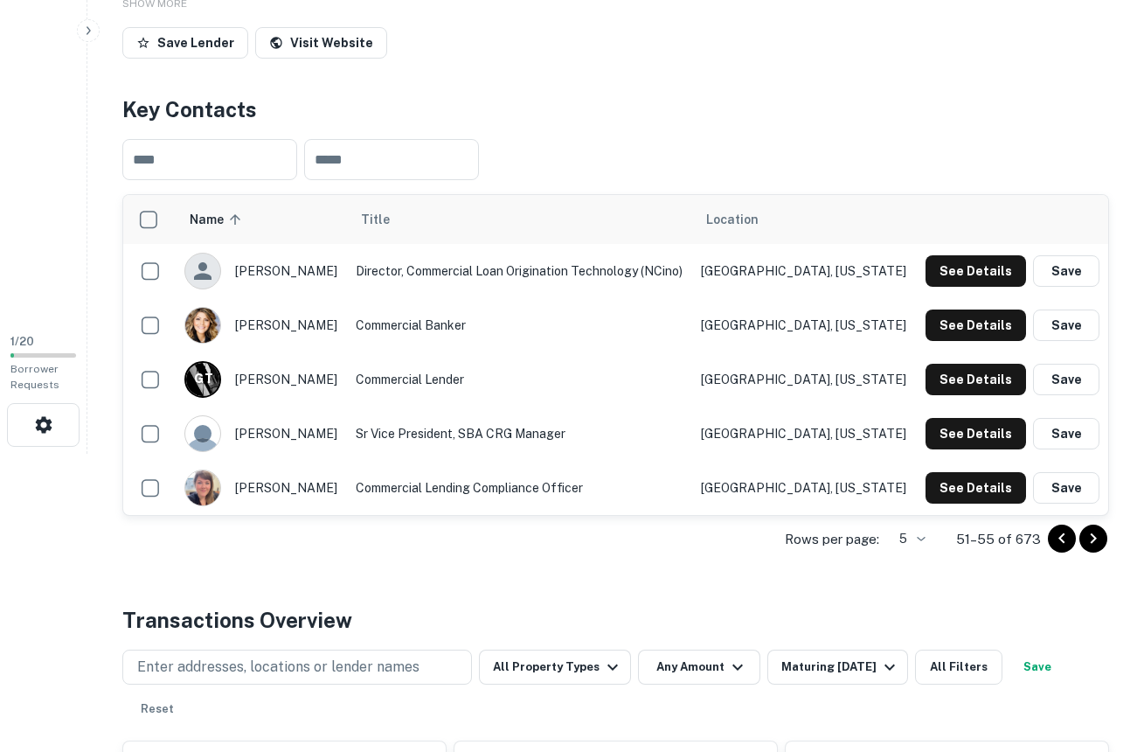
click at [1088, 532] on icon "Go to next page" at bounding box center [1093, 538] width 21 height 21
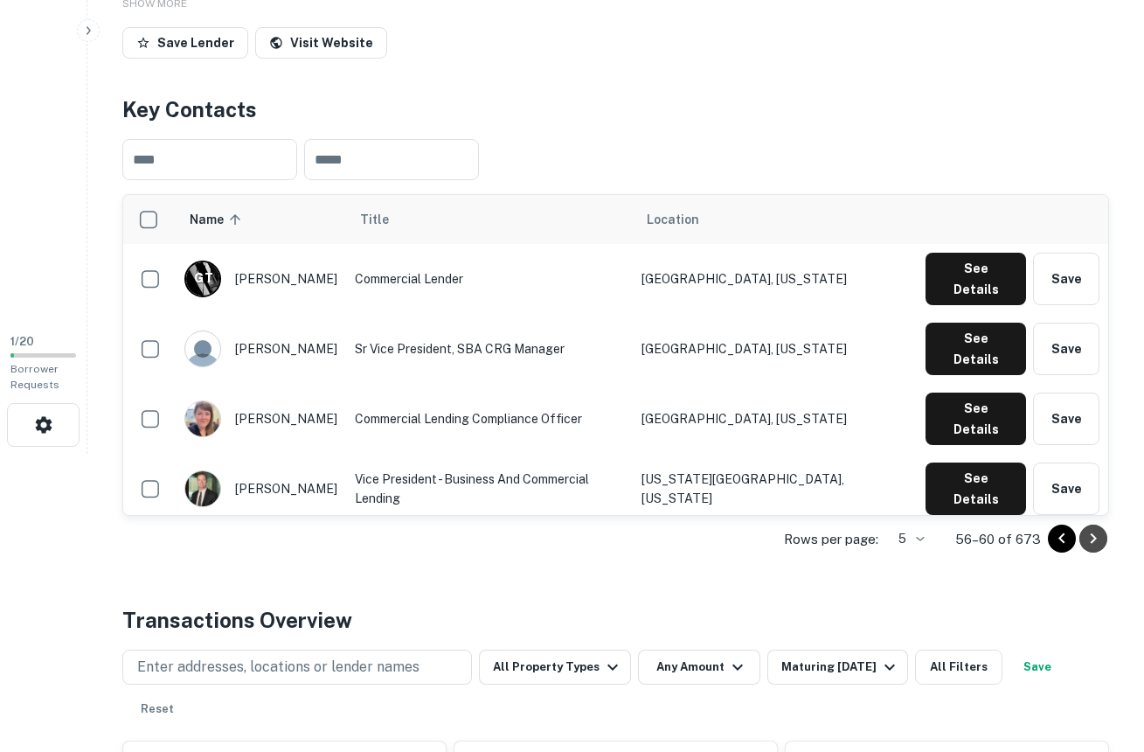
click at [1088, 532] on icon "Go to next page" at bounding box center [1093, 538] width 21 height 21
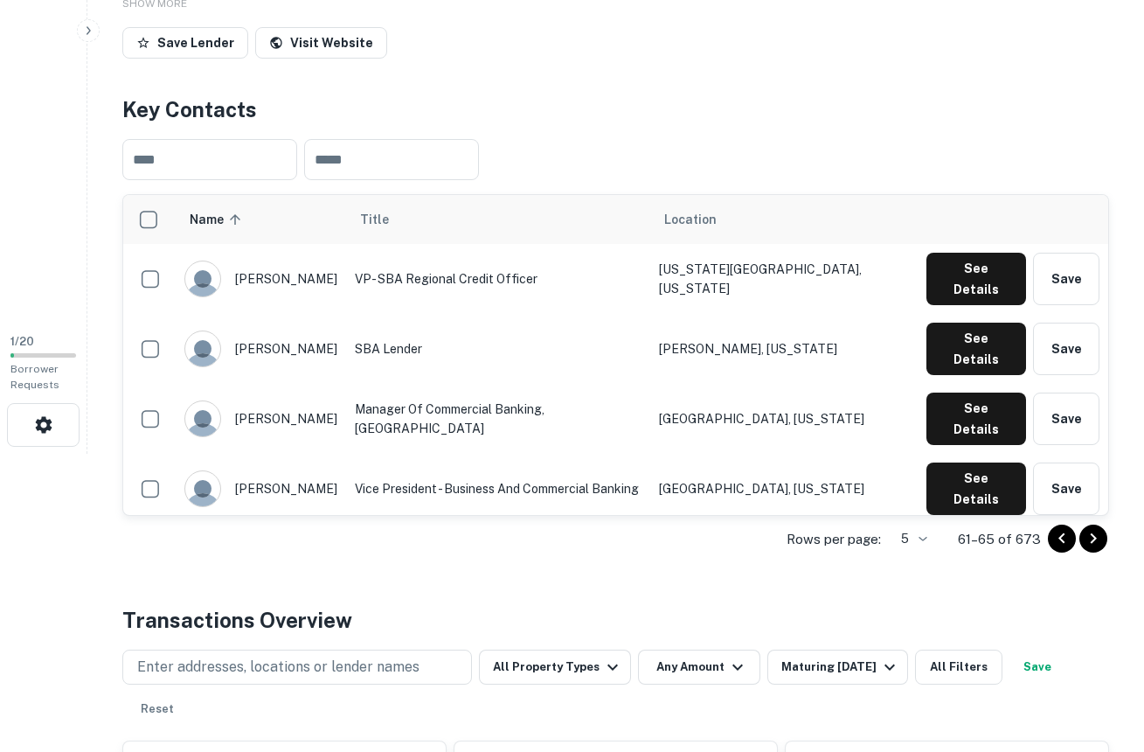
click at [1088, 532] on icon "Go to next page" at bounding box center [1093, 538] width 21 height 21
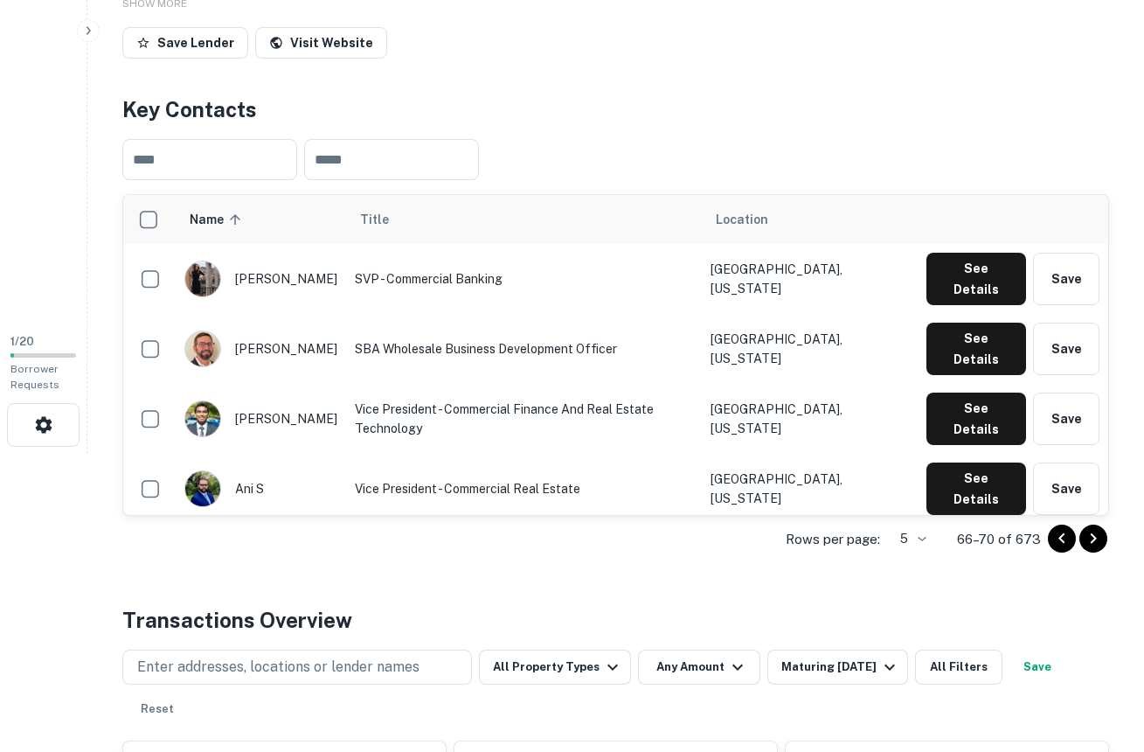
click at [1088, 532] on icon "Go to next page" at bounding box center [1093, 538] width 21 height 21
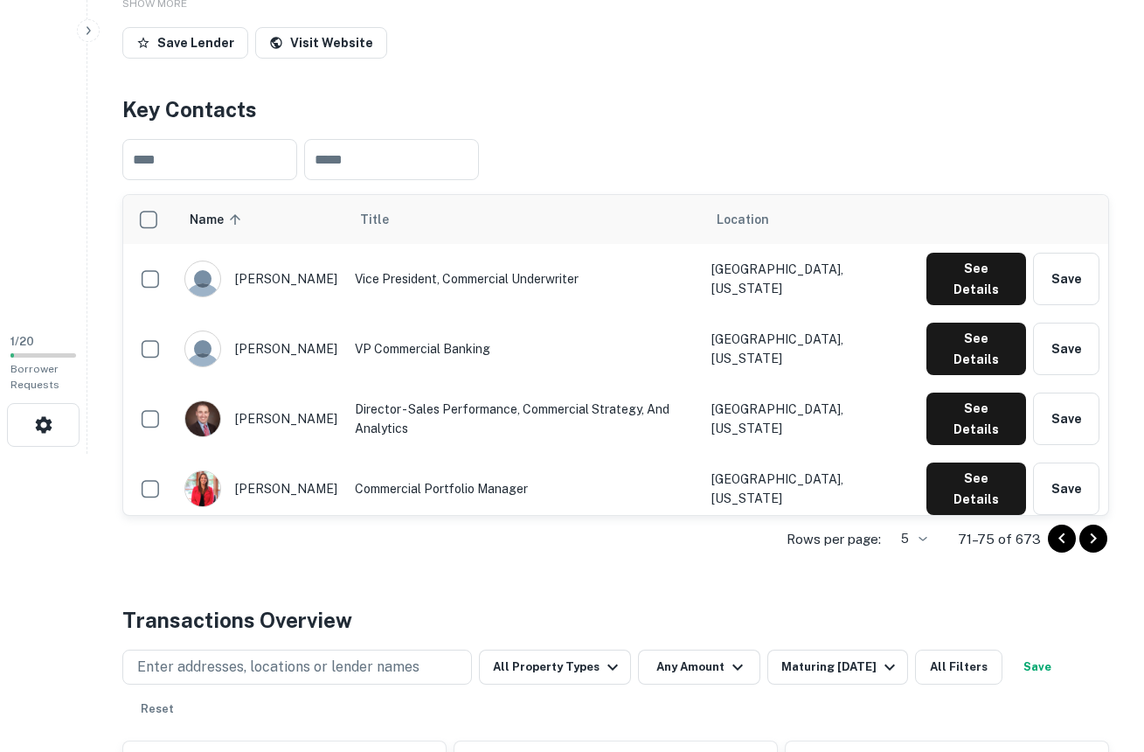
click at [1088, 532] on icon "Go to next page" at bounding box center [1093, 538] width 21 height 21
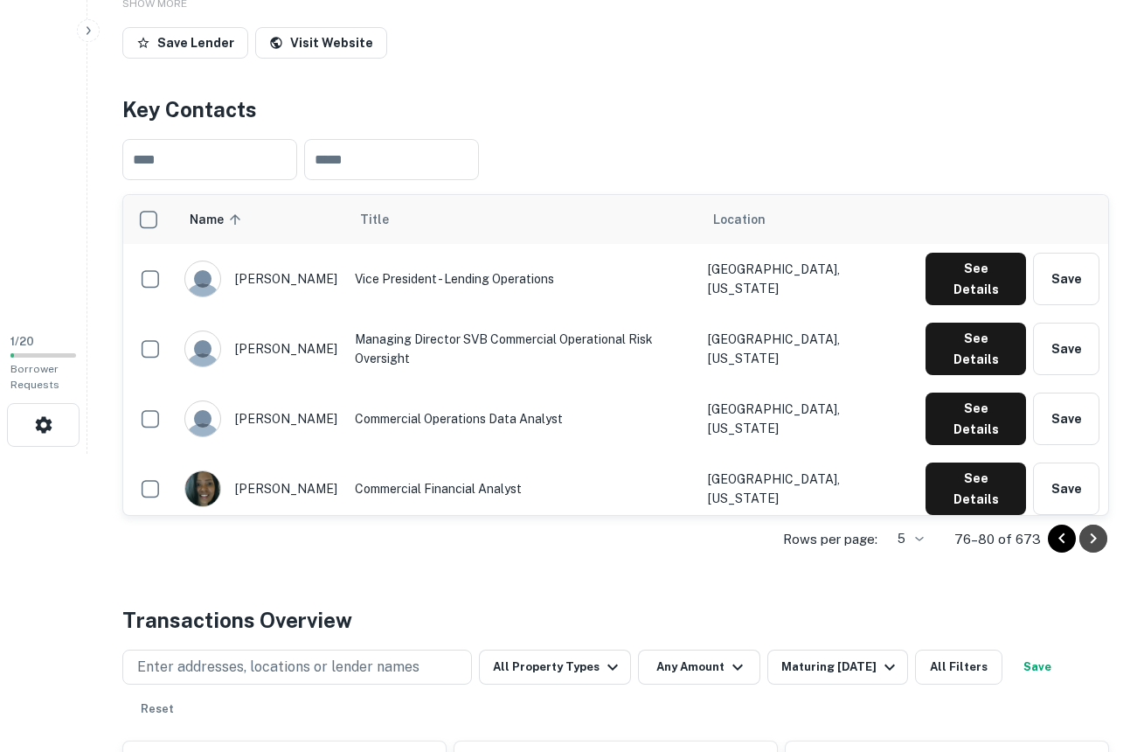
click at [1088, 532] on icon "Go to next page" at bounding box center [1093, 538] width 21 height 21
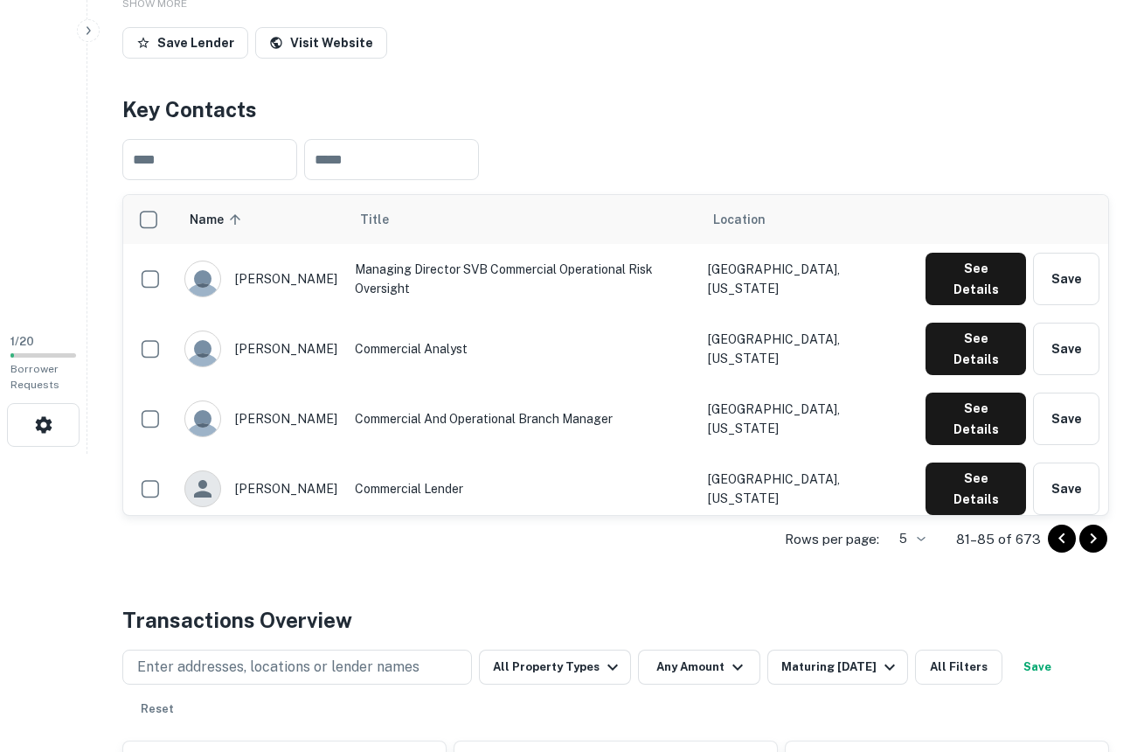
click at [1088, 532] on icon "Go to next page" at bounding box center [1093, 538] width 21 height 21
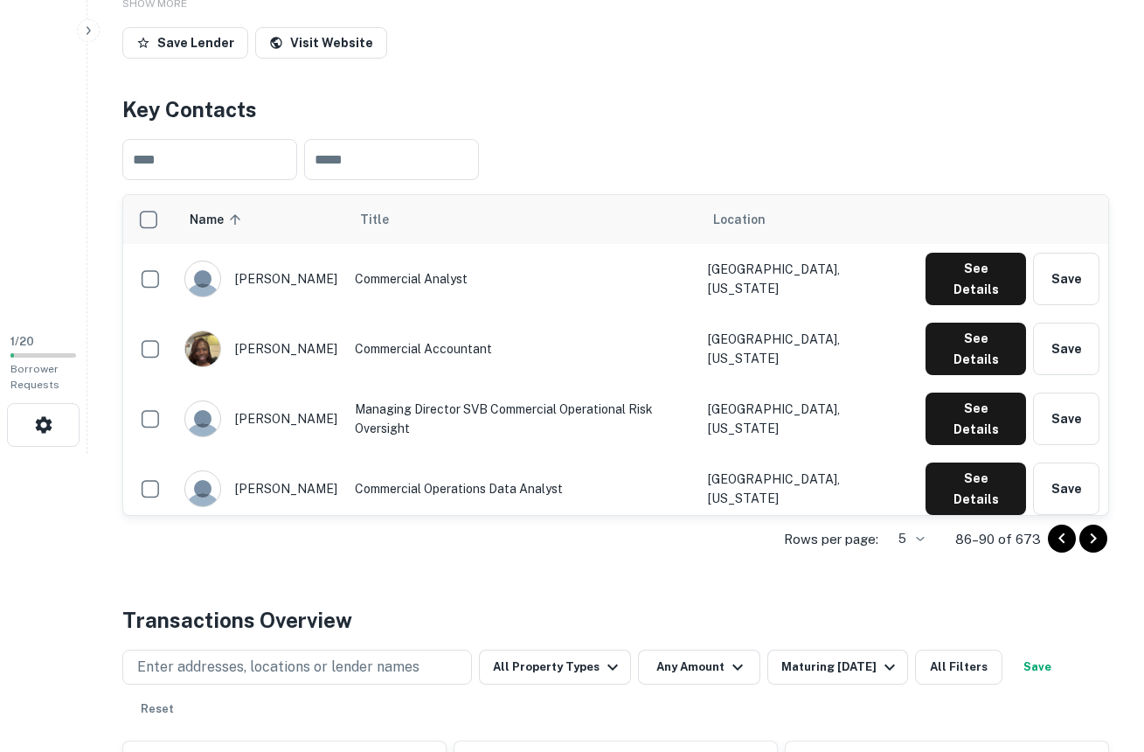
click at [1088, 532] on icon "Go to next page" at bounding box center [1093, 538] width 21 height 21
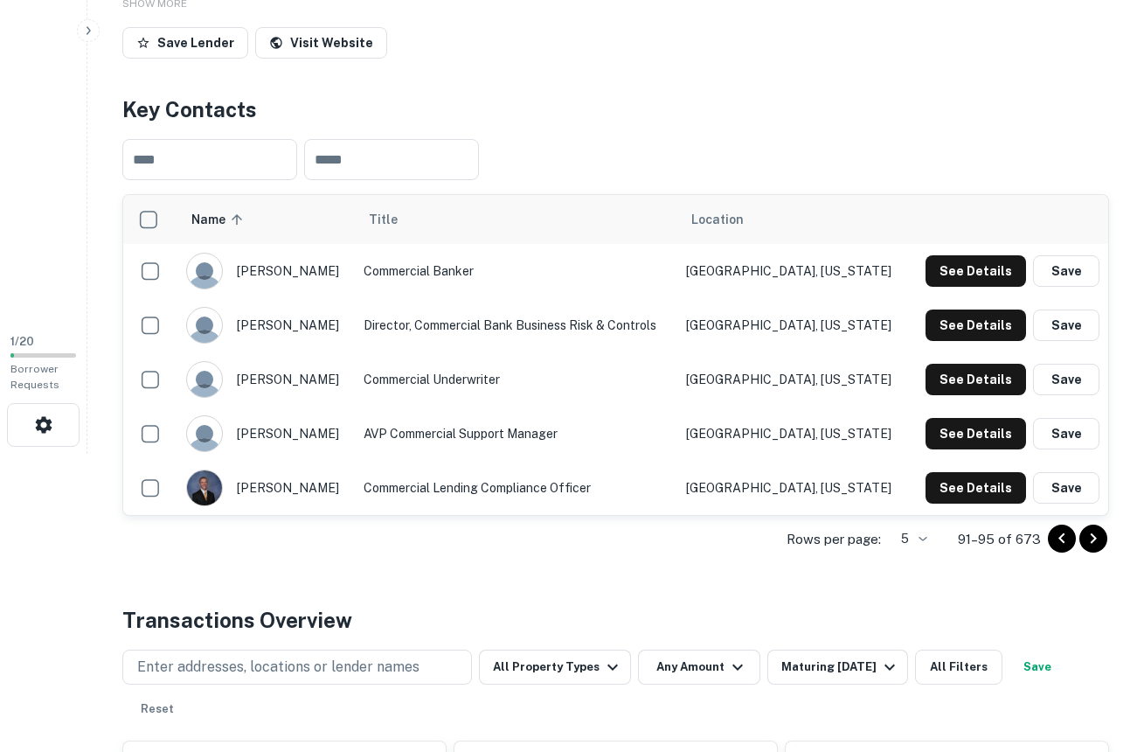
click at [1088, 532] on icon "Go to next page" at bounding box center [1093, 538] width 21 height 21
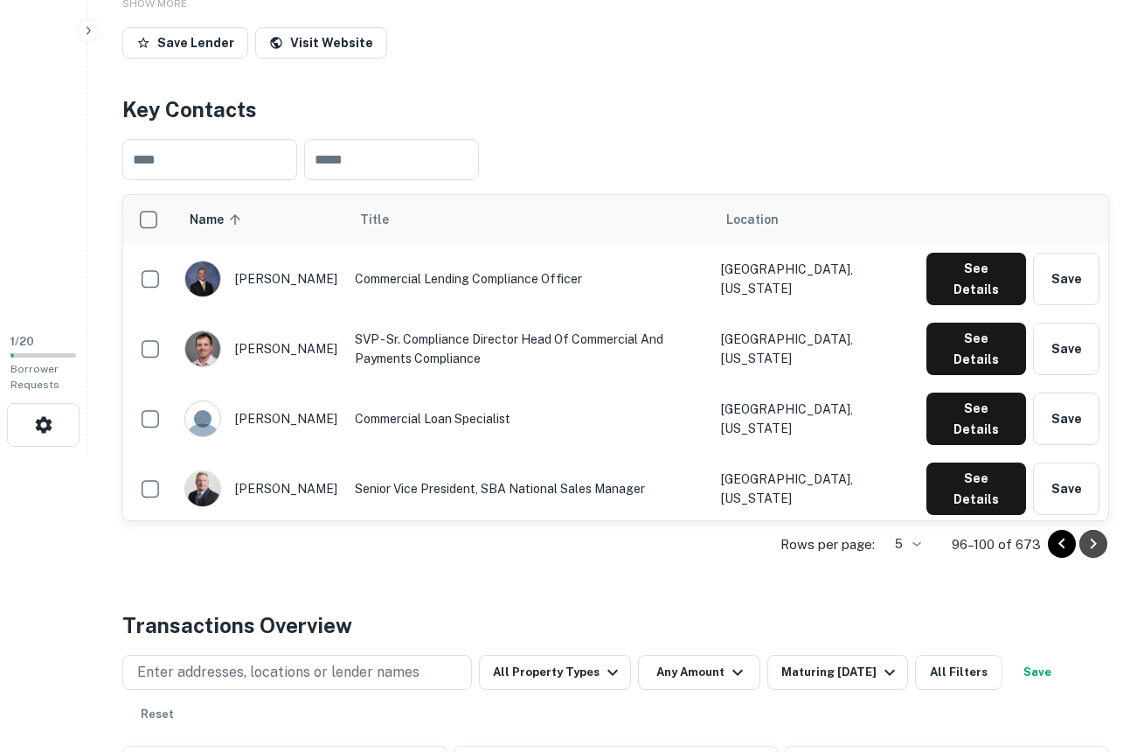
click at [1088, 533] on icon "Go to next page" at bounding box center [1093, 543] width 21 height 21
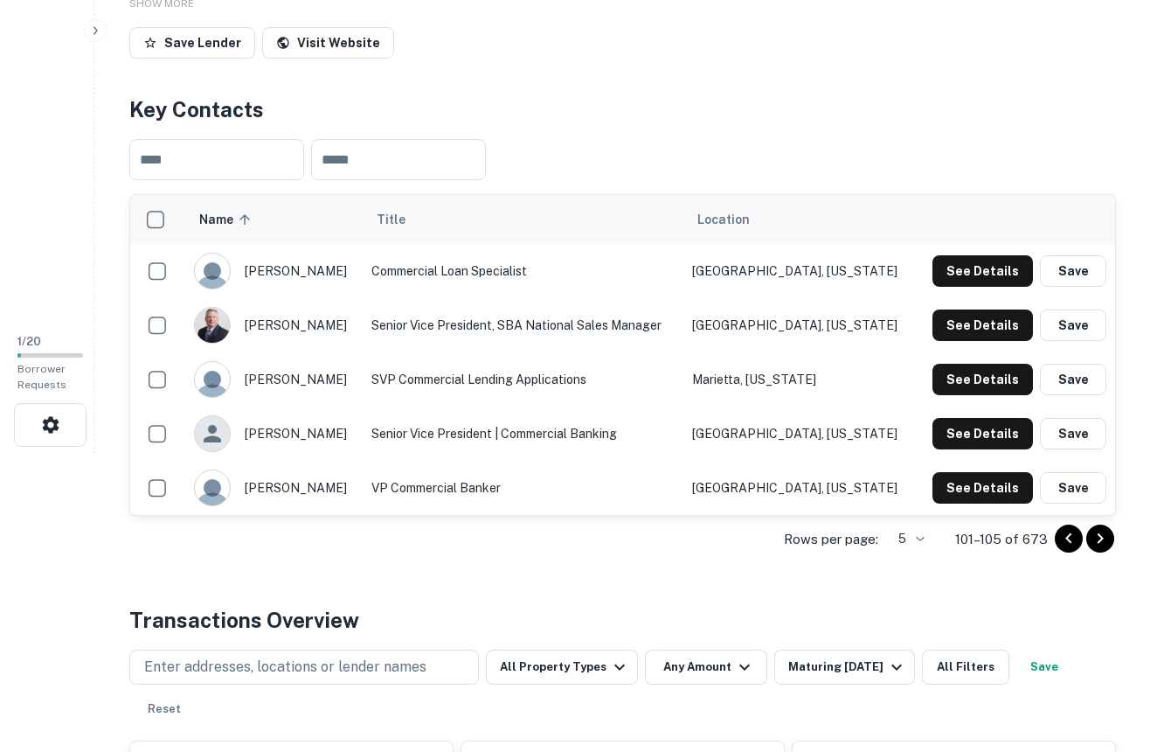
scroll to position [0, 0]
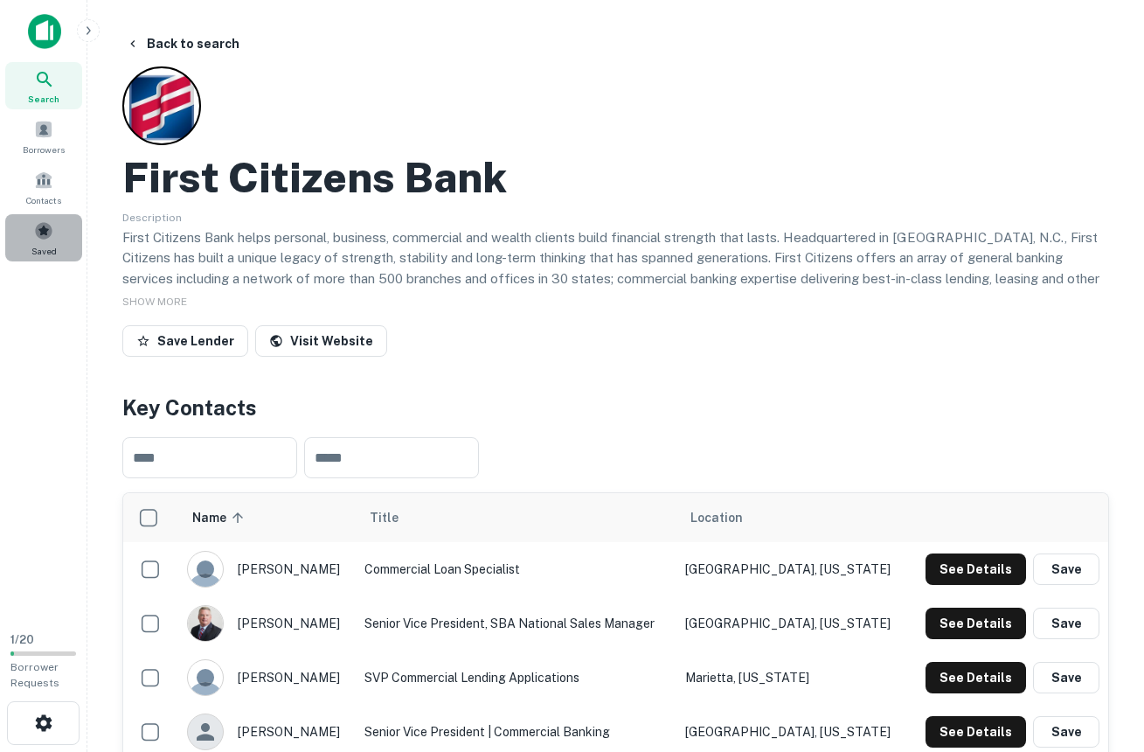
click at [59, 239] on div "Saved" at bounding box center [43, 237] width 77 height 47
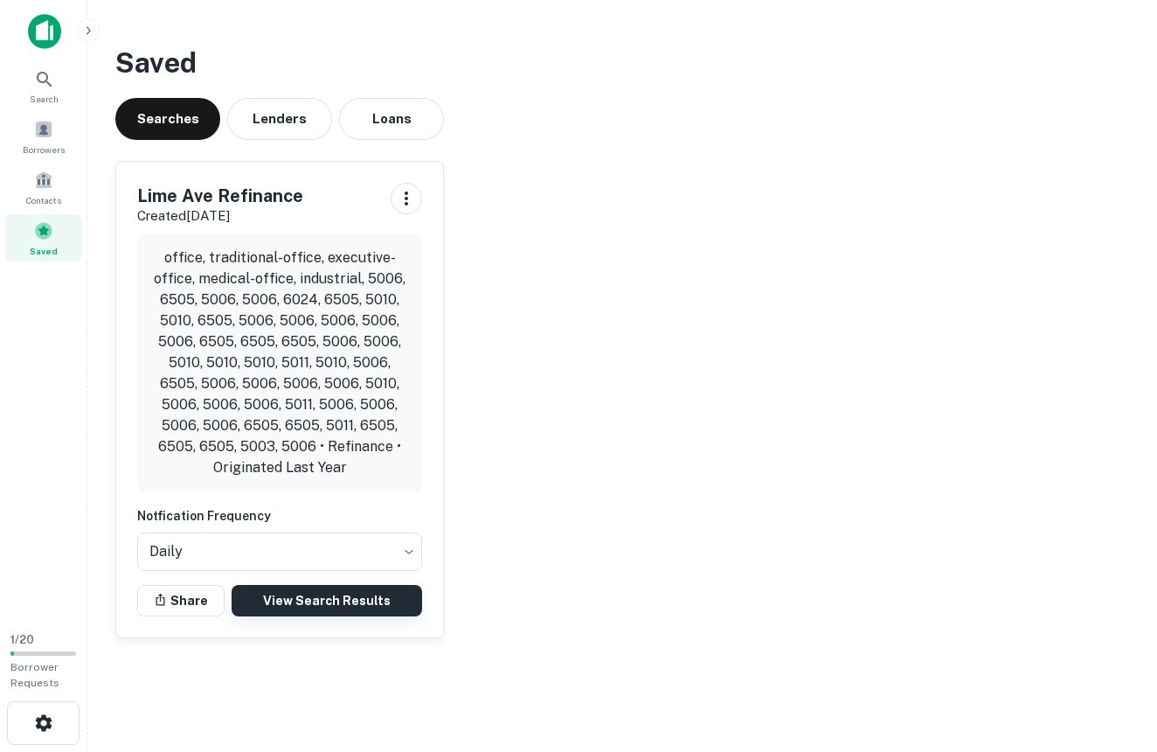
click at [341, 598] on link "View Search Results" at bounding box center [327, 600] width 191 height 31
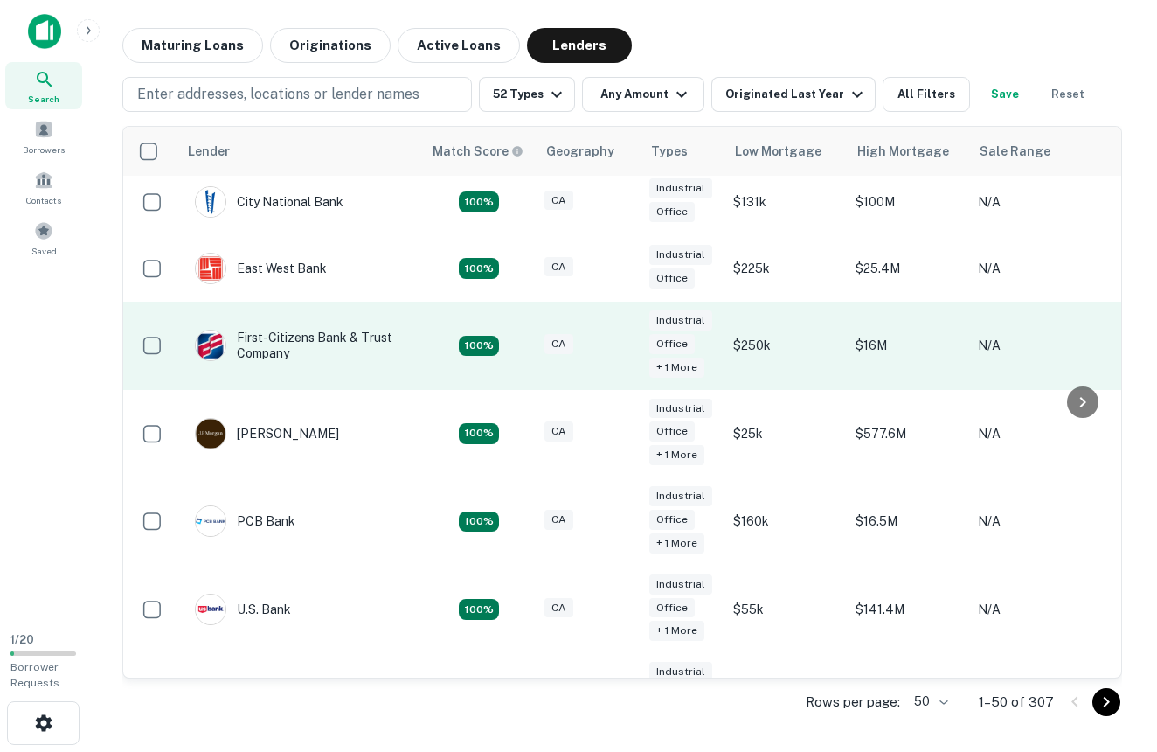
scroll to position [310, 0]
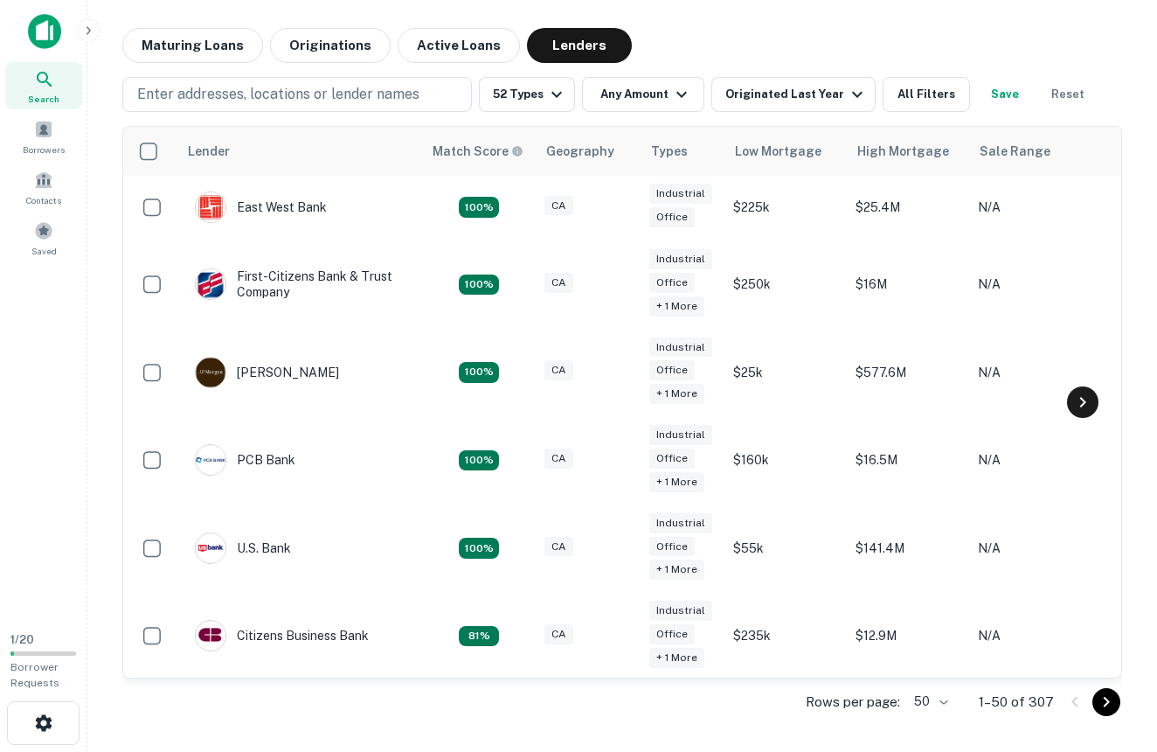
click at [1088, 403] on icon at bounding box center [1082, 402] width 21 height 21
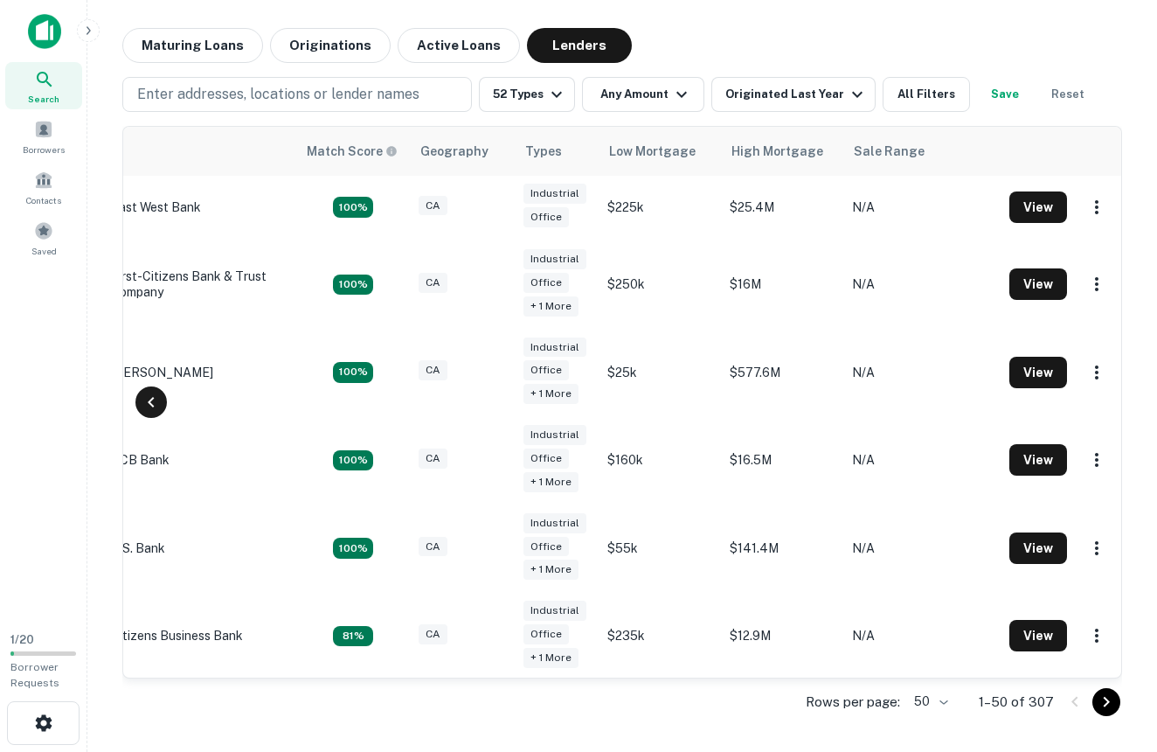
click at [153, 395] on icon at bounding box center [151, 402] width 21 height 21
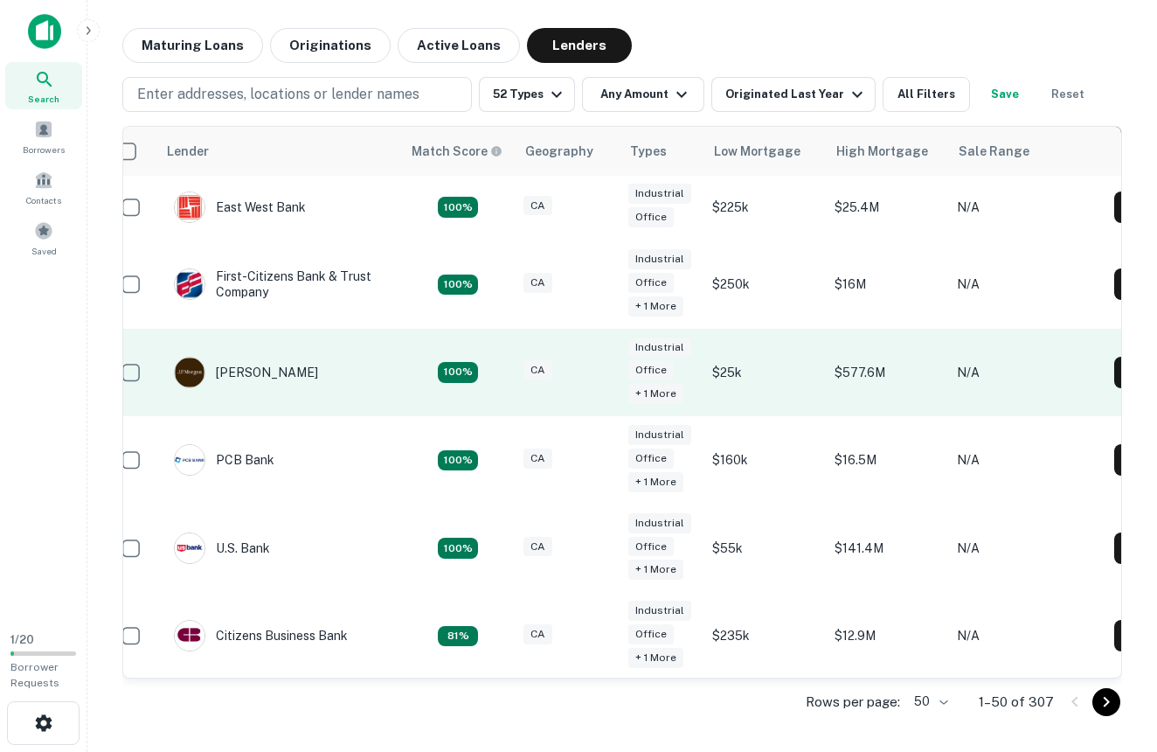
scroll to position [310, 0]
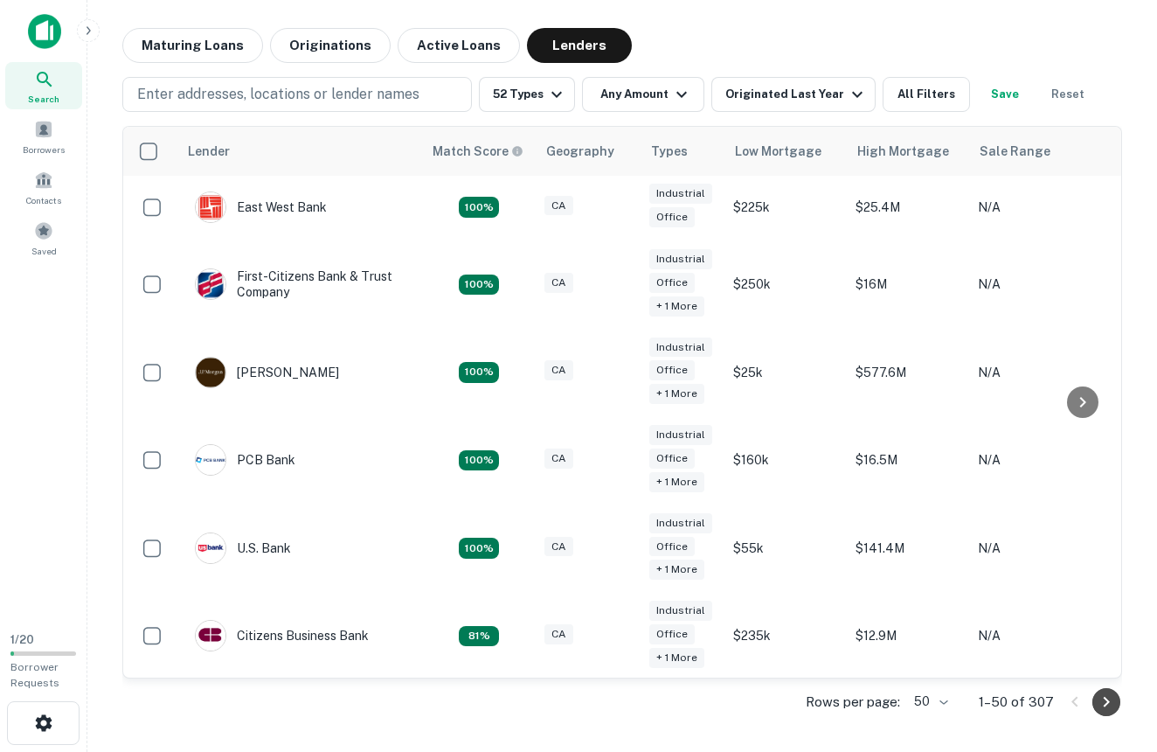
click at [1102, 697] on icon "Go to next page" at bounding box center [1106, 701] width 21 height 21
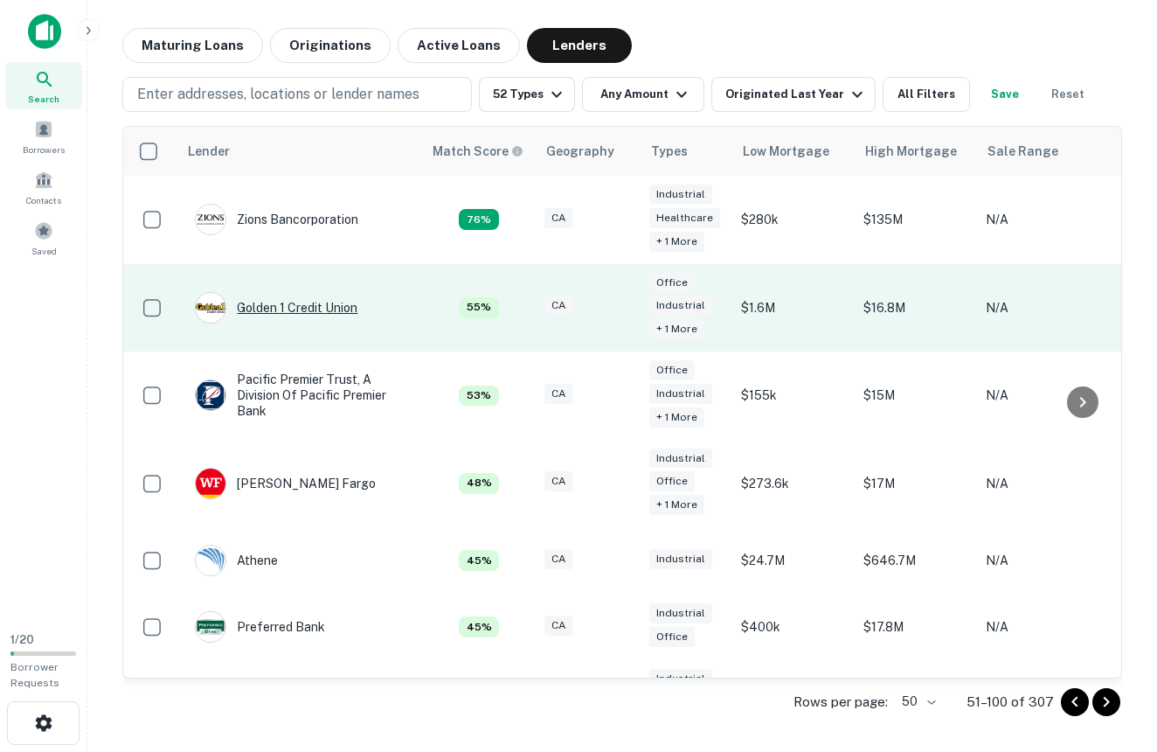
click at [309, 302] on div "Golden 1 Credit Union" at bounding box center [276, 307] width 163 height 31
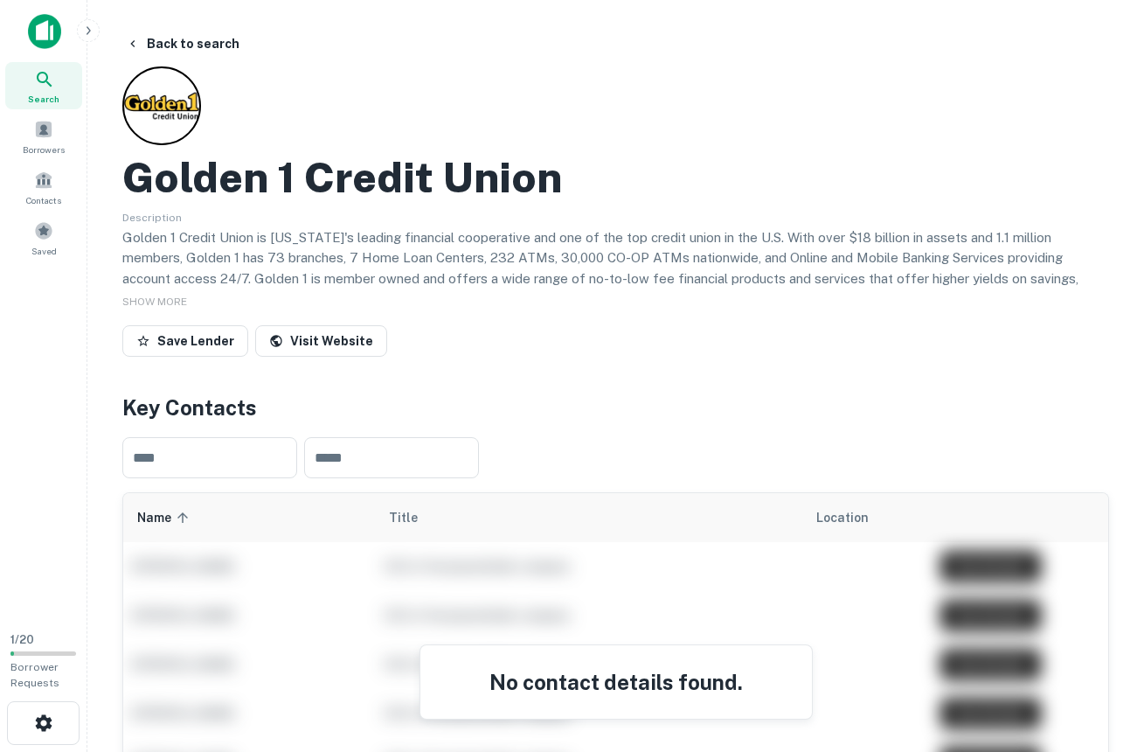
click at [52, 24] on img at bounding box center [44, 31] width 33 height 35
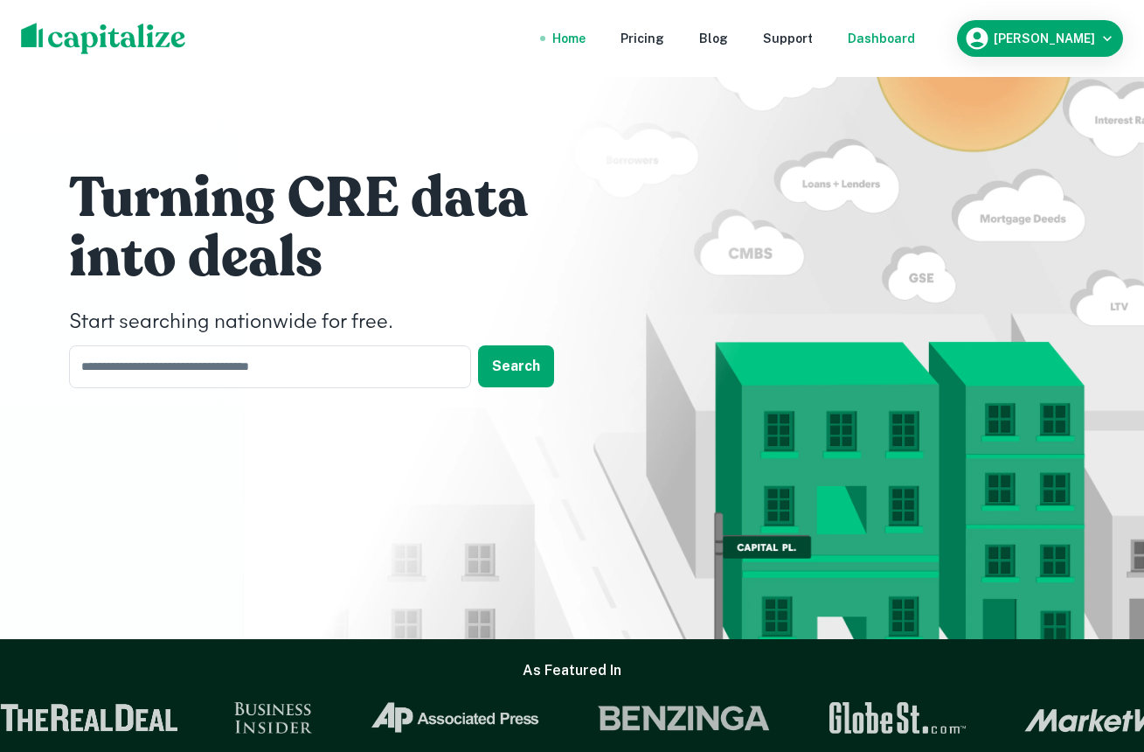
click at [891, 34] on div "Dashboard" at bounding box center [881, 38] width 67 height 19
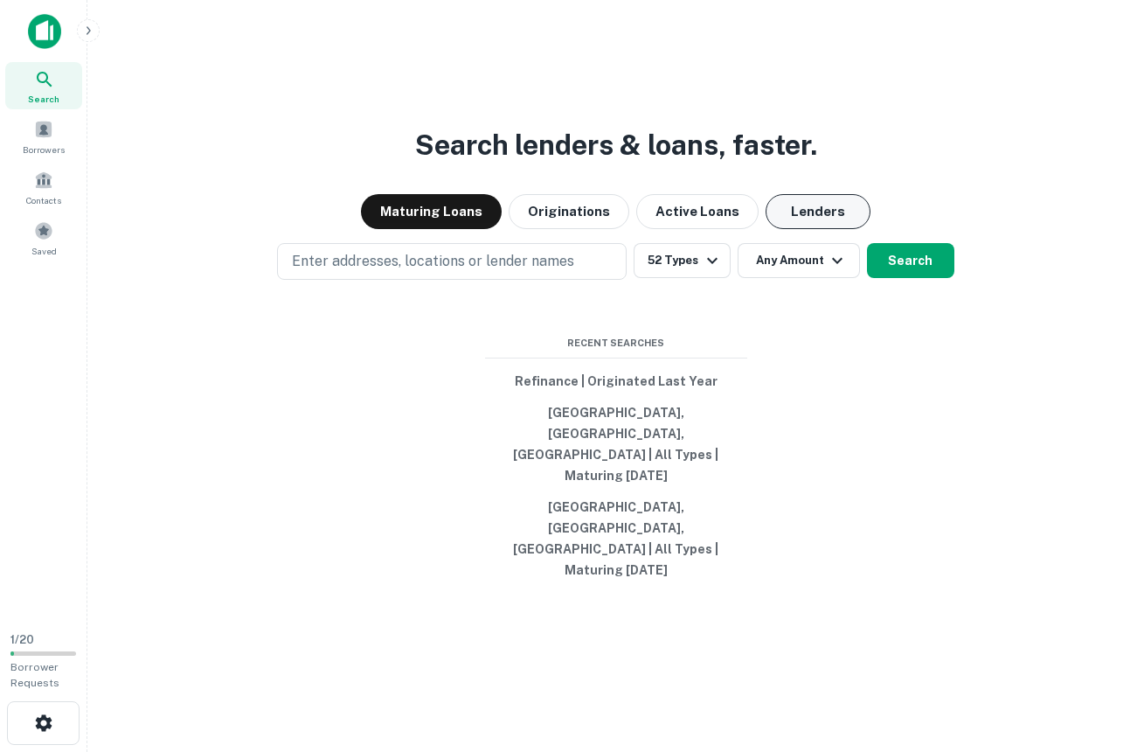
click at [827, 229] on button "Lenders" at bounding box center [818, 211] width 105 height 35
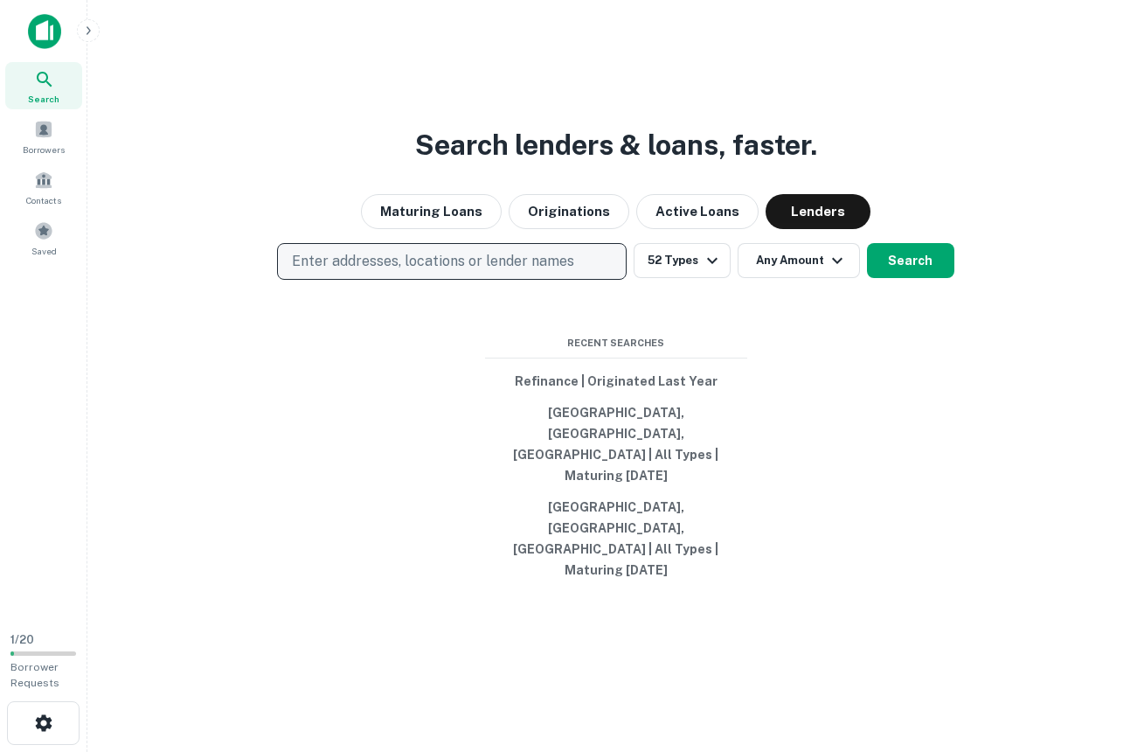
click at [557, 272] on p "Enter addresses, locations or lender names" at bounding box center [433, 261] width 282 height 21
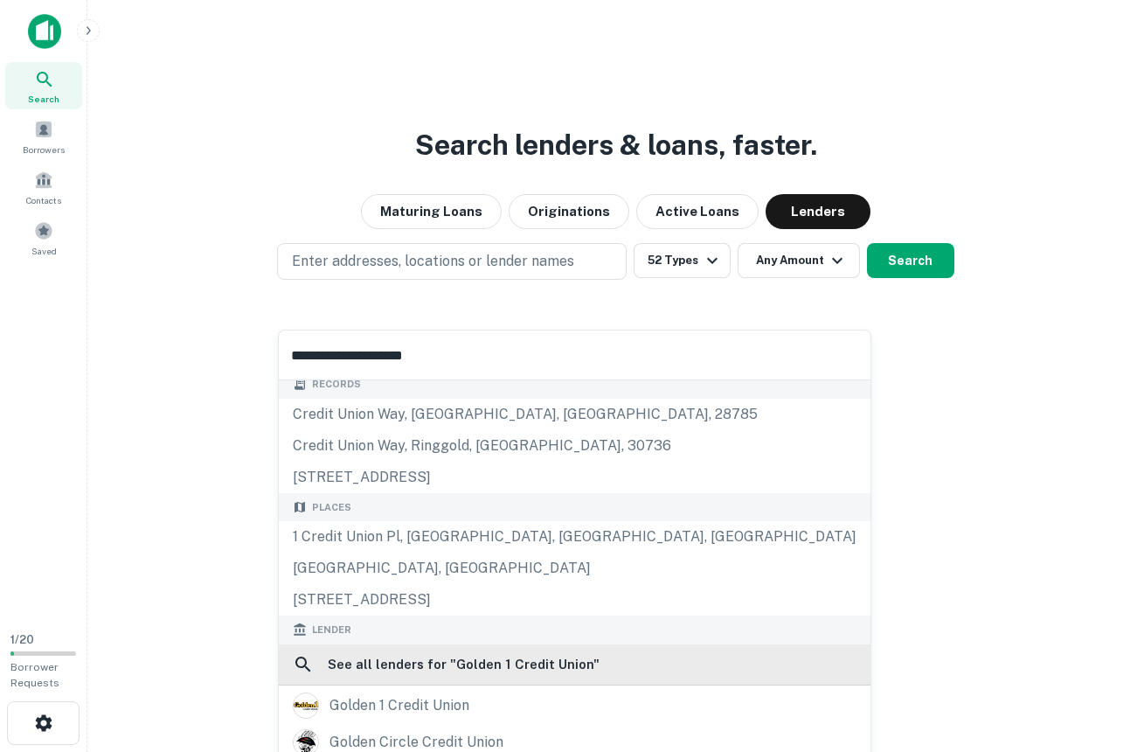
scroll to position [14, 0]
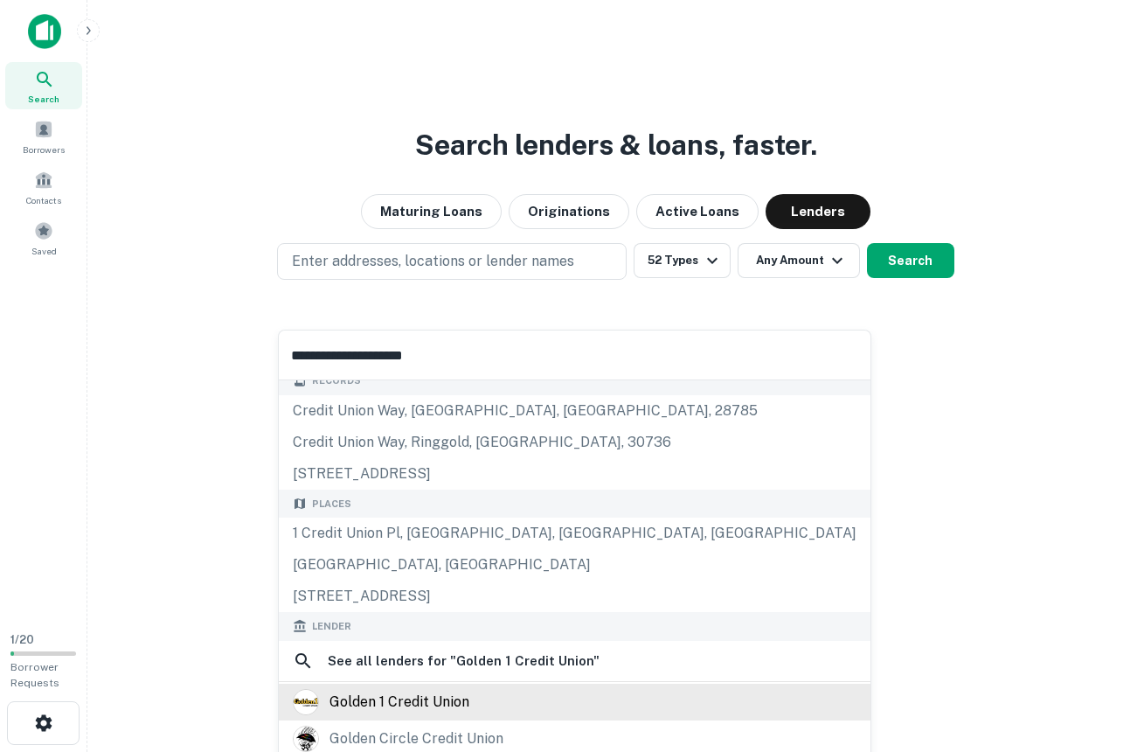
type input "**********"
click at [414, 697] on div "golden 1 credit union" at bounding box center [399, 702] width 140 height 26
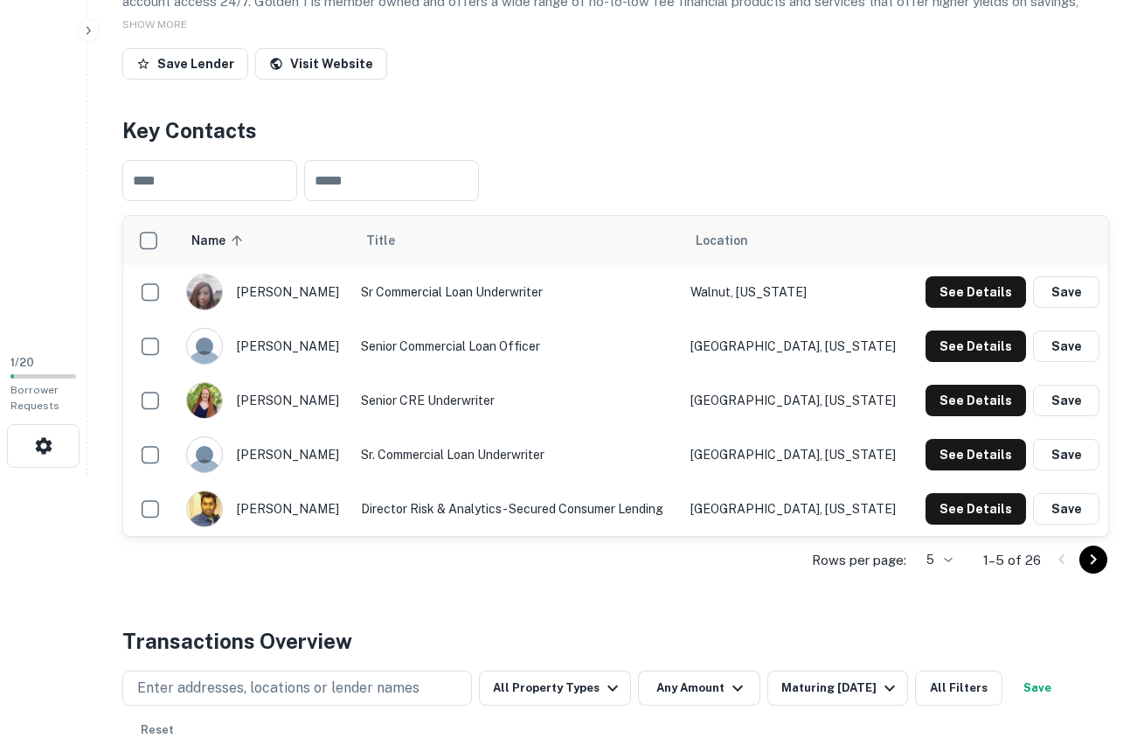
scroll to position [352, 0]
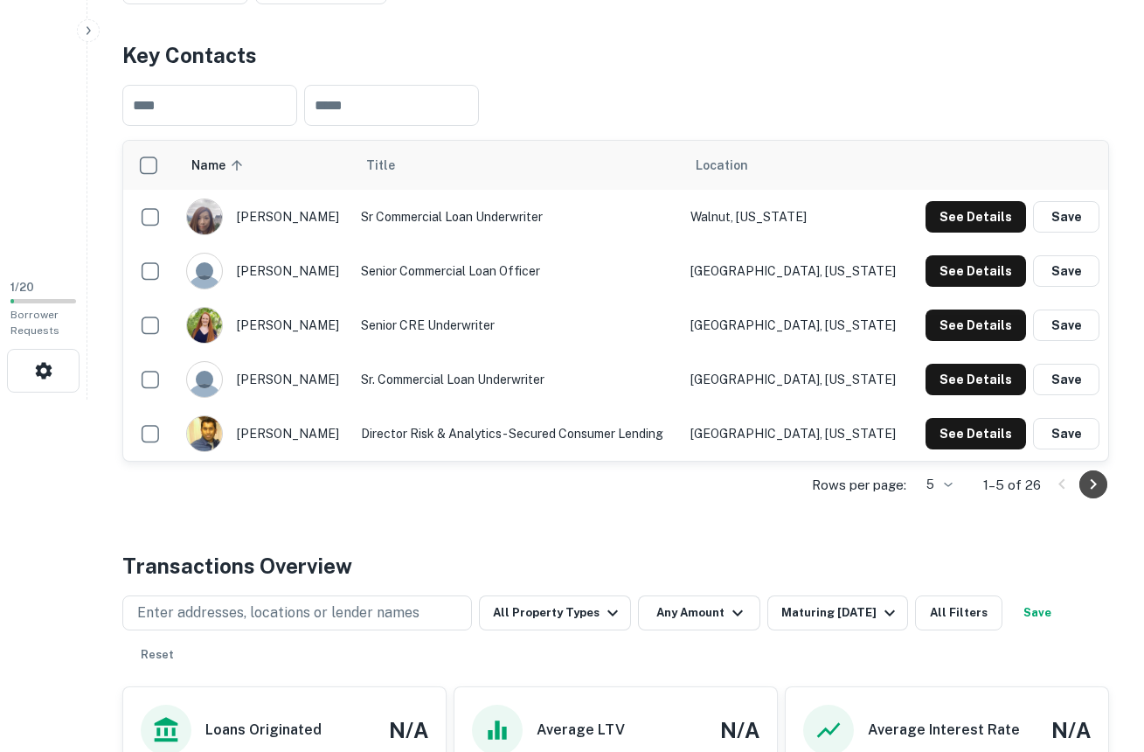
click at [1092, 475] on icon "Go to next page" at bounding box center [1093, 484] width 21 height 21
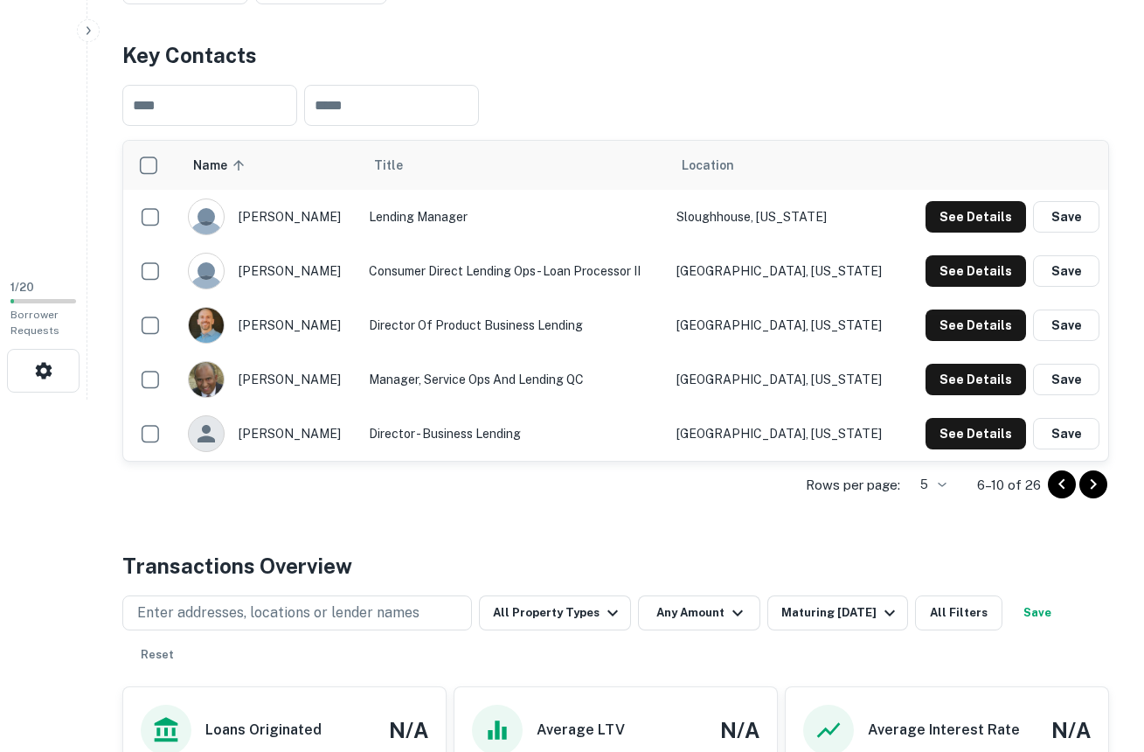
click at [1092, 475] on icon "Go to next page" at bounding box center [1093, 484] width 21 height 21
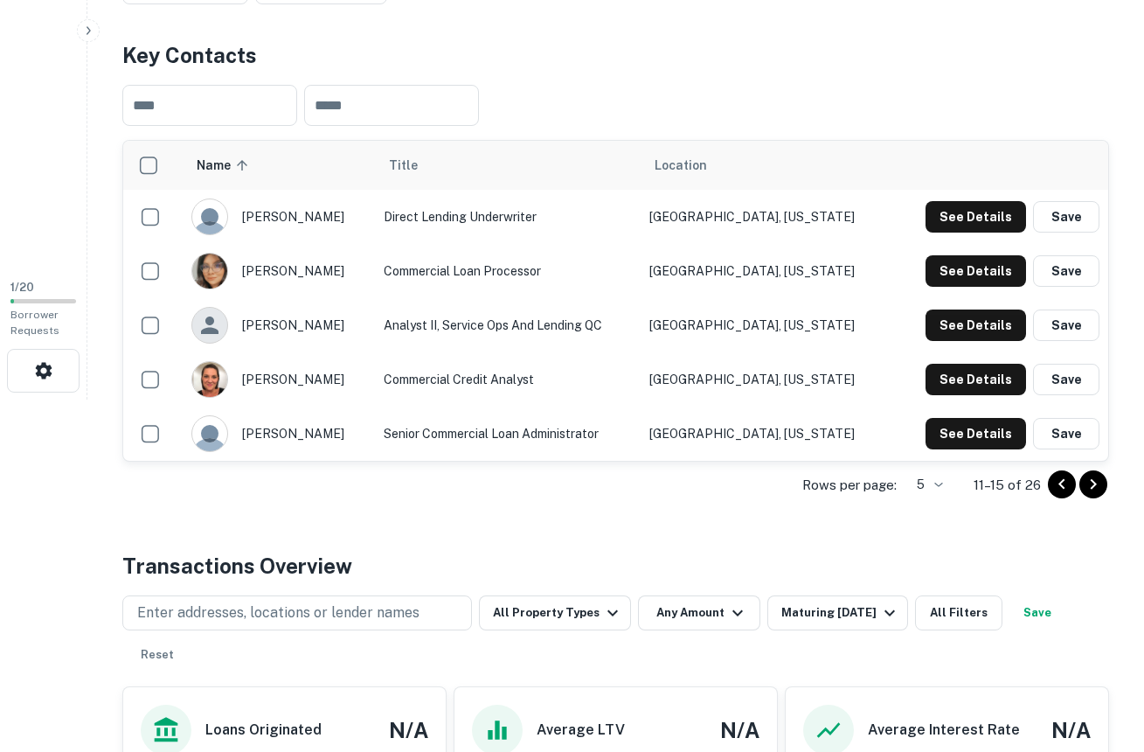
click at [1092, 475] on icon "Go to next page" at bounding box center [1093, 484] width 21 height 21
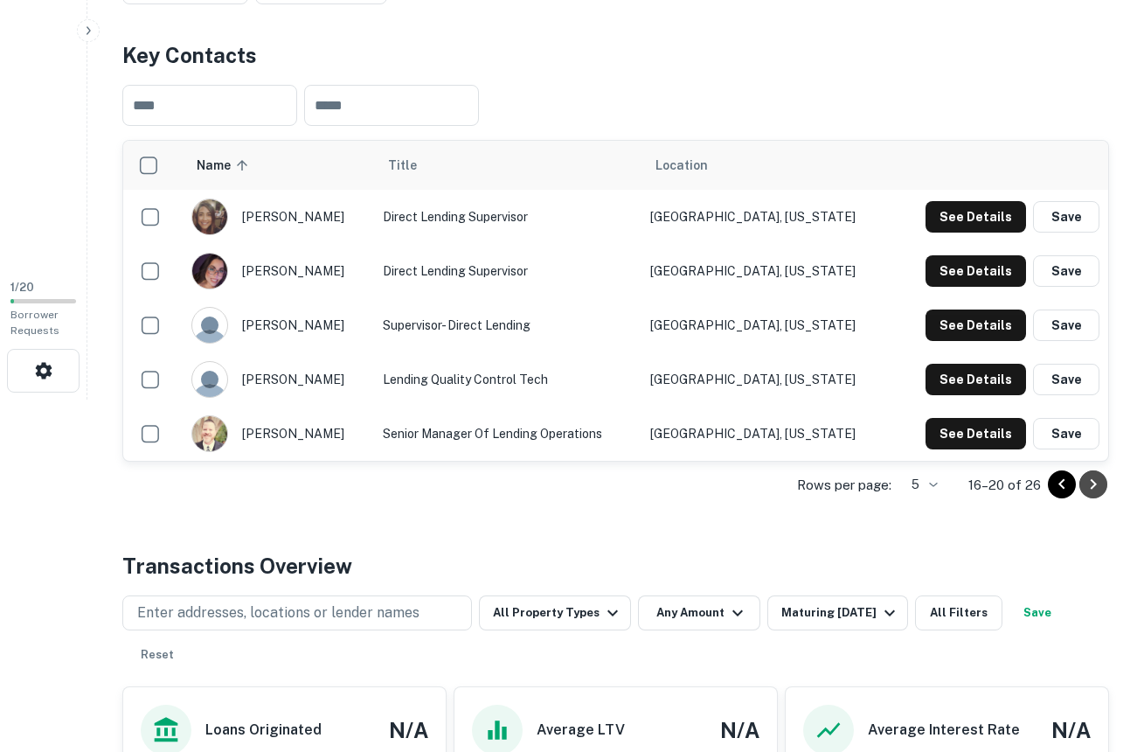
click at [1092, 475] on icon "Go to next page" at bounding box center [1093, 484] width 21 height 21
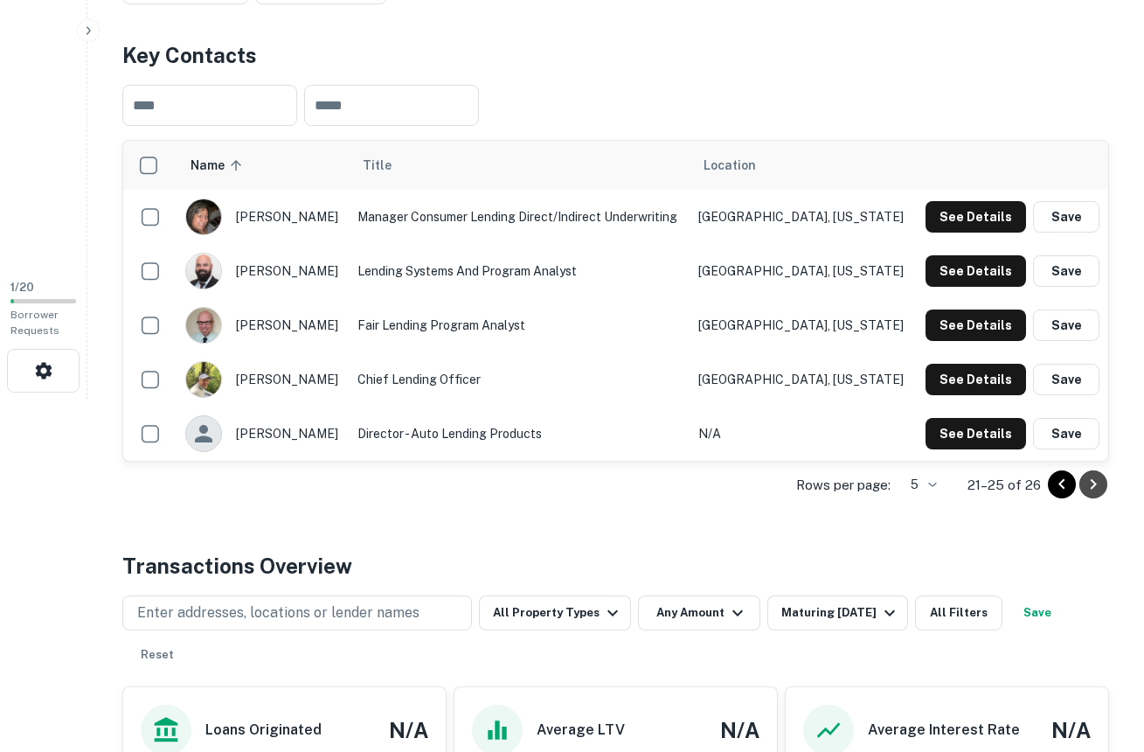
click at [1092, 475] on icon "Go to next page" at bounding box center [1093, 484] width 21 height 21
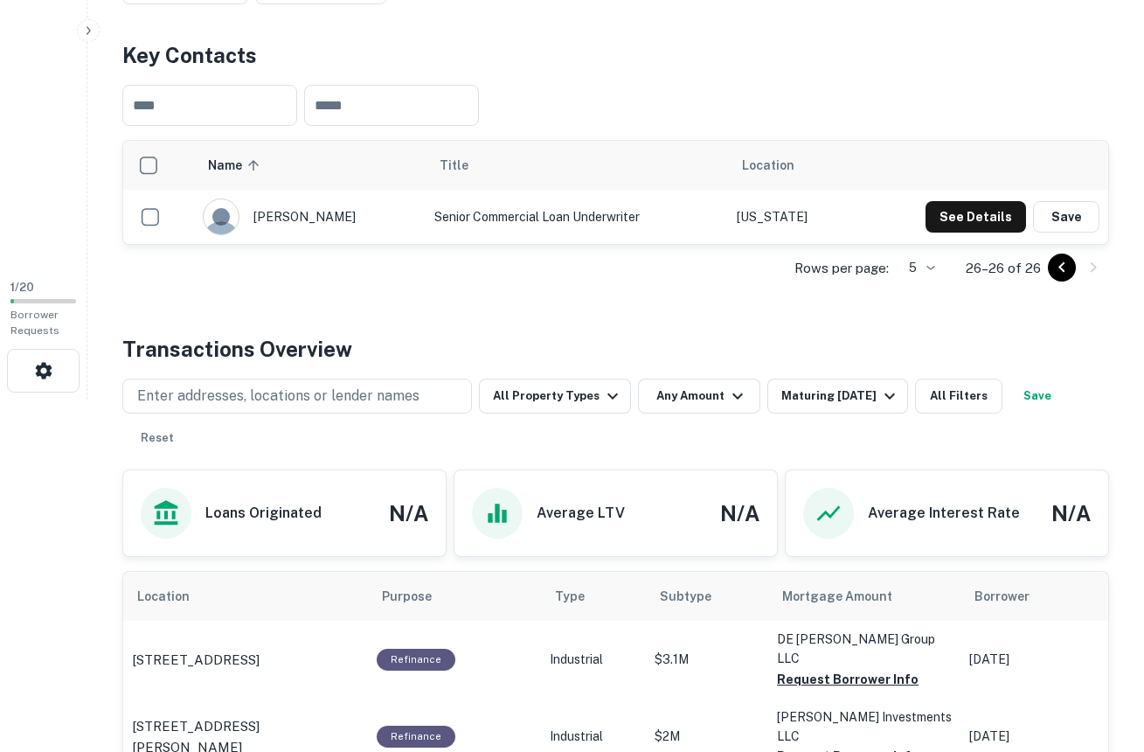
click at [1047, 262] on div "Rows per page: 5 * 26–26 of 26" at bounding box center [615, 268] width 987 height 47
click at [1055, 258] on icon "Go to previous page" at bounding box center [1061, 267] width 21 height 21
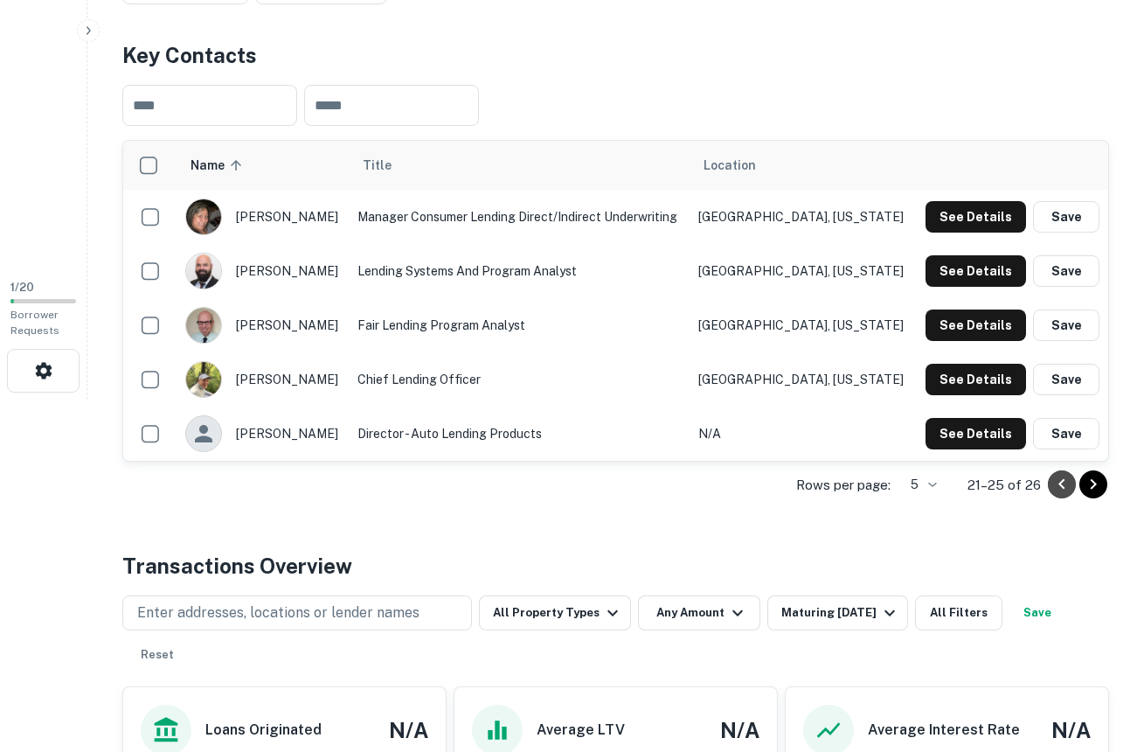
click at [1057, 481] on icon "Go to previous page" at bounding box center [1061, 484] width 21 height 21
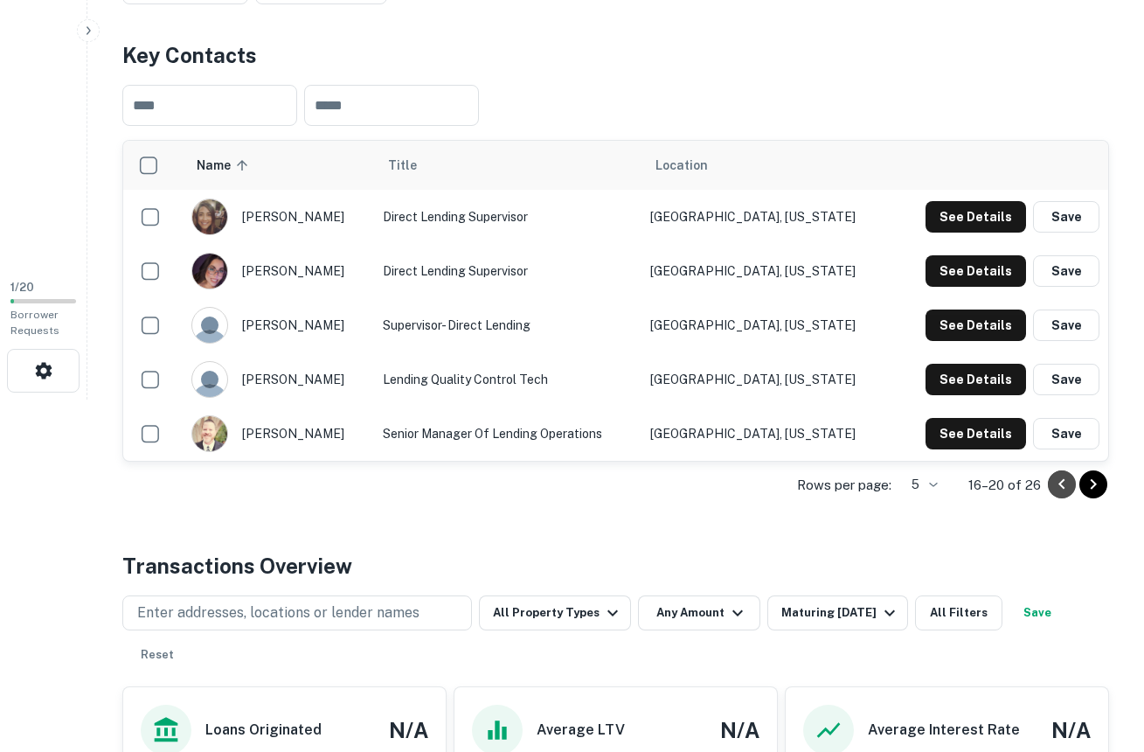
click at [1057, 481] on icon "Go to previous page" at bounding box center [1061, 484] width 21 height 21
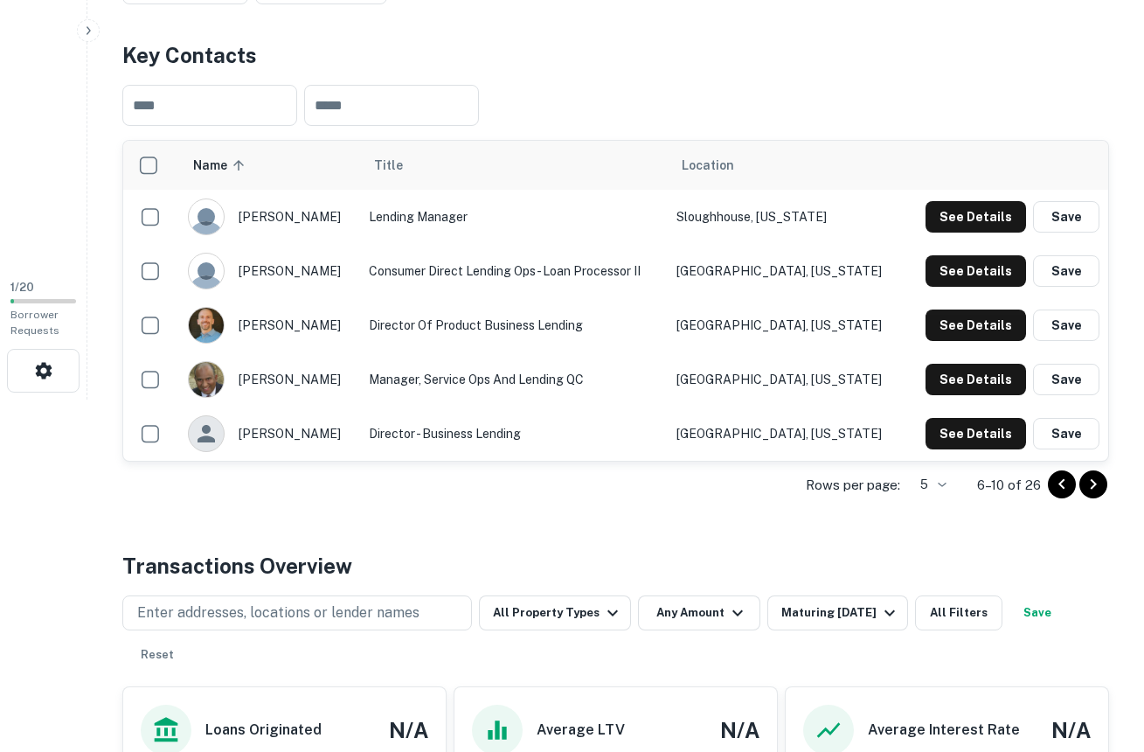
click at [1057, 481] on icon "Go to previous page" at bounding box center [1061, 484] width 21 height 21
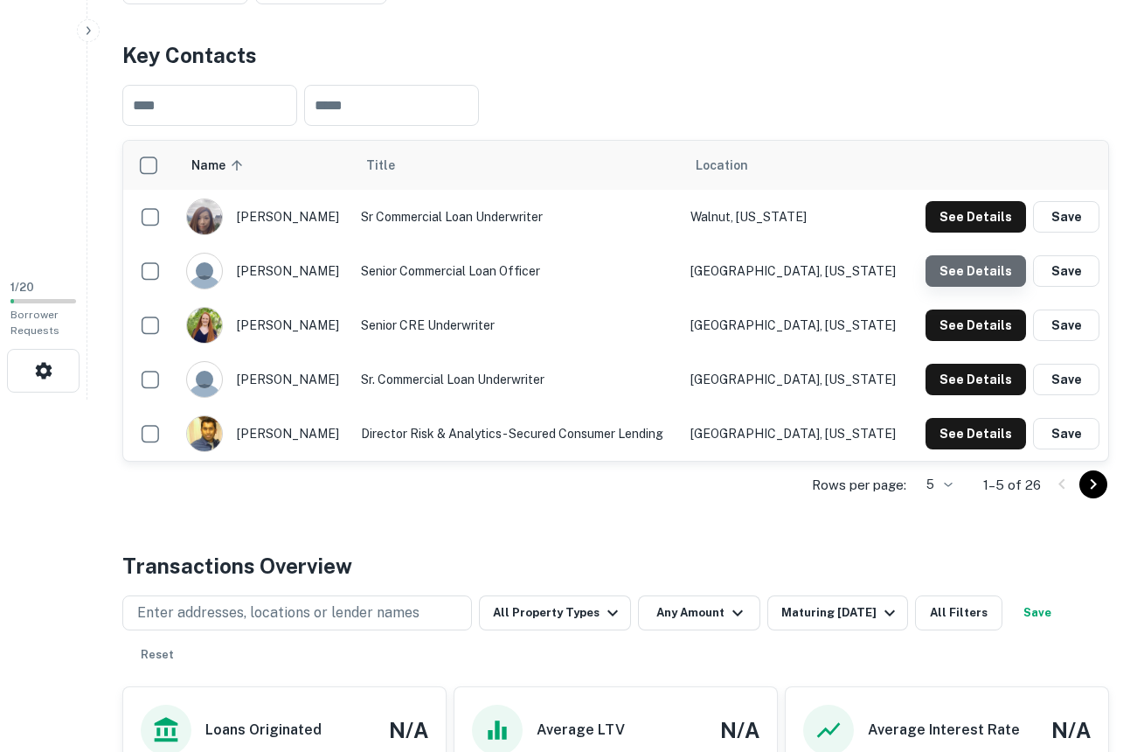
click at [980, 267] on button "See Details" at bounding box center [976, 270] width 101 height 31
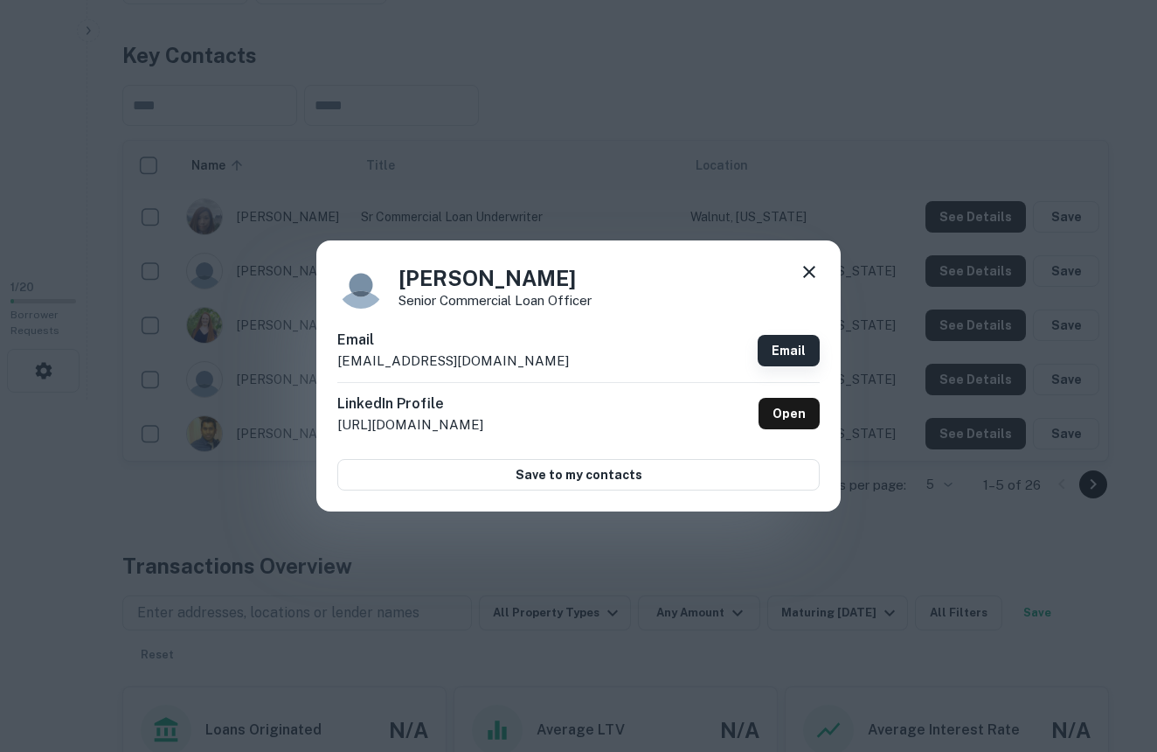
click at [794, 337] on link "Email" at bounding box center [789, 350] width 62 height 31
click at [807, 276] on icon at bounding box center [809, 271] width 21 height 21
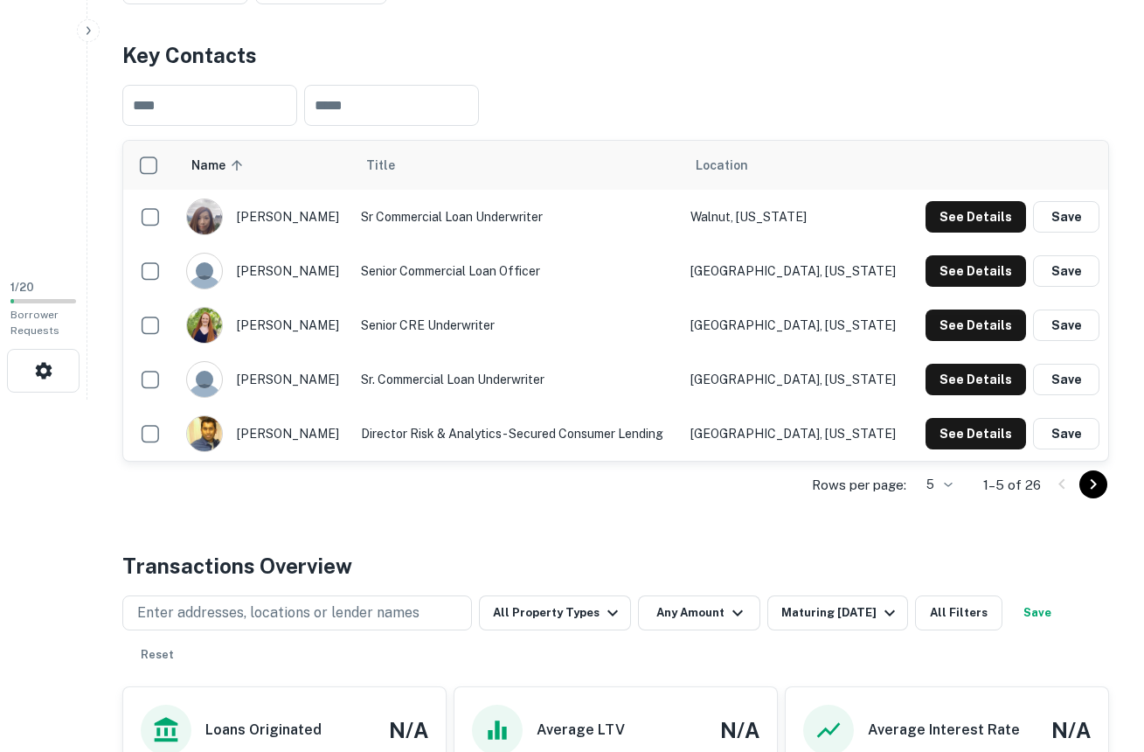
scroll to position [0, 0]
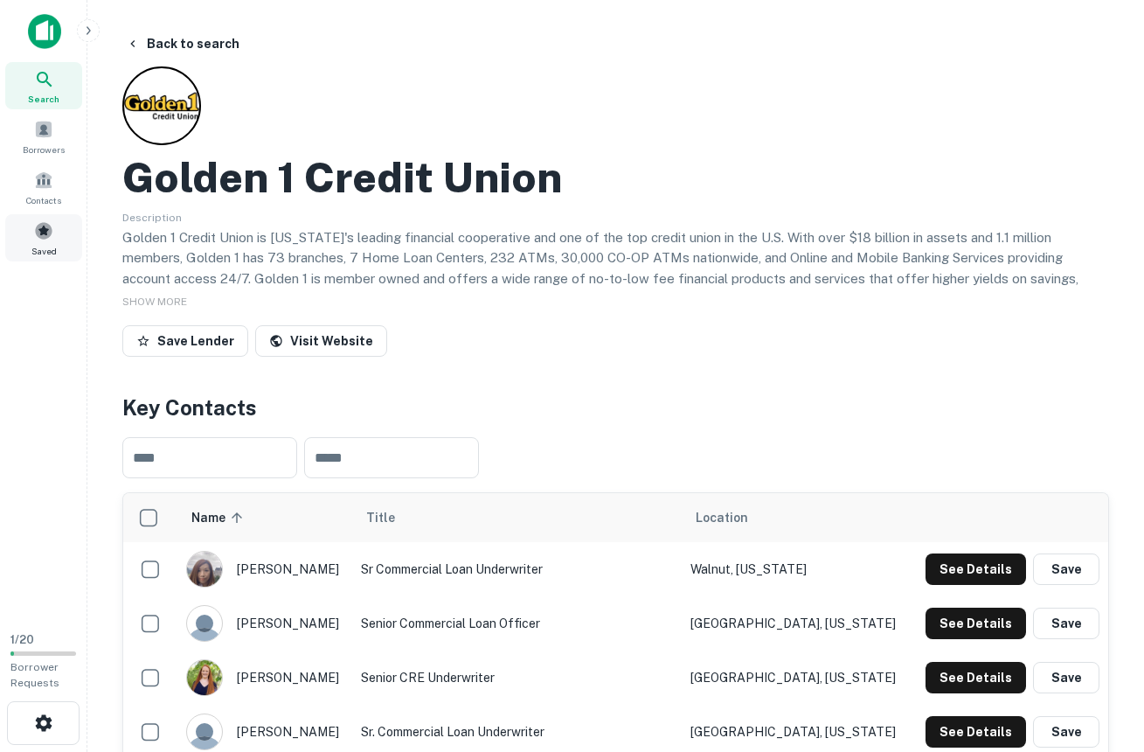
click at [31, 235] on div "Saved" at bounding box center [43, 237] width 77 height 47
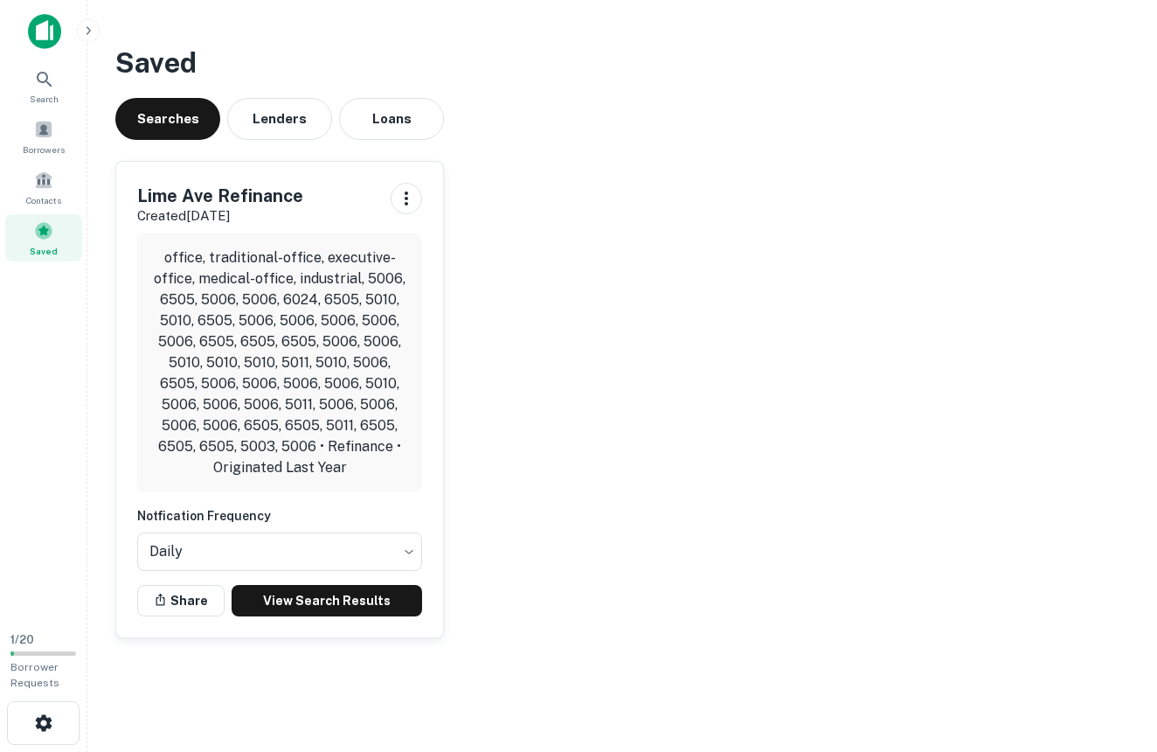
click at [282, 619] on div "[GEOGRAPHIC_DATA] Refinance Created [DATE] office, traditional-office, executiv…" at bounding box center [279, 399] width 327 height 475
click at [288, 599] on link "View Search Results" at bounding box center [327, 600] width 191 height 31
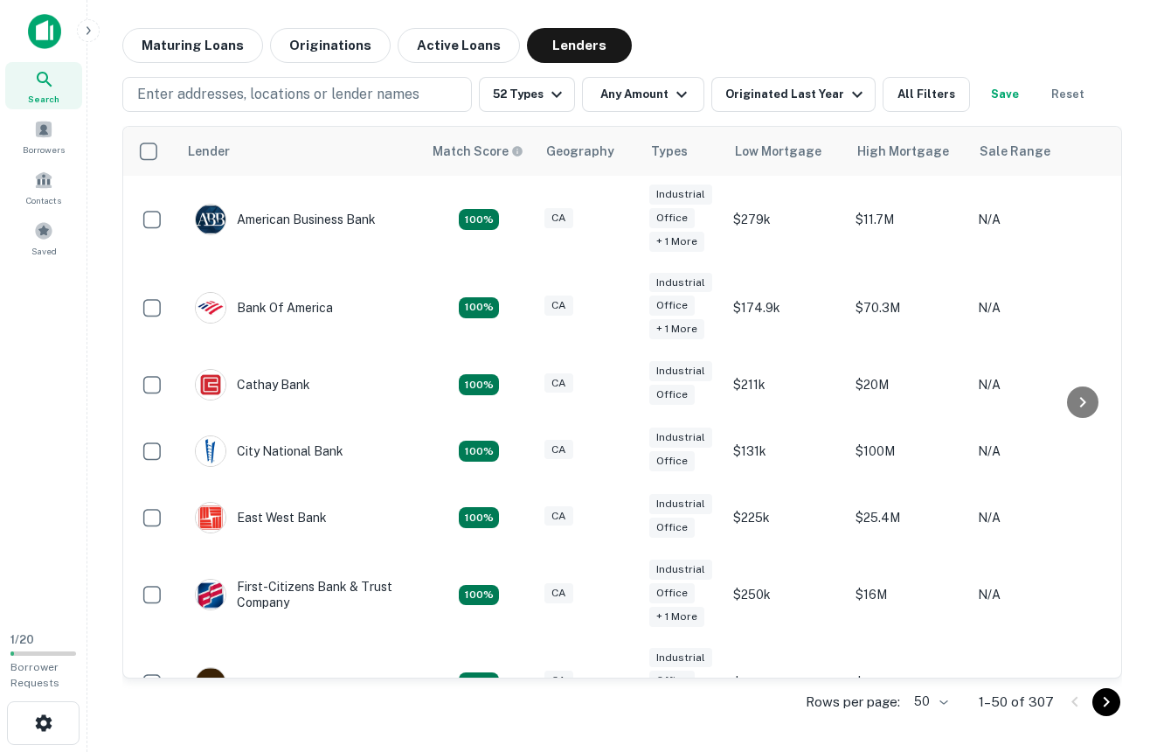
click at [1107, 698] on icon "Go to next page" at bounding box center [1106, 701] width 21 height 21
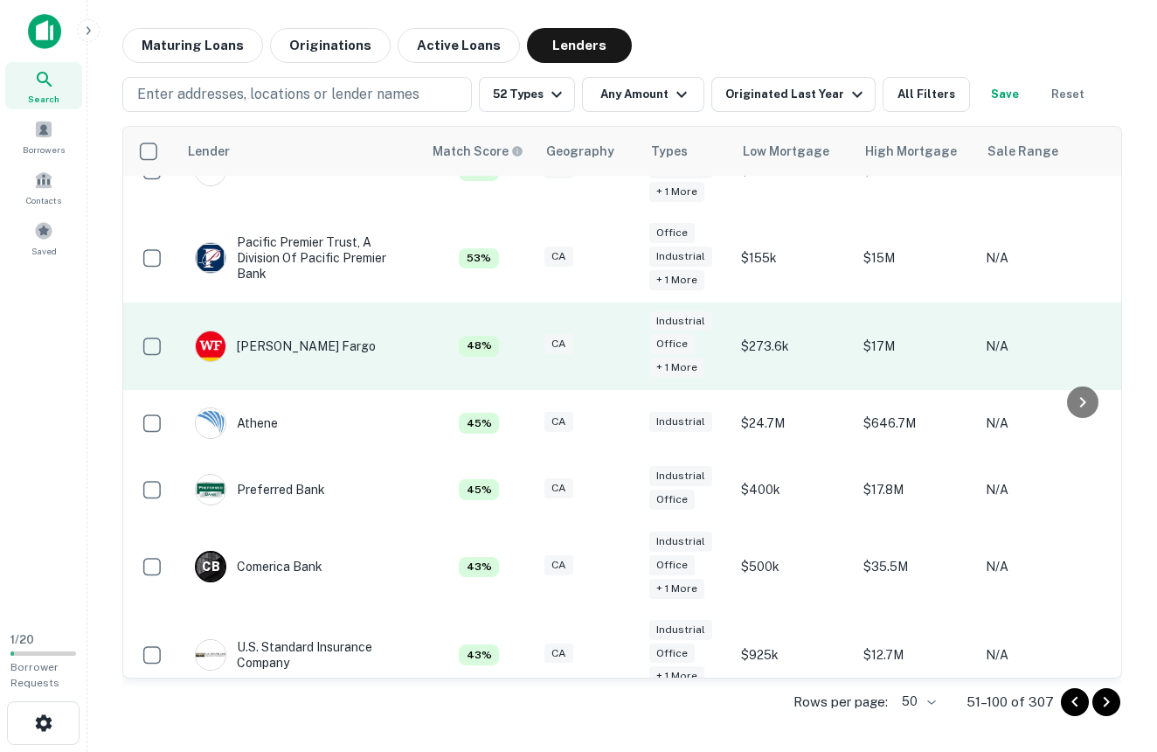
scroll to position [141, 0]
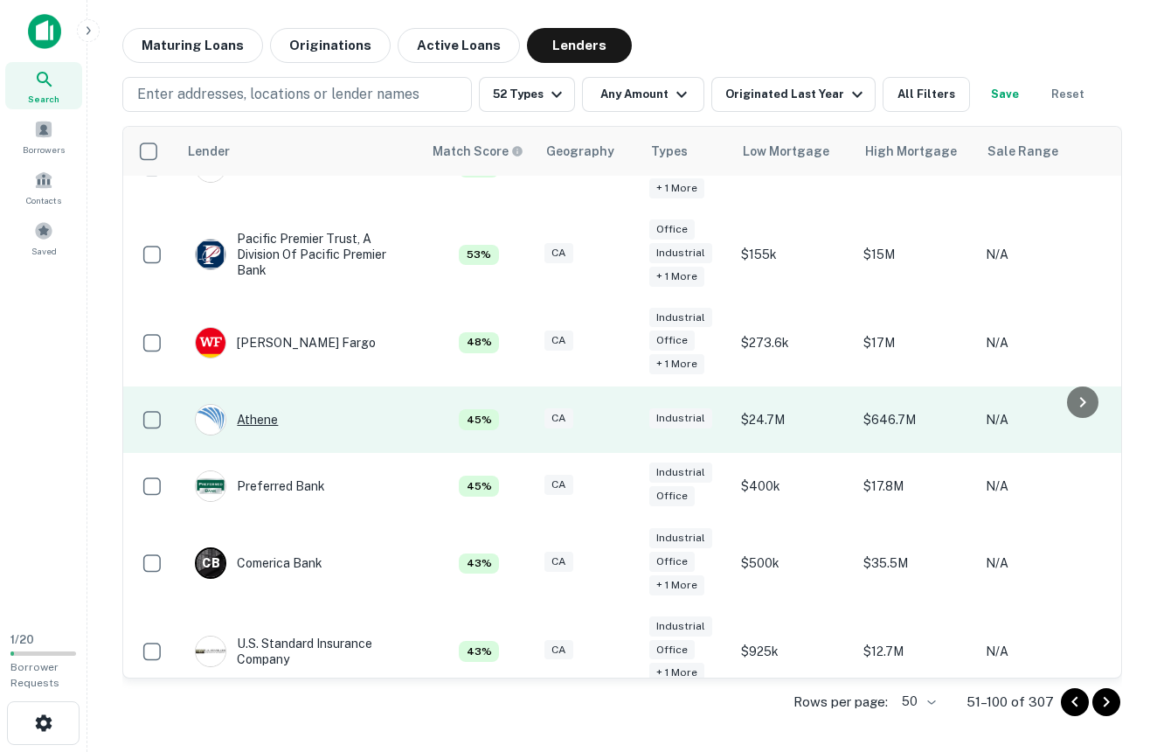
click at [255, 416] on div "Athene" at bounding box center [236, 419] width 83 height 31
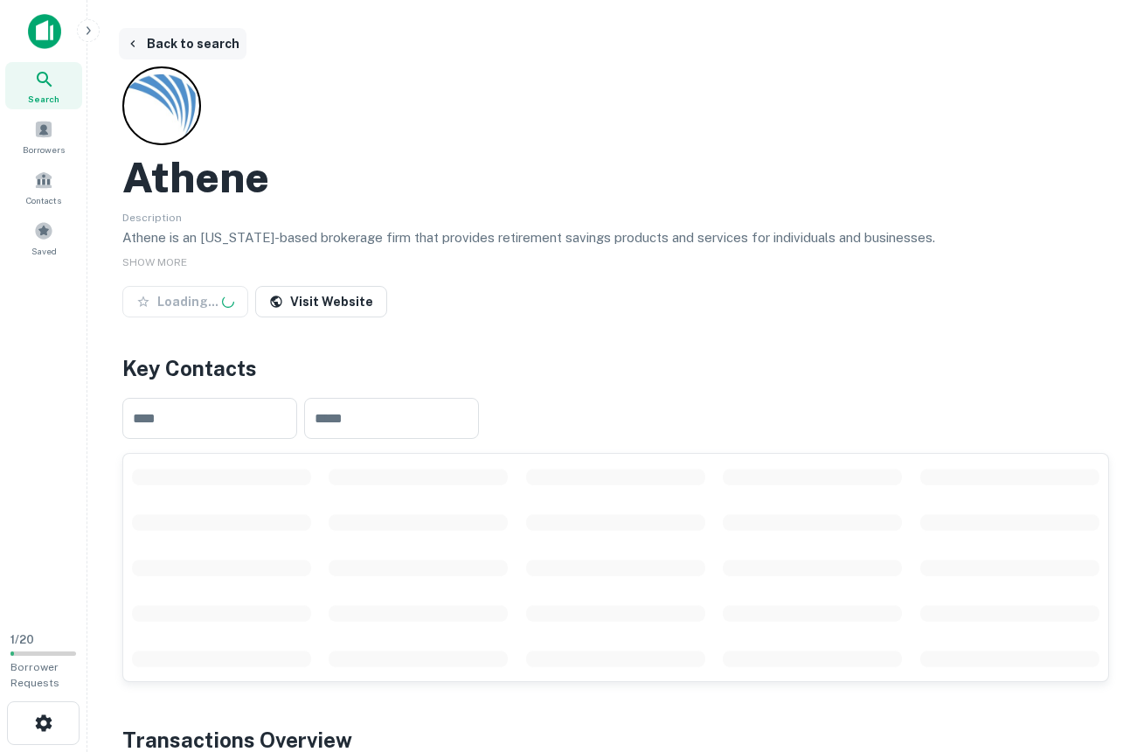
click at [138, 42] on icon "button" at bounding box center [133, 44] width 14 height 14
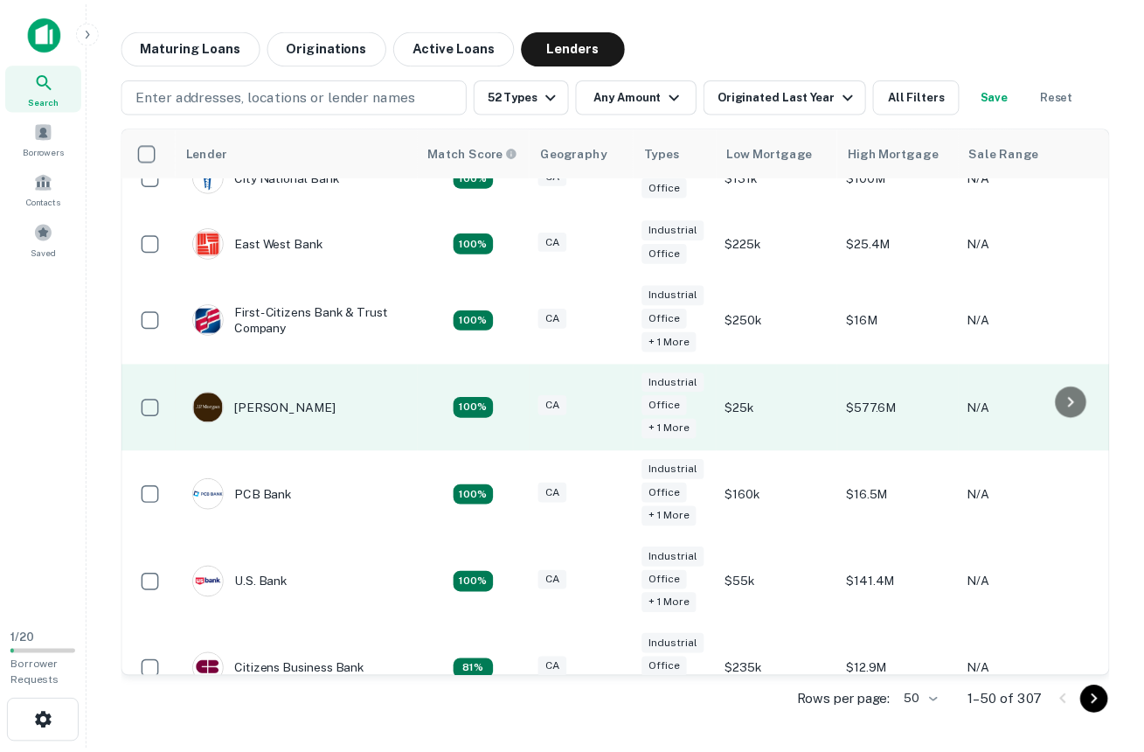
scroll to position [310, 0]
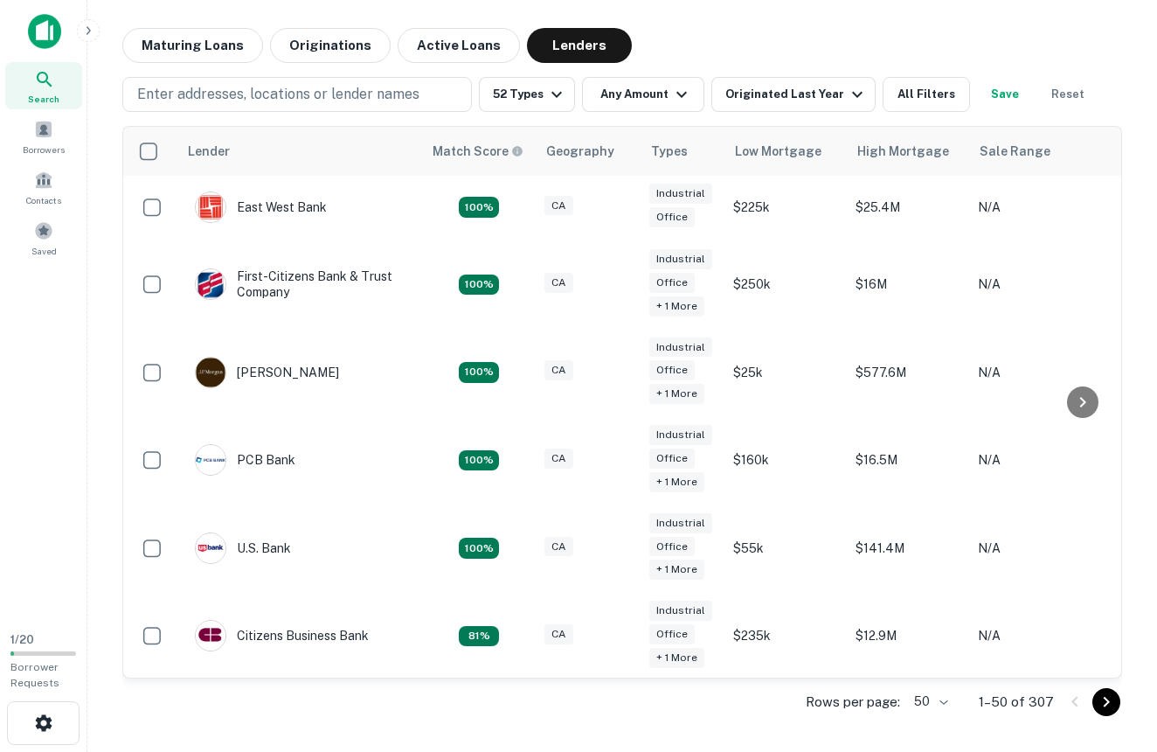
click at [1102, 699] on icon "Go to next page" at bounding box center [1106, 701] width 21 height 21
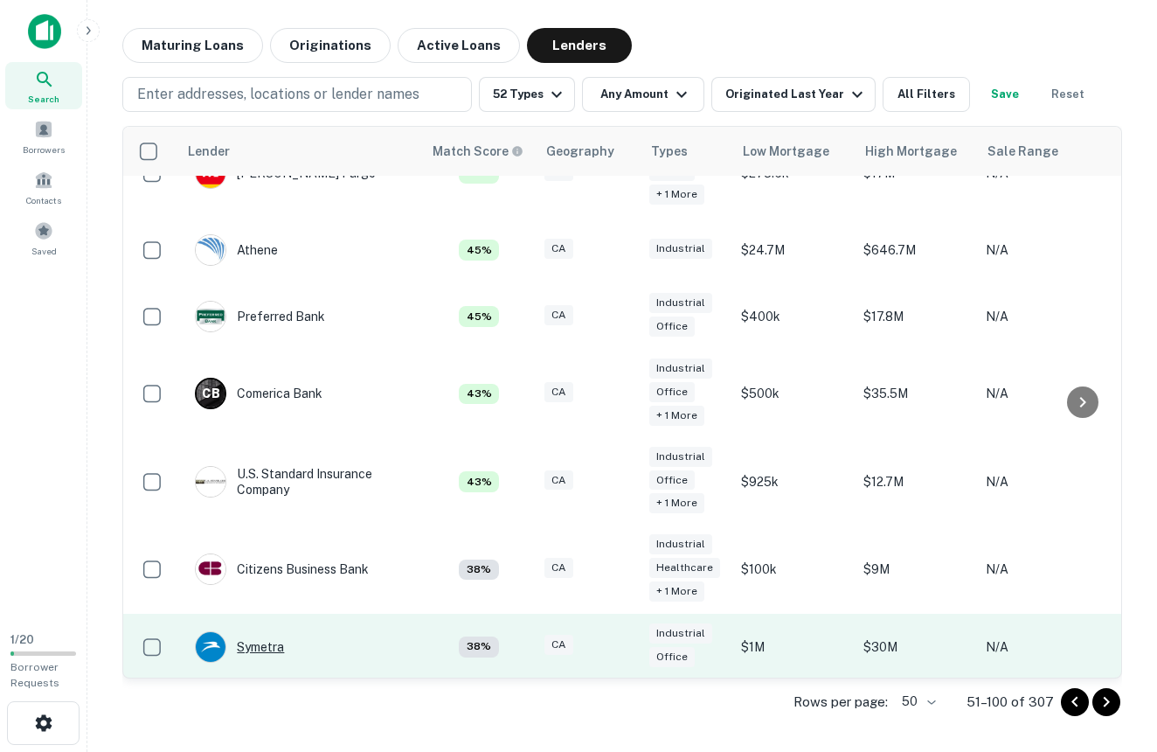
click at [260, 631] on div "Symetra" at bounding box center [239, 646] width 89 height 31
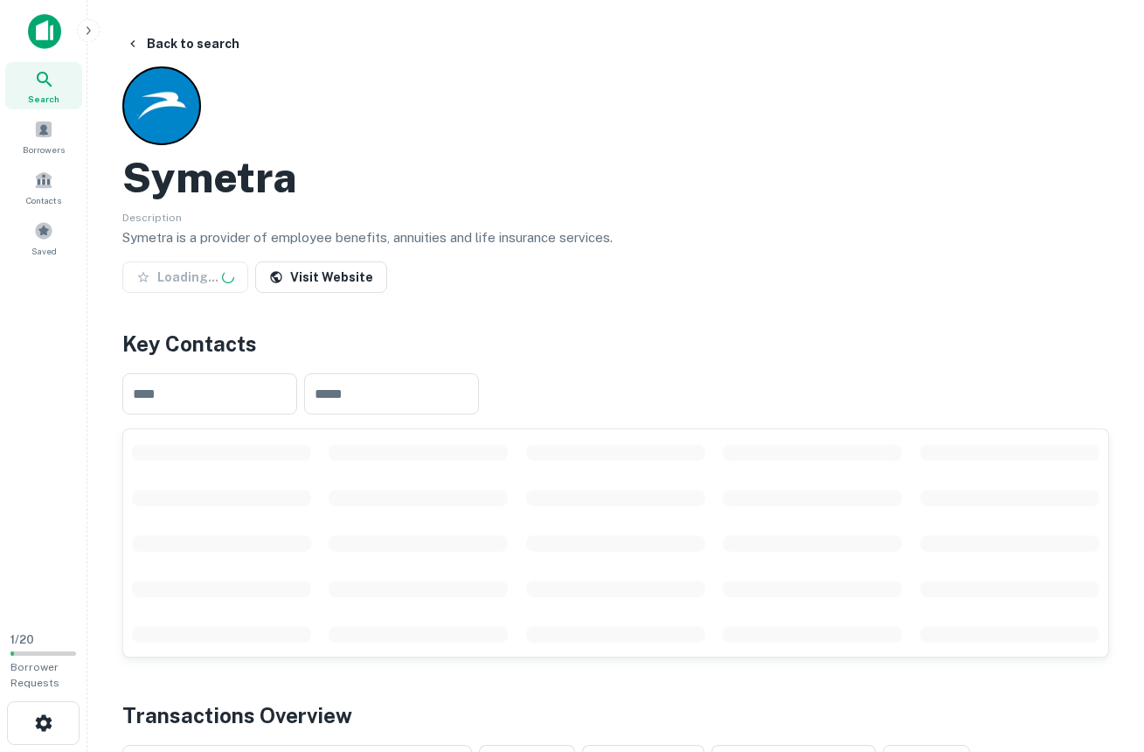
click at [45, 18] on img at bounding box center [44, 31] width 33 height 35
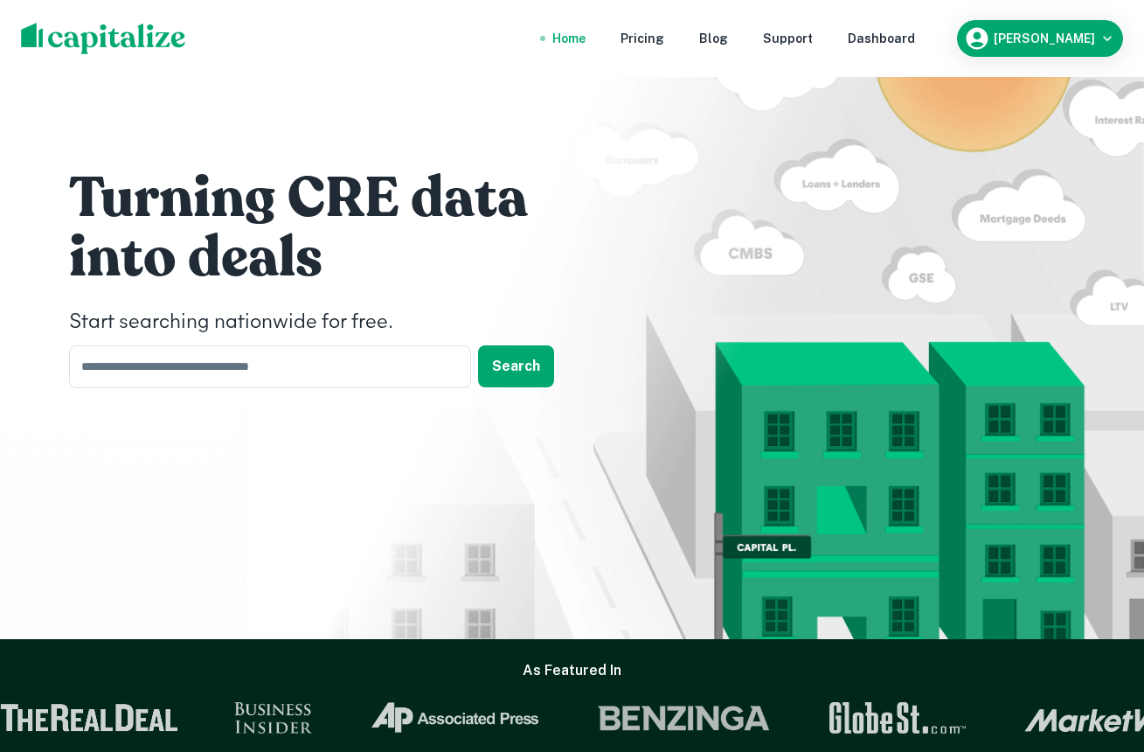
click at [915, 36] on div "Dashboard" at bounding box center [881, 38] width 67 height 19
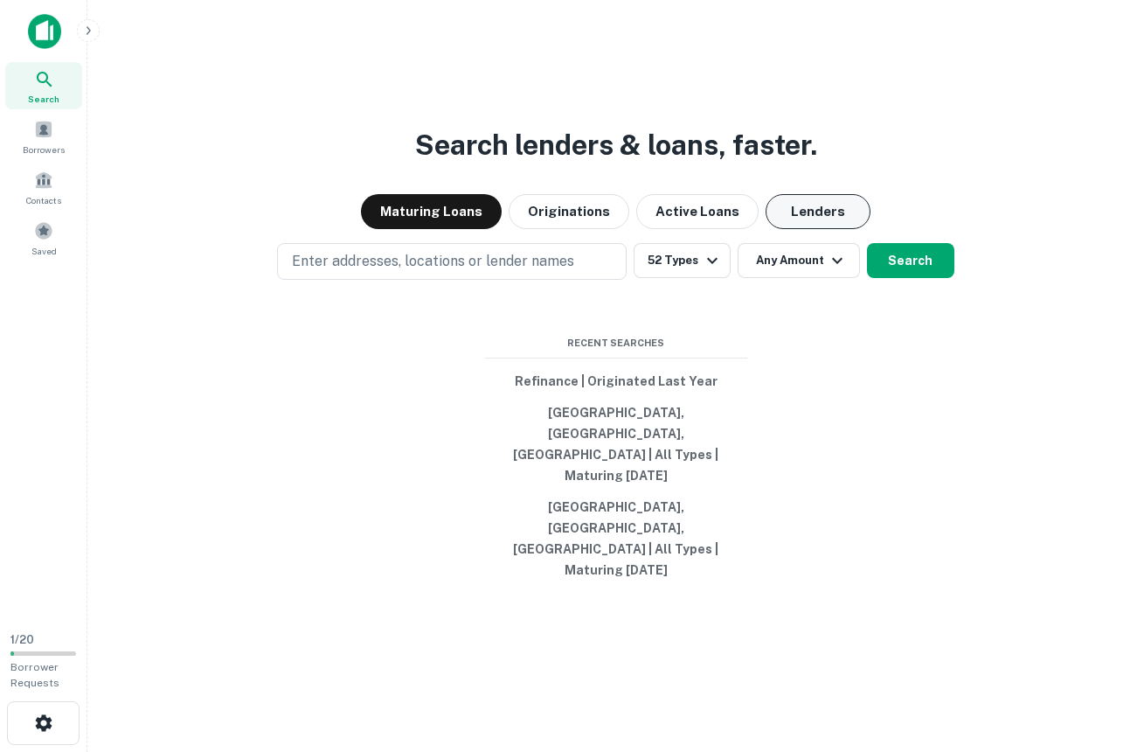
click at [847, 229] on button "Lenders" at bounding box center [818, 211] width 105 height 35
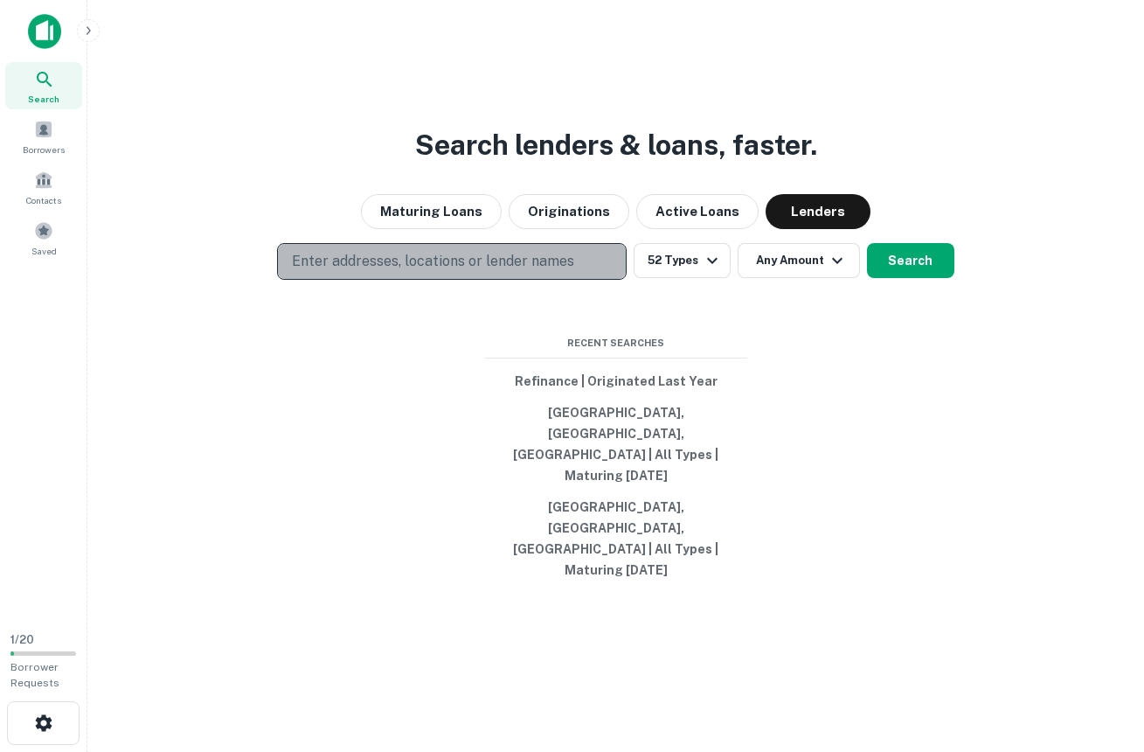
click at [490, 272] on p "Enter addresses, locations or lender names" at bounding box center [433, 261] width 282 height 21
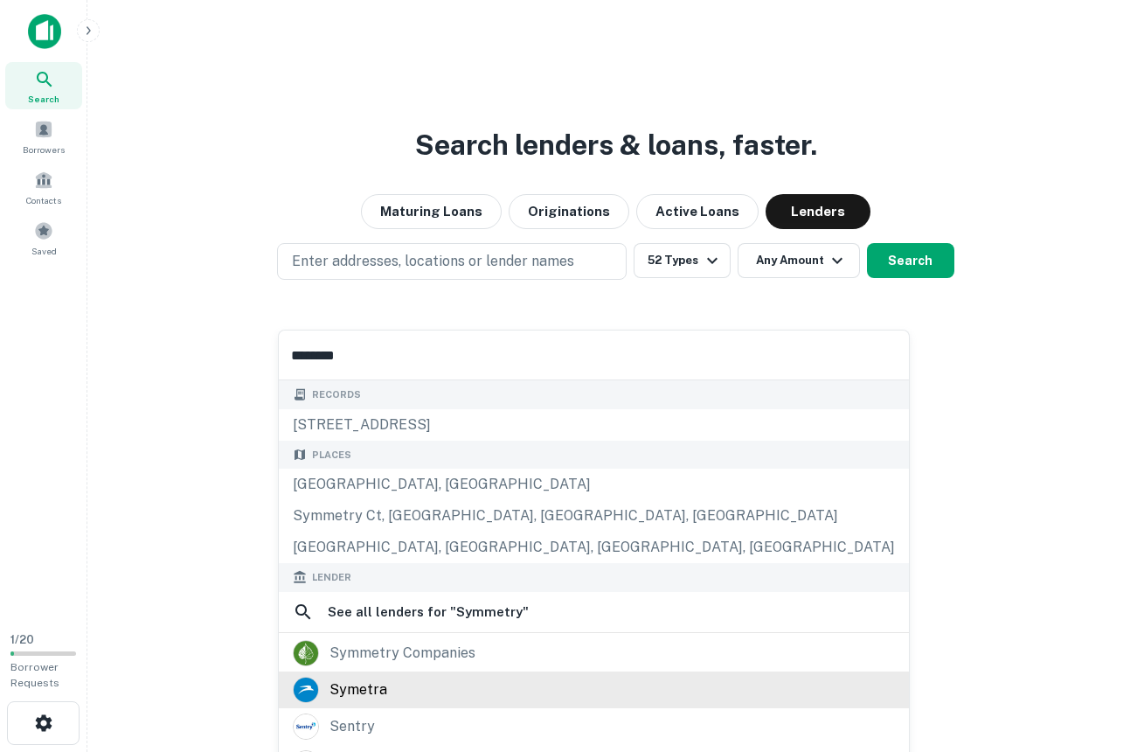
type input "********"
click at [372, 686] on div "symetra" at bounding box center [358, 689] width 58 height 26
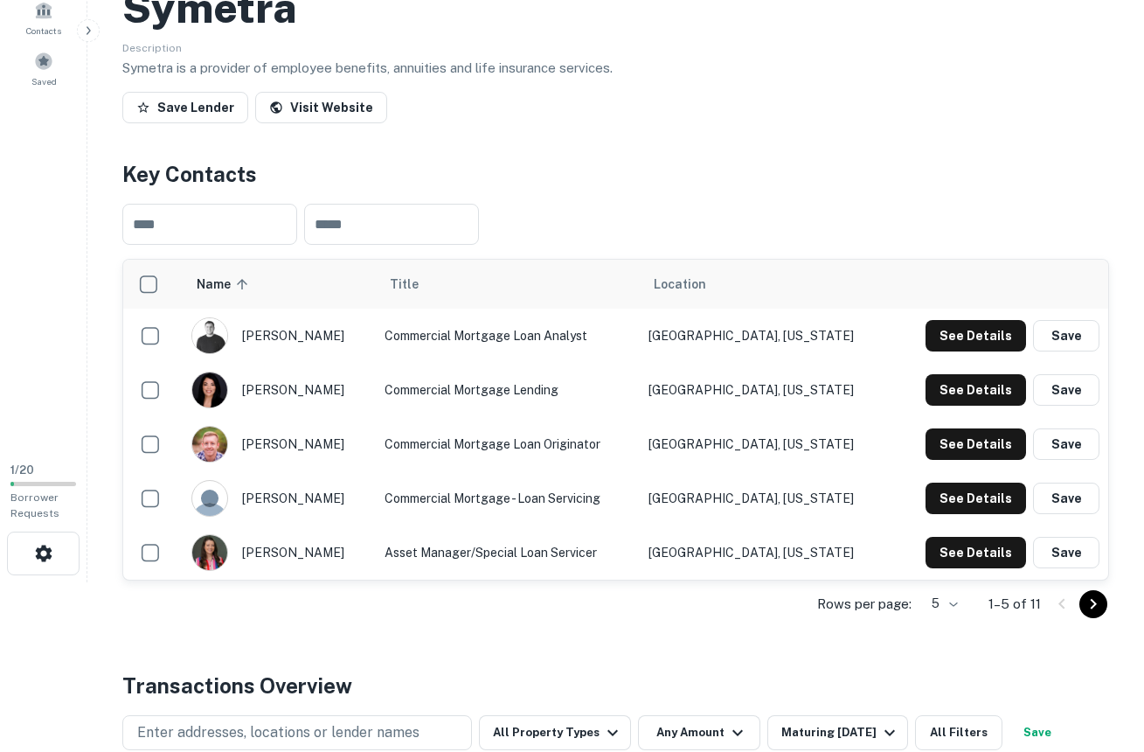
scroll to position [195, 0]
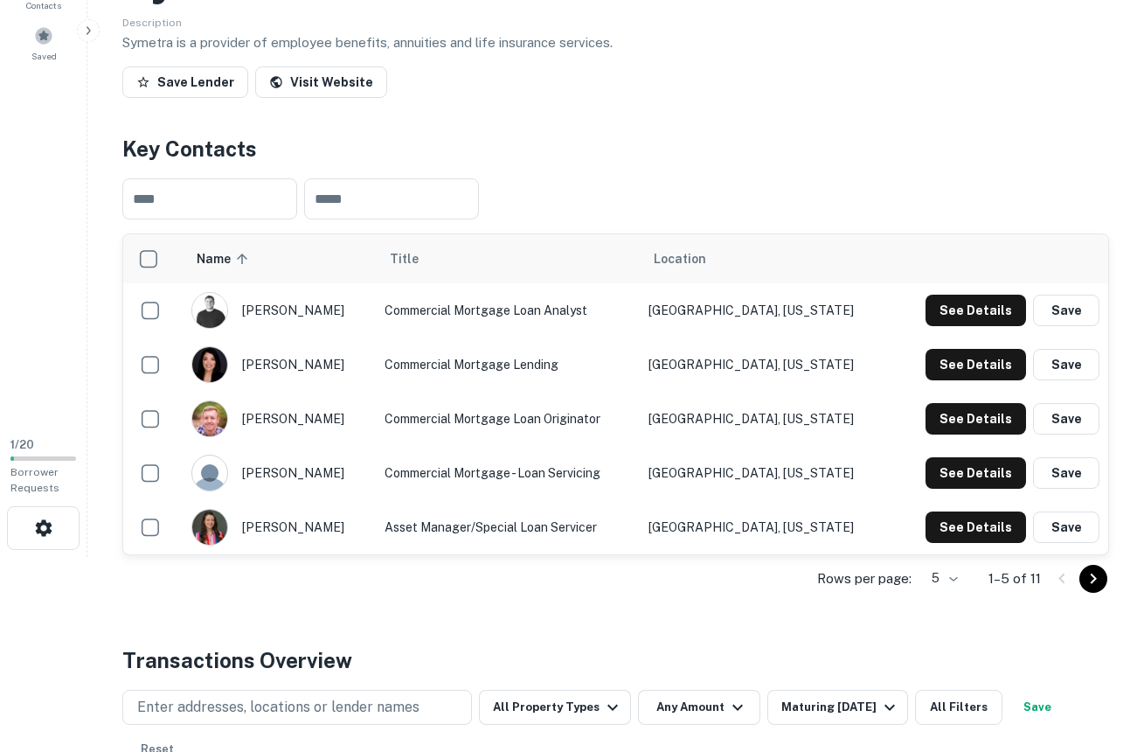
click at [1086, 572] on icon "Go to next page" at bounding box center [1093, 578] width 21 height 21
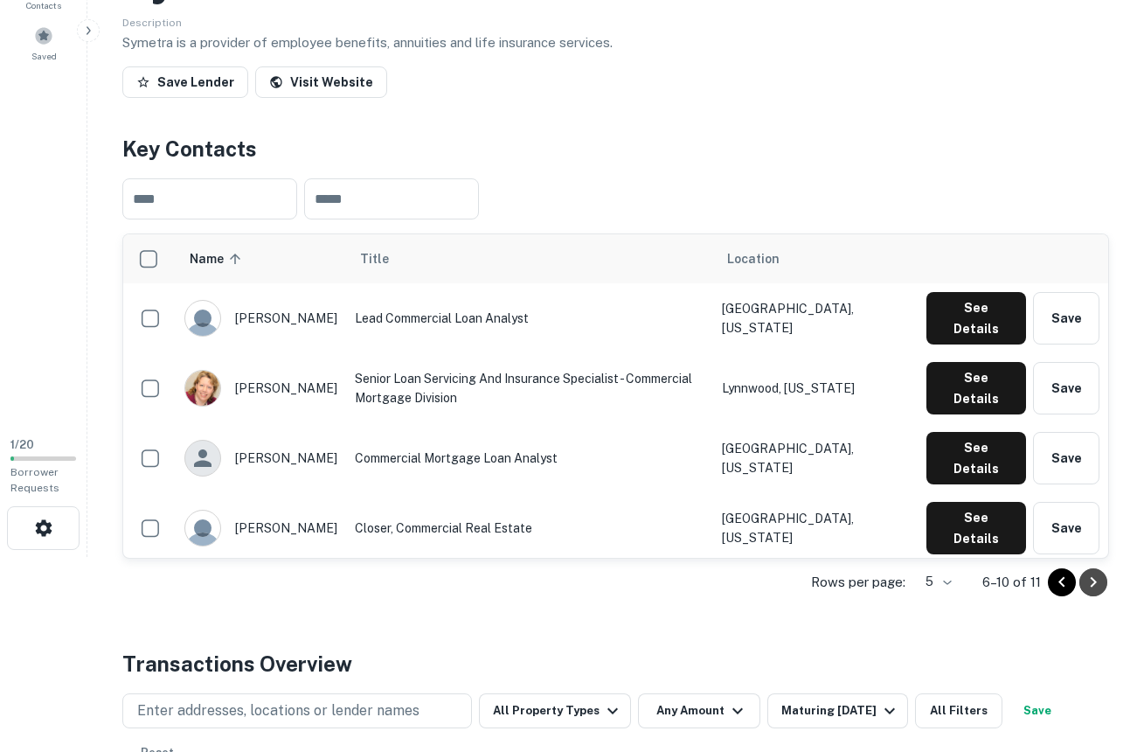
click at [1099, 572] on icon "Go to next page" at bounding box center [1093, 582] width 21 height 21
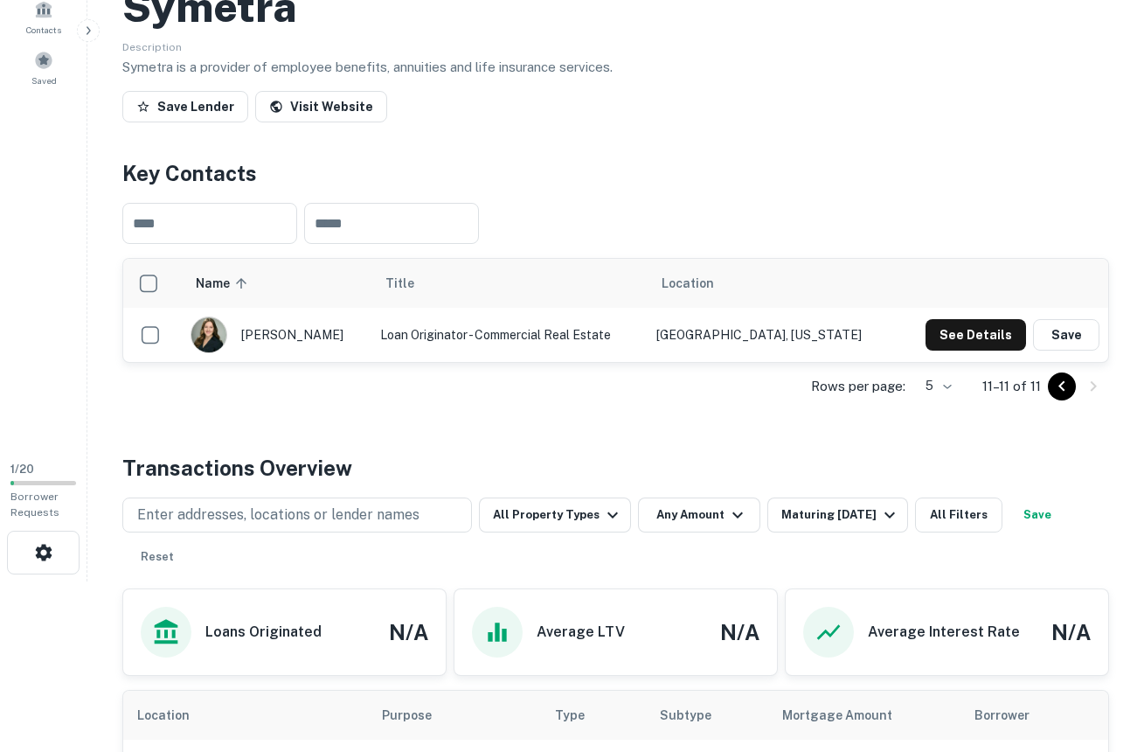
scroll to position [0, 0]
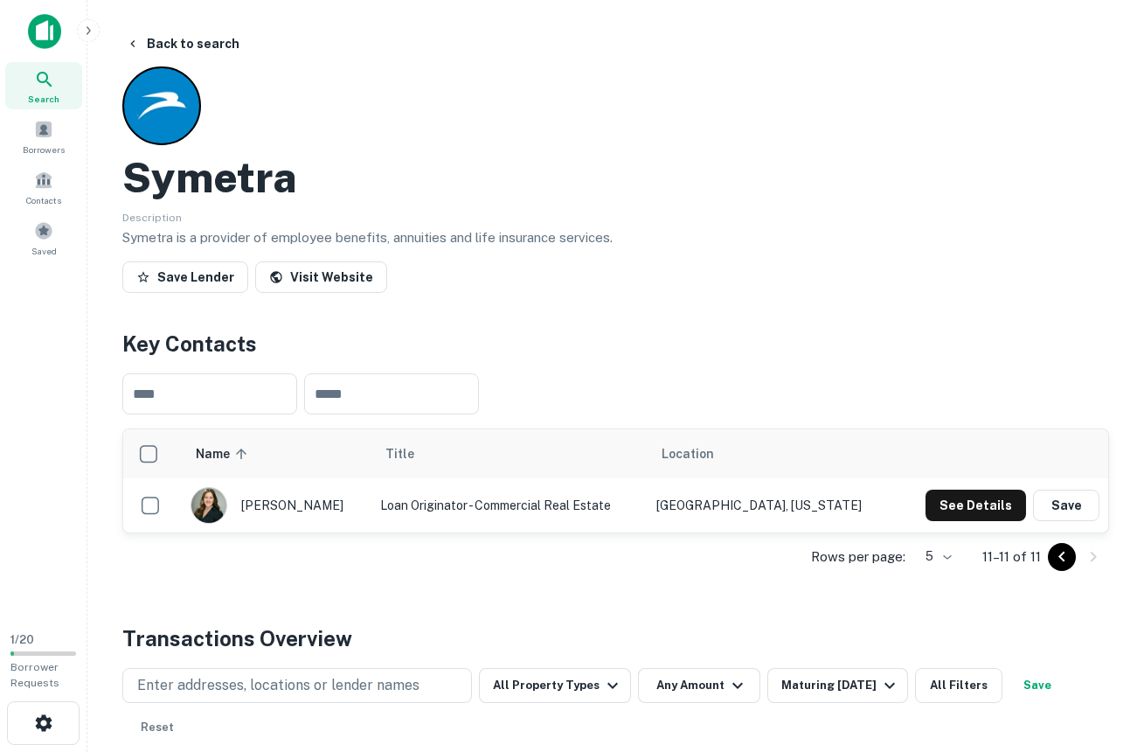
click at [1053, 551] on icon "Go to previous page" at bounding box center [1061, 556] width 21 height 21
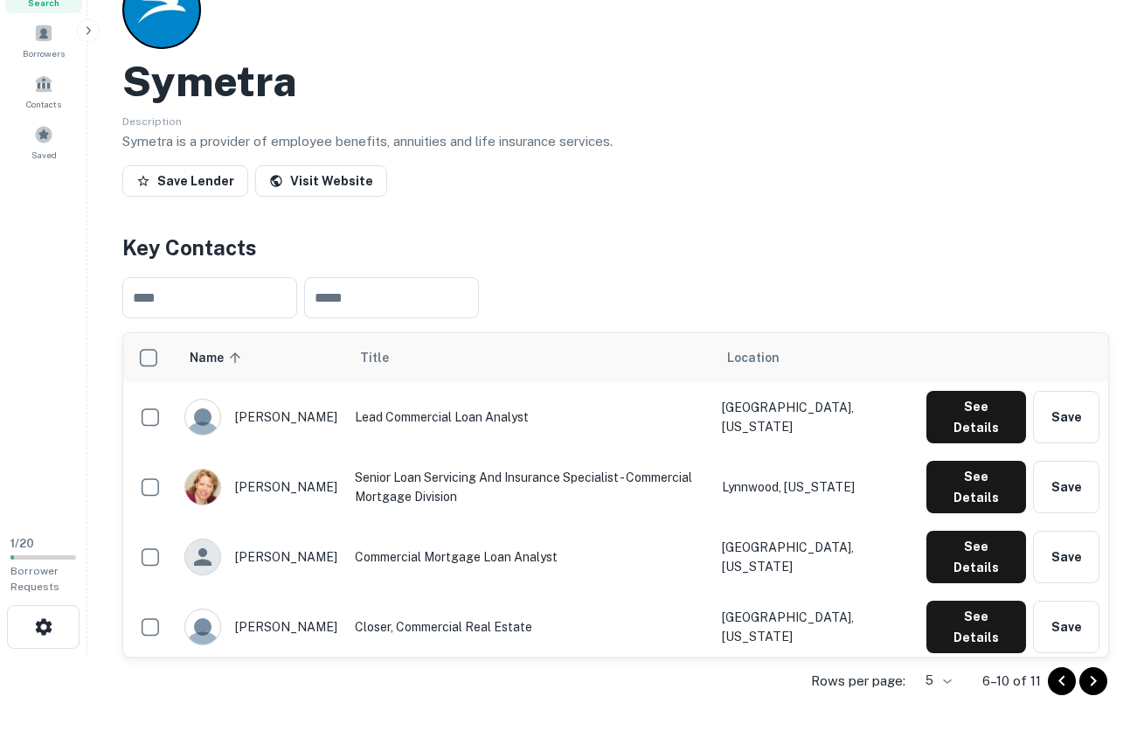
scroll to position [308, 0]
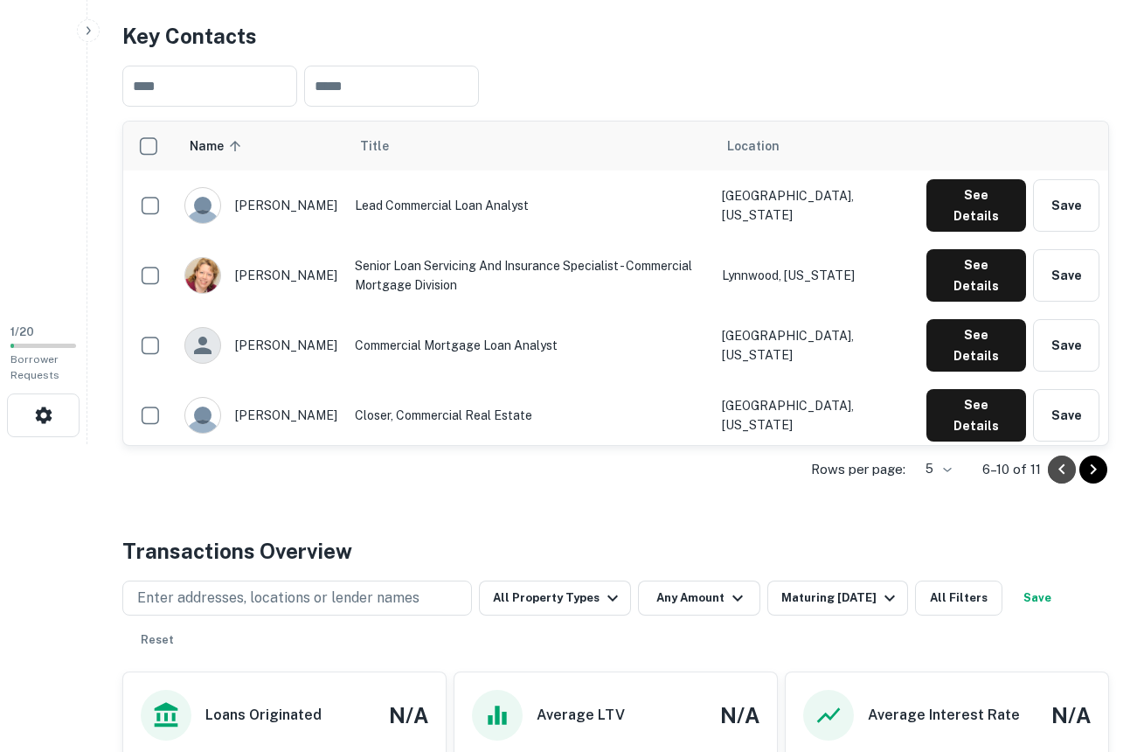
click at [1055, 464] on icon "Go to previous page" at bounding box center [1061, 469] width 21 height 21
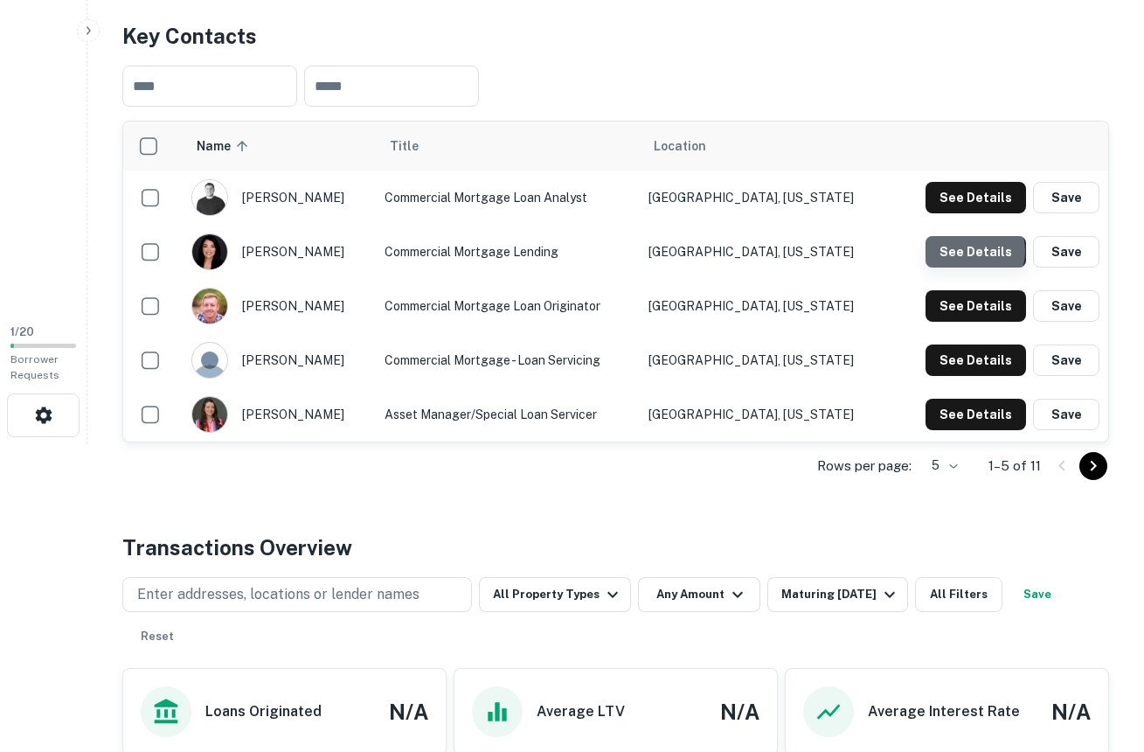
click at [971, 250] on button "See Details" at bounding box center [976, 251] width 101 height 31
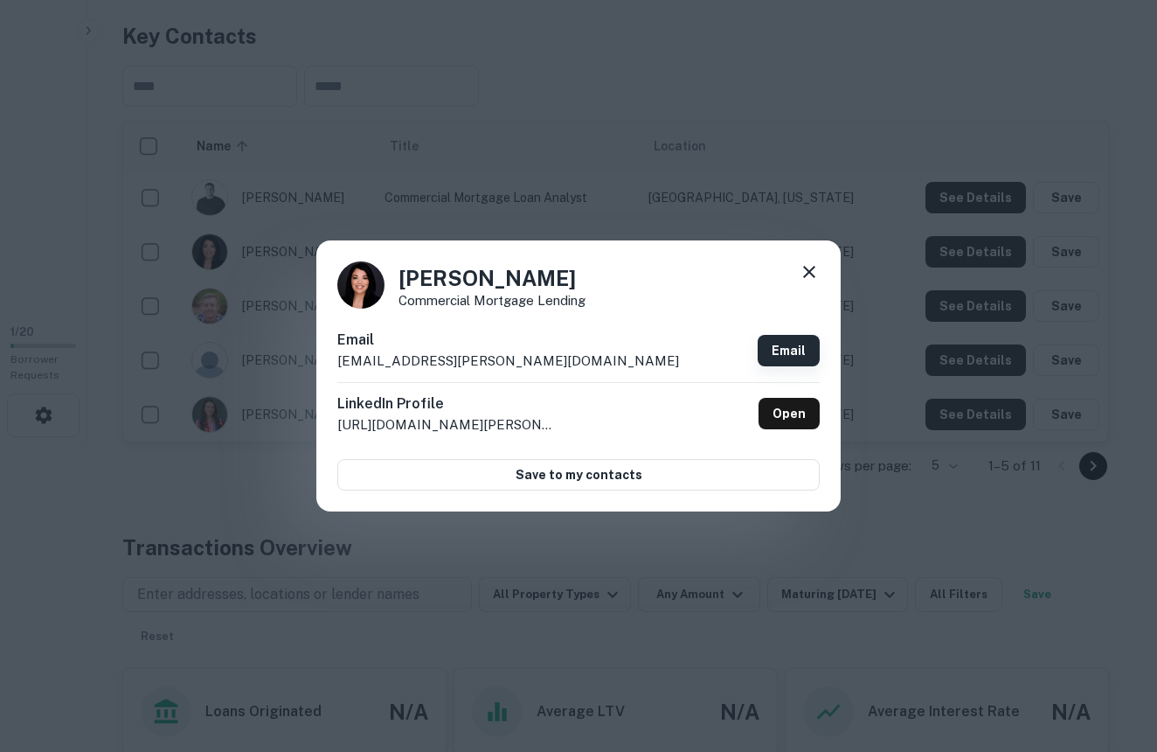
click at [787, 349] on link "Email" at bounding box center [789, 350] width 62 height 31
click at [802, 273] on icon at bounding box center [809, 271] width 21 height 21
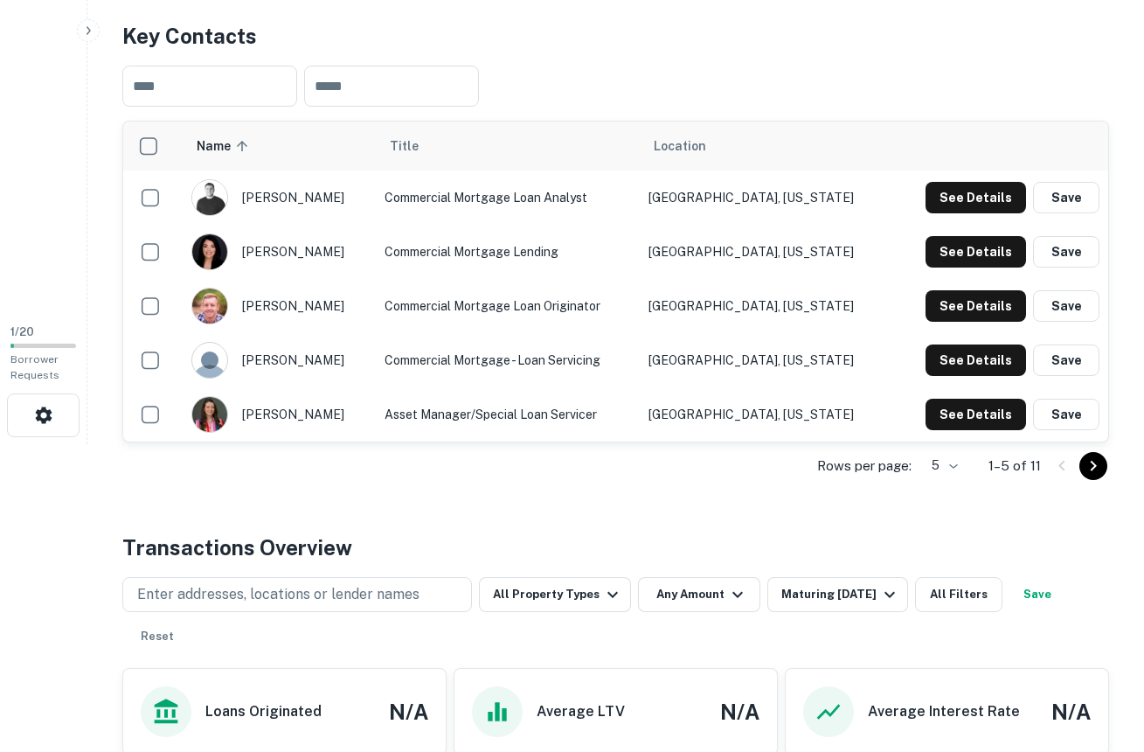
scroll to position [0, 0]
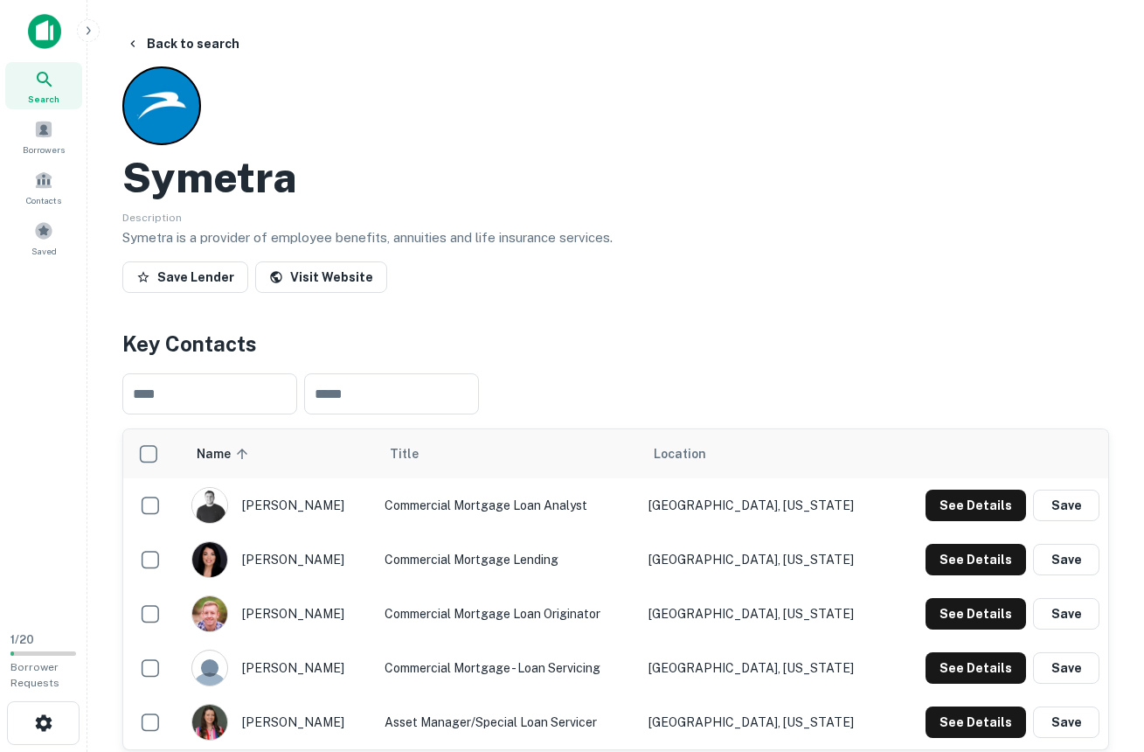
click at [33, 28] on img at bounding box center [44, 31] width 33 height 35
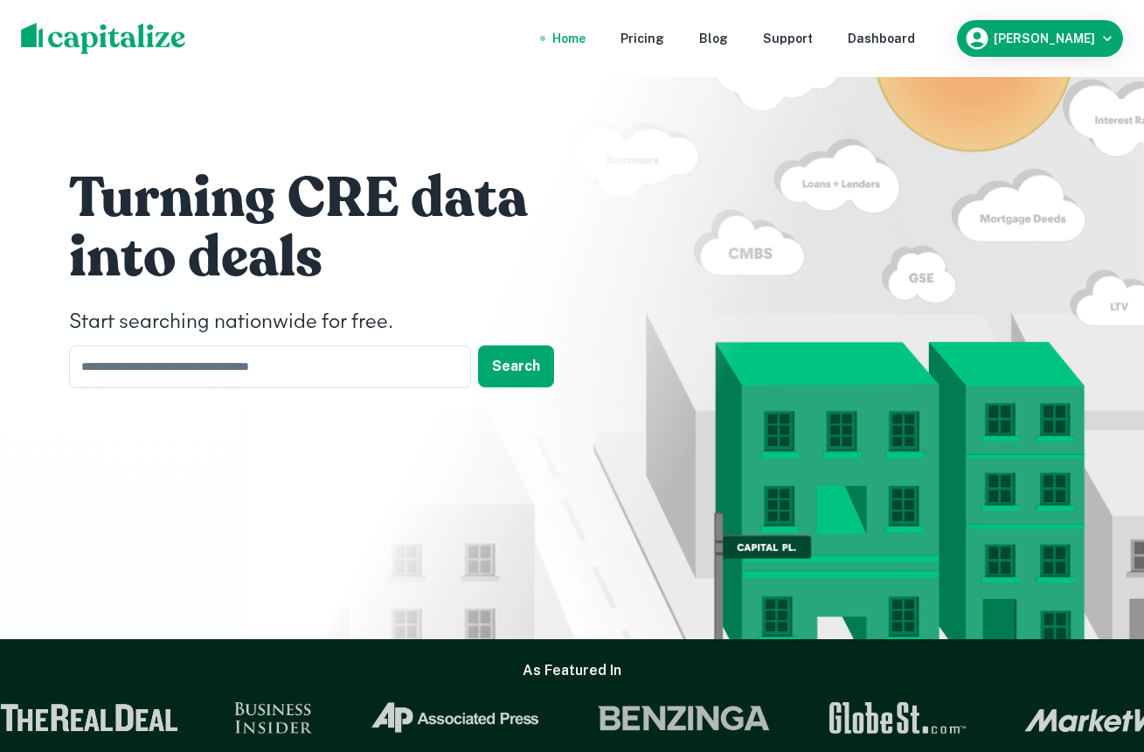
click at [889, 27] on nav "Home Pricing Blog Support Dashboard" at bounding box center [733, 38] width 419 height 38
click at [889, 29] on div "Dashboard" at bounding box center [881, 38] width 67 height 19
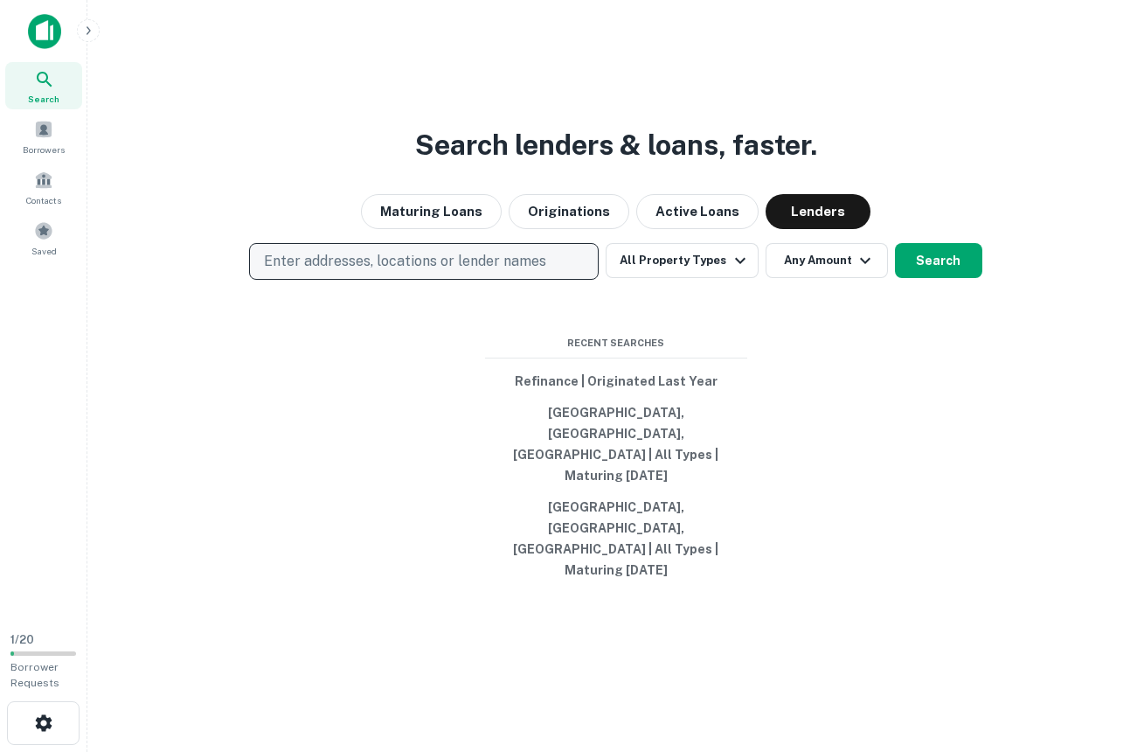
click at [505, 272] on p "Enter addresses, locations or lender names" at bounding box center [405, 261] width 282 height 21
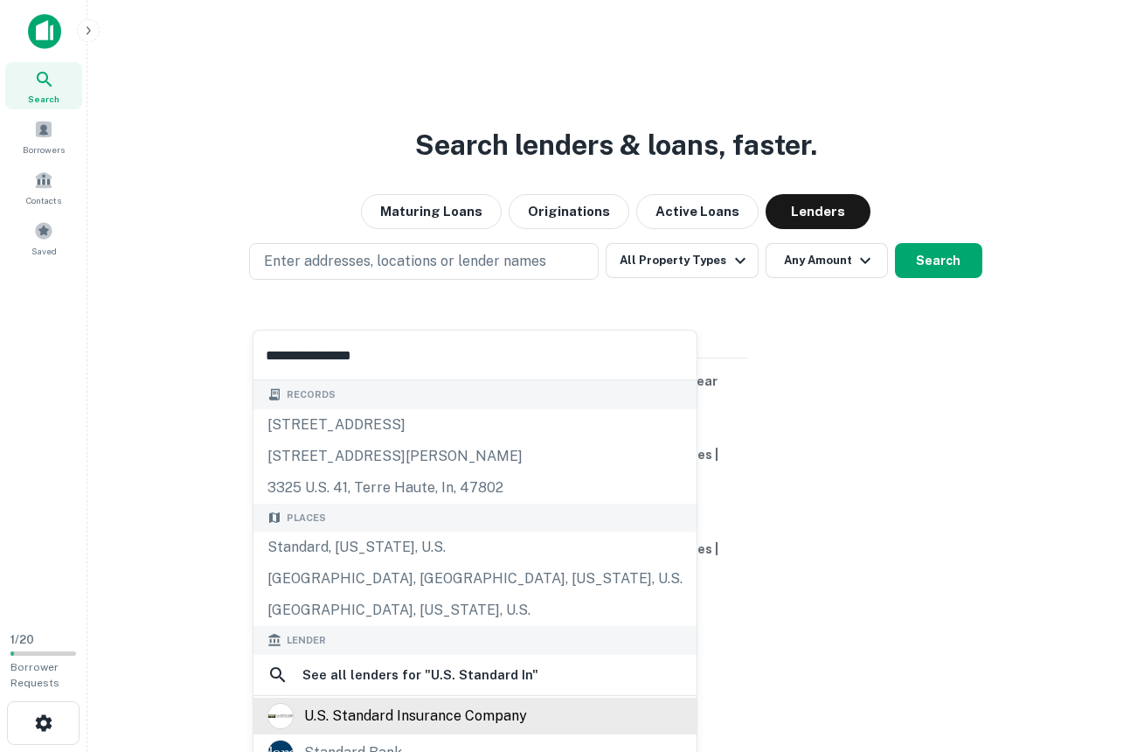
type input "**********"
click at [480, 711] on div "u.s. standard insurance company" at bounding box center [415, 716] width 223 height 26
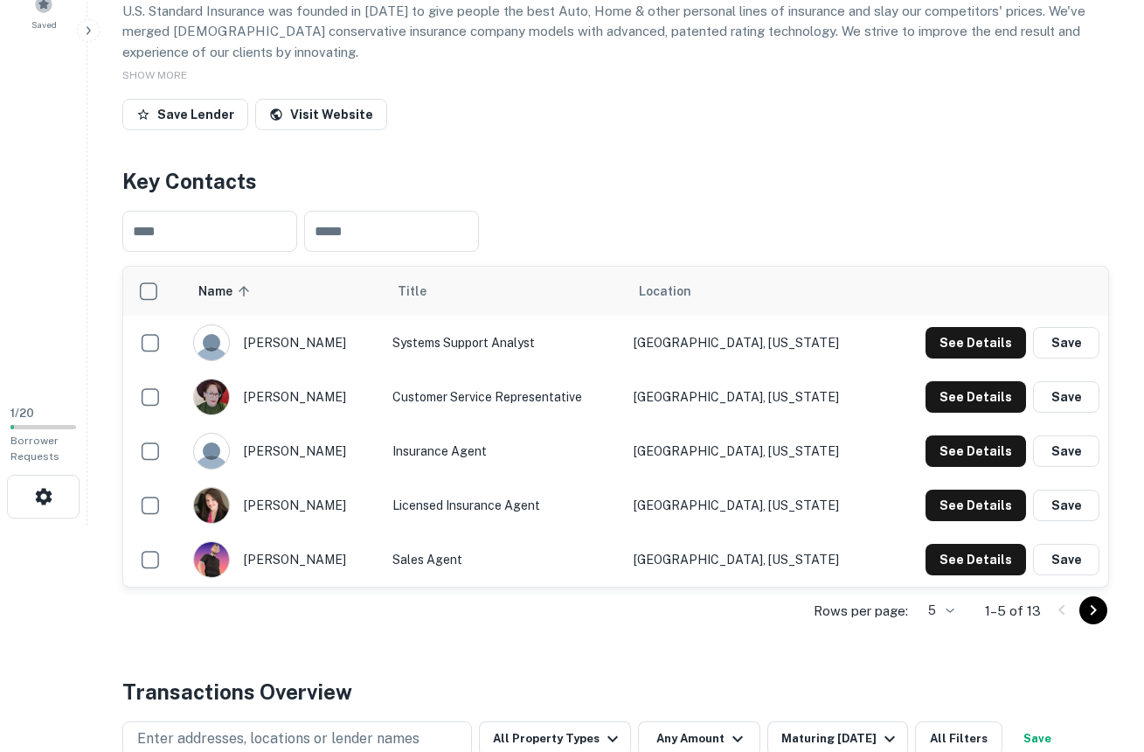
scroll to position [339, 0]
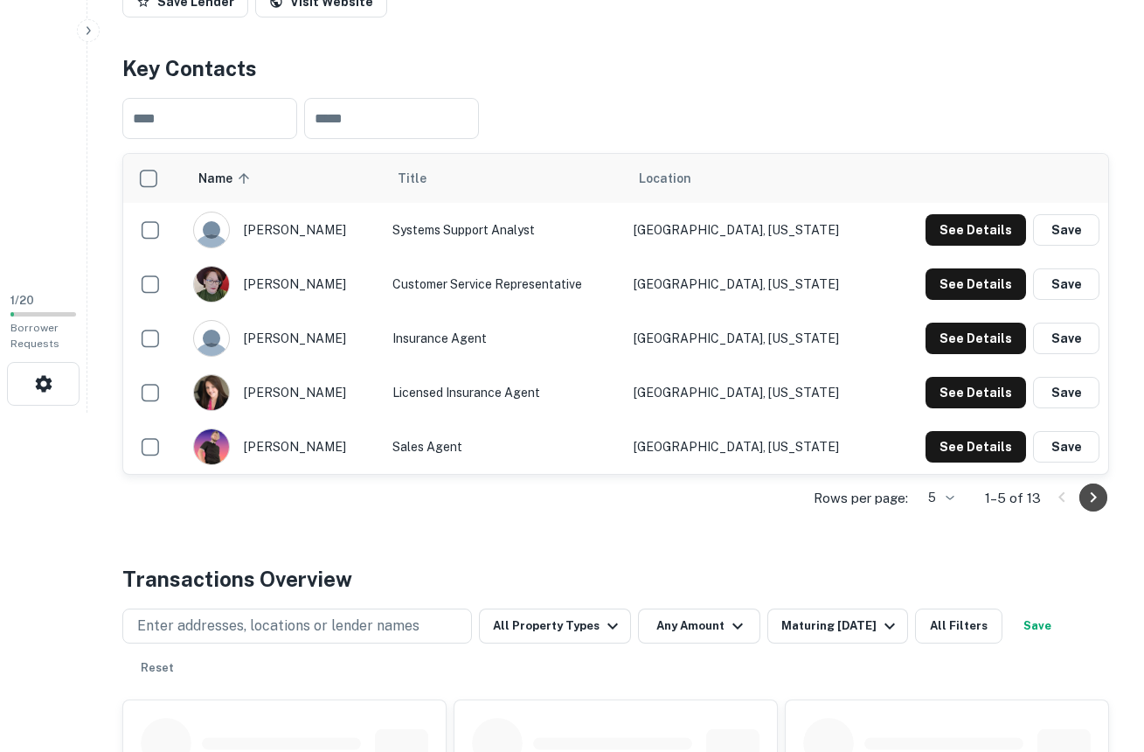
click at [1098, 495] on icon "Go to next page" at bounding box center [1093, 497] width 21 height 21
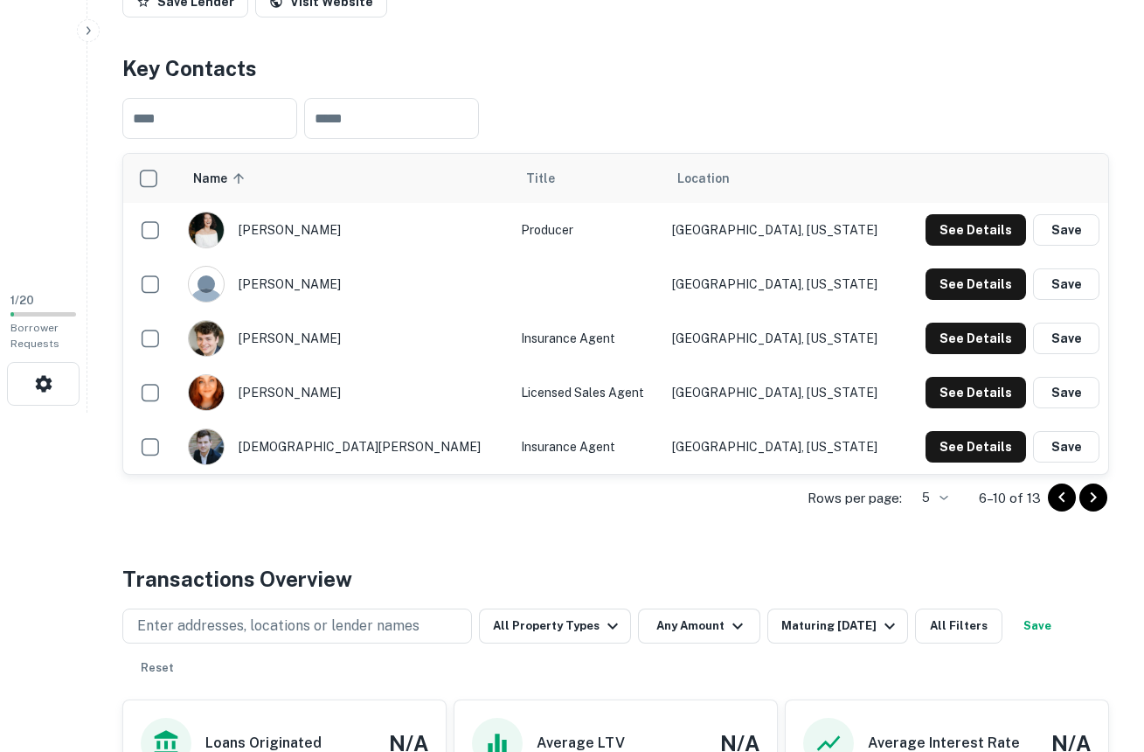
click at [1089, 497] on icon "Go to next page" at bounding box center [1093, 497] width 21 height 21
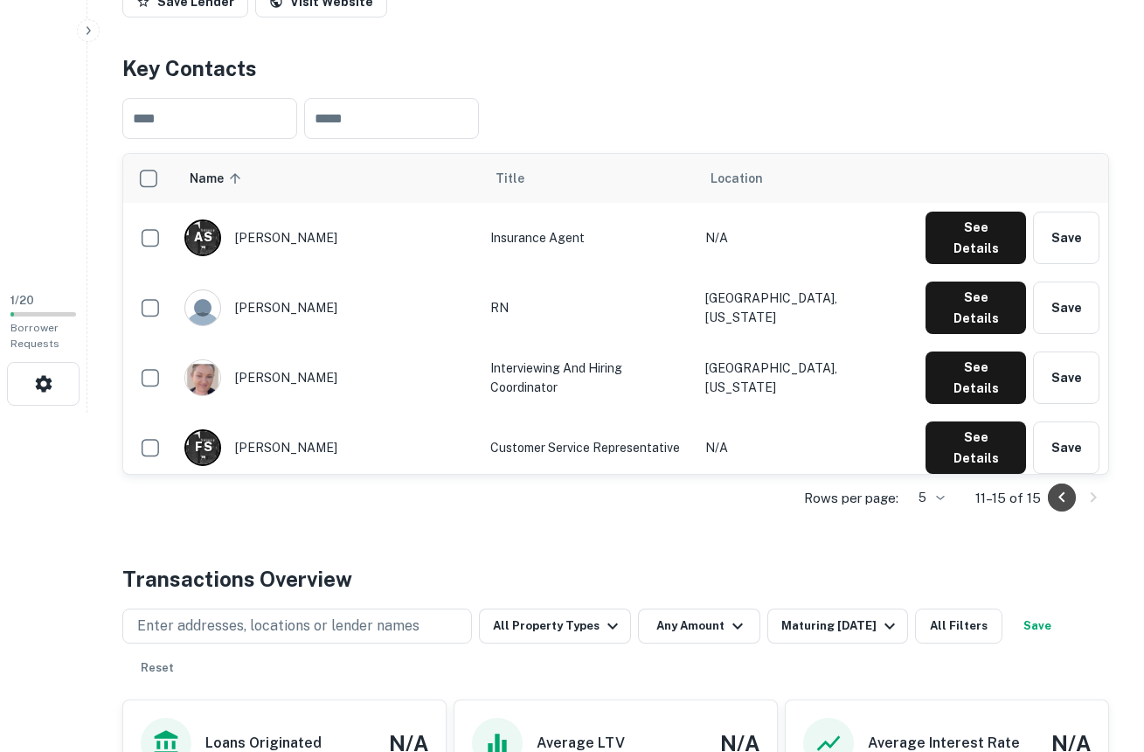
click at [1058, 497] on icon "Go to previous page" at bounding box center [1061, 497] width 21 height 21
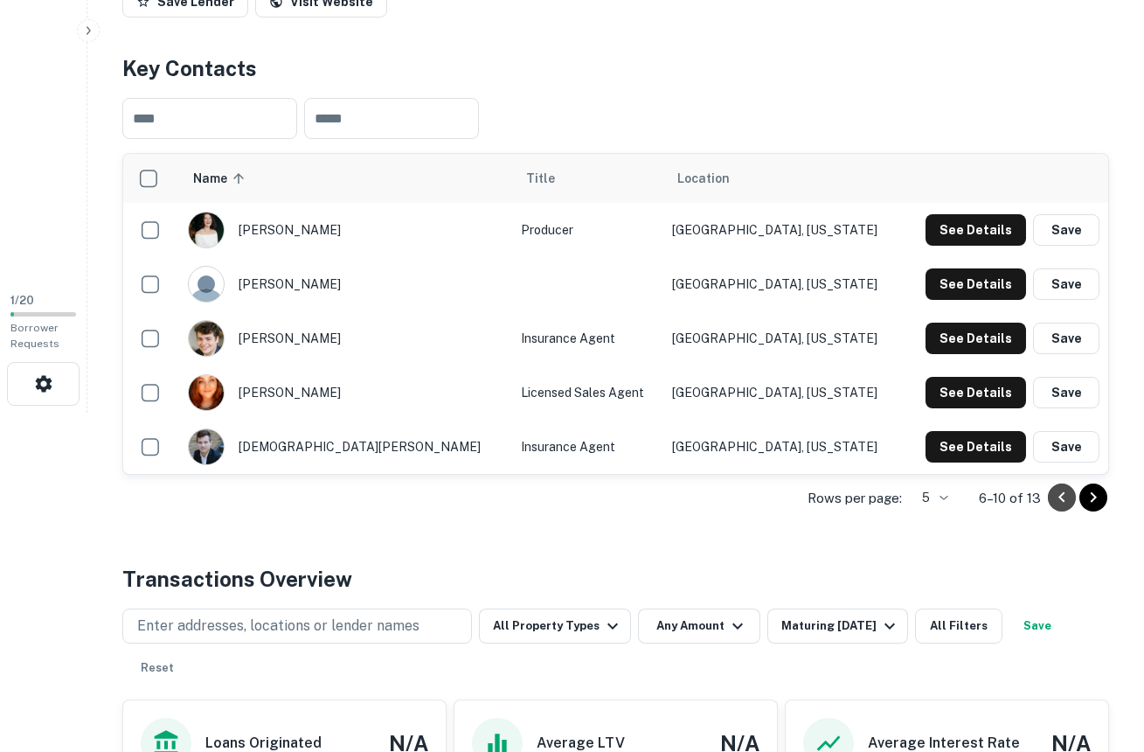
click at [1058, 497] on icon "Go to previous page" at bounding box center [1061, 497] width 21 height 21
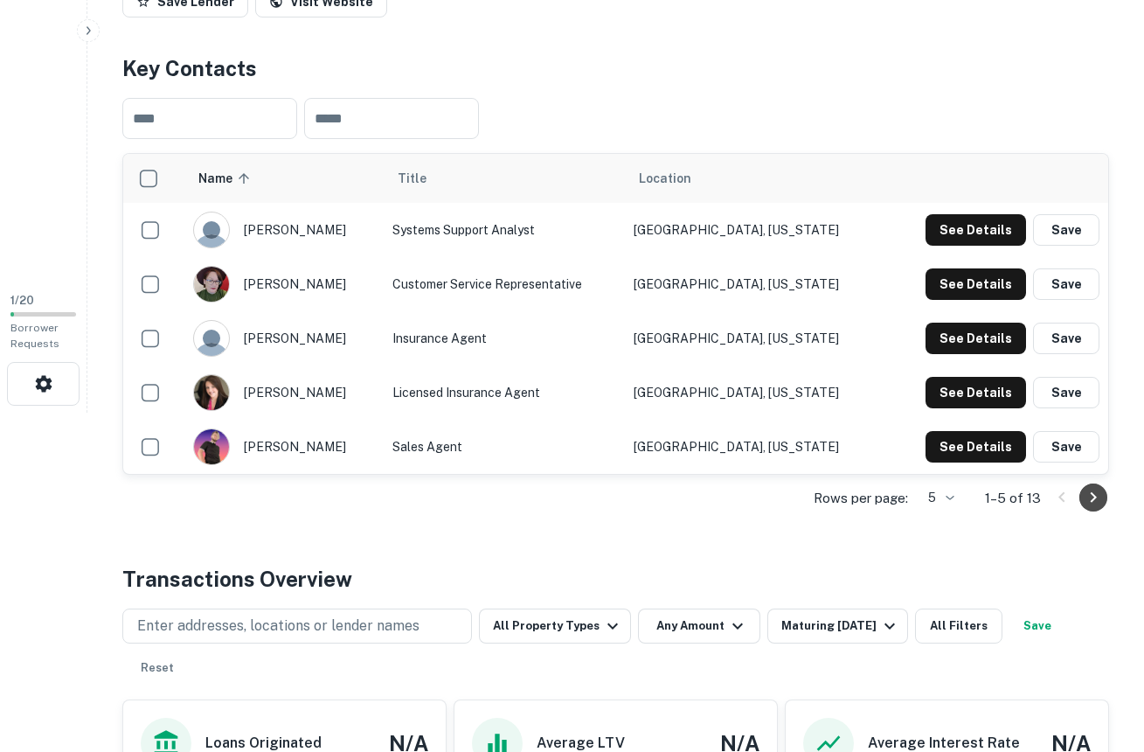
click at [1092, 489] on icon "Go to next page" at bounding box center [1093, 497] width 21 height 21
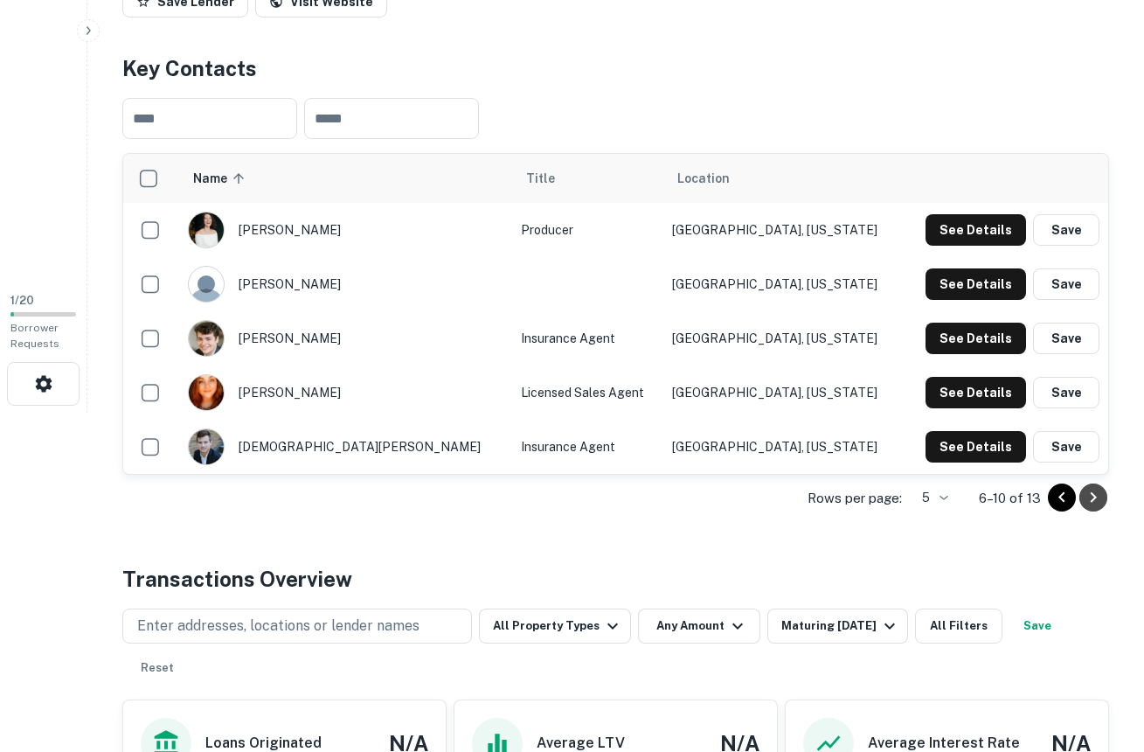
click at [1092, 489] on icon "Go to next page" at bounding box center [1093, 497] width 21 height 21
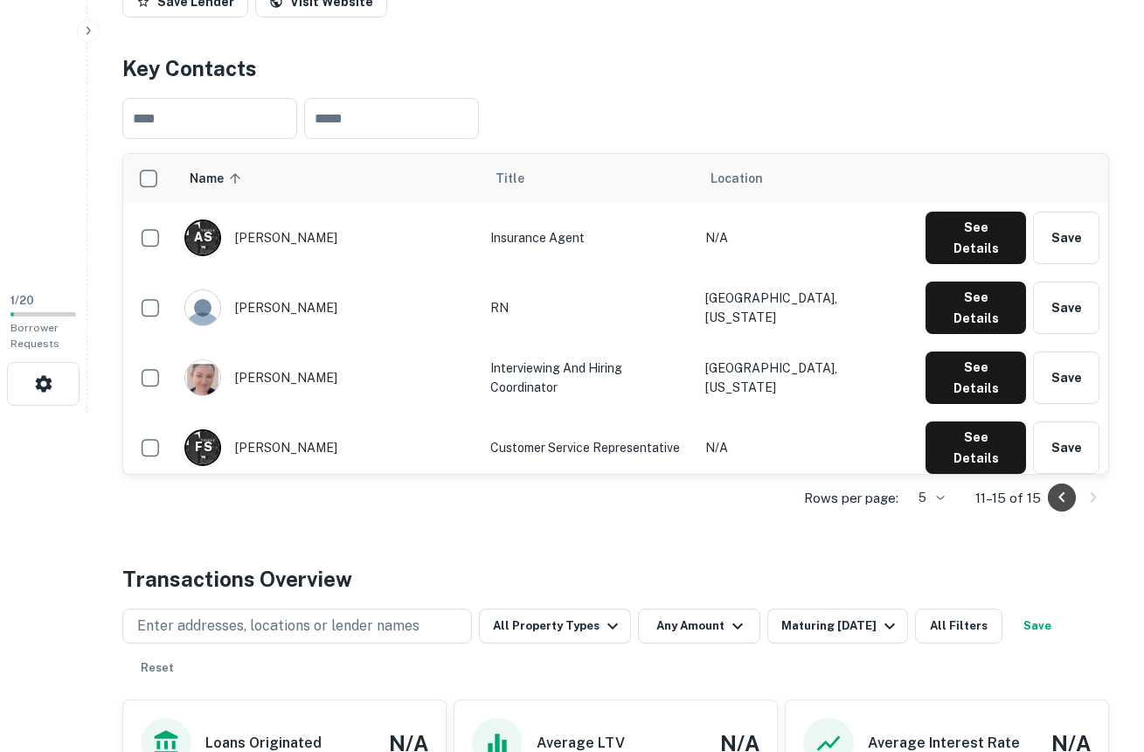
click at [1063, 498] on icon "Go to previous page" at bounding box center [1061, 497] width 21 height 21
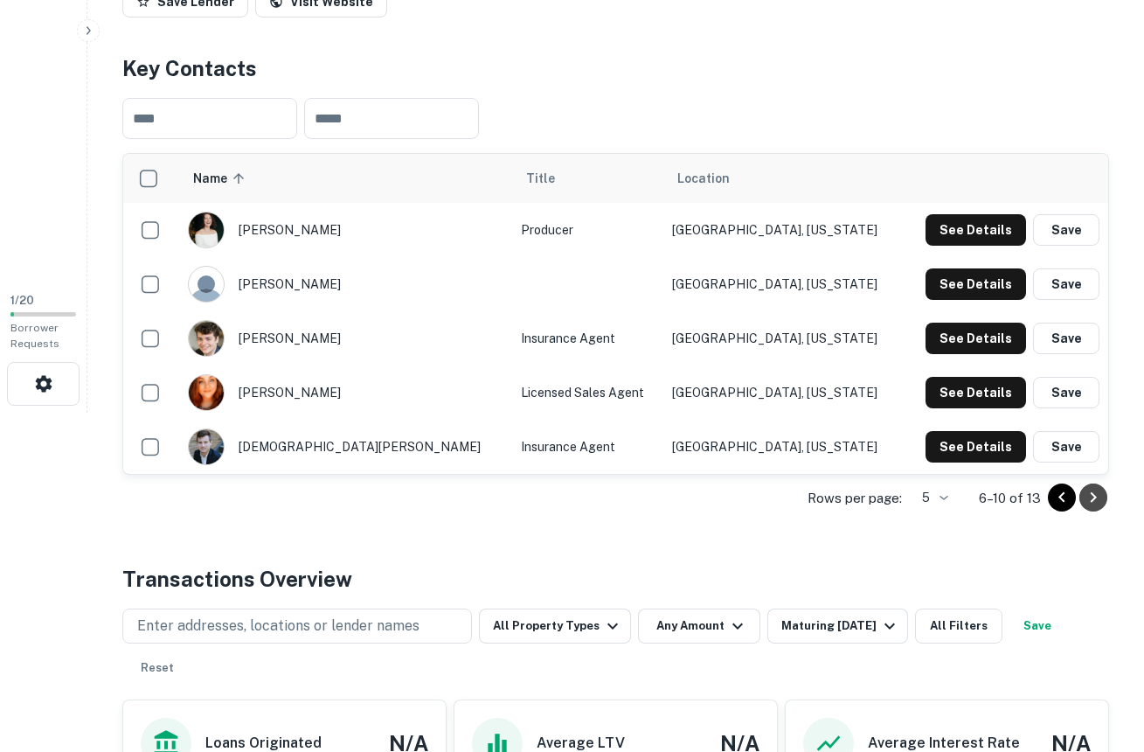
click at [1090, 496] on icon "Go to next page" at bounding box center [1093, 497] width 21 height 21
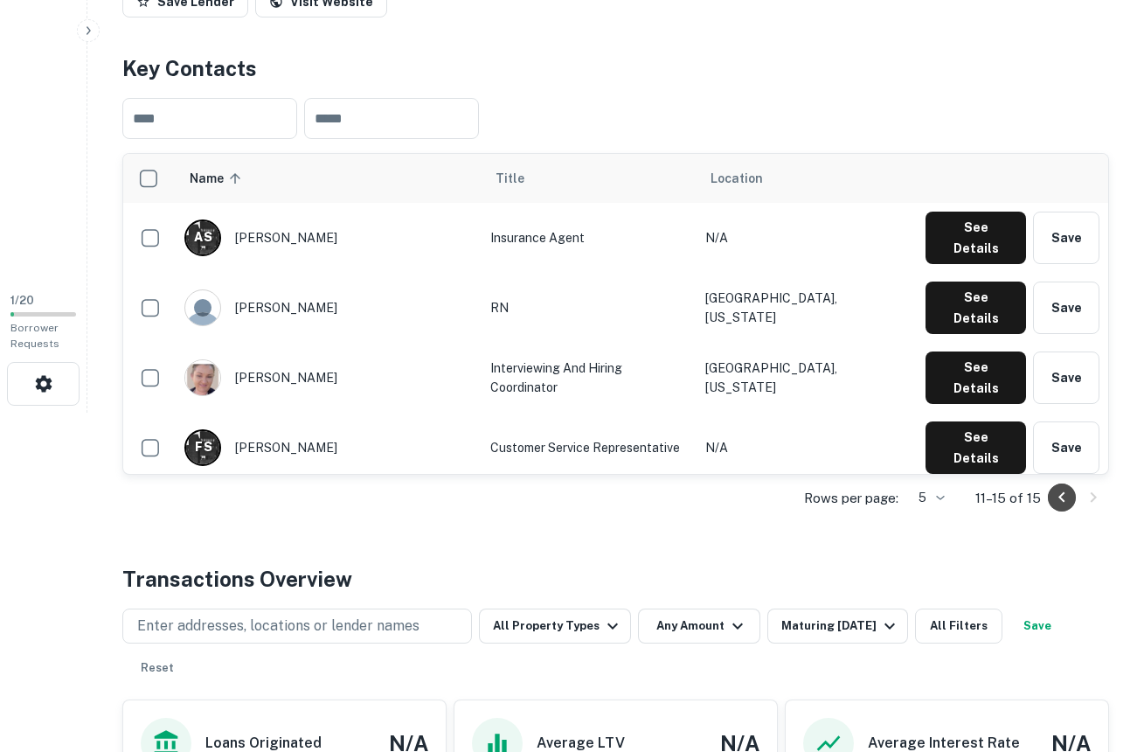
click at [1059, 499] on icon "Go to previous page" at bounding box center [1061, 497] width 21 height 21
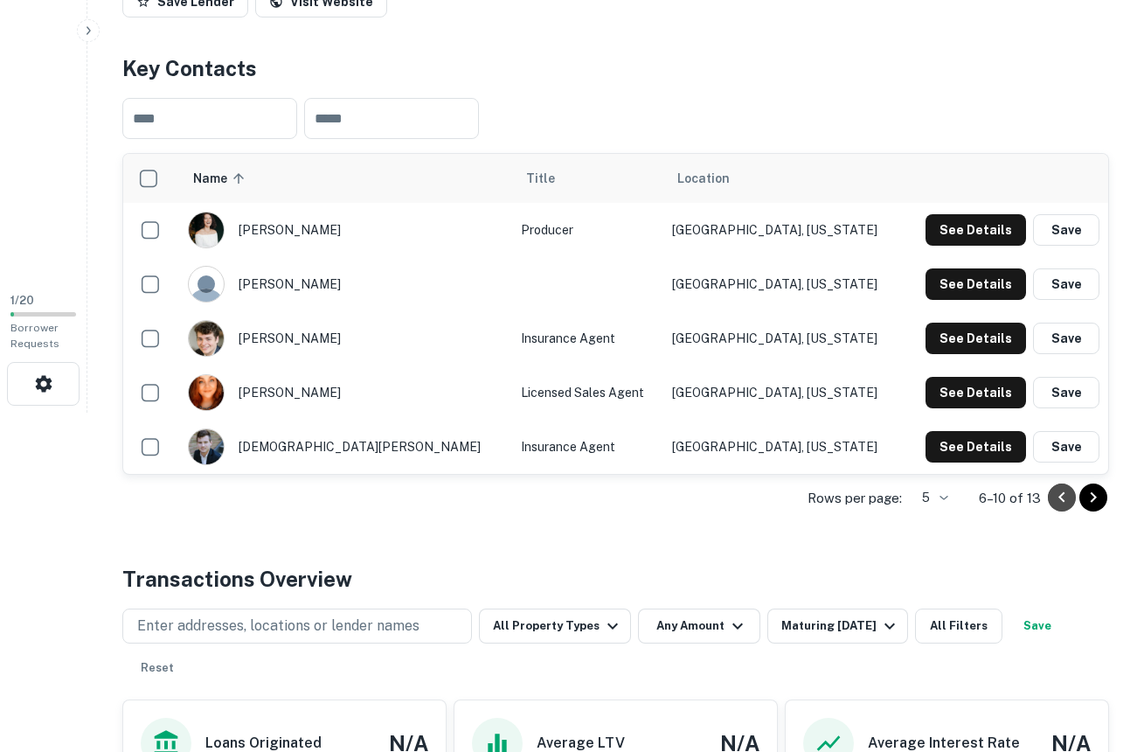
click at [1059, 499] on icon "Go to previous page" at bounding box center [1061, 497] width 21 height 21
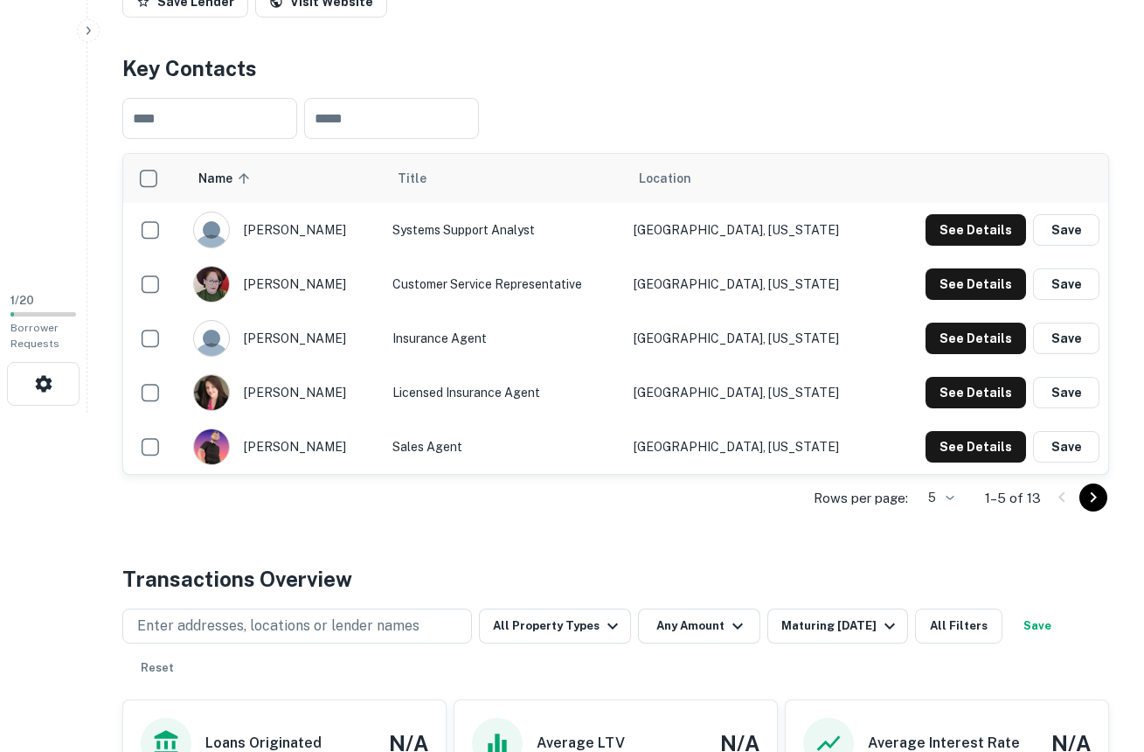
click at [1092, 491] on icon "Go to next page" at bounding box center [1093, 497] width 21 height 21
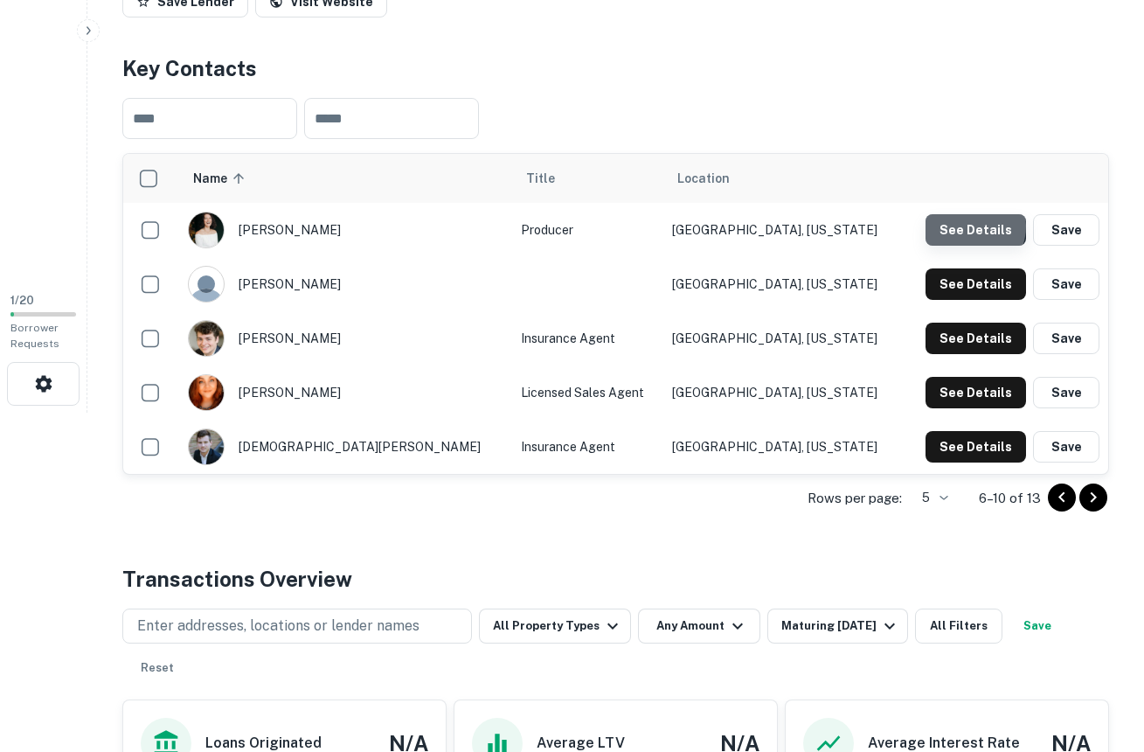
click at [974, 225] on button "See Details" at bounding box center [976, 229] width 101 height 31
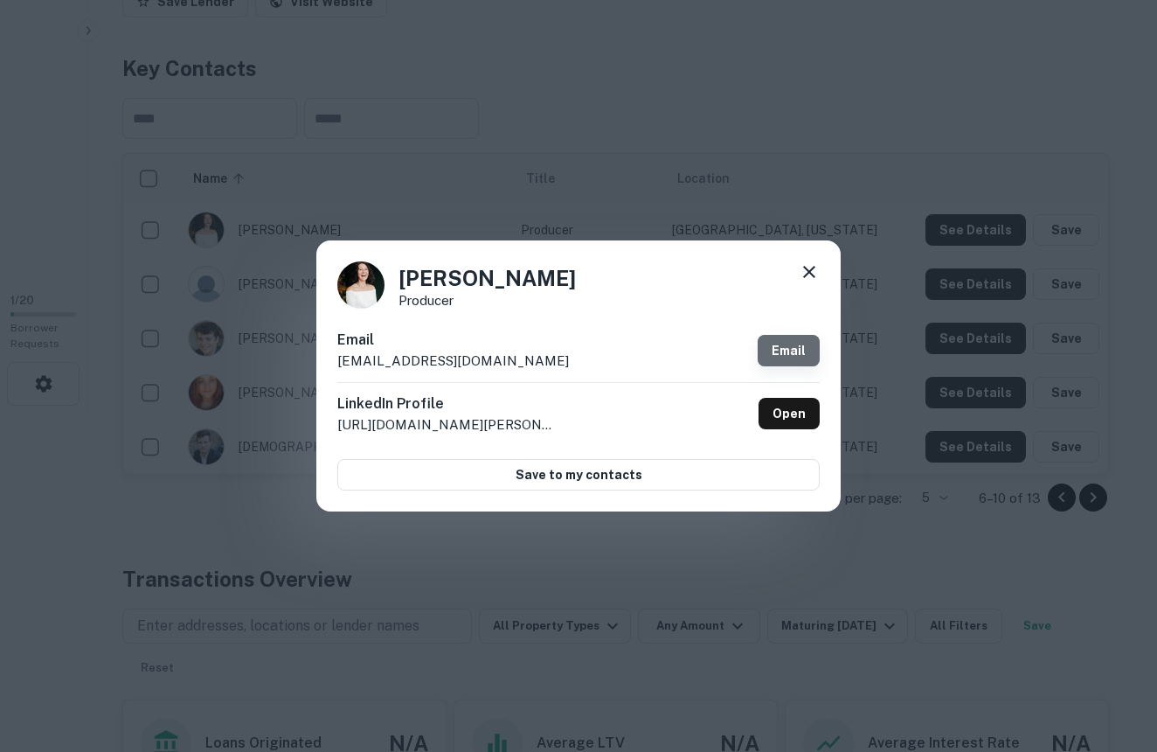
click at [789, 350] on link "Email" at bounding box center [789, 350] width 62 height 31
click at [808, 273] on icon at bounding box center [809, 271] width 21 height 21
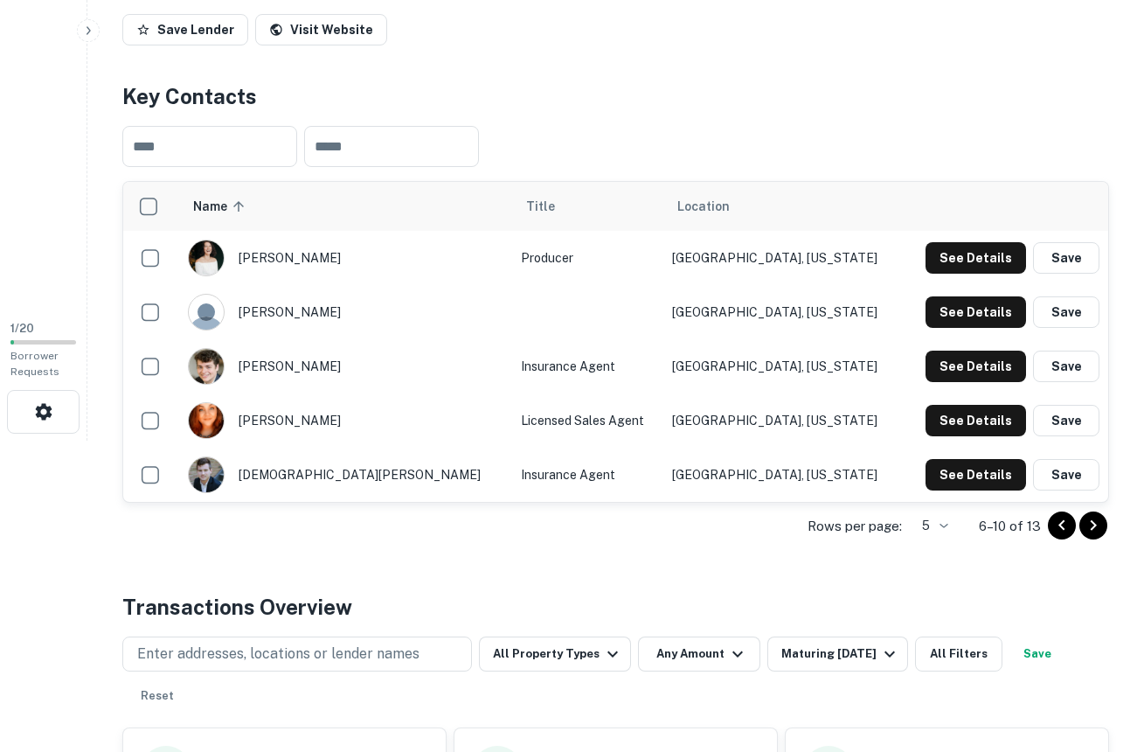
scroll to position [0, 0]
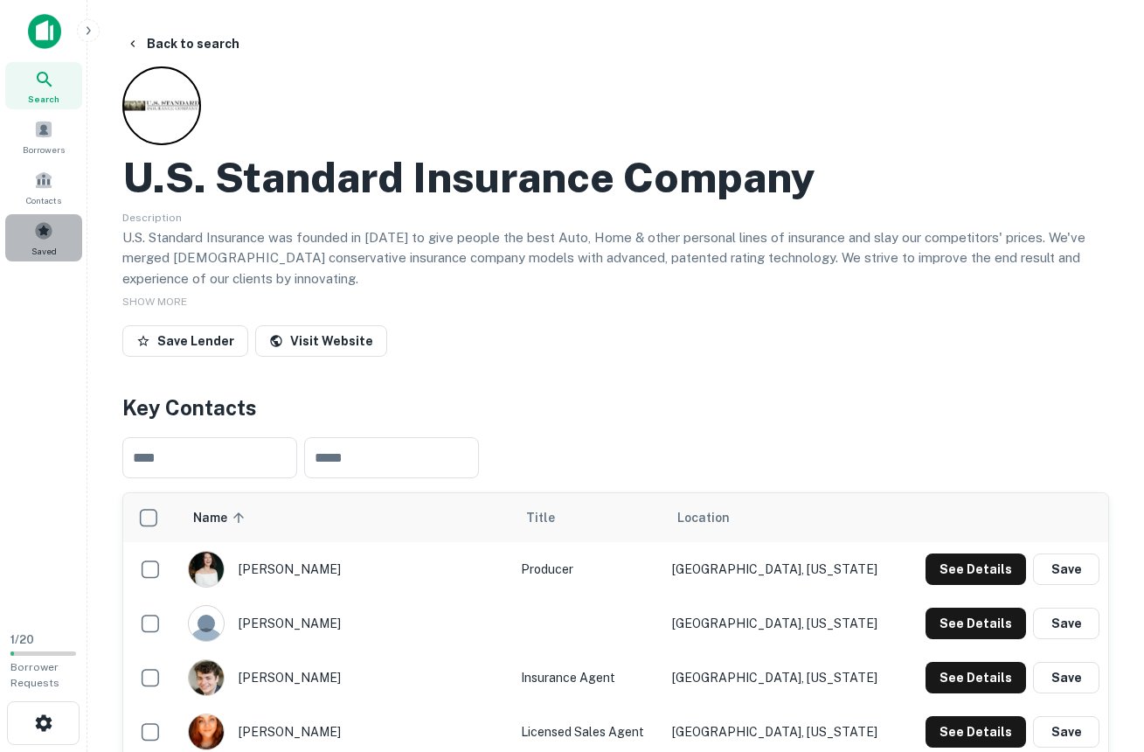
click at [40, 228] on span at bounding box center [43, 230] width 19 height 19
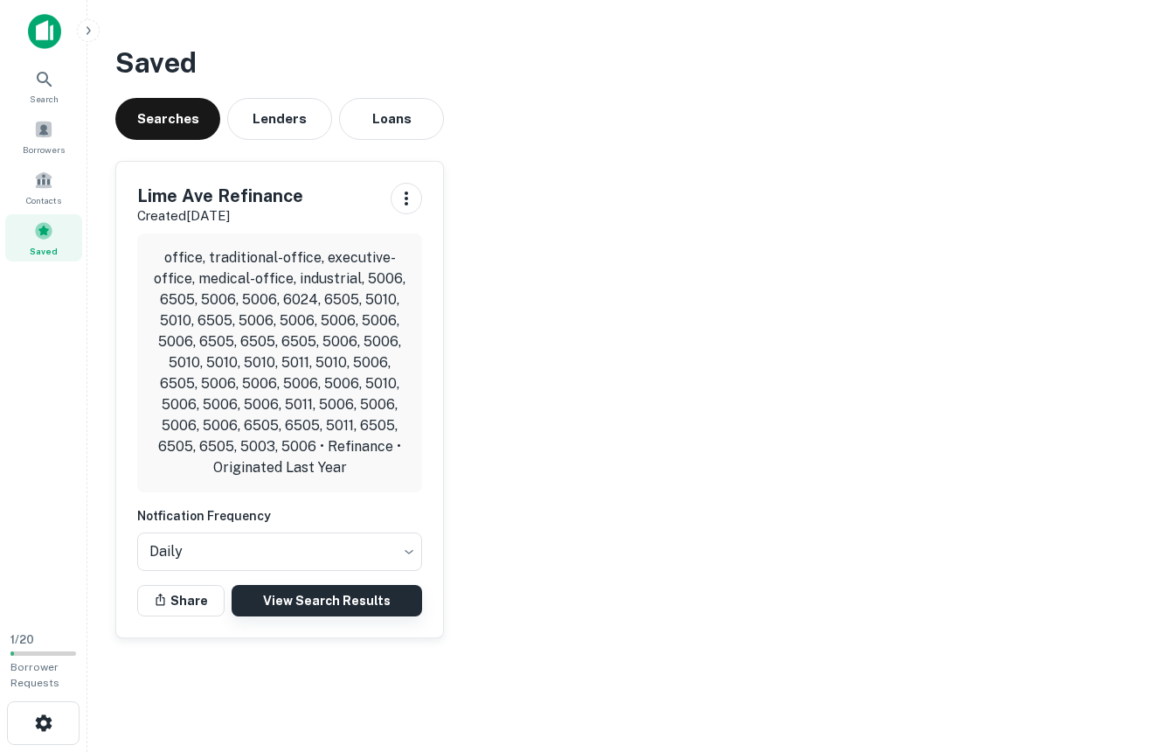
click at [330, 613] on link "View Search Results" at bounding box center [327, 600] width 191 height 31
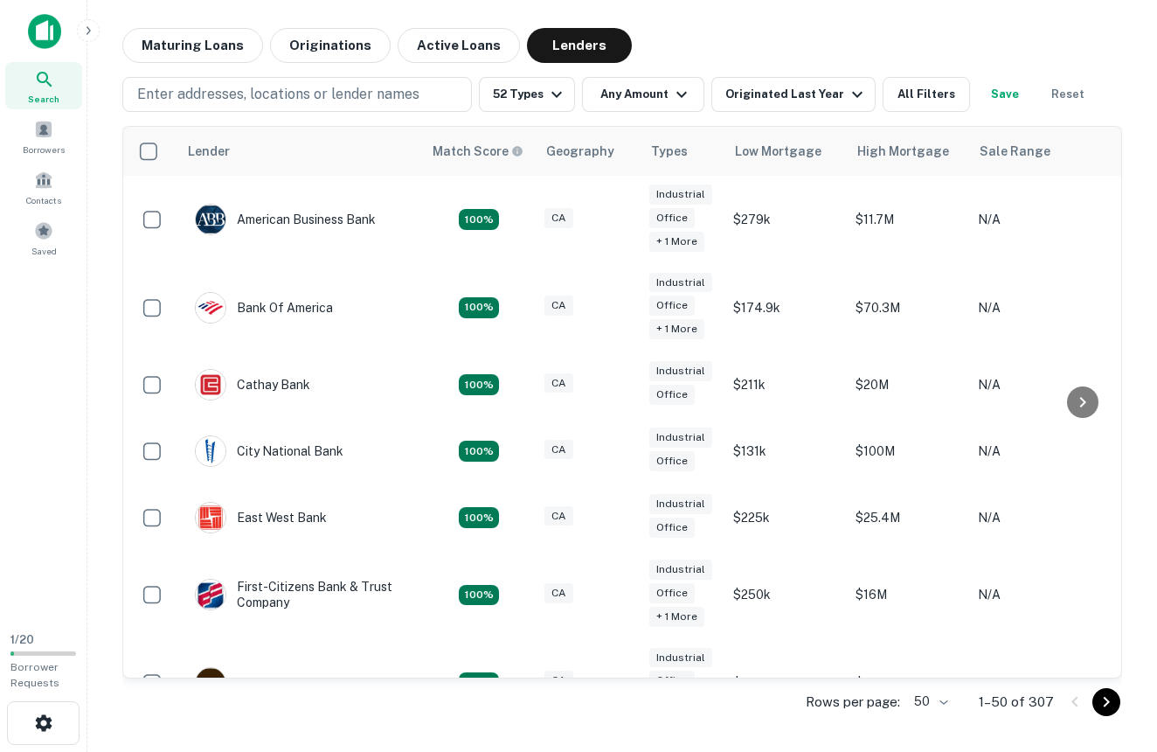
click at [1106, 704] on icon "Go to next page" at bounding box center [1107, 702] width 6 height 10
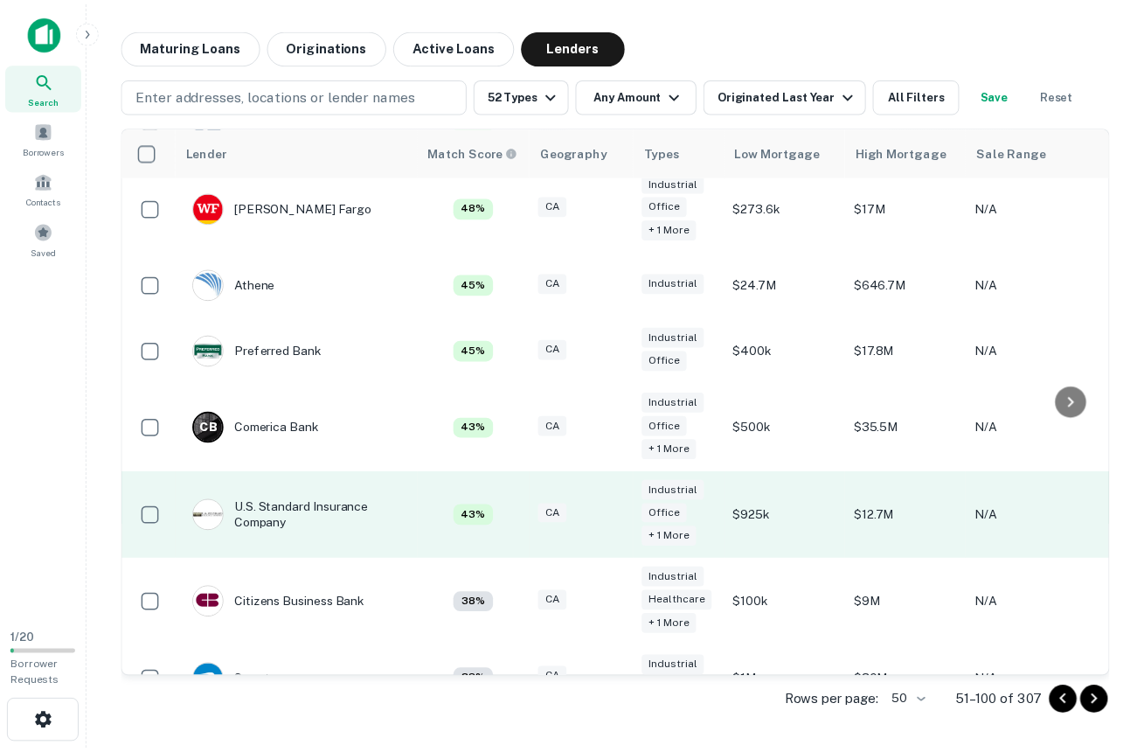
scroll to position [262, 0]
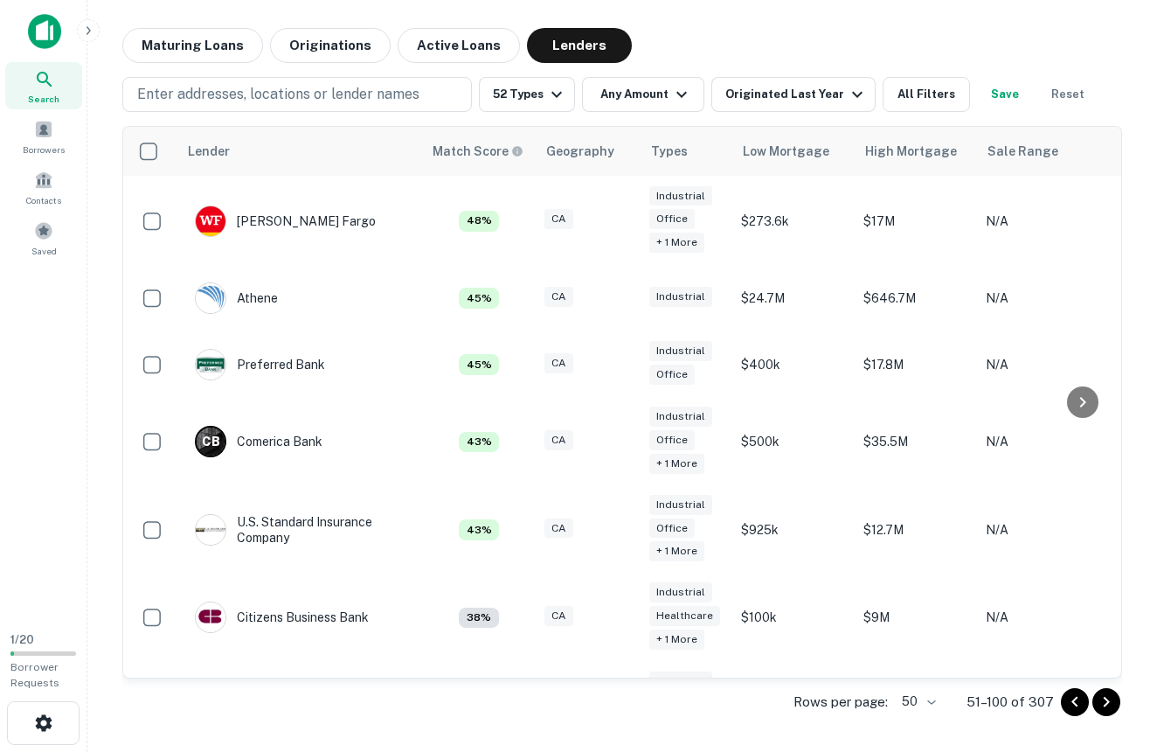
click at [43, 25] on img at bounding box center [44, 31] width 33 height 35
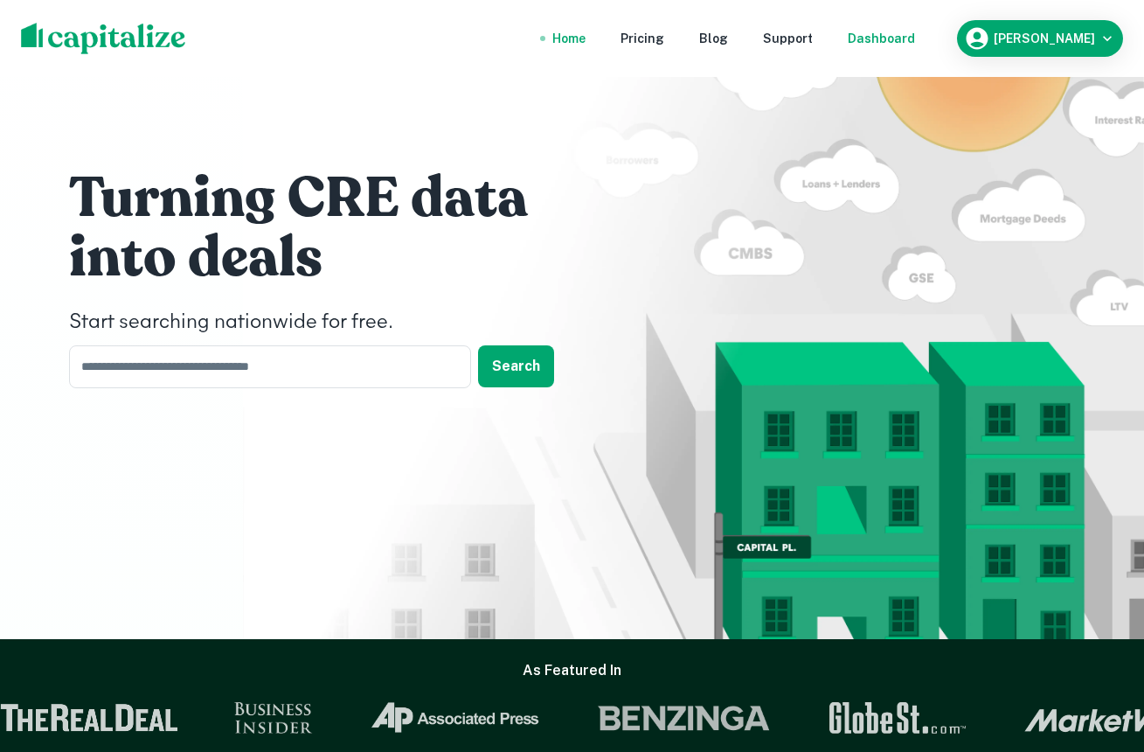
click at [892, 30] on div "Dashboard" at bounding box center [881, 38] width 67 height 19
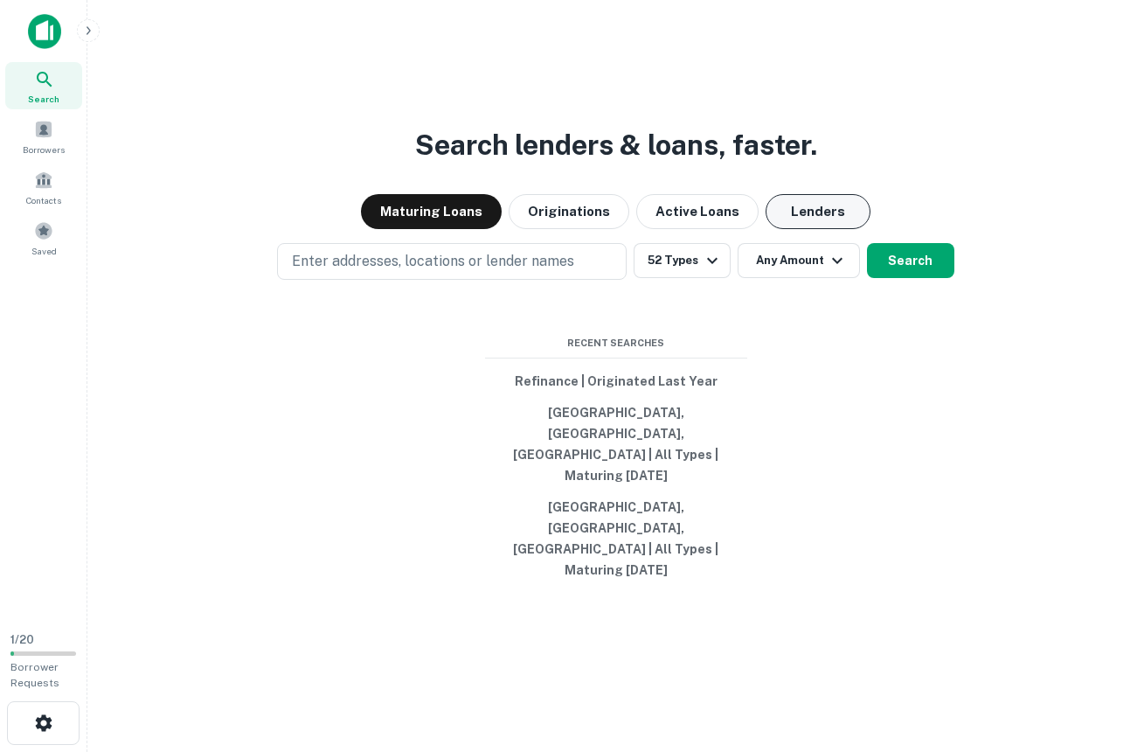
click at [806, 229] on button "Lenders" at bounding box center [818, 211] width 105 height 35
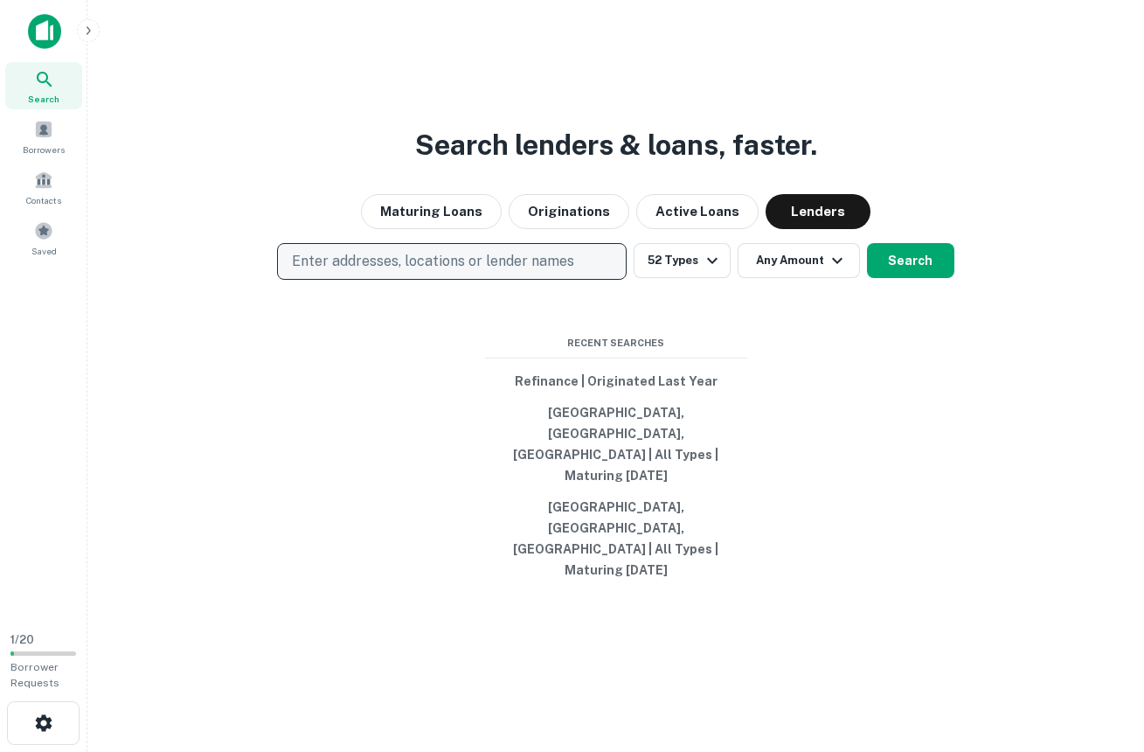
click at [534, 272] on p "Enter addresses, locations or lender names" at bounding box center [433, 261] width 282 height 21
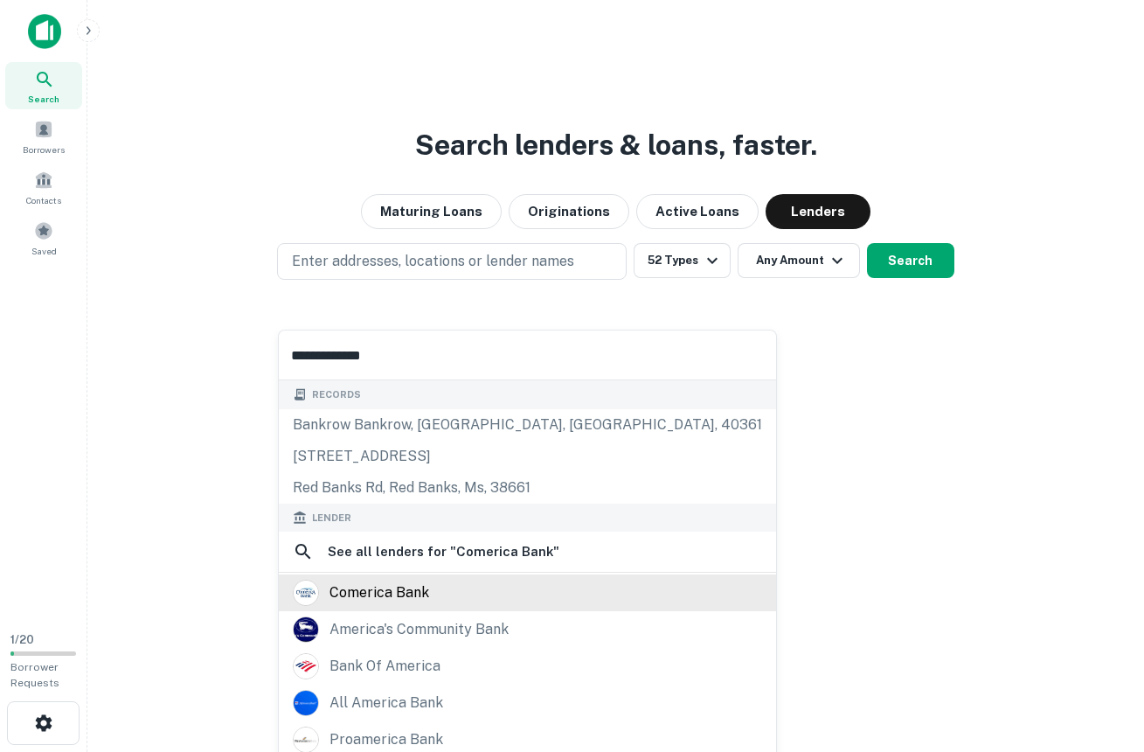
type input "**********"
click at [406, 606] on div "comerica bank" at bounding box center [379, 592] width 100 height 26
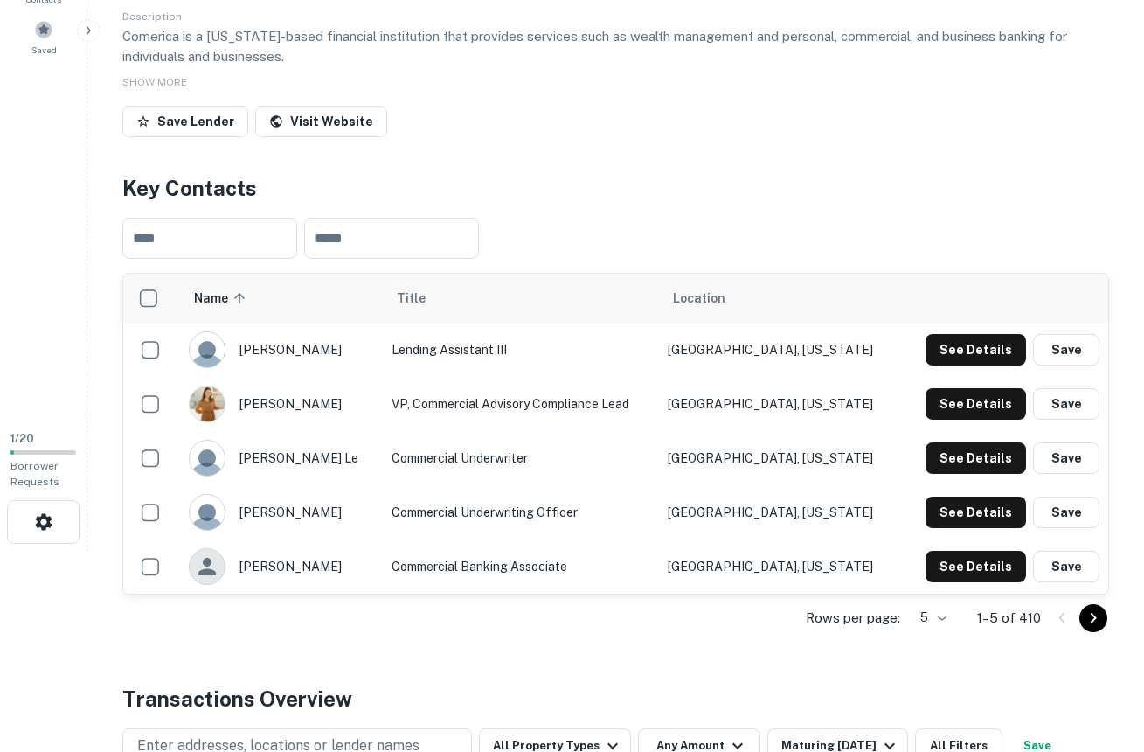
scroll to position [207, 0]
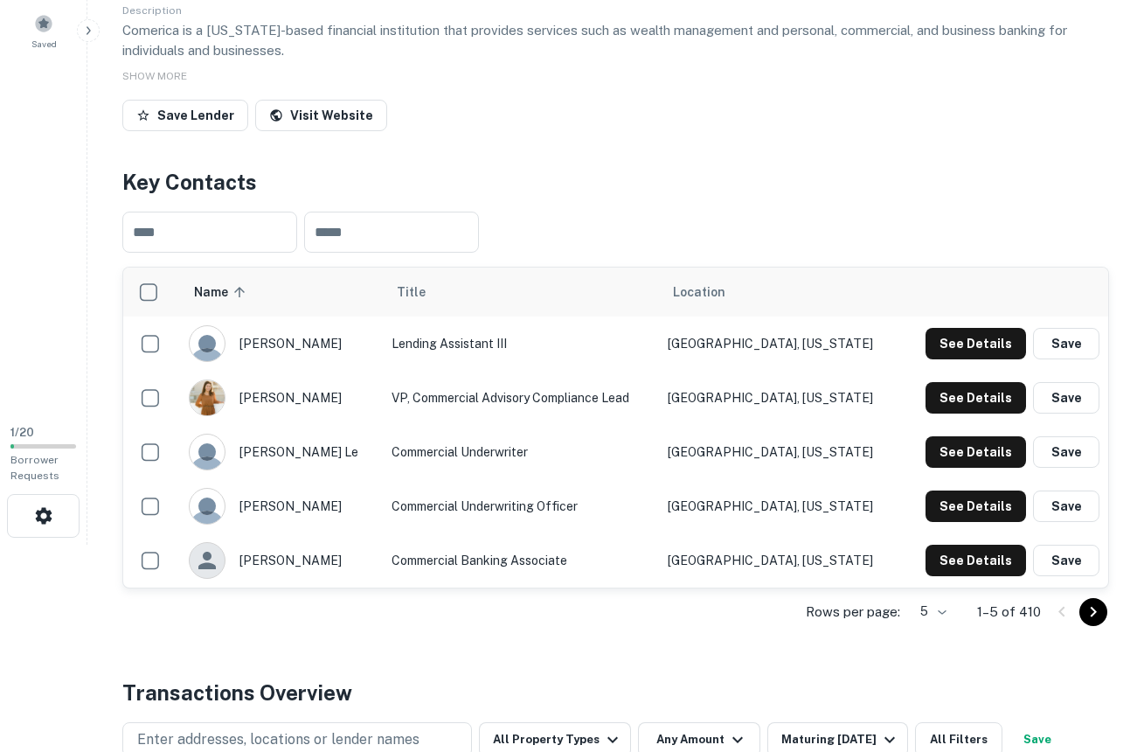
click at [1095, 608] on icon "Go to next page" at bounding box center [1094, 611] width 6 height 10
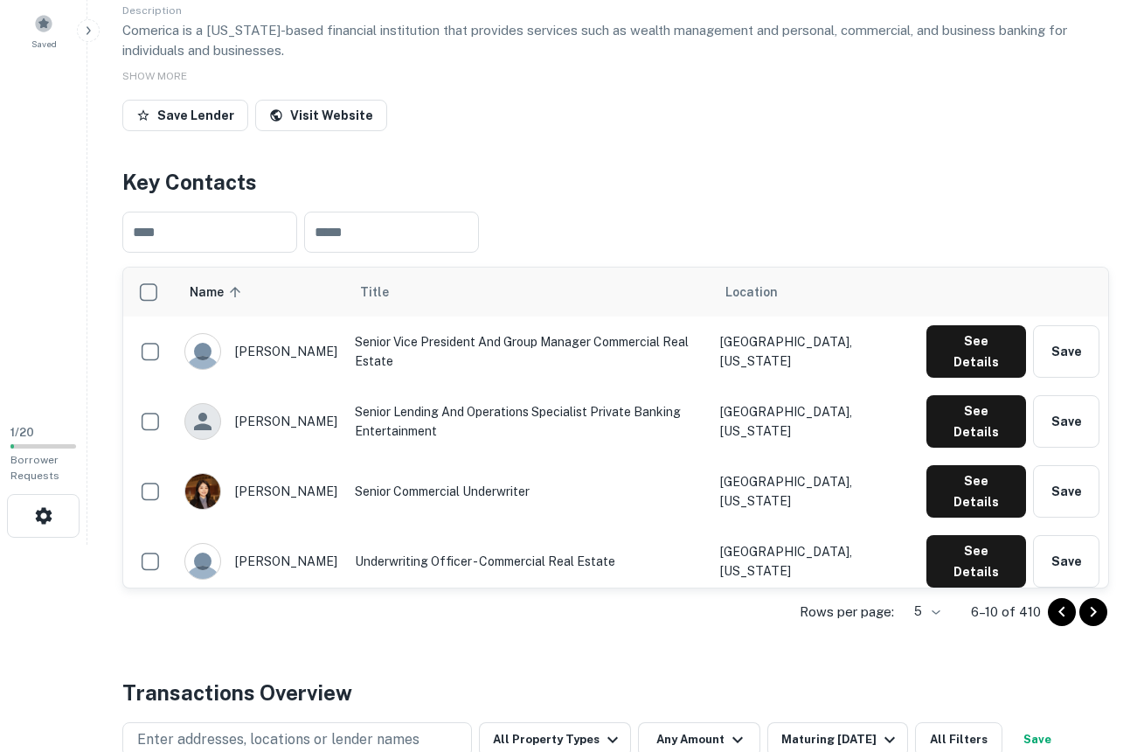
click at [1095, 608] on icon "Go to next page" at bounding box center [1094, 611] width 6 height 10
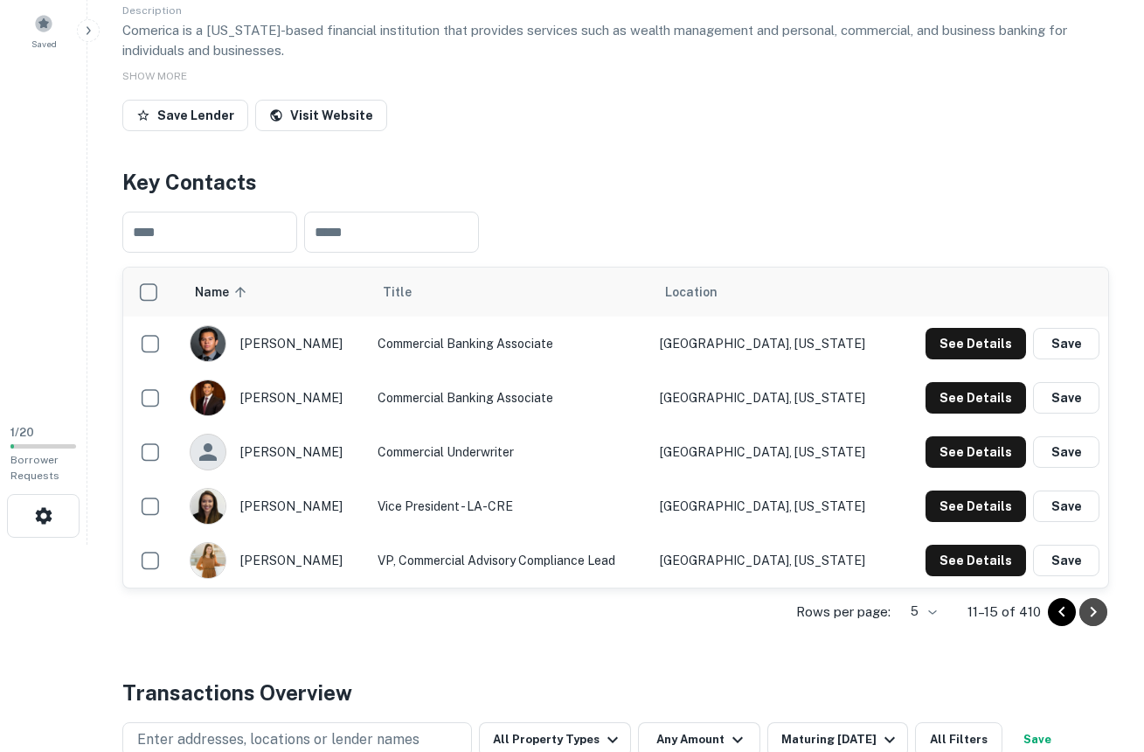
click at [1095, 608] on icon "Go to next page" at bounding box center [1094, 611] width 6 height 10
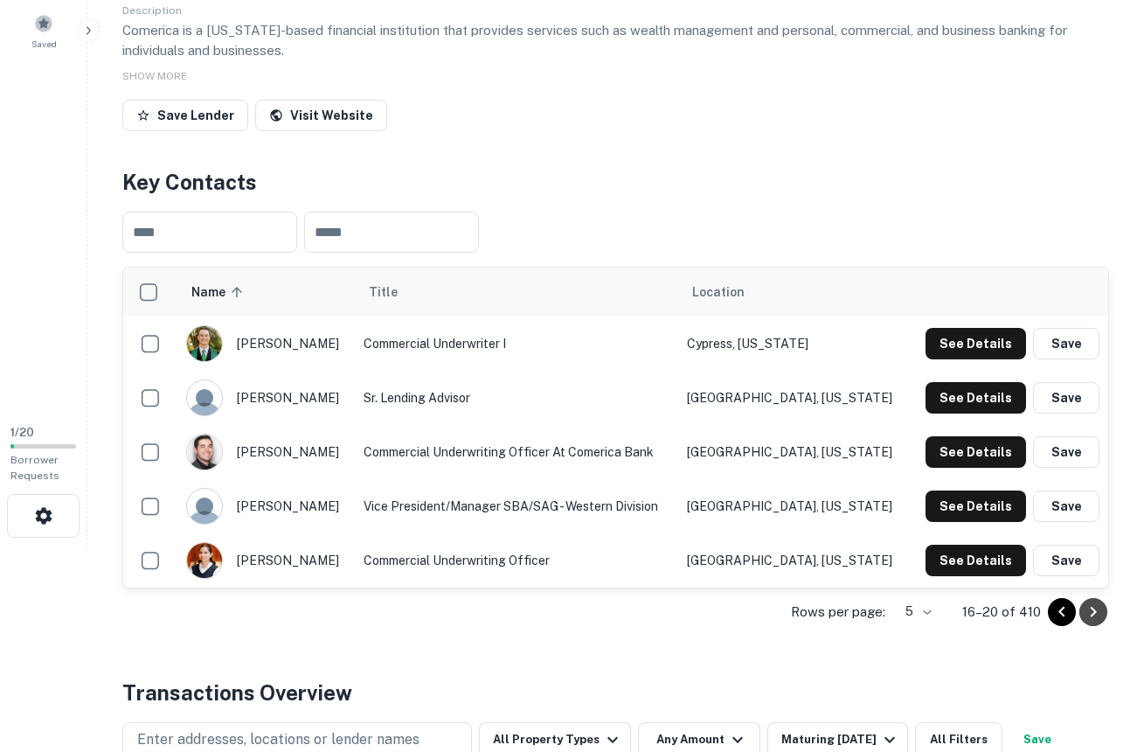
click at [1095, 608] on icon "Go to next page" at bounding box center [1094, 611] width 6 height 10
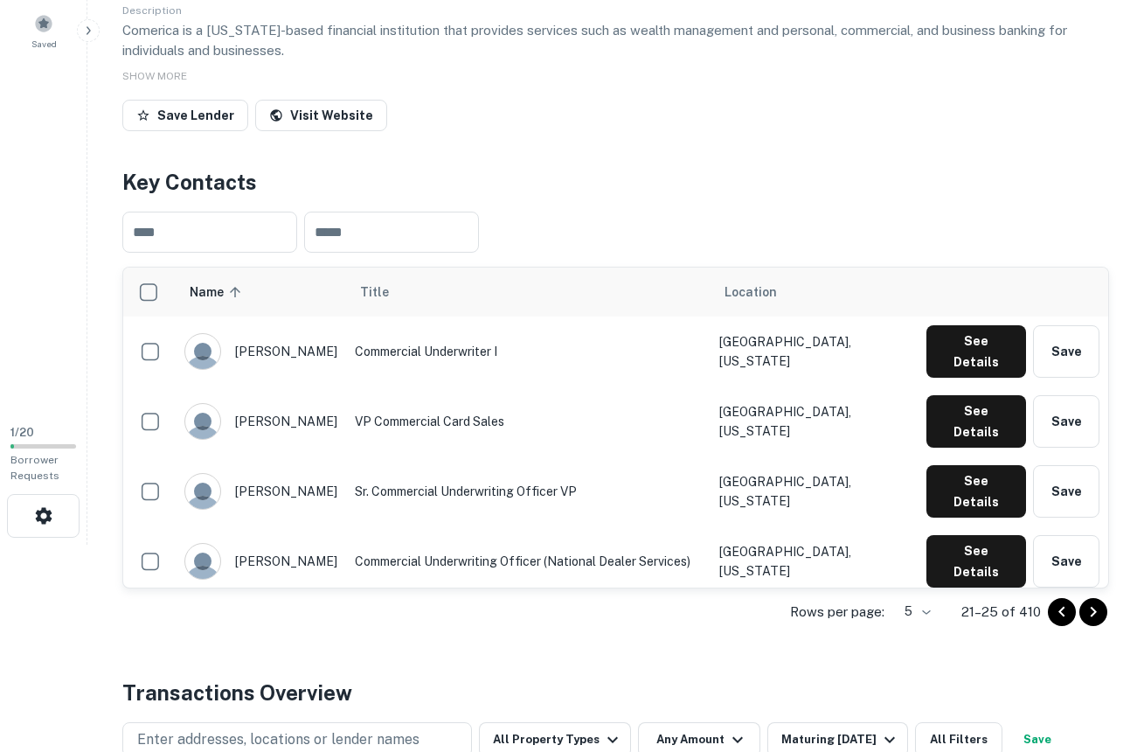
click at [1095, 608] on icon "Go to next page" at bounding box center [1094, 611] width 6 height 10
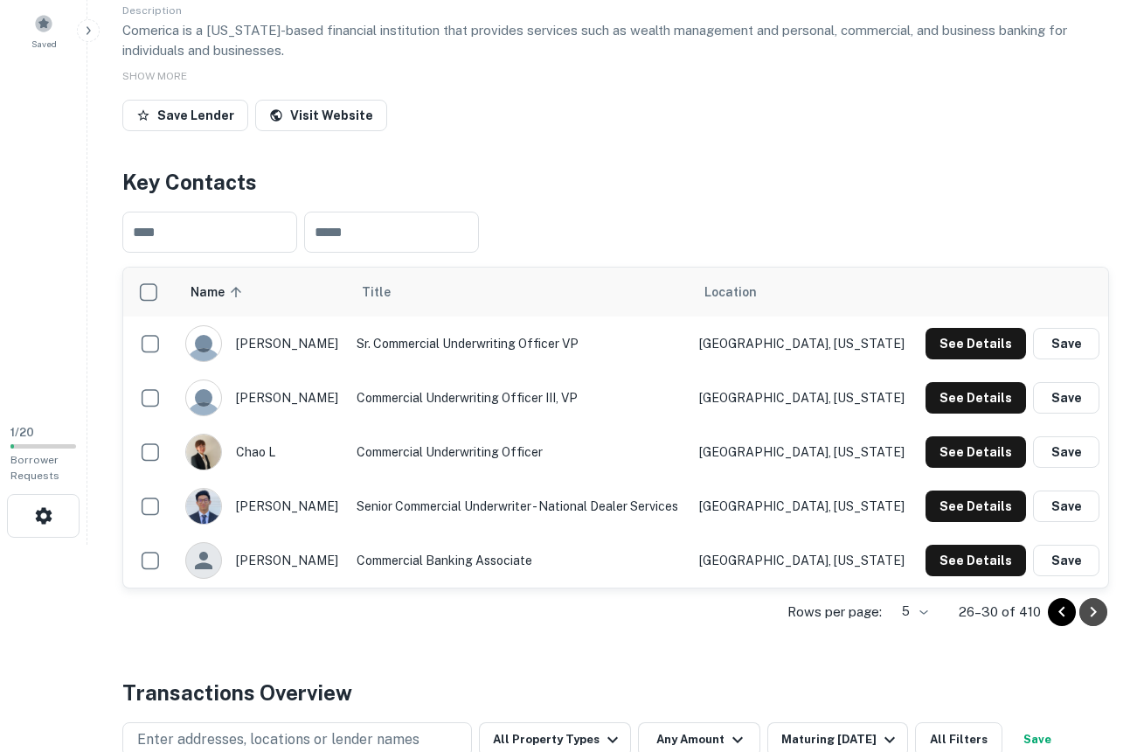
click at [1095, 608] on icon "Go to next page" at bounding box center [1094, 611] width 6 height 10
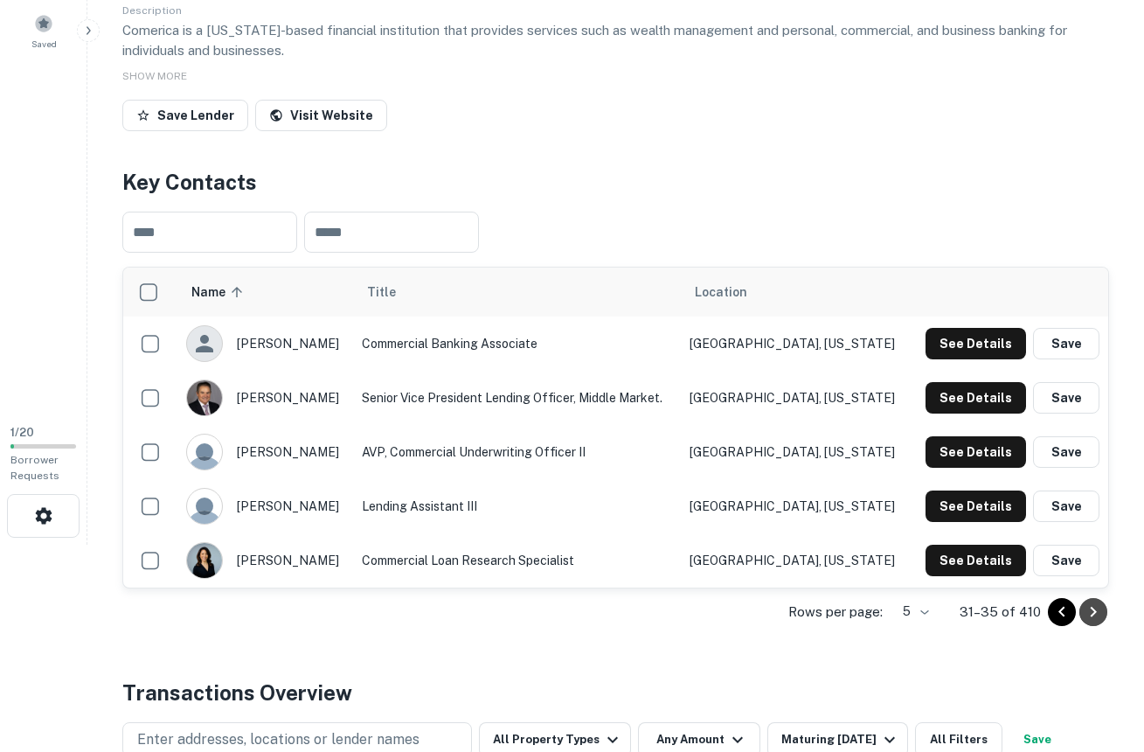
click at [1095, 608] on icon "Go to next page" at bounding box center [1094, 611] width 6 height 10
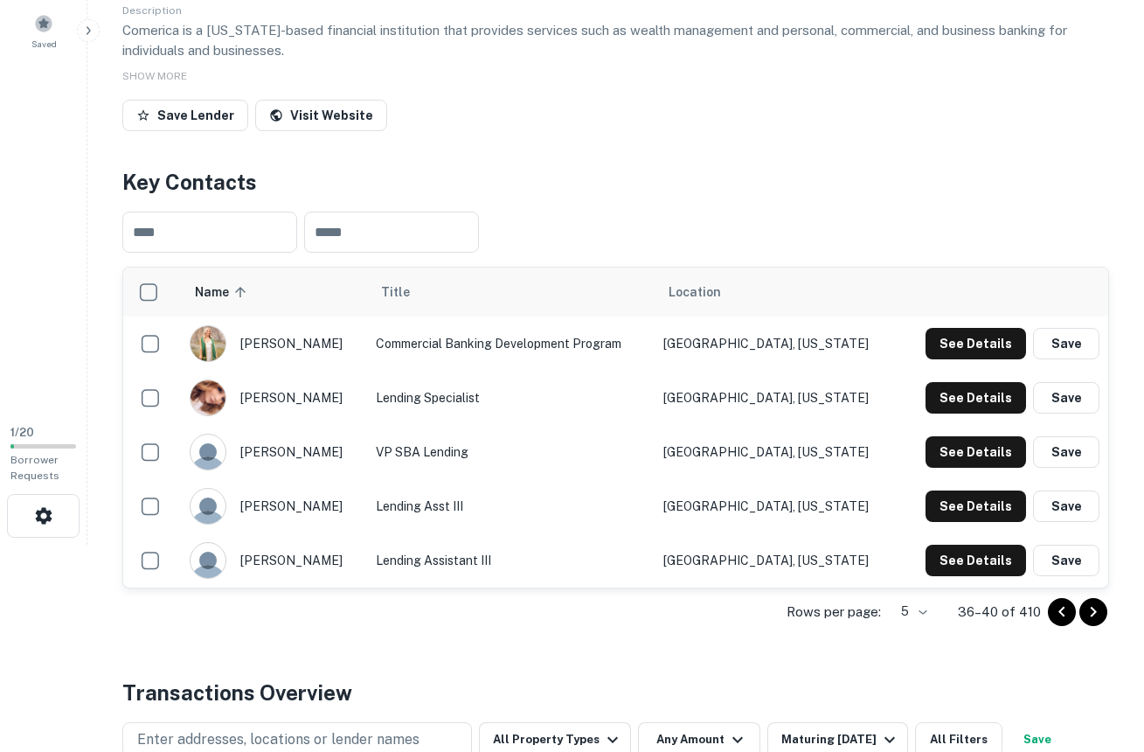
click at [1095, 608] on icon "Go to next page" at bounding box center [1094, 611] width 6 height 10
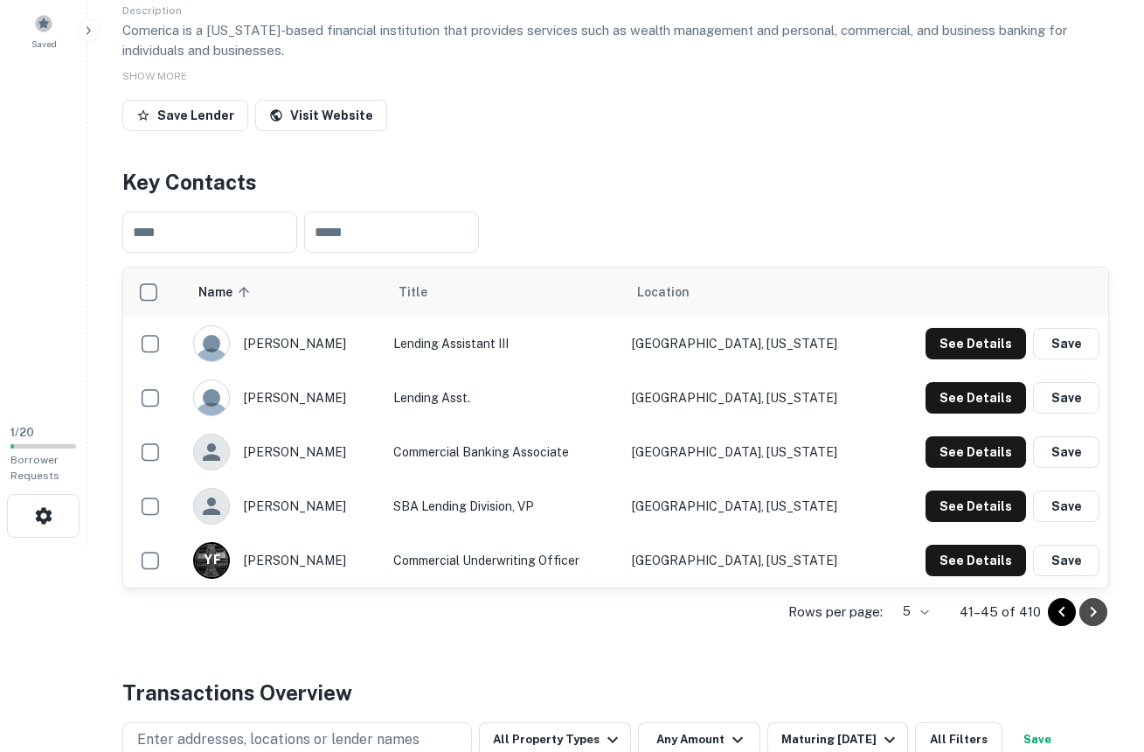
click at [1095, 608] on icon "Go to next page" at bounding box center [1094, 611] width 6 height 10
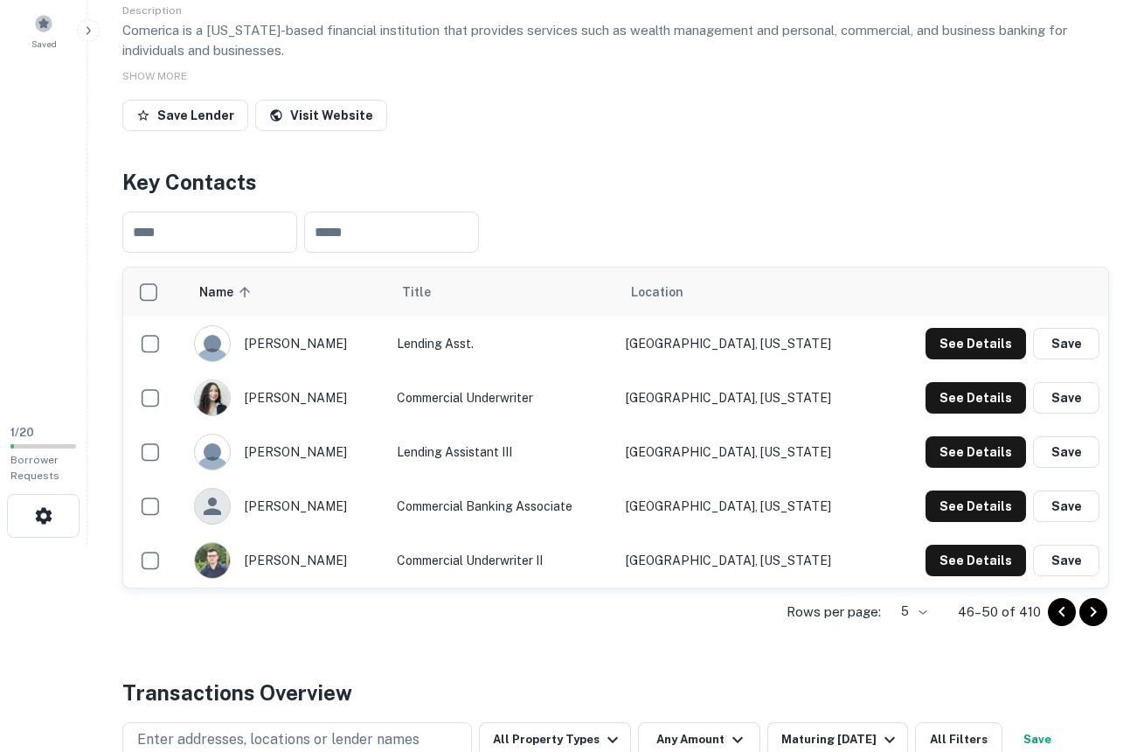
click at [1095, 608] on icon "Go to next page" at bounding box center [1094, 611] width 6 height 10
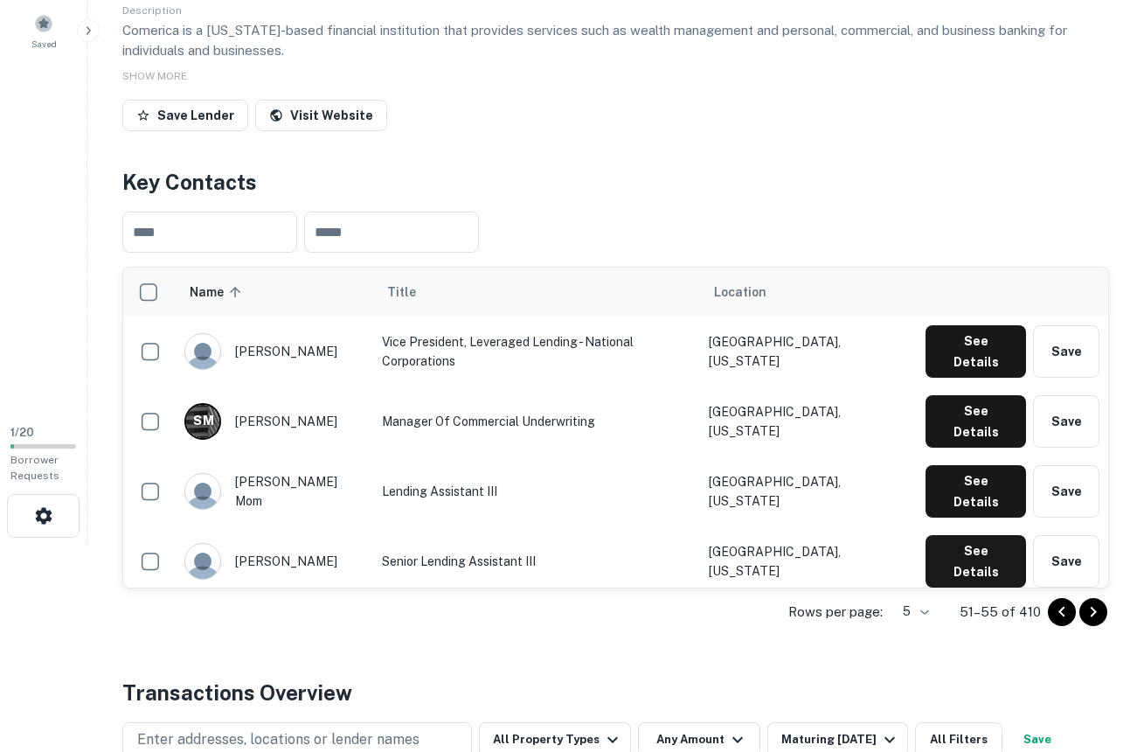
click at [1095, 608] on icon "Go to next page" at bounding box center [1094, 611] width 6 height 10
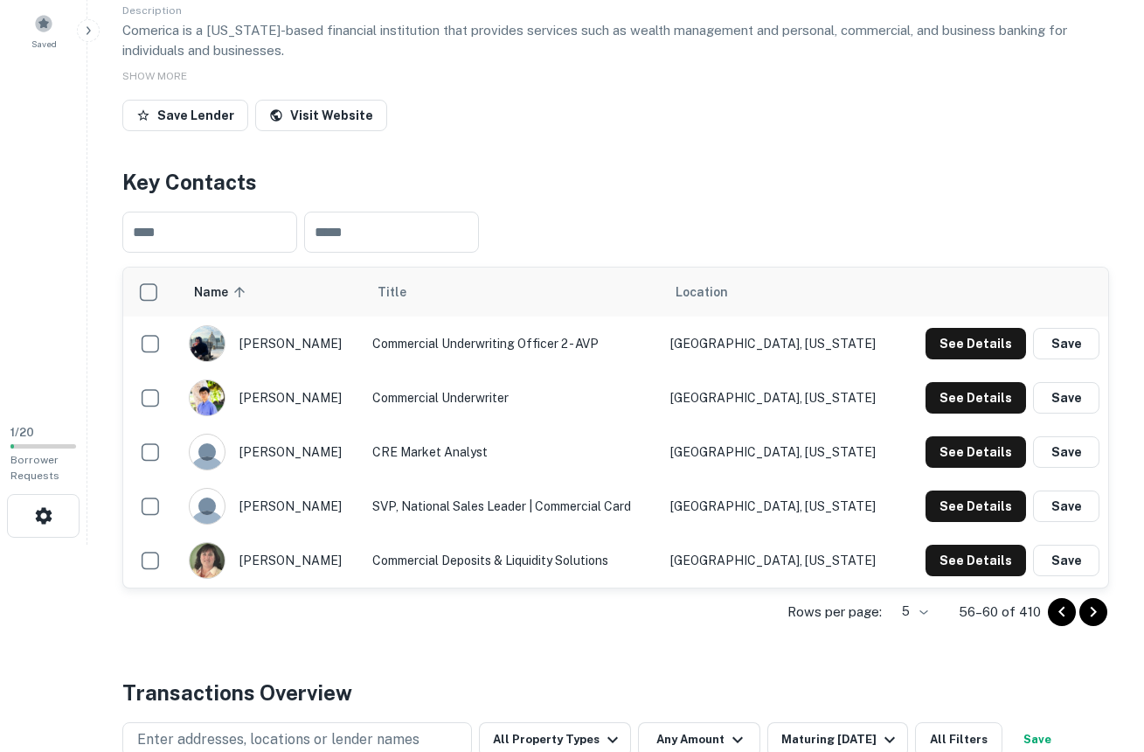
click at [1095, 608] on icon "Go to next page" at bounding box center [1094, 611] width 6 height 10
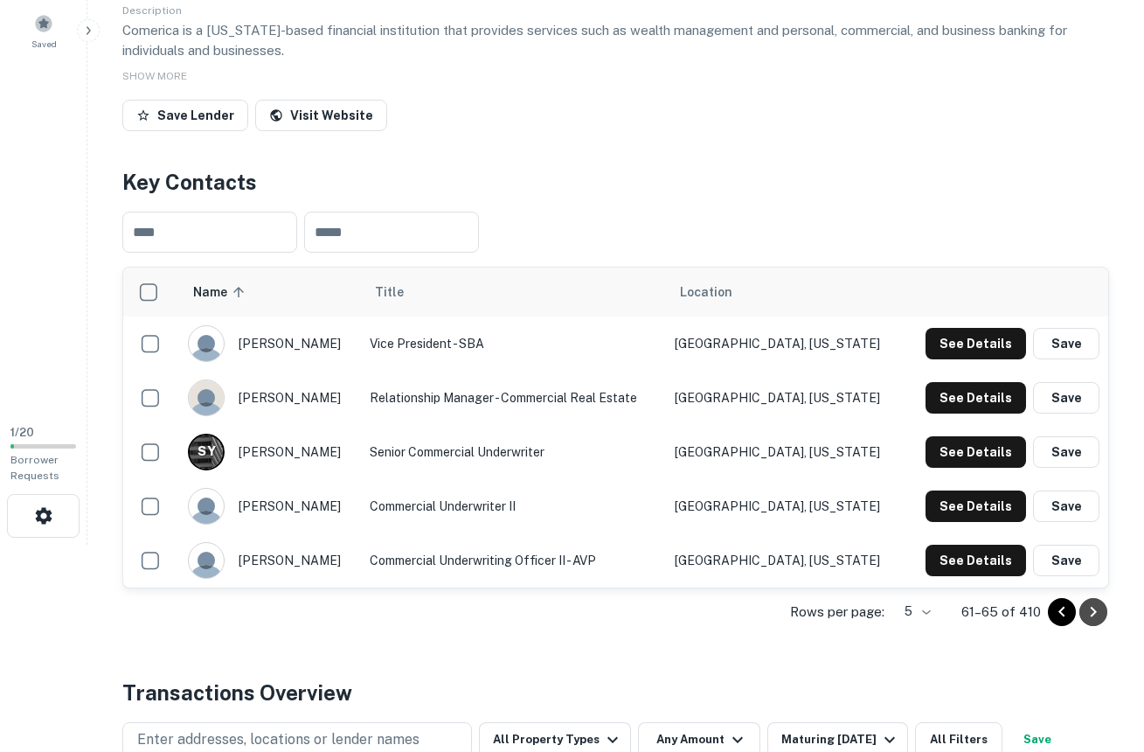
click at [1095, 608] on icon "Go to next page" at bounding box center [1094, 611] width 6 height 10
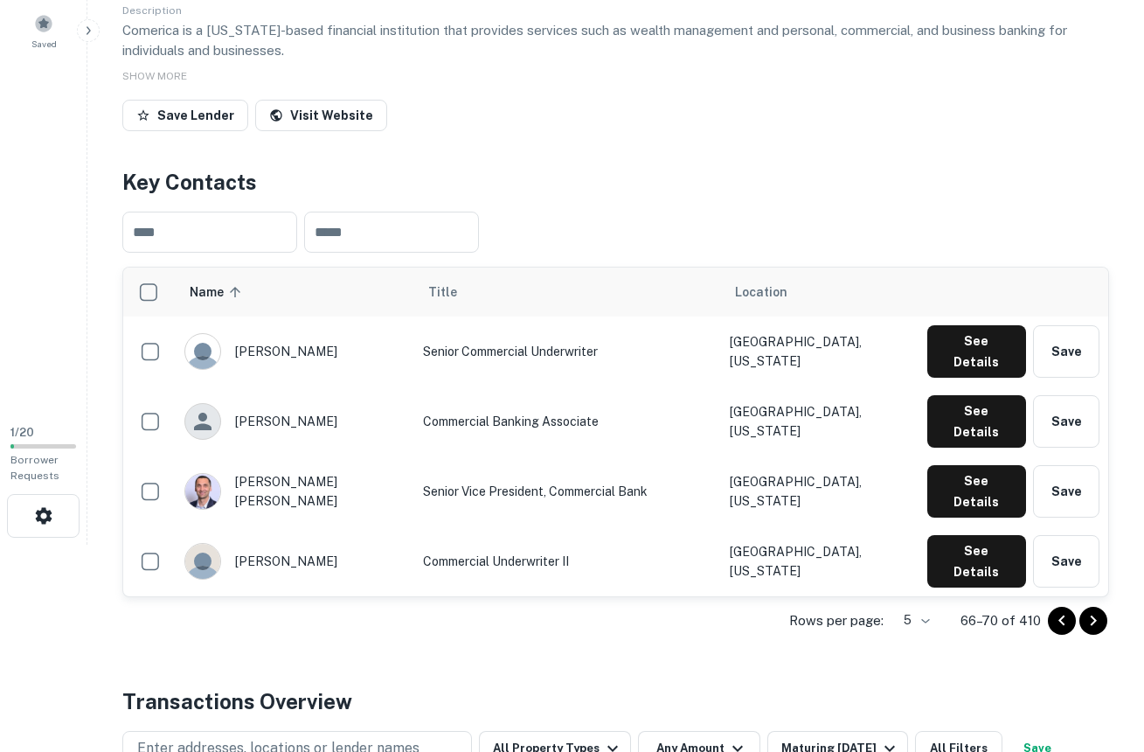
scroll to position [383, 0]
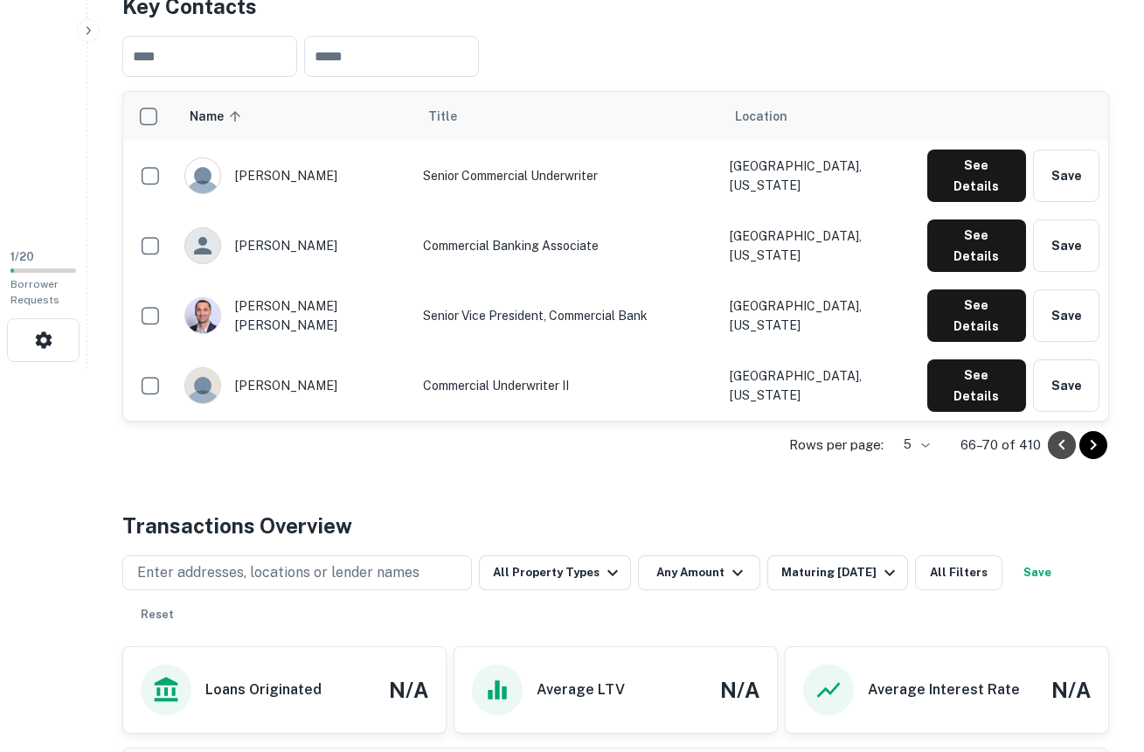
click at [1057, 437] on icon "Go to previous page" at bounding box center [1061, 444] width 21 height 21
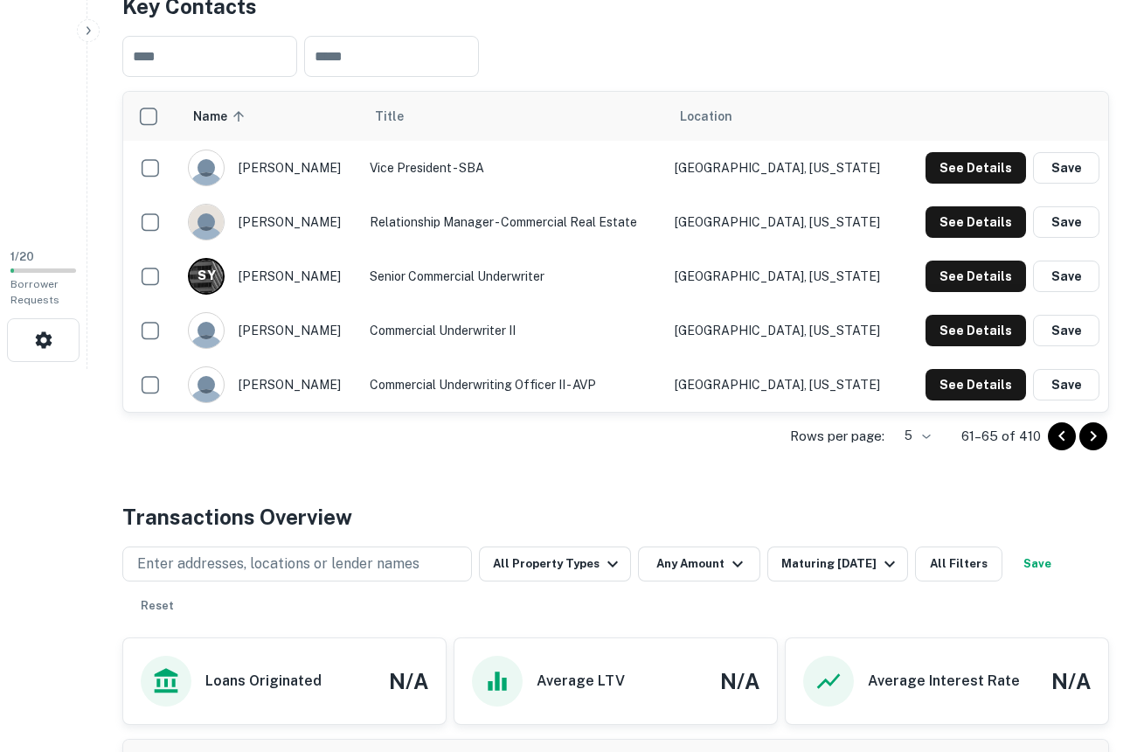
click at [1057, 437] on icon "Go to previous page" at bounding box center [1061, 436] width 21 height 21
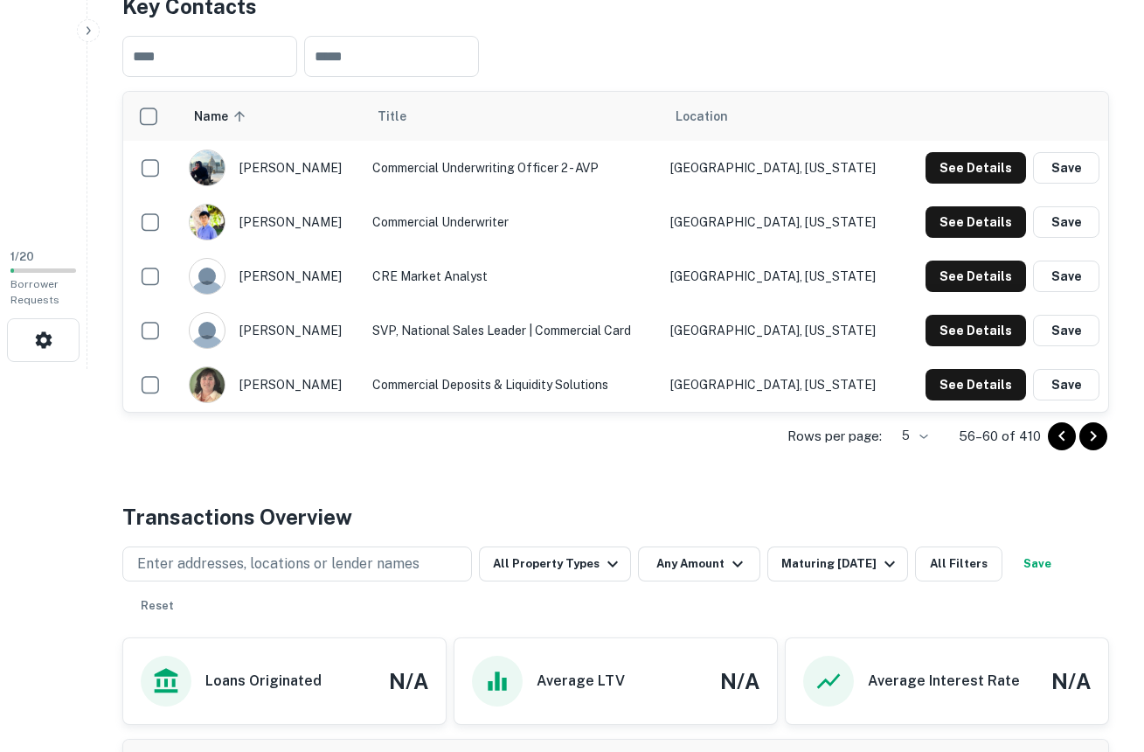
click at [1057, 437] on icon "Go to previous page" at bounding box center [1061, 436] width 21 height 21
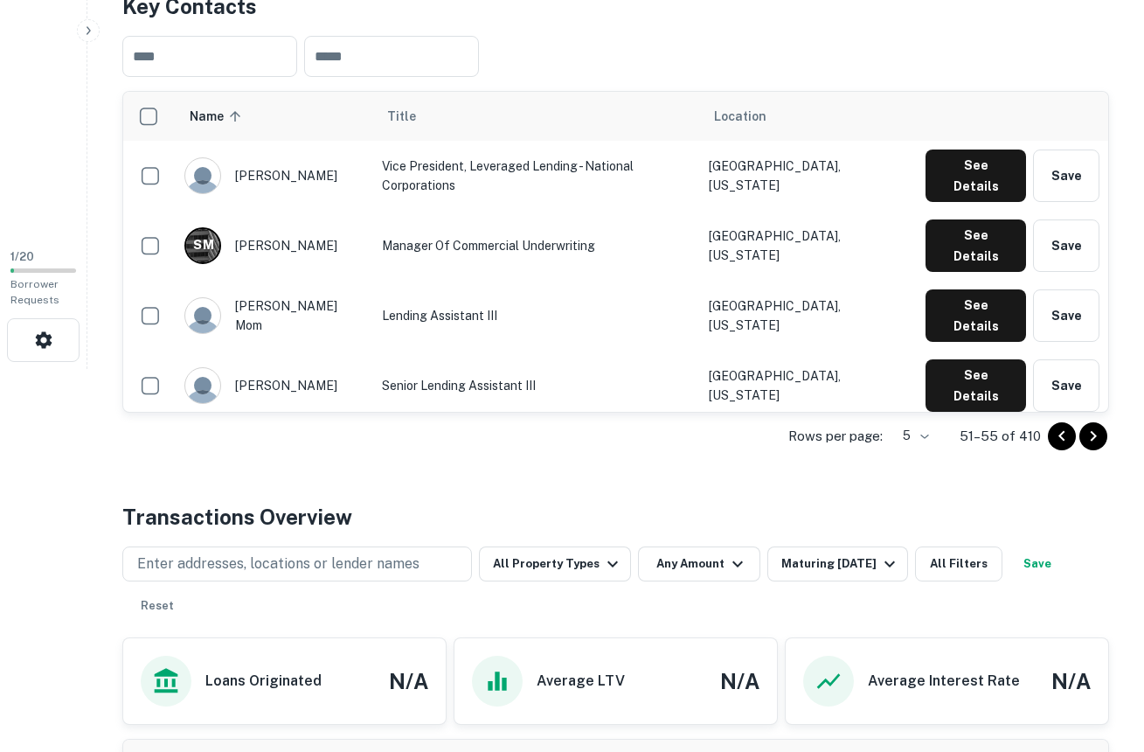
click at [1057, 437] on icon "Go to previous page" at bounding box center [1061, 436] width 21 height 21
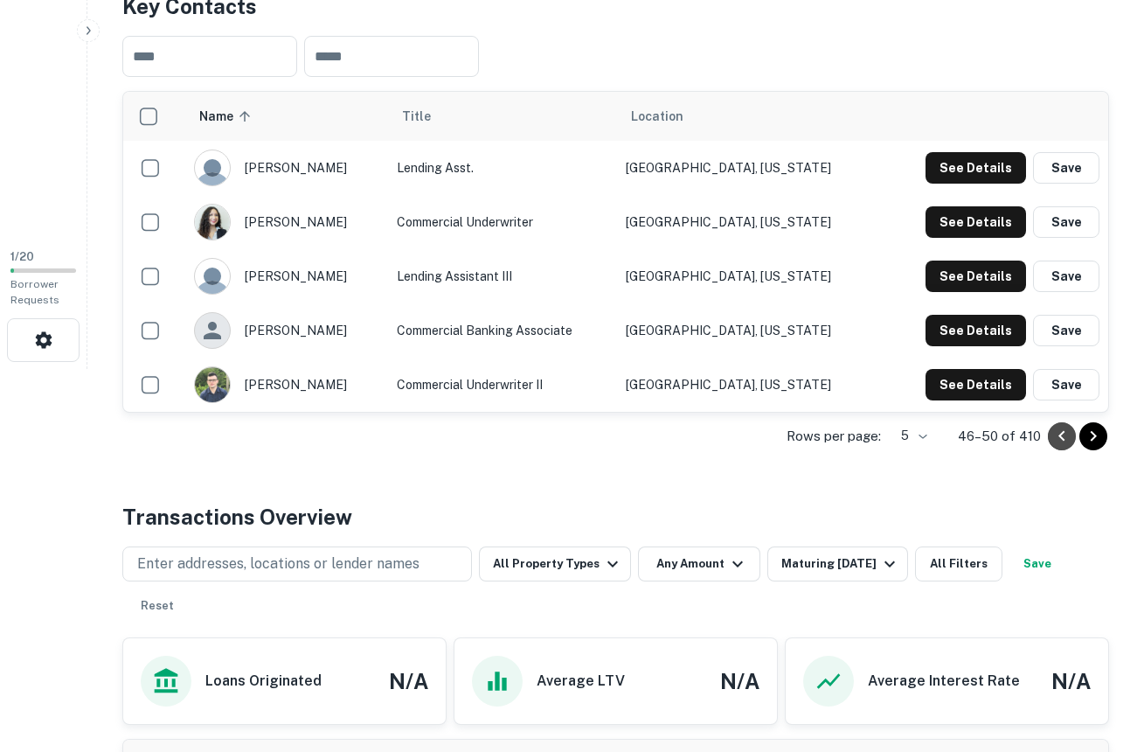
click at [1057, 437] on icon "Go to previous page" at bounding box center [1061, 436] width 21 height 21
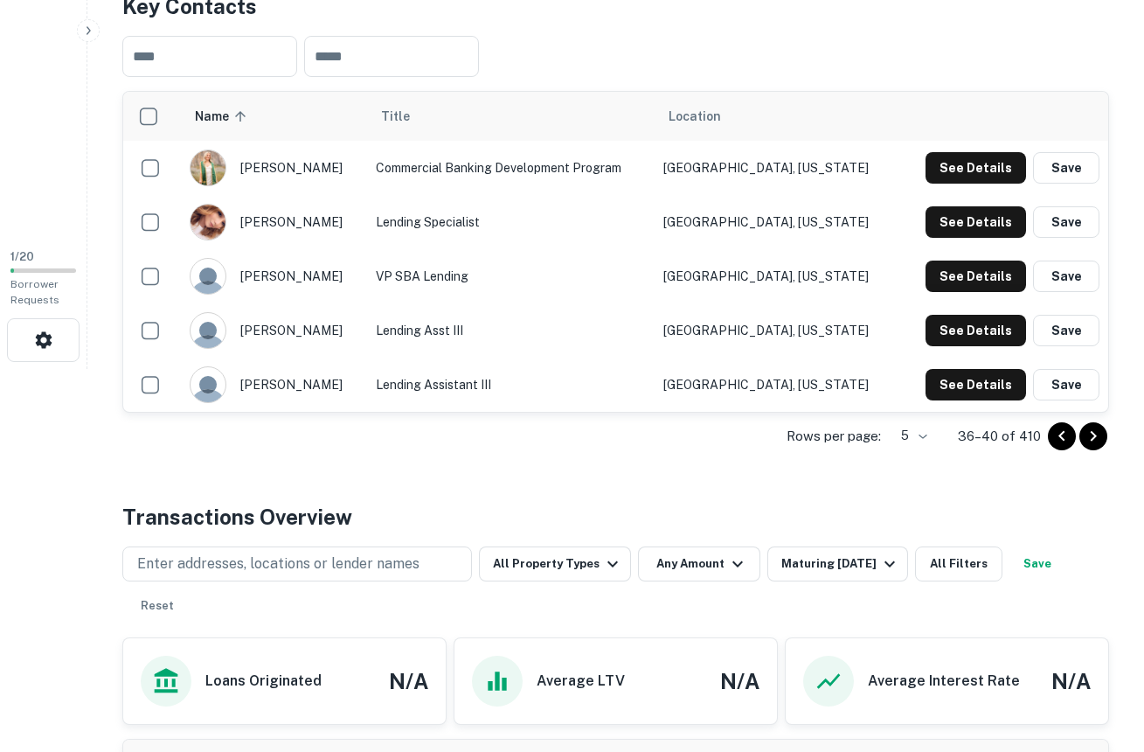
click at [1057, 437] on icon "Go to previous page" at bounding box center [1061, 436] width 21 height 21
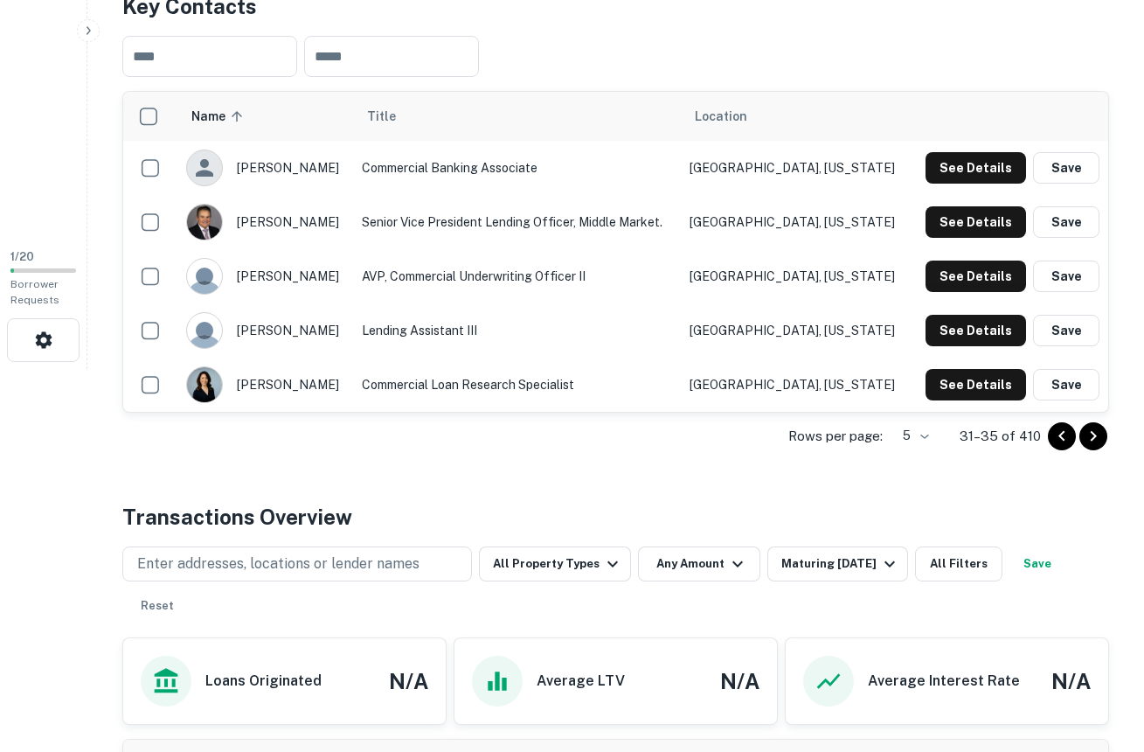
click at [1057, 437] on icon "Go to previous page" at bounding box center [1061, 436] width 21 height 21
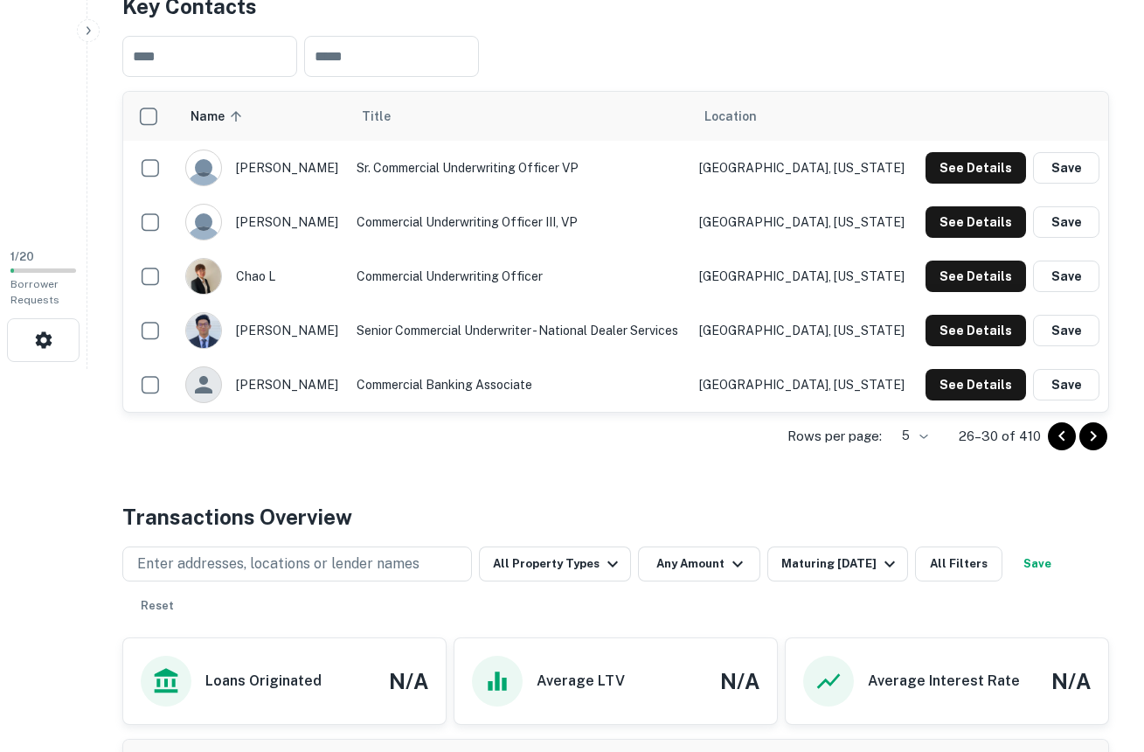
click at [1057, 437] on icon "Go to previous page" at bounding box center [1061, 436] width 21 height 21
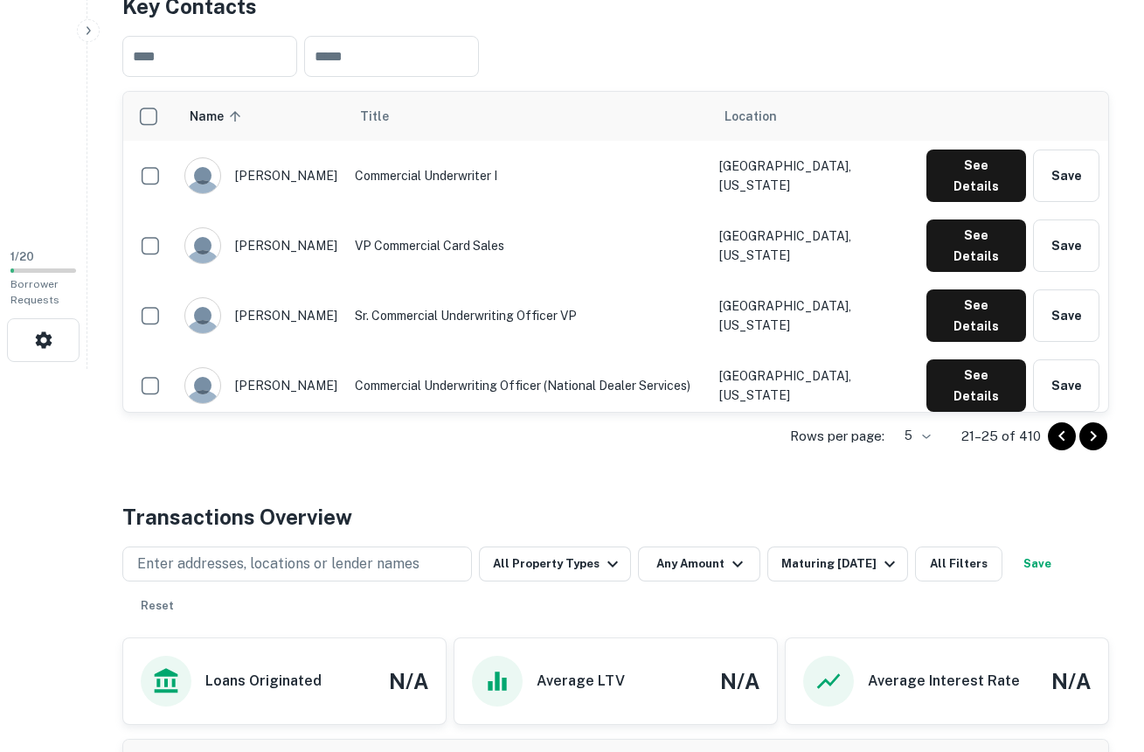
click at [1057, 437] on icon "Go to previous page" at bounding box center [1061, 436] width 21 height 21
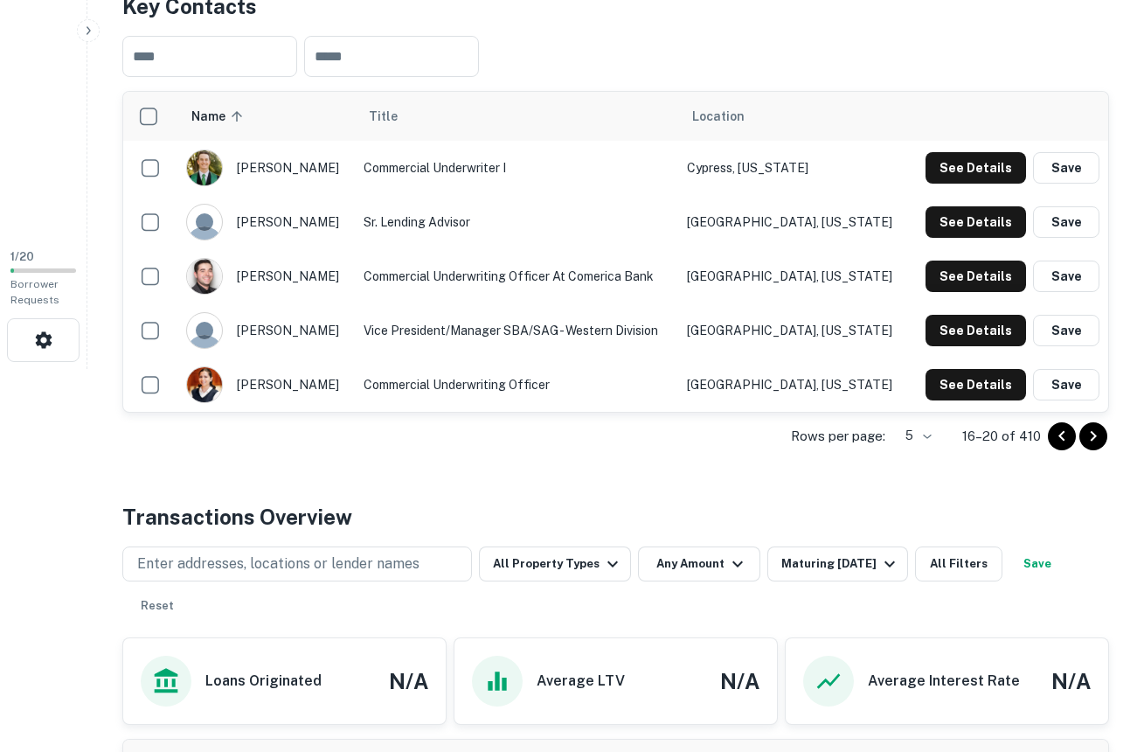
click at [1057, 437] on icon "Go to previous page" at bounding box center [1061, 436] width 21 height 21
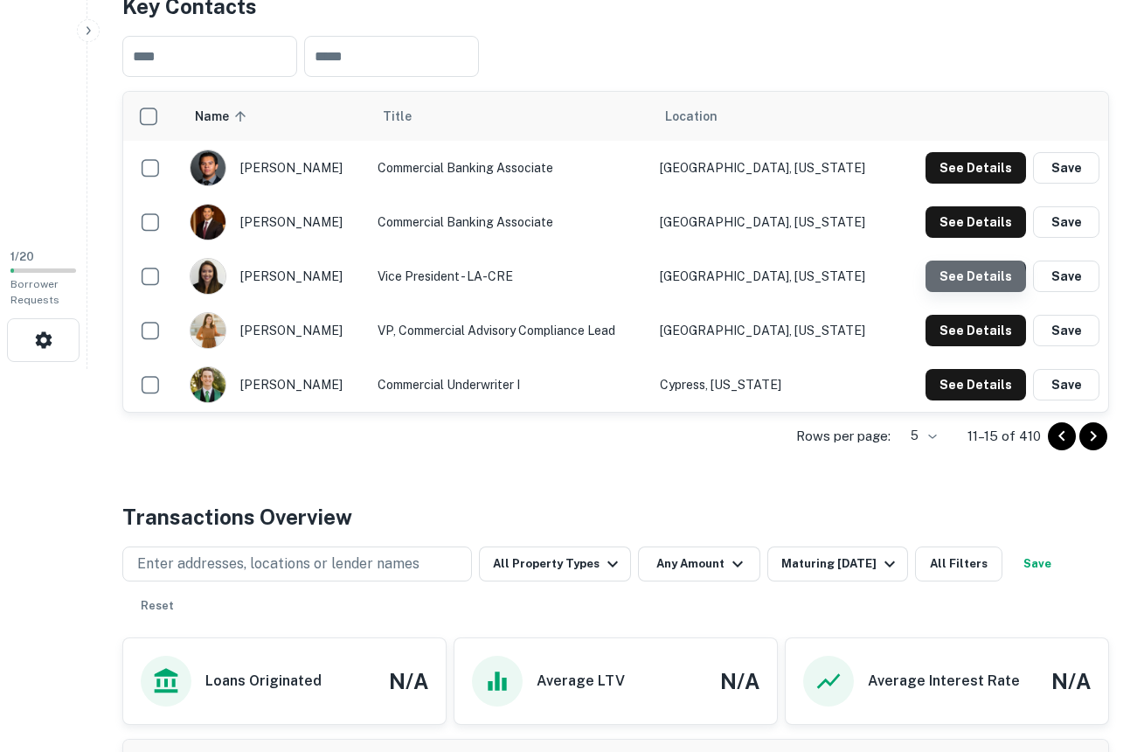
click at [967, 281] on button "See Details" at bounding box center [976, 275] width 101 height 31
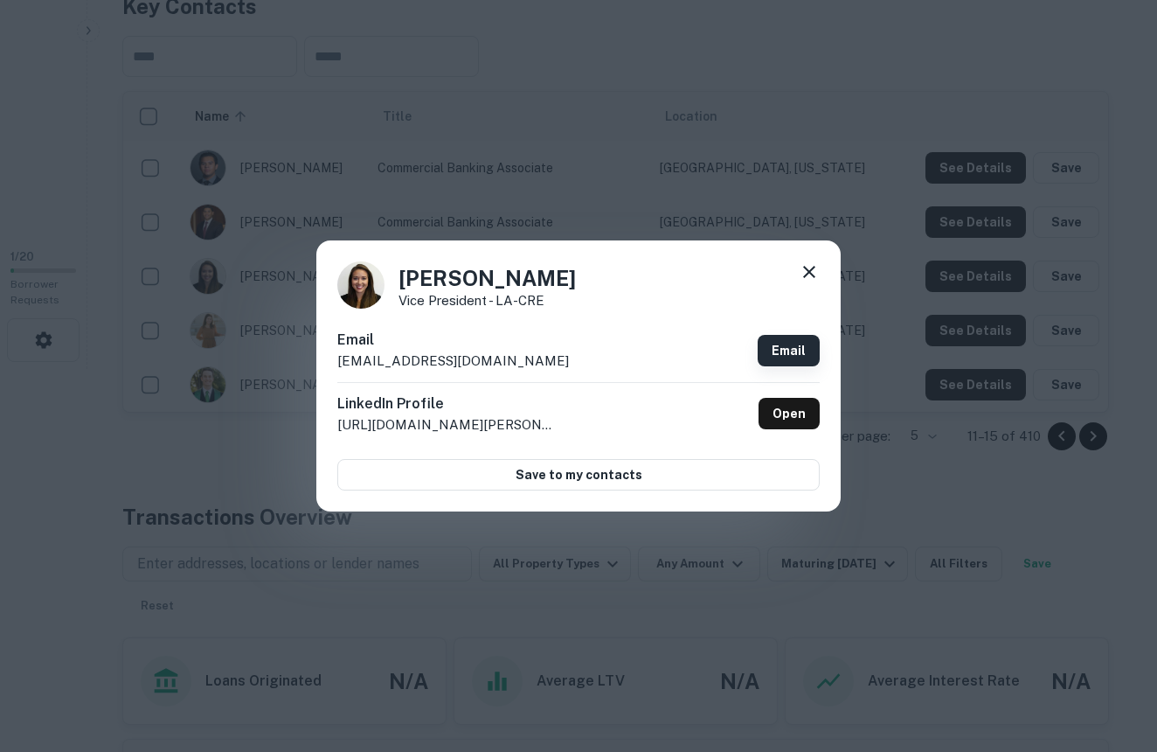
click at [810, 357] on link "Email" at bounding box center [789, 350] width 62 height 31
click at [806, 270] on icon at bounding box center [809, 271] width 21 height 21
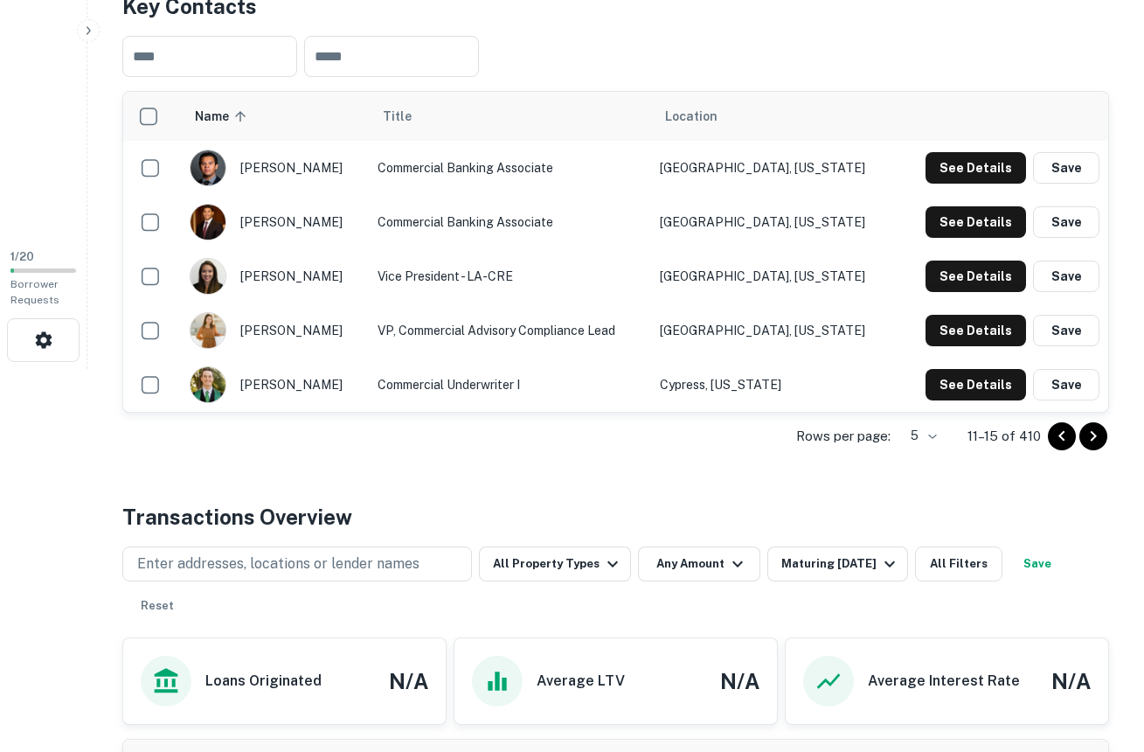
scroll to position [0, 0]
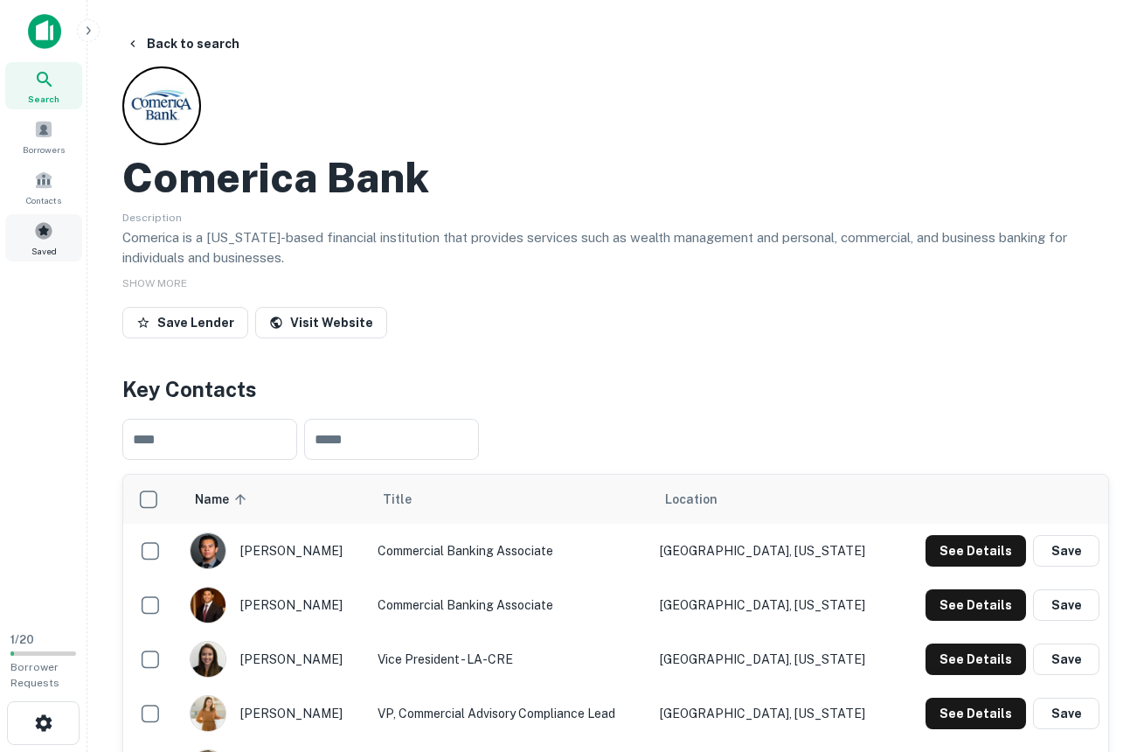
click at [42, 229] on span at bounding box center [43, 230] width 19 height 19
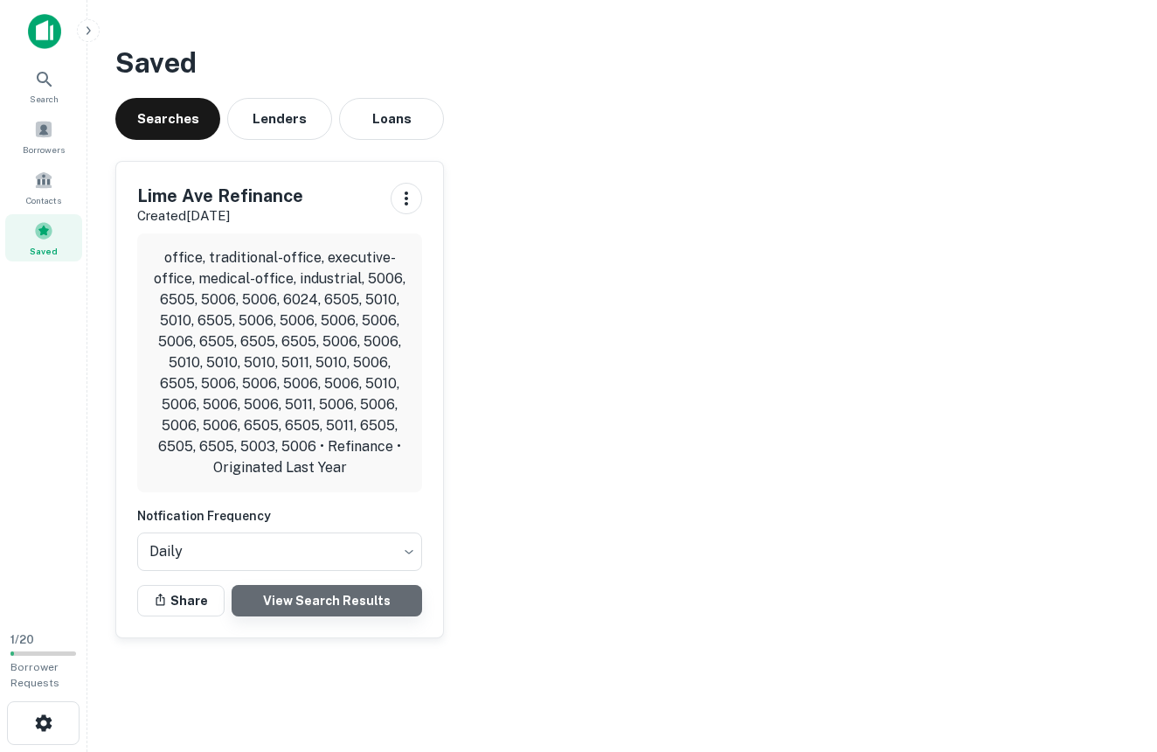
click at [336, 601] on link "View Search Results" at bounding box center [327, 600] width 191 height 31
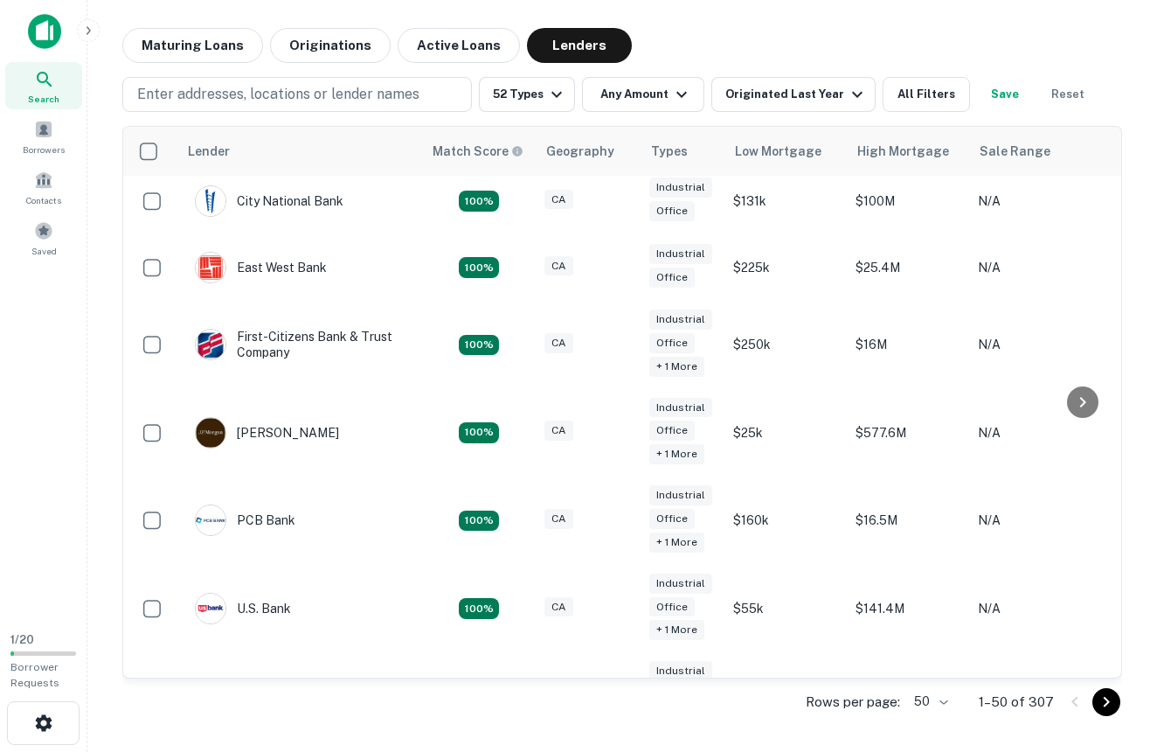
scroll to position [310, 0]
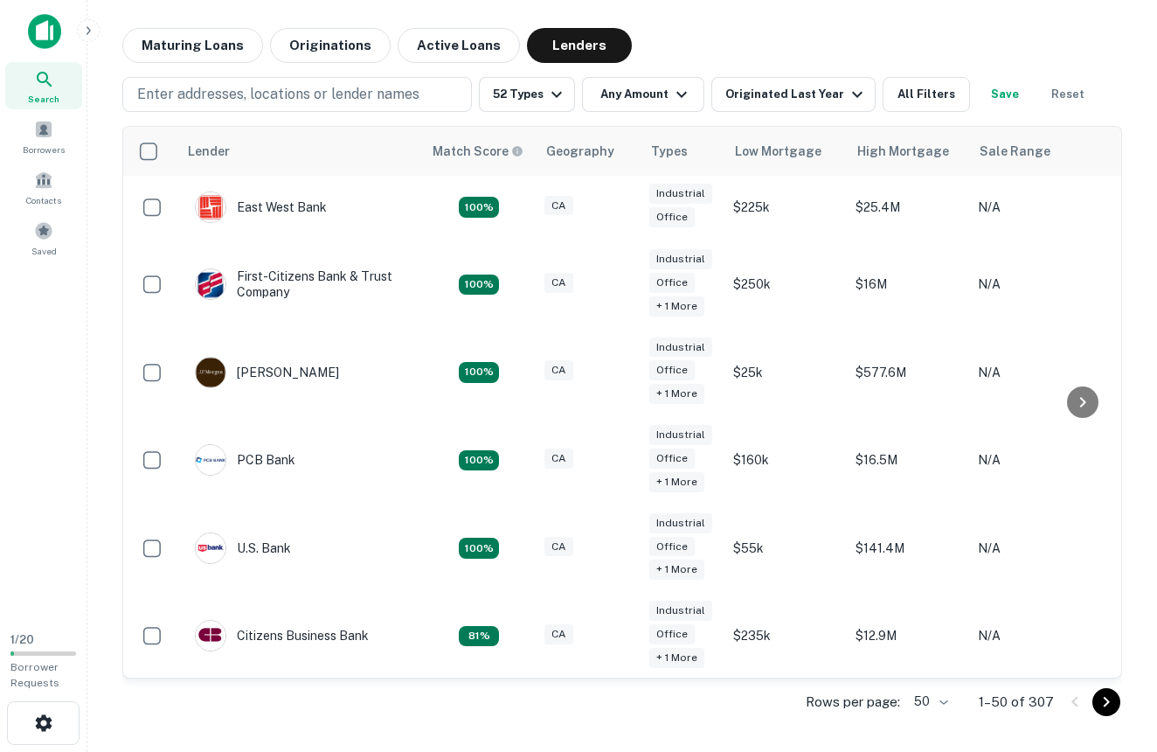
click at [1098, 697] on icon "Go to next page" at bounding box center [1106, 701] width 21 height 21
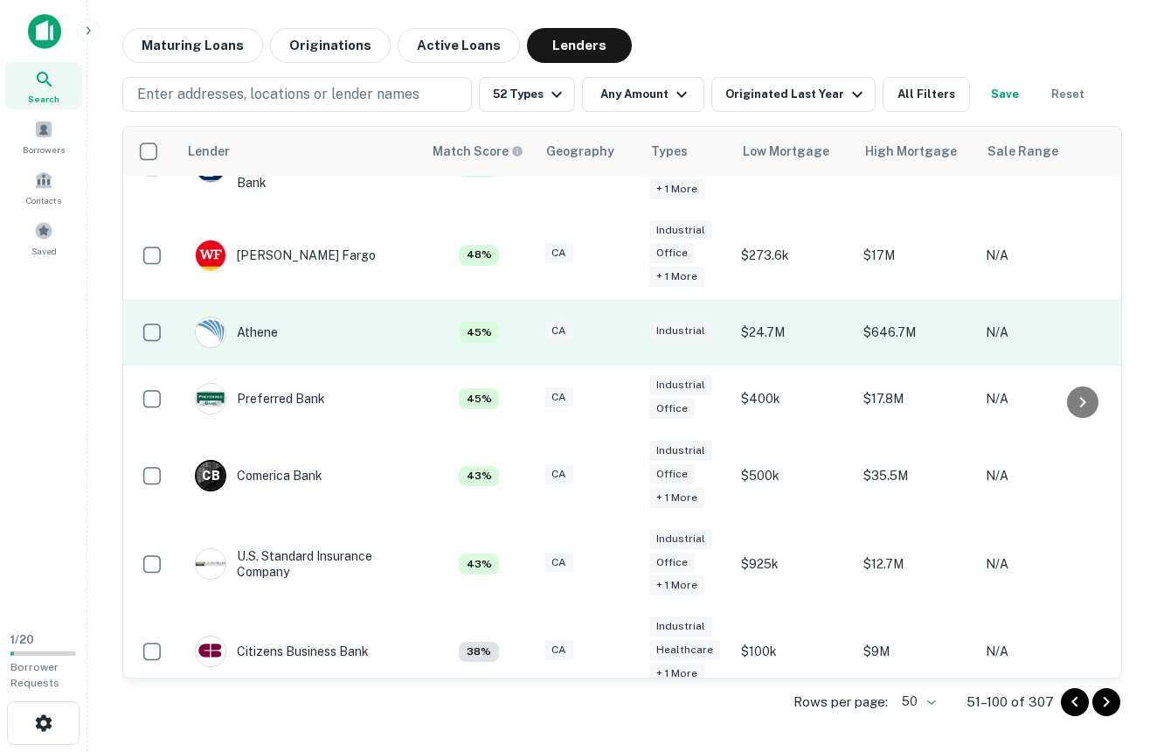
scroll to position [310, 0]
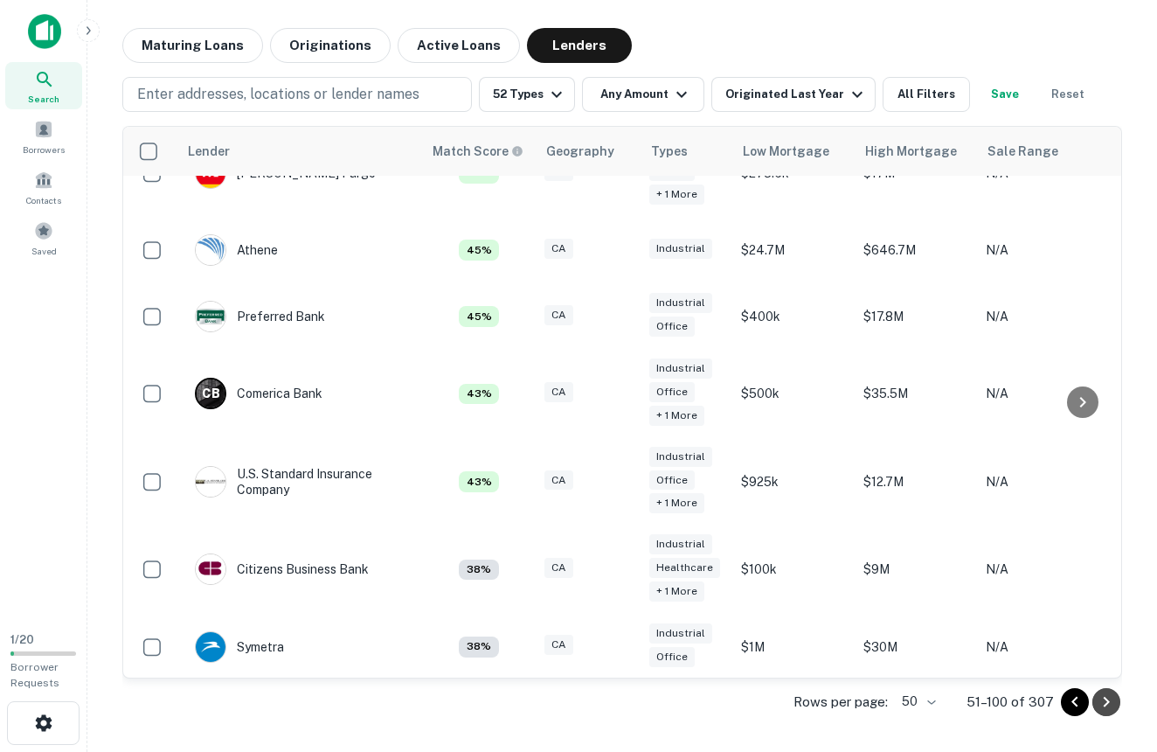
click at [1110, 703] on icon "Go to next page" at bounding box center [1106, 701] width 21 height 21
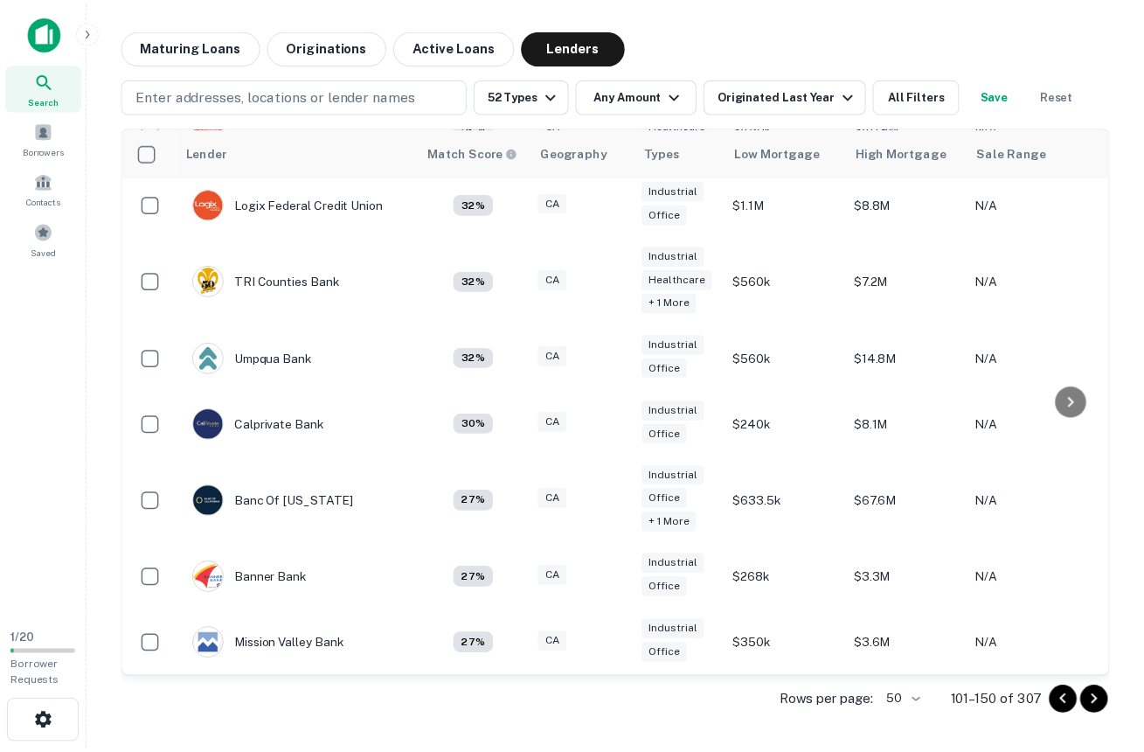
scroll to position [253, 0]
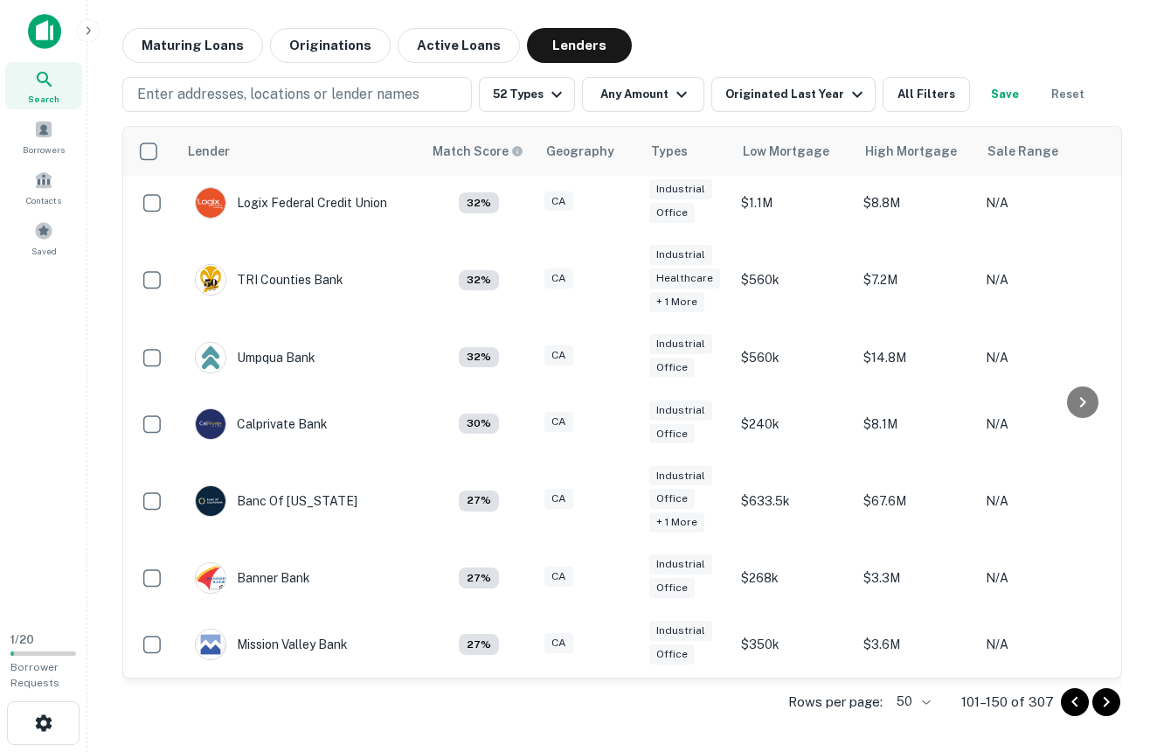
click at [48, 24] on img at bounding box center [44, 31] width 33 height 35
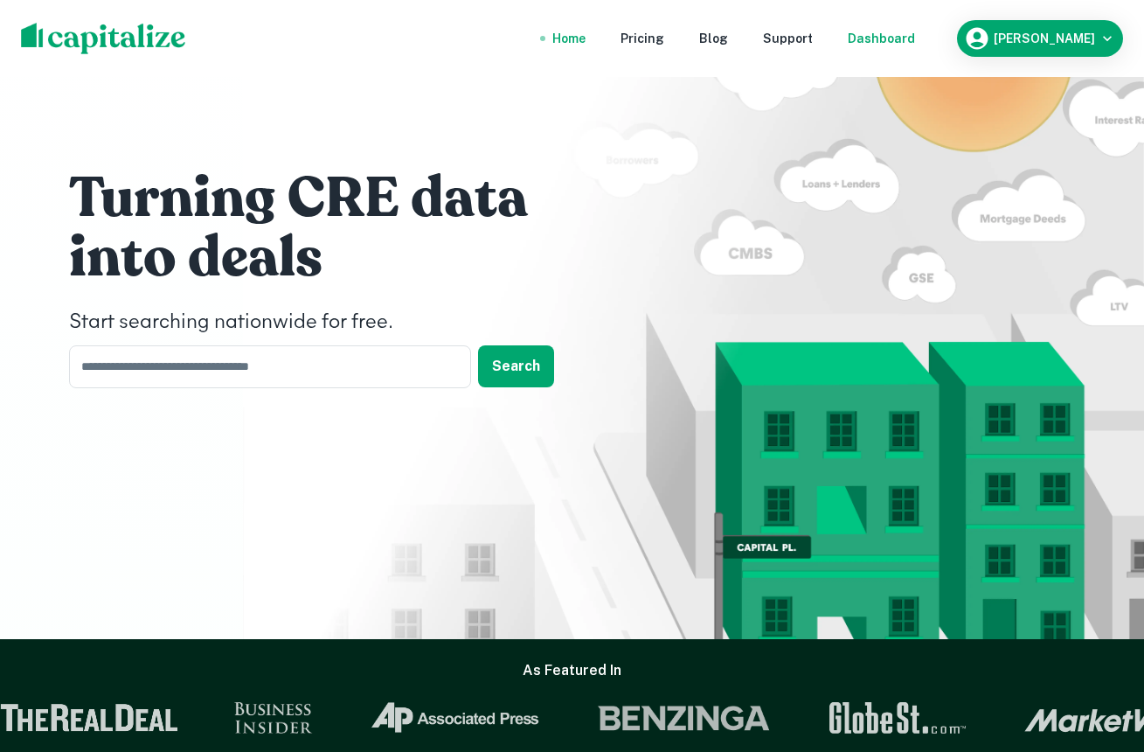
click at [906, 43] on div "Dashboard" at bounding box center [881, 38] width 67 height 19
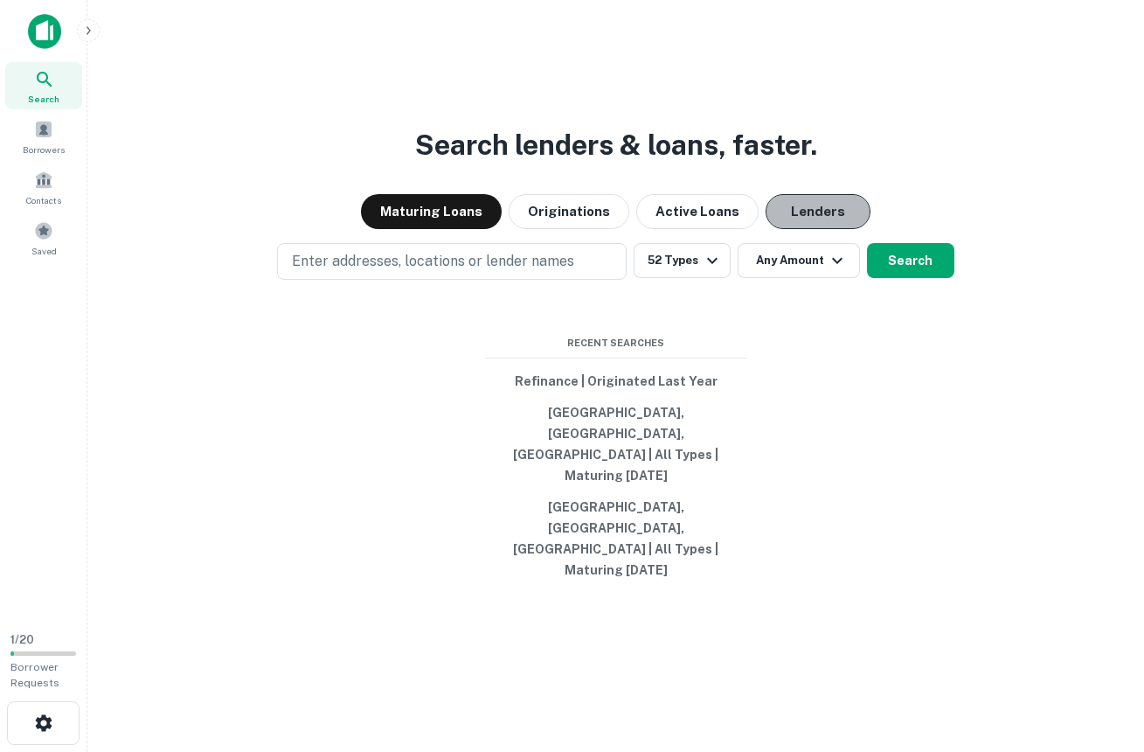
click at [806, 229] on button "Lenders" at bounding box center [818, 211] width 105 height 35
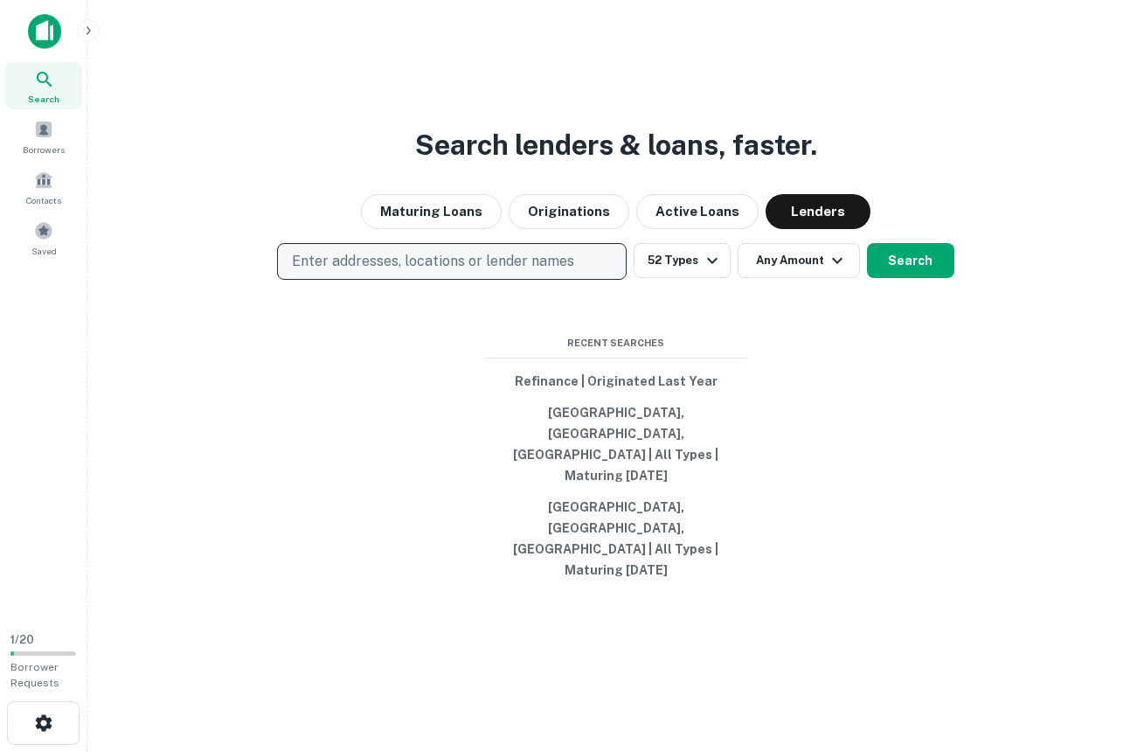
click at [451, 272] on p "Enter addresses, locations or lender names" at bounding box center [433, 261] width 282 height 21
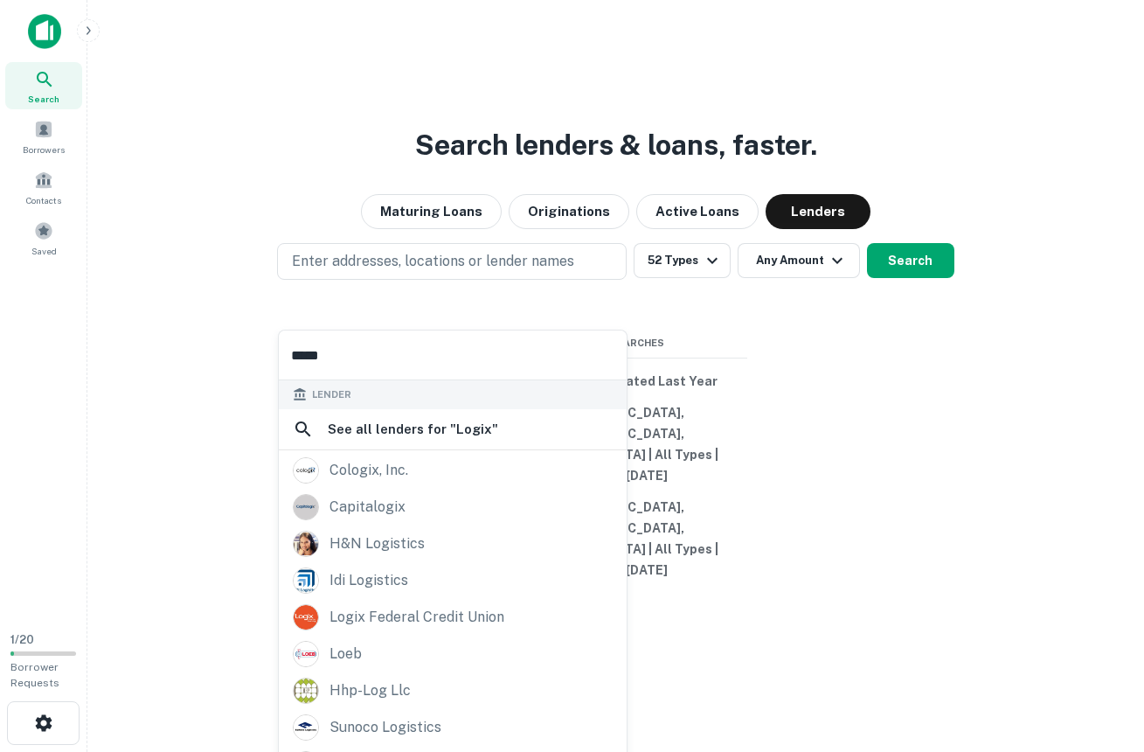
type input "*****"
drag, startPoint x: 644, startPoint y: 342, endPoint x: 447, endPoint y: 613, distance: 335.3
click at [447, 613] on div "Search lenders & loans, faster. Maturing Loans Originations Active Loans Lender…" at bounding box center [615, 418] width 1029 height 752
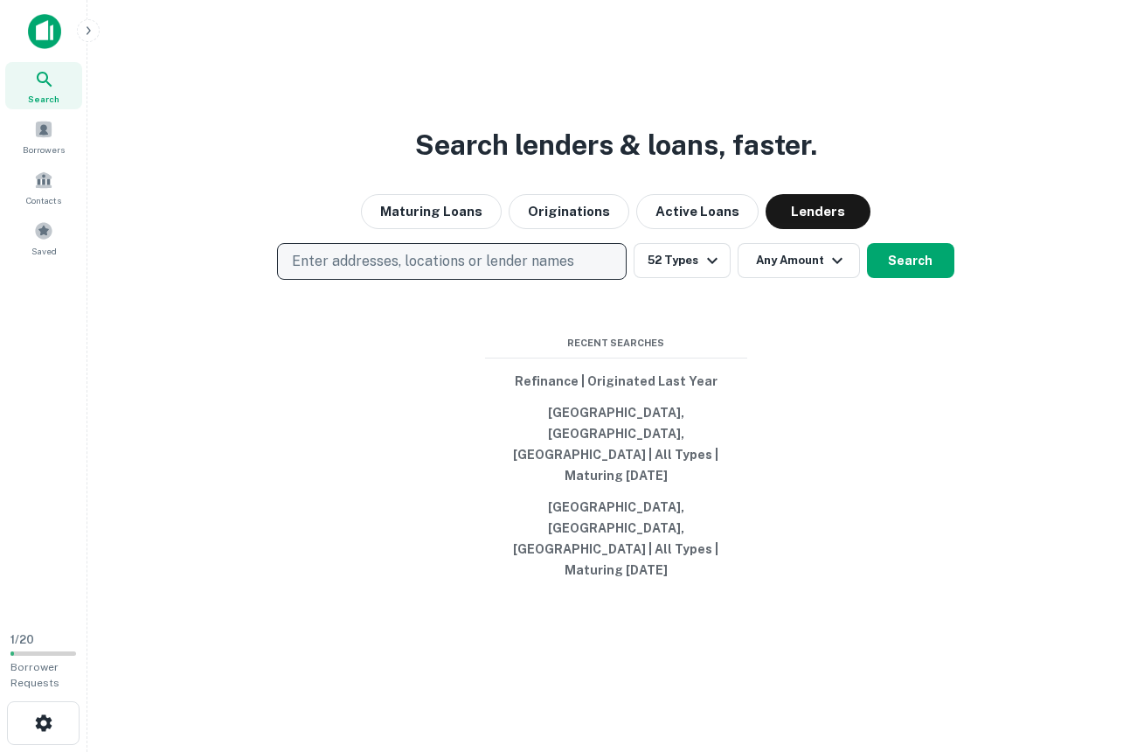
click at [496, 272] on p "Enter addresses, locations or lender names" at bounding box center [433, 261] width 282 height 21
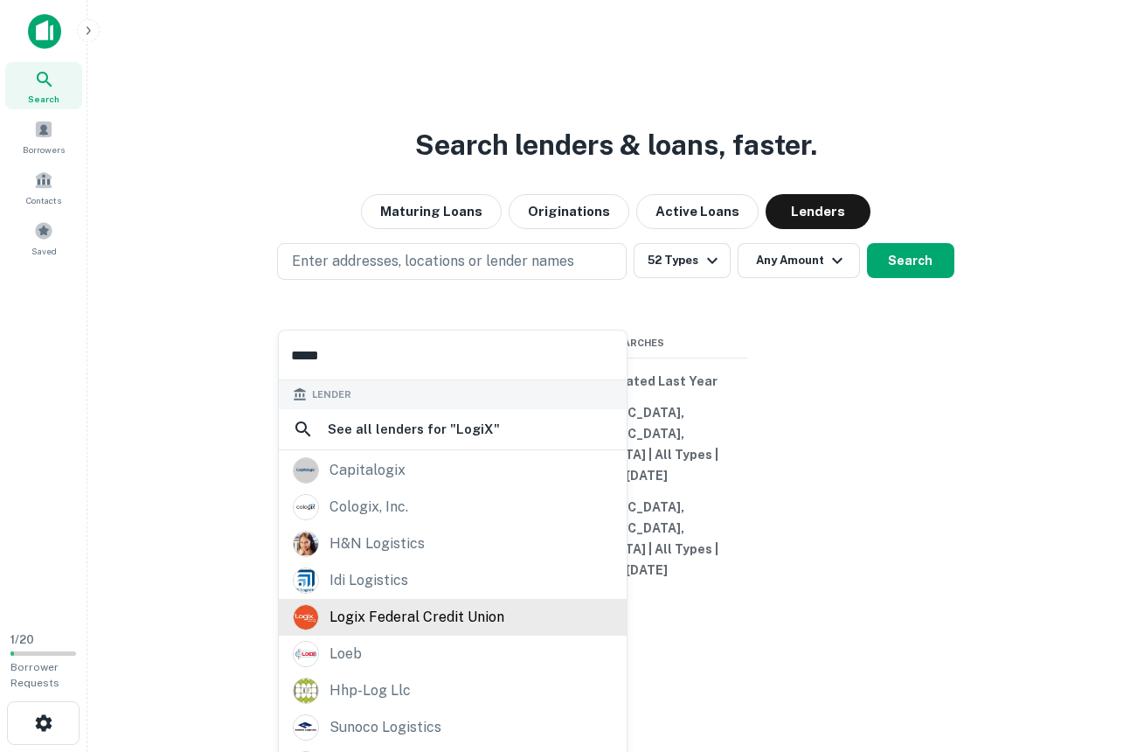
type input "*****"
click at [383, 611] on div "logix federal credit union" at bounding box center [416, 617] width 175 height 26
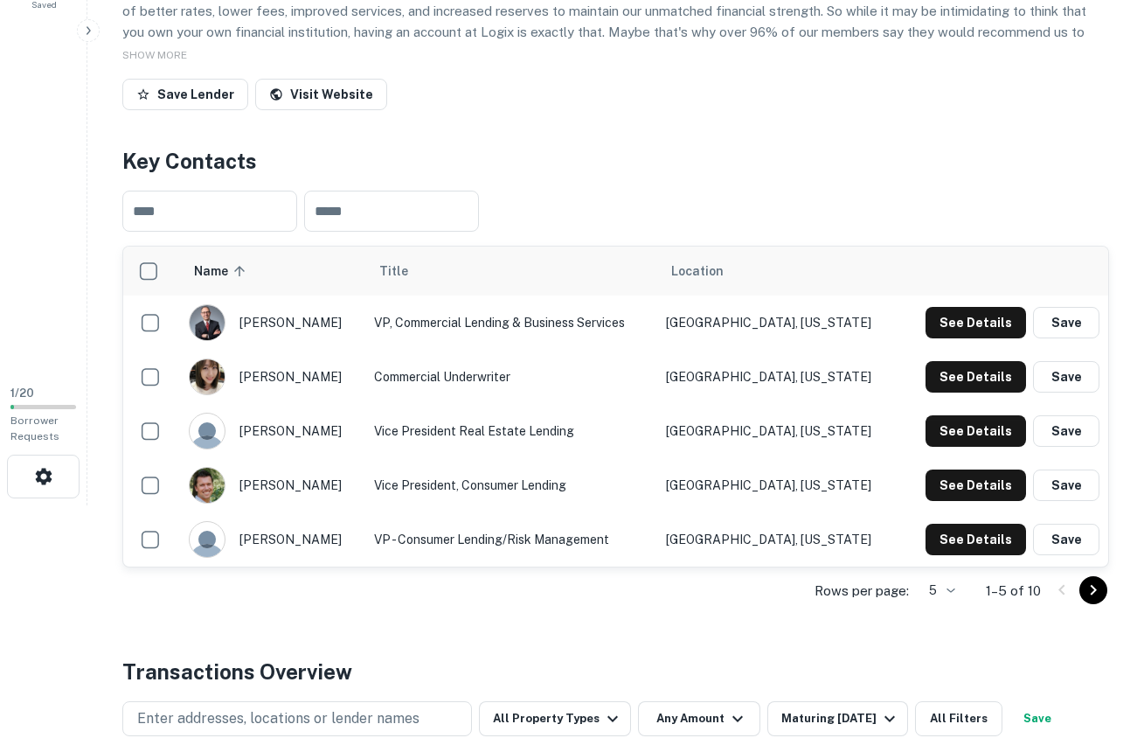
scroll to position [319, 0]
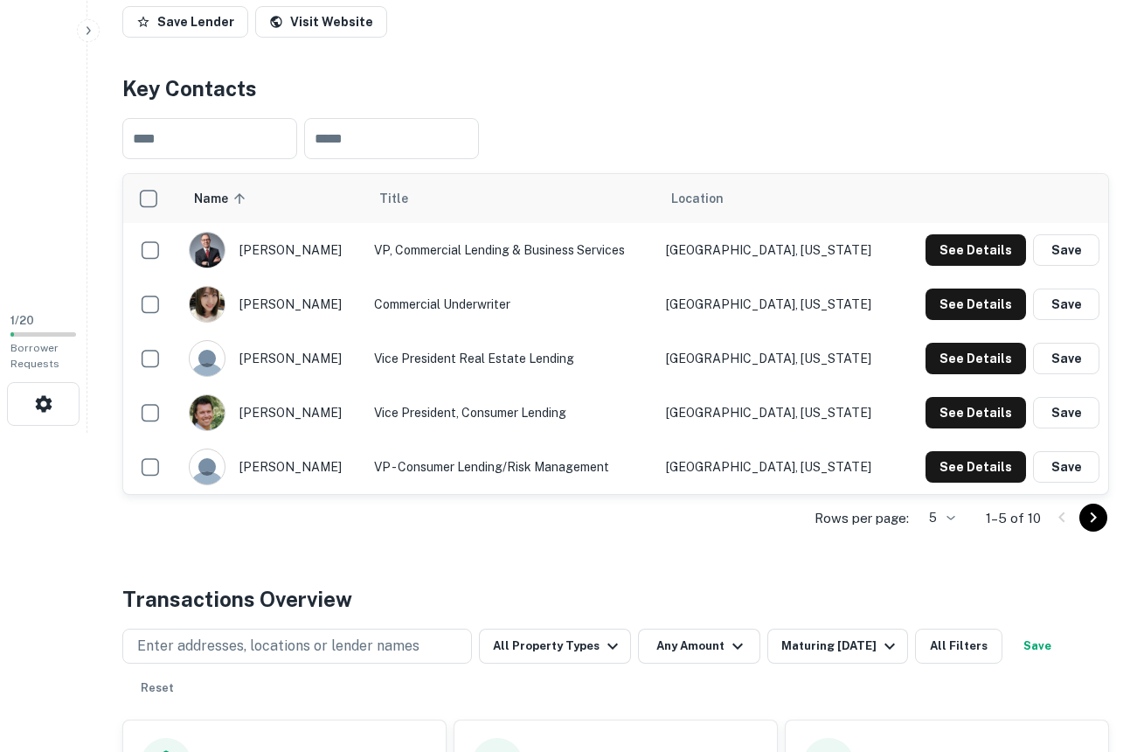
click at [1101, 514] on icon "Go to next page" at bounding box center [1093, 517] width 21 height 21
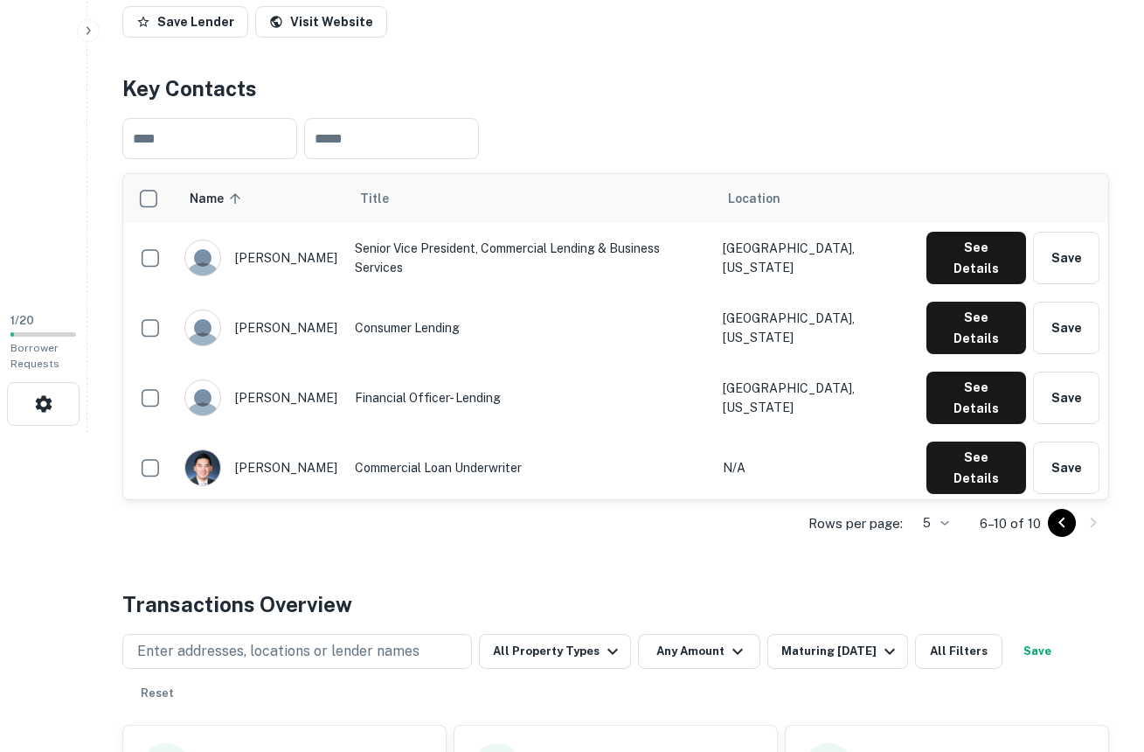
click at [1058, 524] on icon "Go to previous page" at bounding box center [1061, 522] width 21 height 21
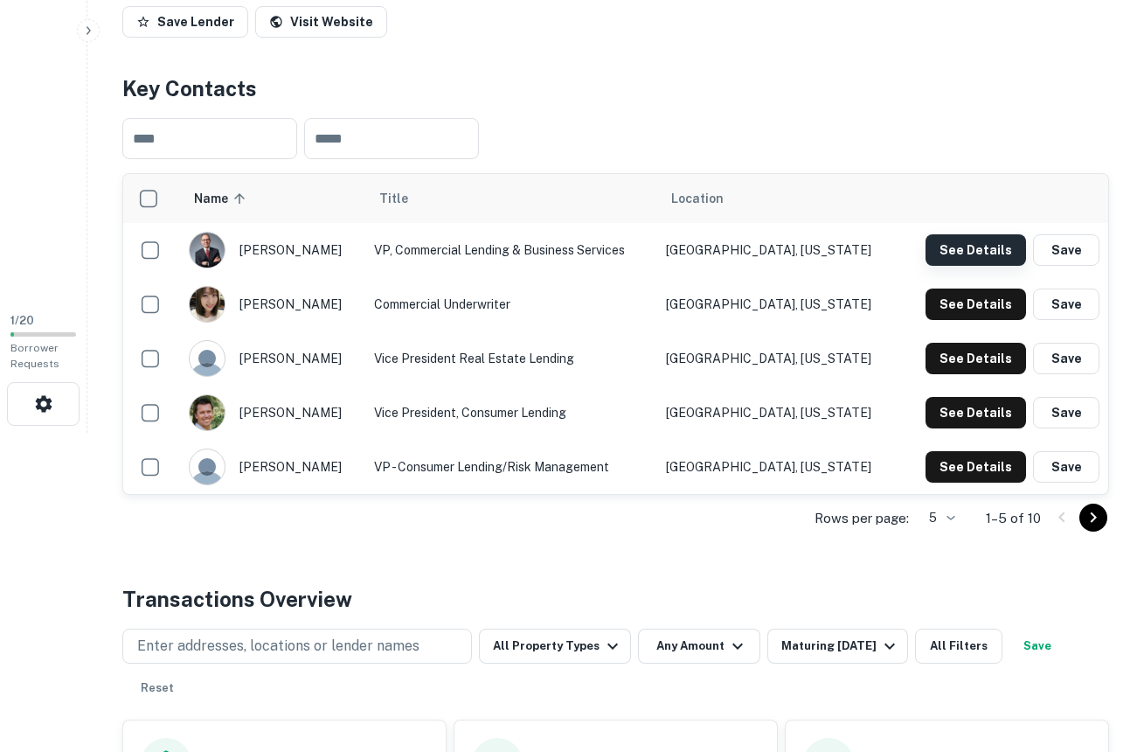
click at [965, 246] on button "See Details" at bounding box center [976, 249] width 101 height 31
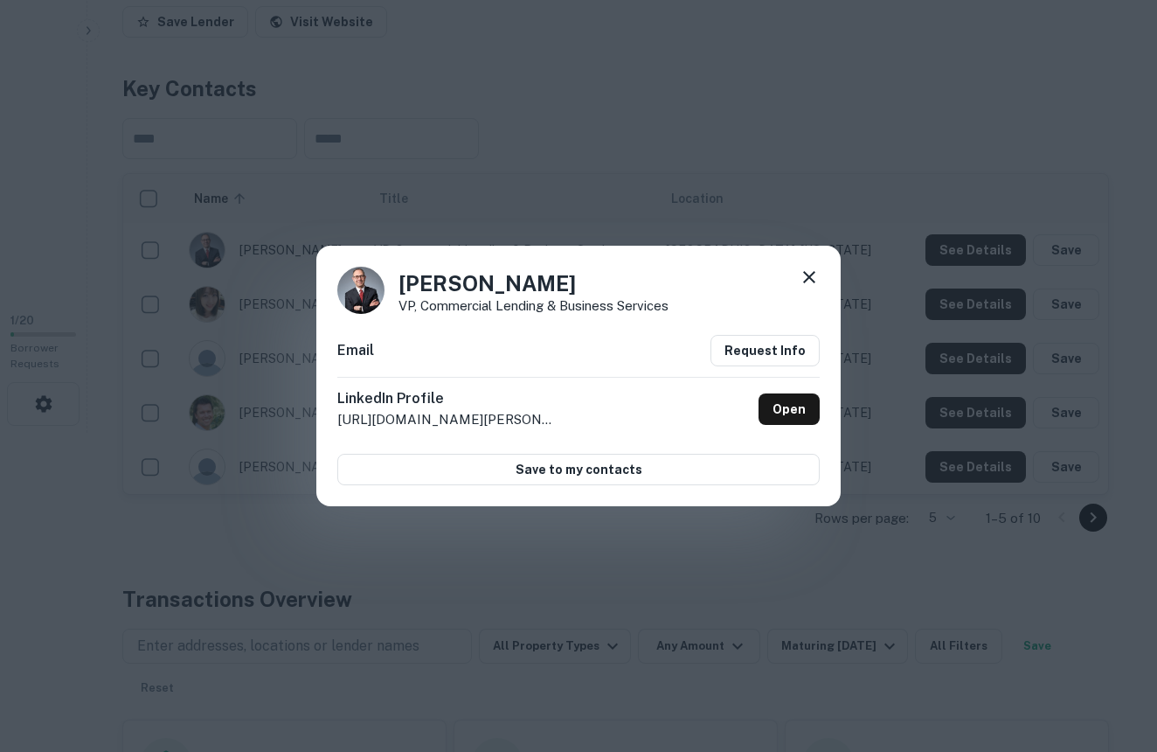
click at [810, 278] on icon at bounding box center [809, 277] width 12 height 12
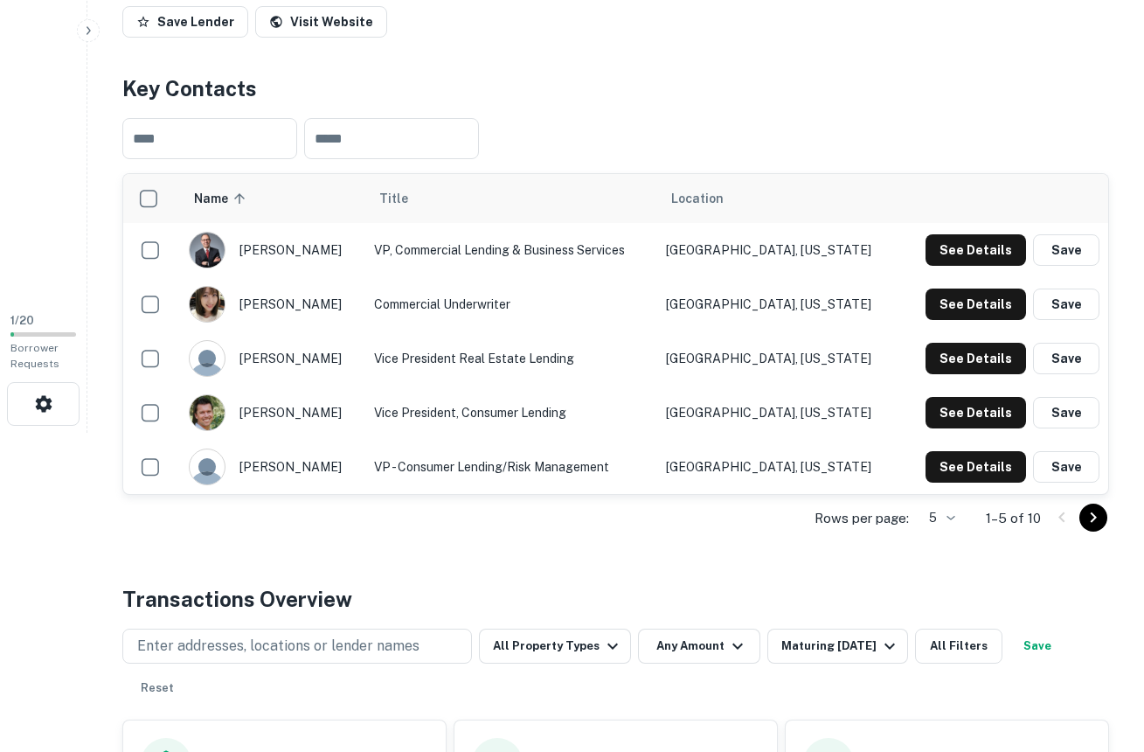
click at [1094, 512] on icon "Go to next page" at bounding box center [1093, 517] width 21 height 21
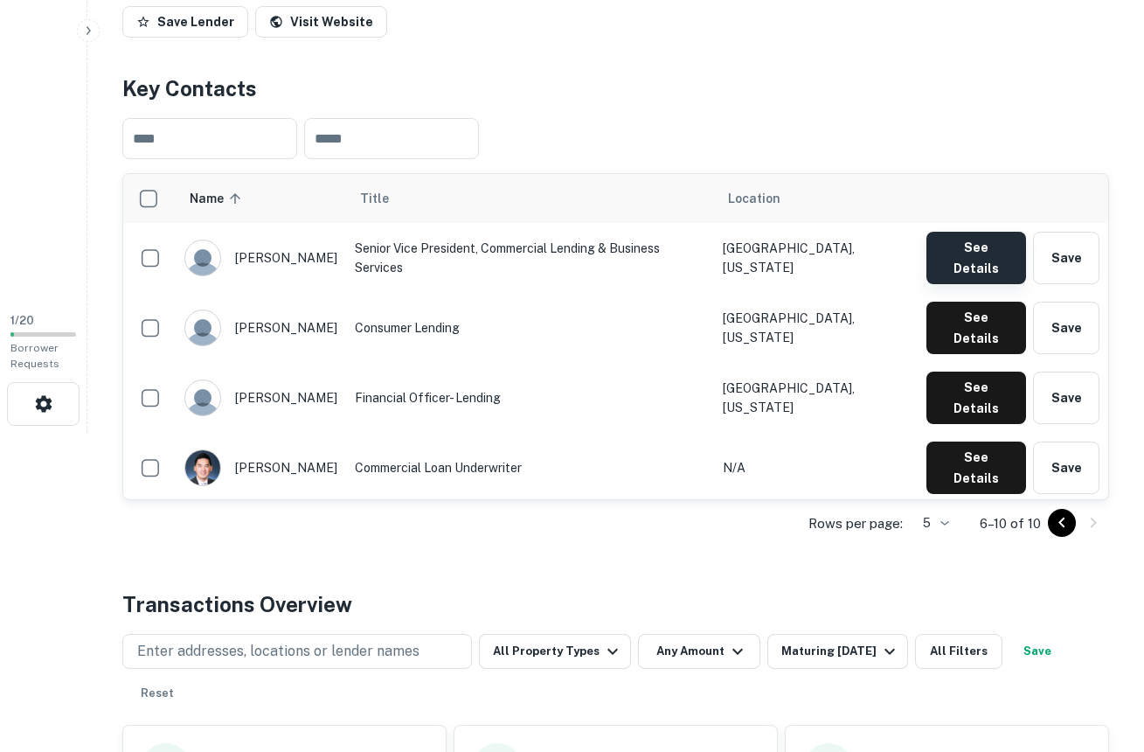
click at [953, 248] on button "See Details" at bounding box center [976, 258] width 100 height 52
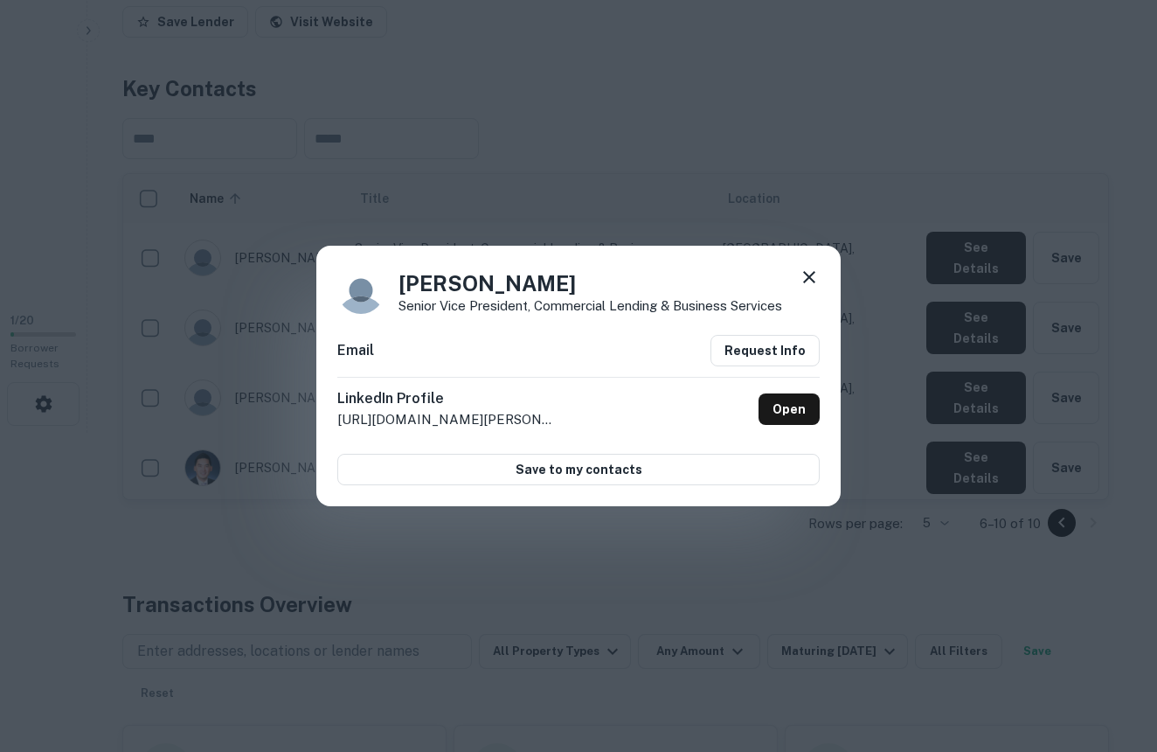
click at [810, 277] on icon at bounding box center [809, 277] width 12 height 12
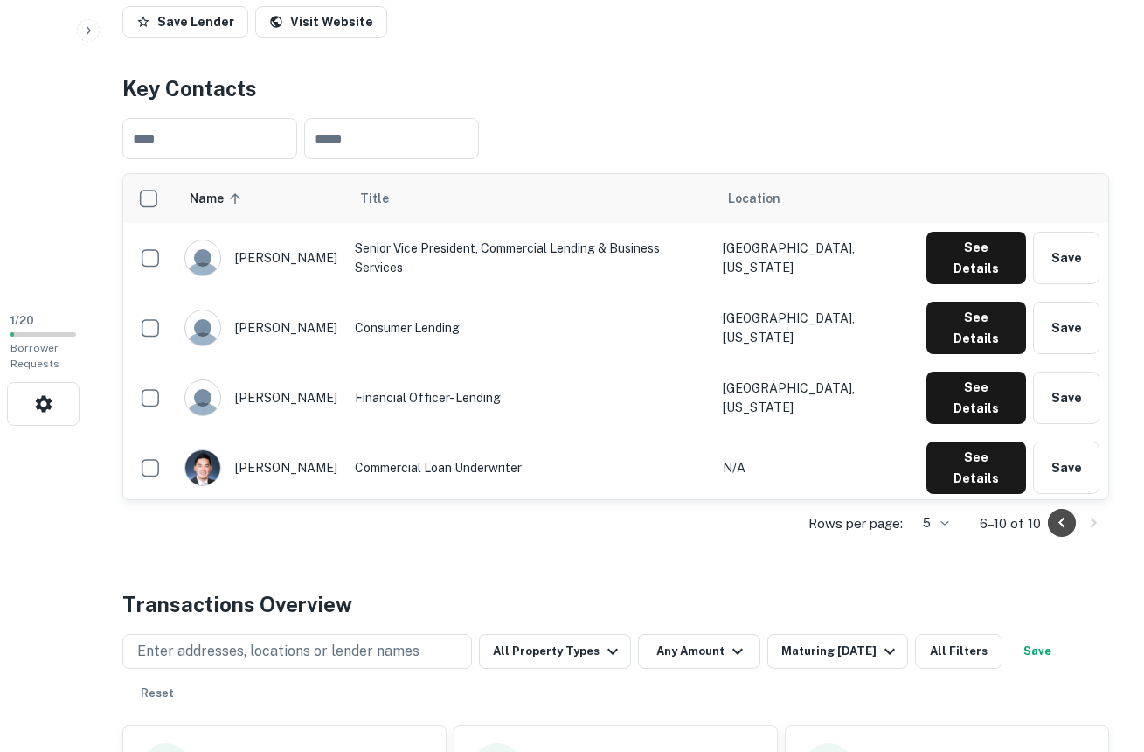
click at [1059, 521] on icon "Go to previous page" at bounding box center [1061, 522] width 6 height 10
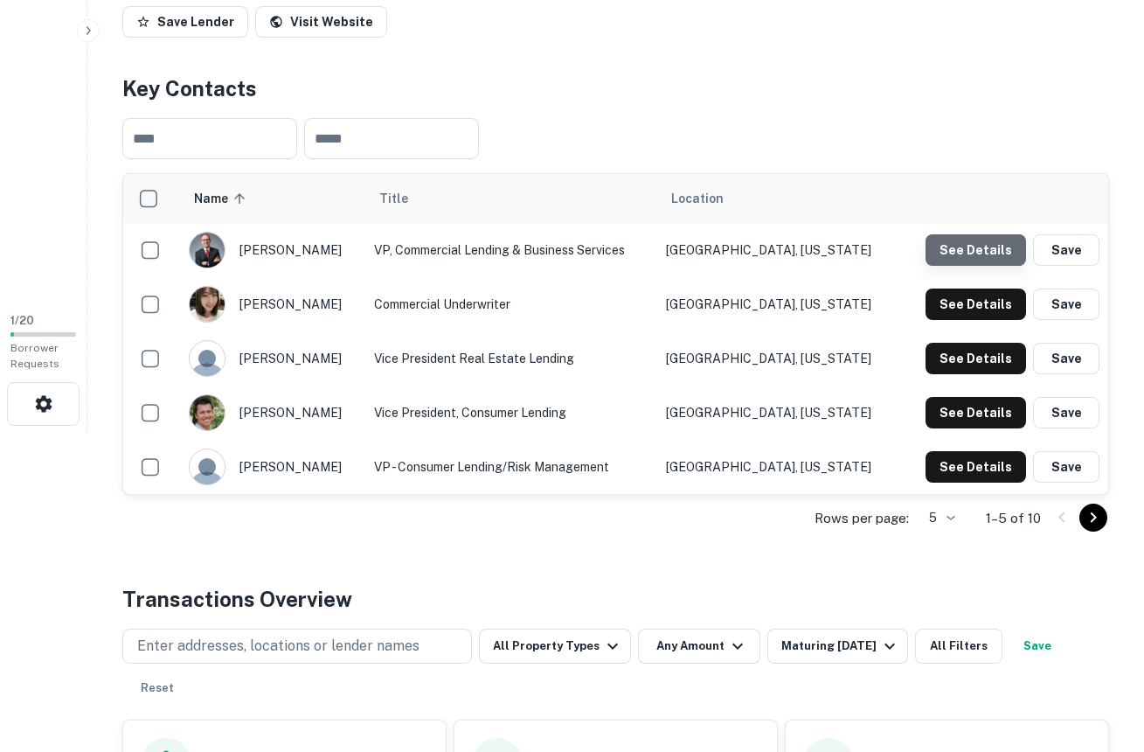
click at [979, 252] on button "See Details" at bounding box center [976, 249] width 101 height 31
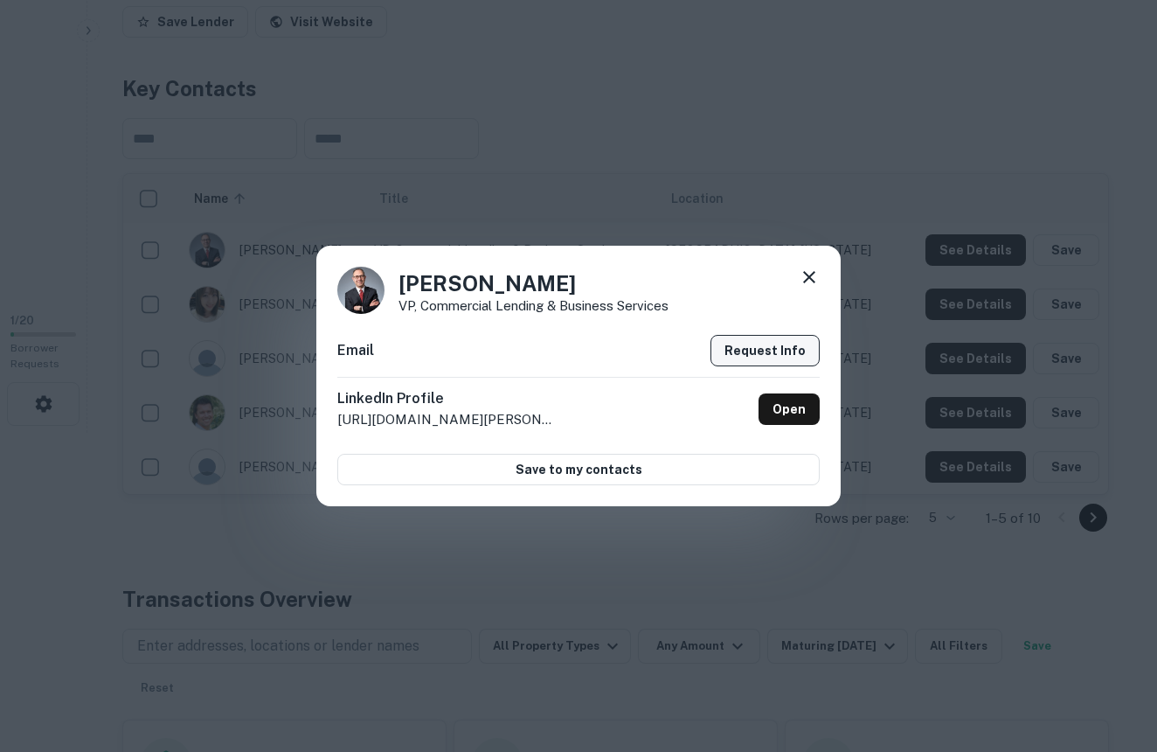
click at [777, 346] on button "Request Info" at bounding box center [765, 350] width 109 height 31
click at [810, 275] on icon at bounding box center [809, 277] width 12 height 12
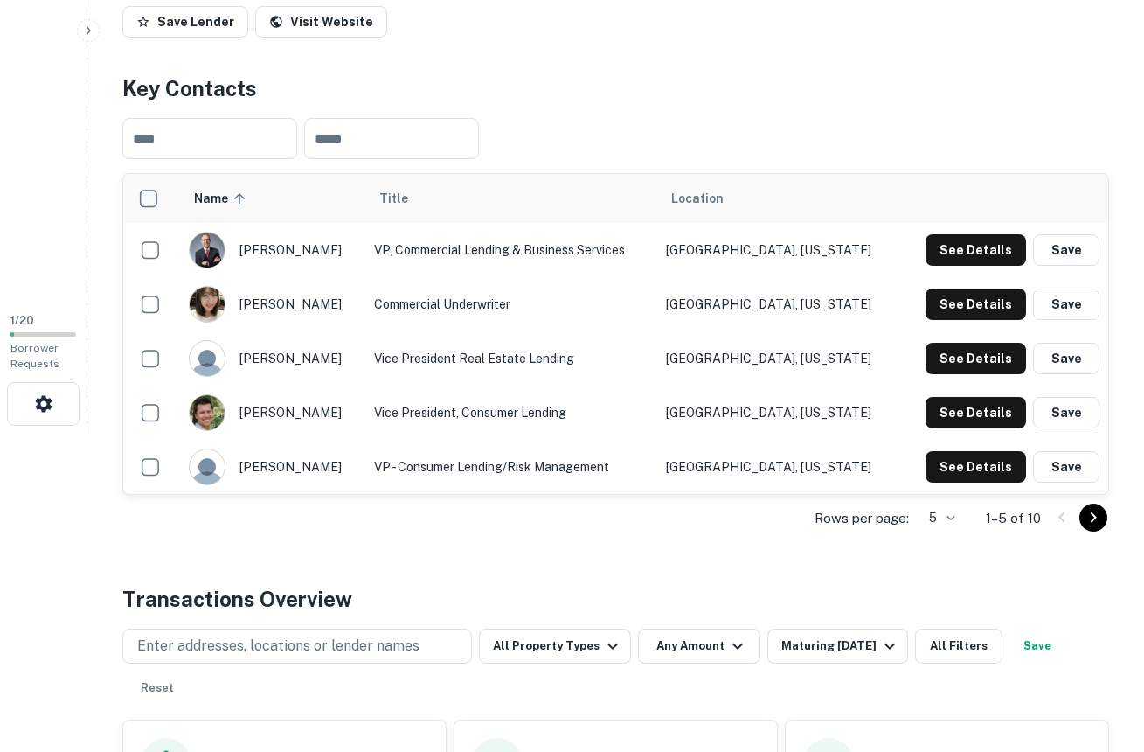
scroll to position [0, 0]
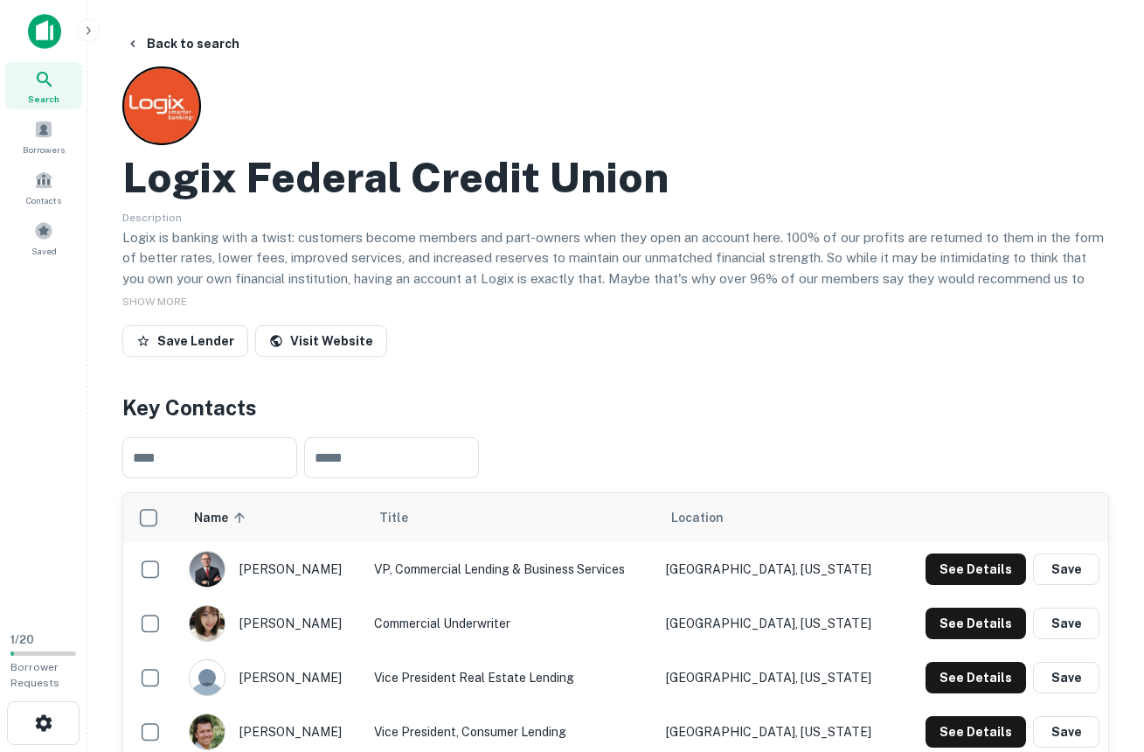
click at [40, 30] on img at bounding box center [44, 31] width 33 height 35
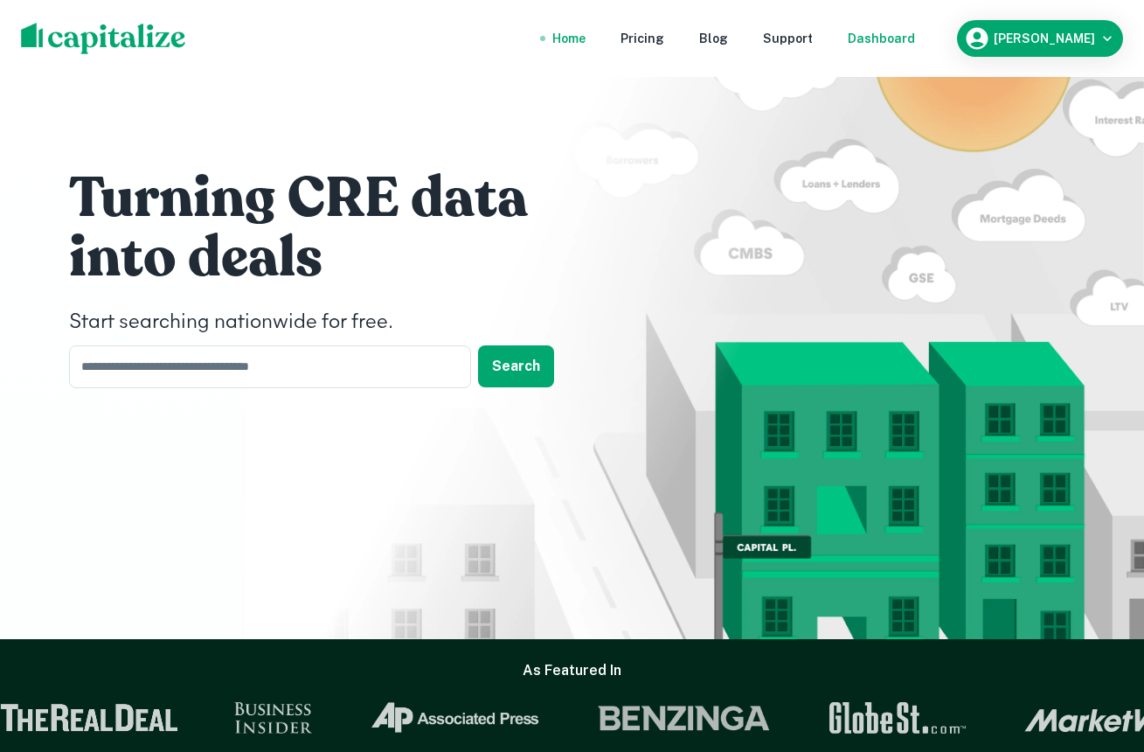
click at [905, 31] on div "Dashboard" at bounding box center [881, 38] width 67 height 19
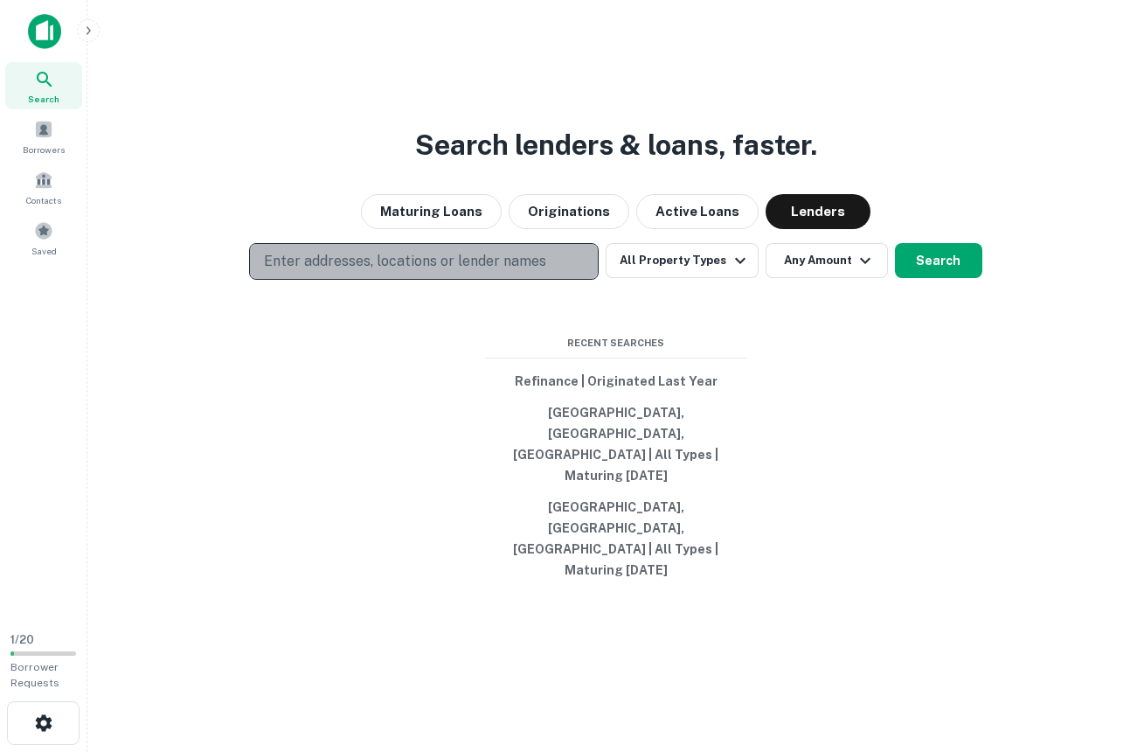
click at [451, 272] on p "Enter addresses, locations or lender names" at bounding box center [405, 261] width 282 height 21
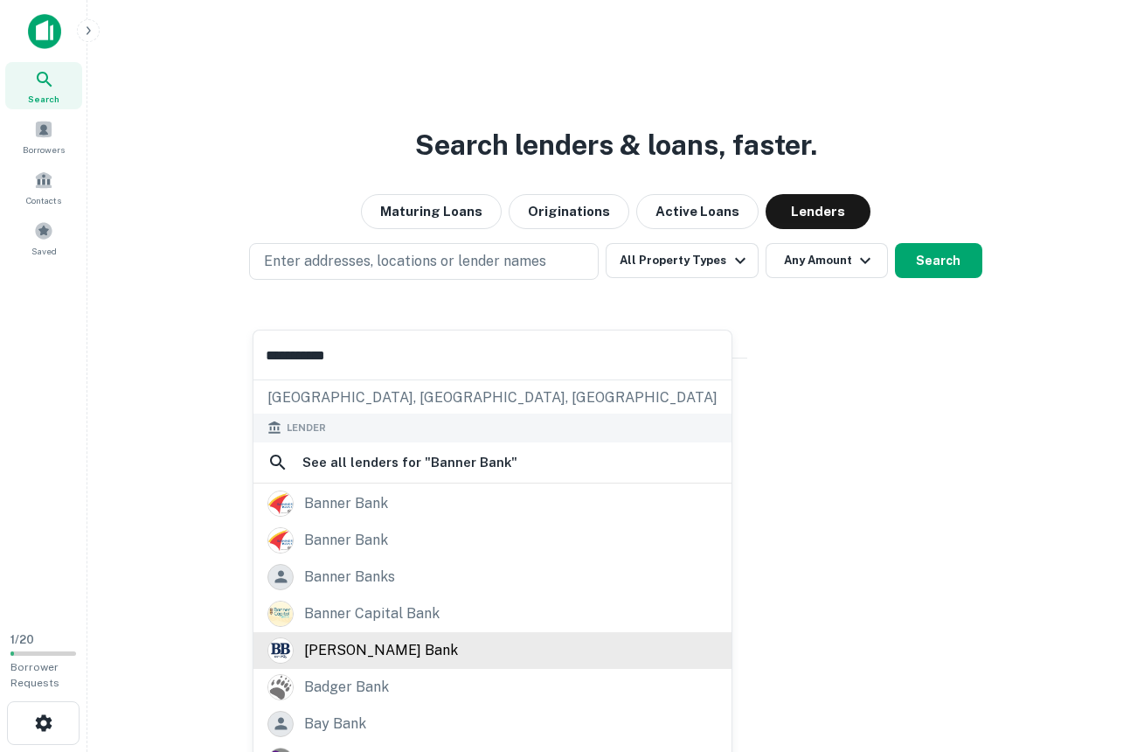
scroll to position [246, 0]
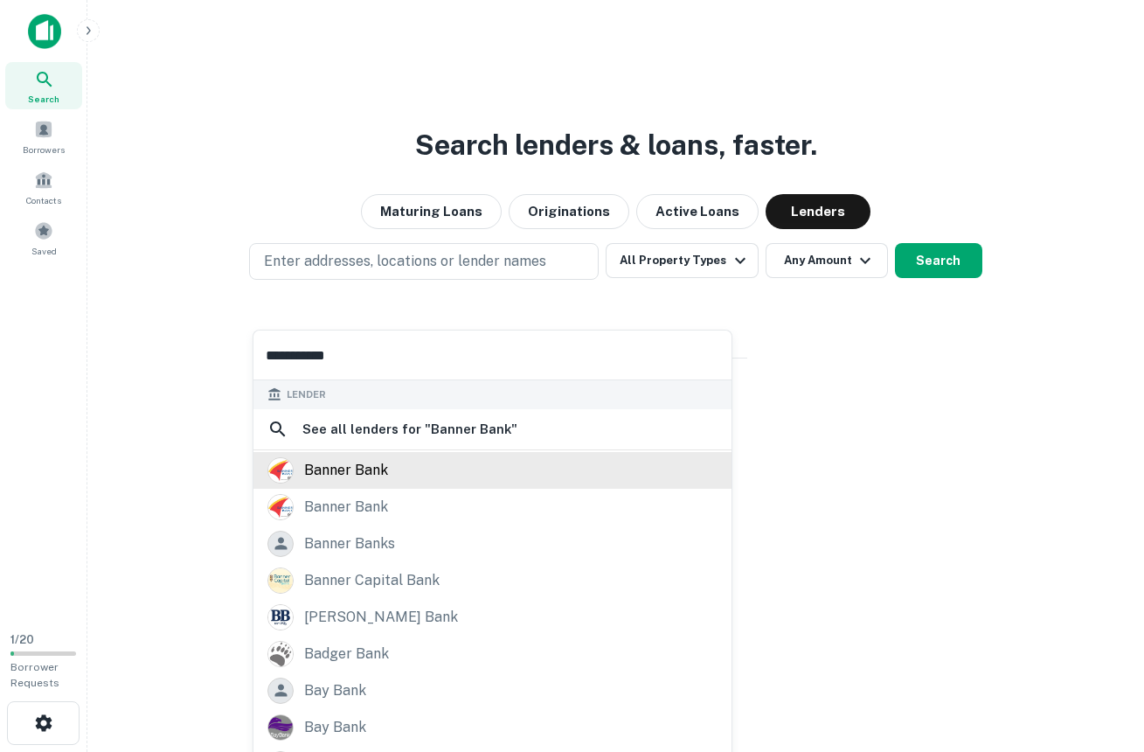
type input "**********"
click at [386, 468] on div "banner bank" at bounding box center [346, 470] width 84 height 26
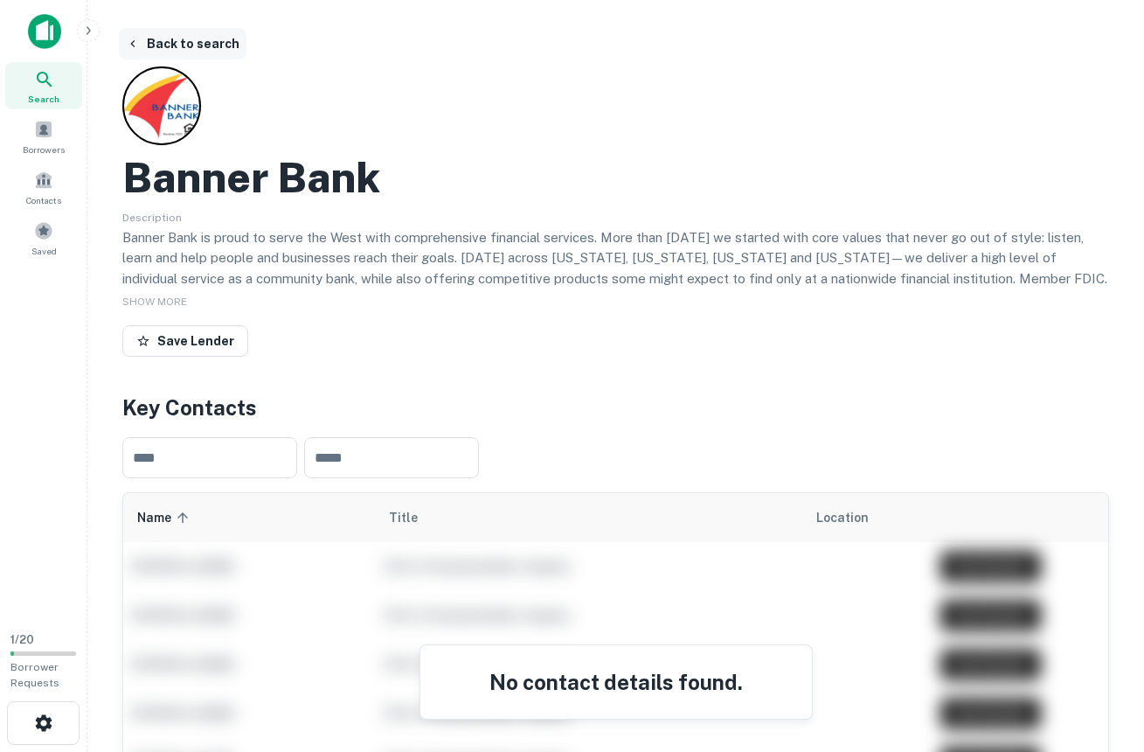
click at [137, 42] on icon "button" at bounding box center [133, 44] width 14 height 14
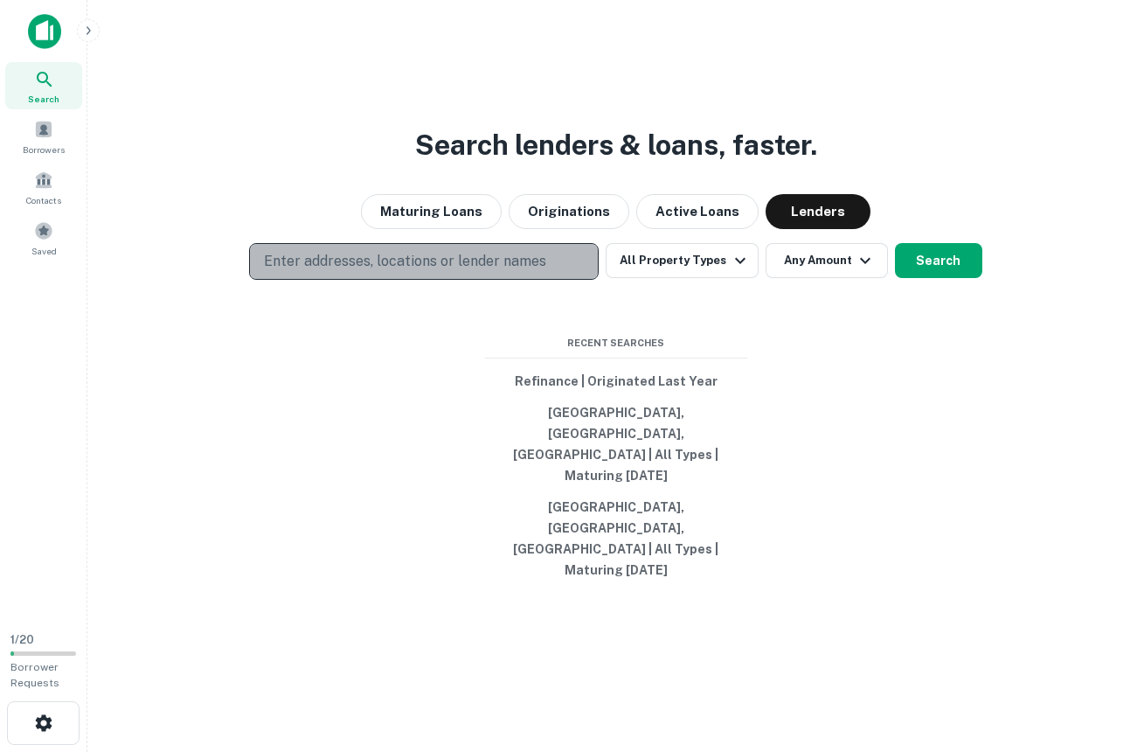
click at [375, 272] on p "Enter addresses, locations or lender names" at bounding box center [405, 261] width 282 height 21
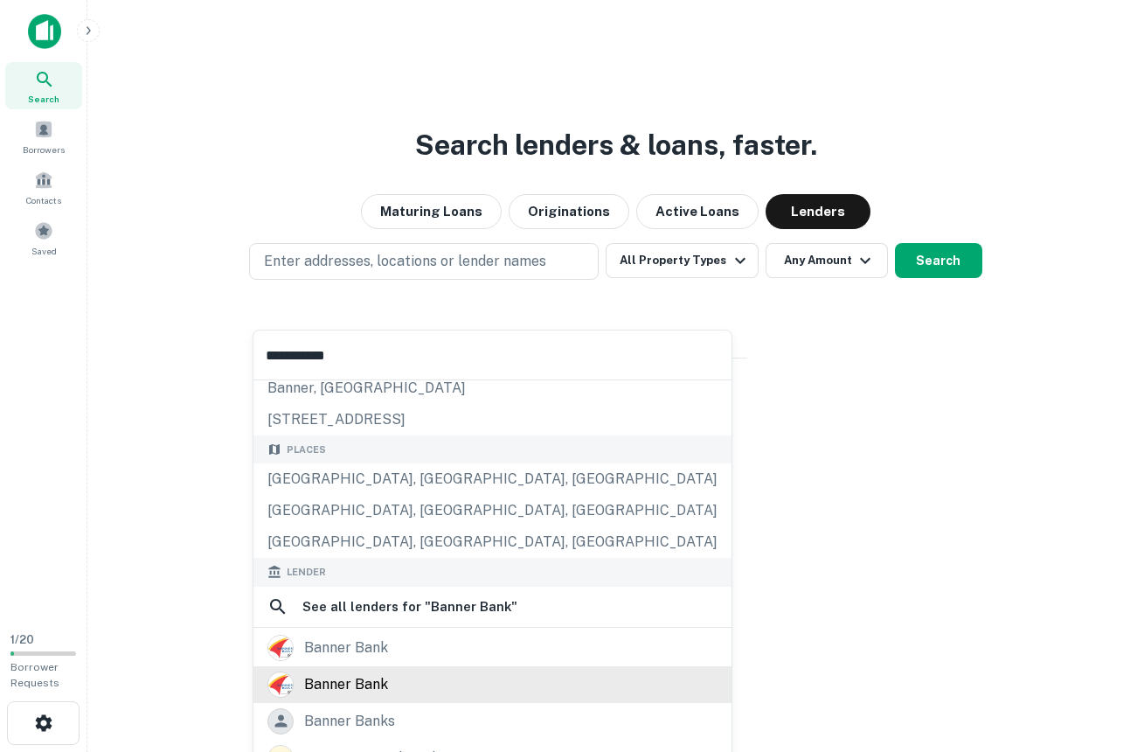
scroll to position [72, 0]
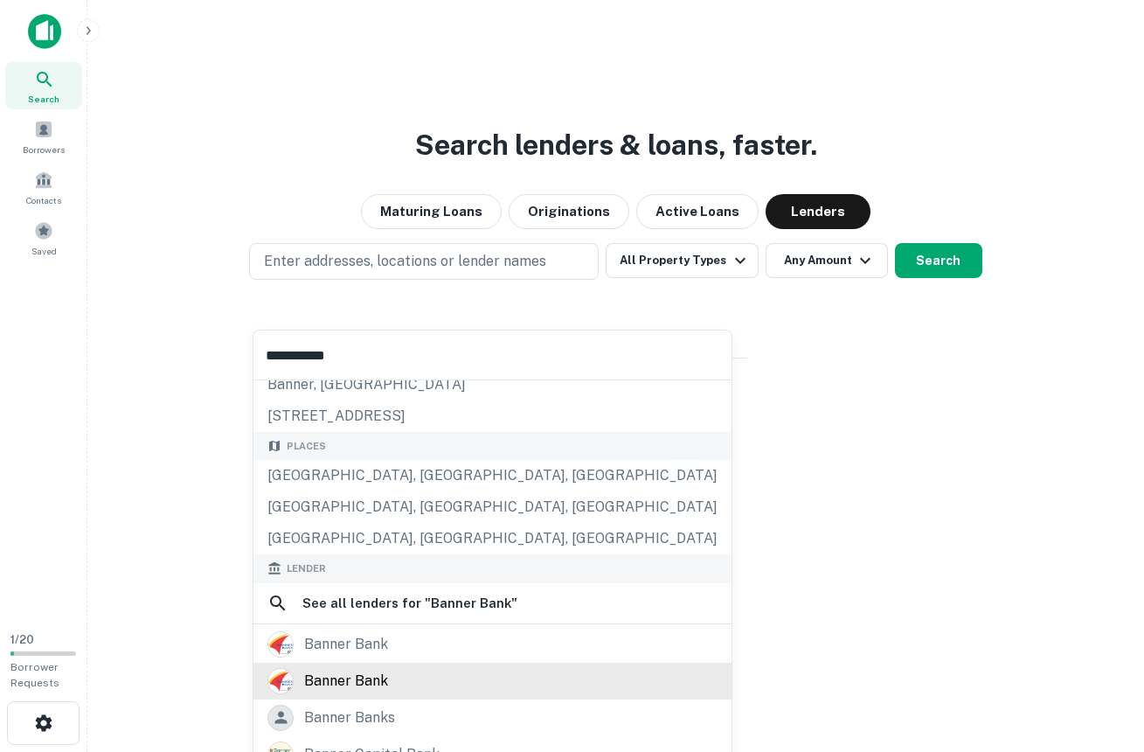
type input "**********"
click at [358, 671] on div "banner bank" at bounding box center [346, 681] width 84 height 26
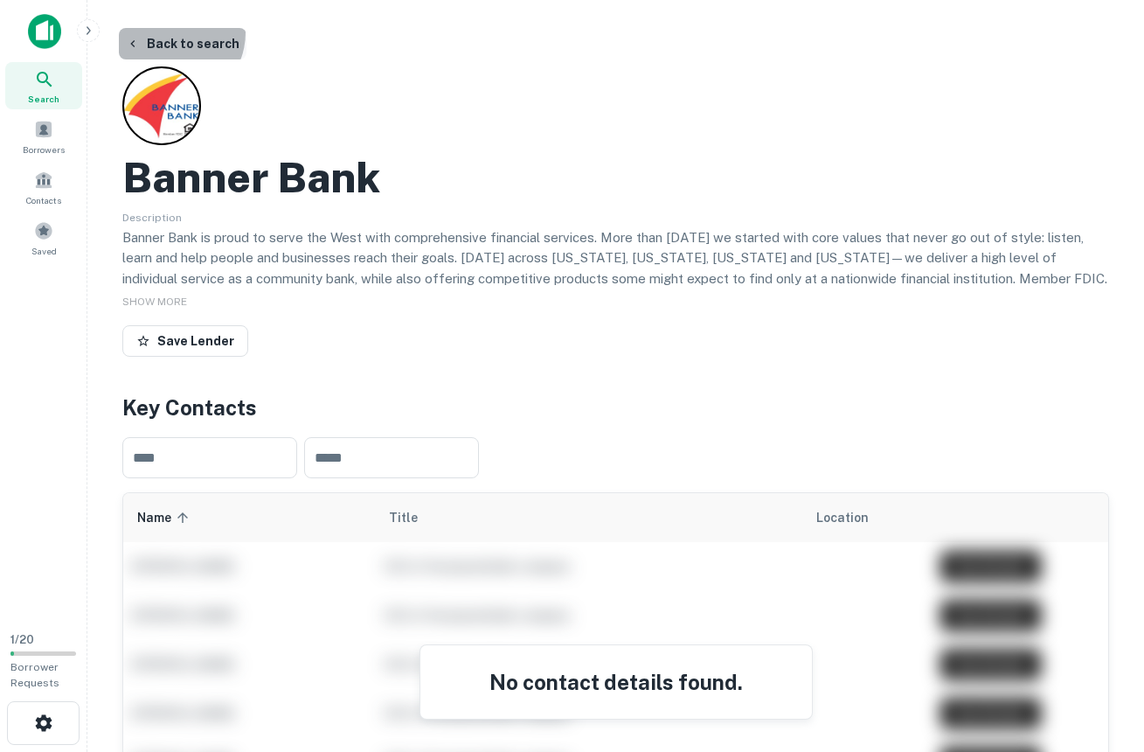
click at [168, 32] on button "Back to search" at bounding box center [183, 43] width 128 height 31
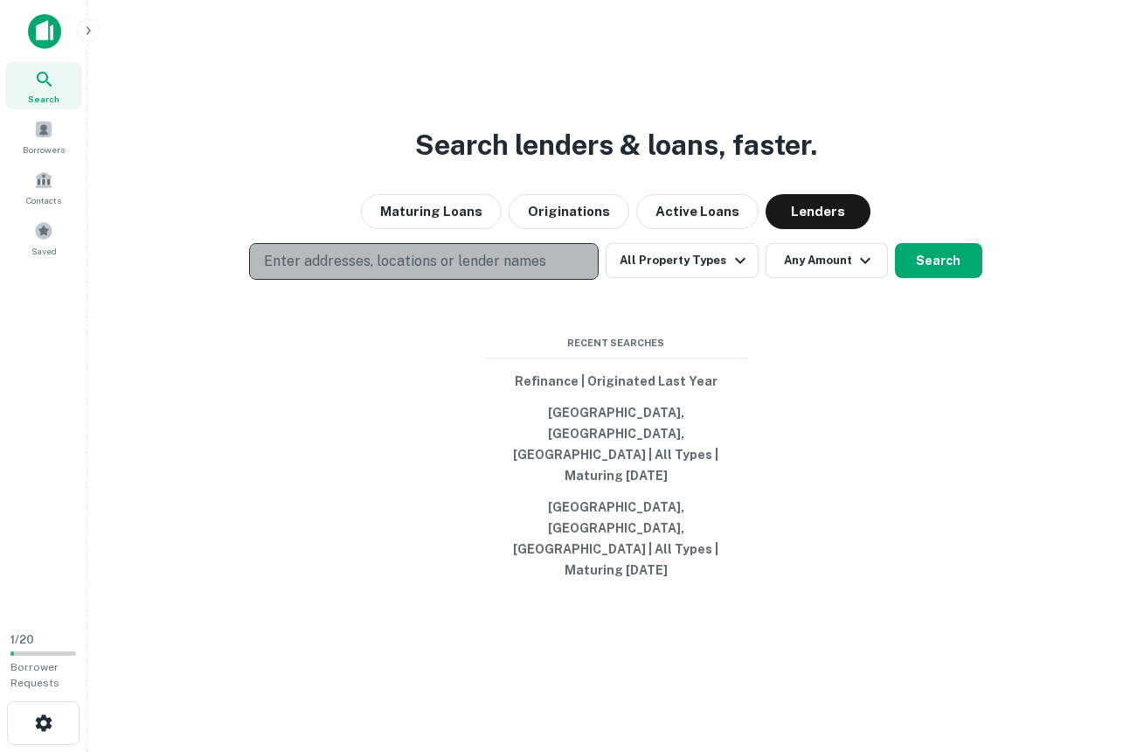
click at [430, 272] on p "Enter addresses, locations or lender names" at bounding box center [405, 261] width 282 height 21
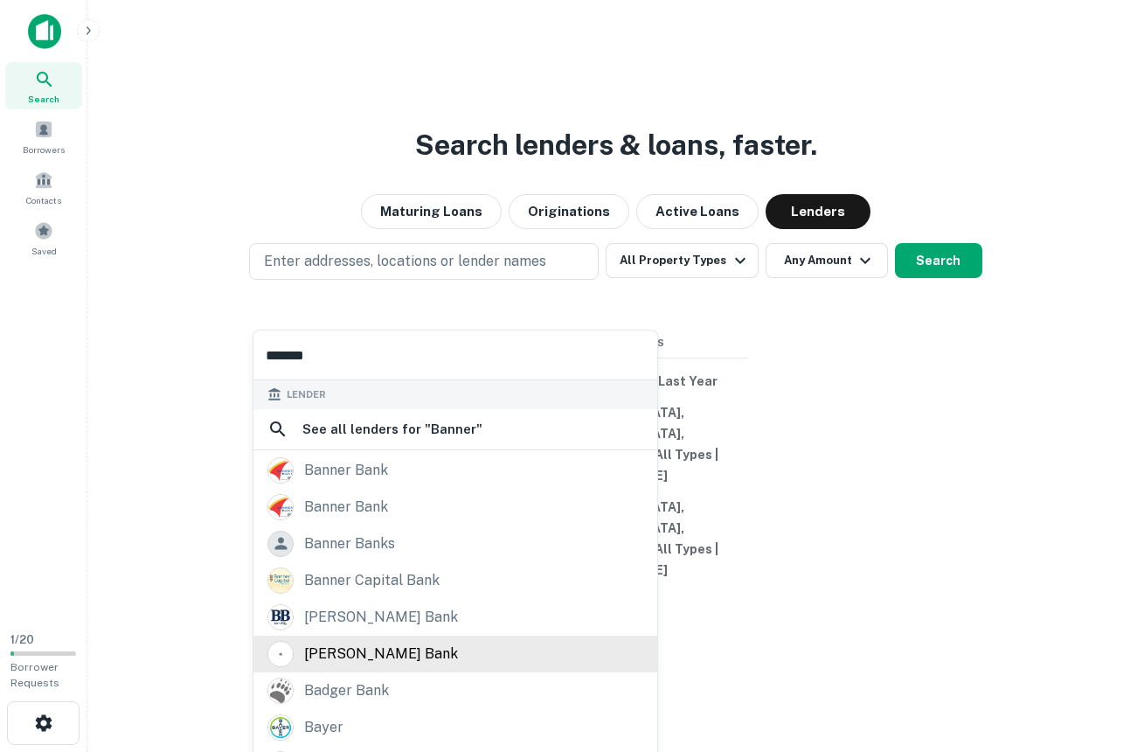
scroll to position [66, 0]
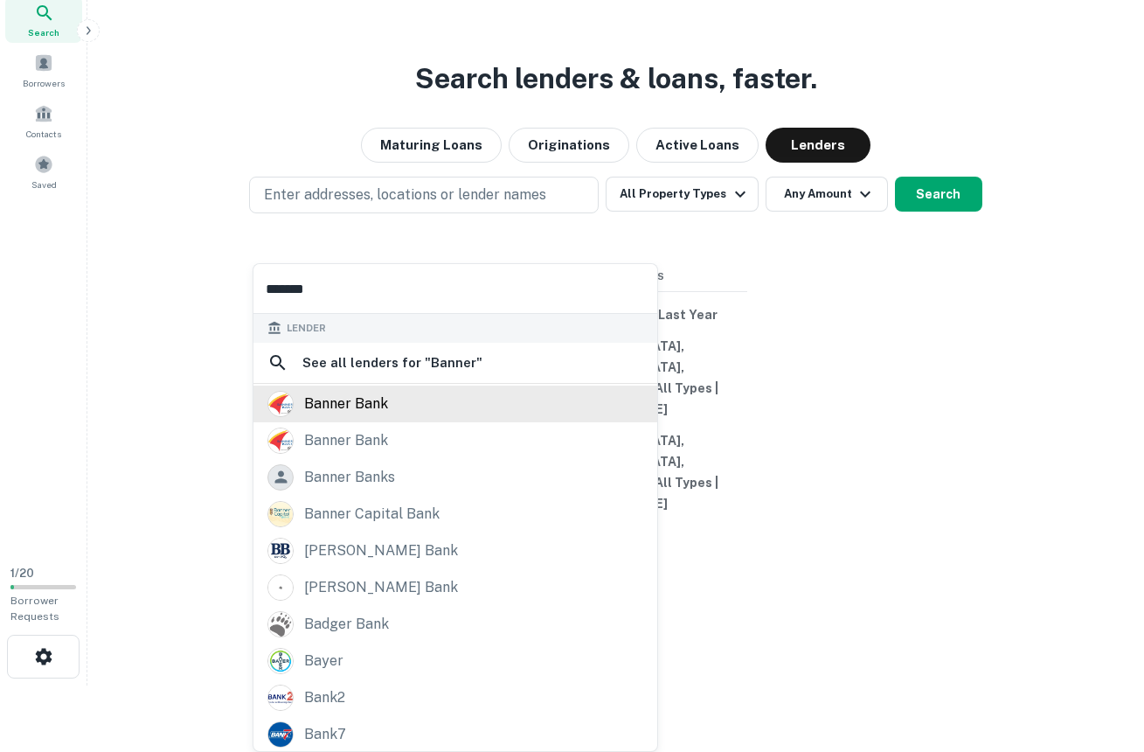
type input "******"
click at [366, 400] on div "banner bank" at bounding box center [346, 404] width 84 height 26
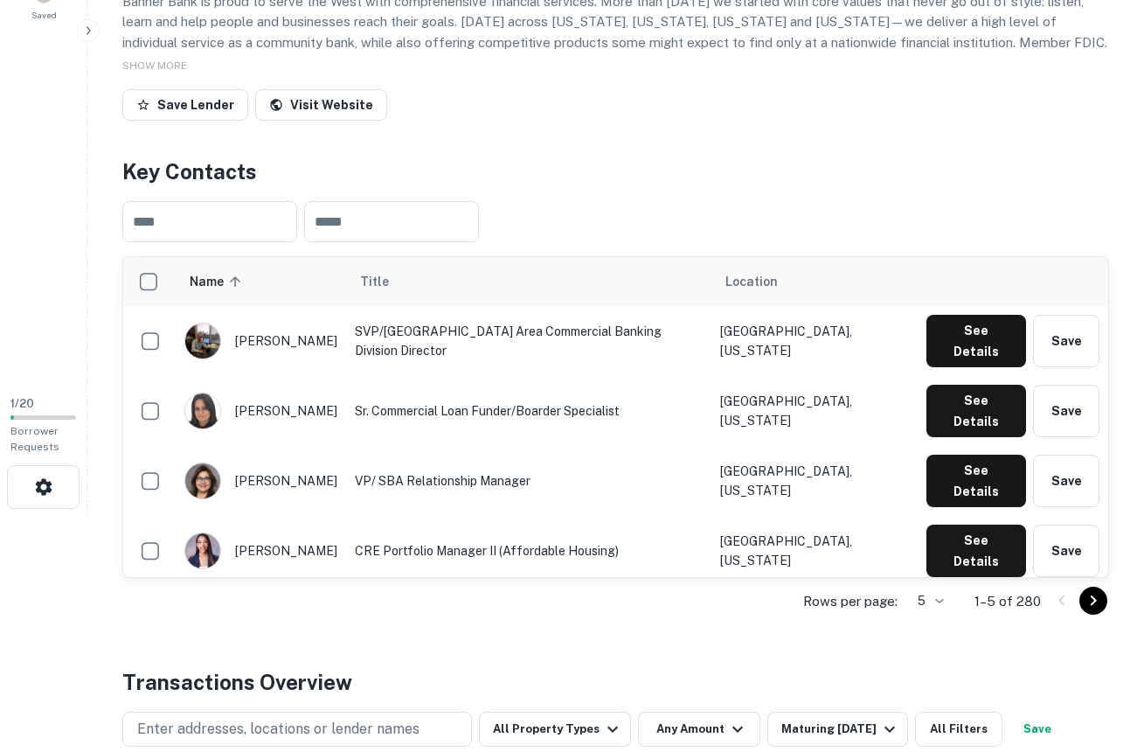
scroll to position [381, 0]
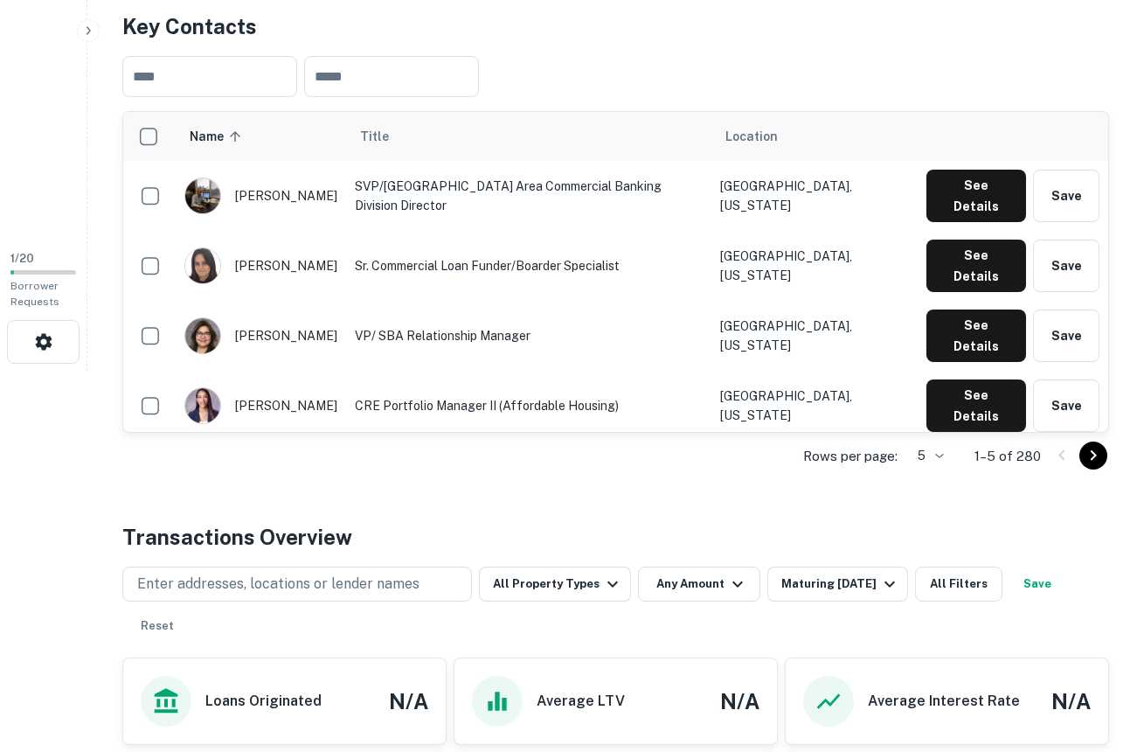
click at [1096, 457] on icon "Go to next page" at bounding box center [1093, 455] width 21 height 21
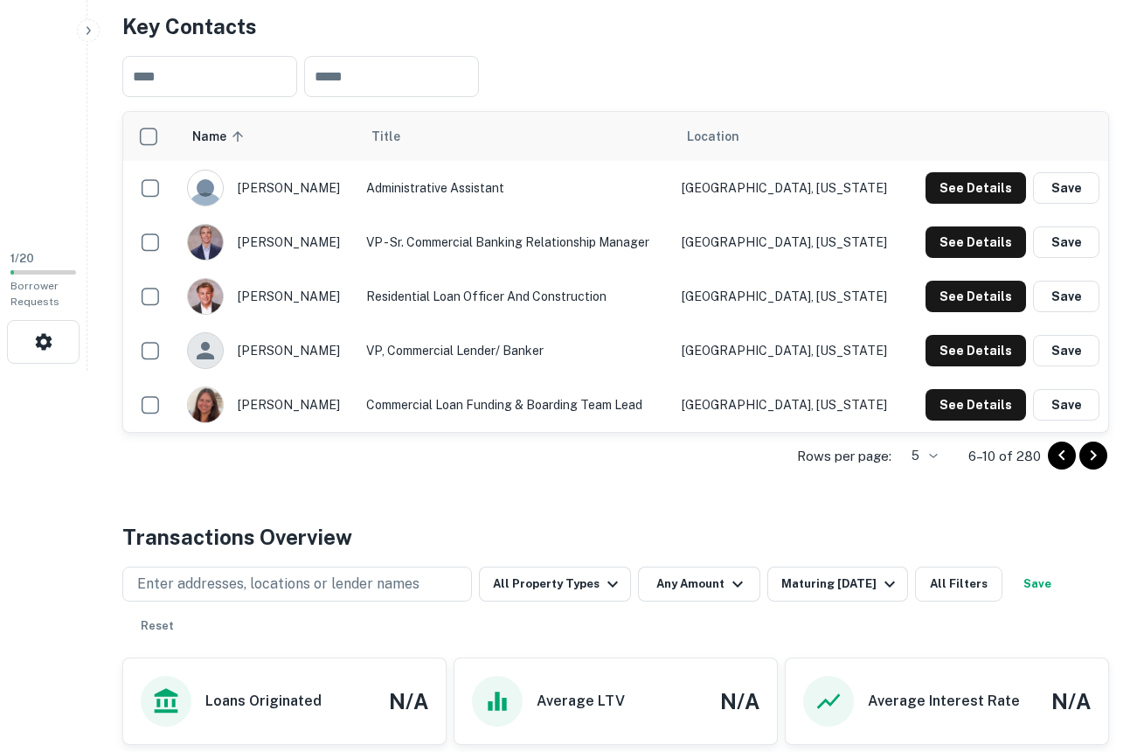
click at [1096, 457] on icon "Go to next page" at bounding box center [1093, 455] width 21 height 21
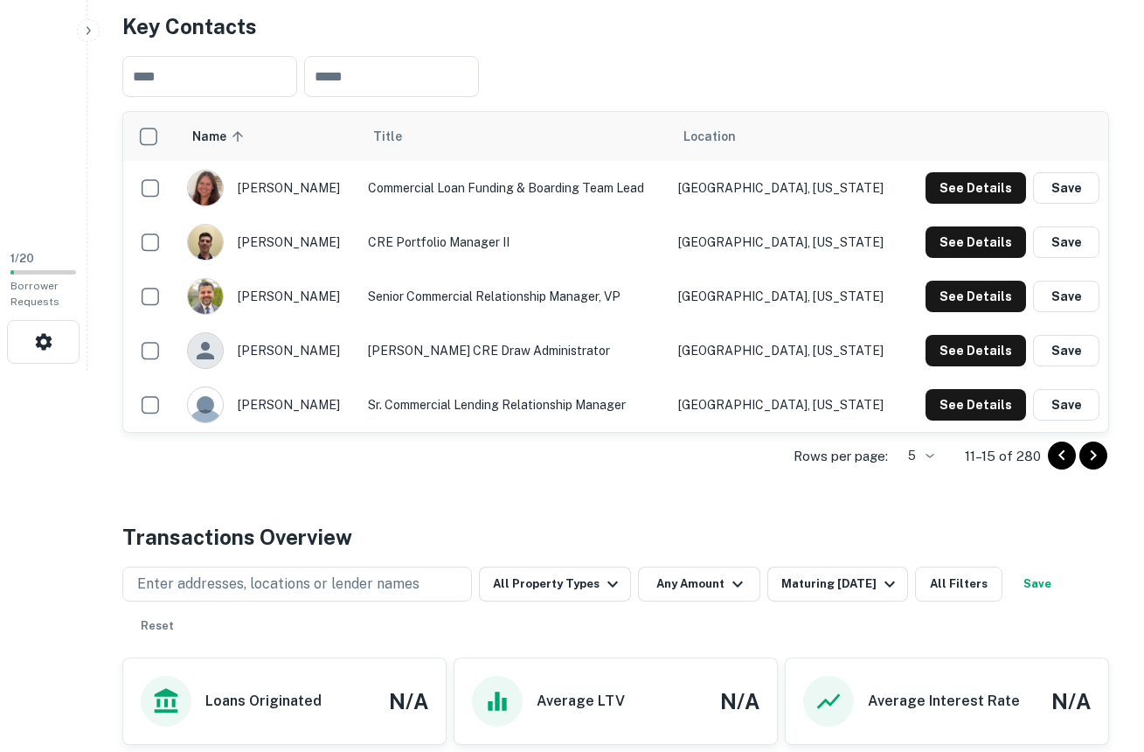
click at [1096, 457] on icon "Go to next page" at bounding box center [1093, 455] width 21 height 21
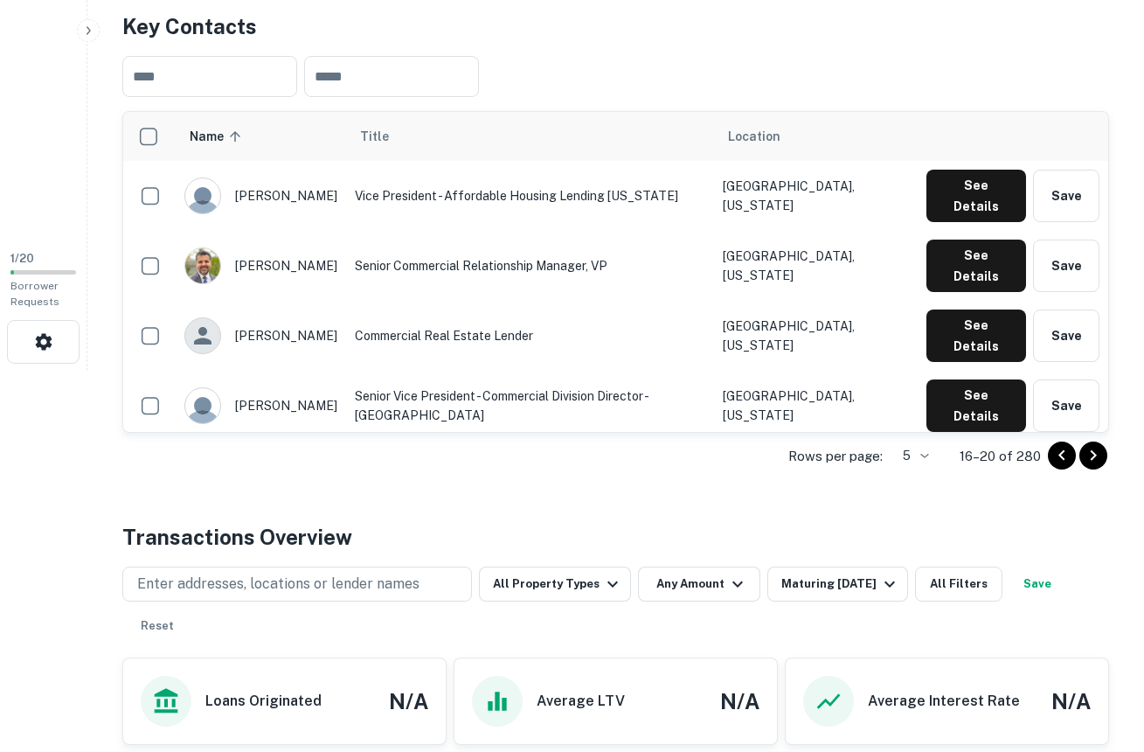
click at [1096, 457] on icon "Go to next page" at bounding box center [1093, 455] width 21 height 21
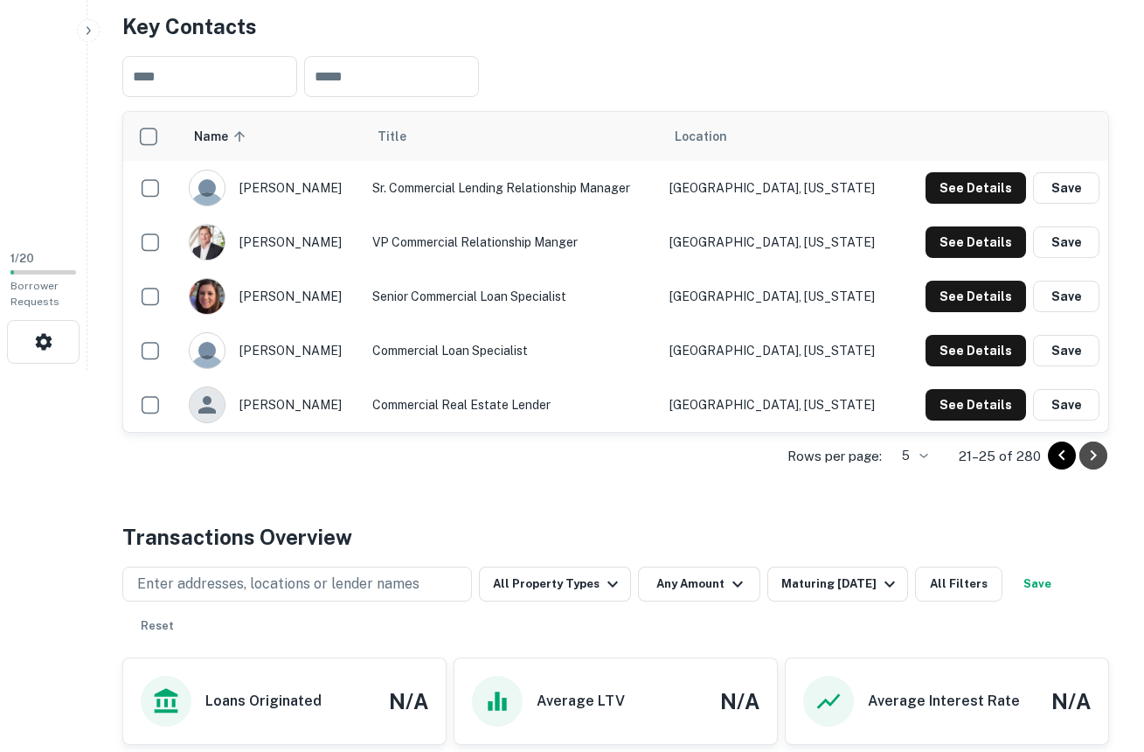
click at [1096, 457] on icon "Go to next page" at bounding box center [1093, 455] width 21 height 21
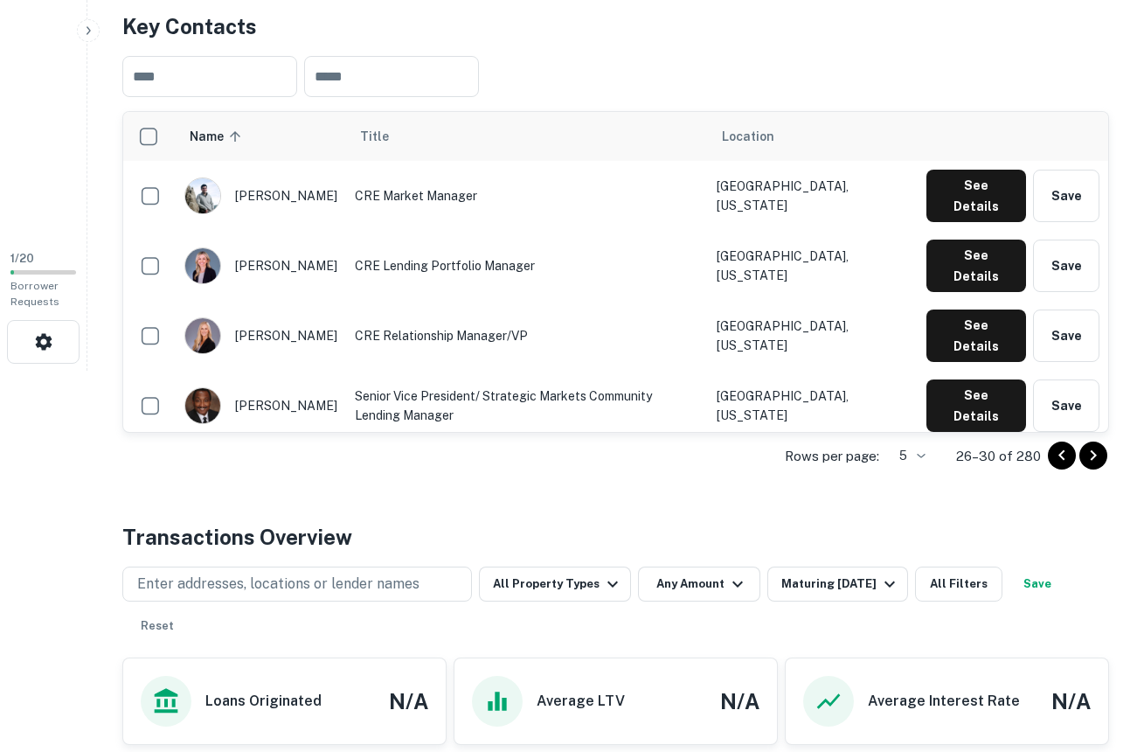
click at [1096, 457] on icon "Go to next page" at bounding box center [1093, 455] width 21 height 21
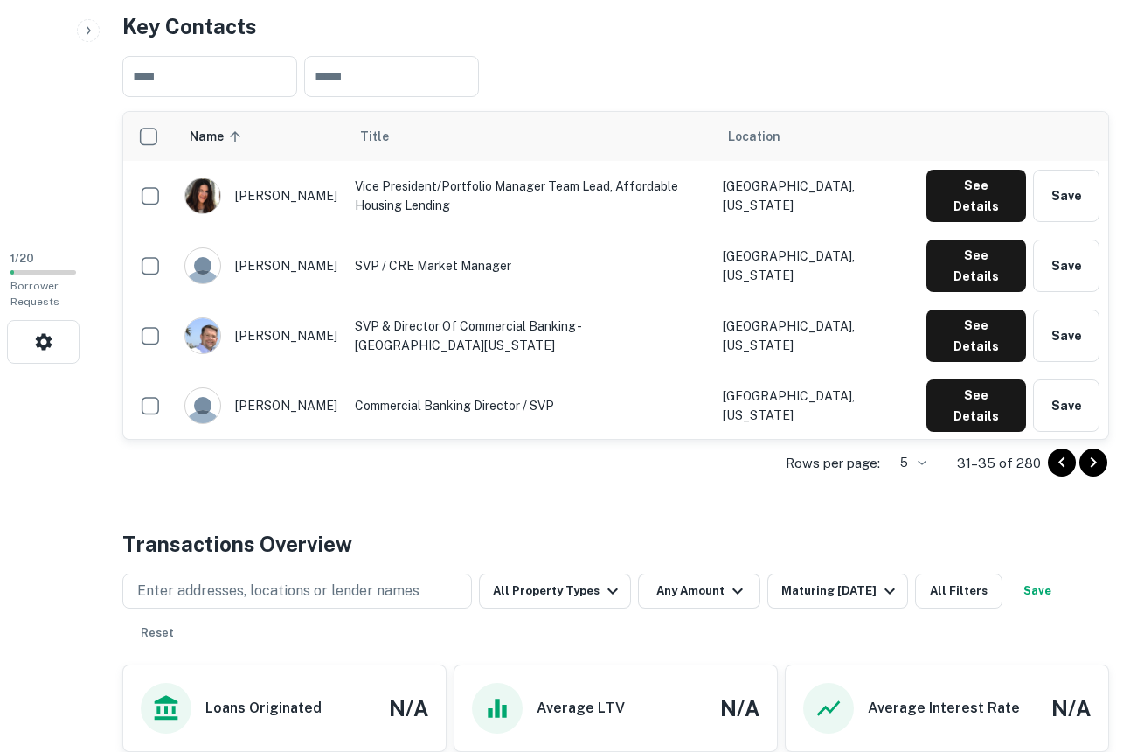
click at [1096, 457] on icon "Go to next page" at bounding box center [1093, 462] width 21 height 21
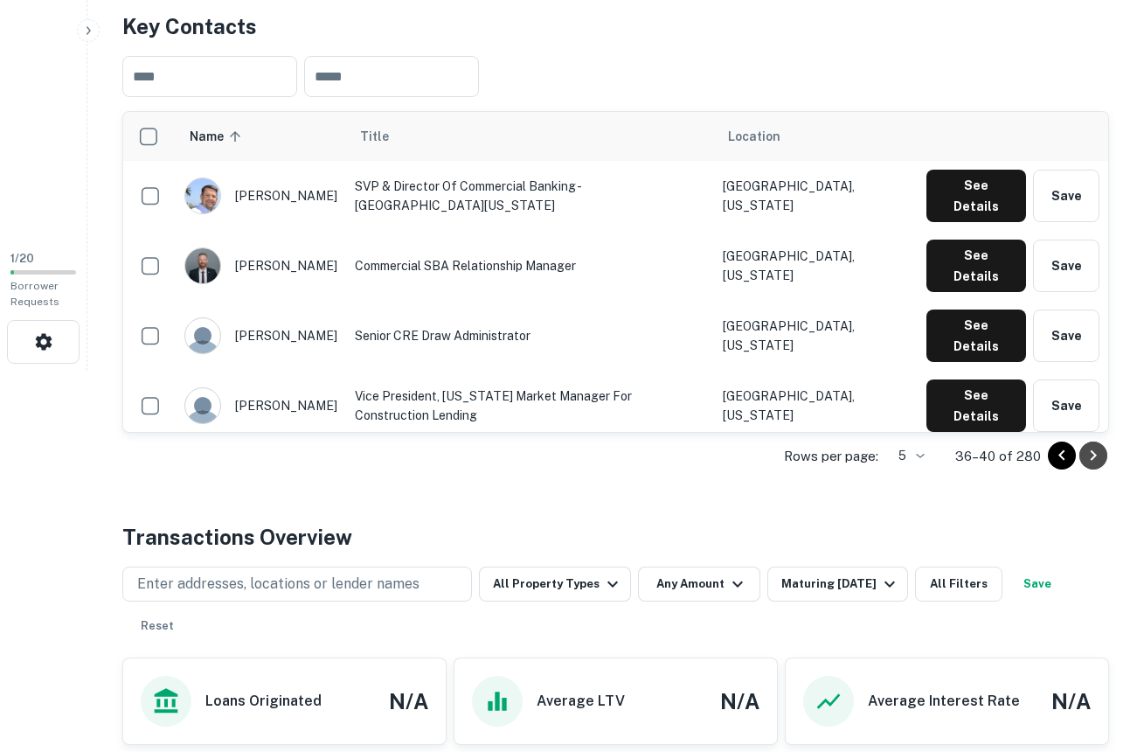
click at [1096, 457] on icon "Go to next page" at bounding box center [1093, 455] width 21 height 21
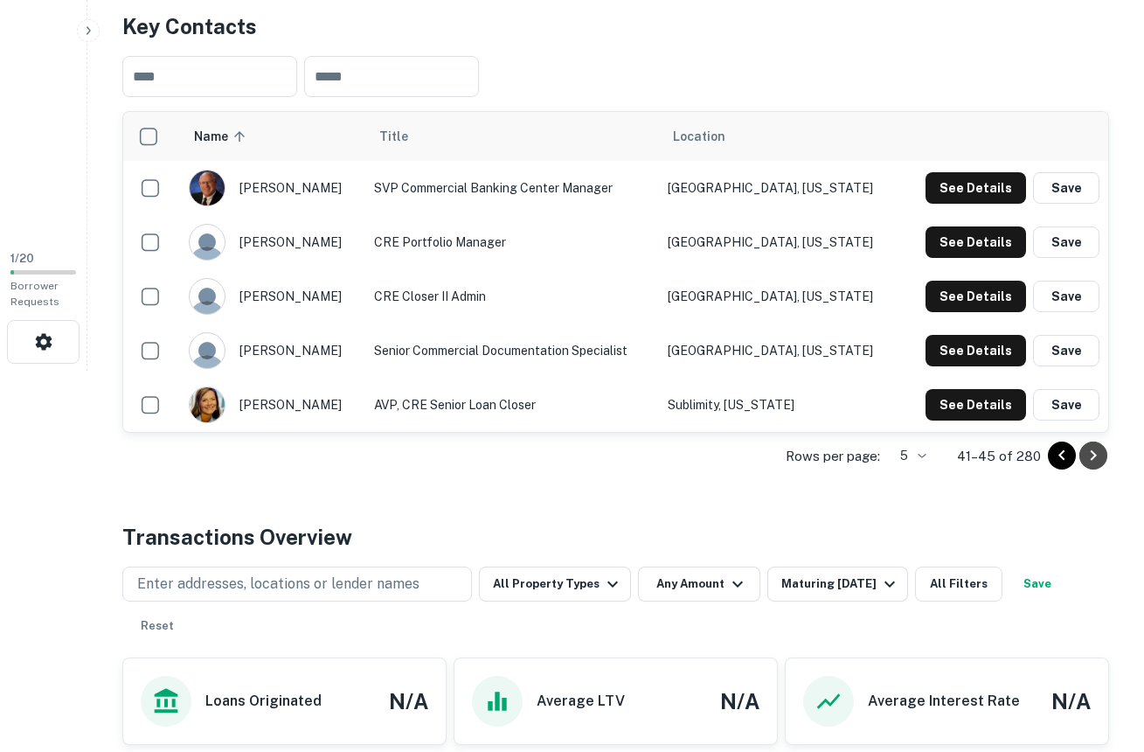
click at [1096, 457] on icon "Go to next page" at bounding box center [1093, 455] width 21 height 21
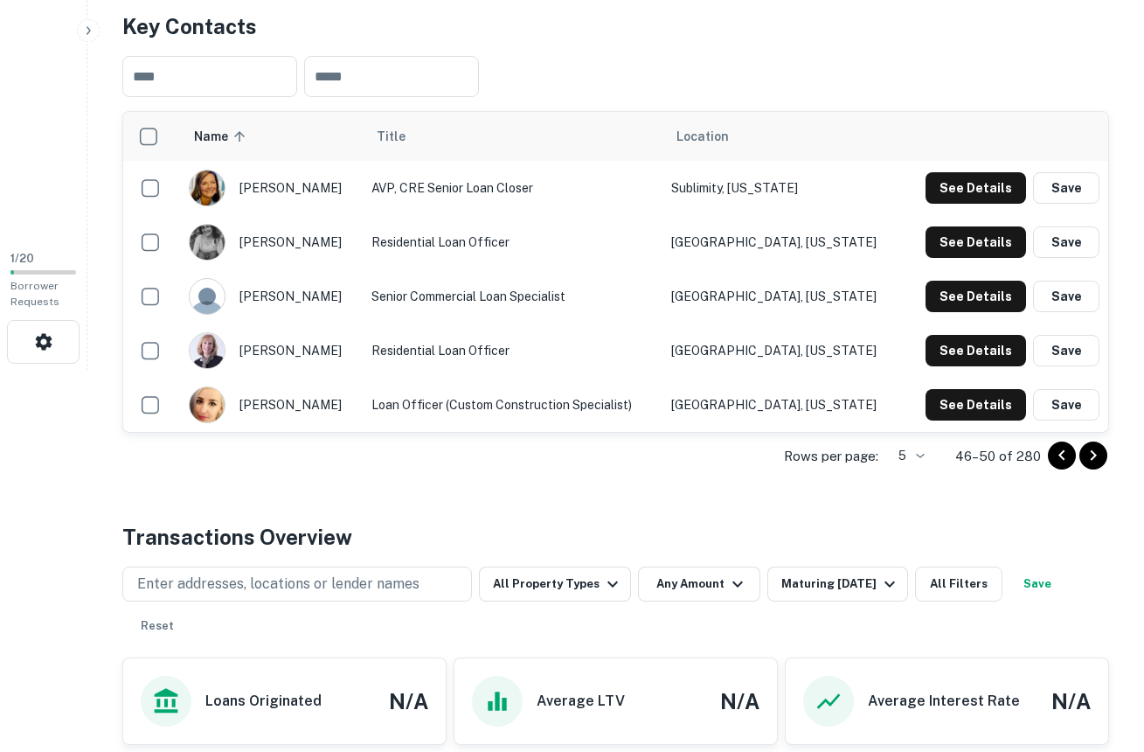
click at [1096, 457] on icon "Go to next page" at bounding box center [1093, 455] width 21 height 21
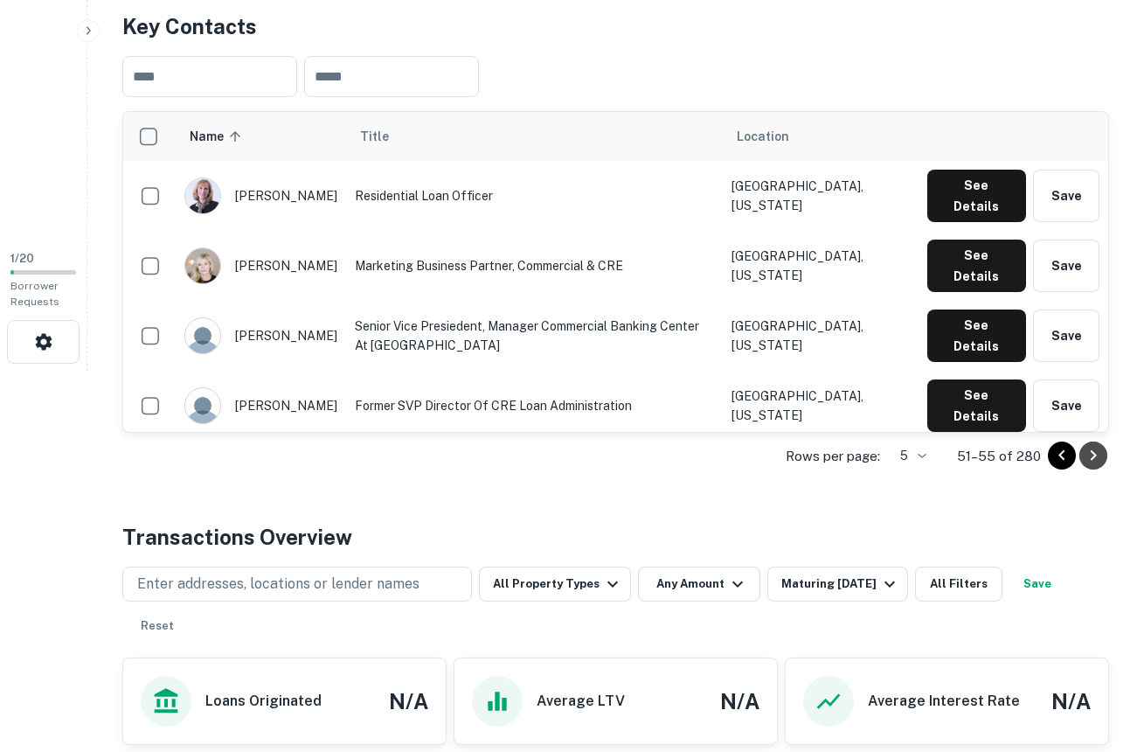
click at [1096, 457] on icon "Go to next page" at bounding box center [1093, 455] width 21 height 21
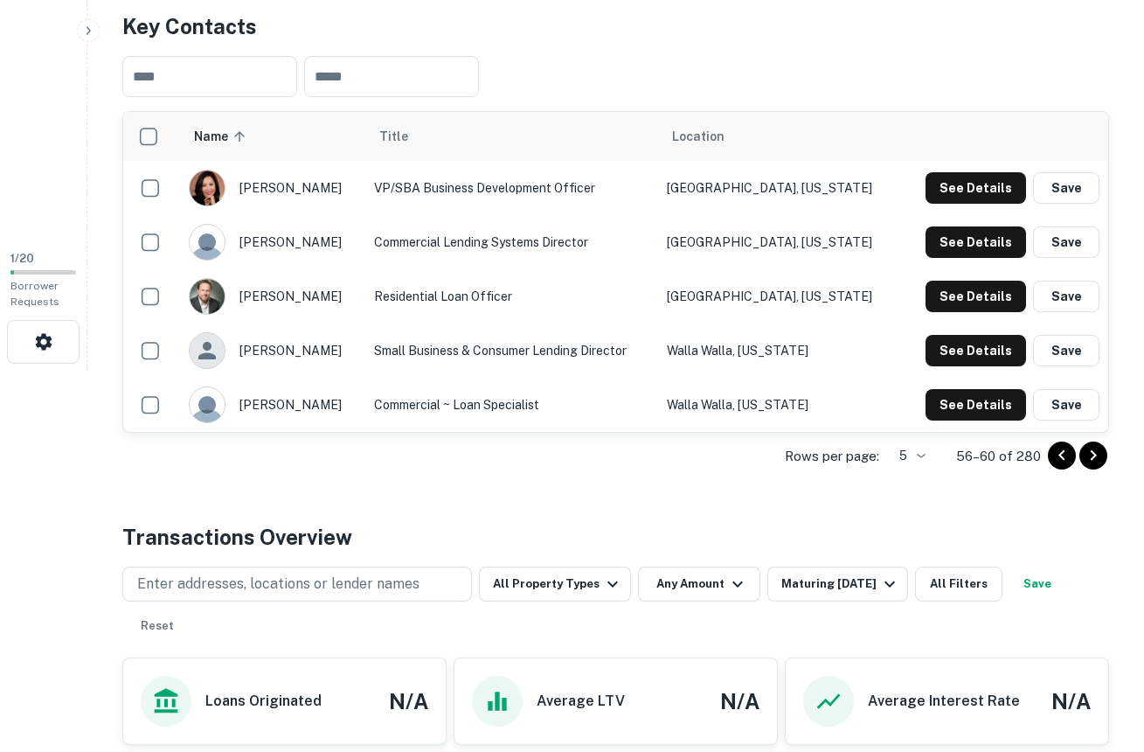
click at [1096, 457] on icon "Go to next page" at bounding box center [1093, 455] width 21 height 21
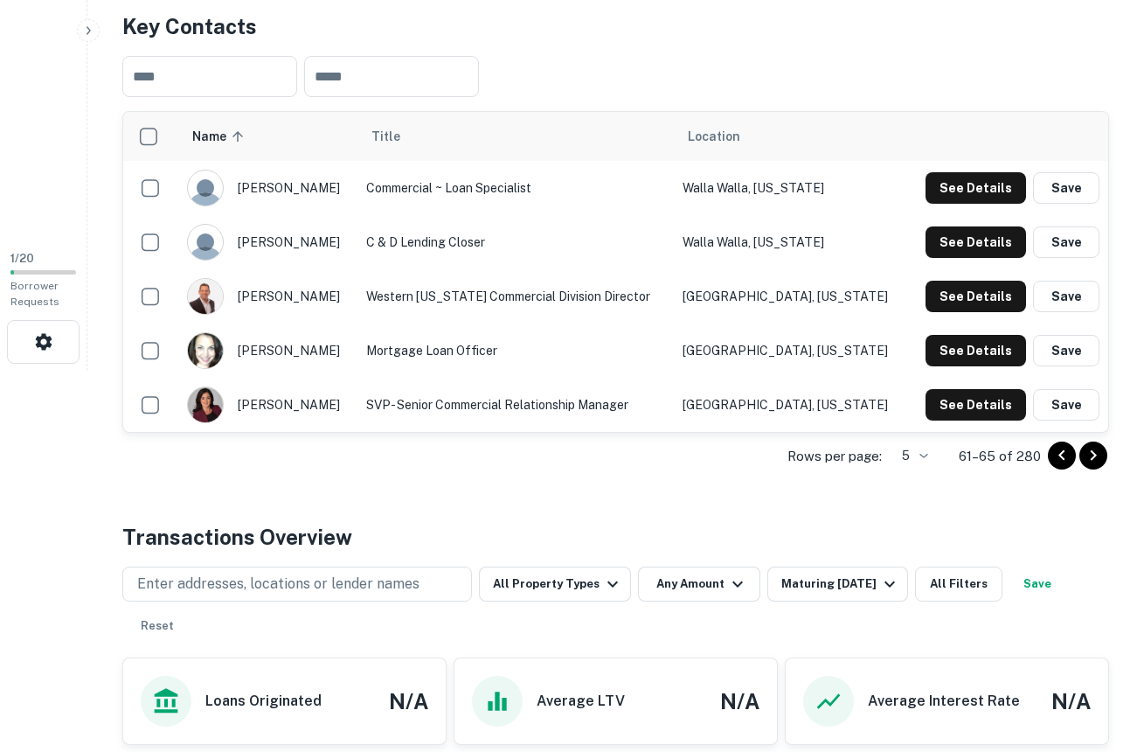
click at [1096, 457] on icon "Go to next page" at bounding box center [1093, 455] width 21 height 21
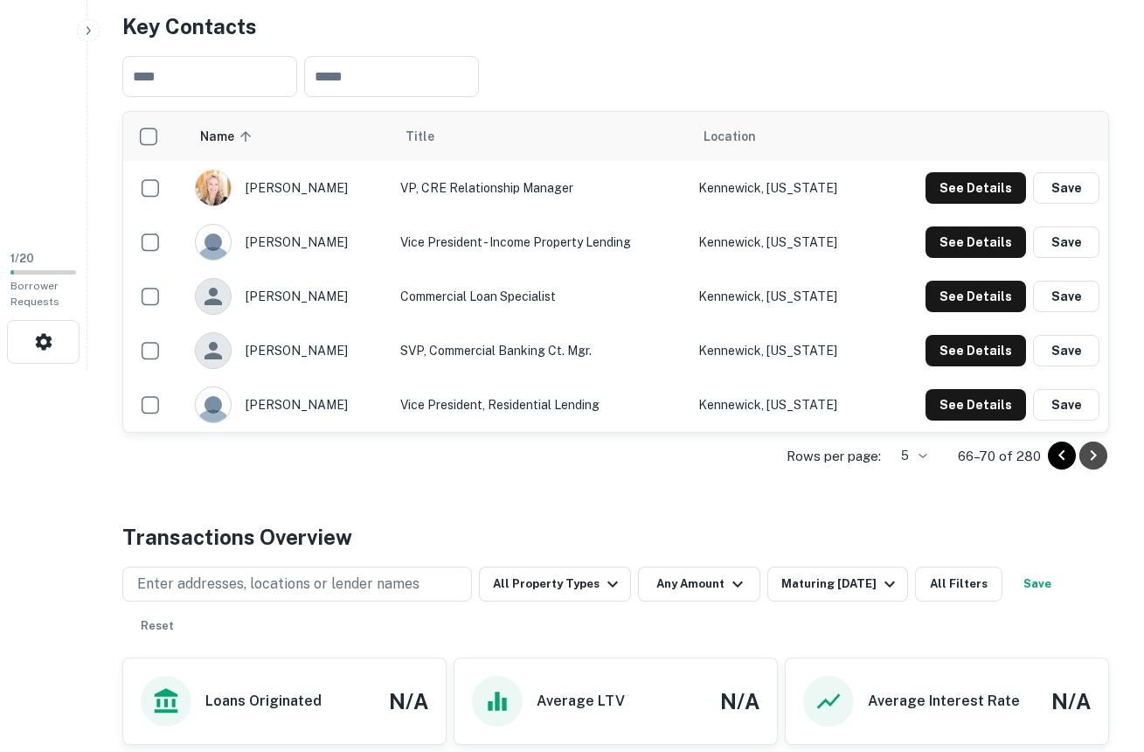
click at [1096, 457] on icon "Go to next page" at bounding box center [1093, 455] width 21 height 21
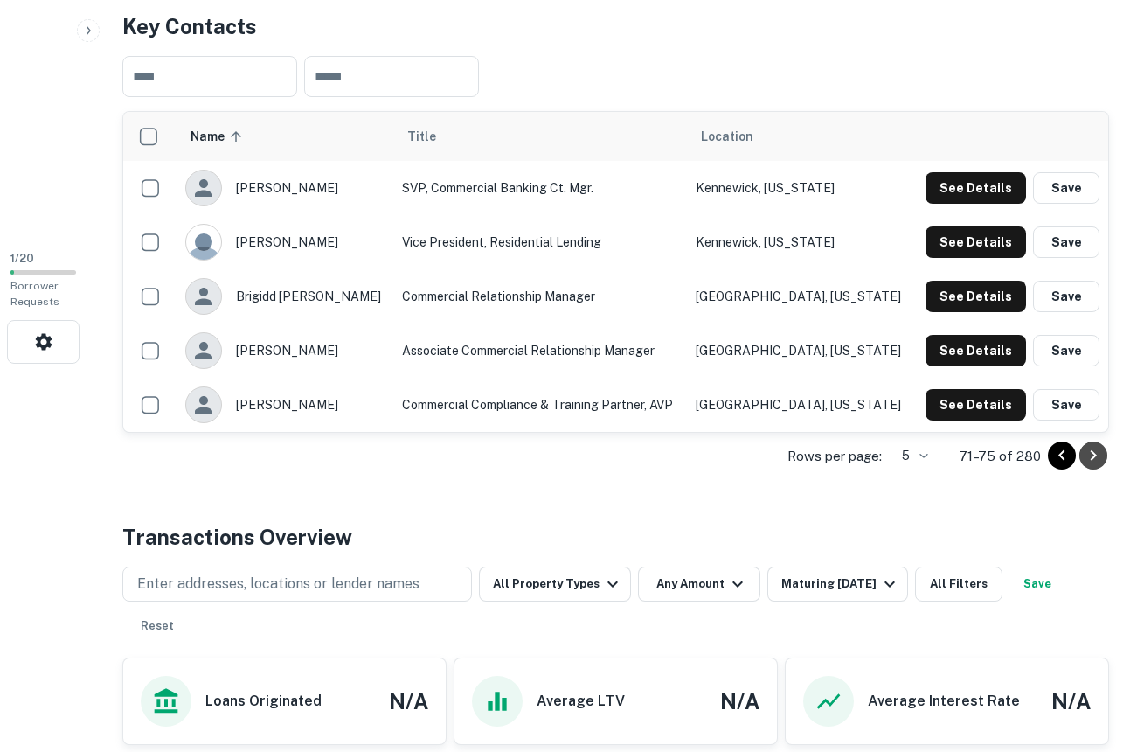
click at [1096, 457] on icon "Go to next page" at bounding box center [1093, 455] width 21 height 21
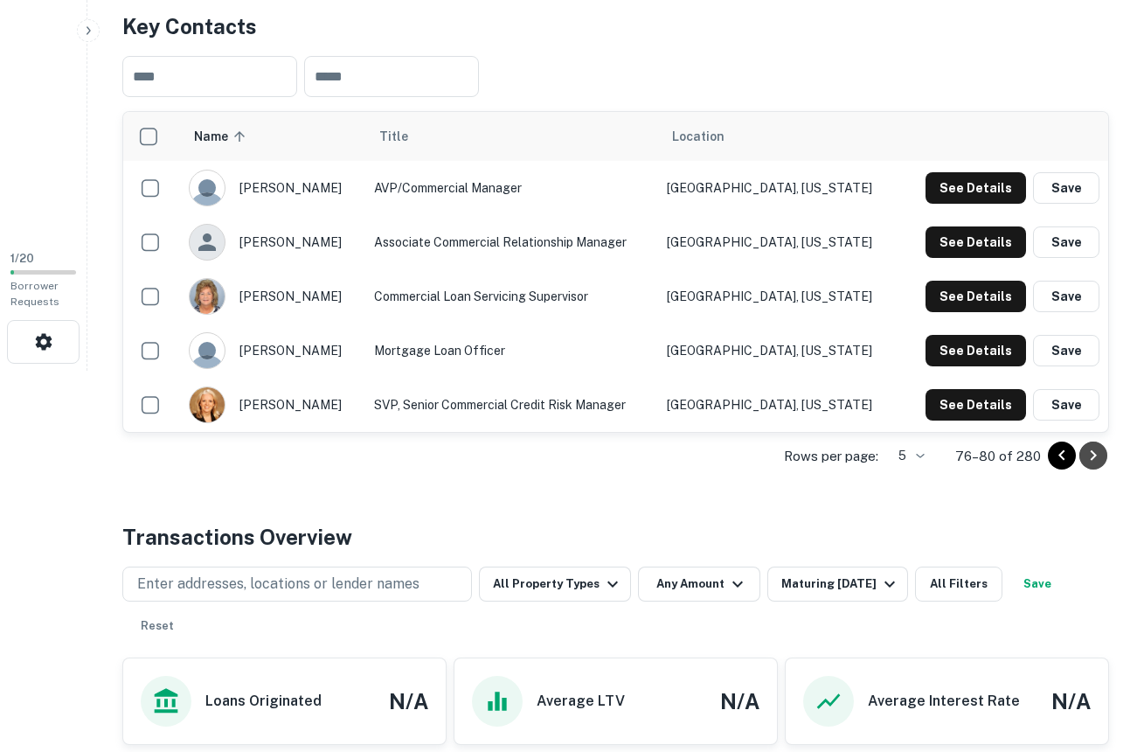
click at [1096, 457] on icon "Go to next page" at bounding box center [1093, 455] width 21 height 21
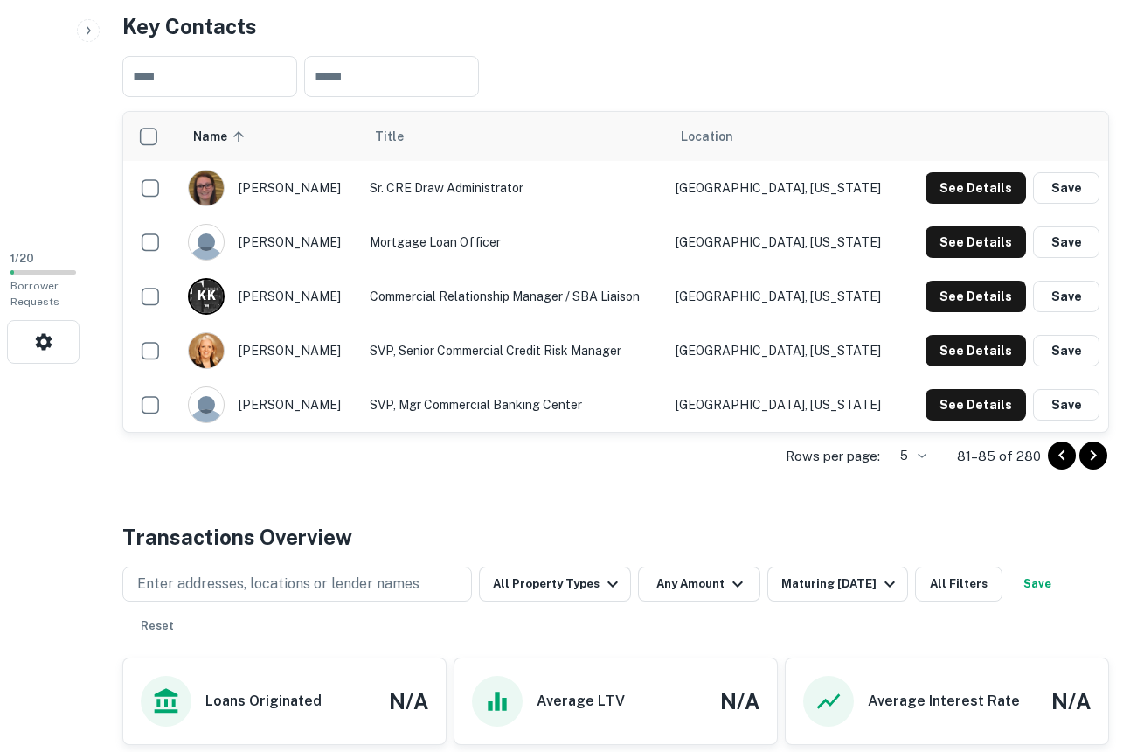
click at [1096, 457] on icon "Go to next page" at bounding box center [1093, 455] width 21 height 21
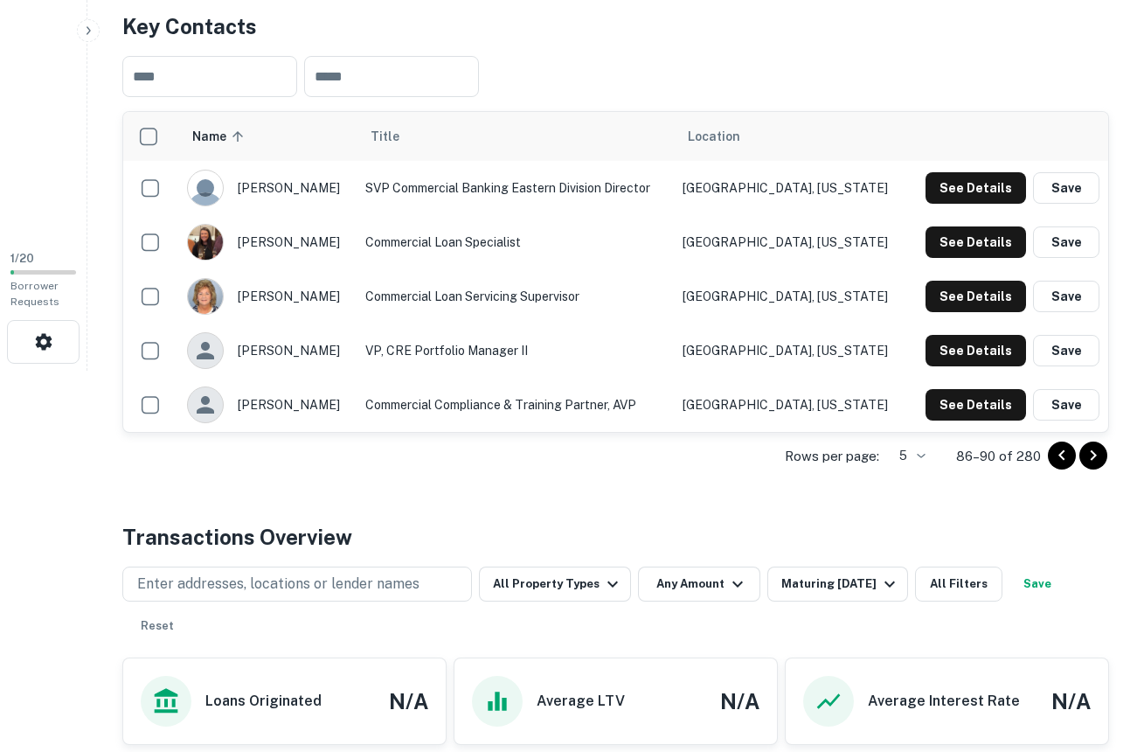
click at [1096, 457] on icon "Go to next page" at bounding box center [1093, 455] width 21 height 21
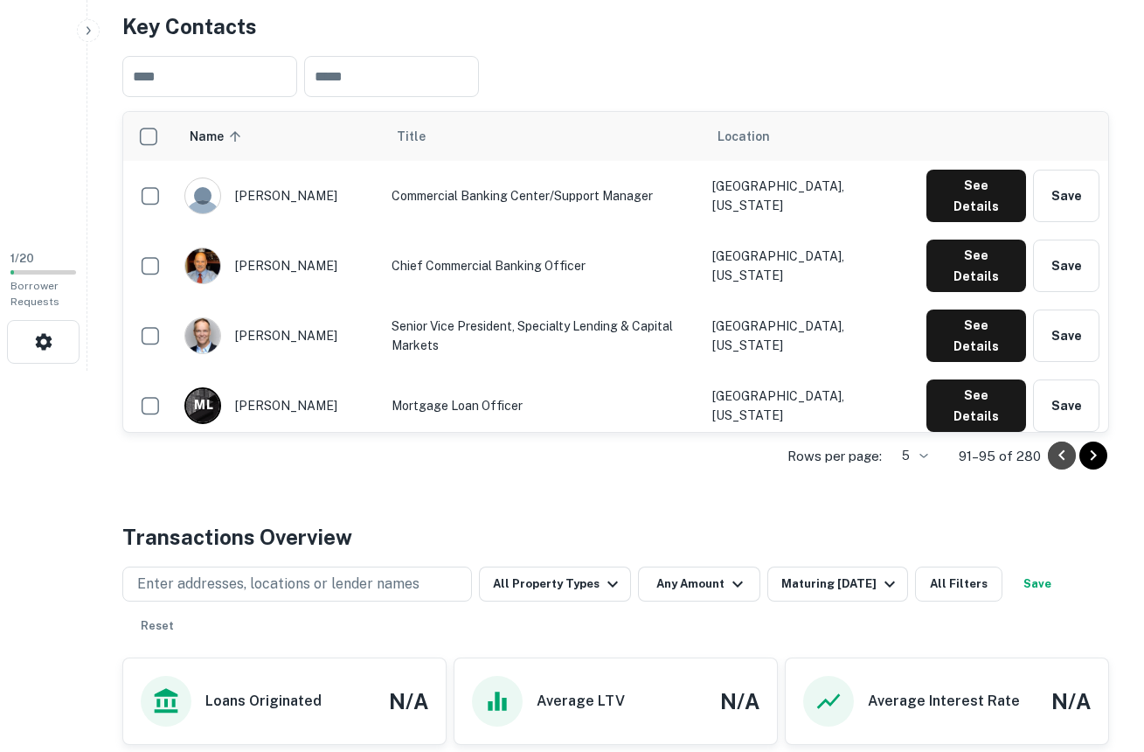
click at [1055, 454] on icon "Go to previous page" at bounding box center [1061, 455] width 21 height 21
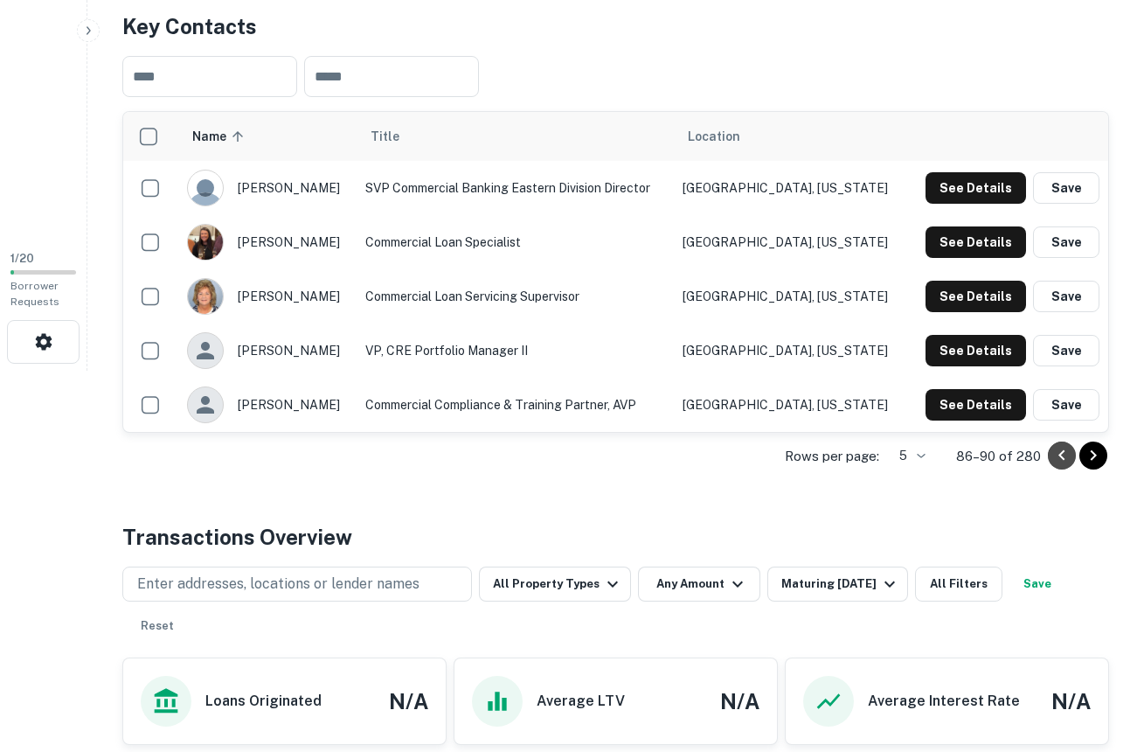
click at [1055, 454] on icon "Go to previous page" at bounding box center [1061, 455] width 21 height 21
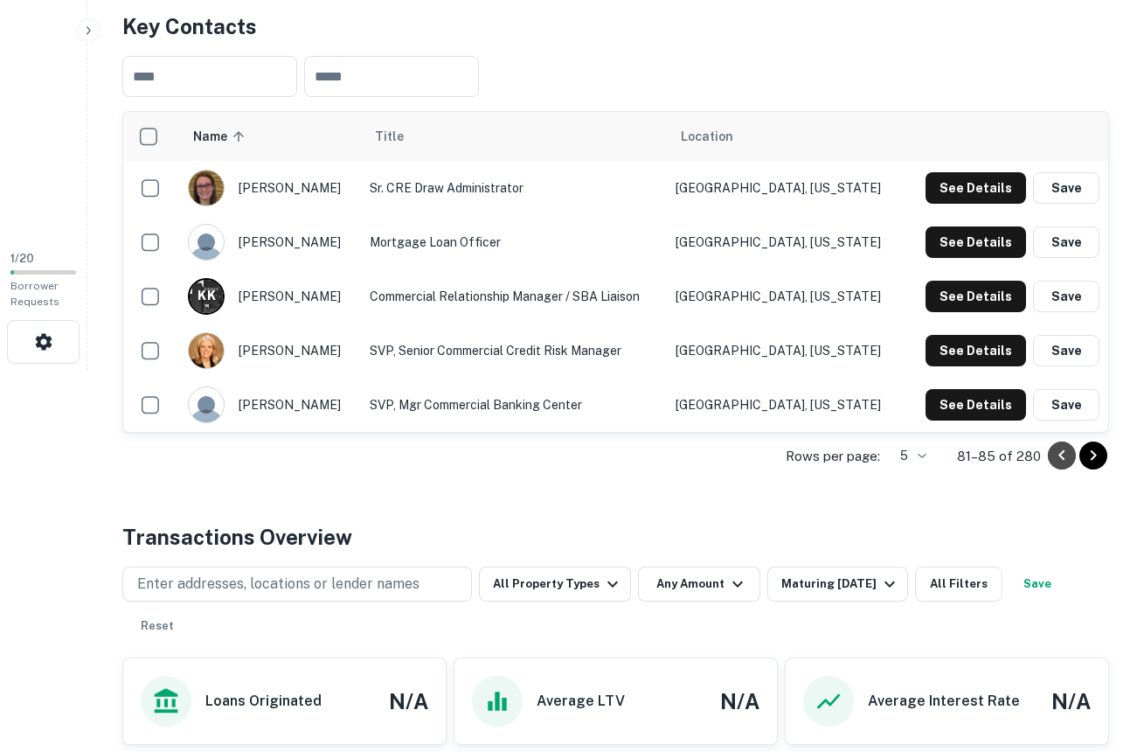
click at [1055, 454] on icon "Go to previous page" at bounding box center [1061, 455] width 21 height 21
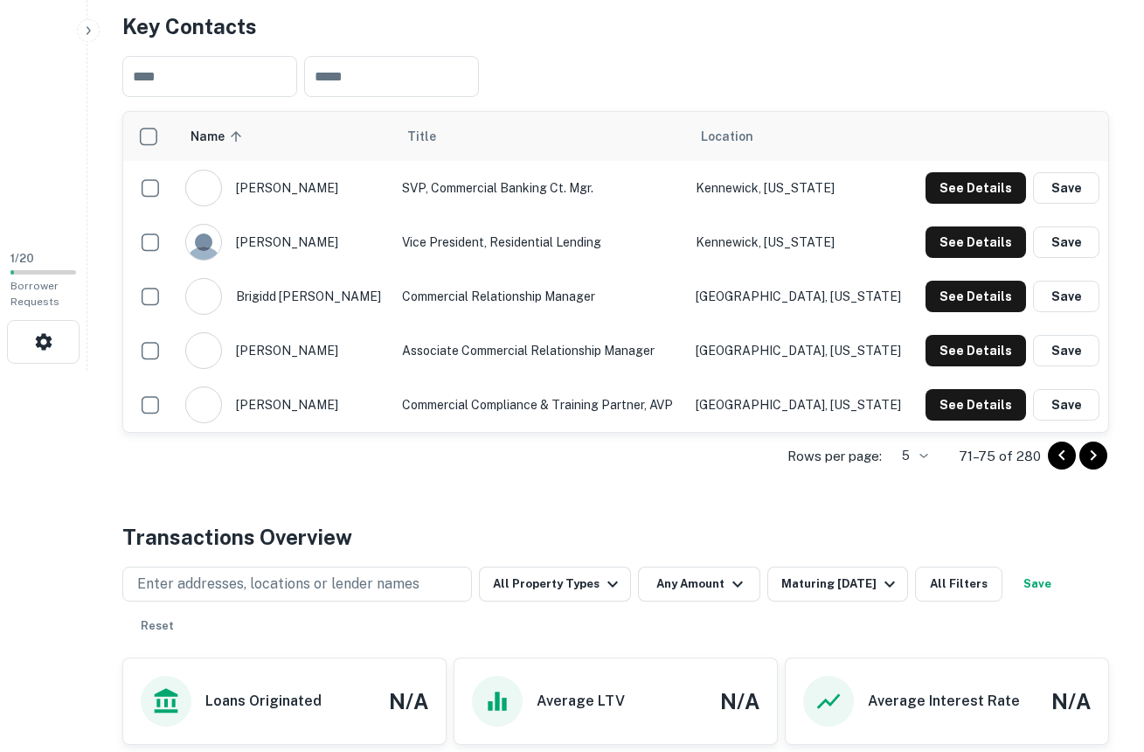
click at [1055, 454] on icon "Go to previous page" at bounding box center [1061, 455] width 21 height 21
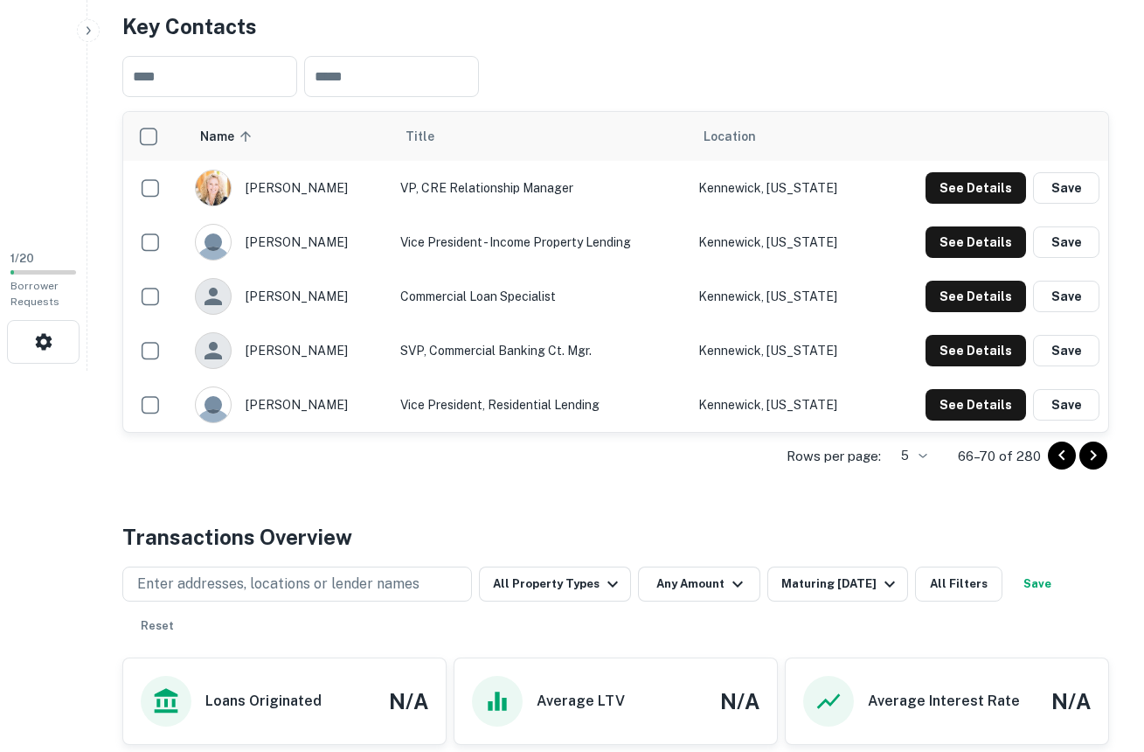
click at [1055, 454] on icon "Go to previous page" at bounding box center [1061, 455] width 21 height 21
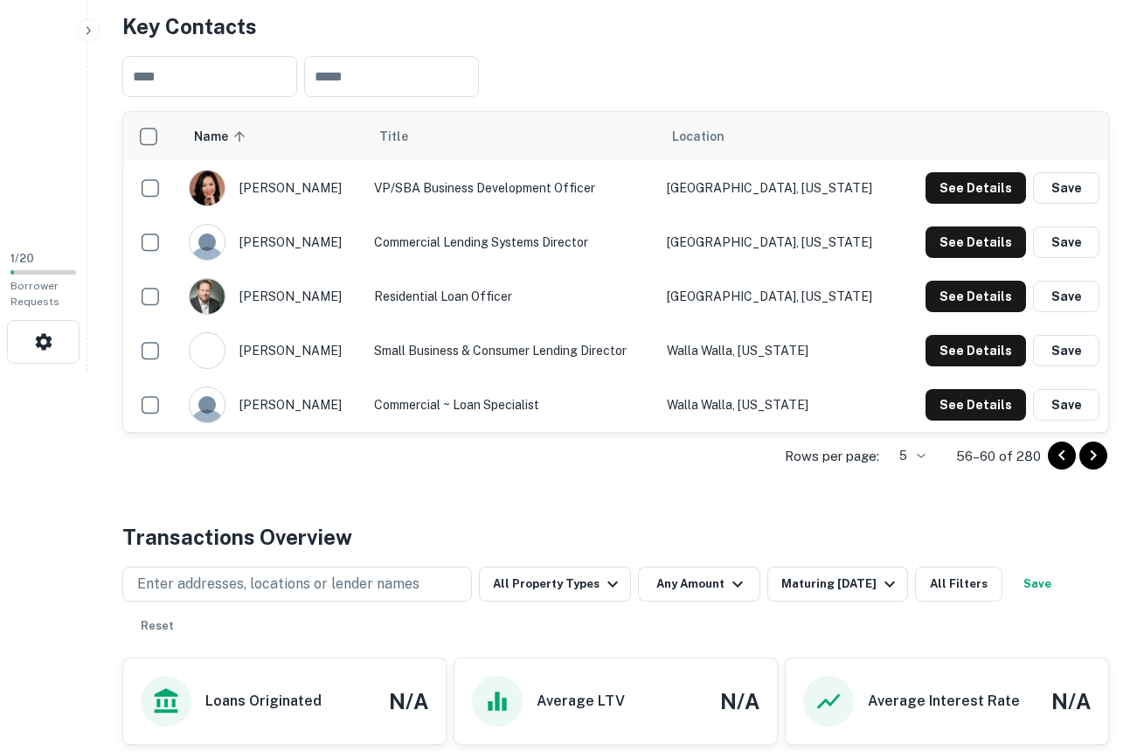
click at [1055, 454] on icon "Go to previous page" at bounding box center [1061, 455] width 21 height 21
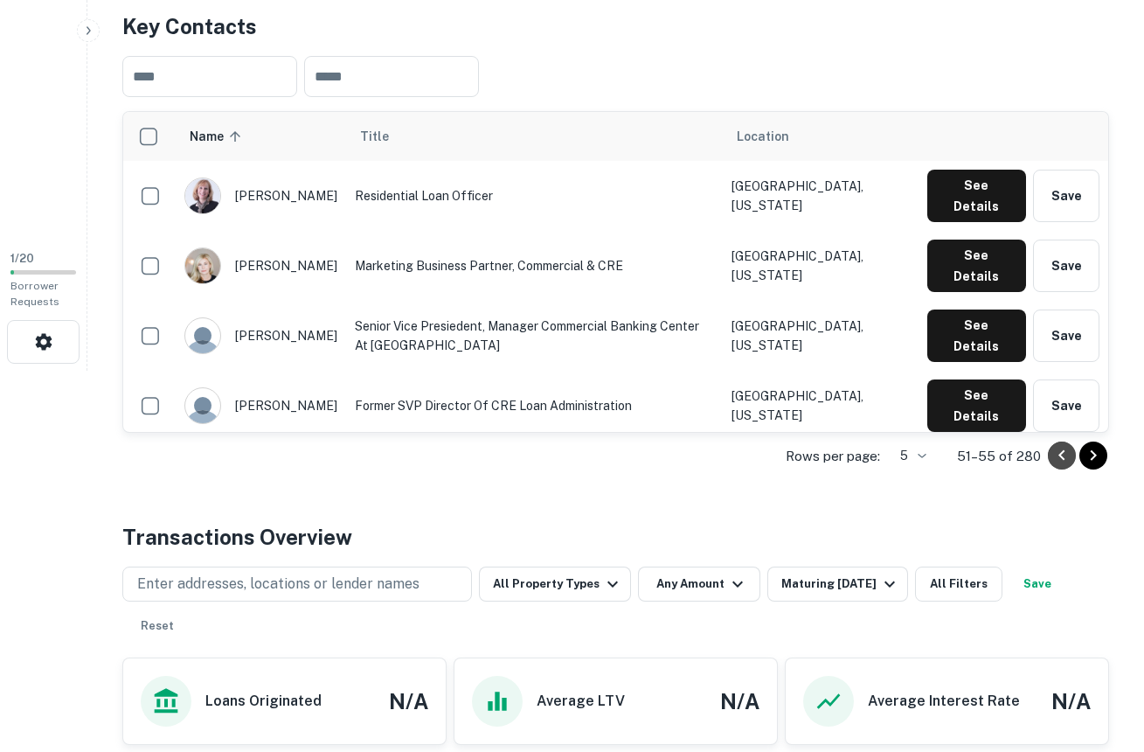
click at [1055, 454] on icon "Go to previous page" at bounding box center [1061, 455] width 21 height 21
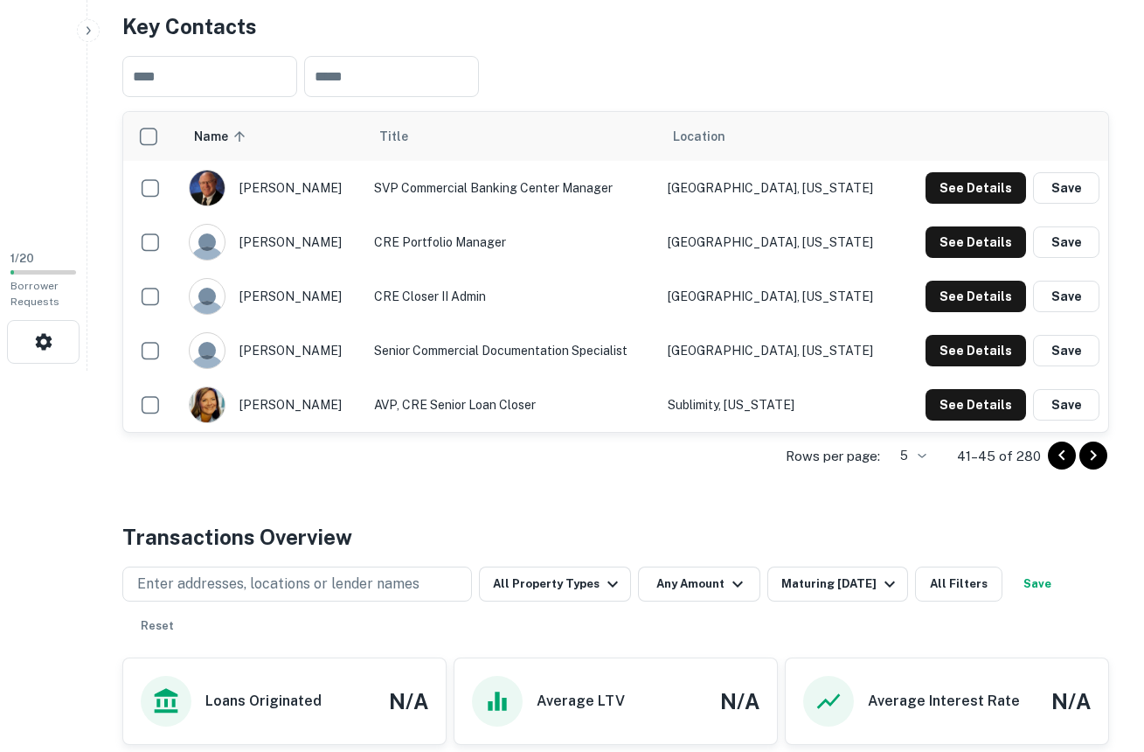
click at [1055, 454] on icon "Go to previous page" at bounding box center [1061, 455] width 21 height 21
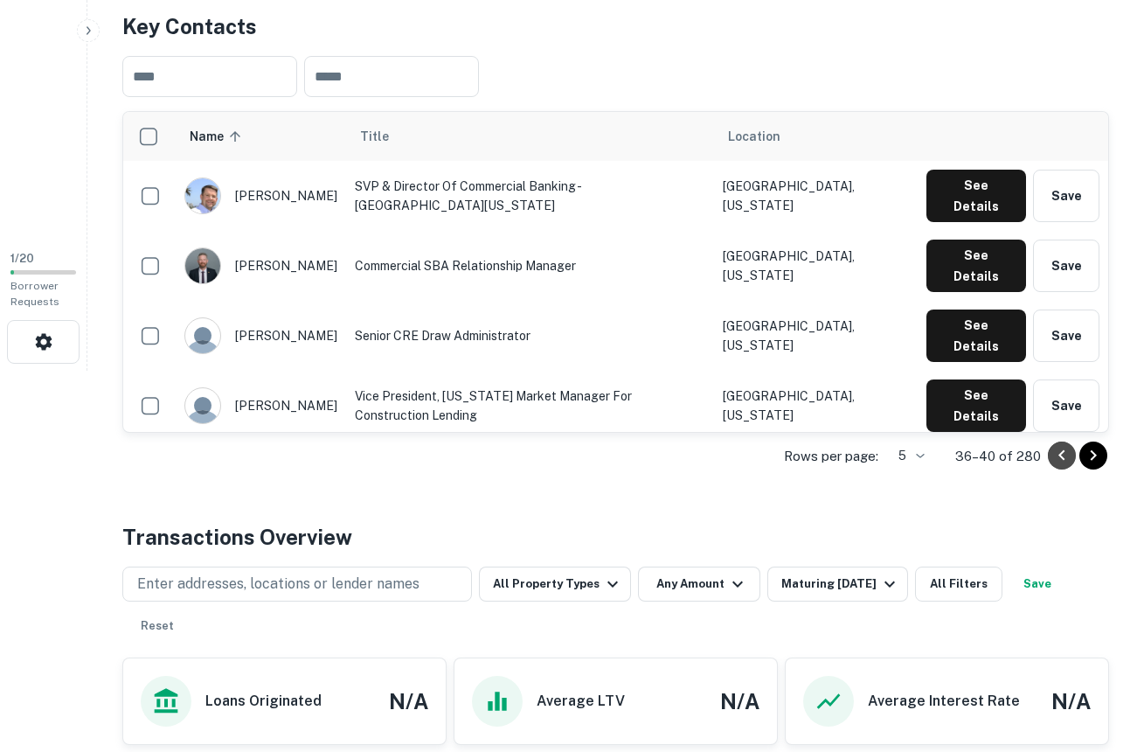
click at [1055, 454] on icon "Go to previous page" at bounding box center [1061, 455] width 21 height 21
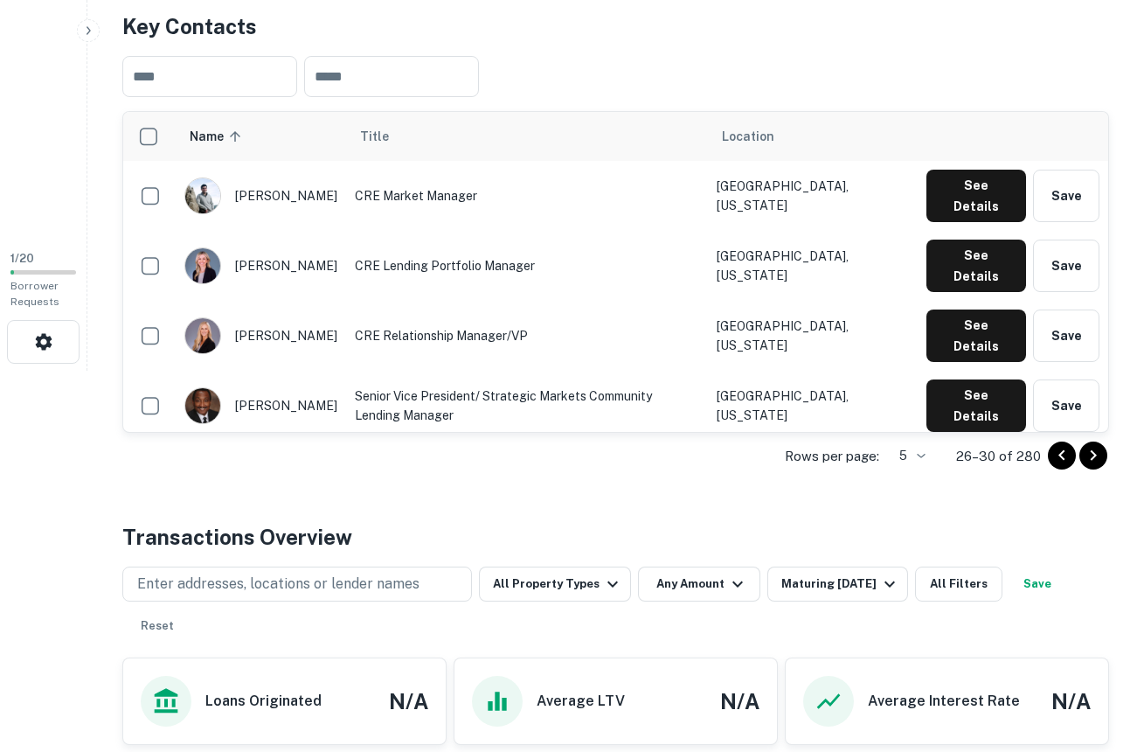
click at [1055, 454] on icon "Go to previous page" at bounding box center [1061, 455] width 21 height 21
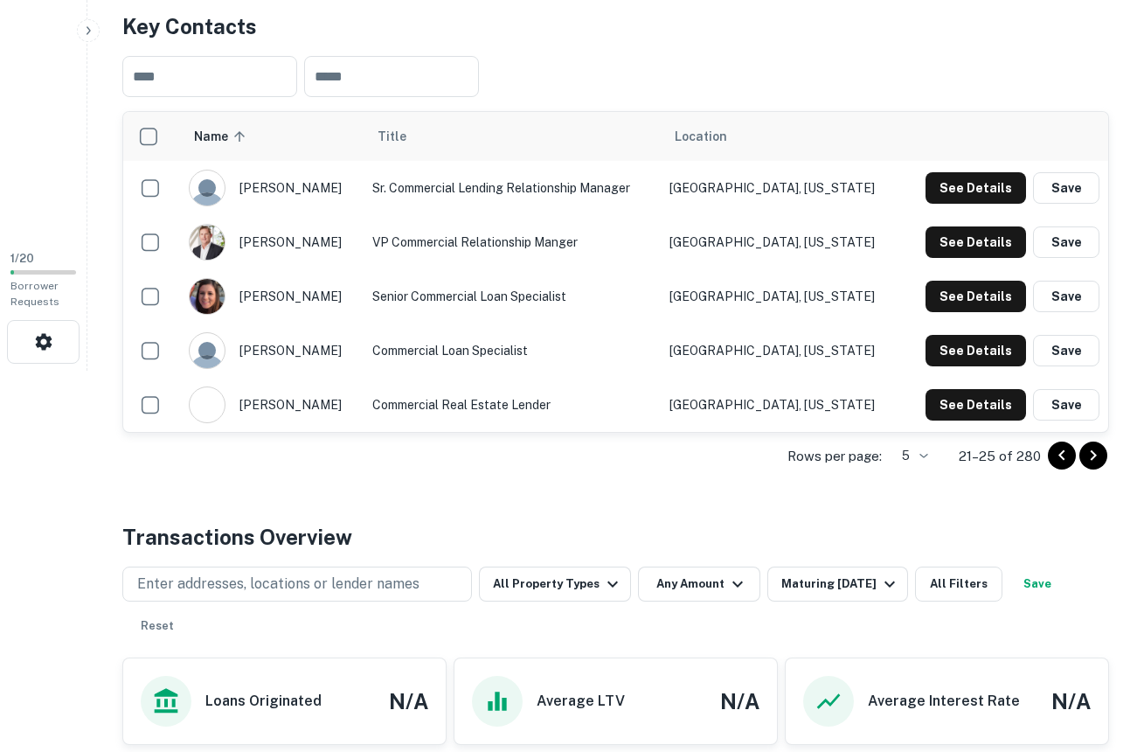
click at [1055, 454] on icon "Go to previous page" at bounding box center [1061, 455] width 21 height 21
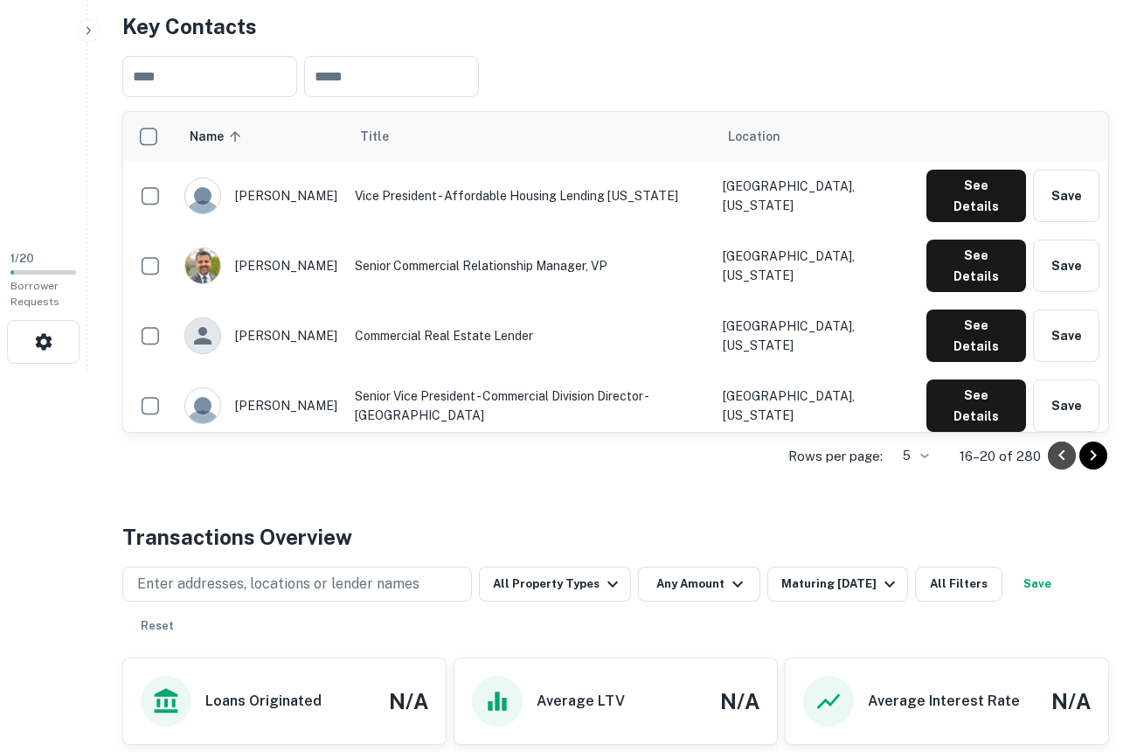
click at [1055, 454] on icon "Go to previous page" at bounding box center [1061, 455] width 21 height 21
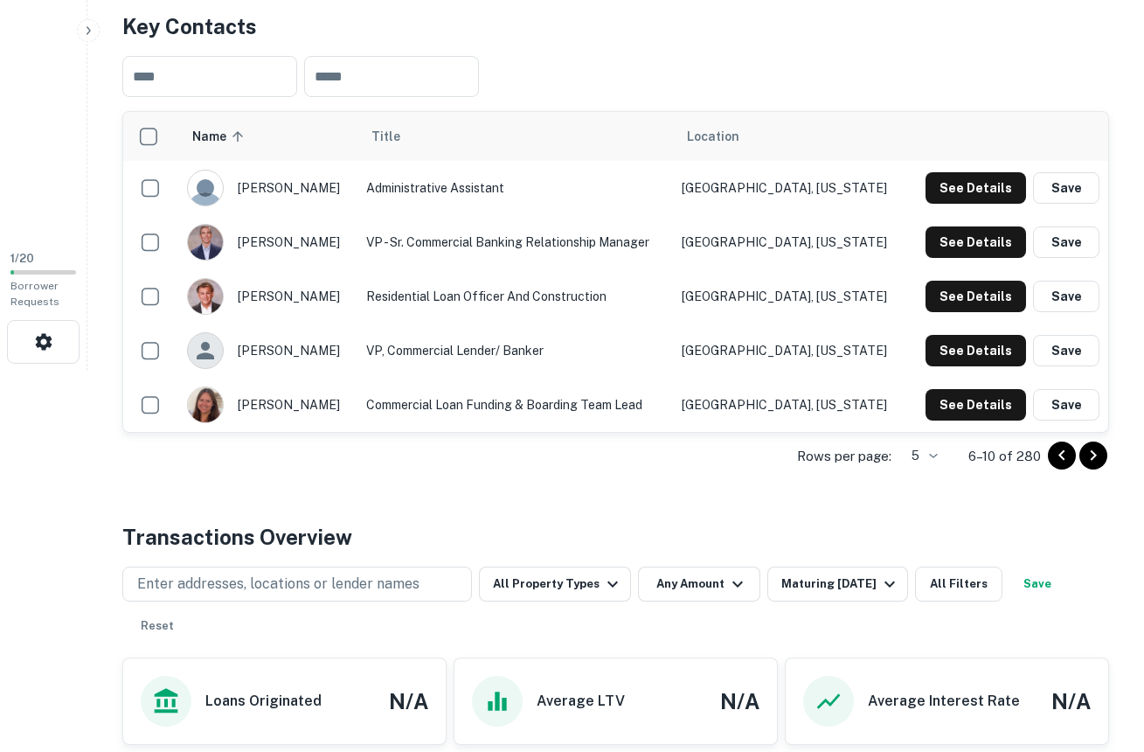
click at [1055, 454] on icon "Go to previous page" at bounding box center [1061, 455] width 21 height 21
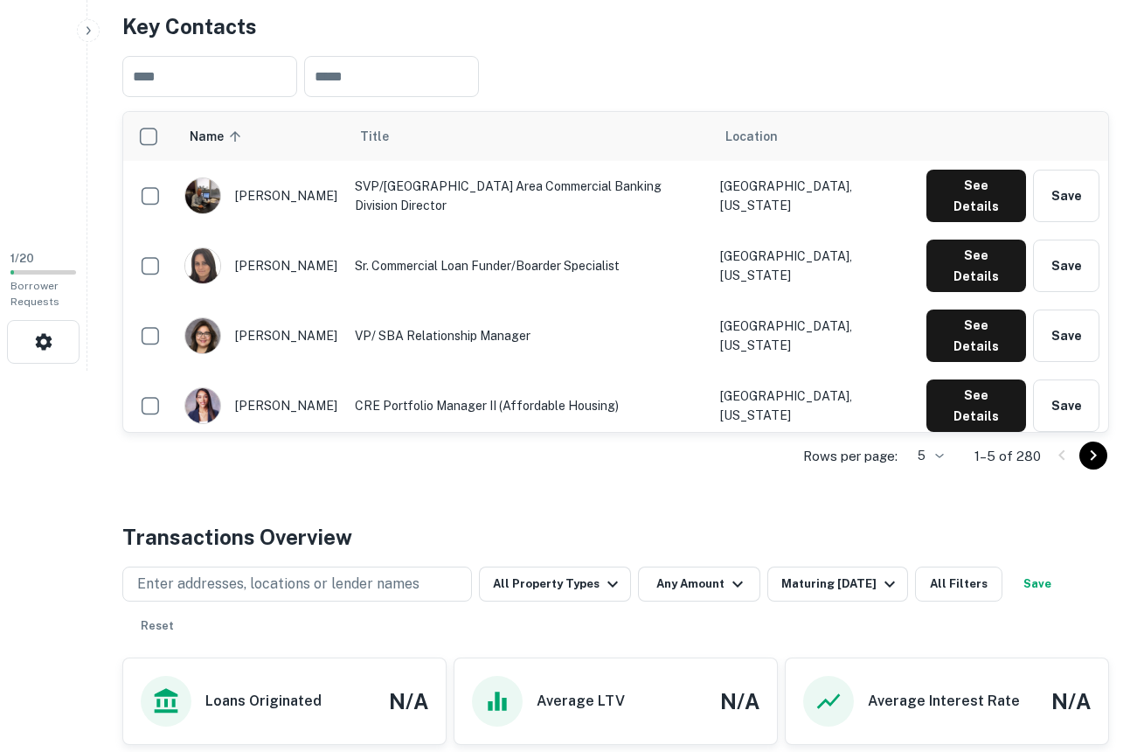
click at [1055, 454] on div at bounding box center [1077, 455] width 59 height 28
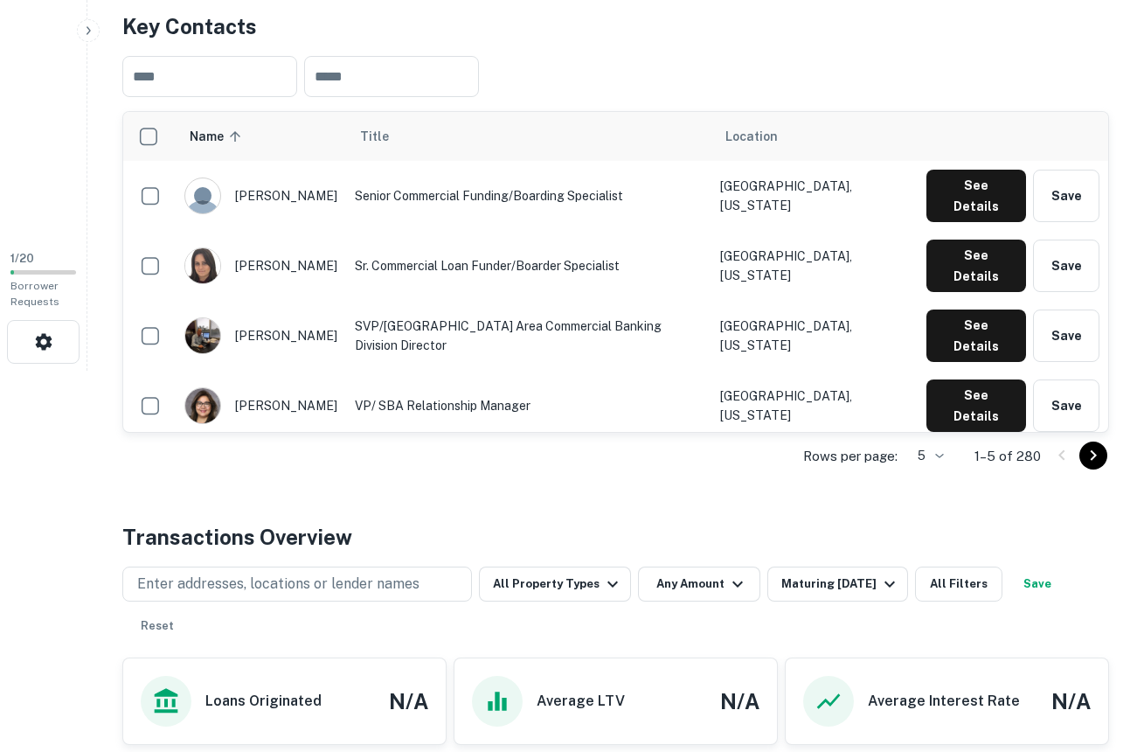
click at [1095, 454] on icon "Go to next page" at bounding box center [1094, 455] width 6 height 10
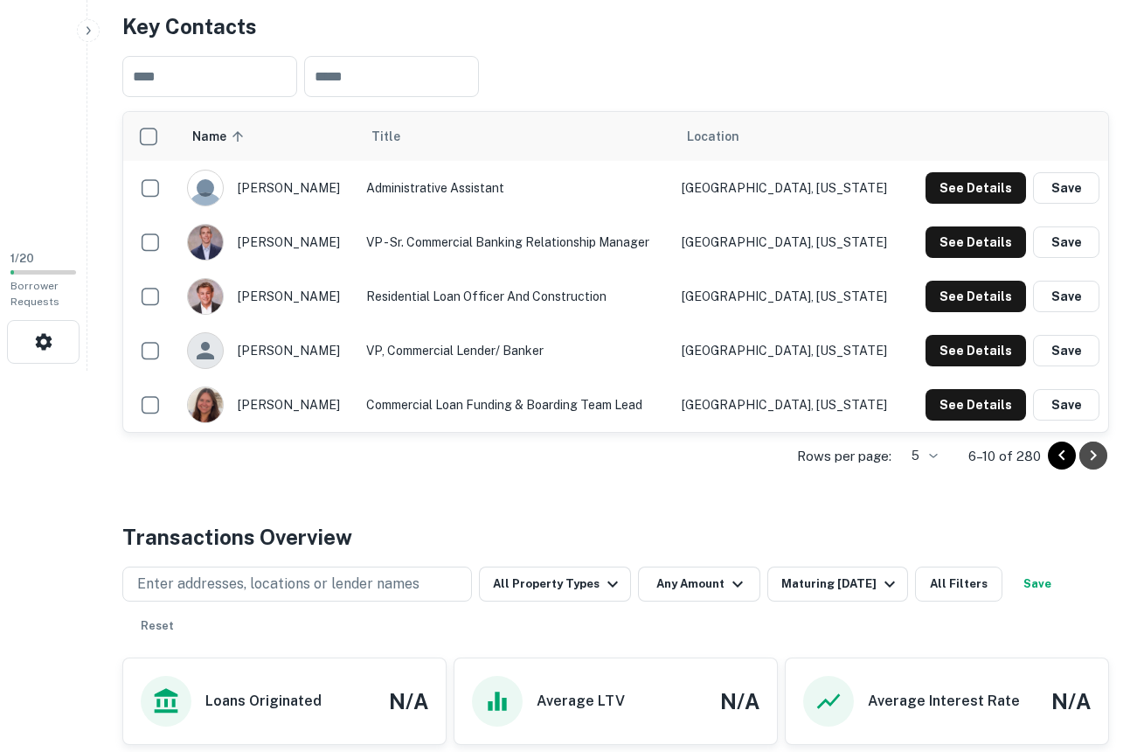
click at [1095, 454] on icon "Go to next page" at bounding box center [1094, 455] width 6 height 10
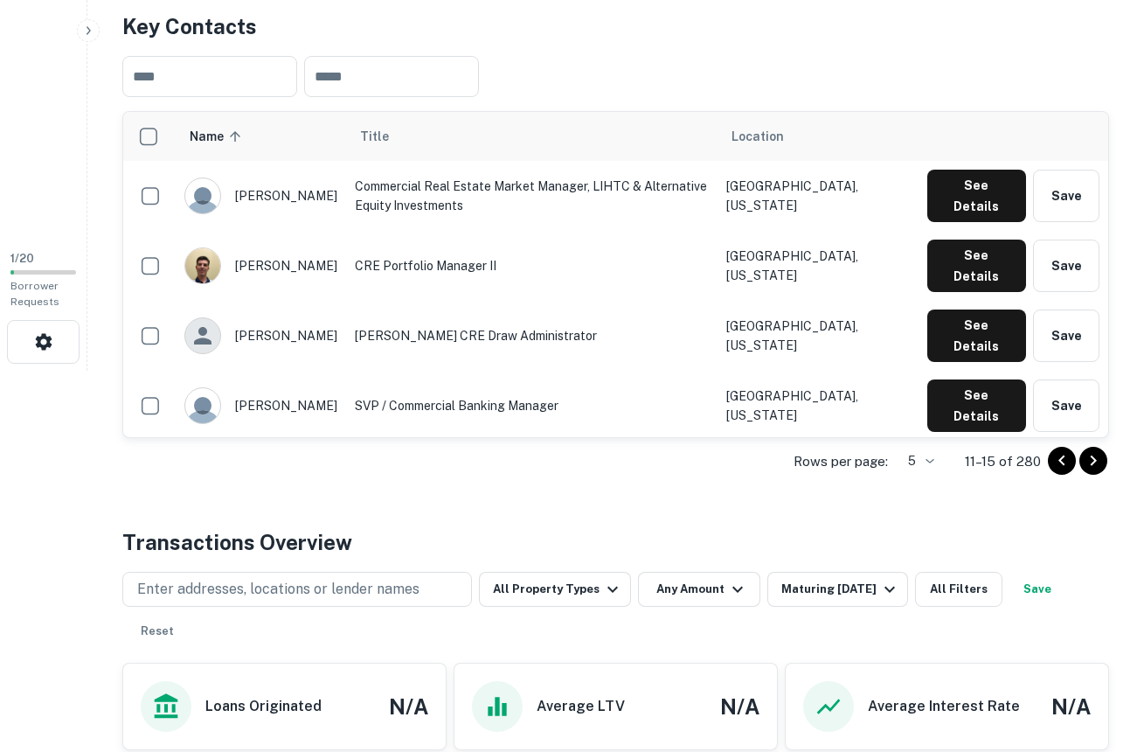
click at [1095, 454] on icon "Go to next page" at bounding box center [1093, 460] width 21 height 21
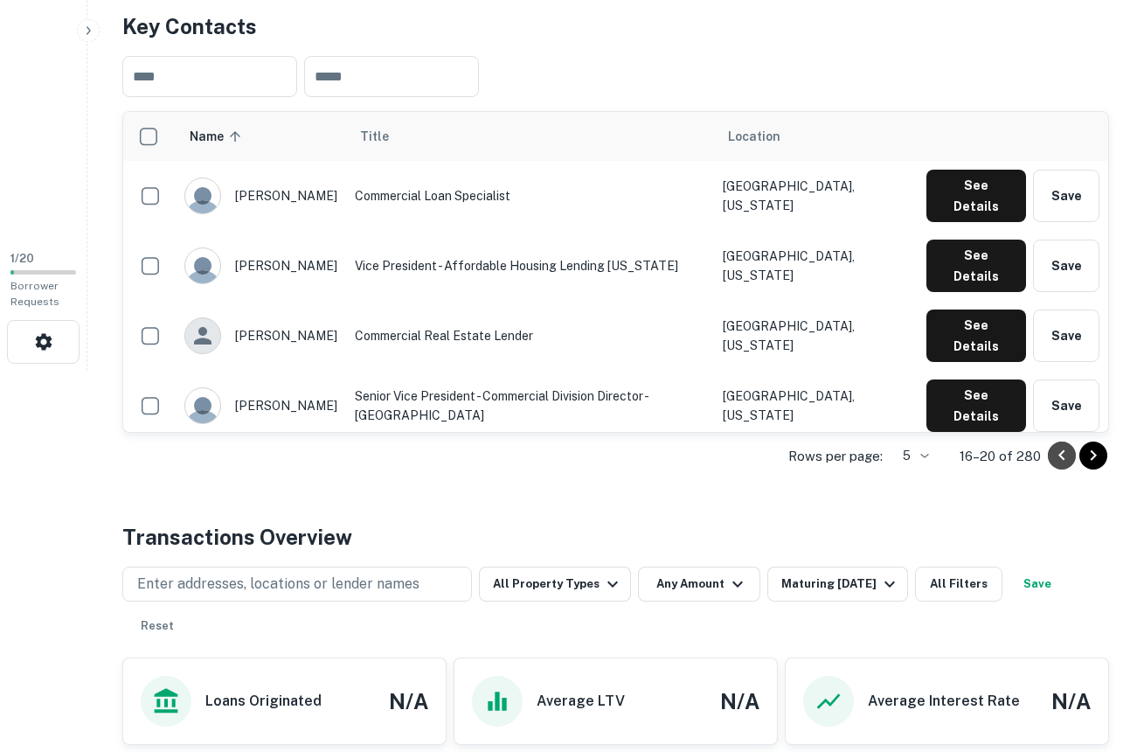
click at [1063, 447] on icon "Go to previous page" at bounding box center [1061, 455] width 21 height 21
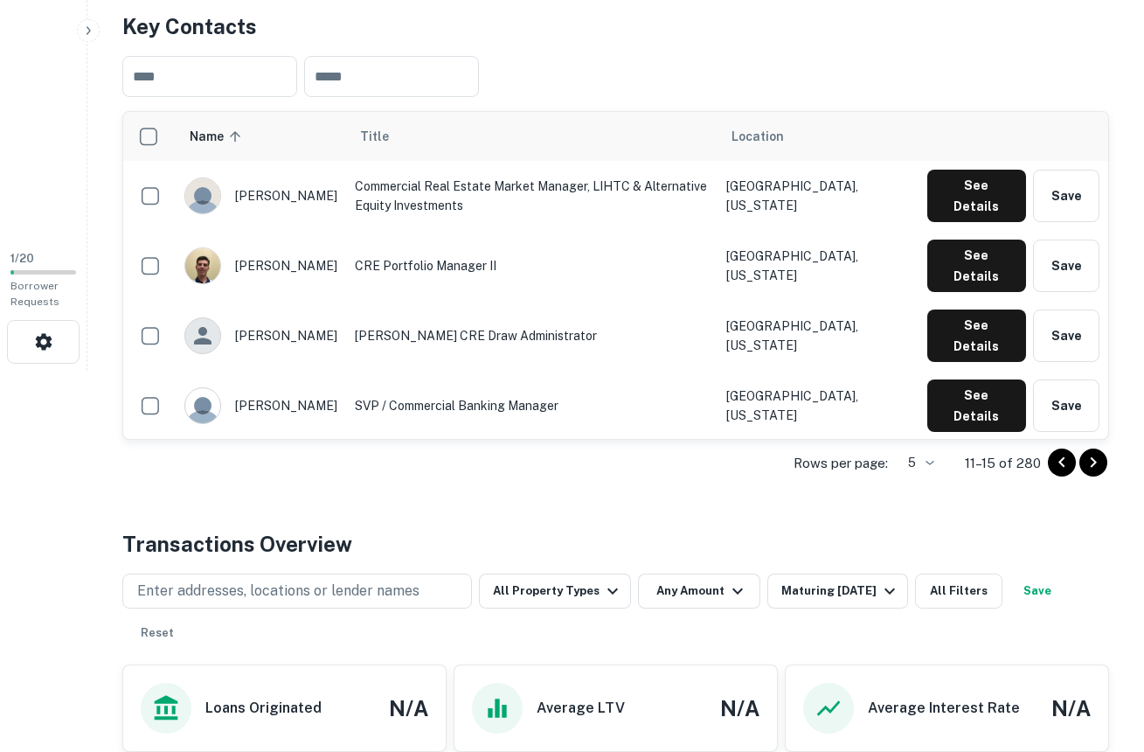
click at [1063, 448] on button "Go to previous page" at bounding box center [1062, 462] width 28 height 28
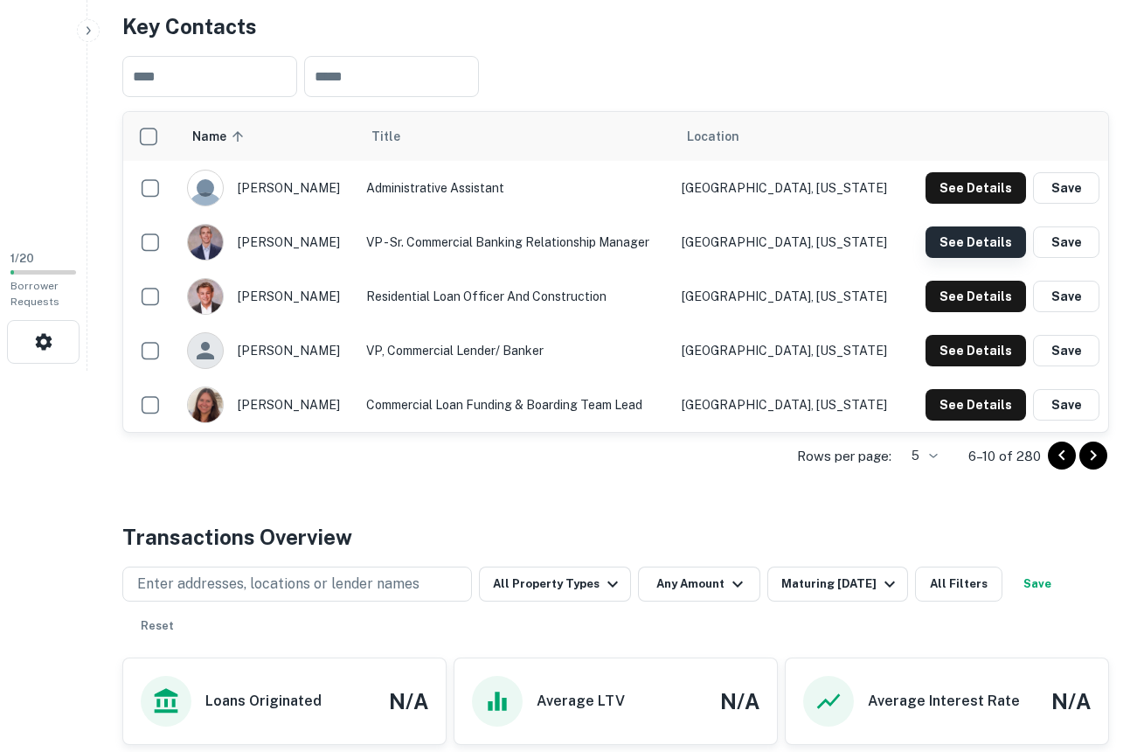
click at [957, 239] on button "See Details" at bounding box center [976, 241] width 101 height 31
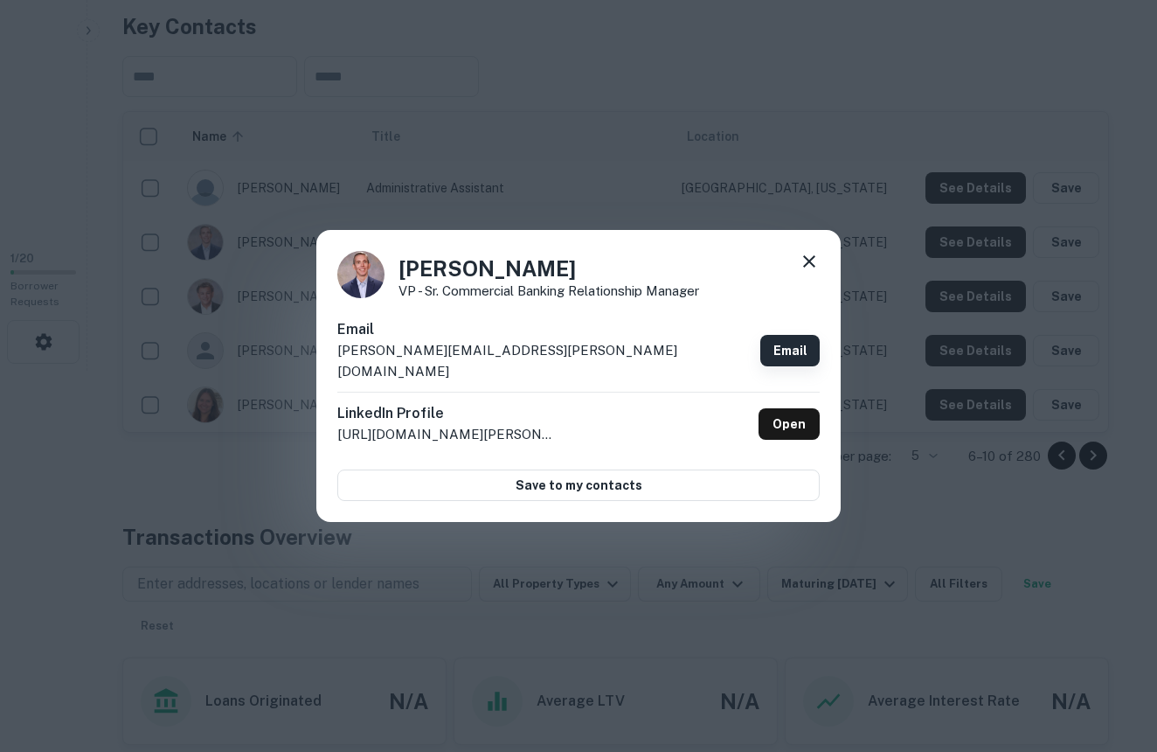
click at [785, 345] on link "Email" at bounding box center [789, 350] width 59 height 31
click at [811, 267] on icon at bounding box center [809, 261] width 12 height 12
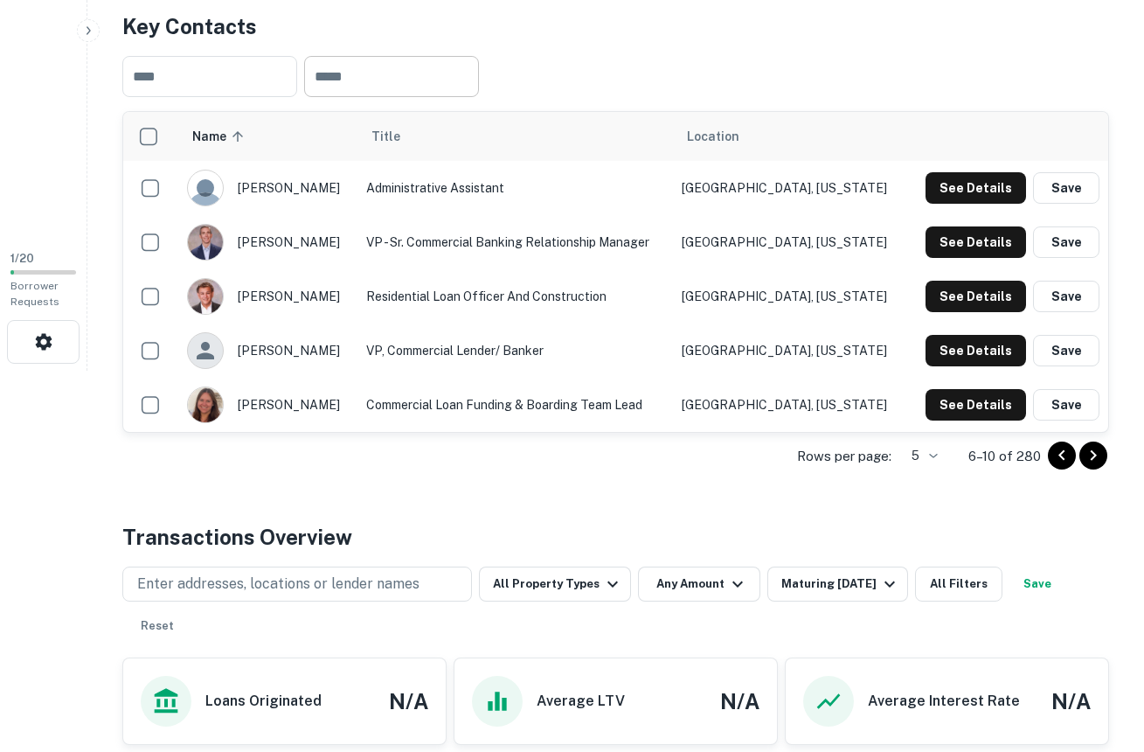
scroll to position [0, 0]
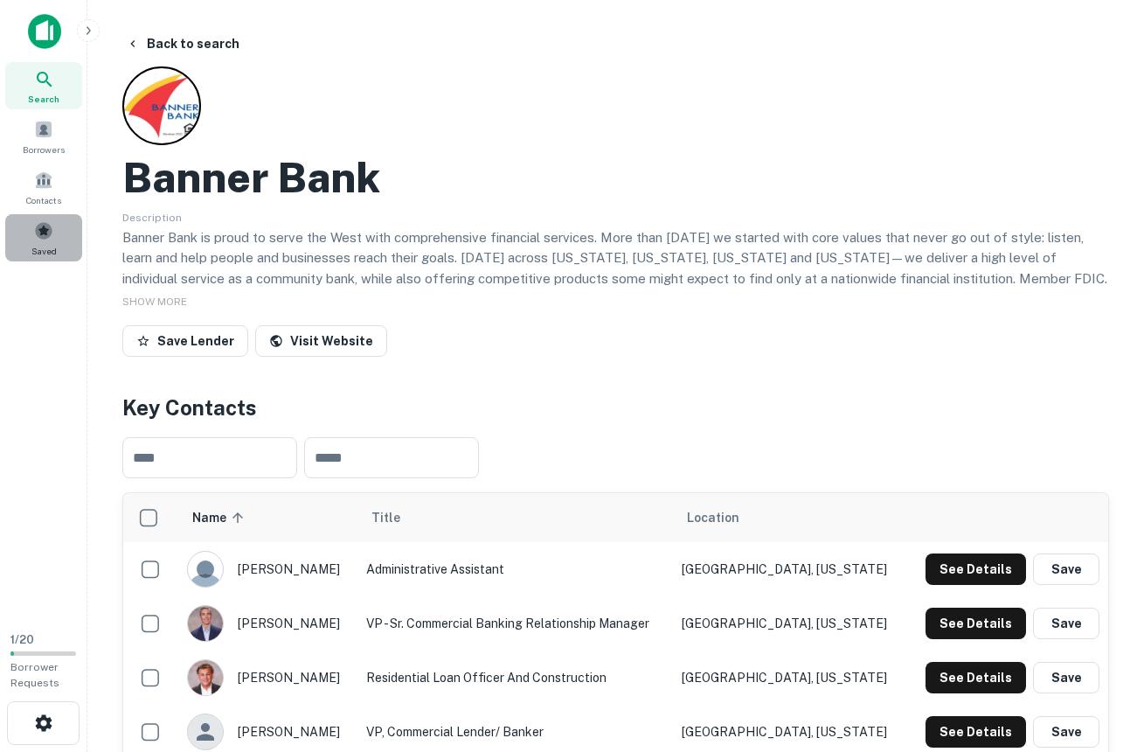
click at [51, 244] on span "Saved" at bounding box center [43, 251] width 25 height 14
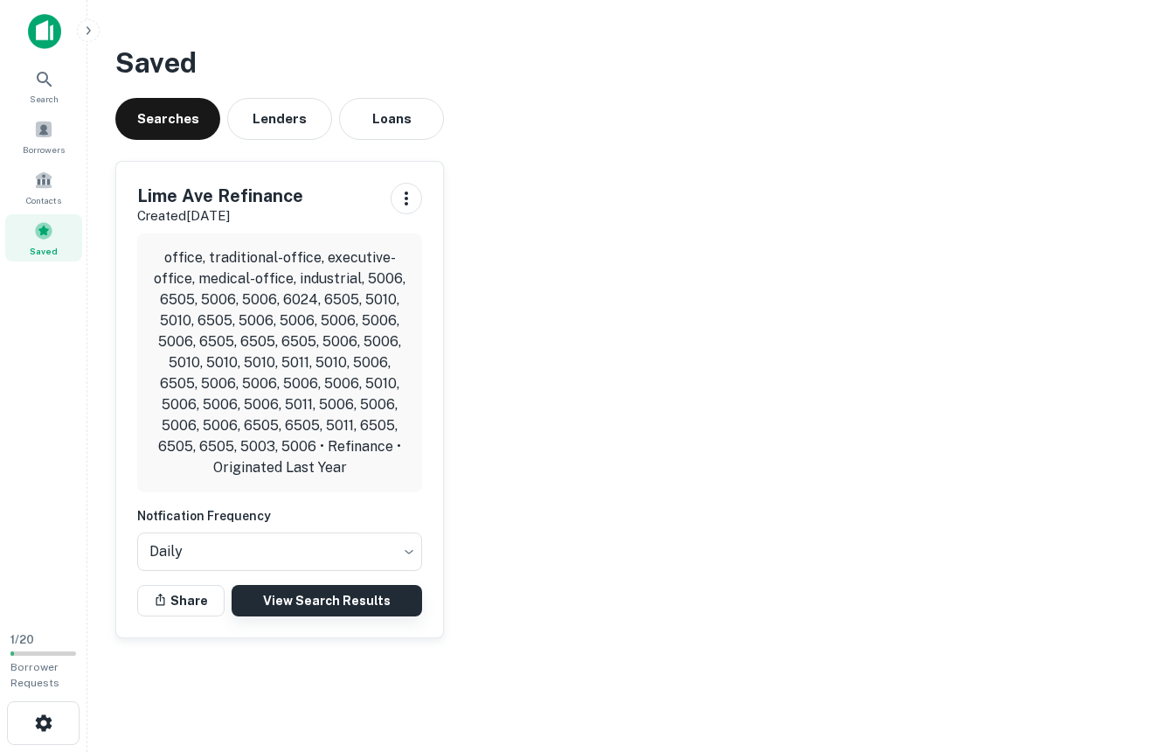
click at [329, 595] on link "View Search Results" at bounding box center [327, 600] width 191 height 31
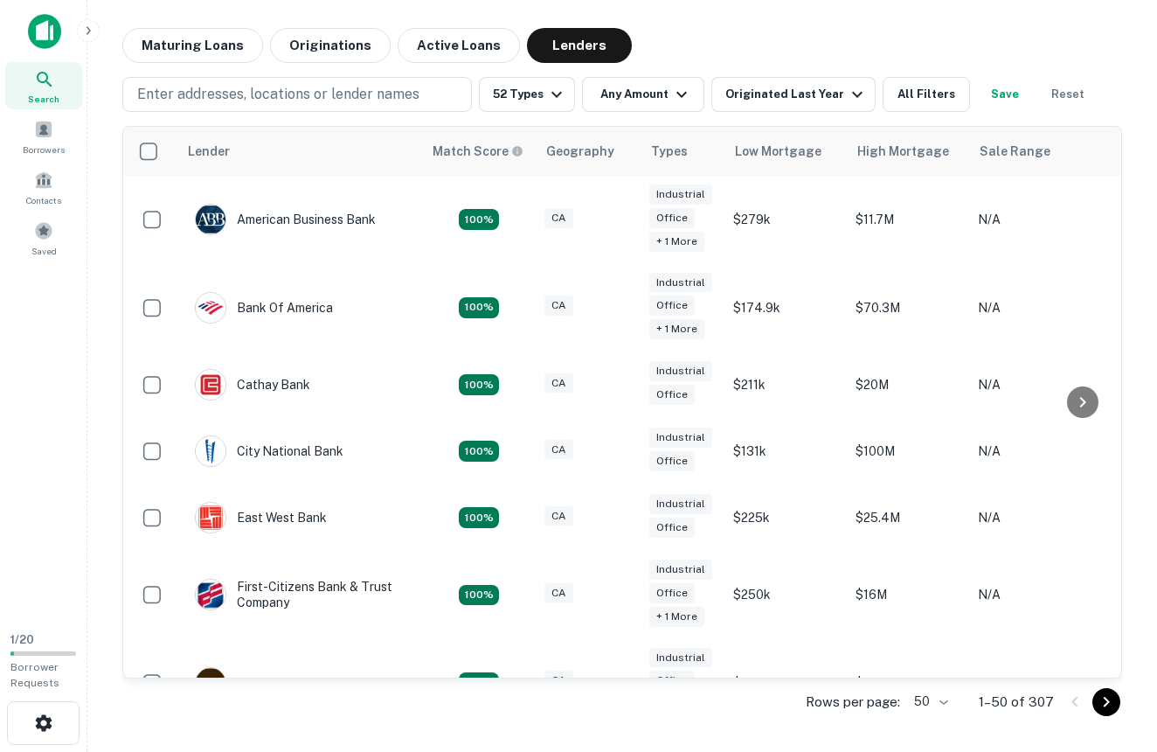
click at [1106, 703] on icon "Go to next page" at bounding box center [1107, 702] width 6 height 10
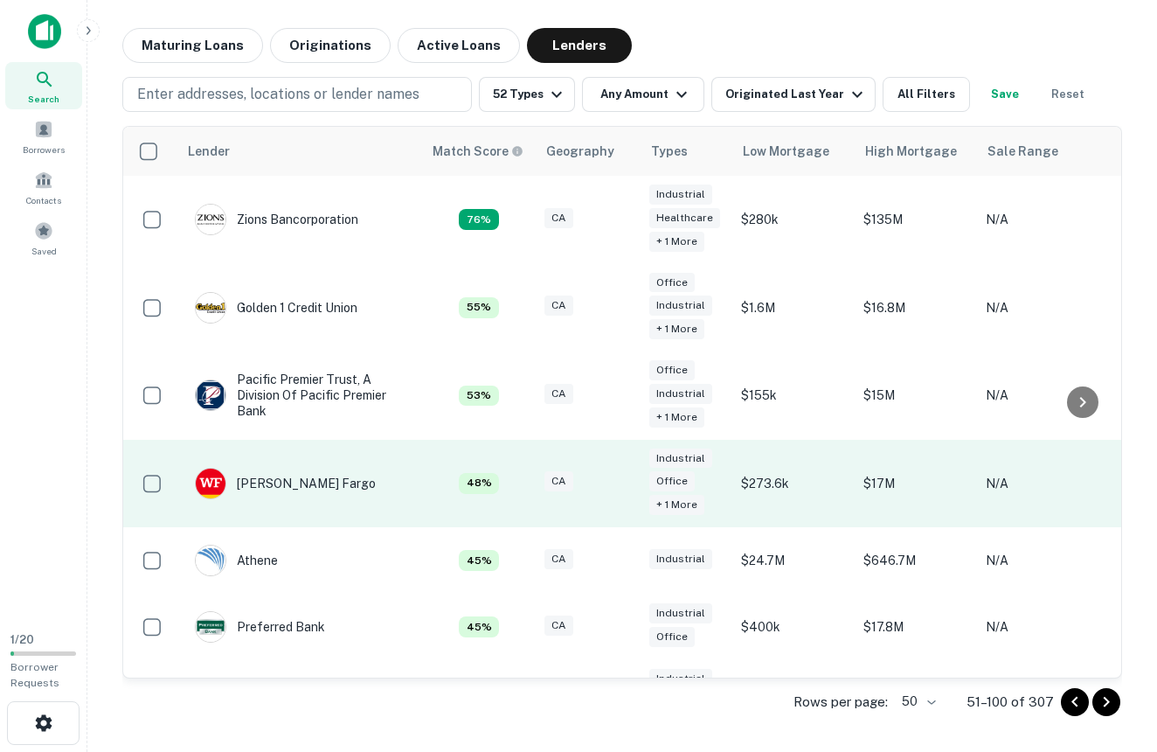
scroll to position [310, 0]
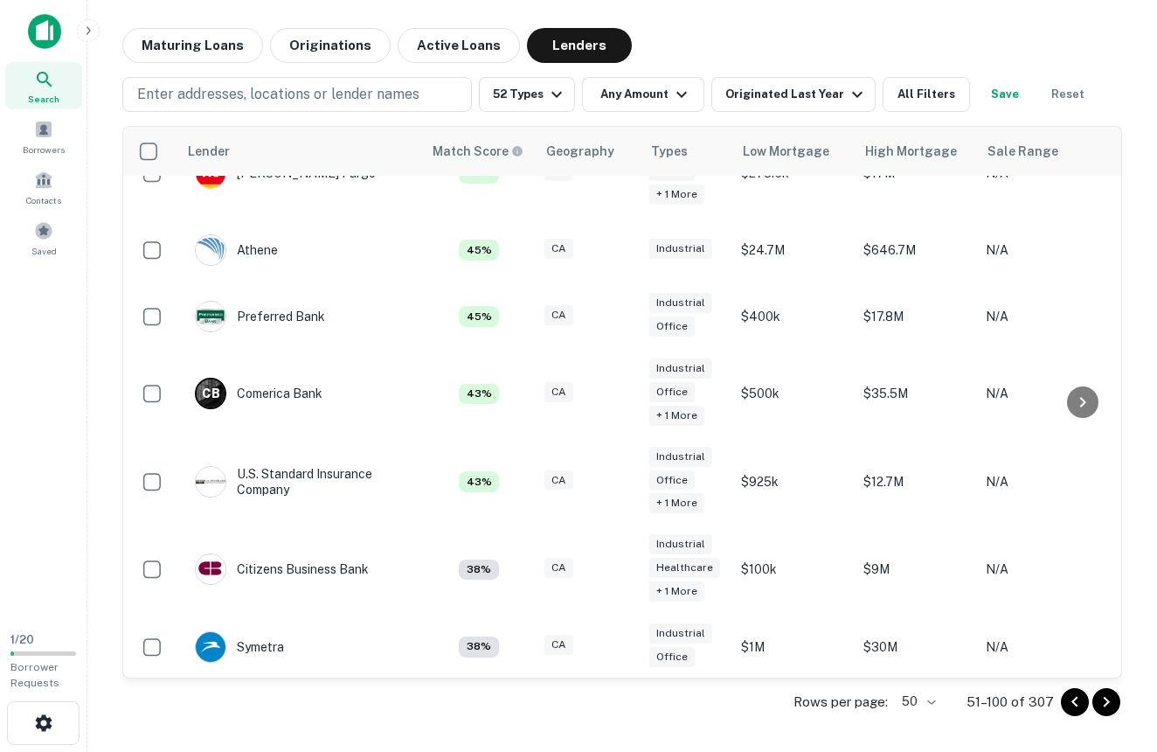
click at [1100, 697] on icon "Go to next page" at bounding box center [1106, 701] width 21 height 21
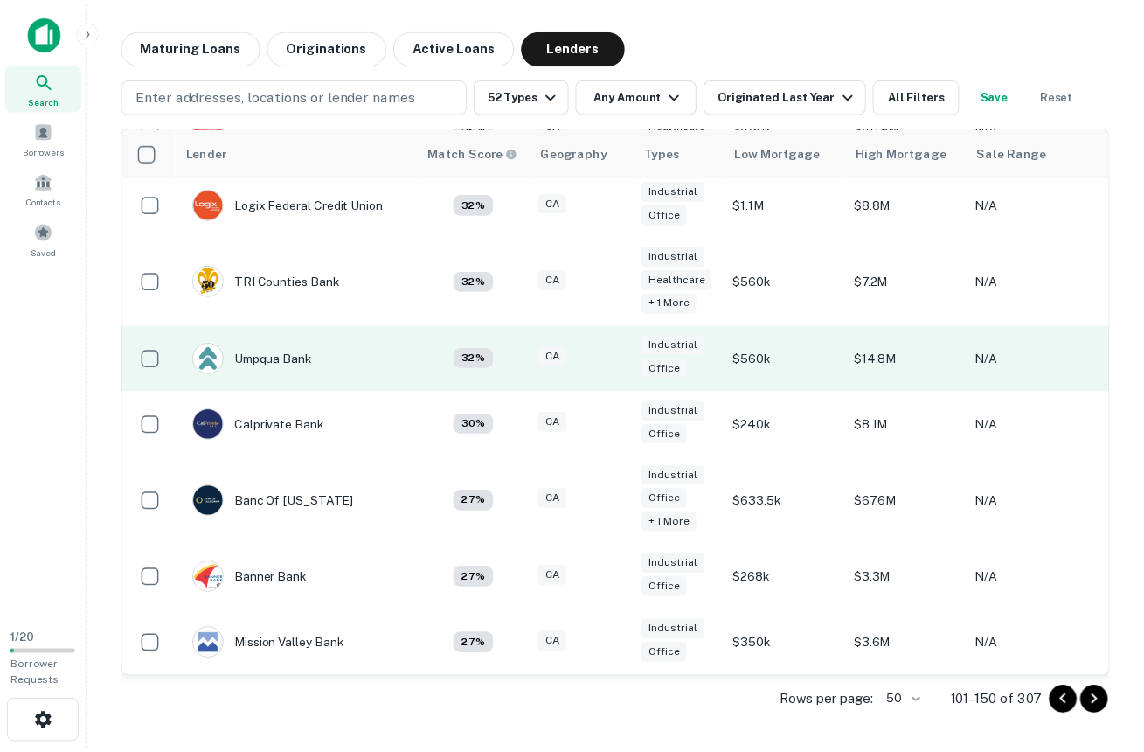
scroll to position [253, 0]
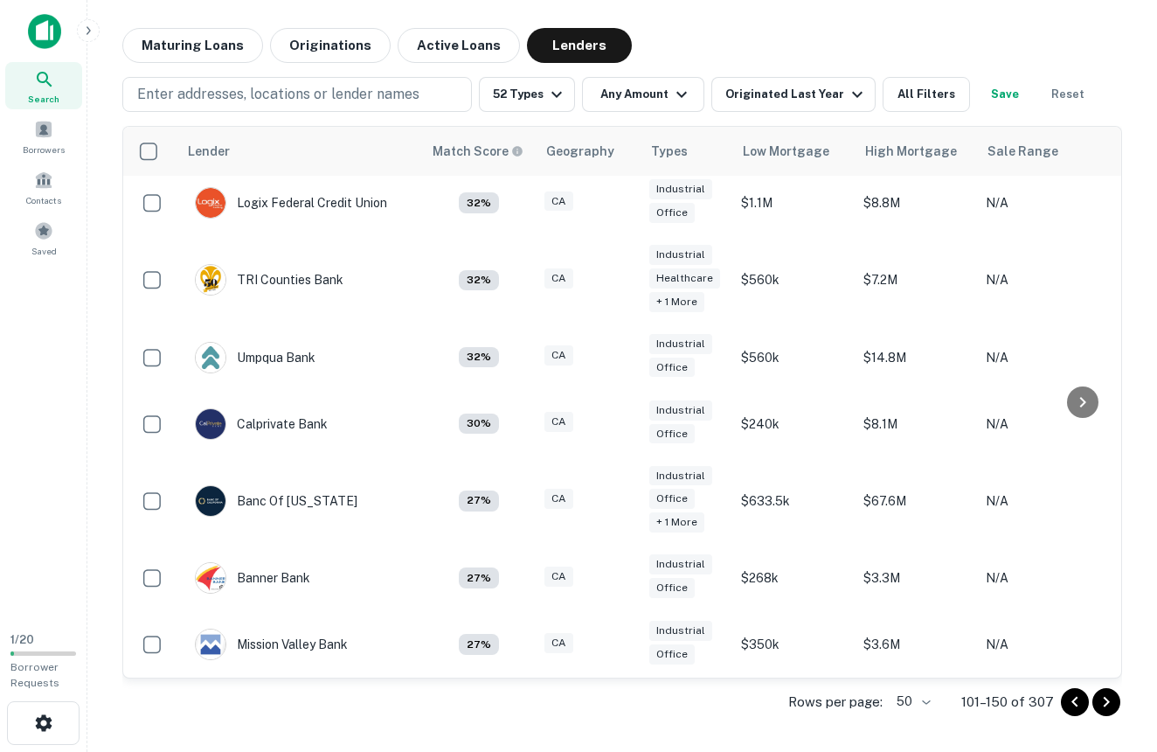
click at [45, 24] on img at bounding box center [44, 31] width 33 height 35
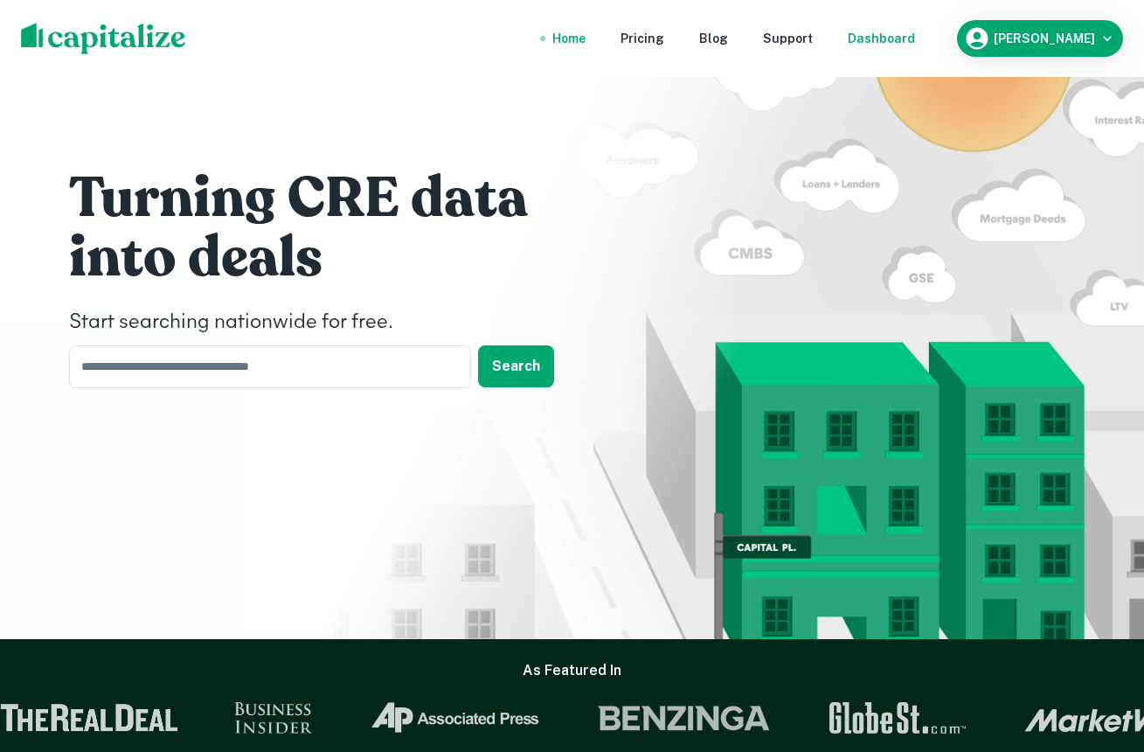
click at [892, 36] on div "Dashboard" at bounding box center [881, 38] width 67 height 19
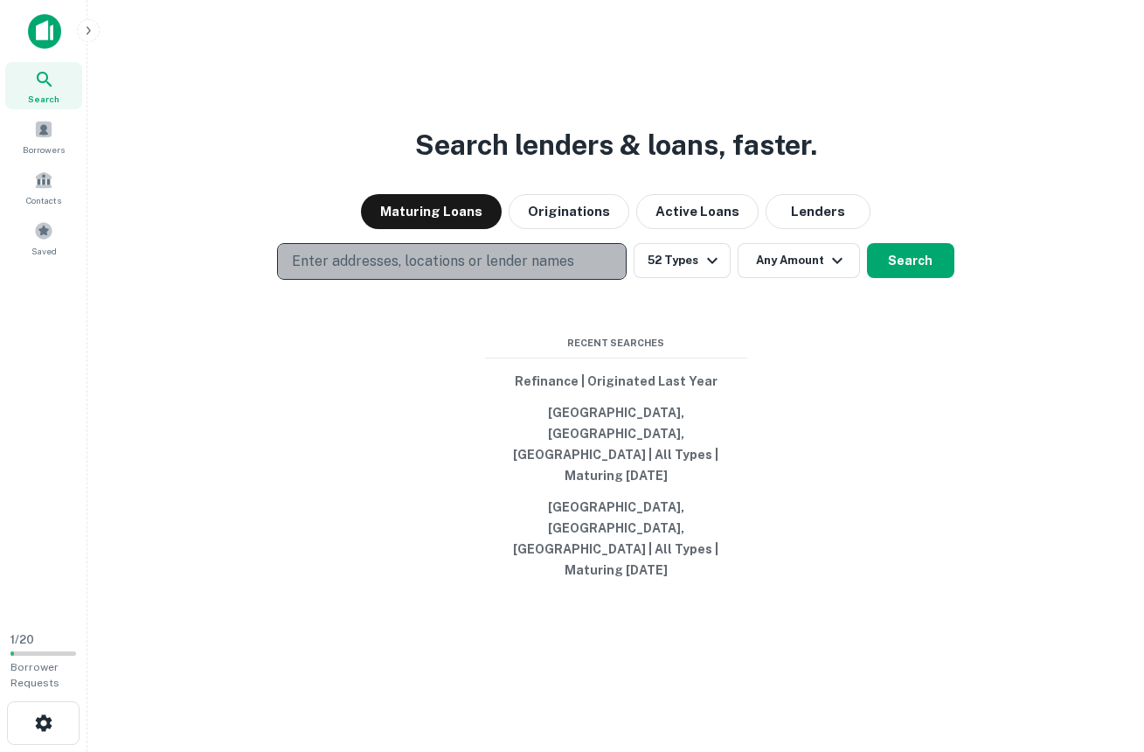
click at [531, 272] on p "Enter addresses, locations or lender names" at bounding box center [433, 261] width 282 height 21
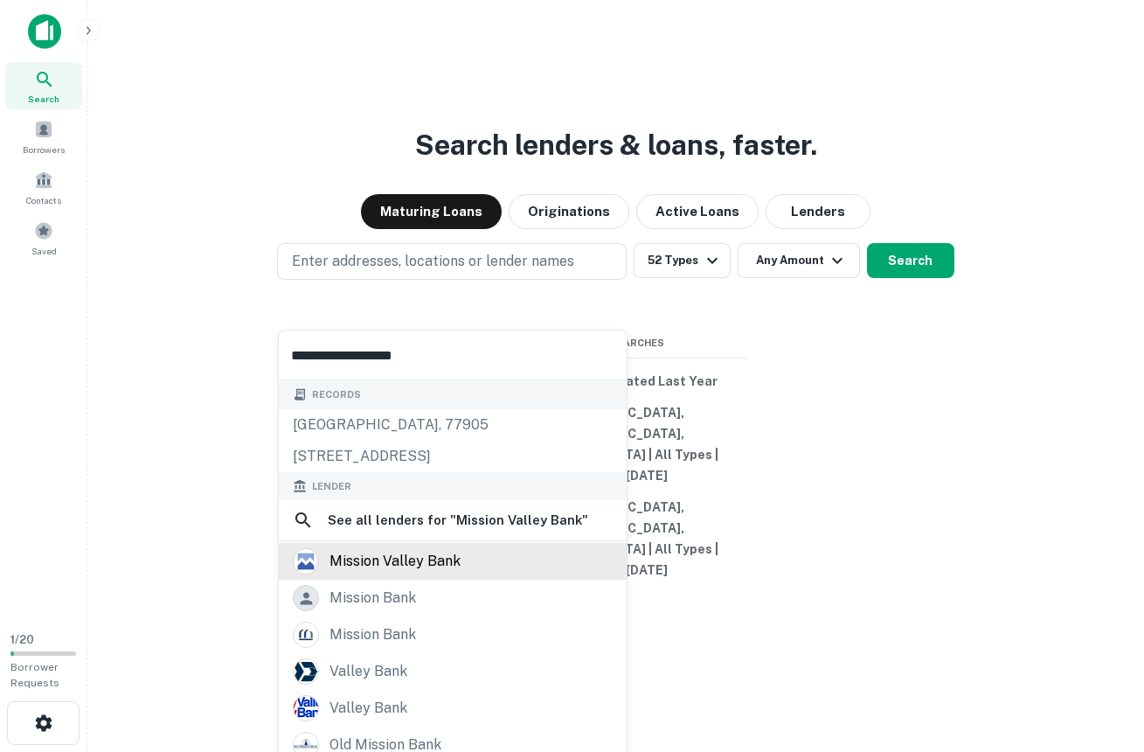
type input "**********"
click at [428, 558] on div "mission valley bank" at bounding box center [394, 561] width 131 height 26
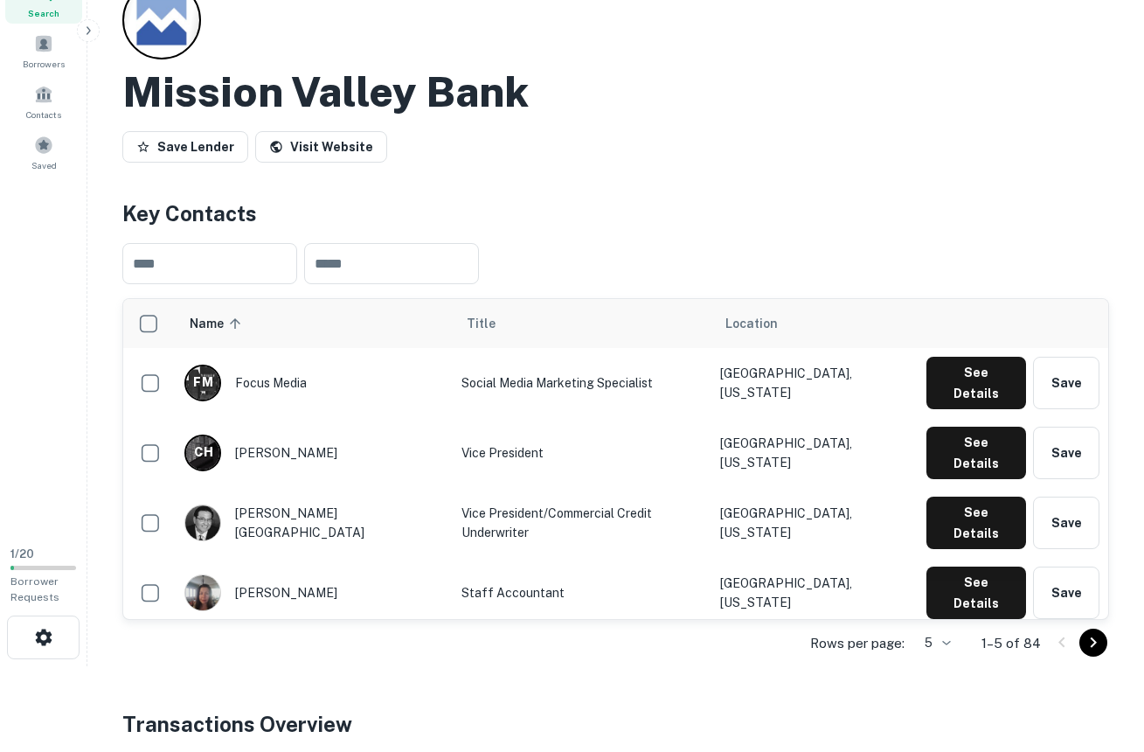
scroll to position [135, 0]
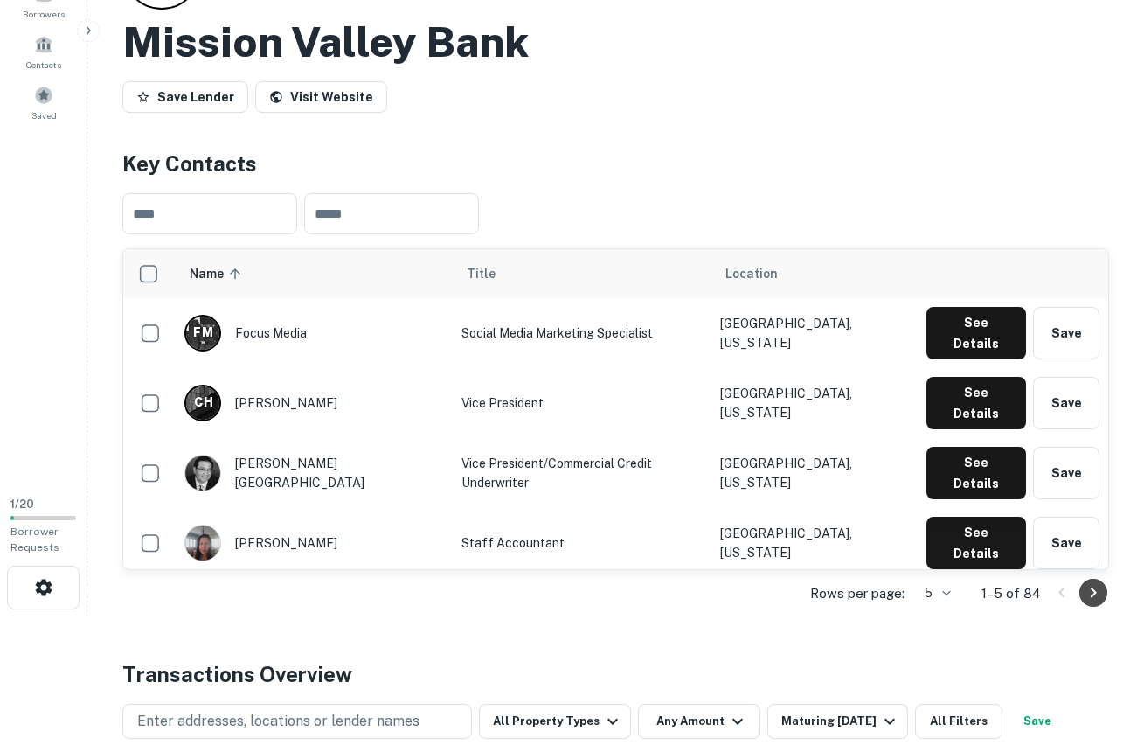
click at [1091, 593] on icon "Go to next page" at bounding box center [1093, 592] width 21 height 21
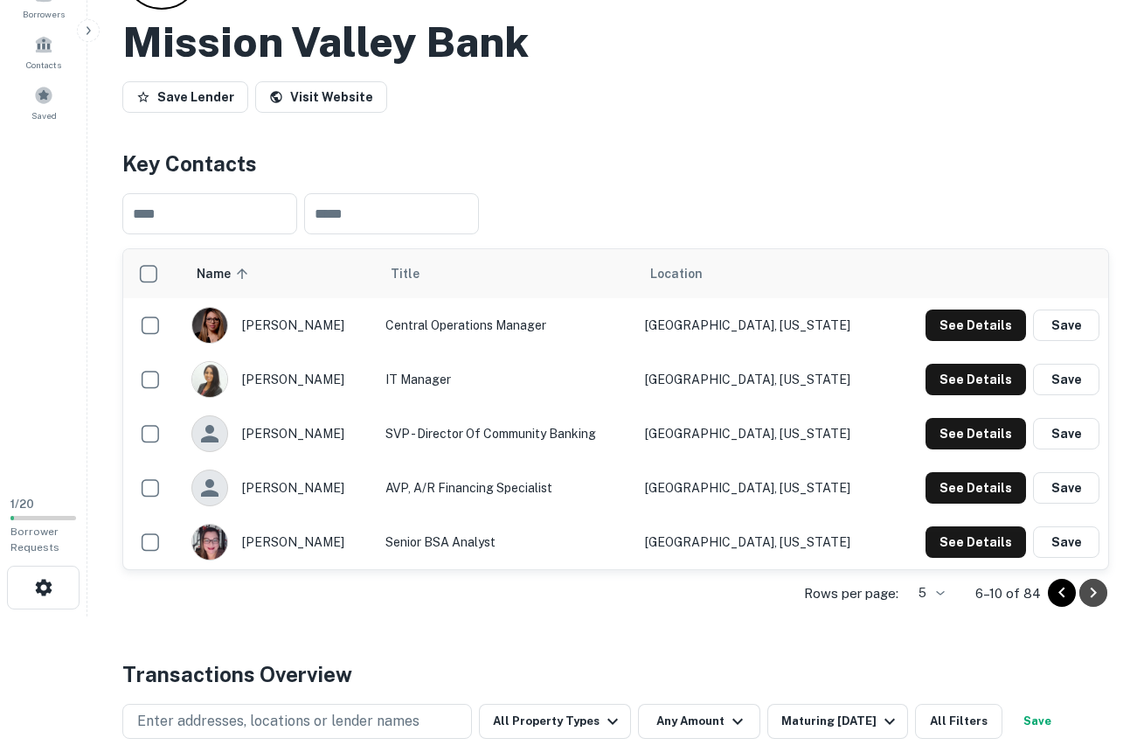
click at [1091, 593] on icon "Go to next page" at bounding box center [1093, 592] width 21 height 21
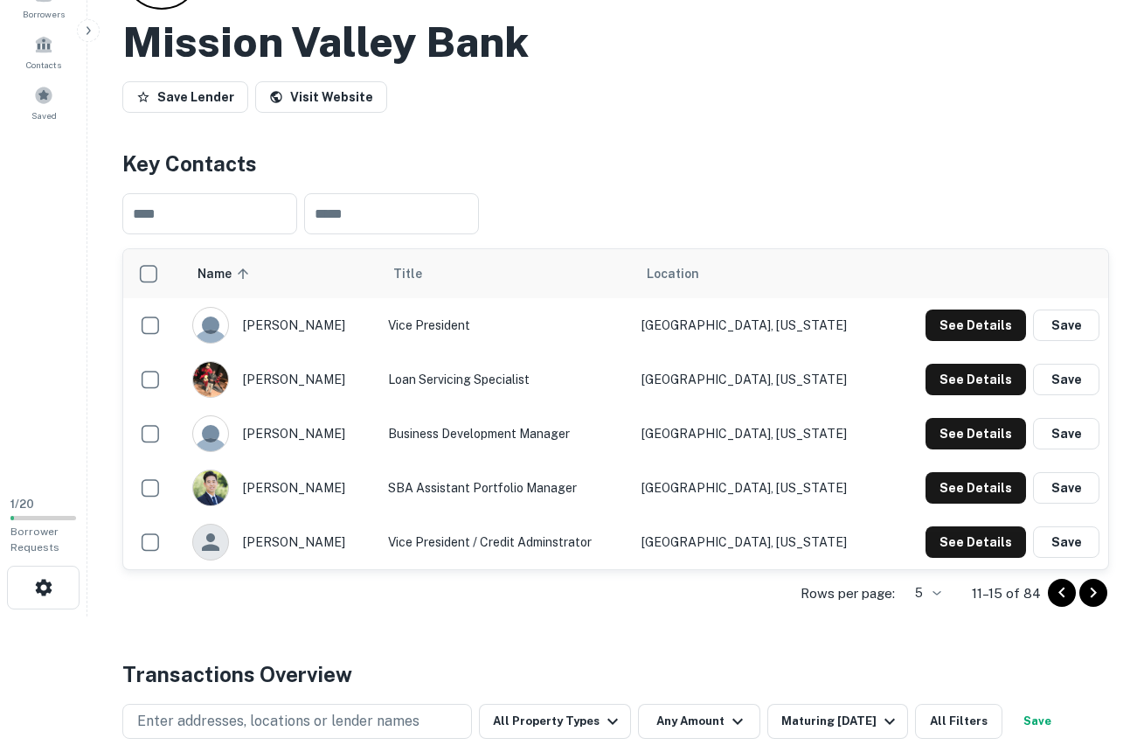
click at [1091, 593] on icon "Go to next page" at bounding box center [1093, 592] width 21 height 21
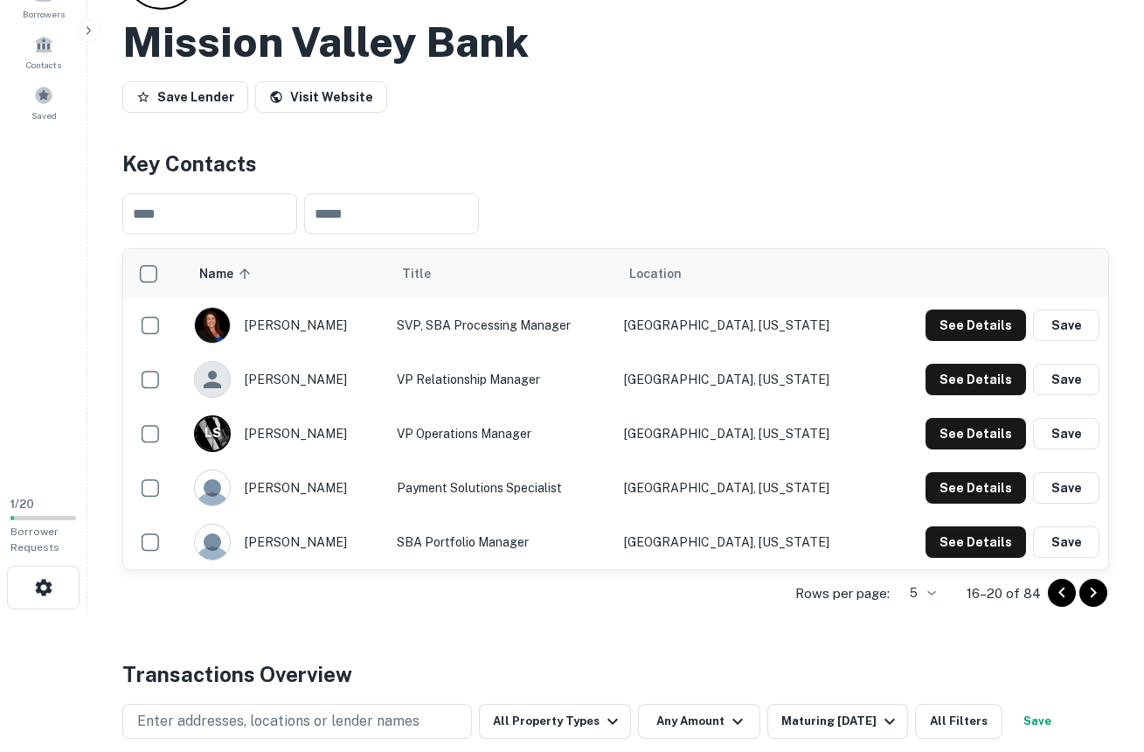
click at [1091, 593] on icon "Go to next page" at bounding box center [1093, 592] width 21 height 21
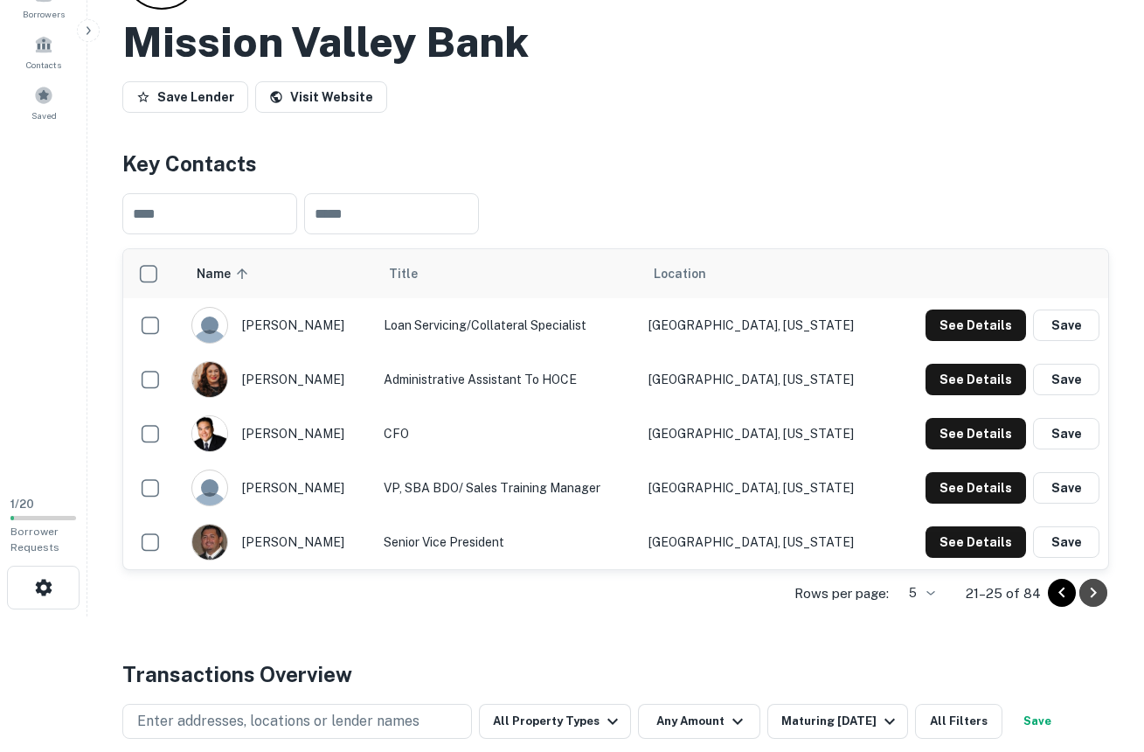
click at [1091, 593] on icon "Go to next page" at bounding box center [1093, 592] width 21 height 21
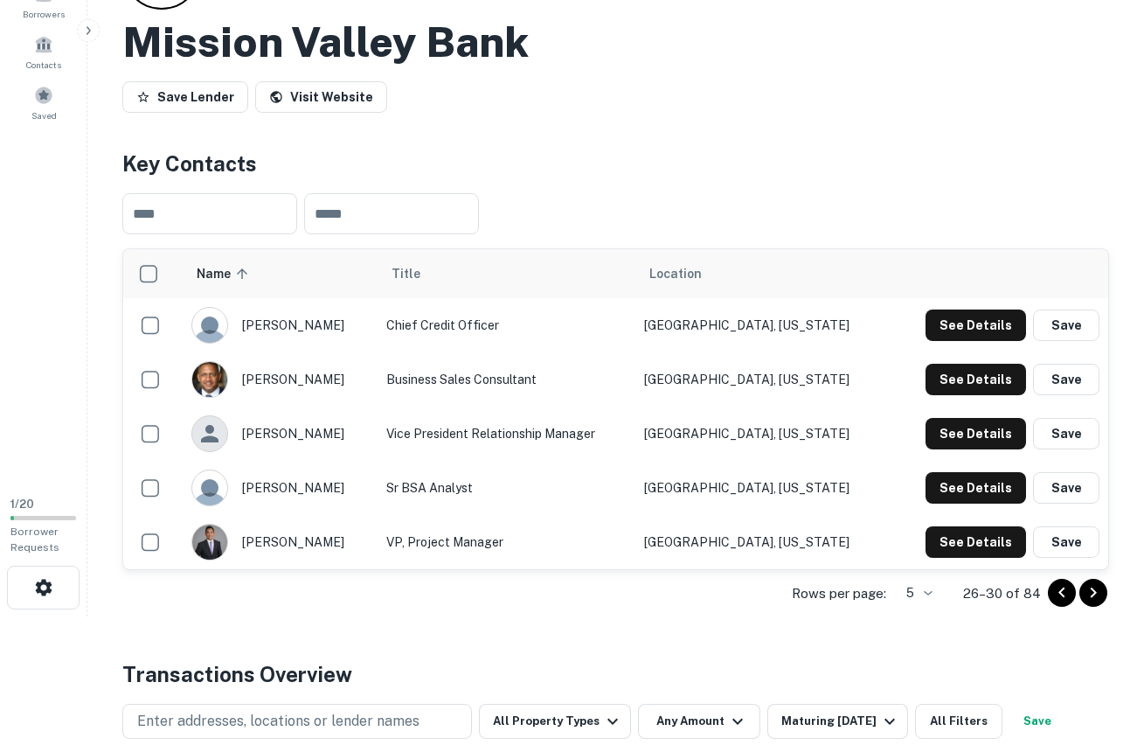
click at [1091, 593] on icon "Go to next page" at bounding box center [1093, 592] width 21 height 21
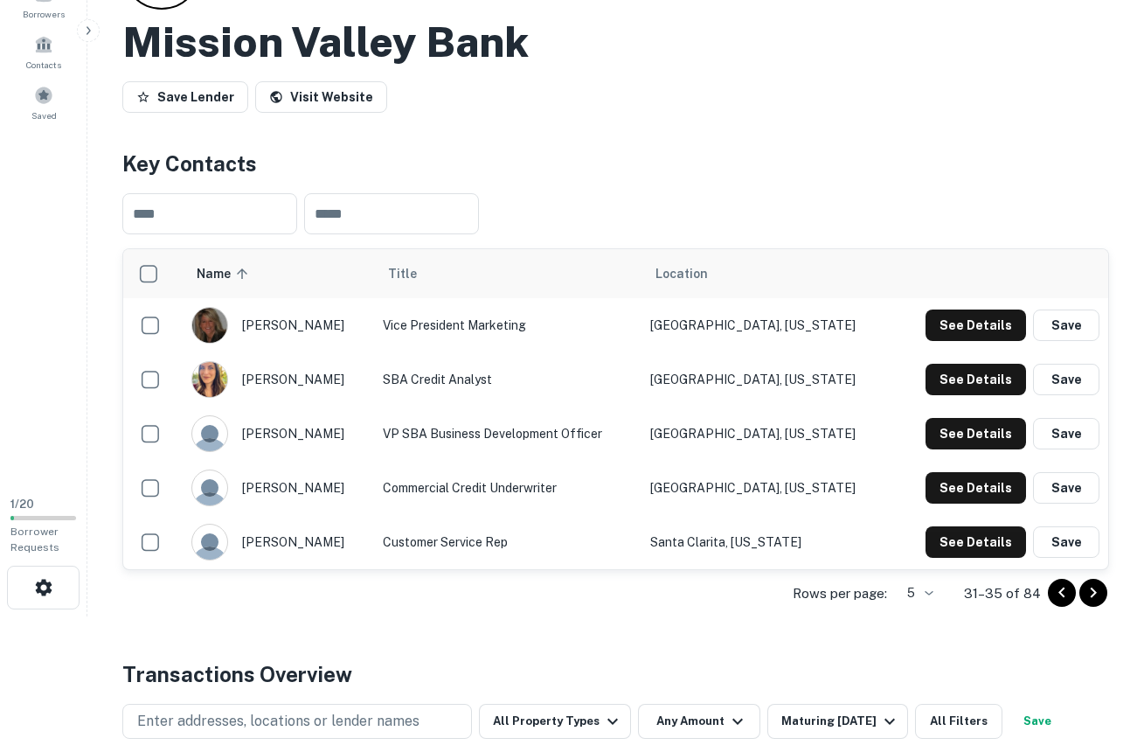
click at [1091, 593] on icon "Go to next page" at bounding box center [1093, 592] width 21 height 21
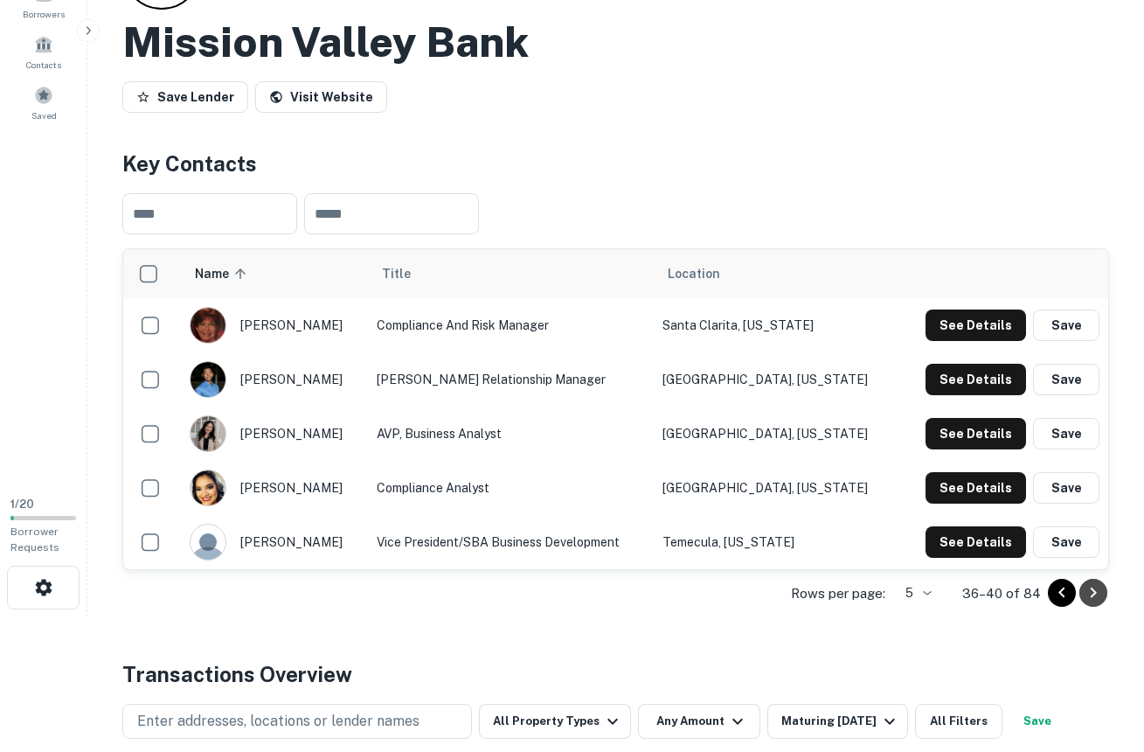
click at [1091, 593] on icon "Go to next page" at bounding box center [1093, 592] width 21 height 21
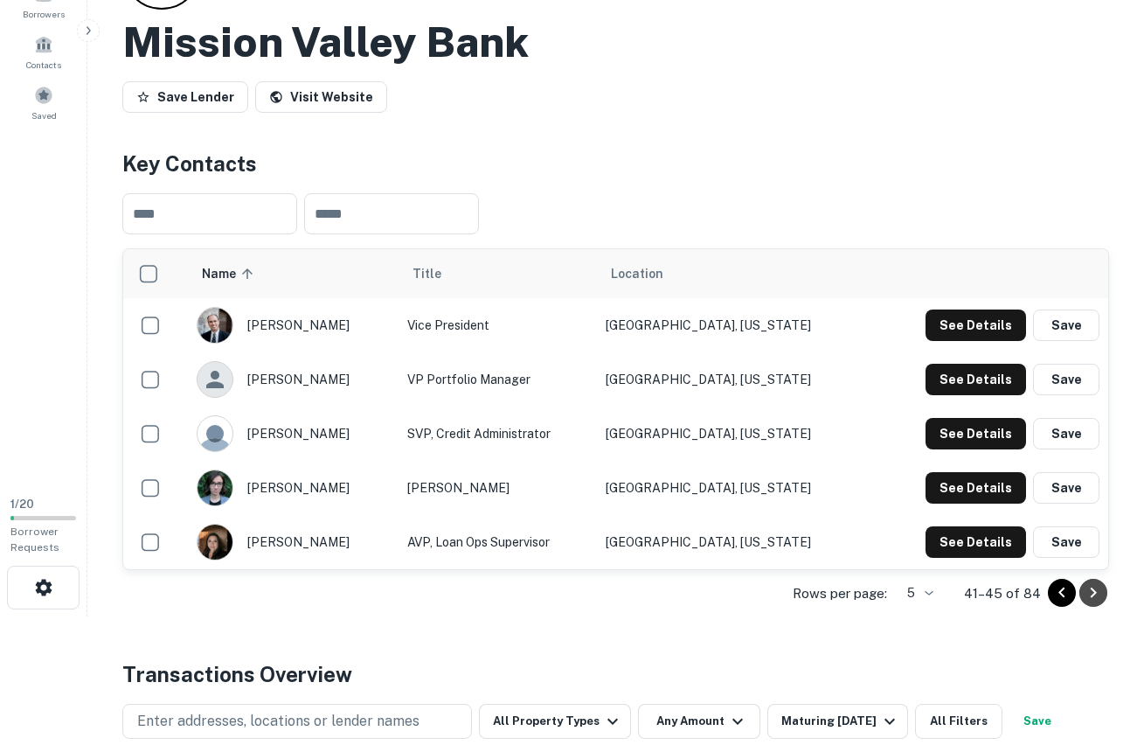
click at [1091, 593] on icon "Go to next page" at bounding box center [1093, 592] width 21 height 21
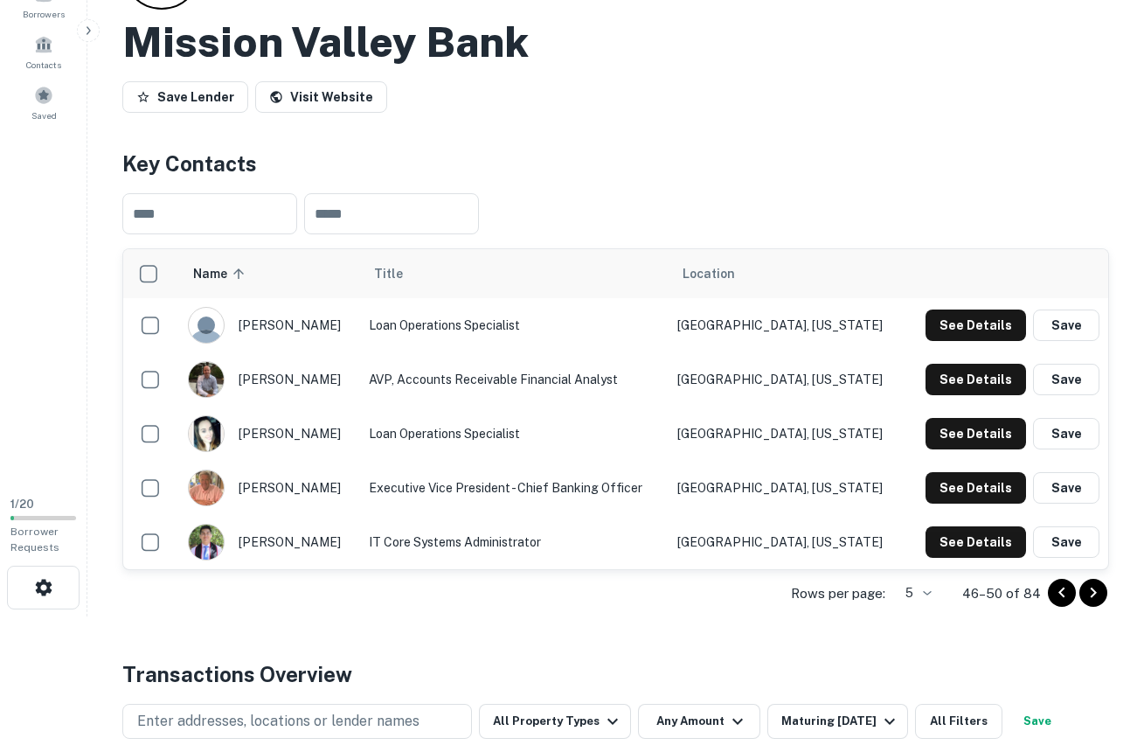
click at [1091, 593] on icon "Go to next page" at bounding box center [1093, 592] width 21 height 21
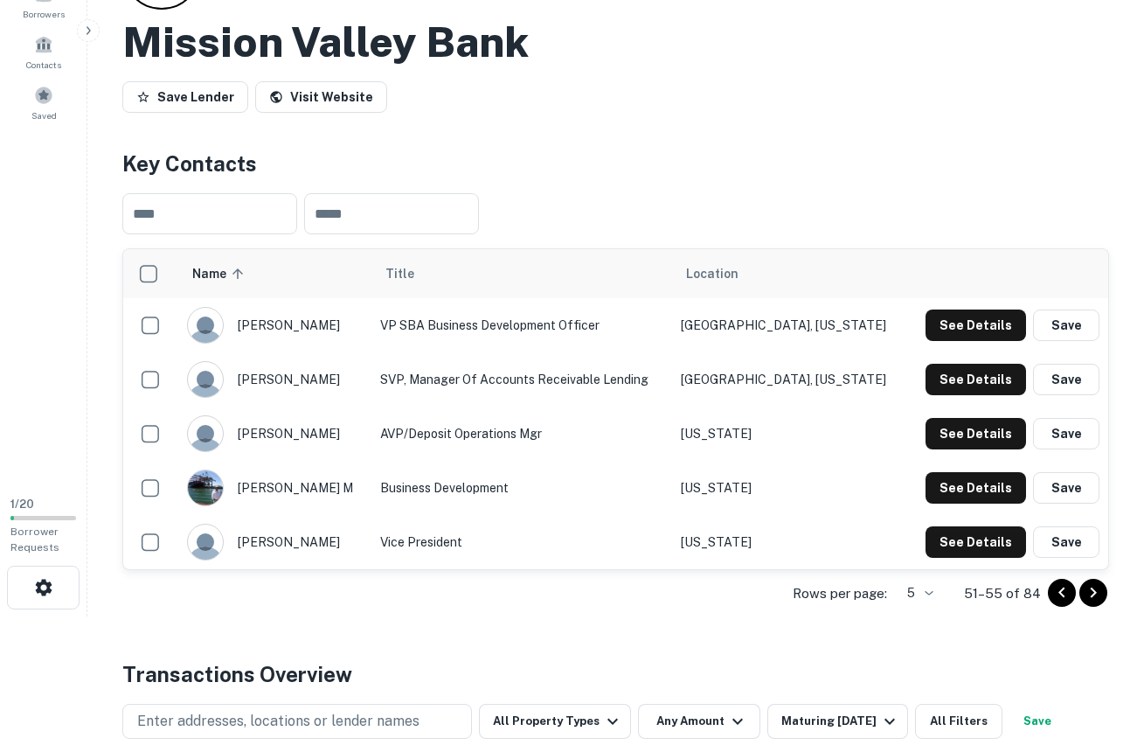
click at [1091, 593] on icon "Go to next page" at bounding box center [1093, 592] width 21 height 21
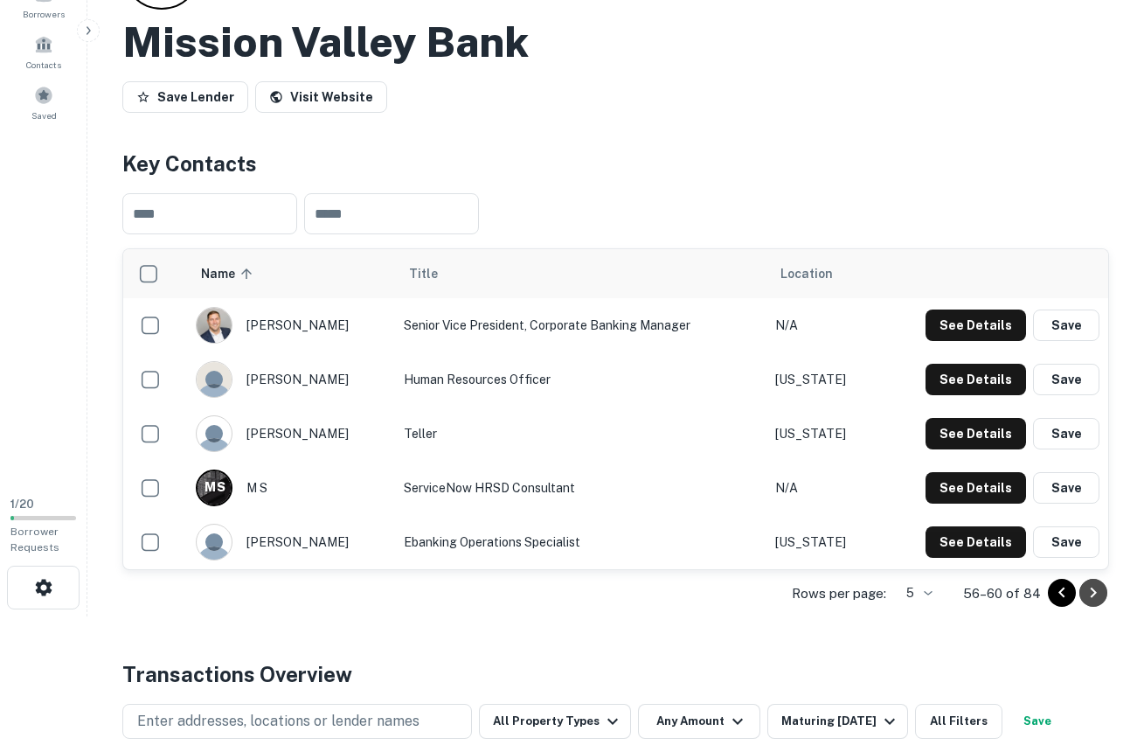
click at [1091, 593] on icon "Go to next page" at bounding box center [1093, 592] width 21 height 21
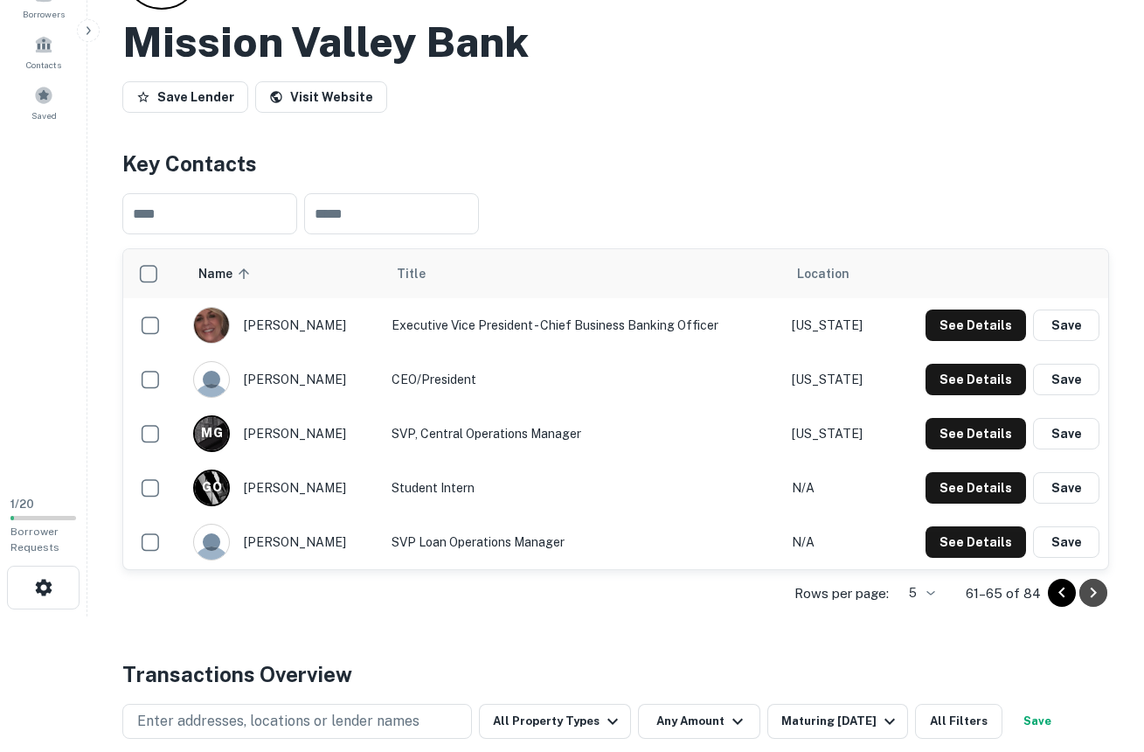
click at [1091, 593] on icon "Go to next page" at bounding box center [1093, 592] width 21 height 21
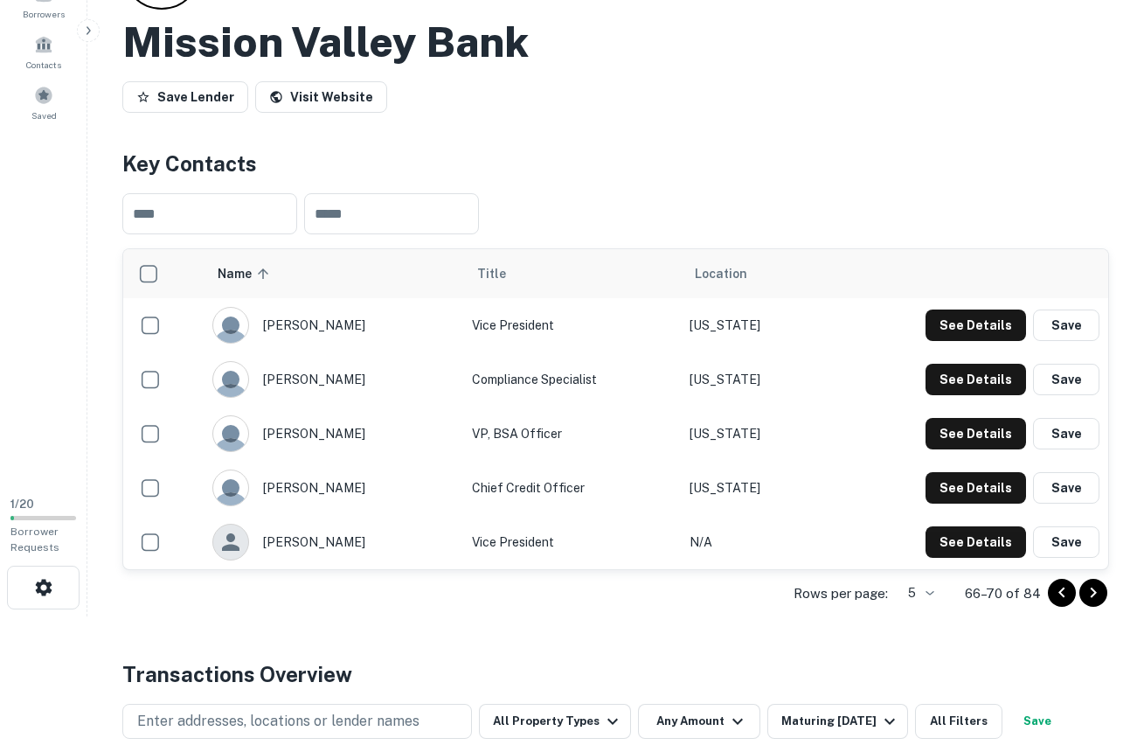
click at [1091, 593] on icon "Go to next page" at bounding box center [1093, 592] width 21 height 21
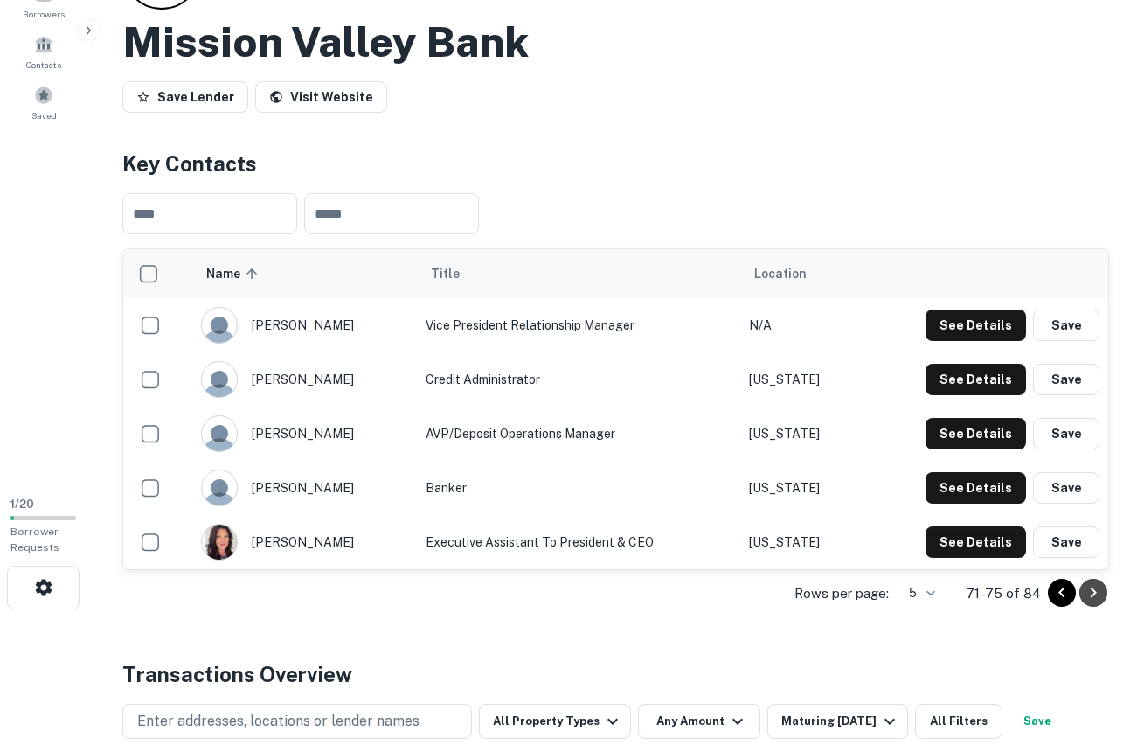
click at [1091, 593] on icon "Go to next page" at bounding box center [1093, 592] width 21 height 21
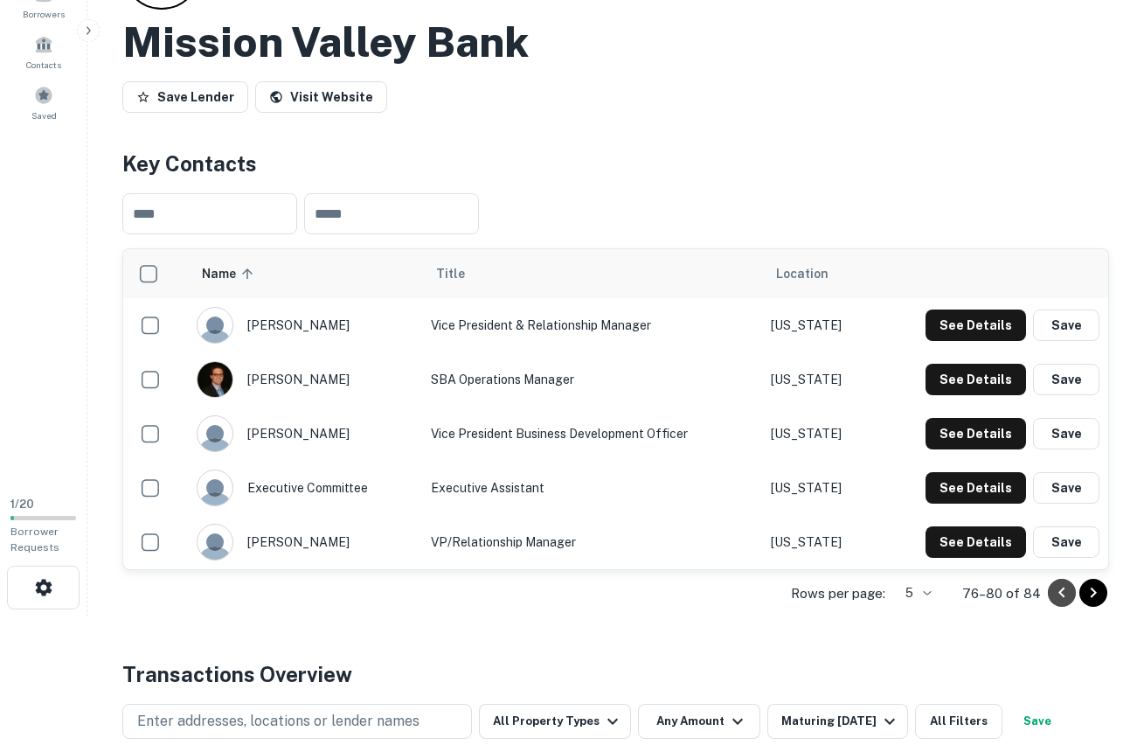
click at [1061, 594] on icon "Go to previous page" at bounding box center [1061, 592] width 6 height 10
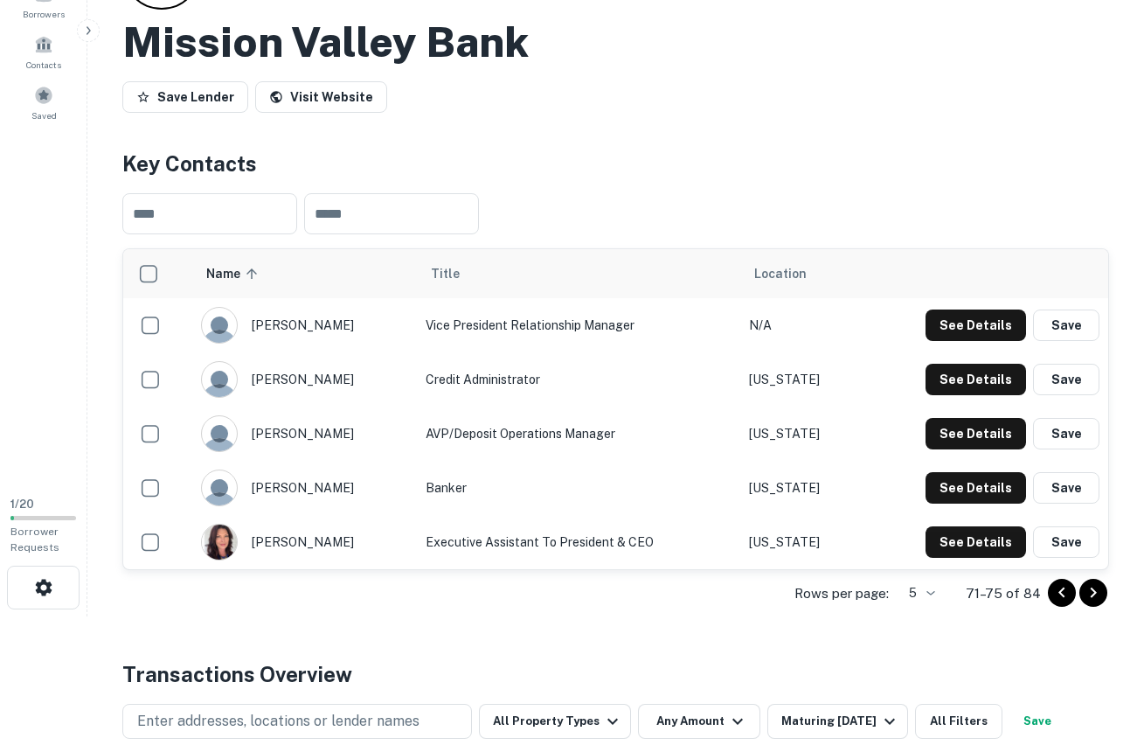
click at [1088, 589] on icon "Go to next page" at bounding box center [1093, 592] width 21 height 21
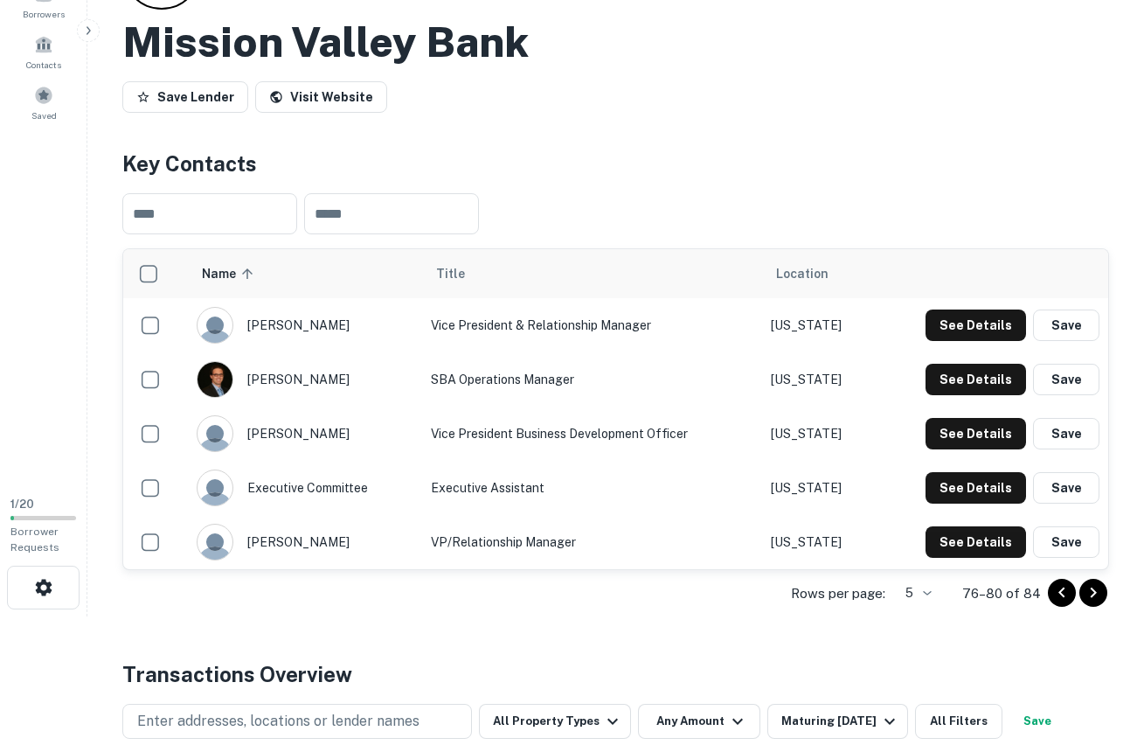
click at [1088, 589] on icon "Go to next page" at bounding box center [1093, 592] width 21 height 21
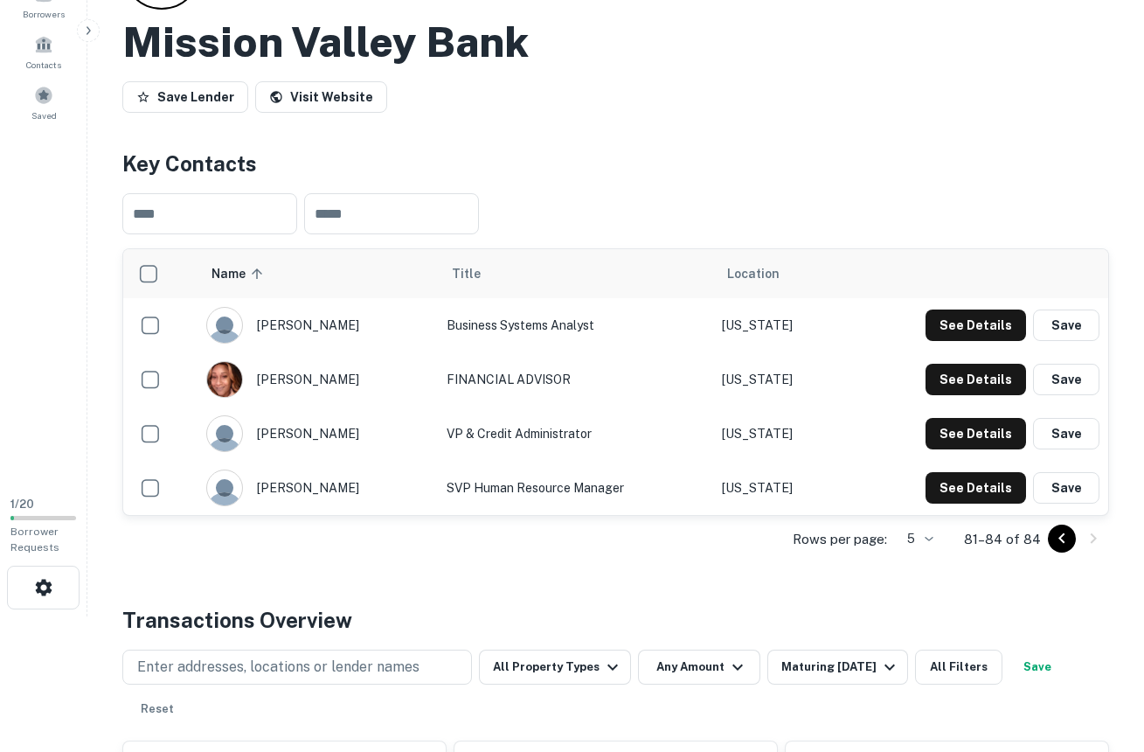
click at [1063, 534] on icon "Go to previous page" at bounding box center [1061, 538] width 6 height 10
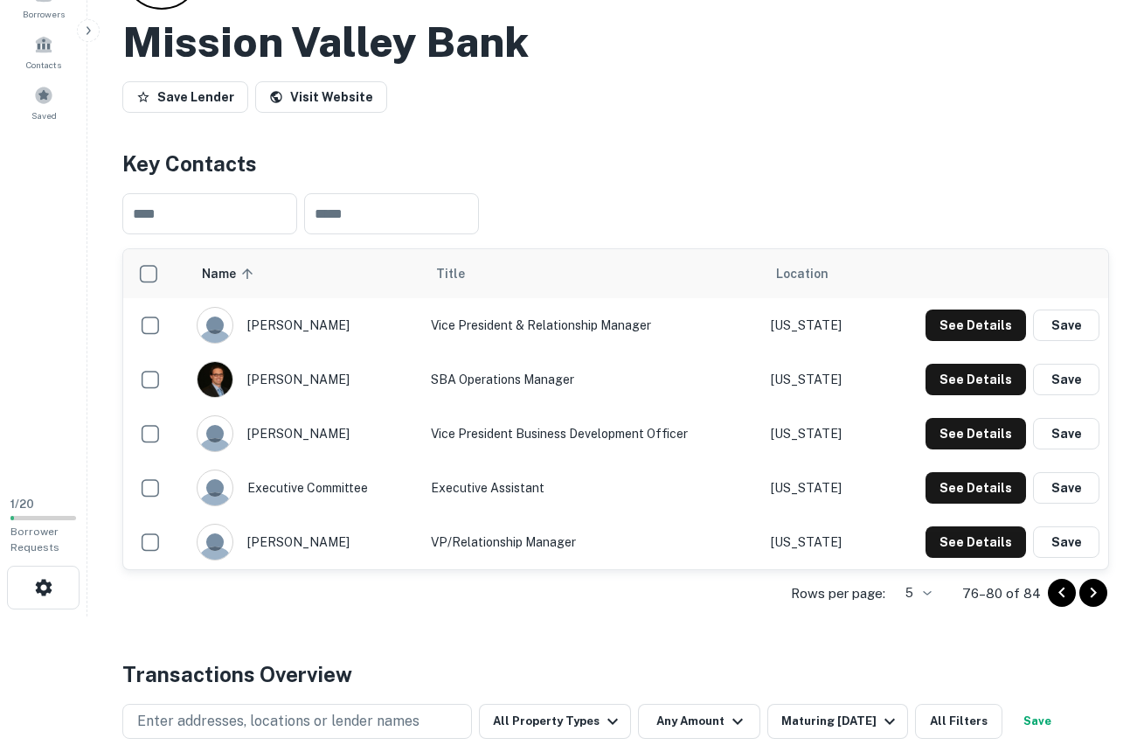
click at [1063, 534] on button "Save" at bounding box center [1066, 541] width 66 height 31
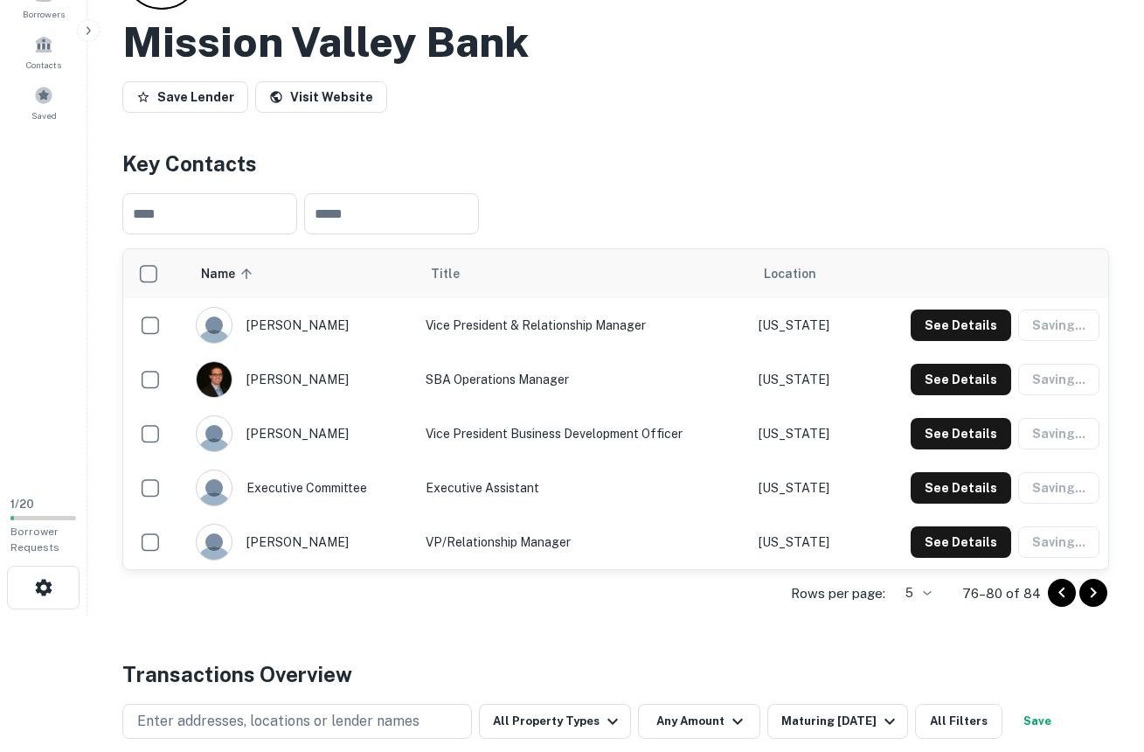
click at [1063, 534] on div "See Details Saving..." at bounding box center [1005, 541] width 189 height 31
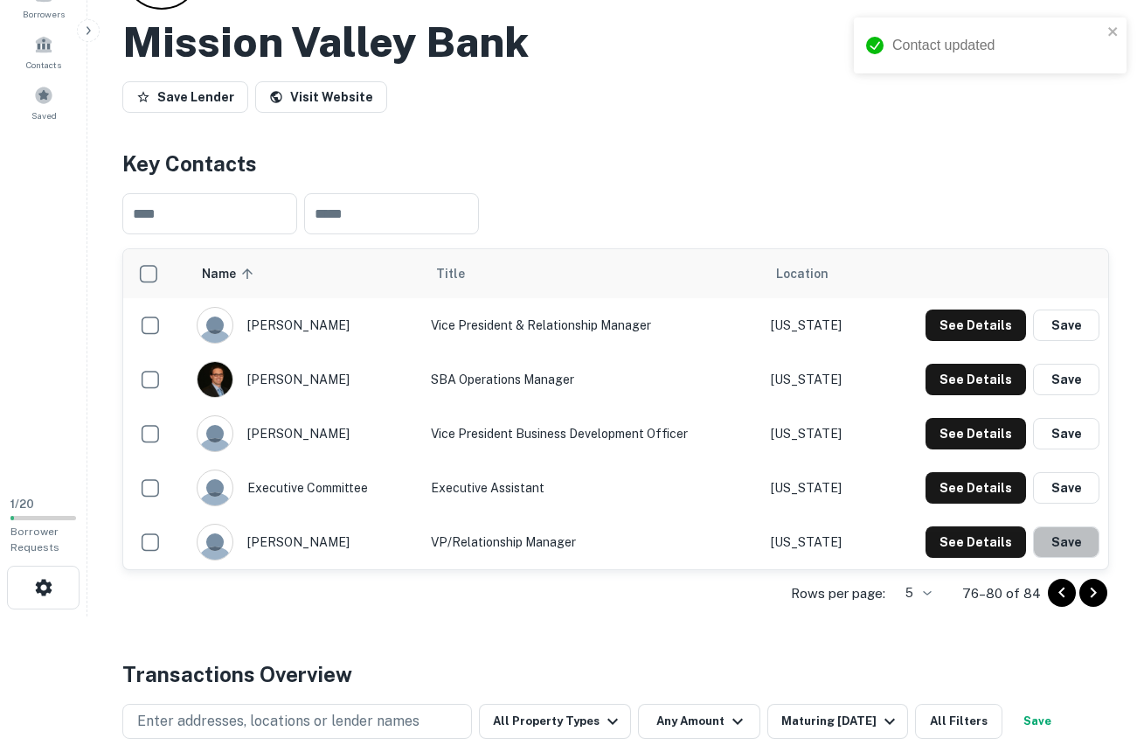
click at [1063, 534] on button "Save" at bounding box center [1066, 541] width 66 height 31
click at [1071, 594] on icon "Go to previous page" at bounding box center [1061, 592] width 21 height 21
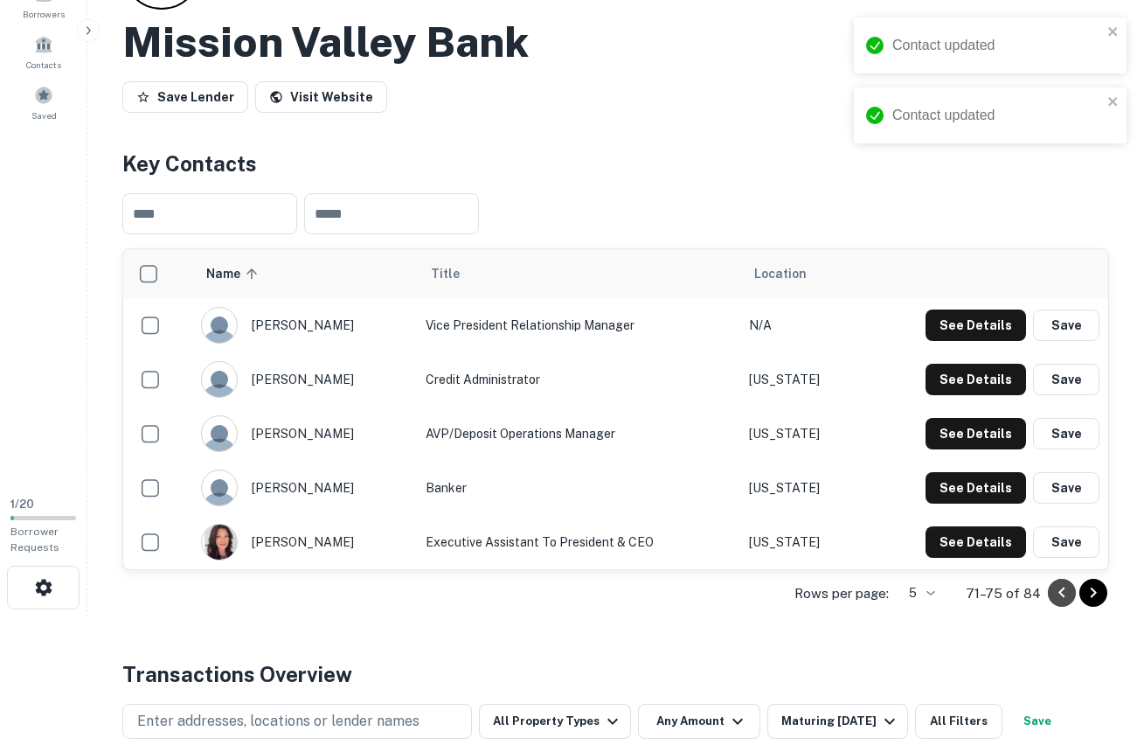
click at [1071, 594] on icon "Go to previous page" at bounding box center [1061, 592] width 21 height 21
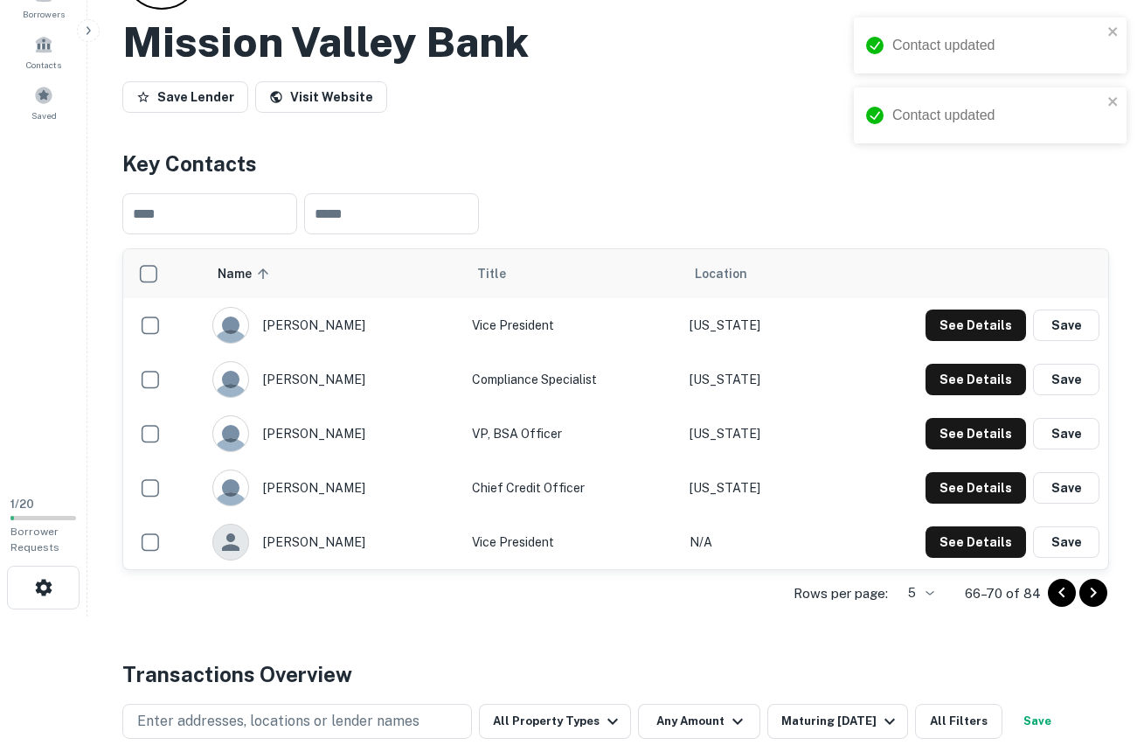
click at [1071, 594] on icon "Go to previous page" at bounding box center [1061, 592] width 21 height 21
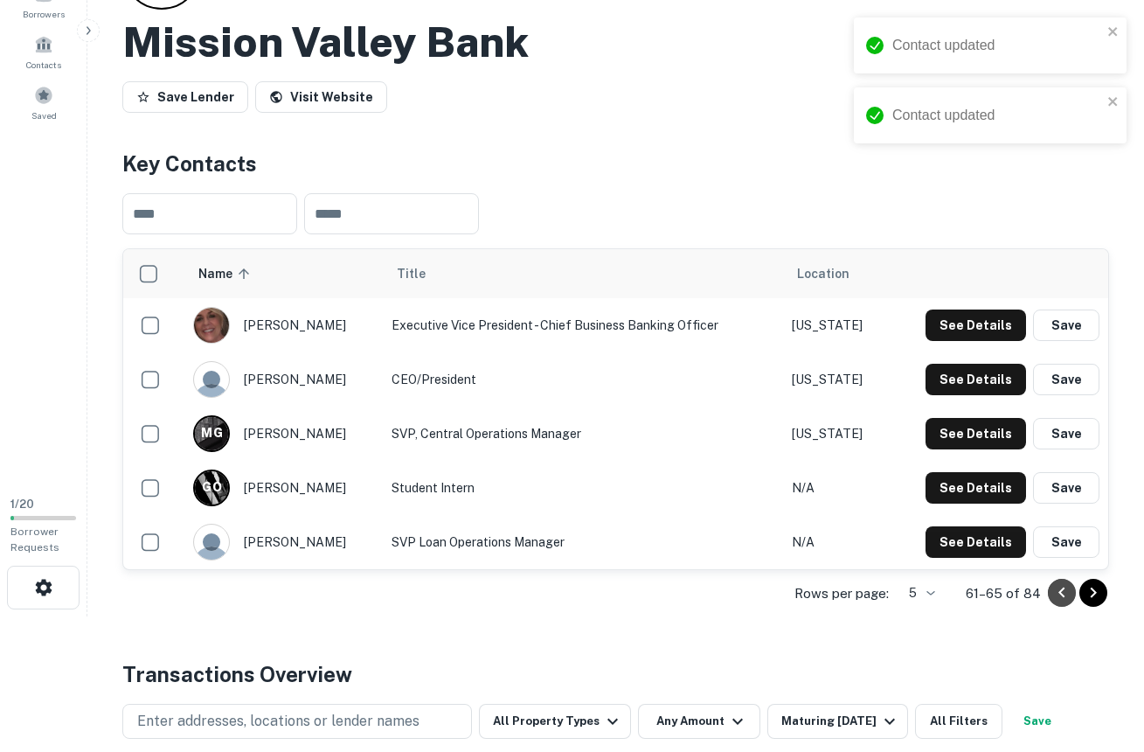
click at [1071, 594] on icon "Go to previous page" at bounding box center [1061, 592] width 21 height 21
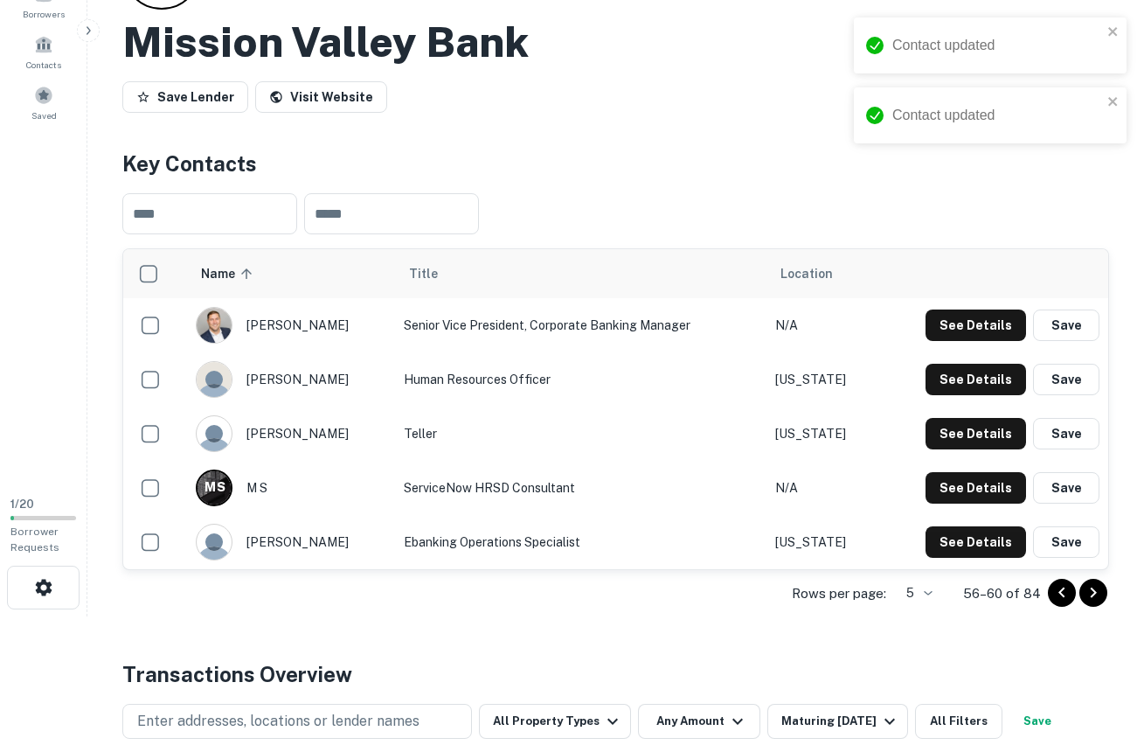
click at [1071, 594] on icon "Go to previous page" at bounding box center [1061, 592] width 21 height 21
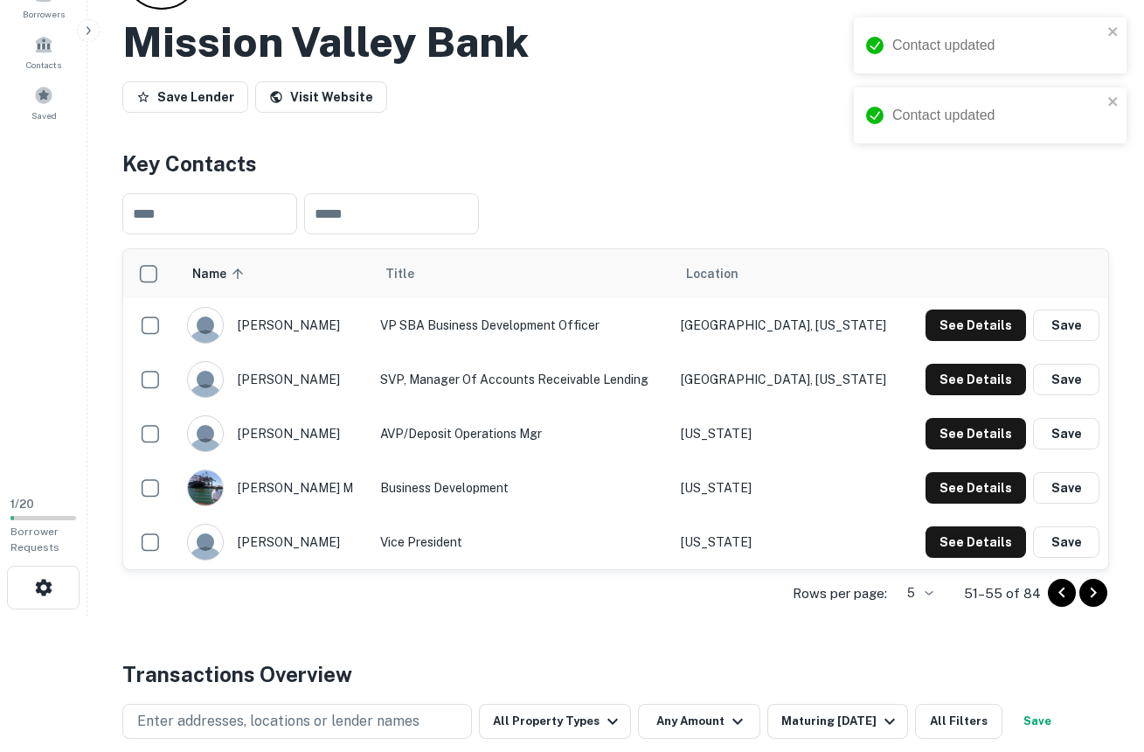
click at [1071, 594] on icon "Go to previous page" at bounding box center [1061, 592] width 21 height 21
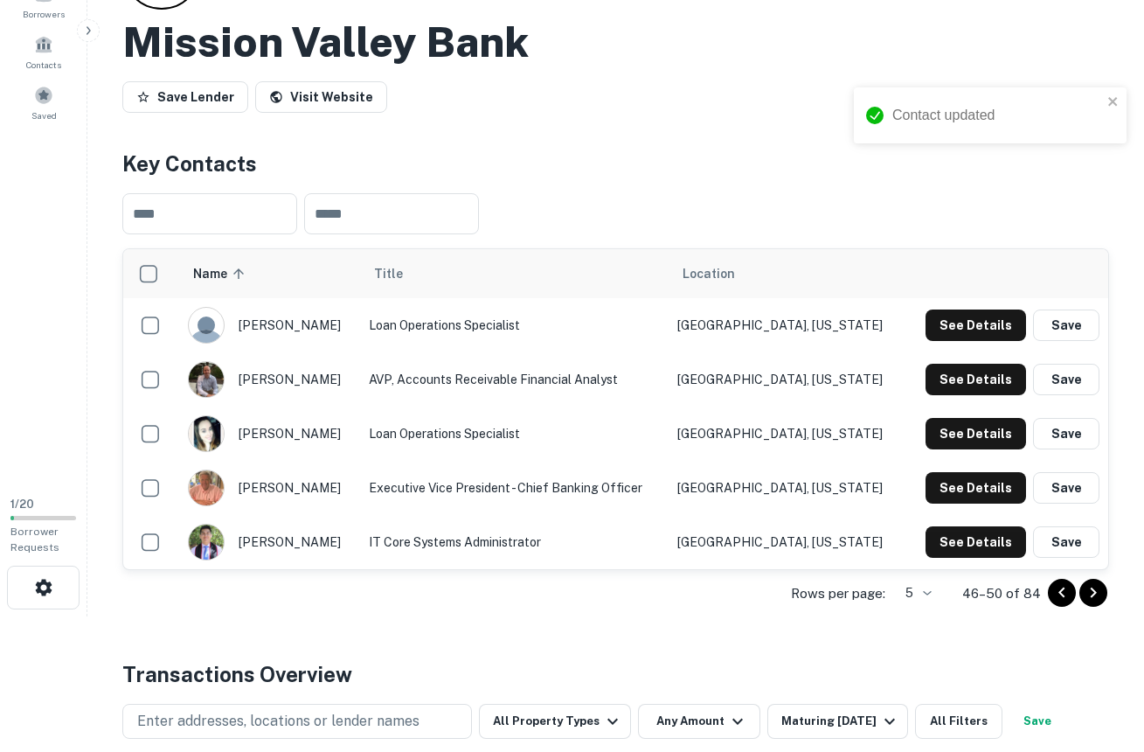
click at [1071, 594] on icon "Go to previous page" at bounding box center [1061, 592] width 21 height 21
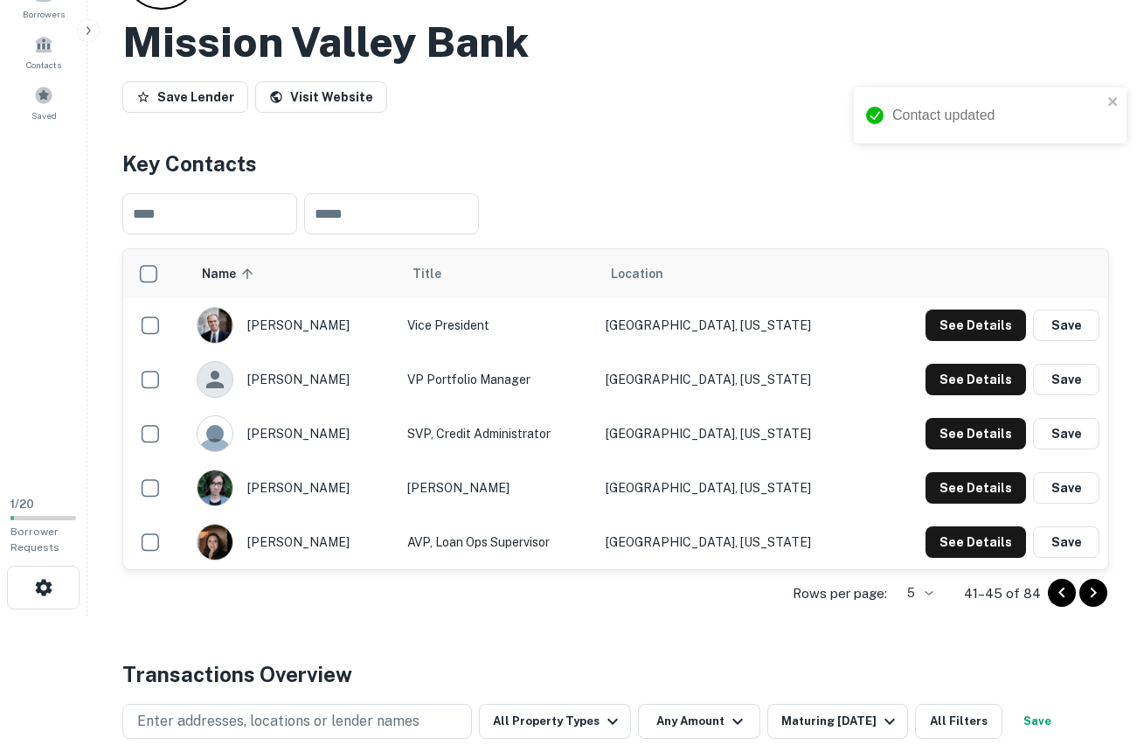
click at [1071, 594] on icon "Go to previous page" at bounding box center [1061, 592] width 21 height 21
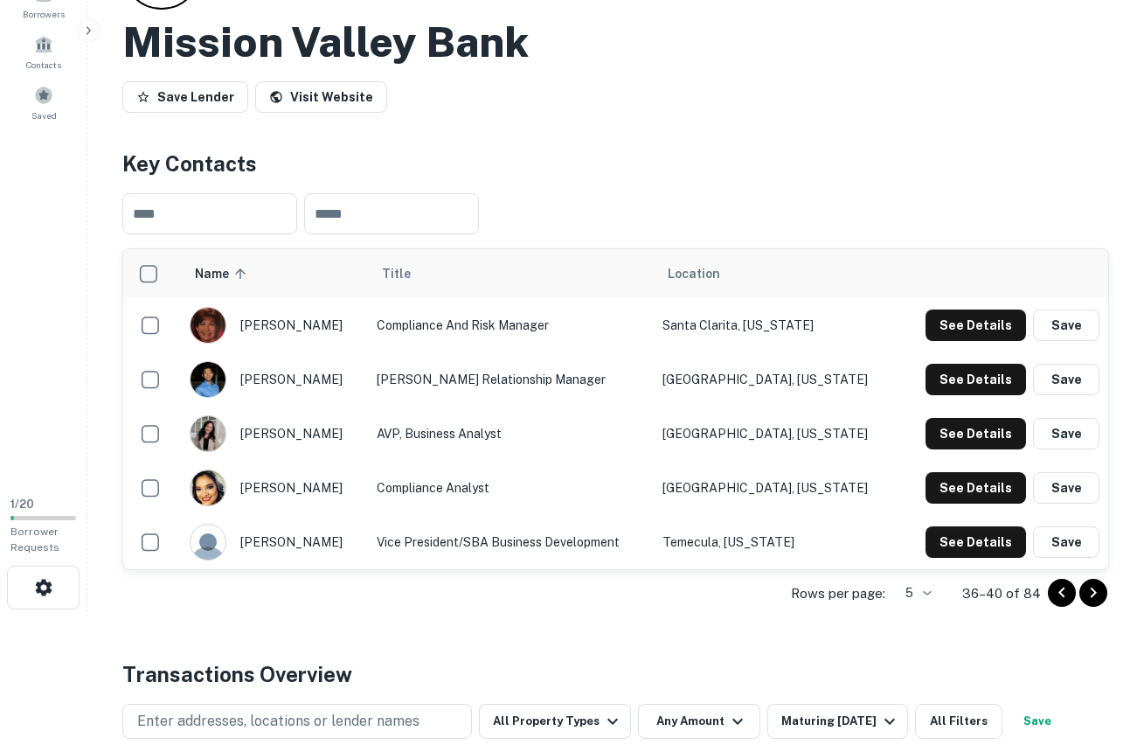
click at [1071, 594] on icon "Go to previous page" at bounding box center [1061, 592] width 21 height 21
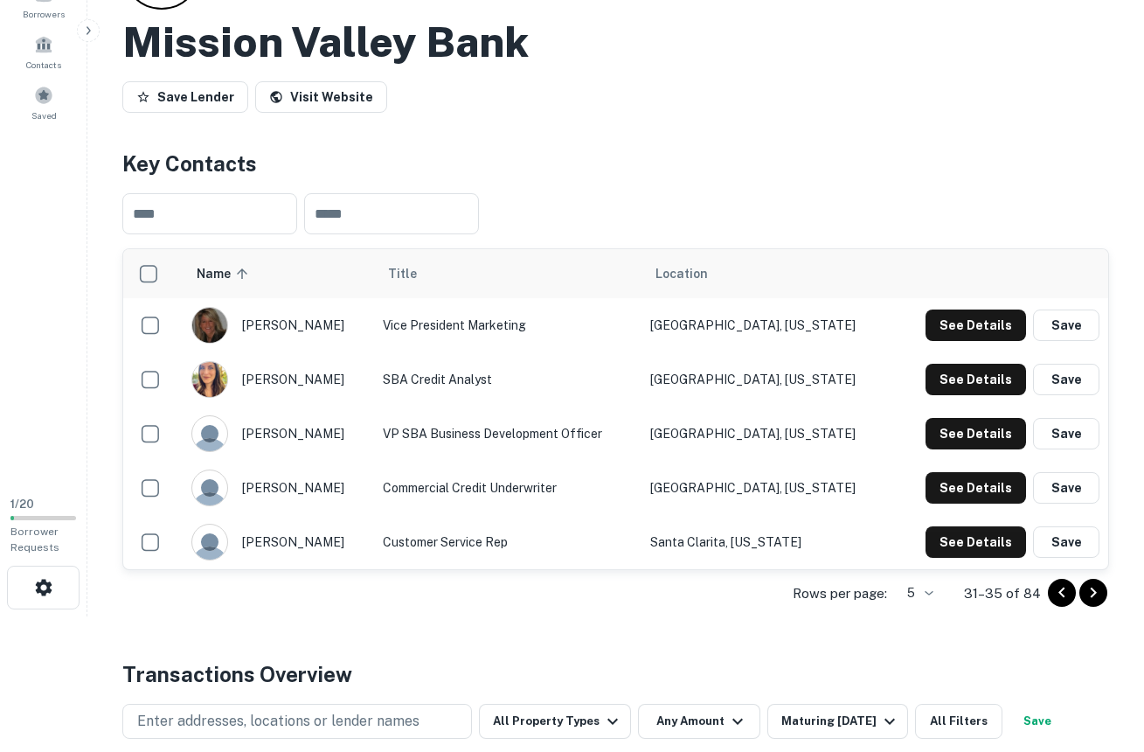
click at [1071, 594] on icon "Go to previous page" at bounding box center [1061, 592] width 21 height 21
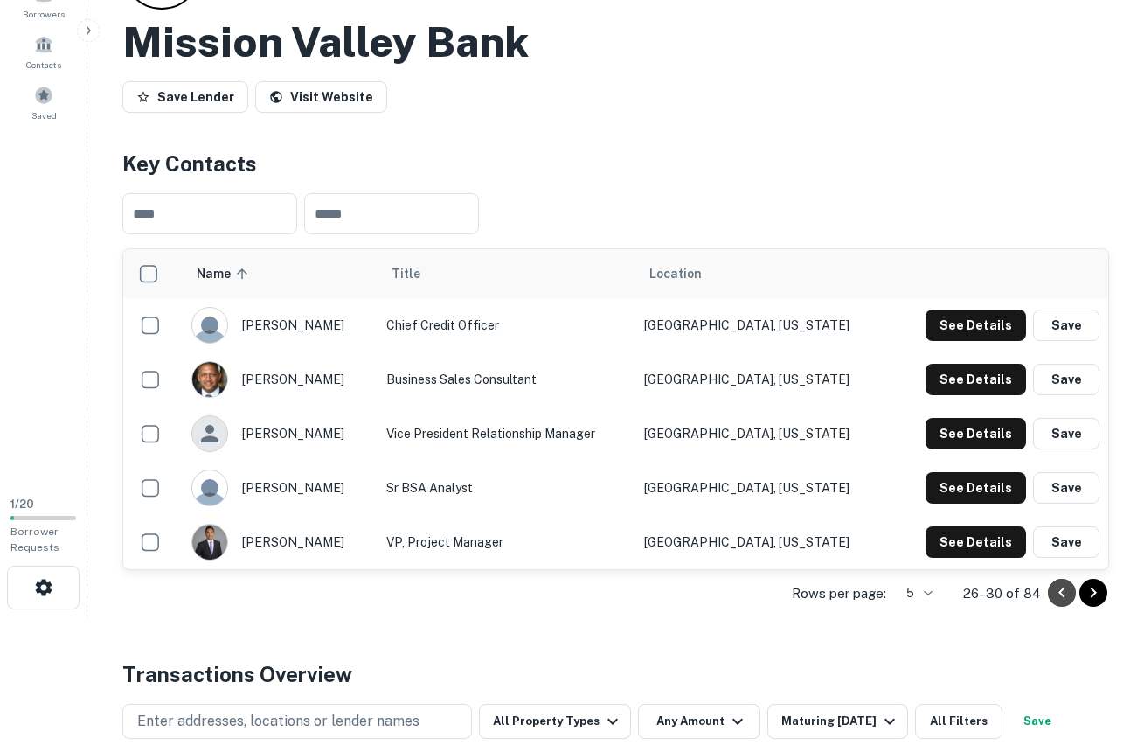
click at [1071, 594] on icon "Go to previous page" at bounding box center [1061, 592] width 21 height 21
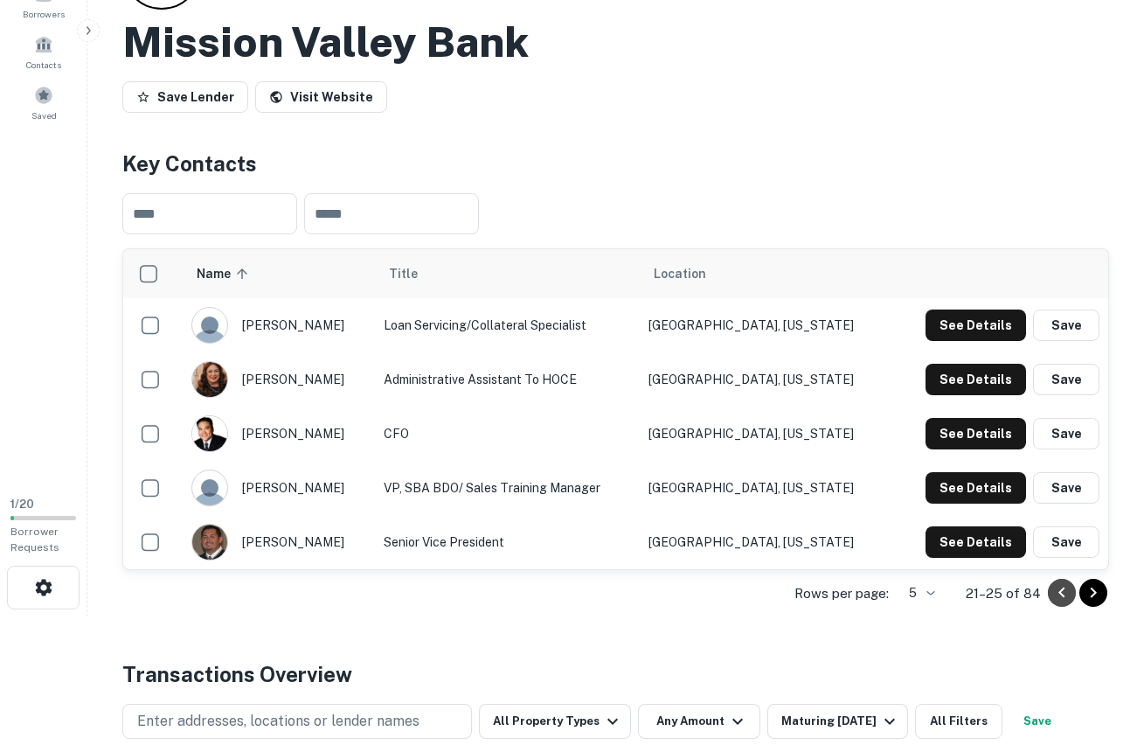
click at [1071, 594] on icon "Go to previous page" at bounding box center [1061, 592] width 21 height 21
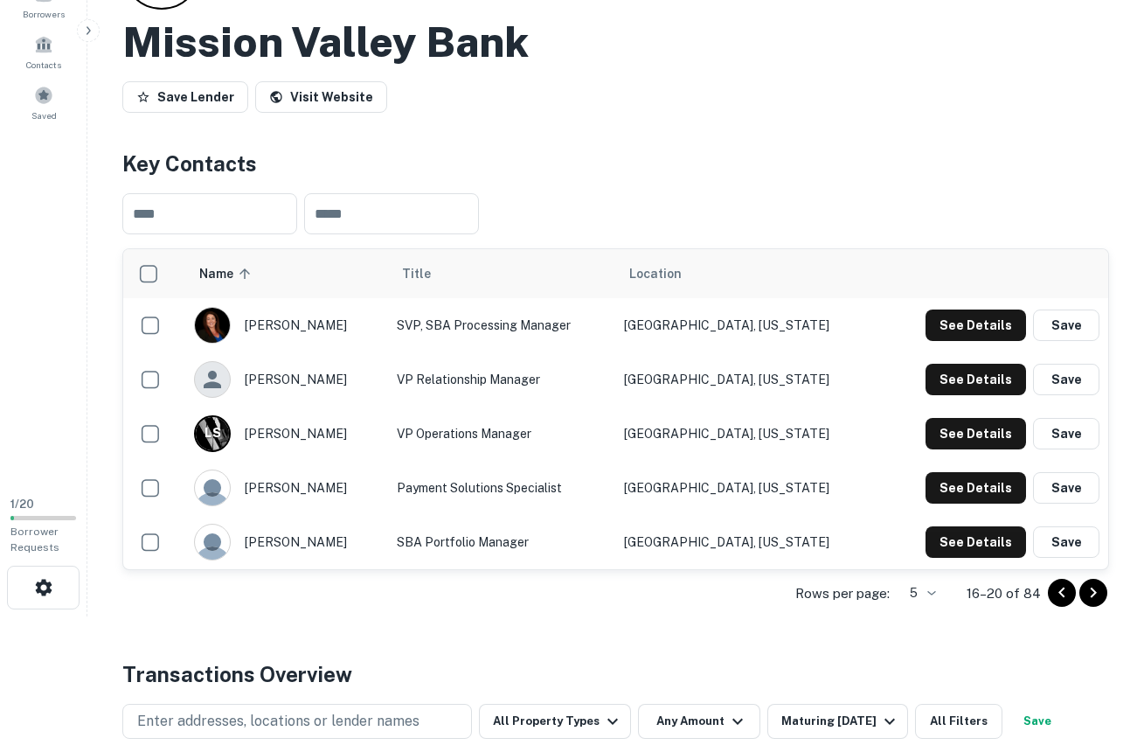
click at [1071, 594] on icon "Go to previous page" at bounding box center [1061, 592] width 21 height 21
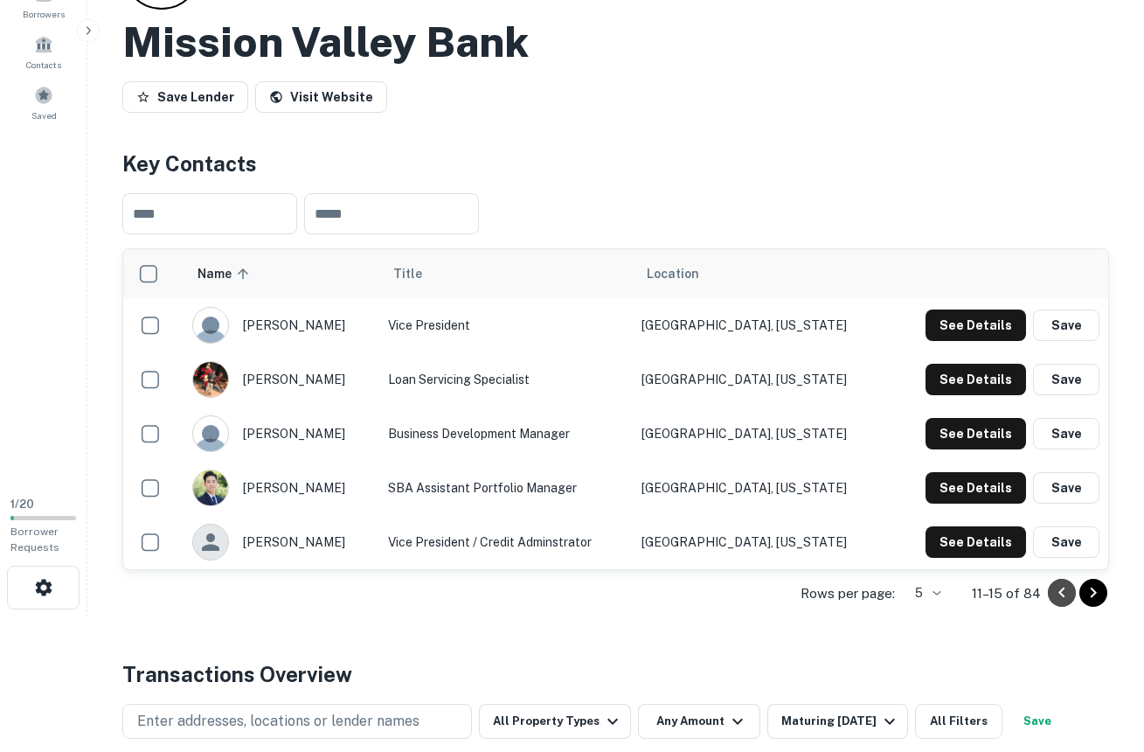
click at [1071, 594] on icon "Go to previous page" at bounding box center [1061, 592] width 21 height 21
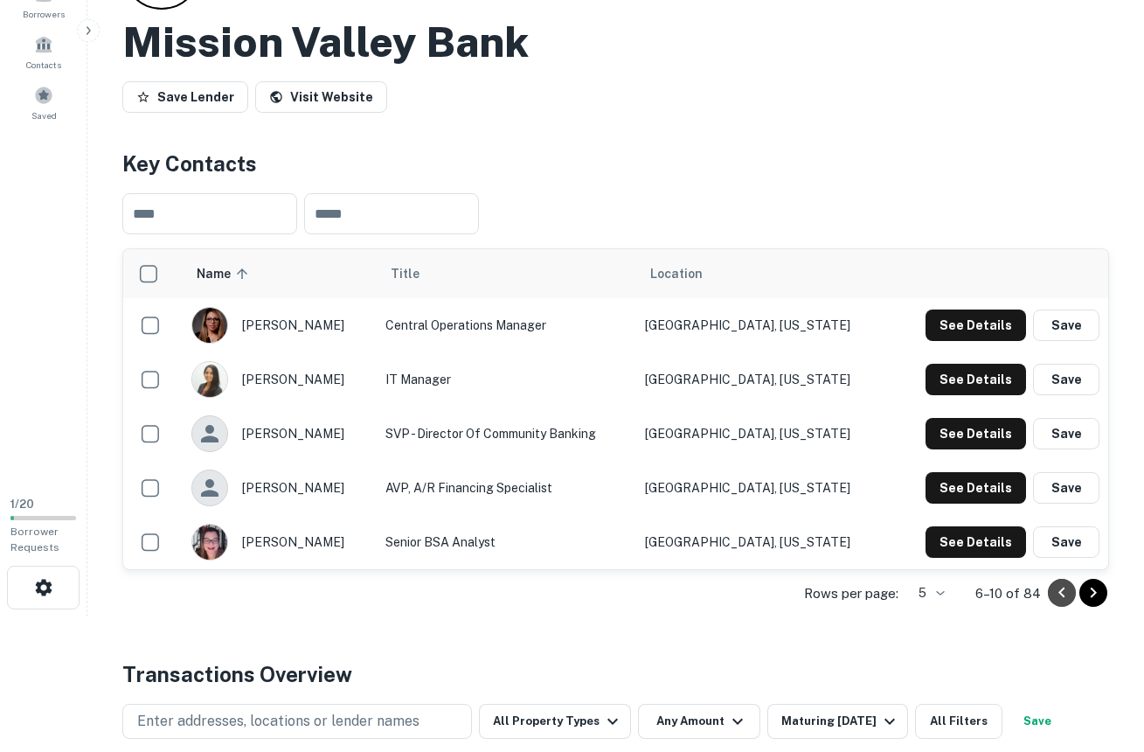
click at [1071, 594] on icon "Go to previous page" at bounding box center [1061, 592] width 21 height 21
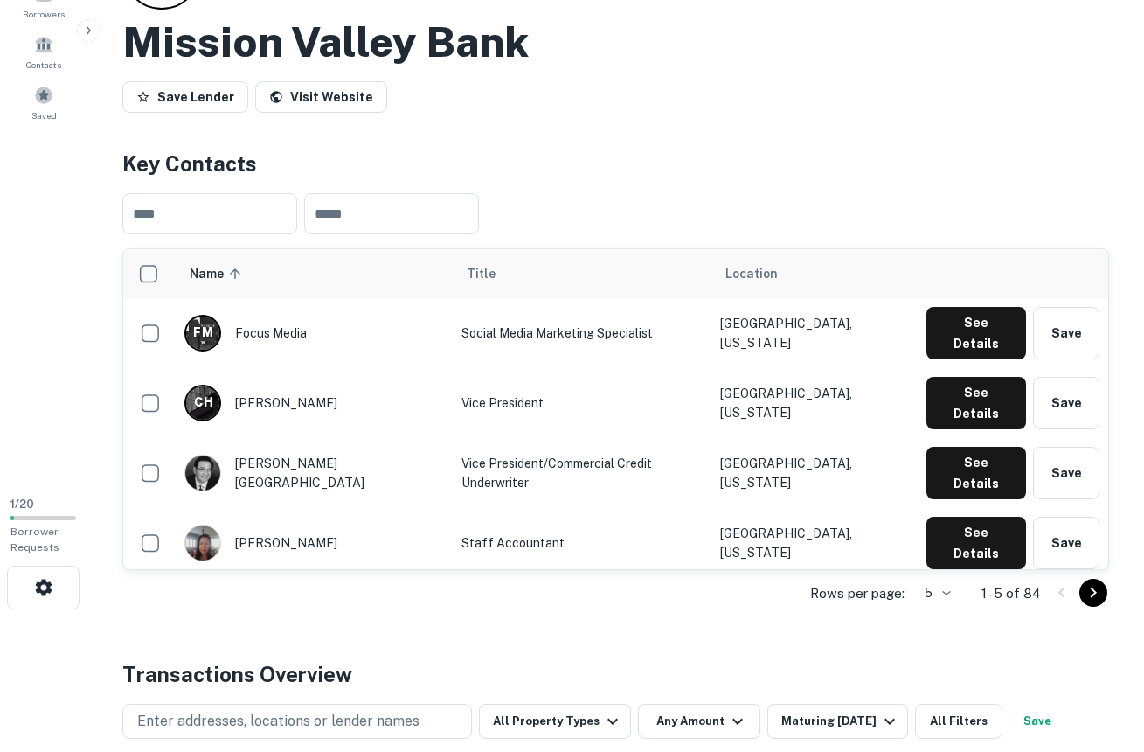
click at [1088, 585] on icon "Go to next page" at bounding box center [1093, 592] width 21 height 21
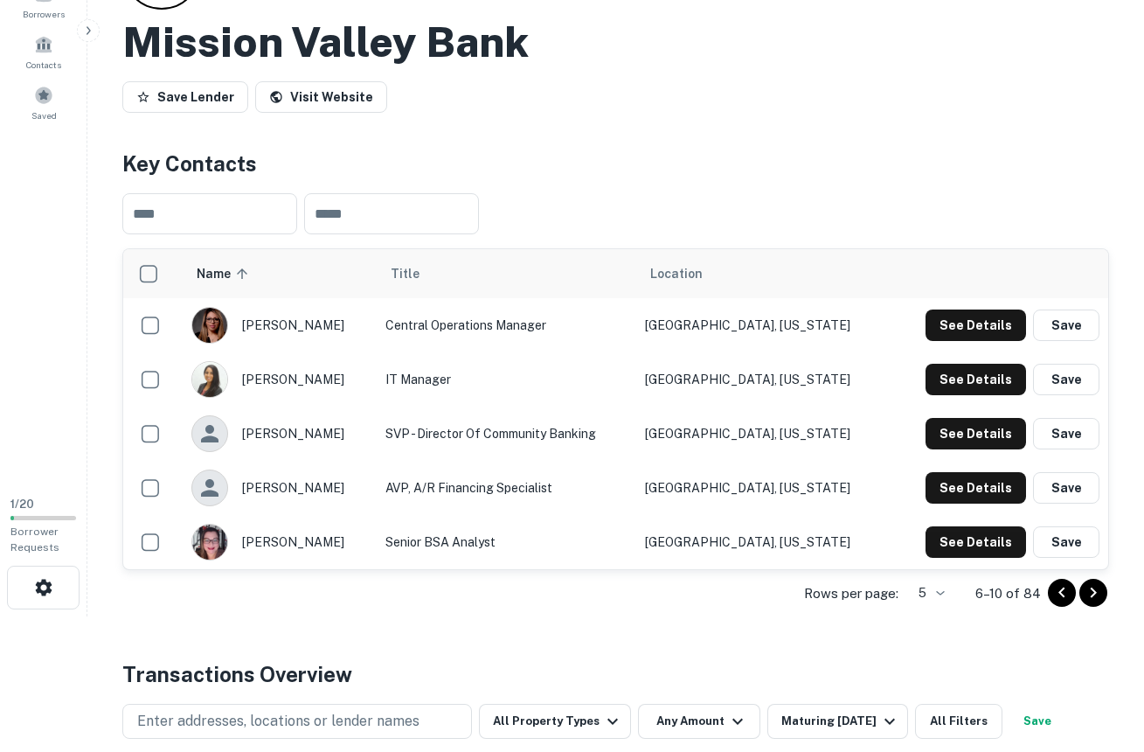
click at [1088, 585] on icon "Go to next page" at bounding box center [1093, 592] width 21 height 21
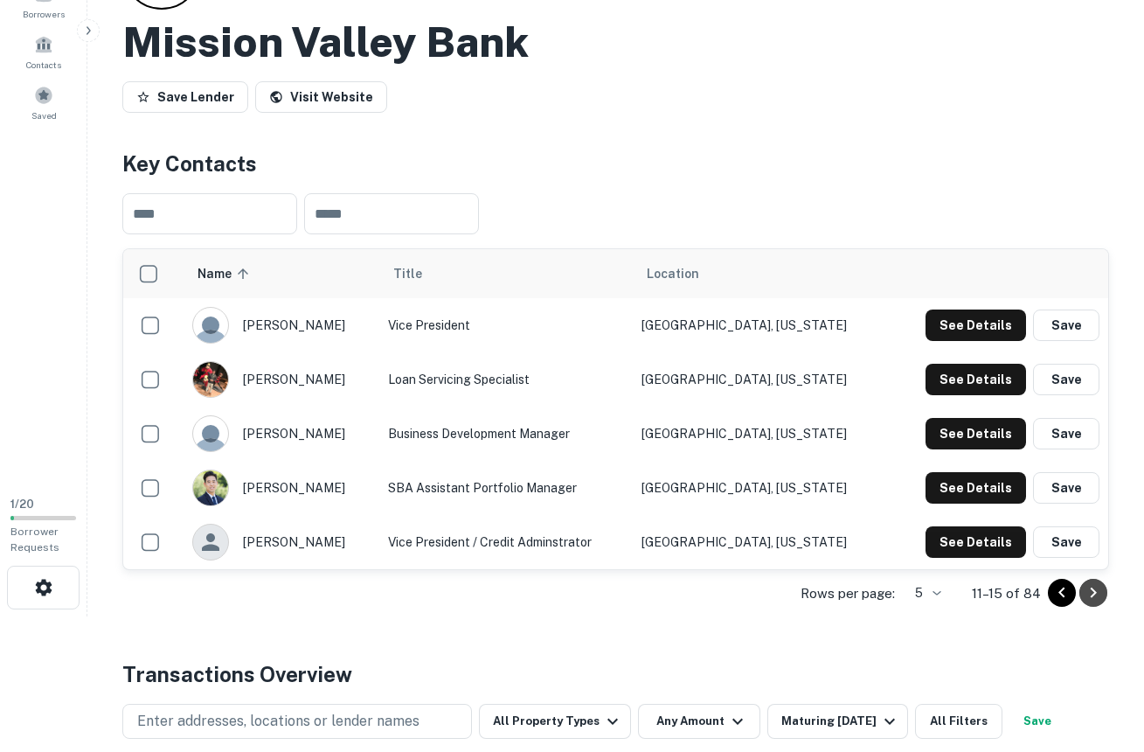
click at [1088, 585] on icon "Go to next page" at bounding box center [1093, 592] width 21 height 21
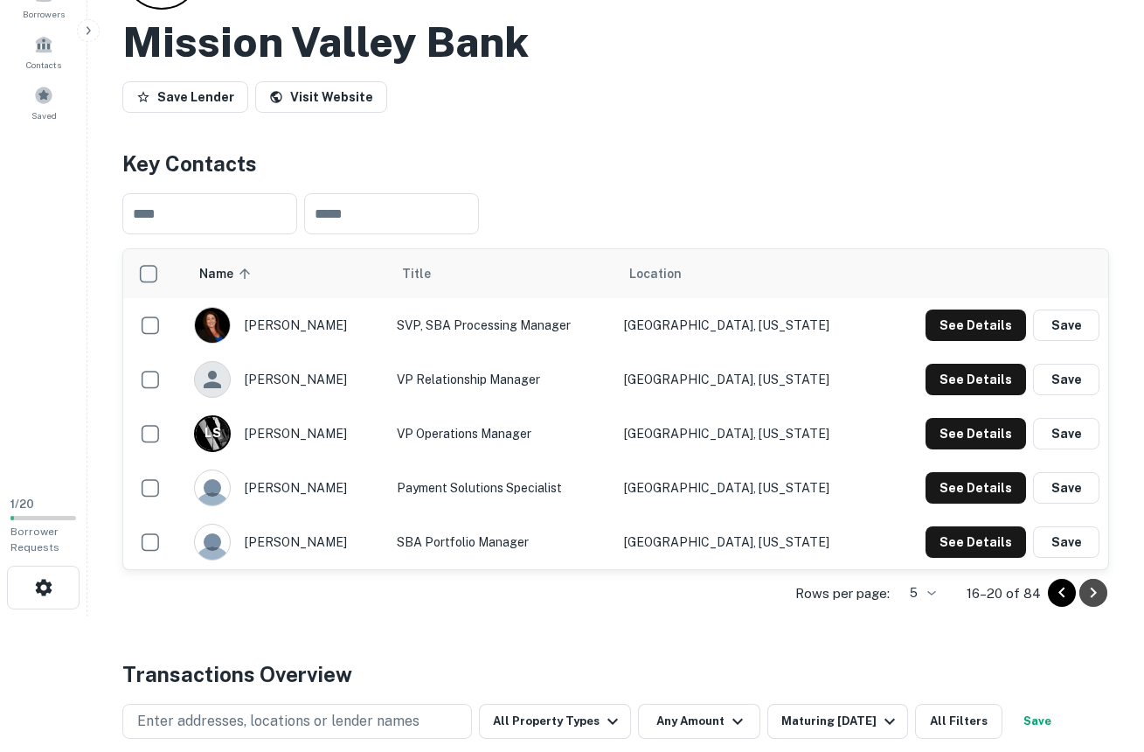
click at [1088, 585] on icon "Go to next page" at bounding box center [1093, 592] width 21 height 21
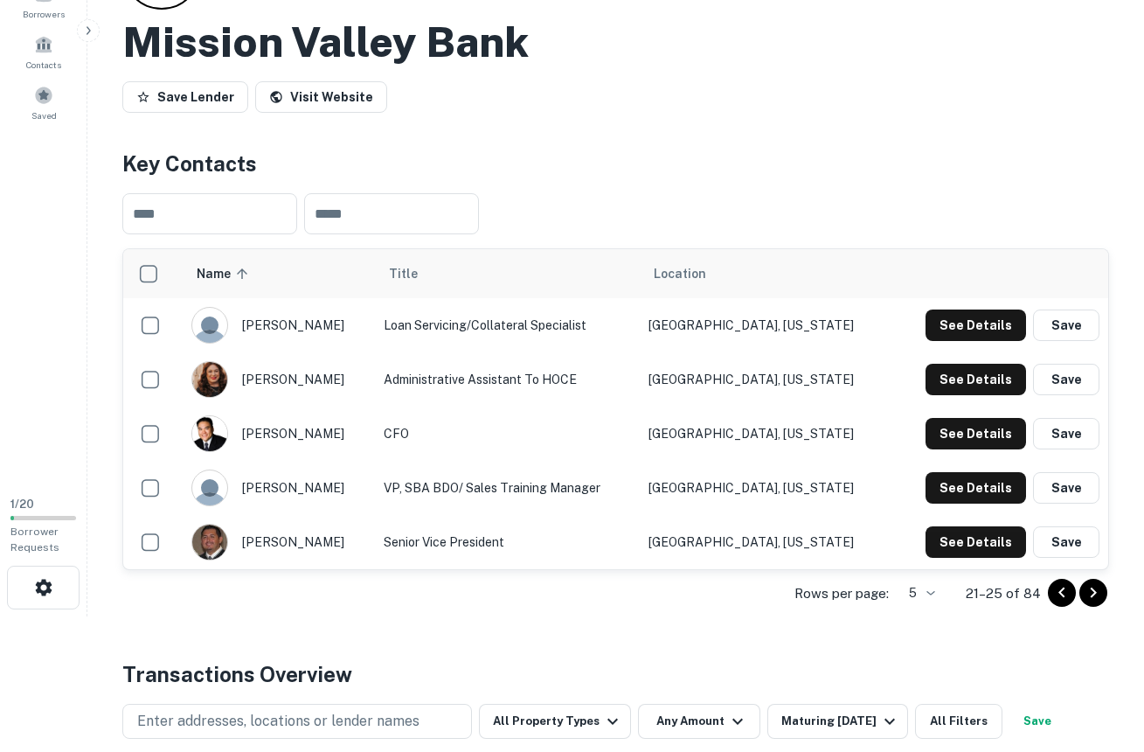
click at [1088, 585] on icon "Go to next page" at bounding box center [1093, 592] width 21 height 21
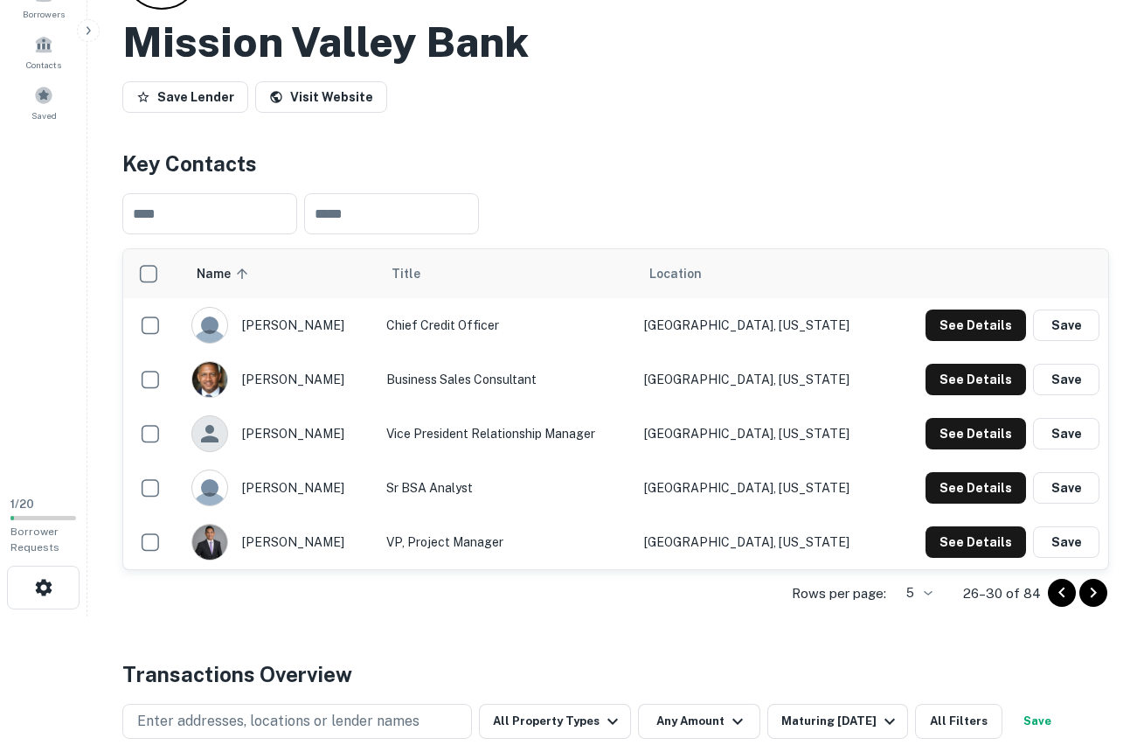
click at [1088, 585] on icon "Go to next page" at bounding box center [1093, 592] width 21 height 21
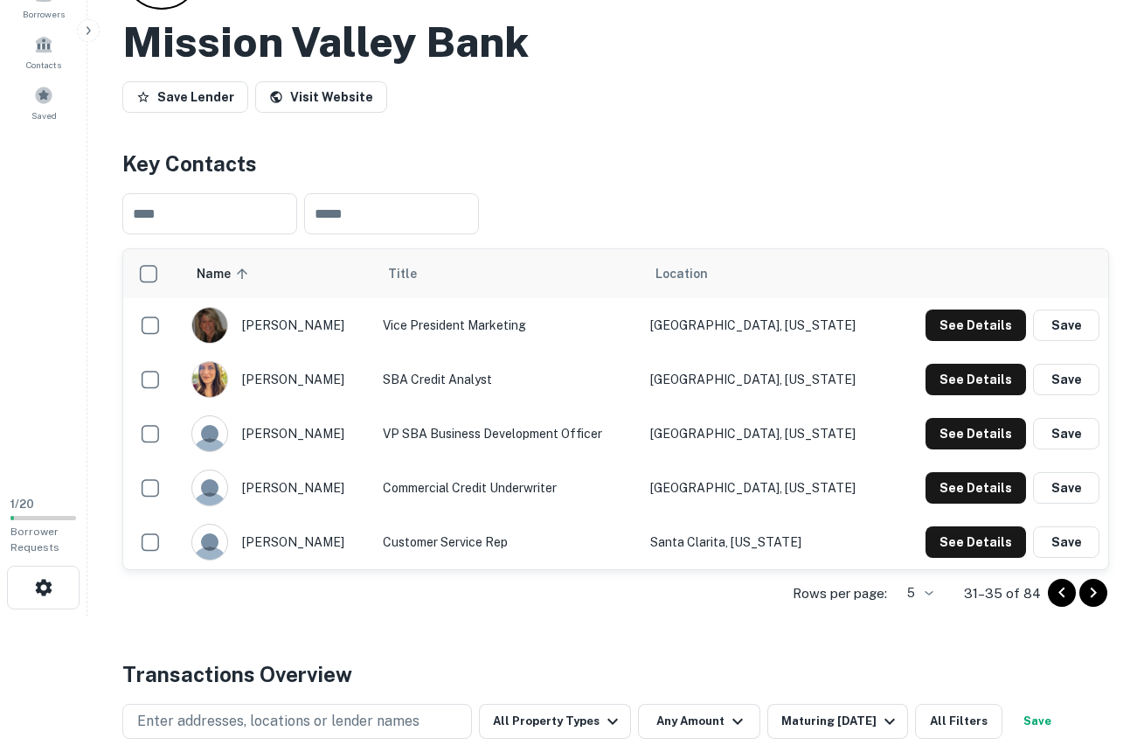
click at [1059, 592] on icon "Go to previous page" at bounding box center [1061, 592] width 6 height 10
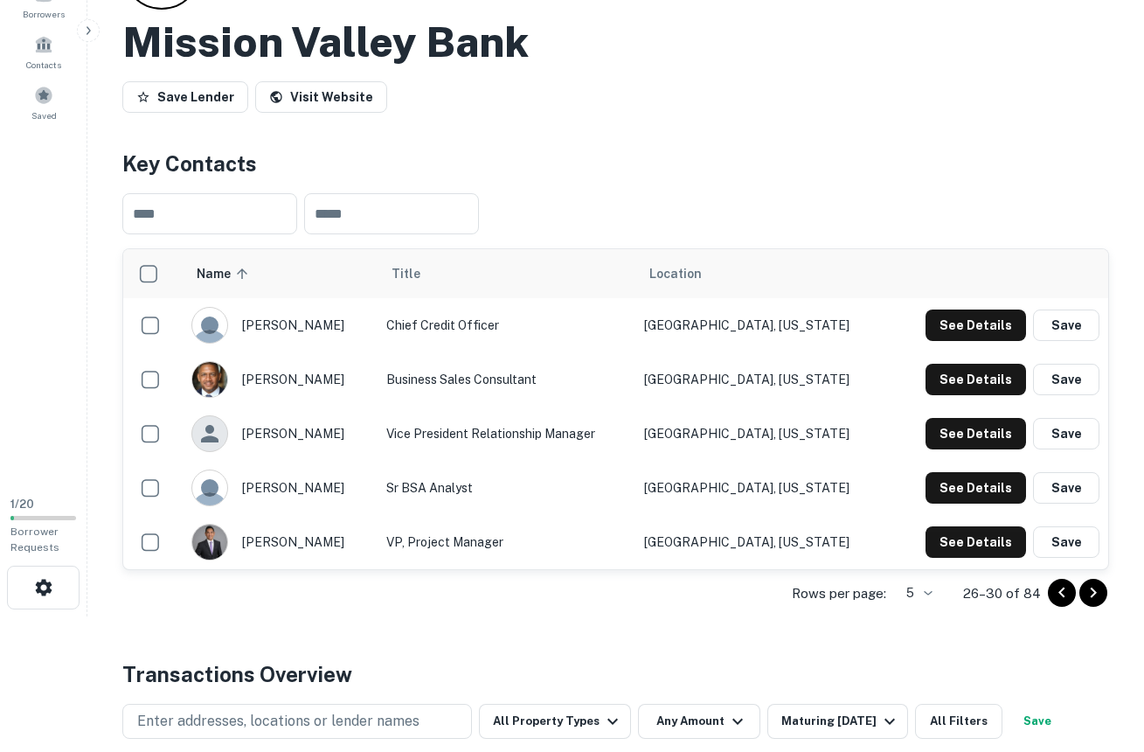
click at [1092, 589] on icon "Go to next page" at bounding box center [1094, 592] width 6 height 10
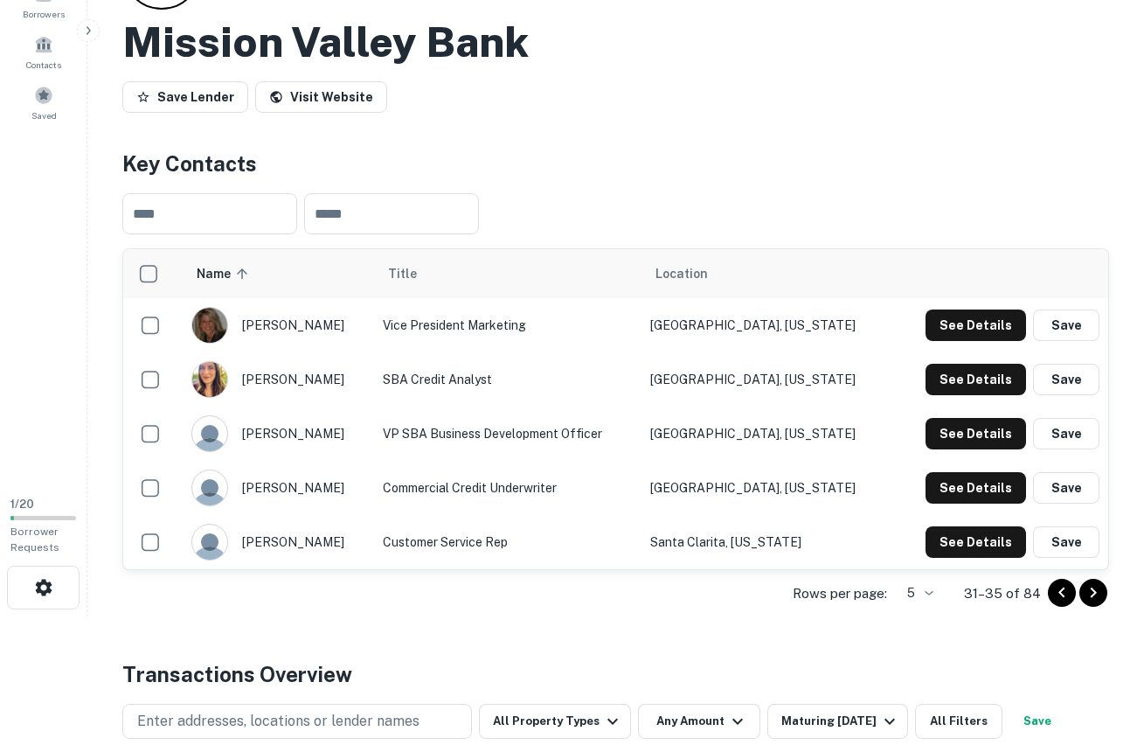
click at [1092, 589] on icon "Go to next page" at bounding box center [1094, 592] width 6 height 10
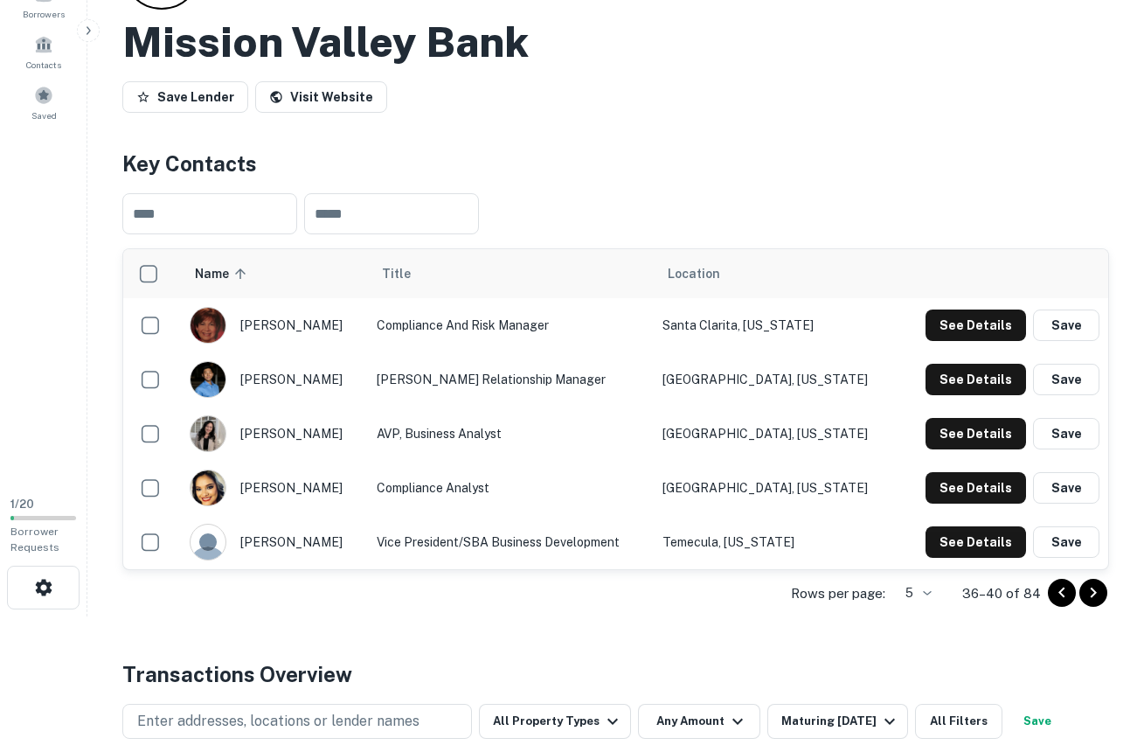
click at [1083, 589] on icon "Go to next page" at bounding box center [1093, 592] width 21 height 21
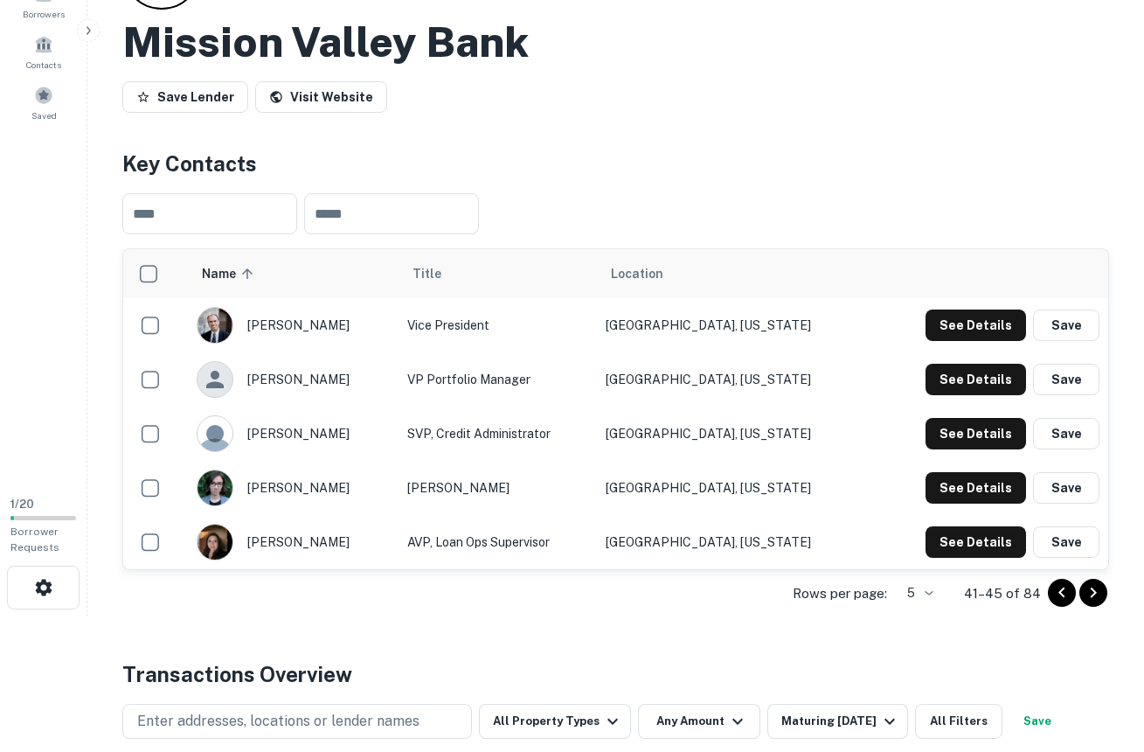
click at [1087, 590] on icon "Go to next page" at bounding box center [1093, 592] width 21 height 21
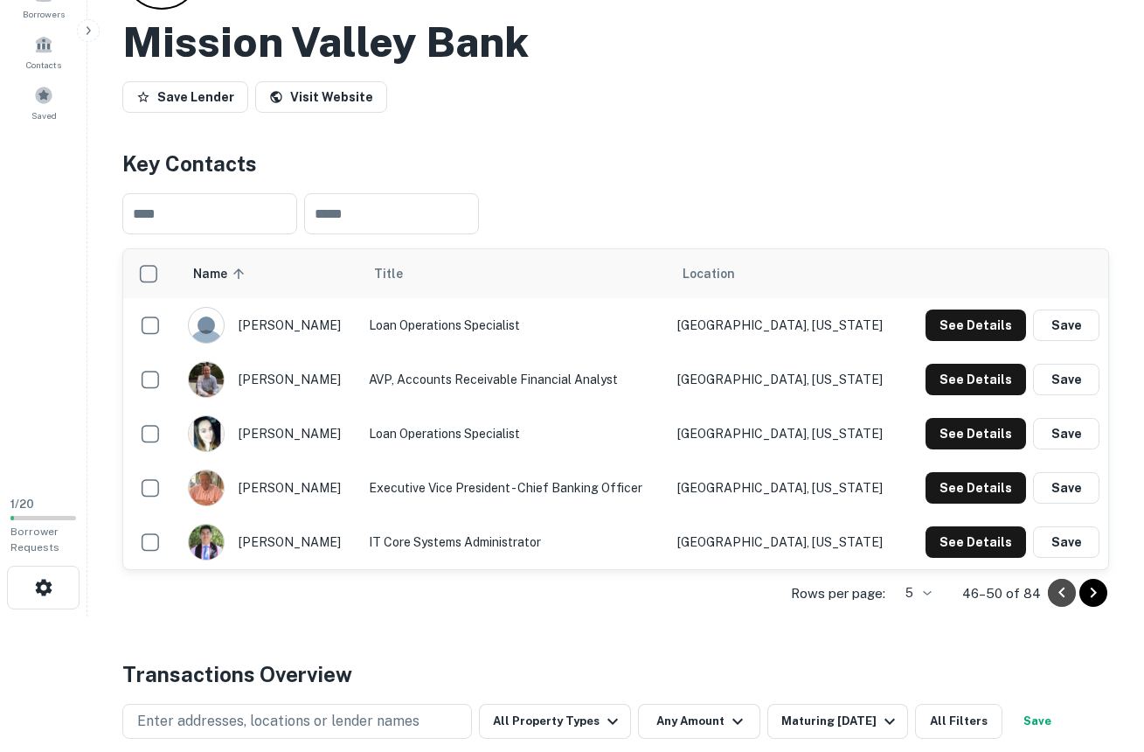
click at [1061, 590] on icon "Go to previous page" at bounding box center [1061, 592] width 6 height 10
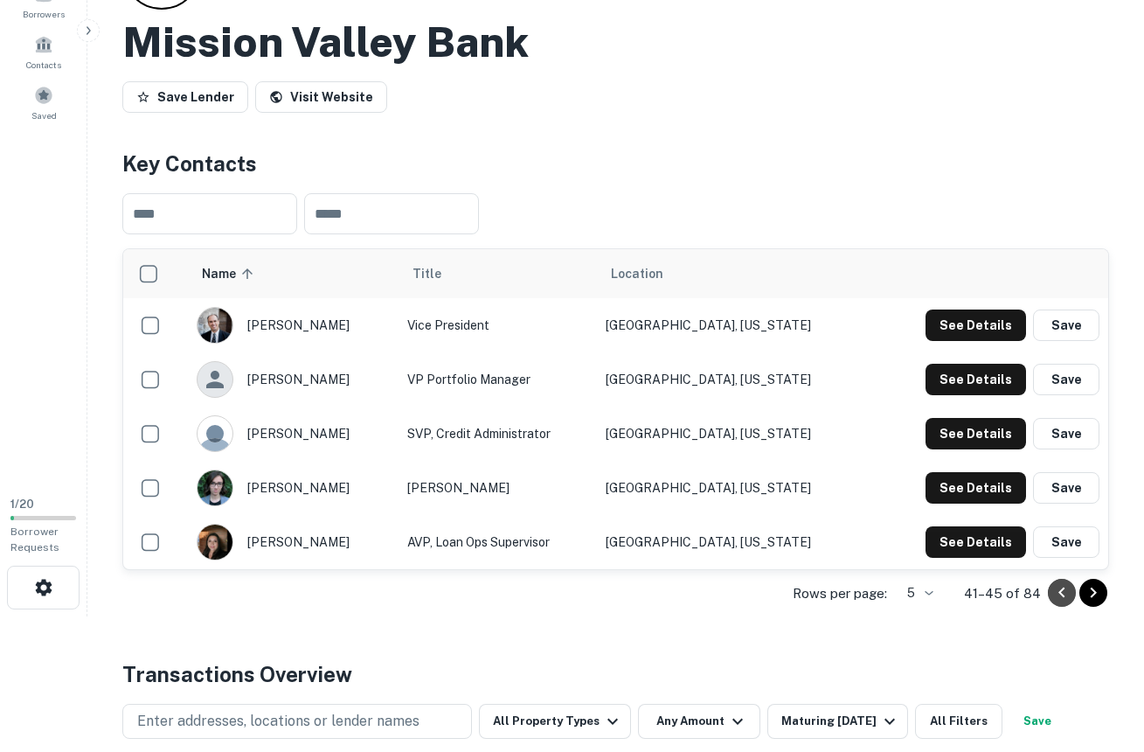
click at [1061, 590] on icon "Go to previous page" at bounding box center [1061, 592] width 6 height 10
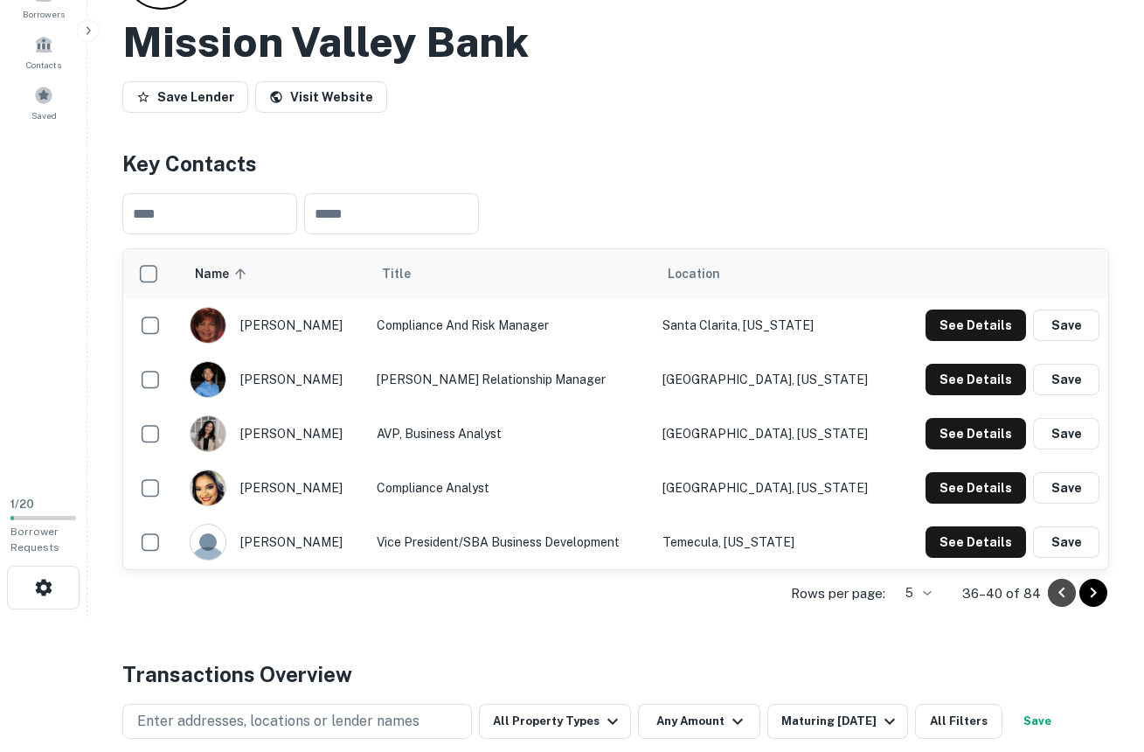
click at [1061, 590] on icon "Go to previous page" at bounding box center [1061, 592] width 6 height 10
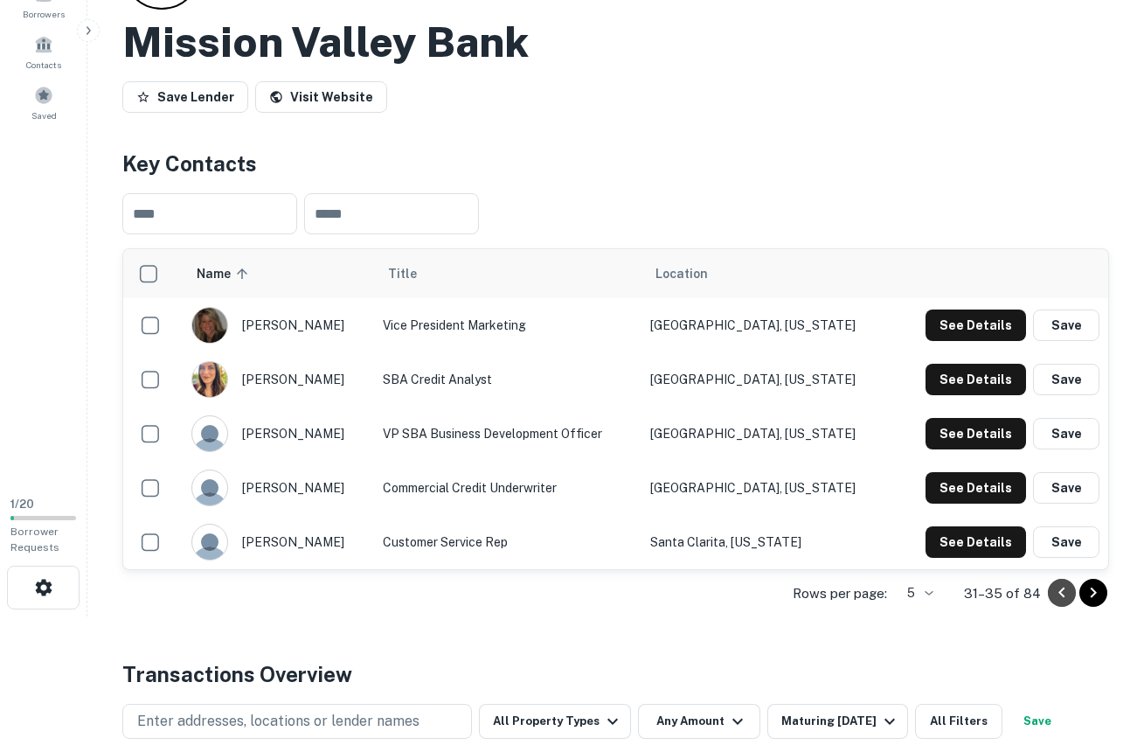
click at [1061, 590] on icon "Go to previous page" at bounding box center [1061, 592] width 6 height 10
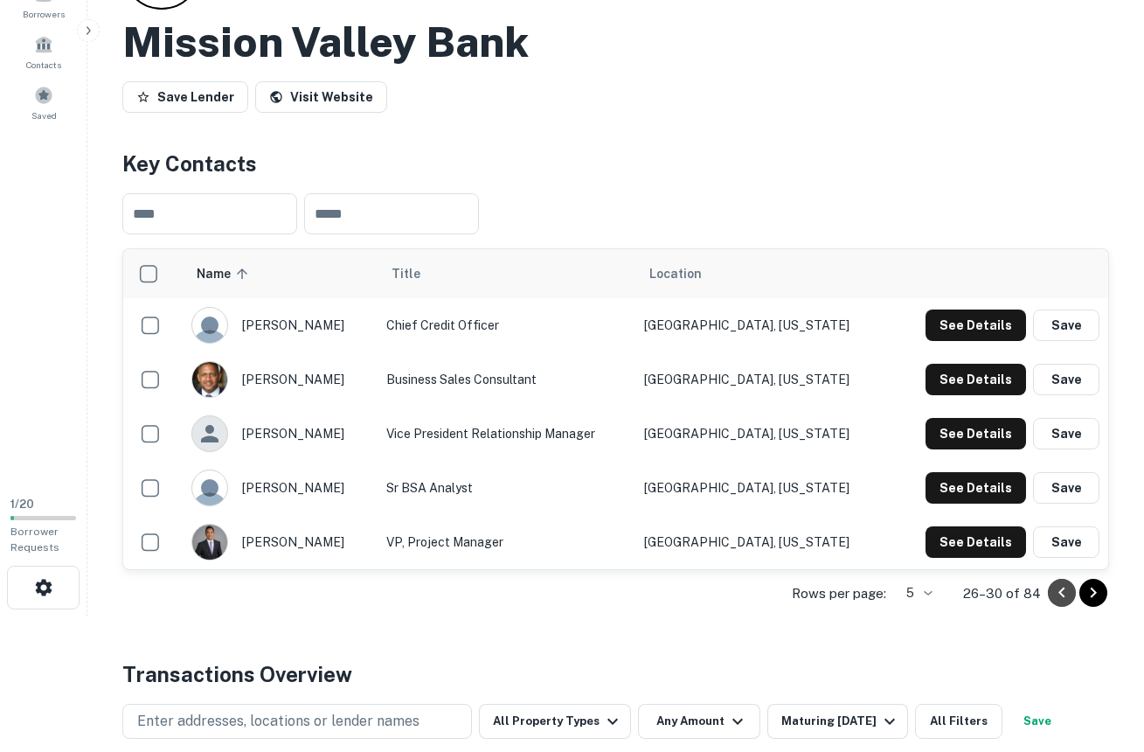
click at [1061, 590] on icon "Go to previous page" at bounding box center [1061, 592] width 6 height 10
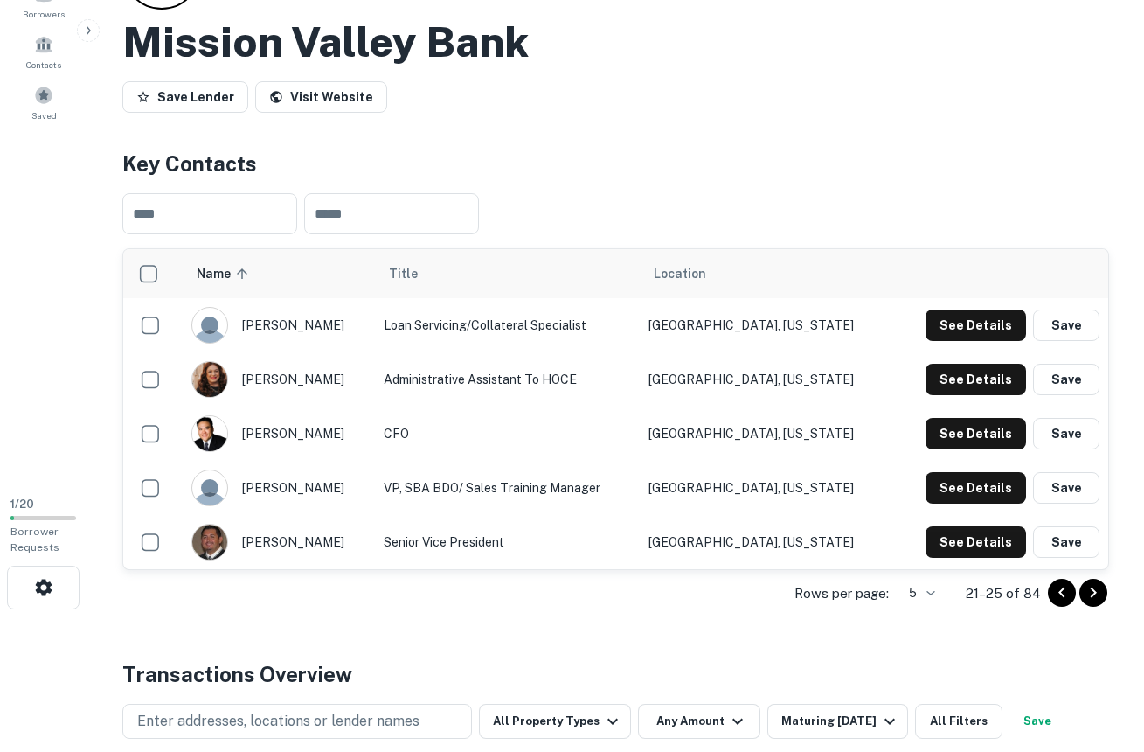
click at [1061, 590] on icon "Go to previous page" at bounding box center [1061, 592] width 6 height 10
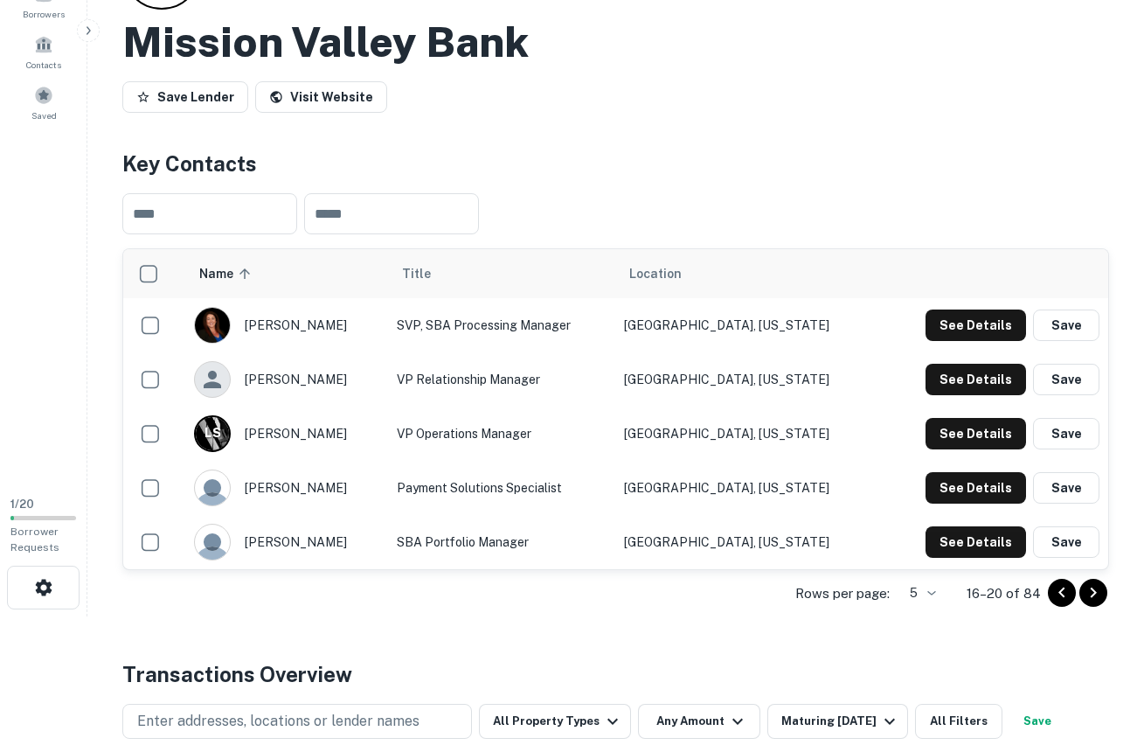
click at [1061, 590] on icon "Go to previous page" at bounding box center [1061, 592] width 6 height 10
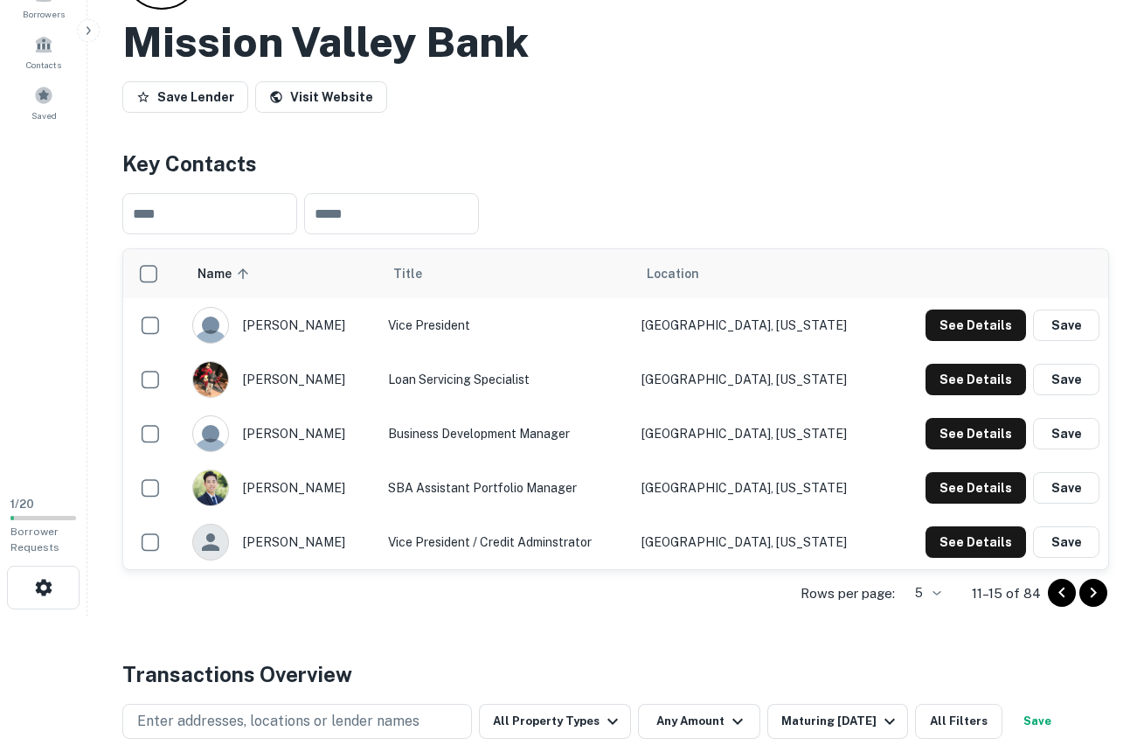
click at [1061, 590] on icon "Go to previous page" at bounding box center [1061, 592] width 6 height 10
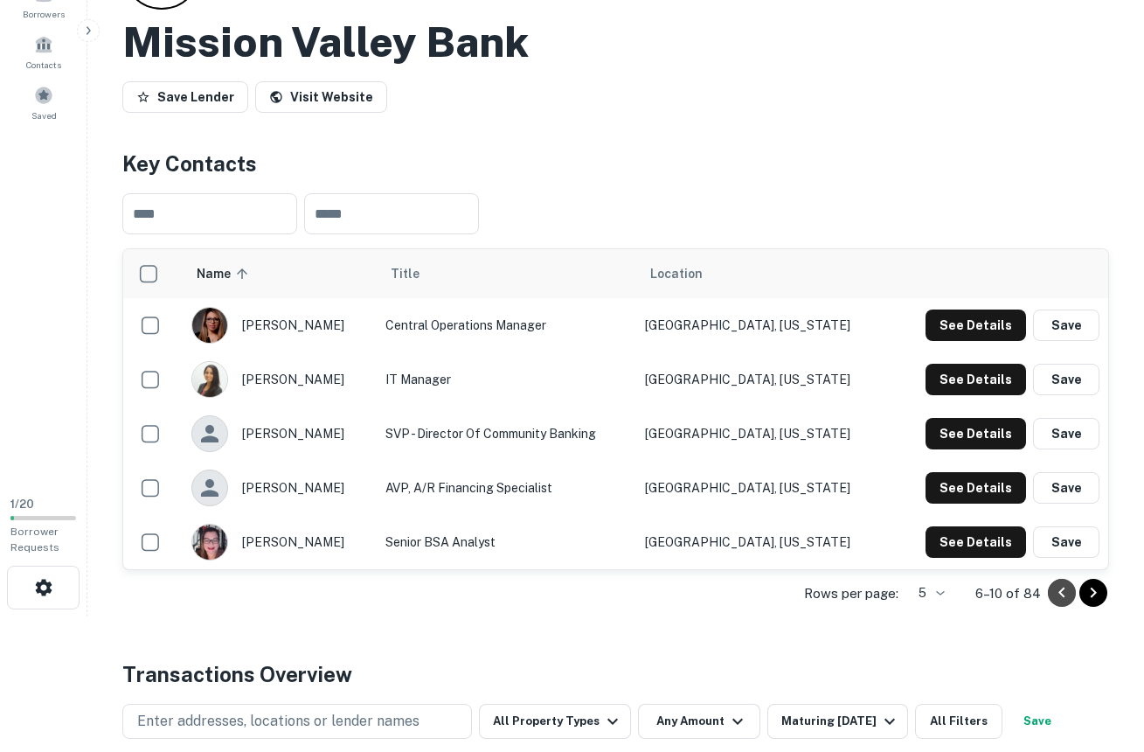
click at [1061, 590] on icon "Go to previous page" at bounding box center [1061, 592] width 6 height 10
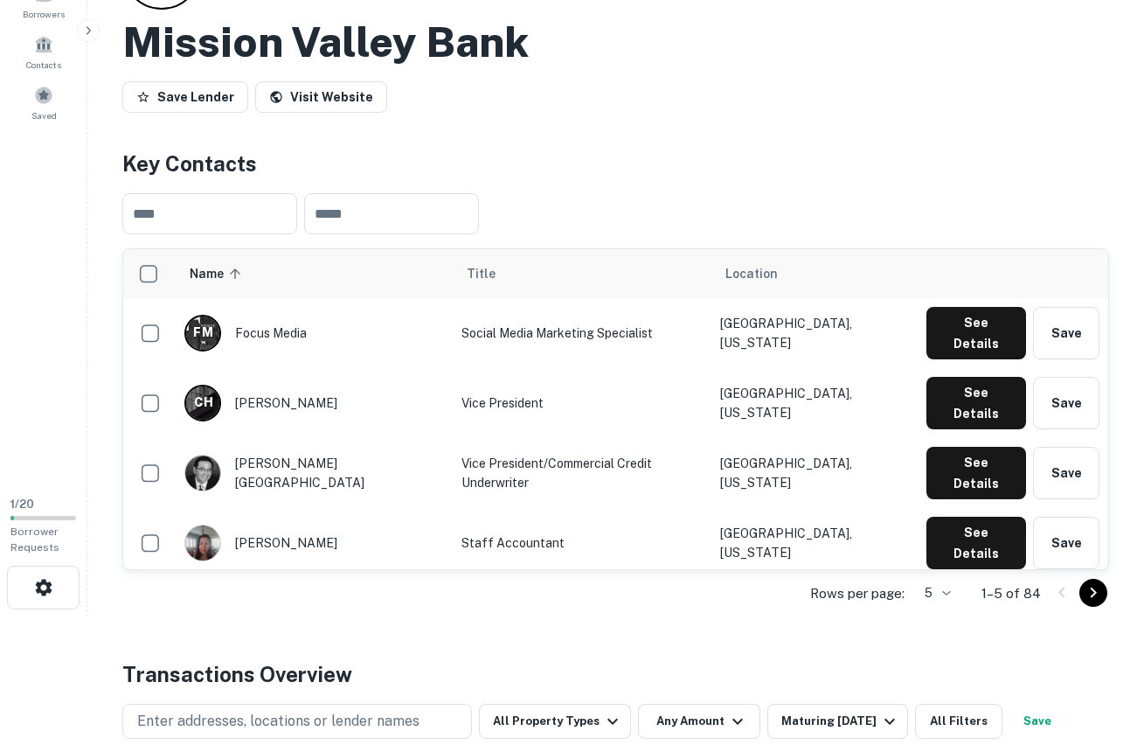
click at [1092, 593] on icon "Go to next page" at bounding box center [1093, 592] width 21 height 21
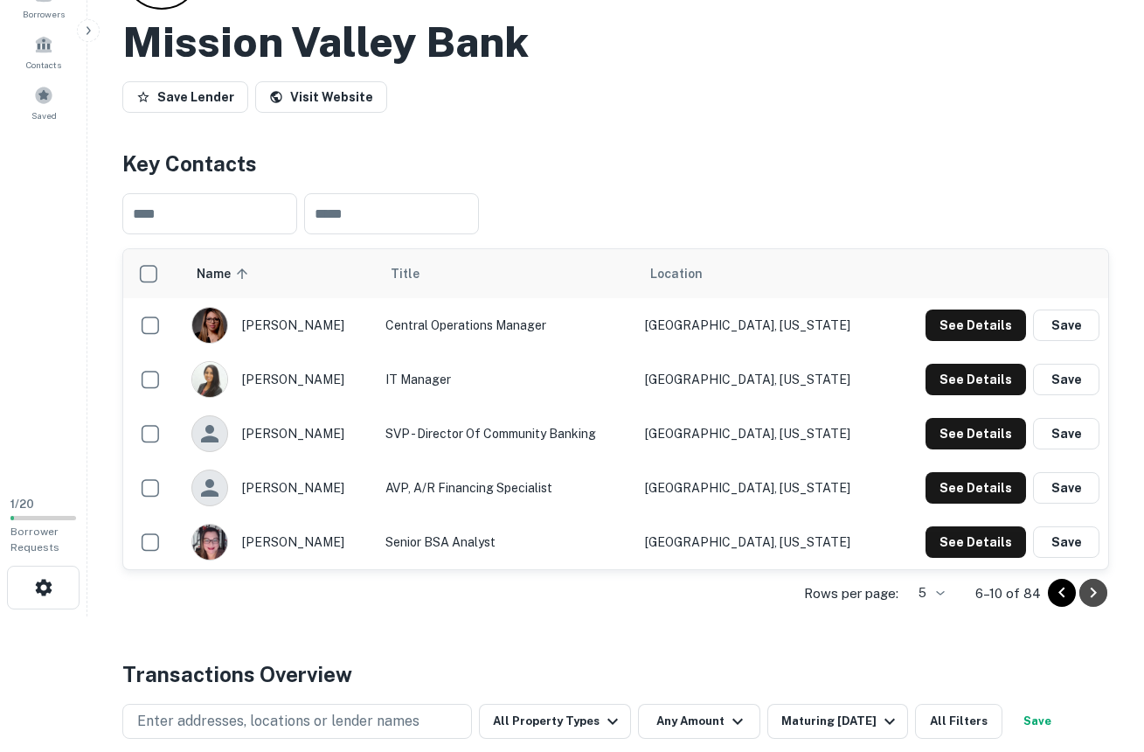
click at [1092, 593] on icon "Go to next page" at bounding box center [1093, 592] width 21 height 21
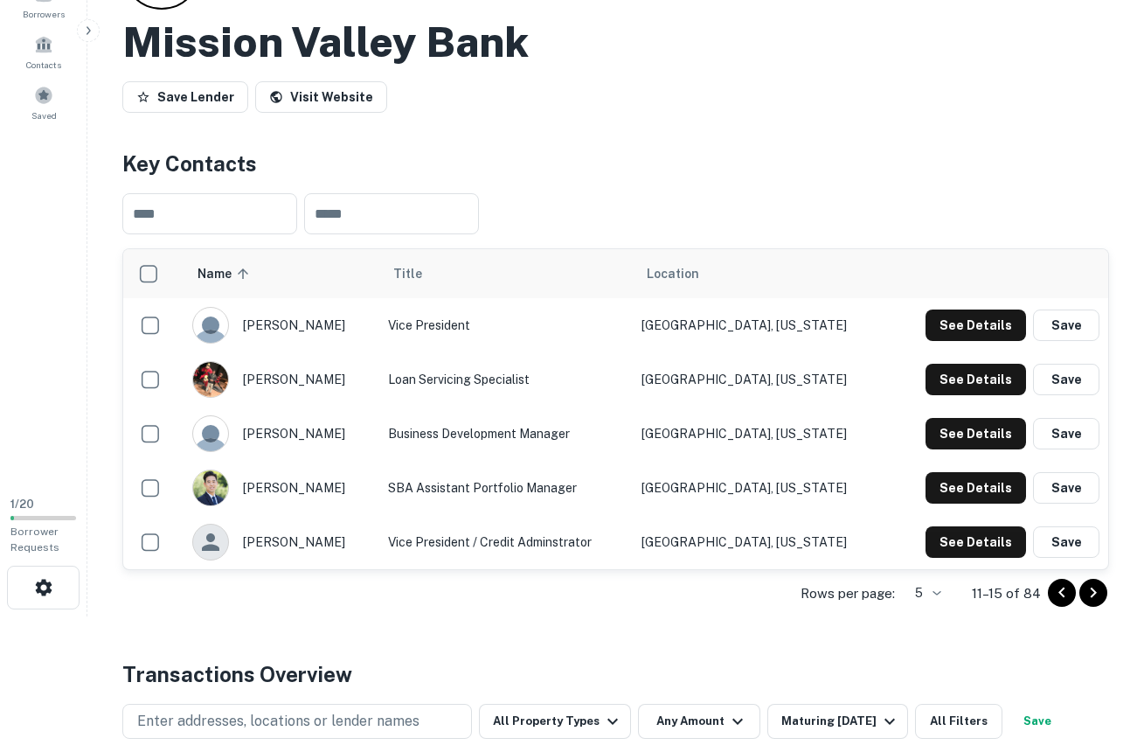
click at [1092, 593] on icon "Go to next page" at bounding box center [1093, 592] width 21 height 21
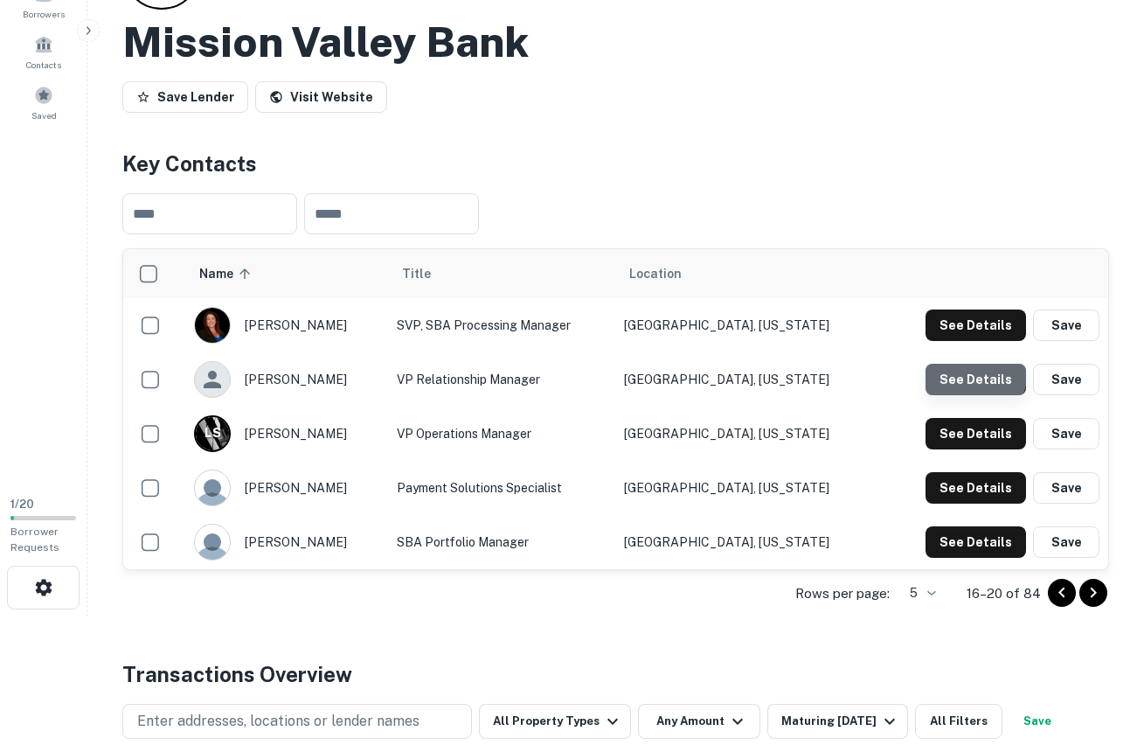
click at [962, 369] on button "See Details" at bounding box center [976, 379] width 101 height 31
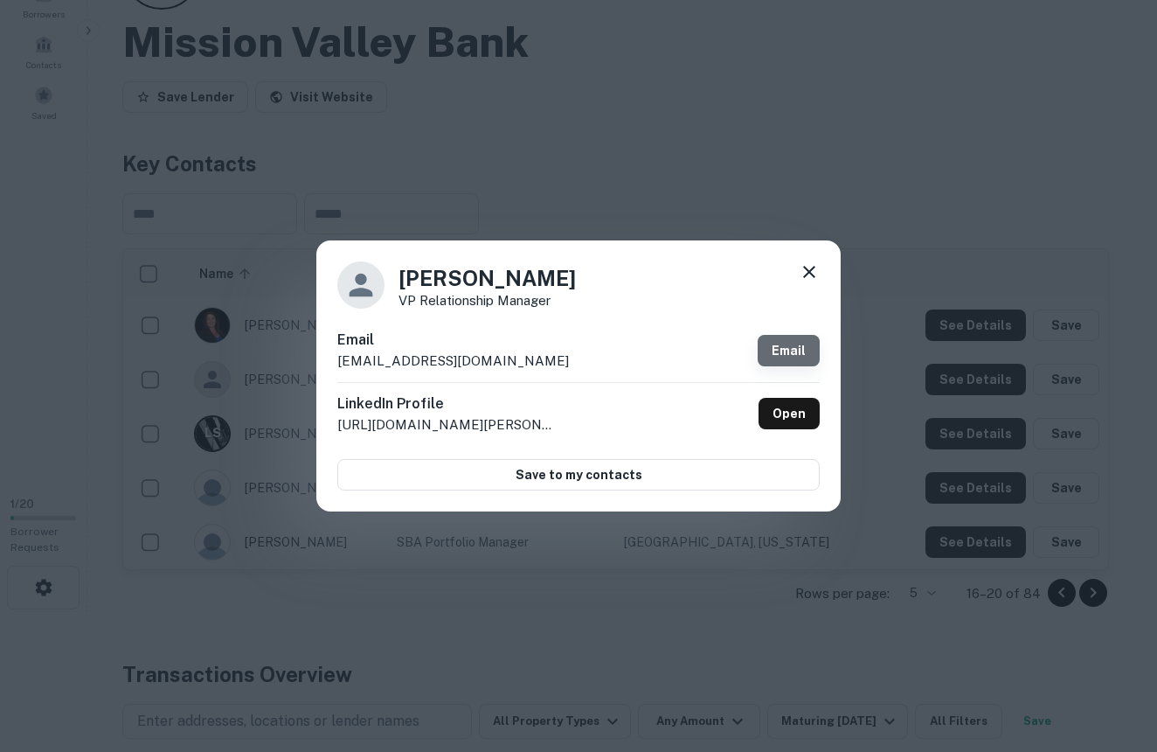
click at [791, 352] on link "Email" at bounding box center [789, 350] width 62 height 31
click at [821, 273] on div "[PERSON_NAME] VP Relationship Manager Email [EMAIL_ADDRESS][DOMAIN_NAME] Email …" at bounding box center [578, 375] width 524 height 271
click at [811, 270] on icon at bounding box center [809, 272] width 12 height 12
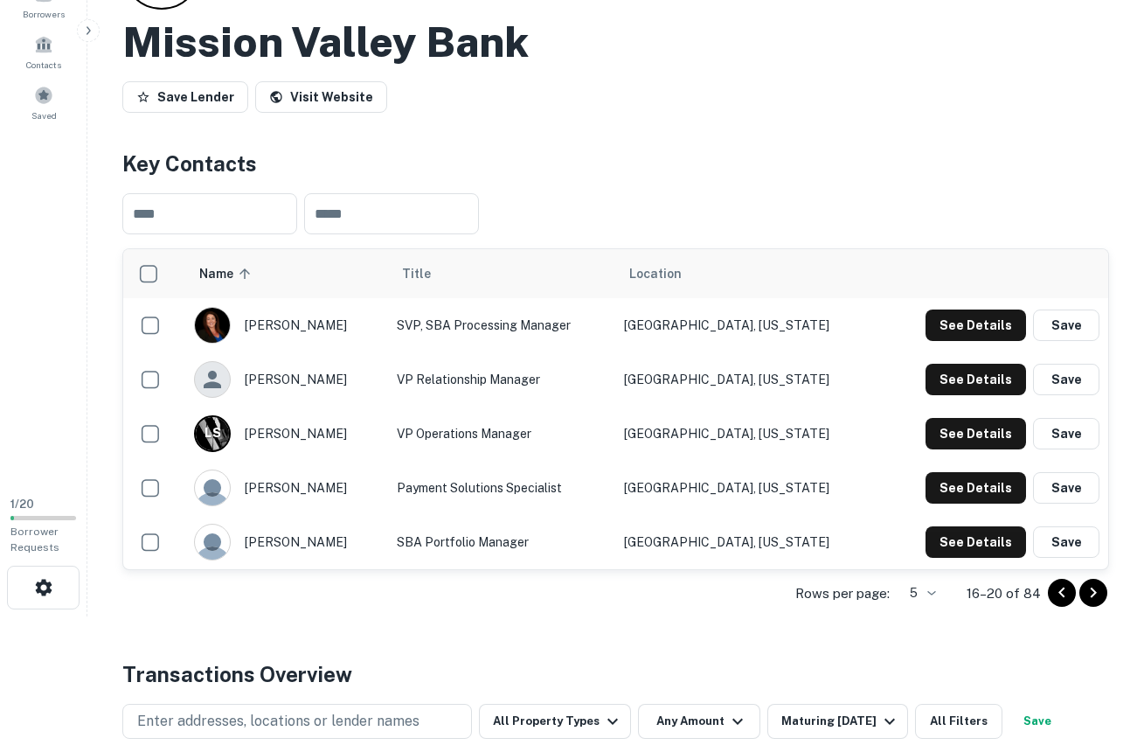
scroll to position [0, 0]
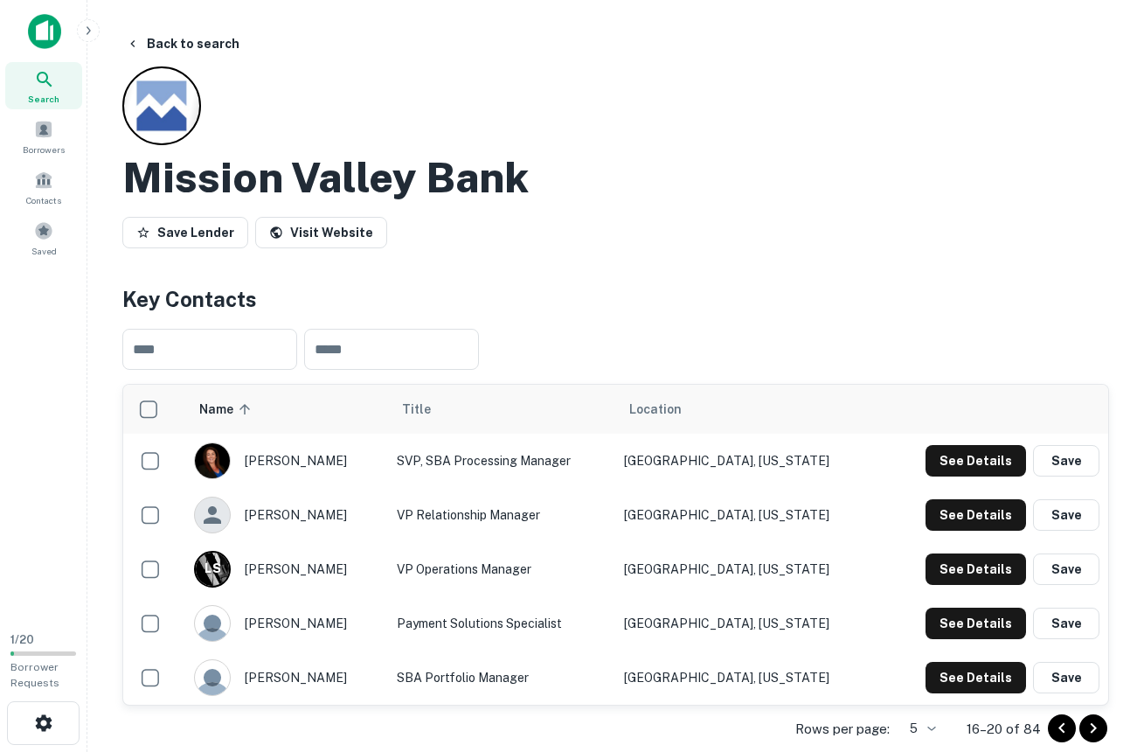
click at [44, 26] on img at bounding box center [44, 31] width 33 height 35
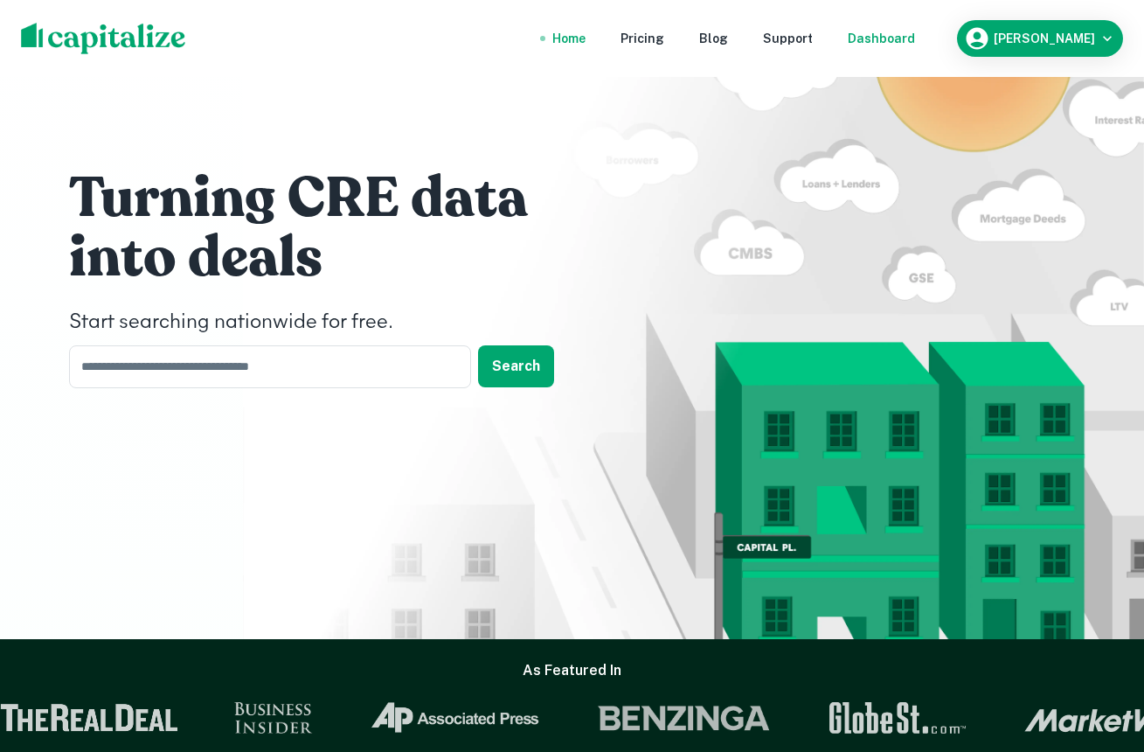
click at [898, 31] on div "Dashboard" at bounding box center [881, 38] width 67 height 19
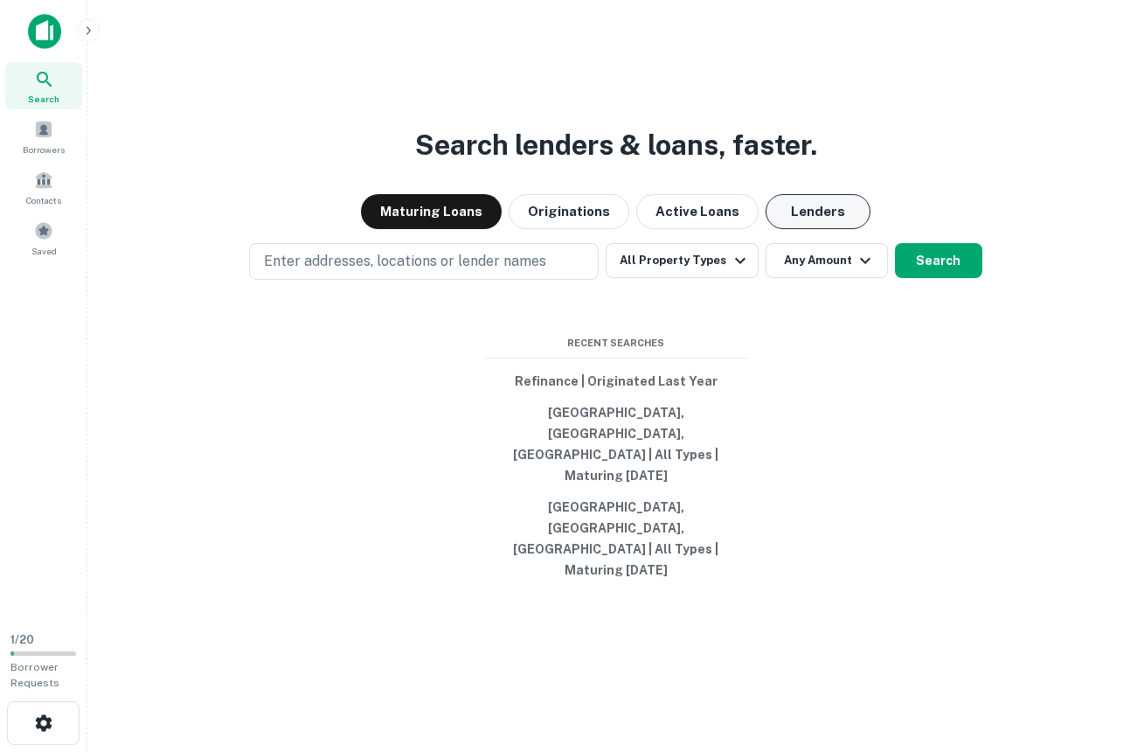
click at [809, 229] on button "Lenders" at bounding box center [818, 211] width 105 height 35
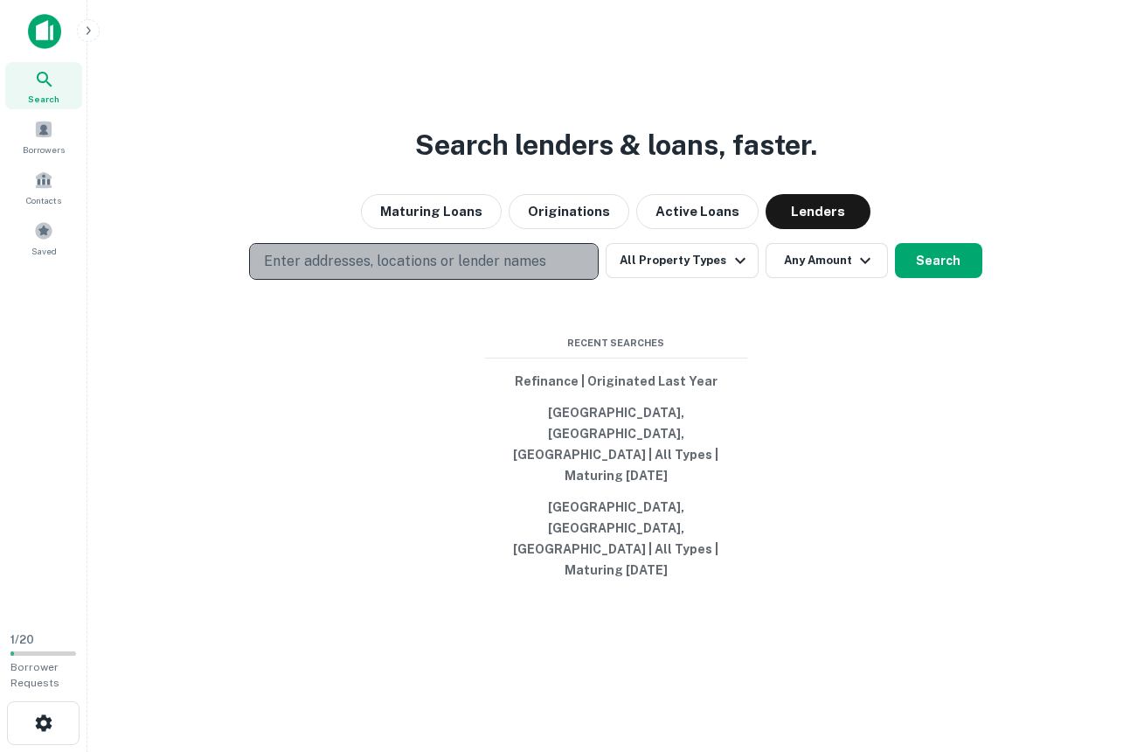
click at [551, 280] on button "Enter addresses, locations or lender names" at bounding box center [424, 261] width 350 height 37
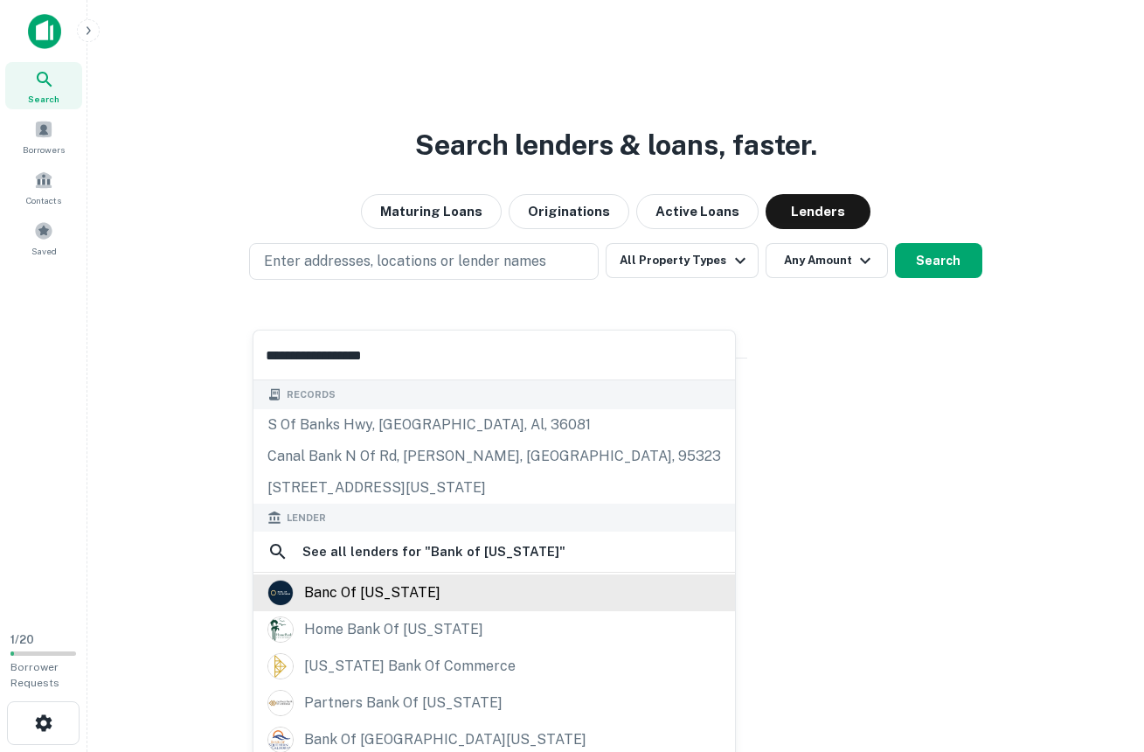
type input "**********"
click at [389, 602] on div "banc of [US_STATE]" at bounding box center [372, 592] width 136 height 26
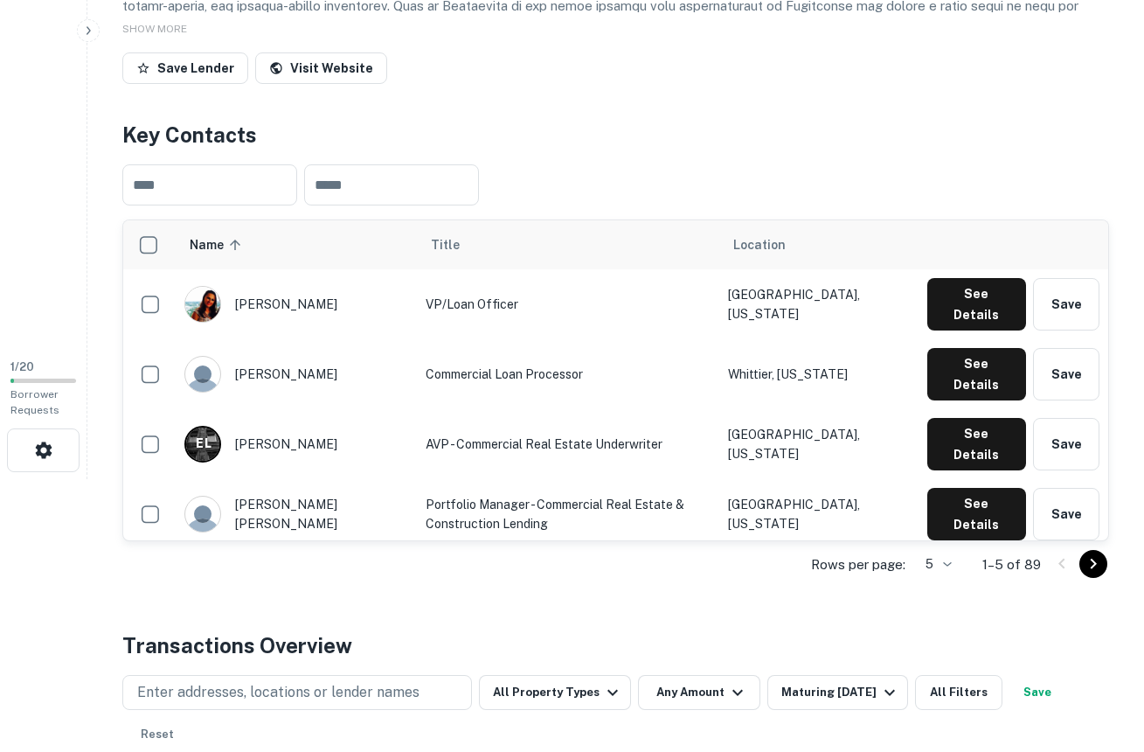
scroll to position [307, 0]
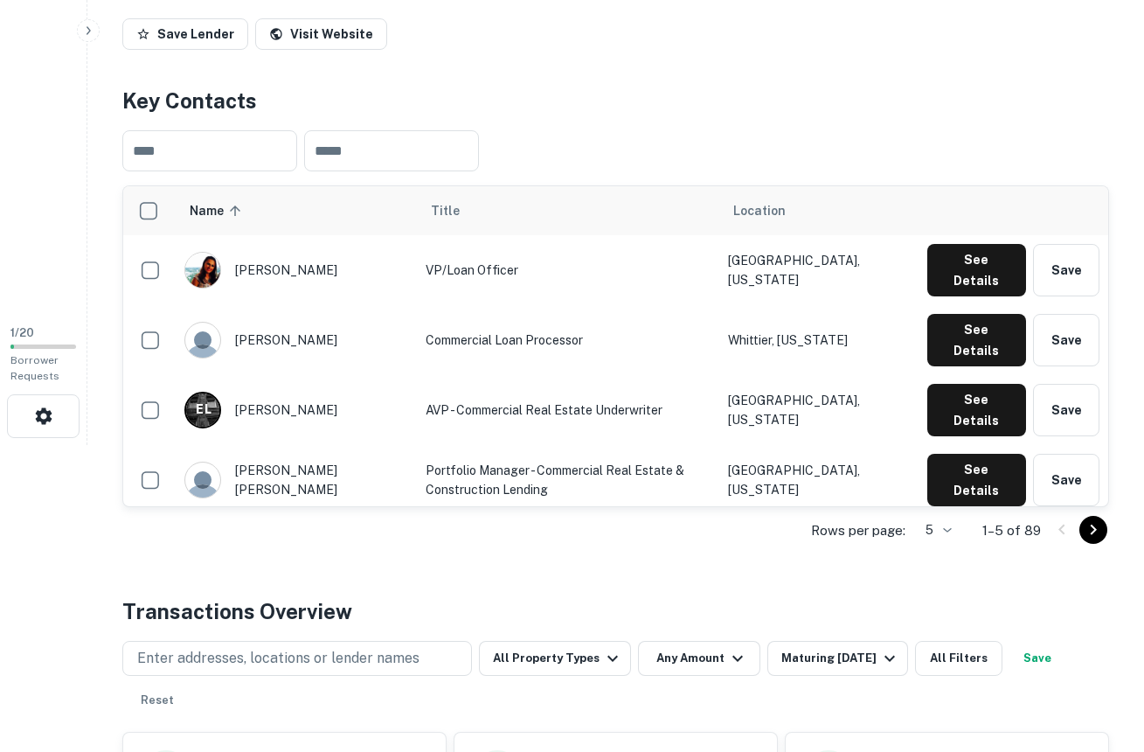
click at [1106, 527] on button "Go to next page" at bounding box center [1093, 530] width 28 height 28
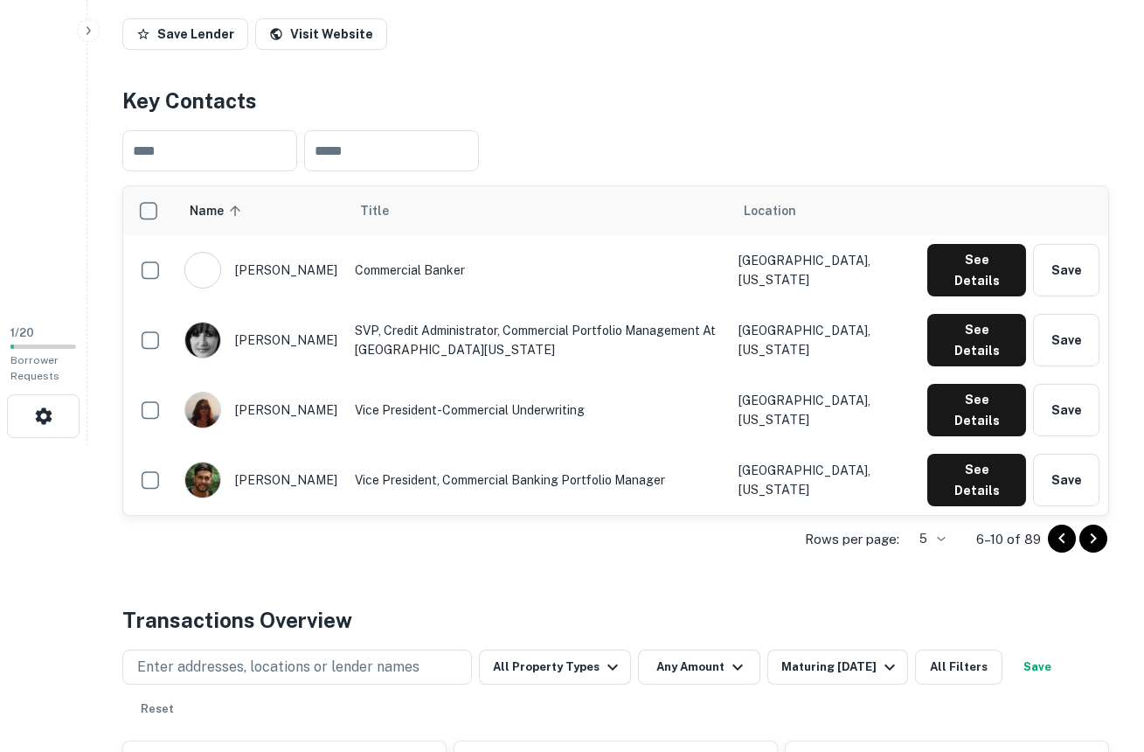
click at [1092, 539] on icon "Go to next page" at bounding box center [1093, 538] width 21 height 21
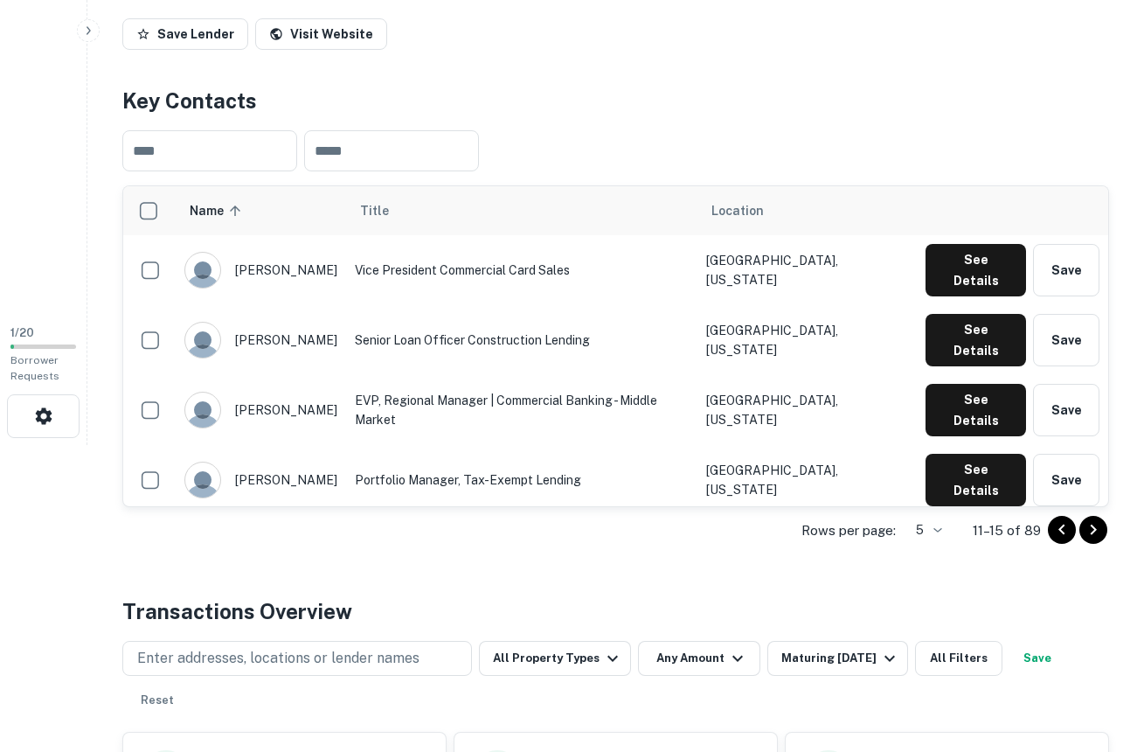
click at [1092, 539] on icon "Go to next page" at bounding box center [1093, 529] width 21 height 21
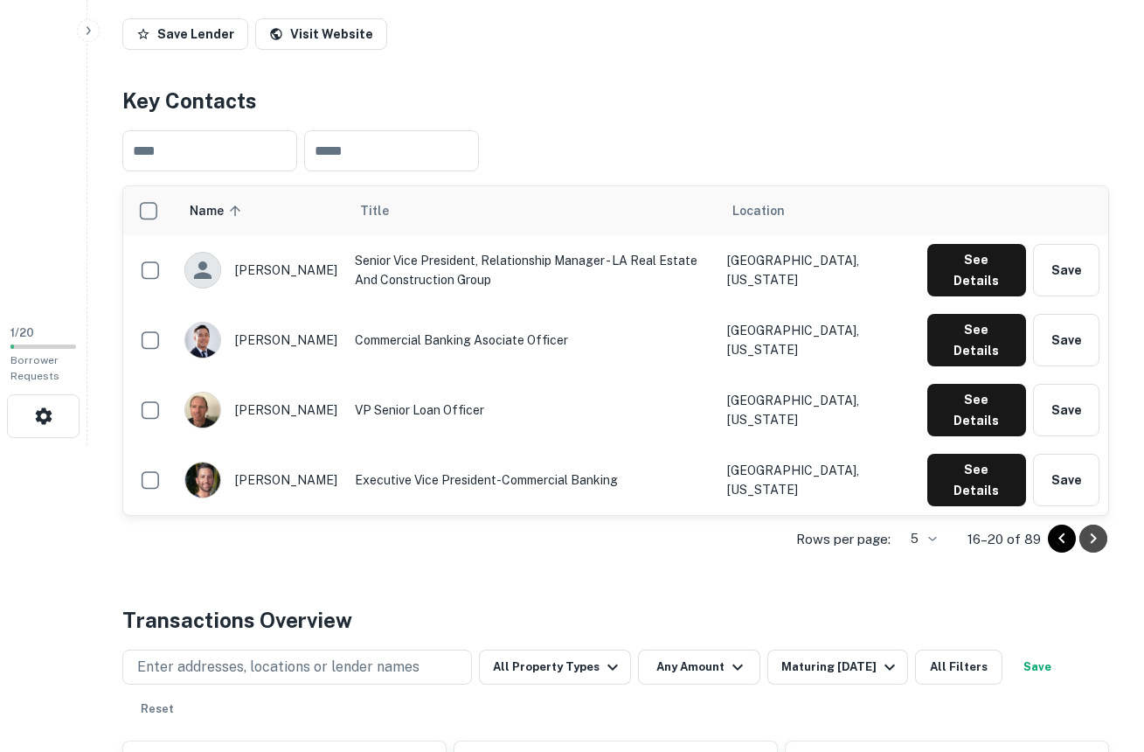
click at [1092, 539] on icon "Go to next page" at bounding box center [1093, 538] width 21 height 21
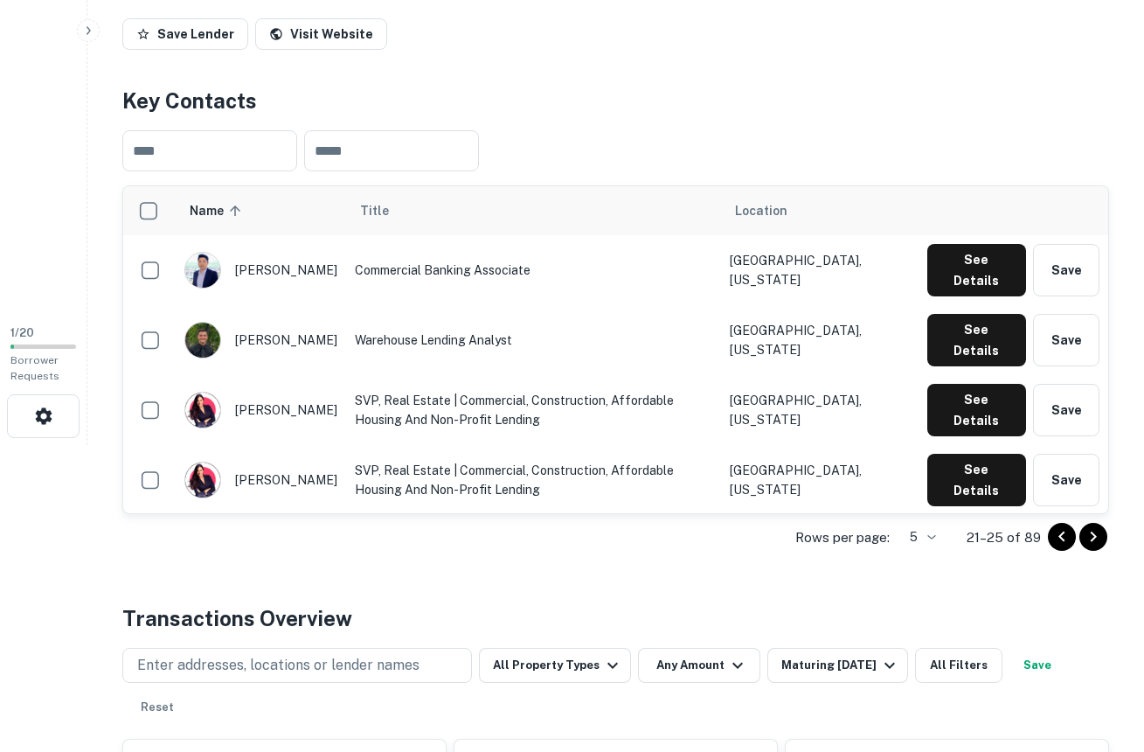
click at [1092, 539] on icon "Go to next page" at bounding box center [1094, 536] width 6 height 10
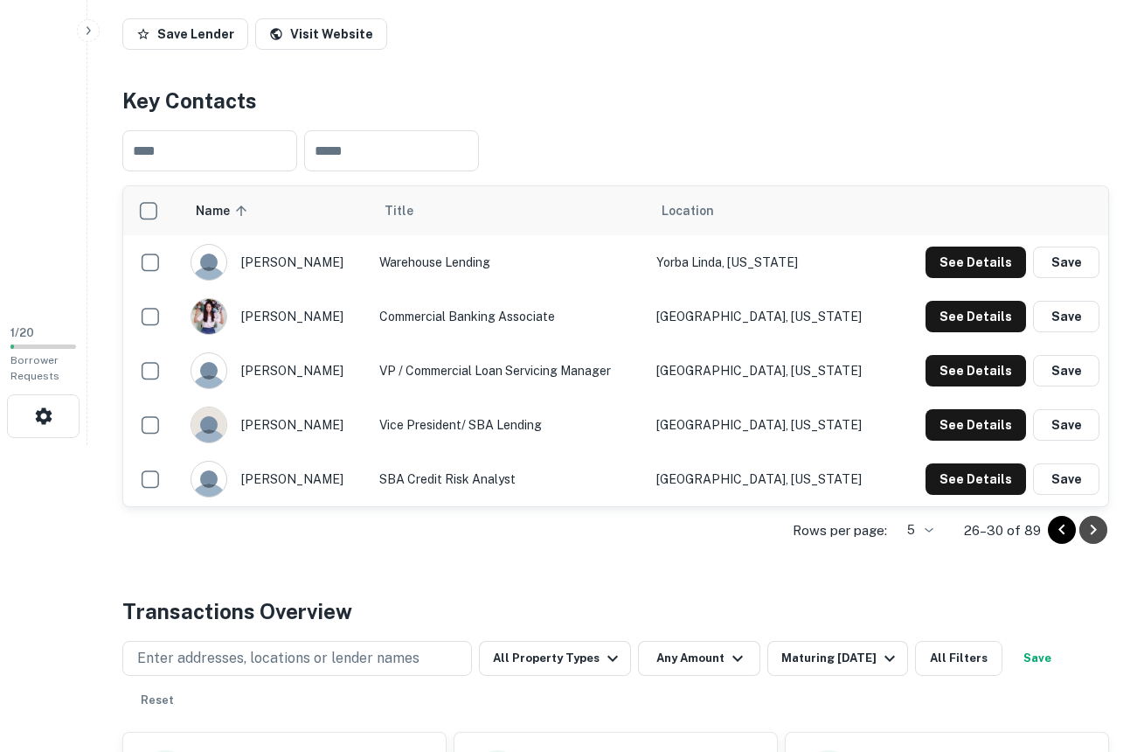
click at [1092, 539] on icon "Go to next page" at bounding box center [1093, 529] width 21 height 21
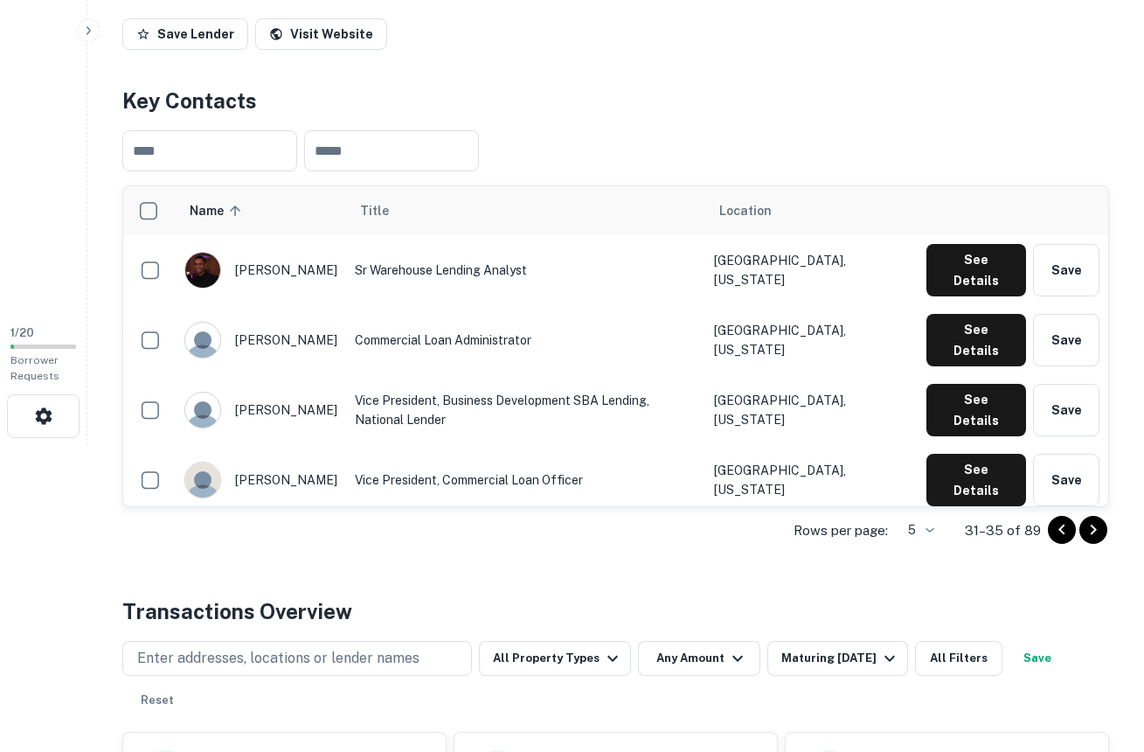
click at [1092, 539] on icon "Go to next page" at bounding box center [1093, 529] width 21 height 21
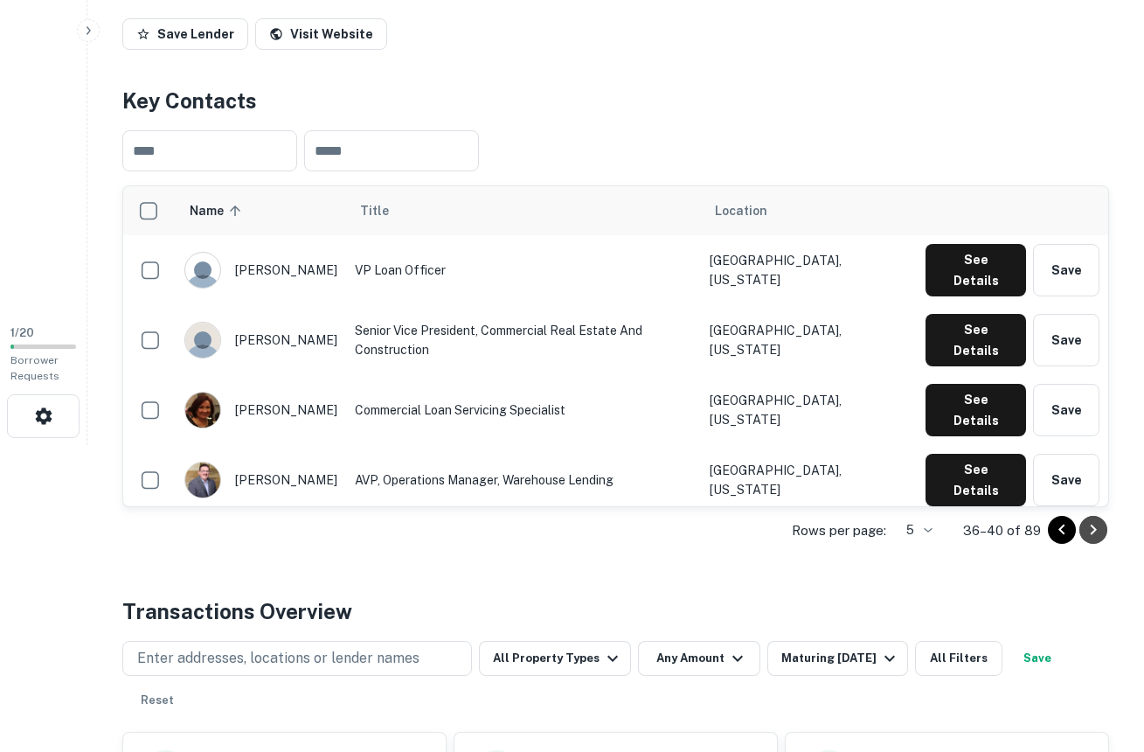
click at [1092, 539] on icon "Go to next page" at bounding box center [1093, 529] width 21 height 21
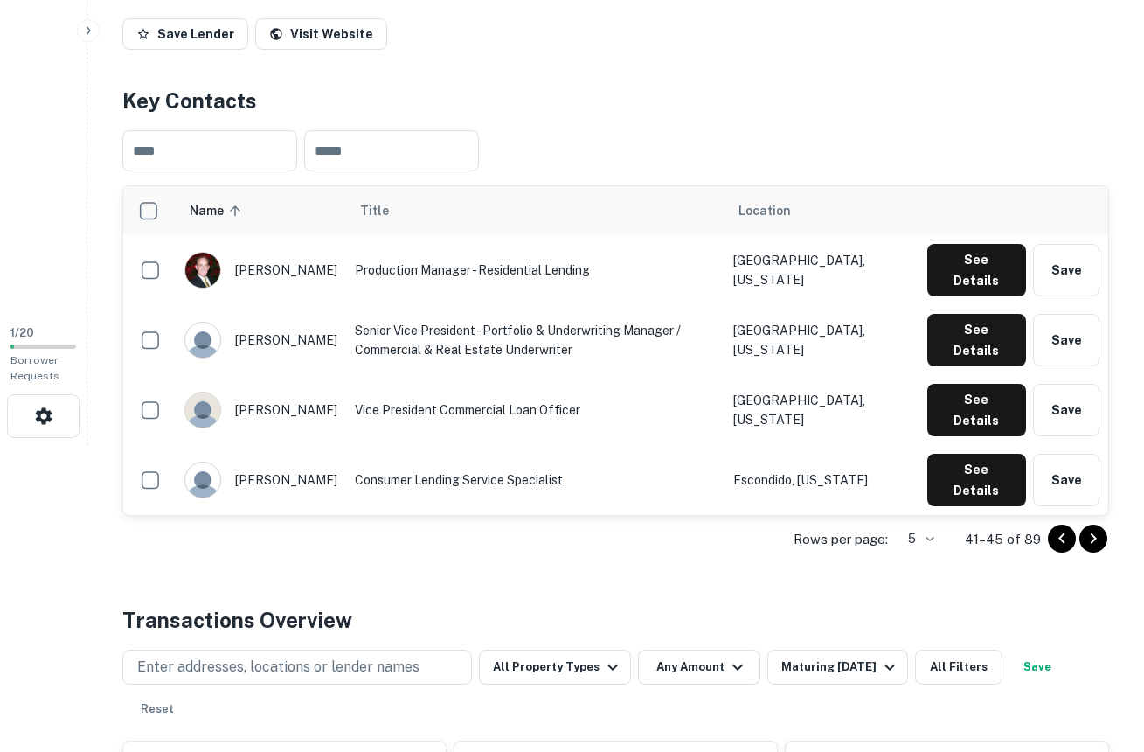
click at [1092, 539] on icon "Go to next page" at bounding box center [1093, 538] width 21 height 21
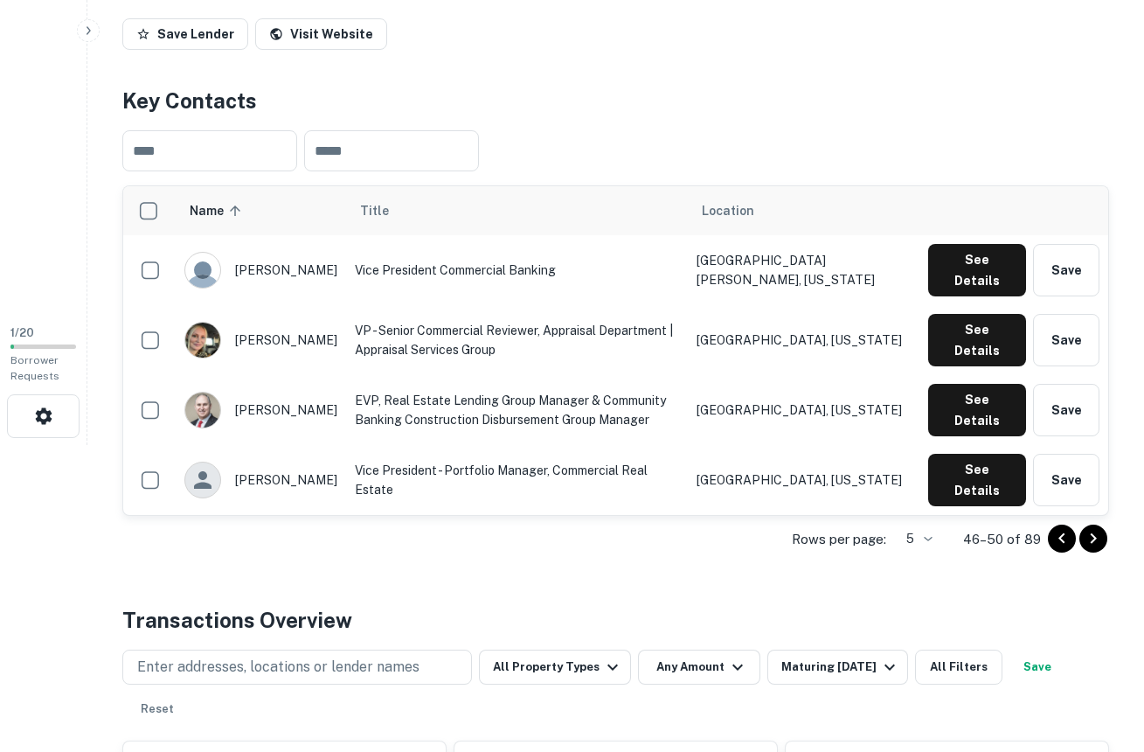
click at [1092, 539] on icon "Go to next page" at bounding box center [1093, 538] width 21 height 21
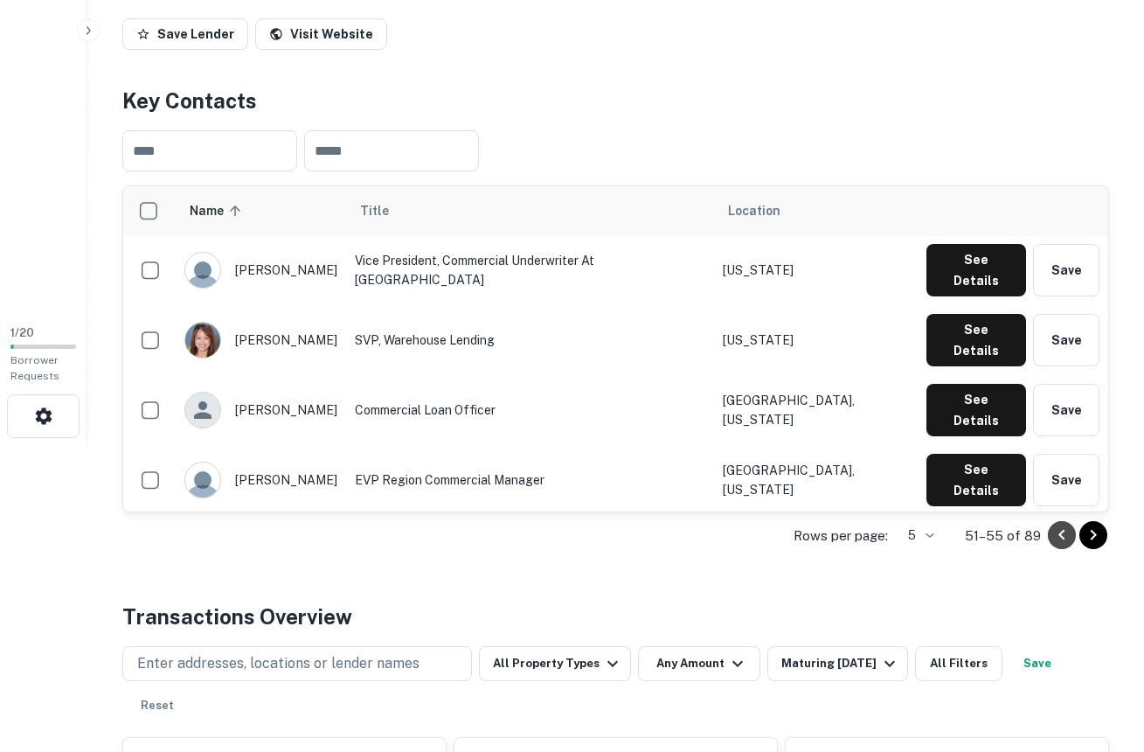
click at [1066, 532] on icon "Go to previous page" at bounding box center [1061, 534] width 21 height 21
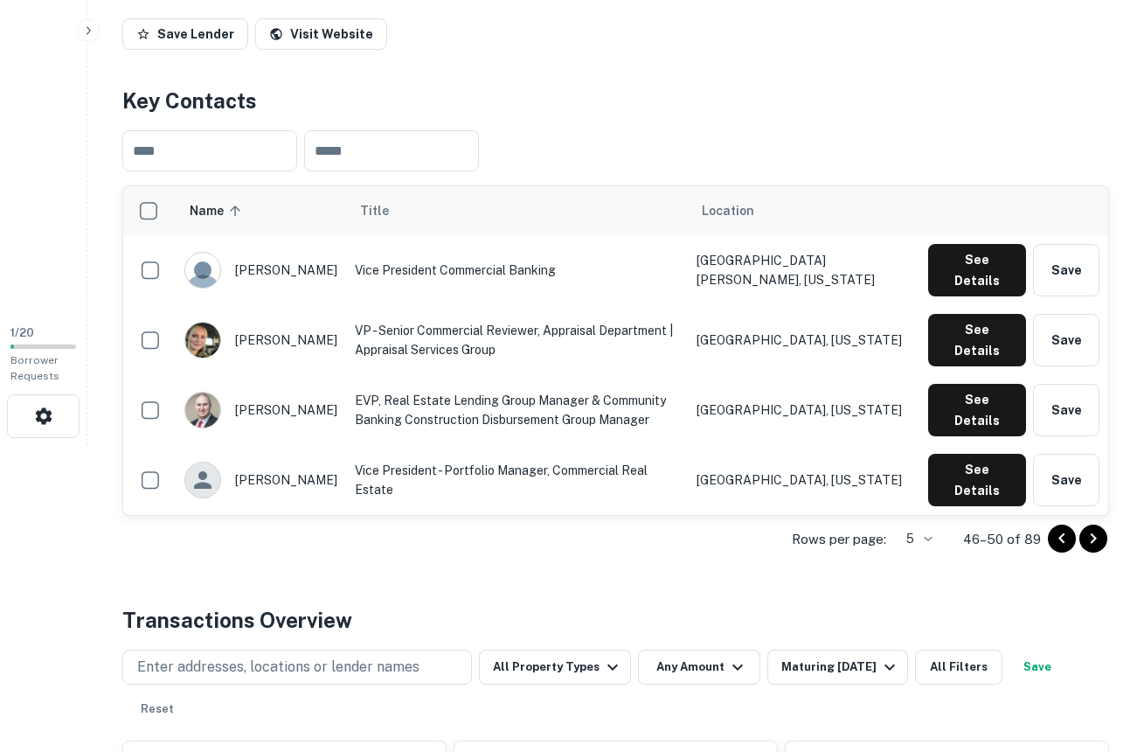
click at [1066, 532] on icon "Go to previous page" at bounding box center [1061, 538] width 21 height 21
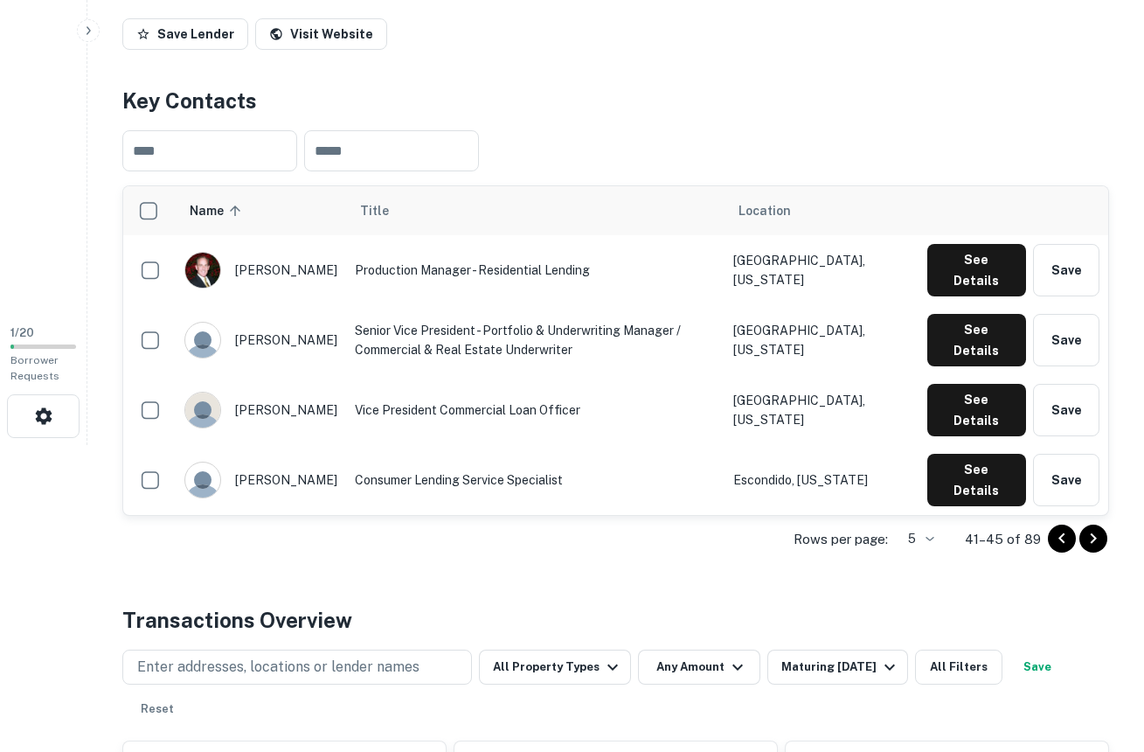
click at [1066, 532] on icon "Go to previous page" at bounding box center [1061, 538] width 21 height 21
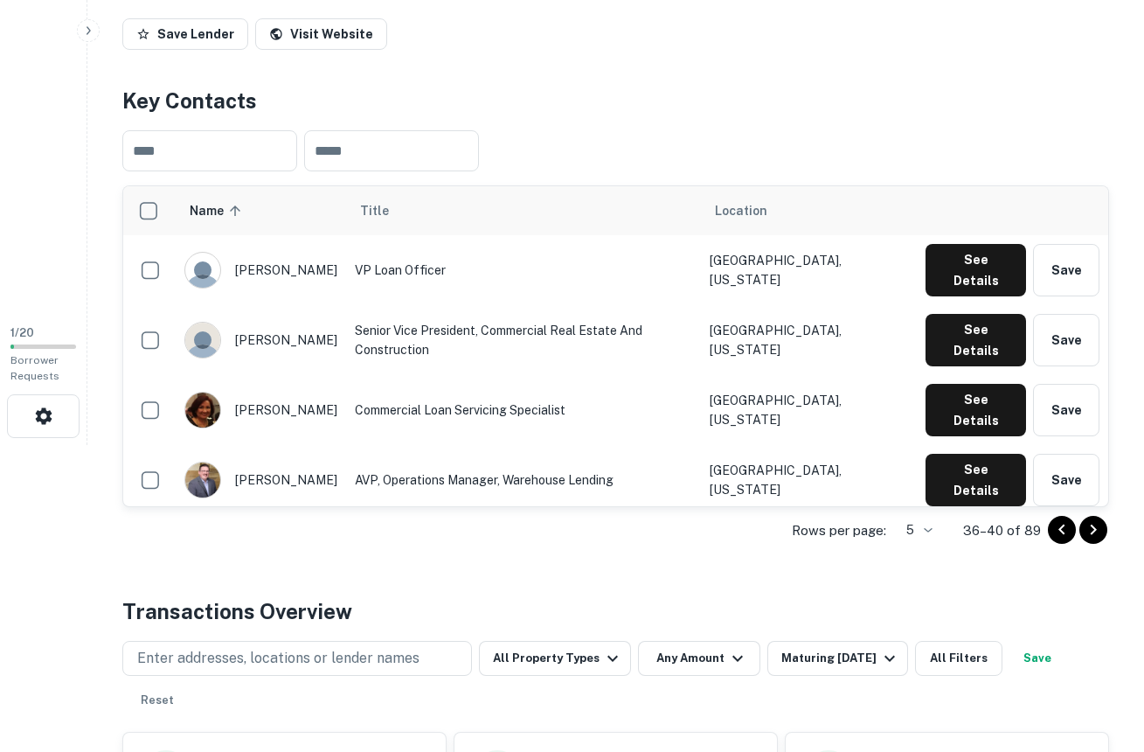
click at [1066, 532] on icon "Go to previous page" at bounding box center [1061, 529] width 21 height 21
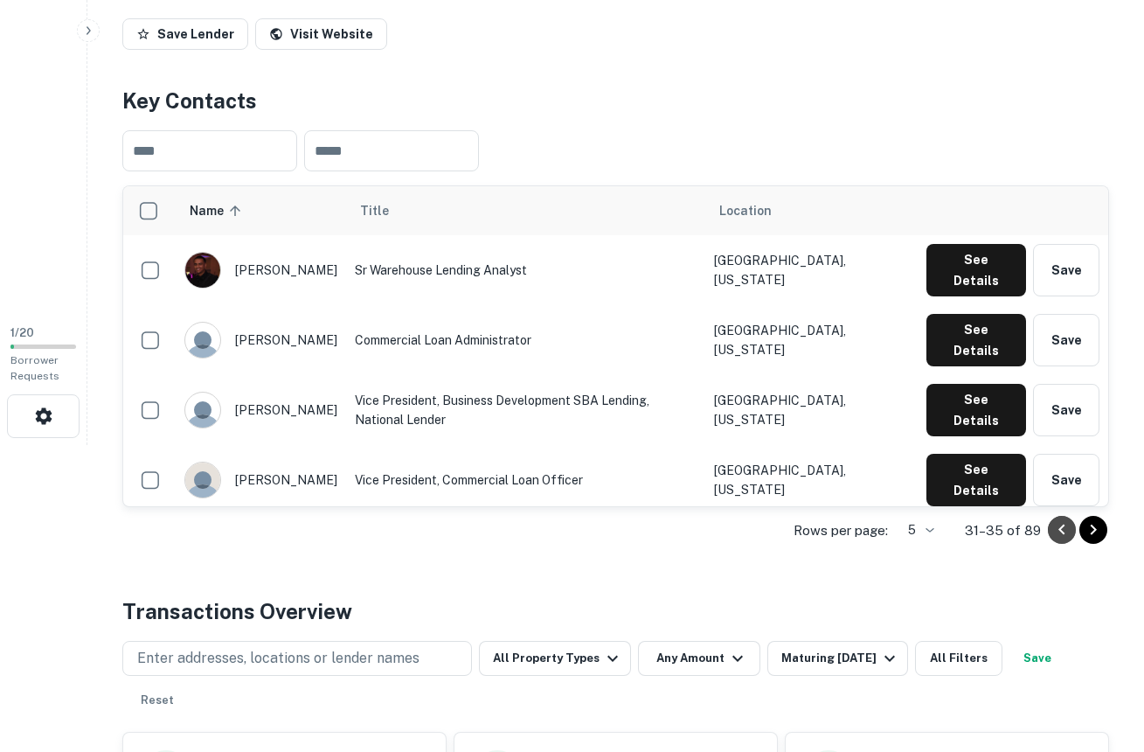
click at [1066, 532] on icon "Go to previous page" at bounding box center [1061, 529] width 21 height 21
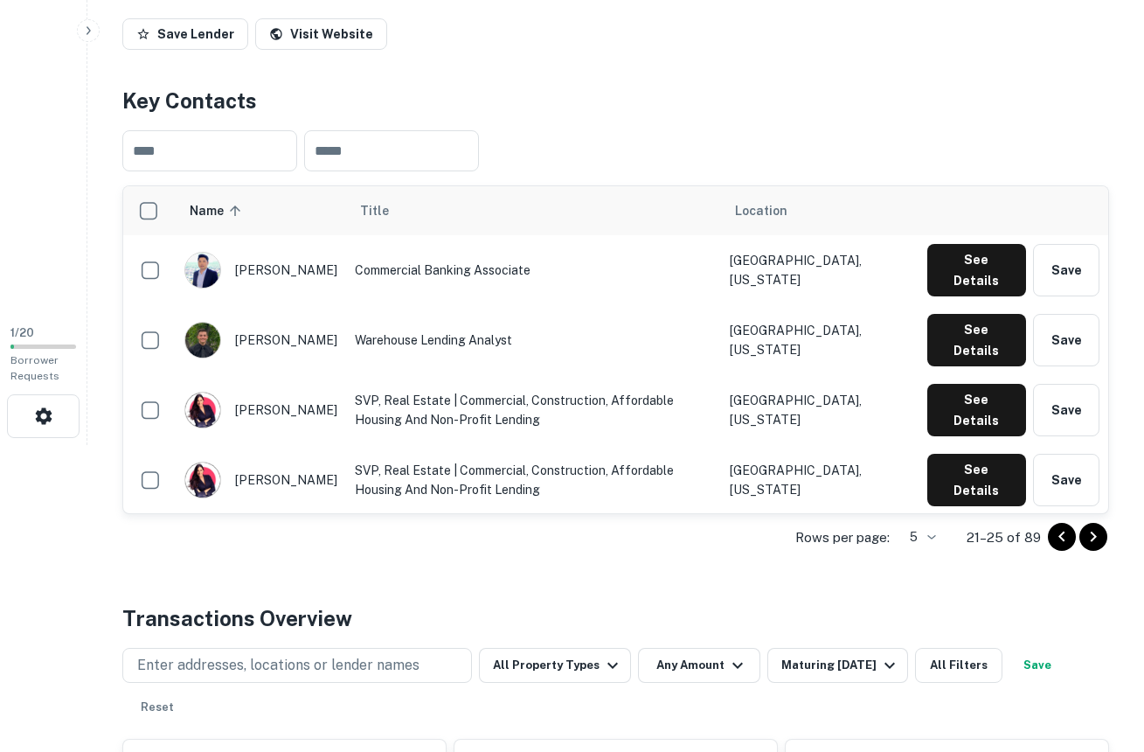
click at [1066, 532] on icon "Go to previous page" at bounding box center [1061, 536] width 21 height 21
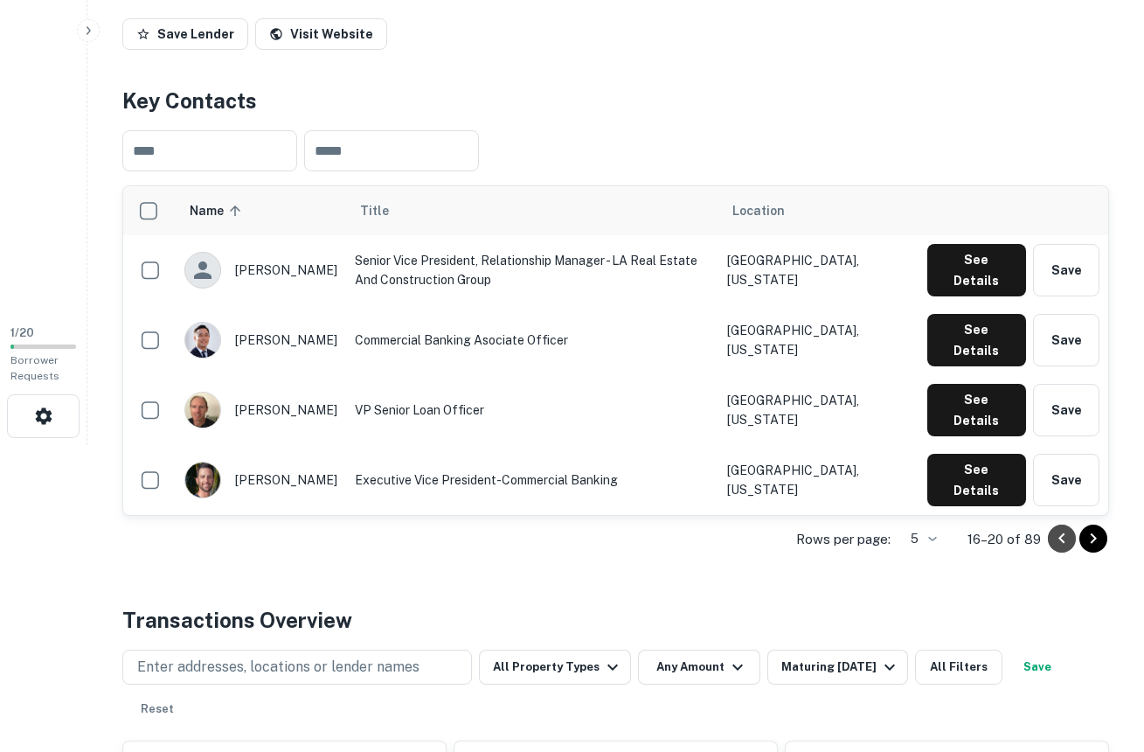
click at [1066, 532] on icon "Go to previous page" at bounding box center [1061, 538] width 21 height 21
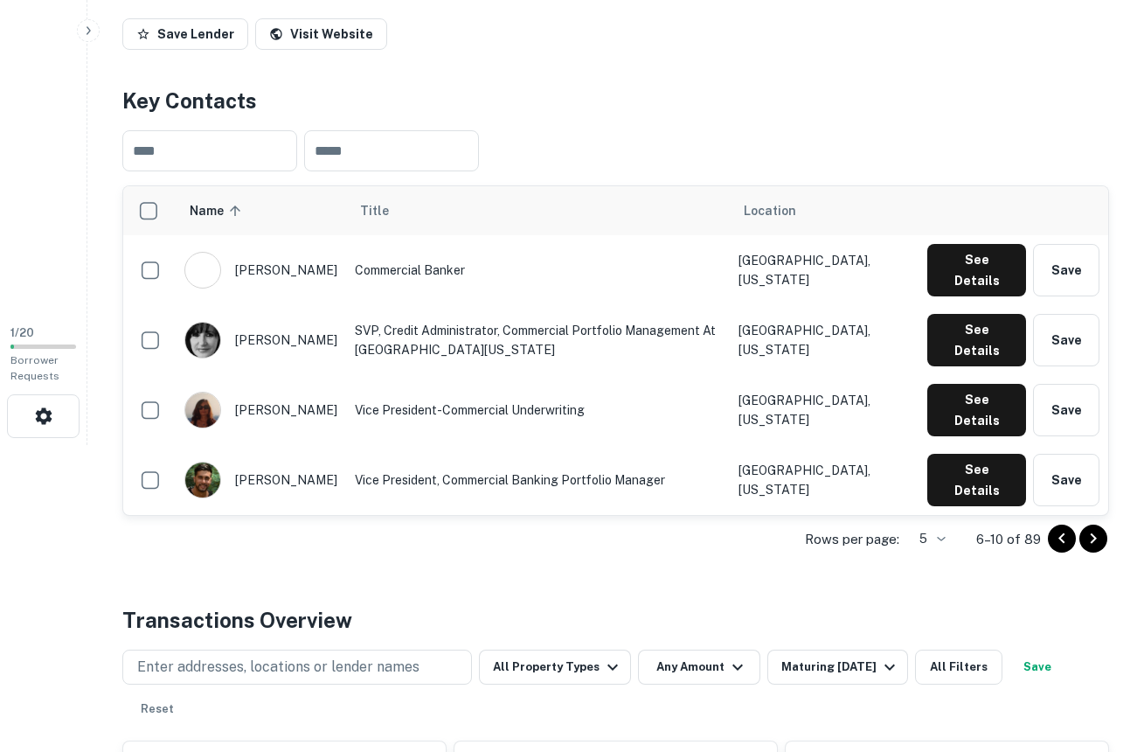
click at [1066, 532] on icon "Go to previous page" at bounding box center [1061, 538] width 21 height 21
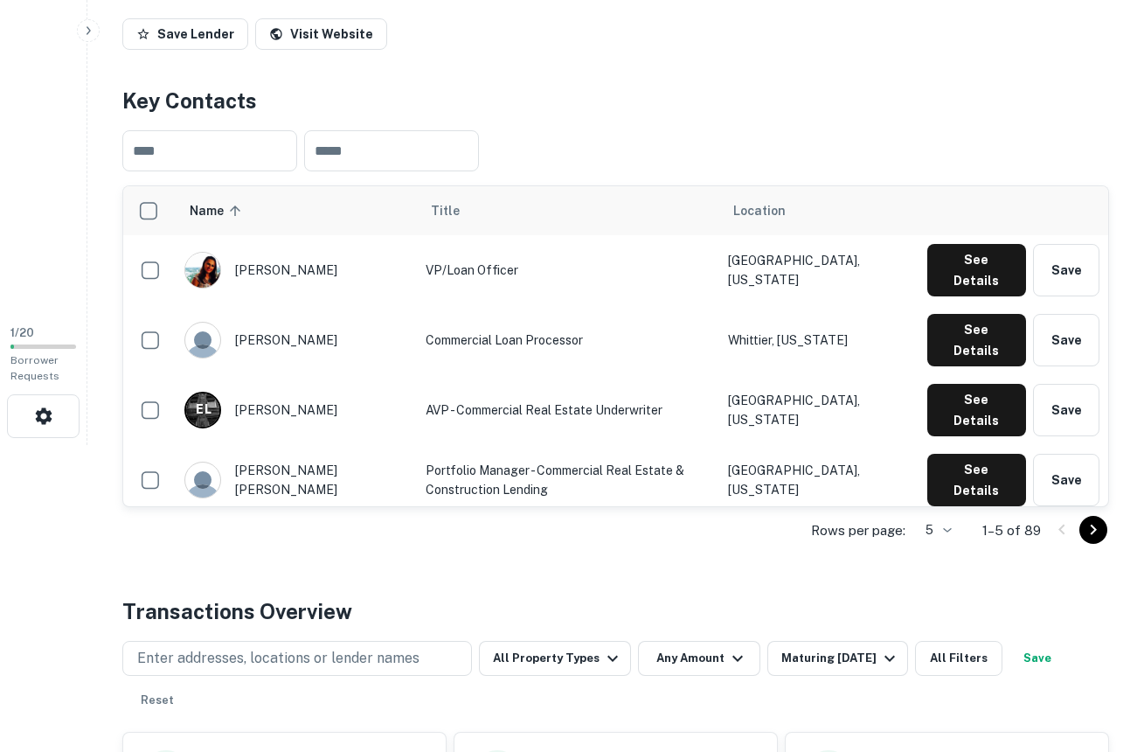
click at [1066, 533] on div at bounding box center [1077, 530] width 59 height 28
click at [1088, 525] on icon "Go to next page" at bounding box center [1093, 529] width 21 height 21
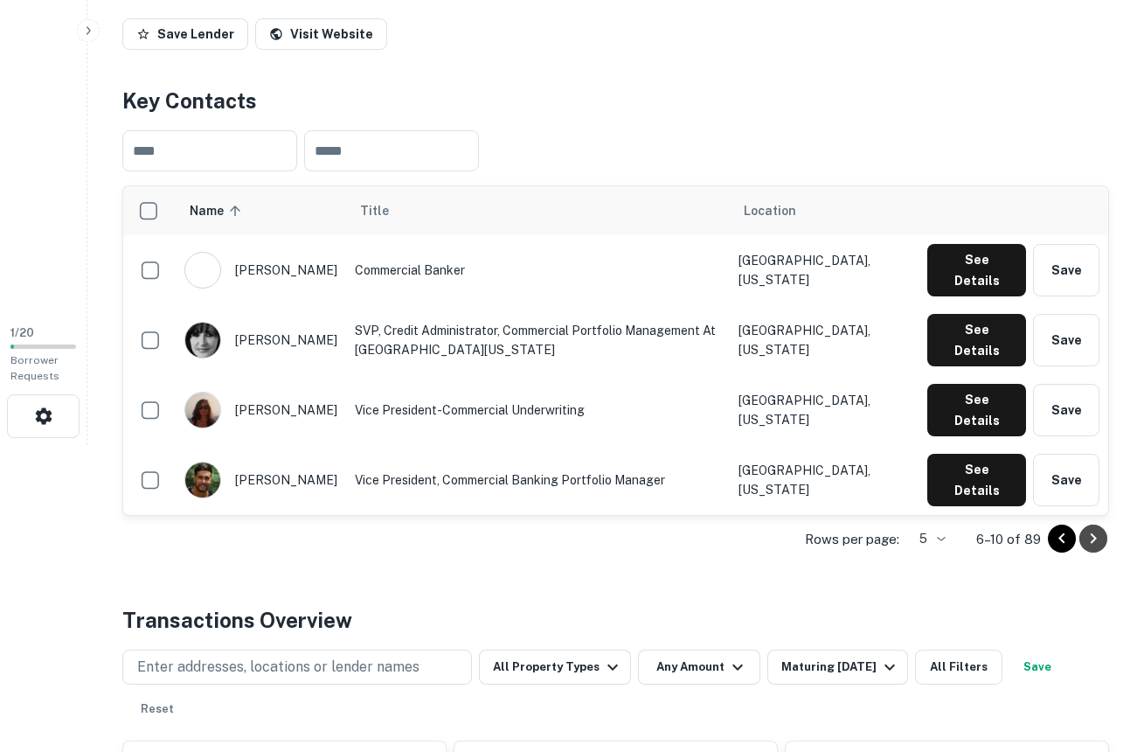
click at [1088, 525] on button "Go to next page" at bounding box center [1093, 538] width 28 height 28
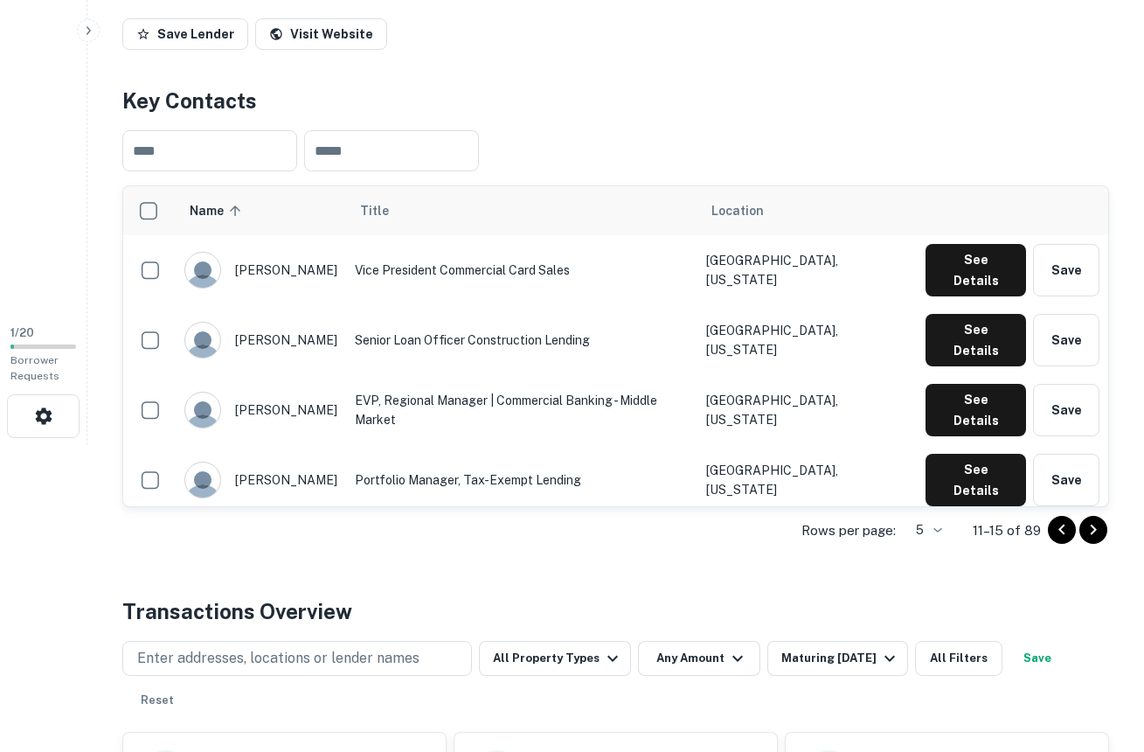
click at [1088, 525] on icon "Go to next page" at bounding box center [1093, 529] width 21 height 21
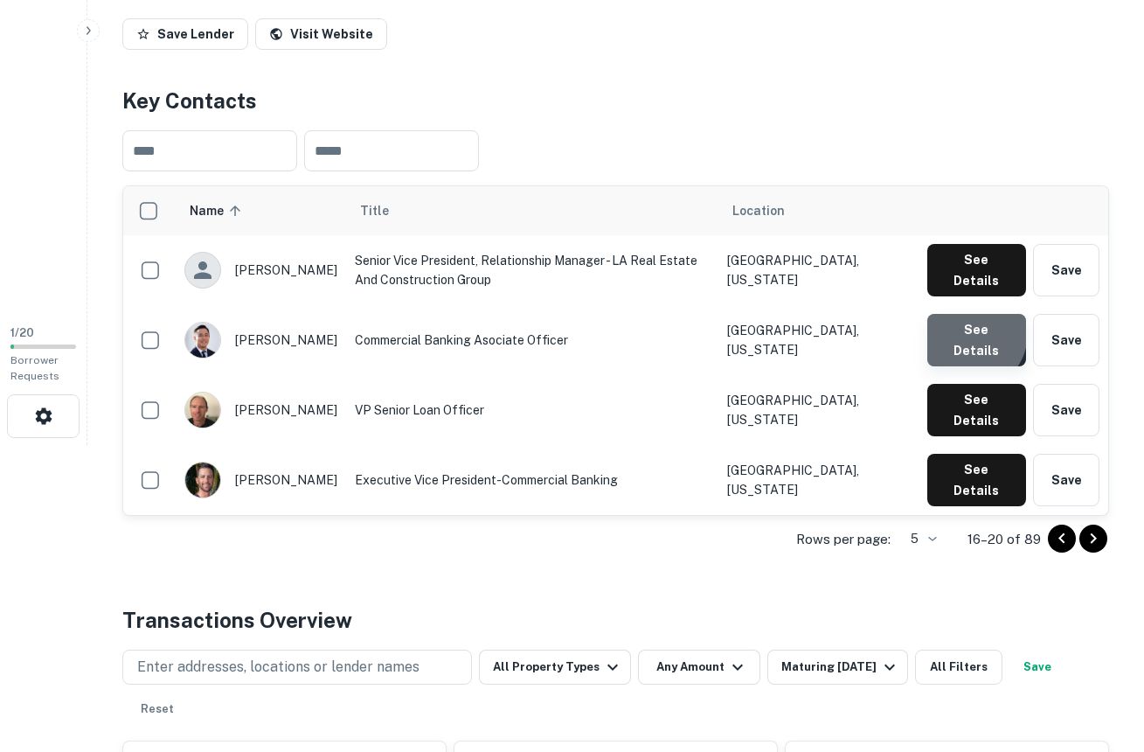
click at [970, 322] on button "See Details" at bounding box center [976, 340] width 99 height 52
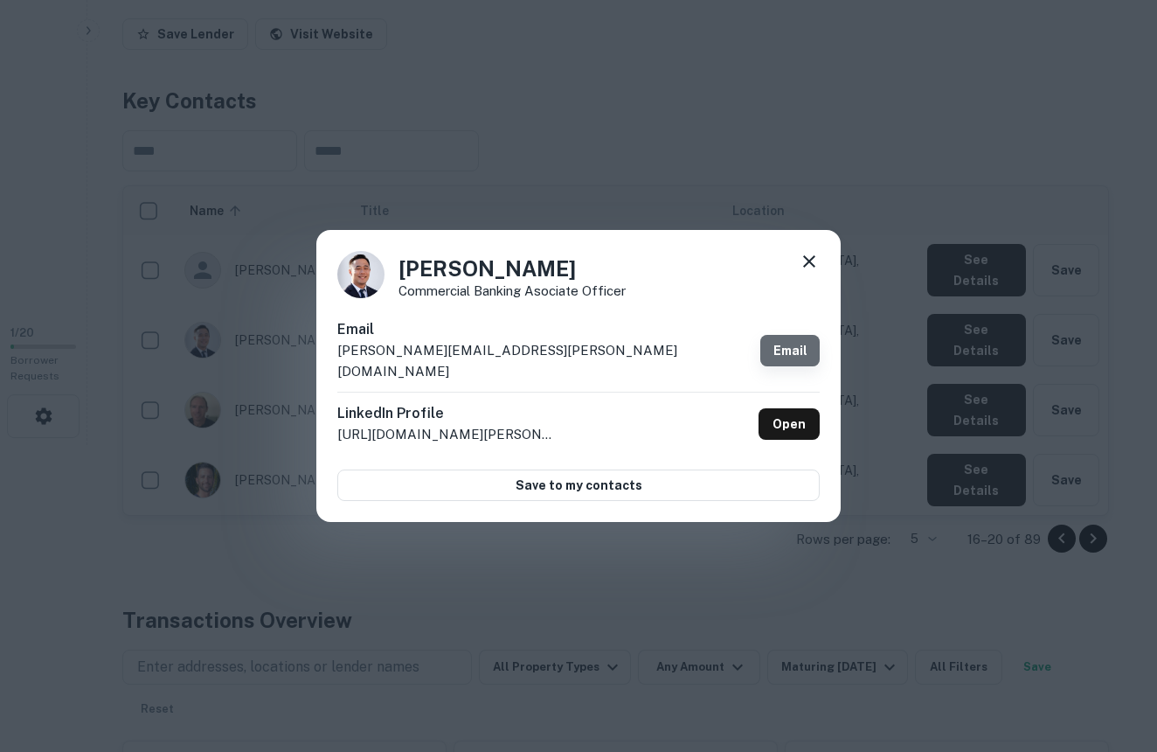
click at [791, 346] on link "Email" at bounding box center [789, 350] width 59 height 31
click at [811, 267] on icon at bounding box center [809, 261] width 12 height 12
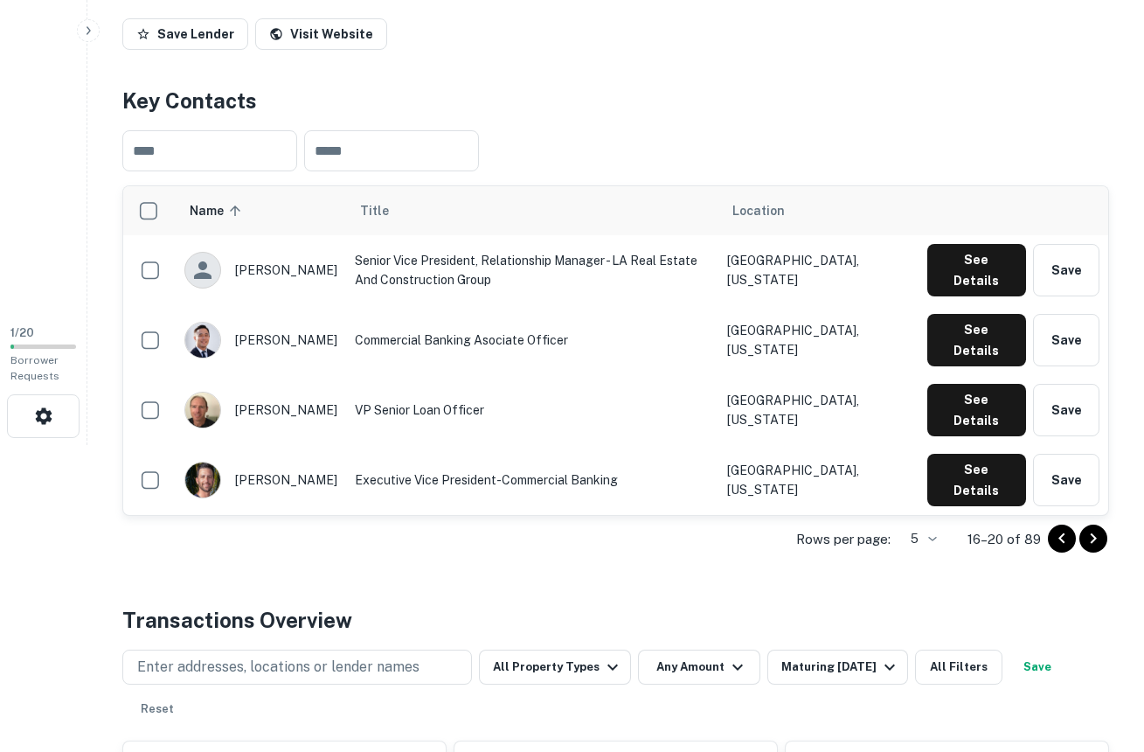
scroll to position [0, 0]
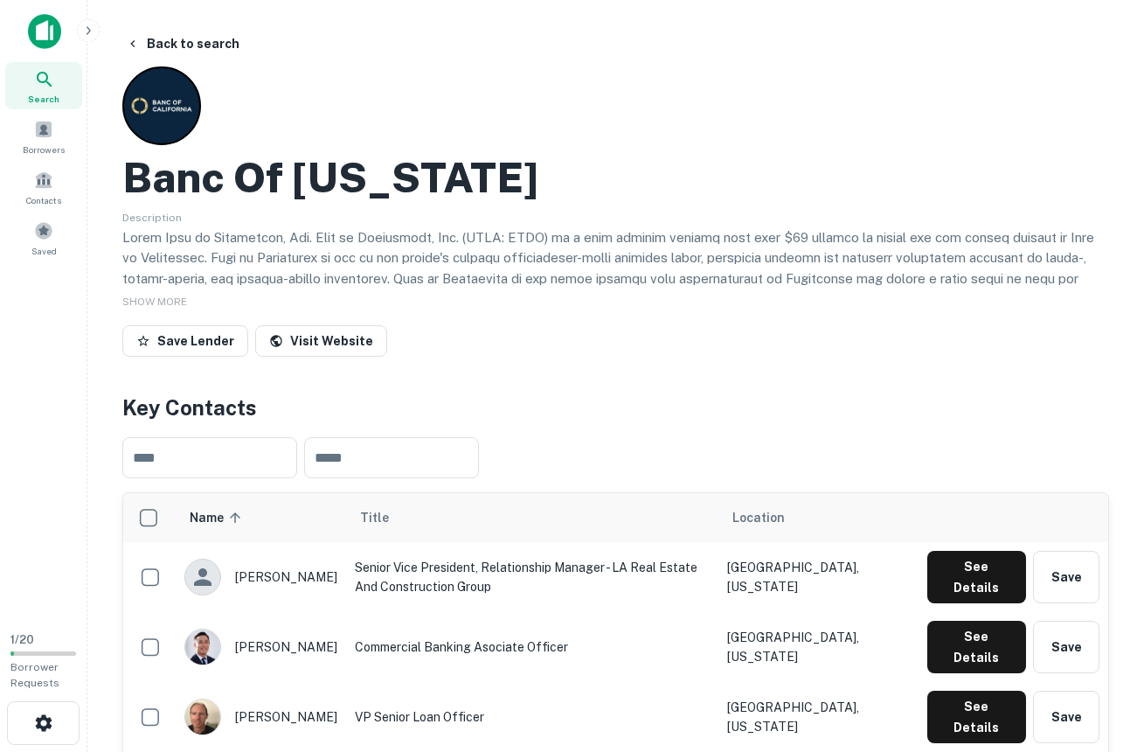
click at [40, 28] on img at bounding box center [44, 31] width 33 height 35
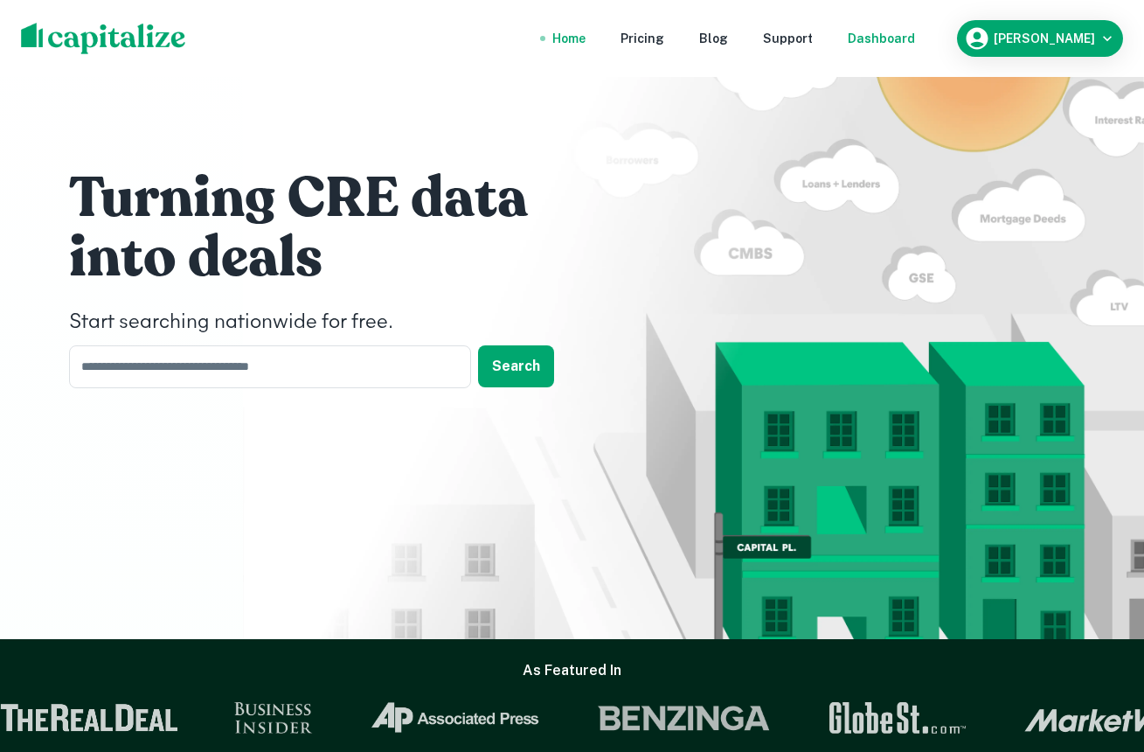
click at [890, 35] on div "Dashboard" at bounding box center [881, 38] width 67 height 19
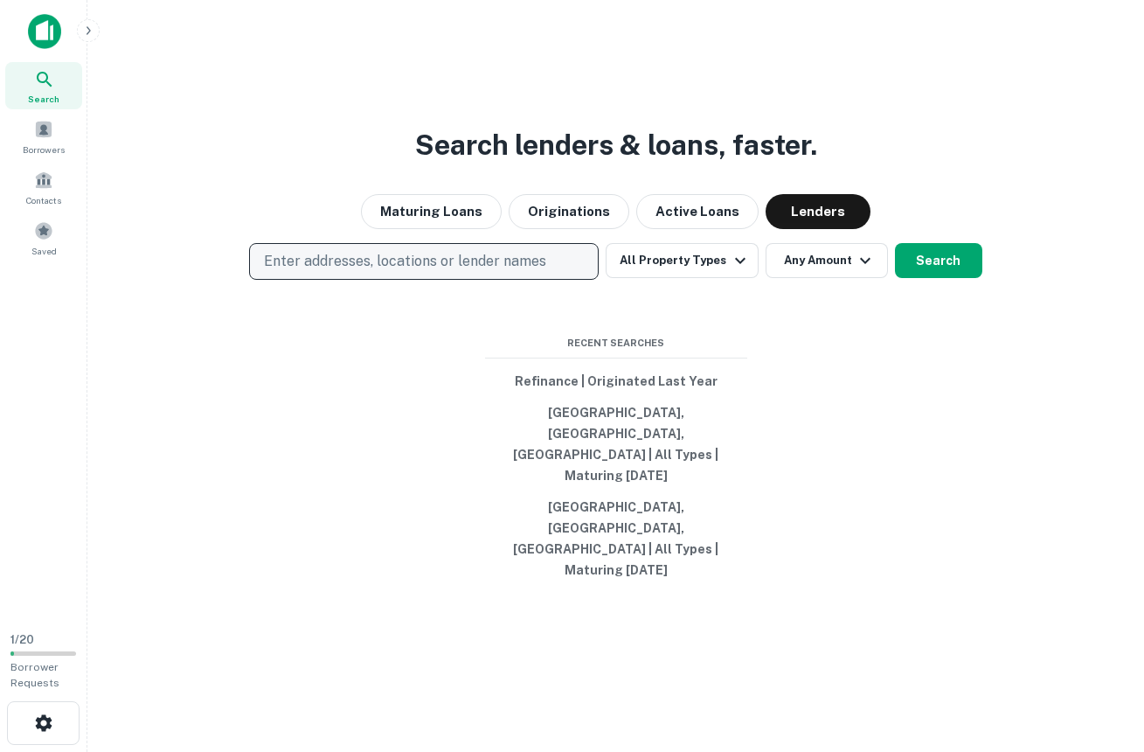
drag, startPoint x: 571, startPoint y: 296, endPoint x: 561, endPoint y: 299, distance: 10.0
click at [570, 280] on button "Enter addresses, locations or lender names" at bounding box center [424, 261] width 350 height 37
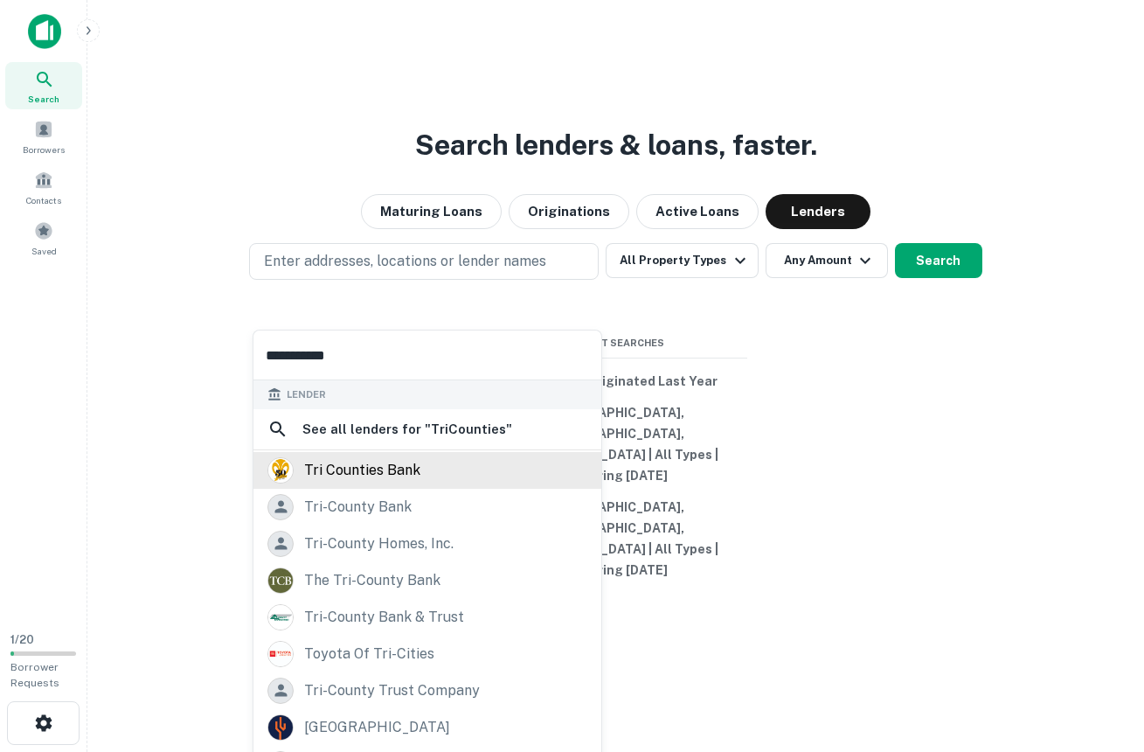
type input "**********"
click at [402, 472] on div "tri counties bank" at bounding box center [362, 470] width 116 height 26
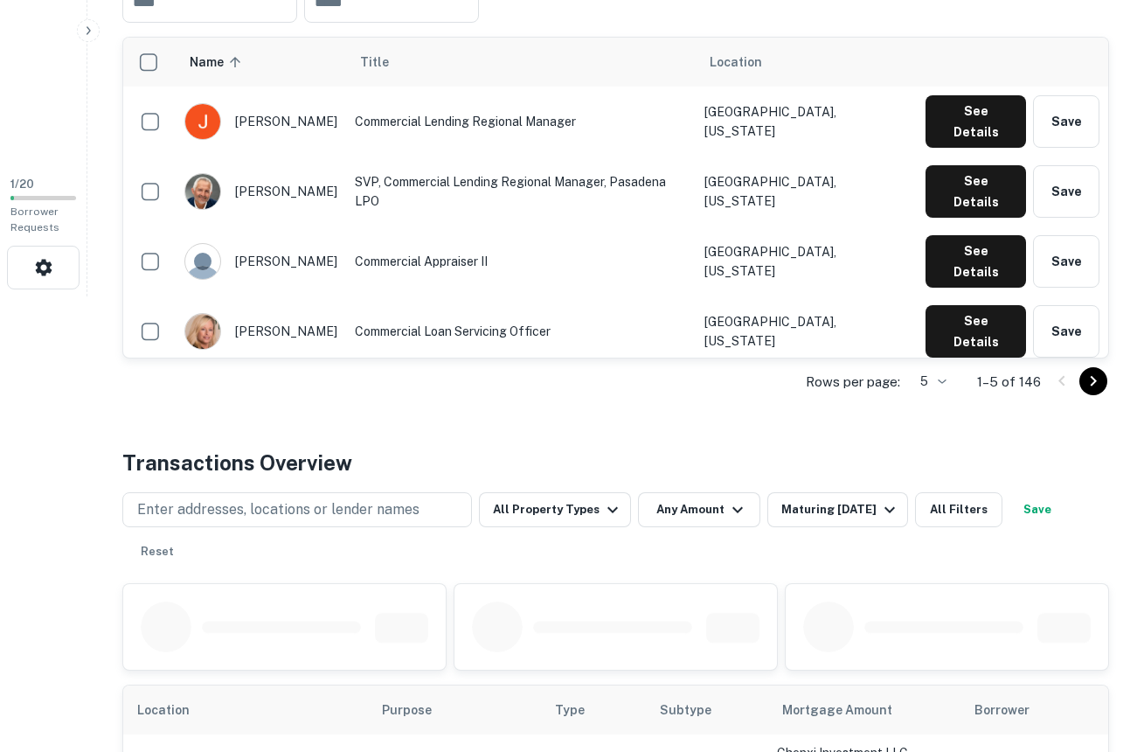
scroll to position [420, 0]
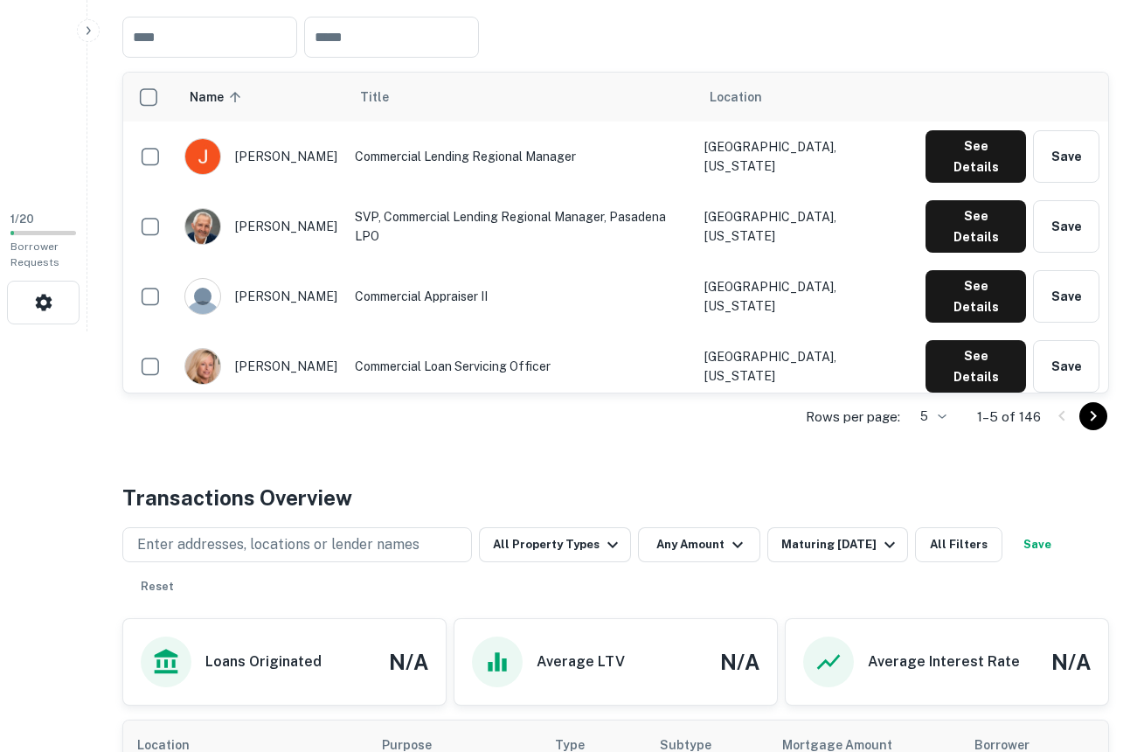
click at [1094, 419] on icon "Go to next page" at bounding box center [1093, 416] width 21 height 21
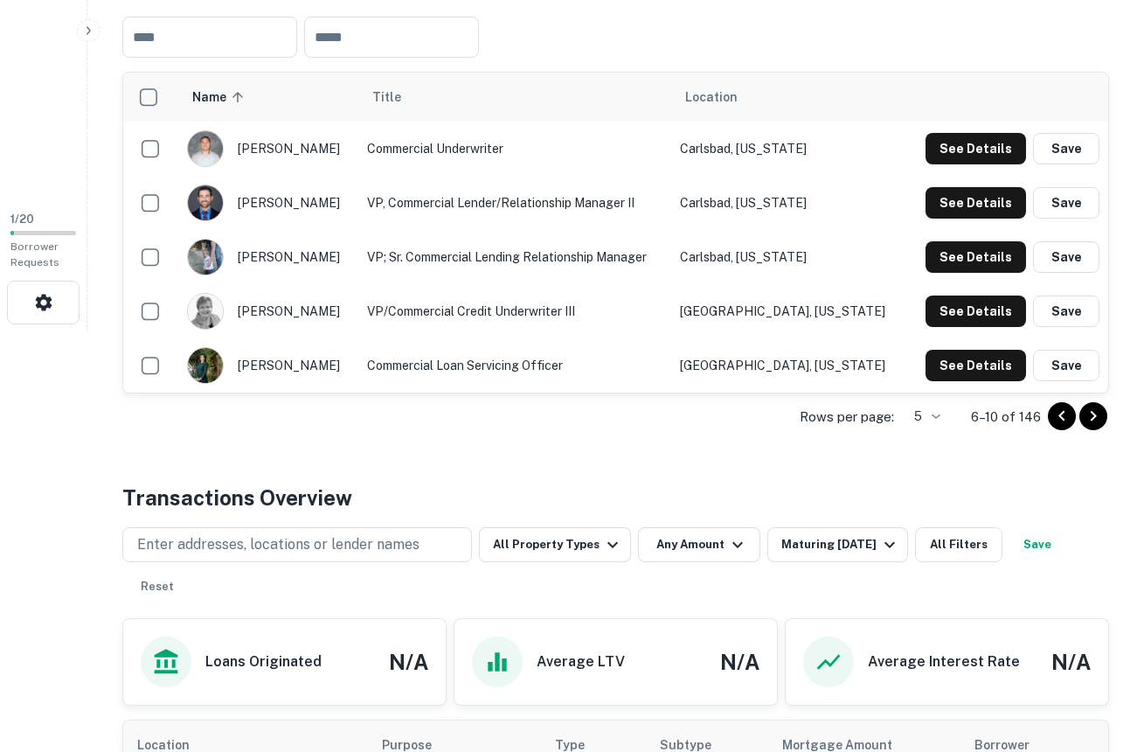
click at [1094, 417] on icon "Go to next page" at bounding box center [1094, 416] width 6 height 10
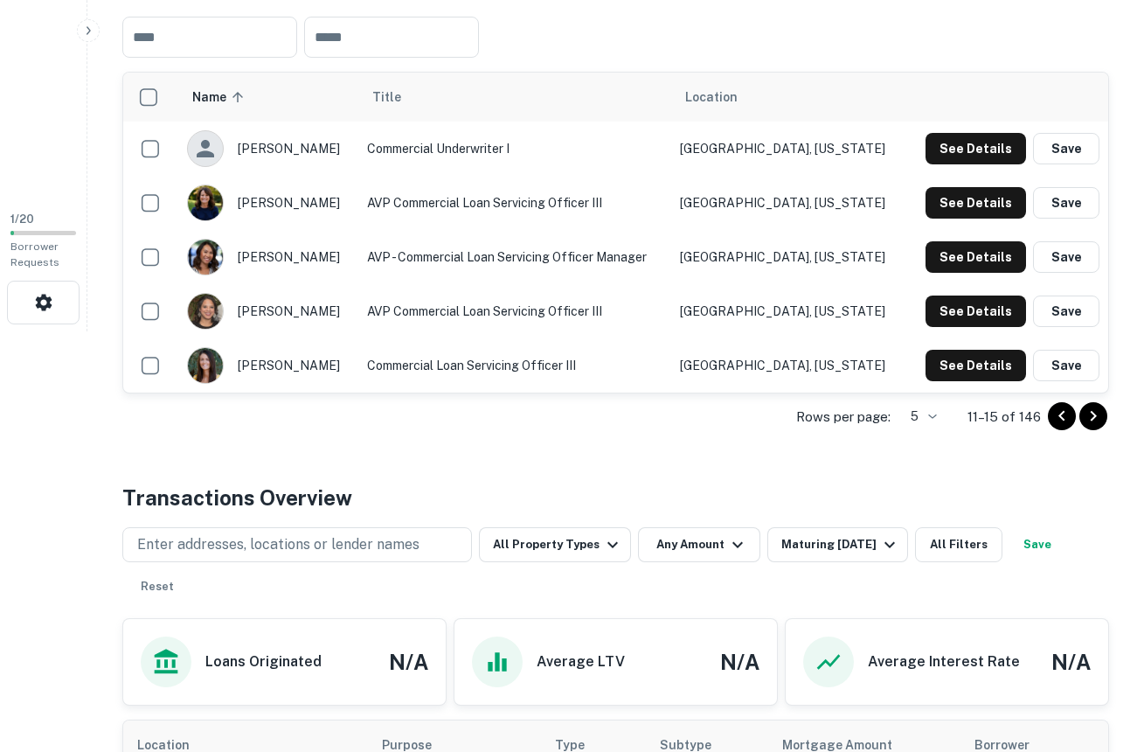
click at [1064, 421] on icon "Go to previous page" at bounding box center [1061, 416] width 21 height 21
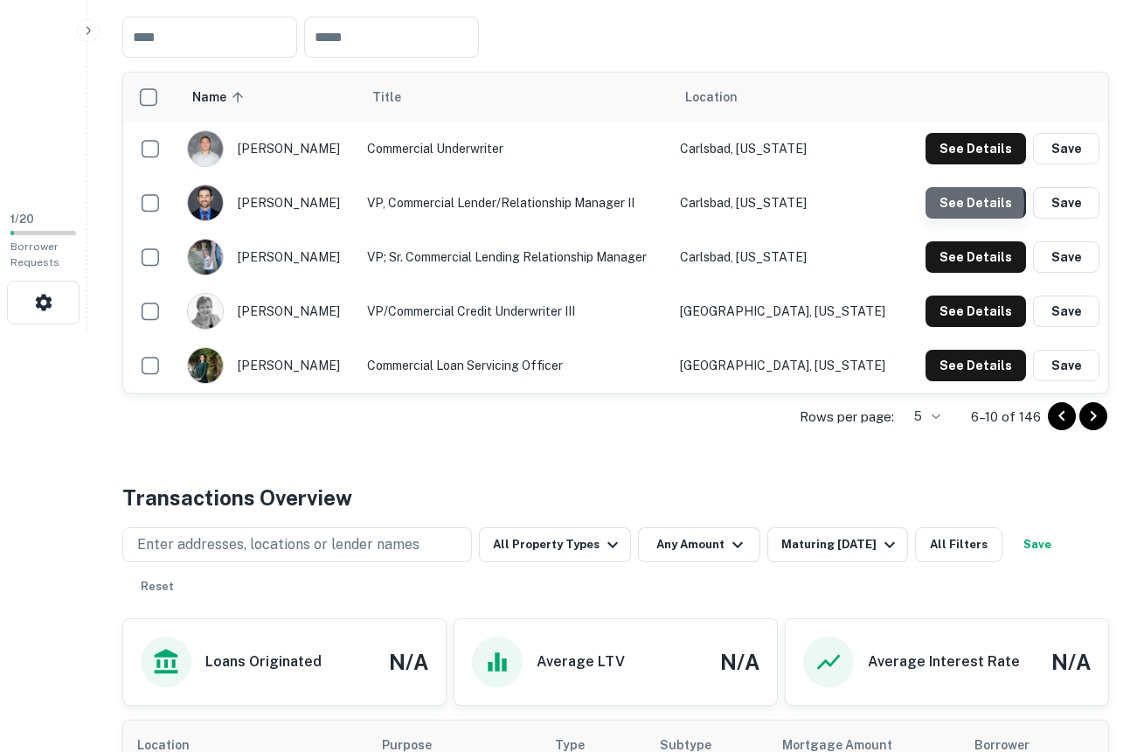
click at [954, 203] on button "See Details" at bounding box center [976, 202] width 101 height 31
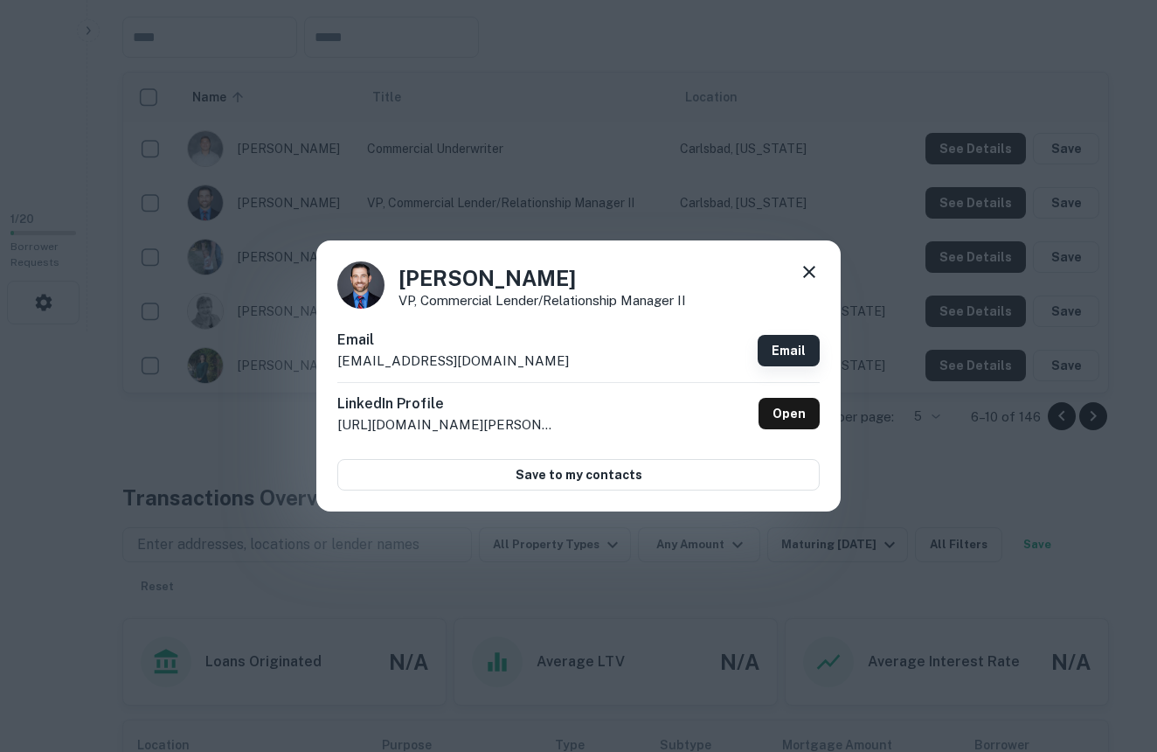
click at [780, 342] on link "Email" at bounding box center [789, 350] width 62 height 31
click at [802, 267] on icon at bounding box center [809, 271] width 21 height 21
